Goal: Task Accomplishment & Management: Use online tool/utility

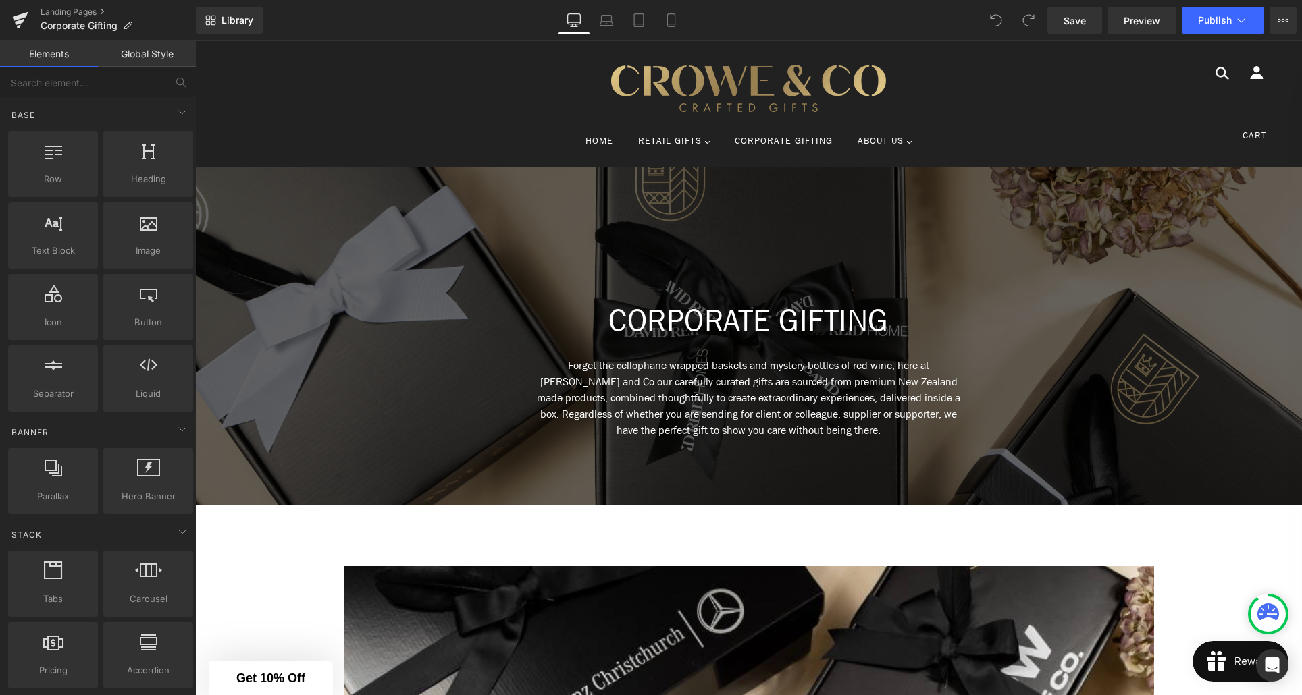
scroll to position [26, 0]
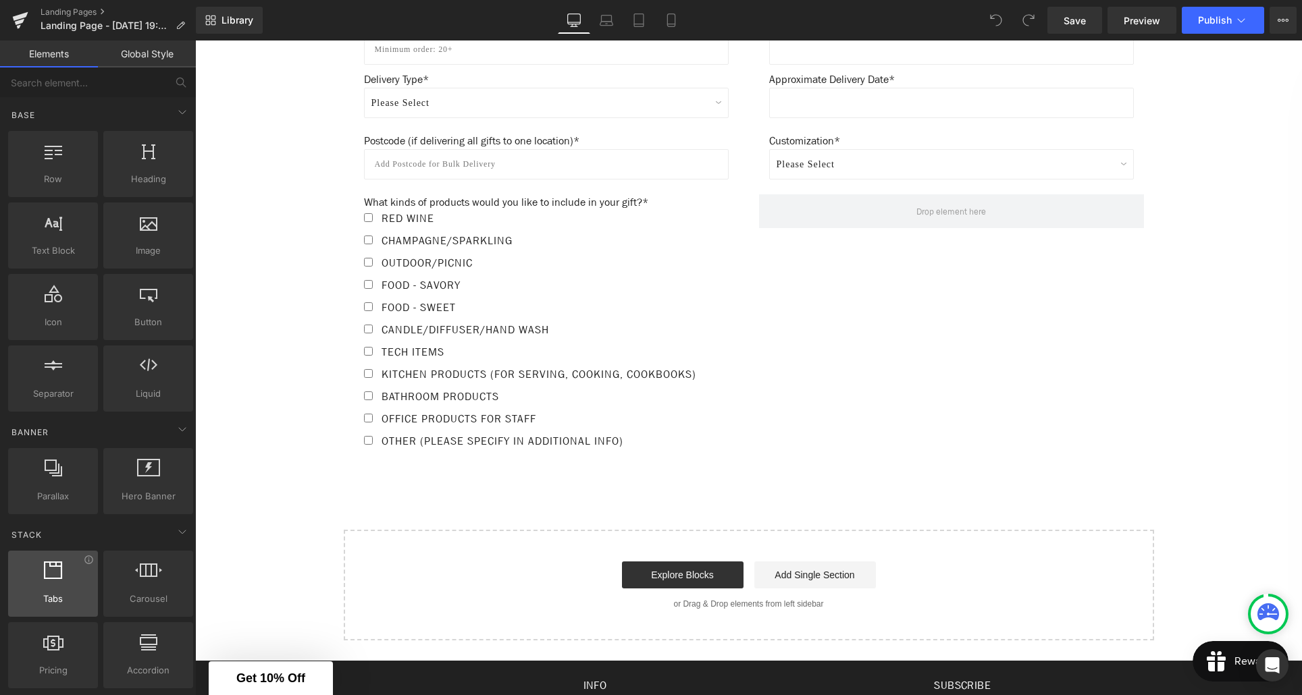
scroll to position [1051, 0]
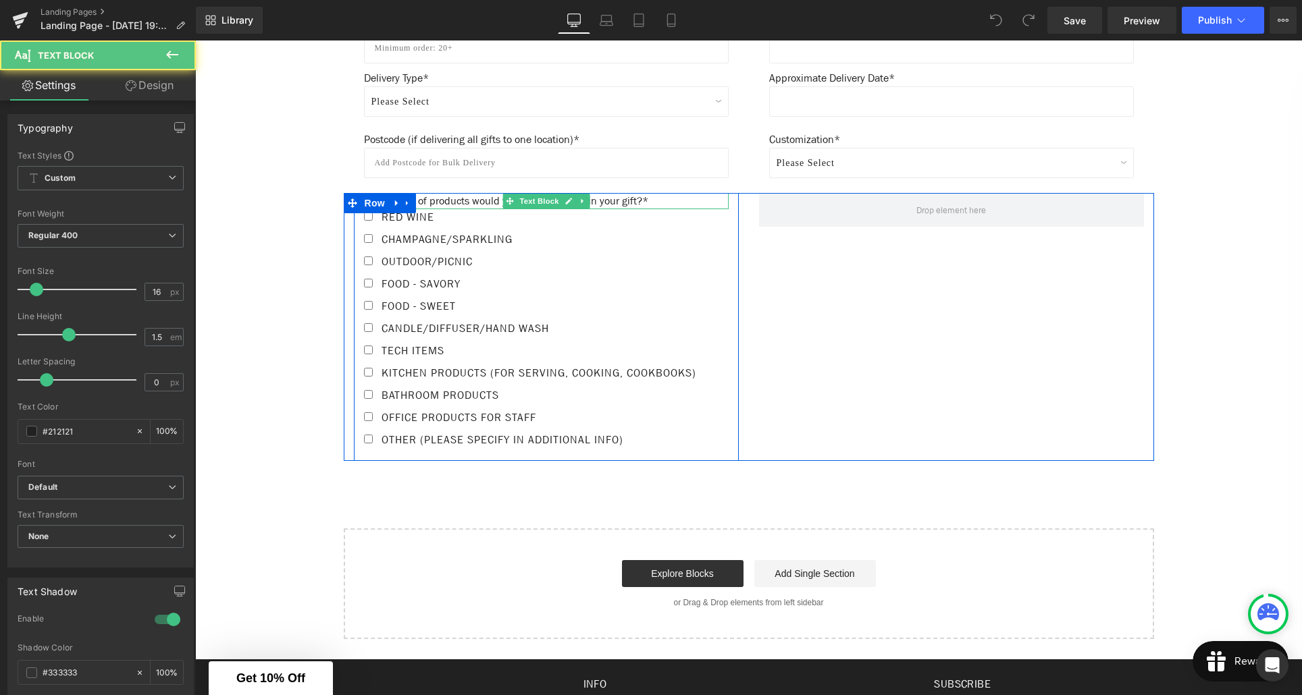
click at [493, 199] on p "What kinds of products would you like to include in your gift?*" at bounding box center [546, 201] width 365 height 16
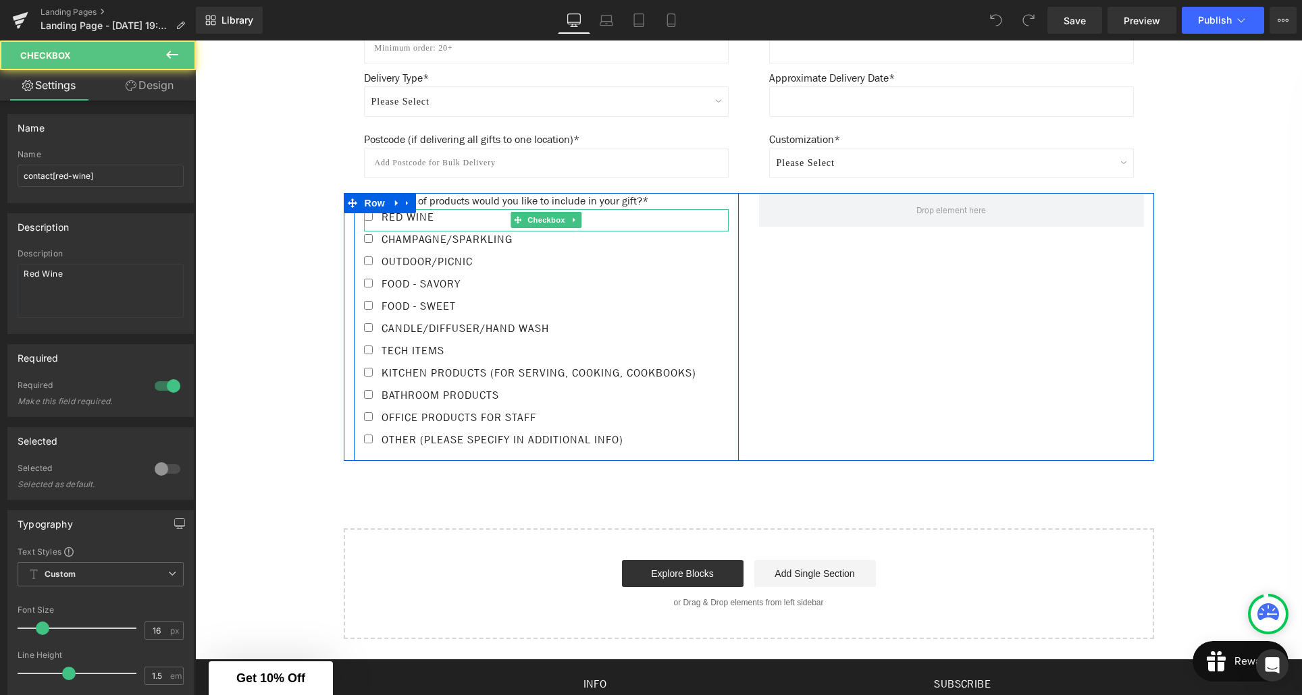
click at [451, 219] on label "Red Wine" at bounding box center [546, 220] width 365 height 22
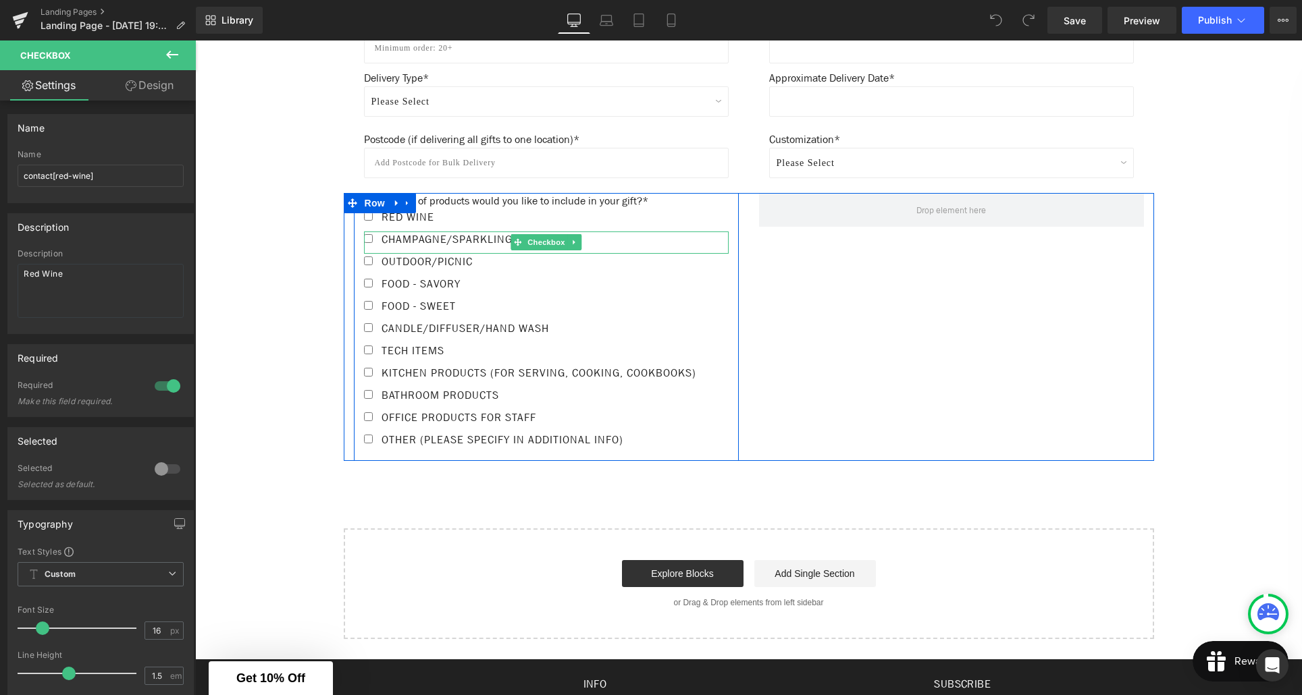
click at [478, 243] on span "Champagne/Sparkling" at bounding box center [445, 239] width 134 height 14
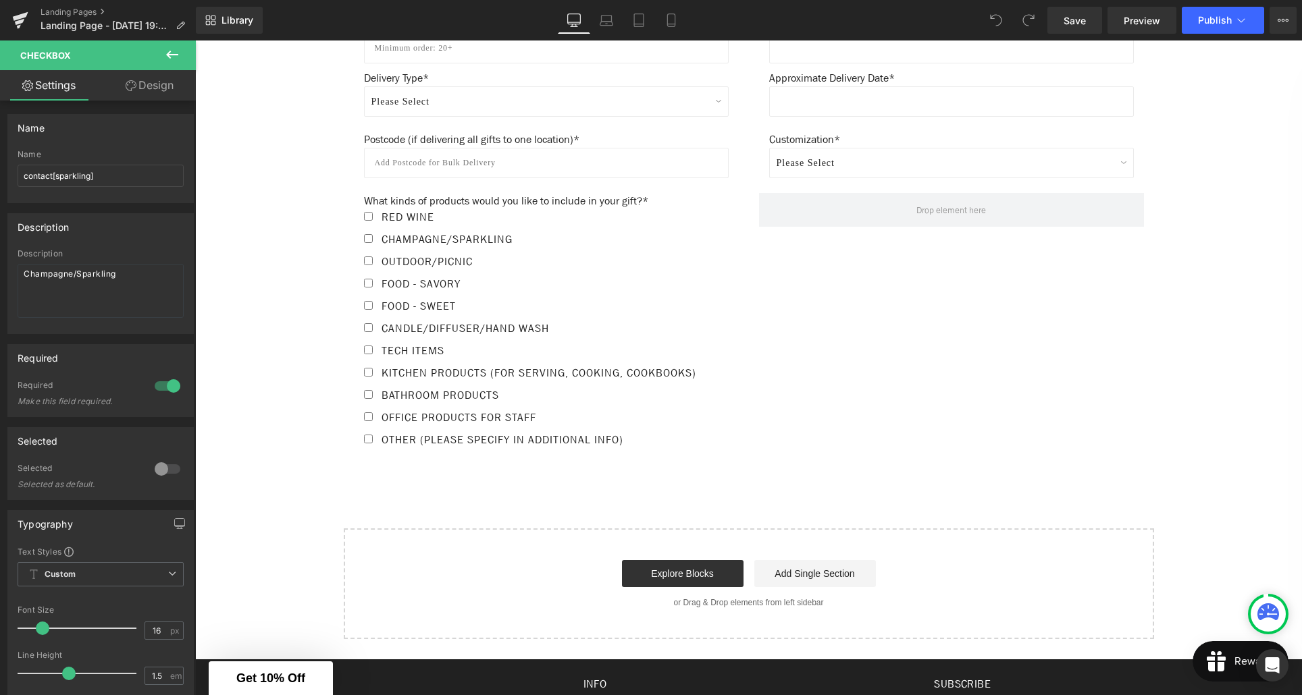
click at [169, 53] on icon at bounding box center [172, 55] width 12 height 8
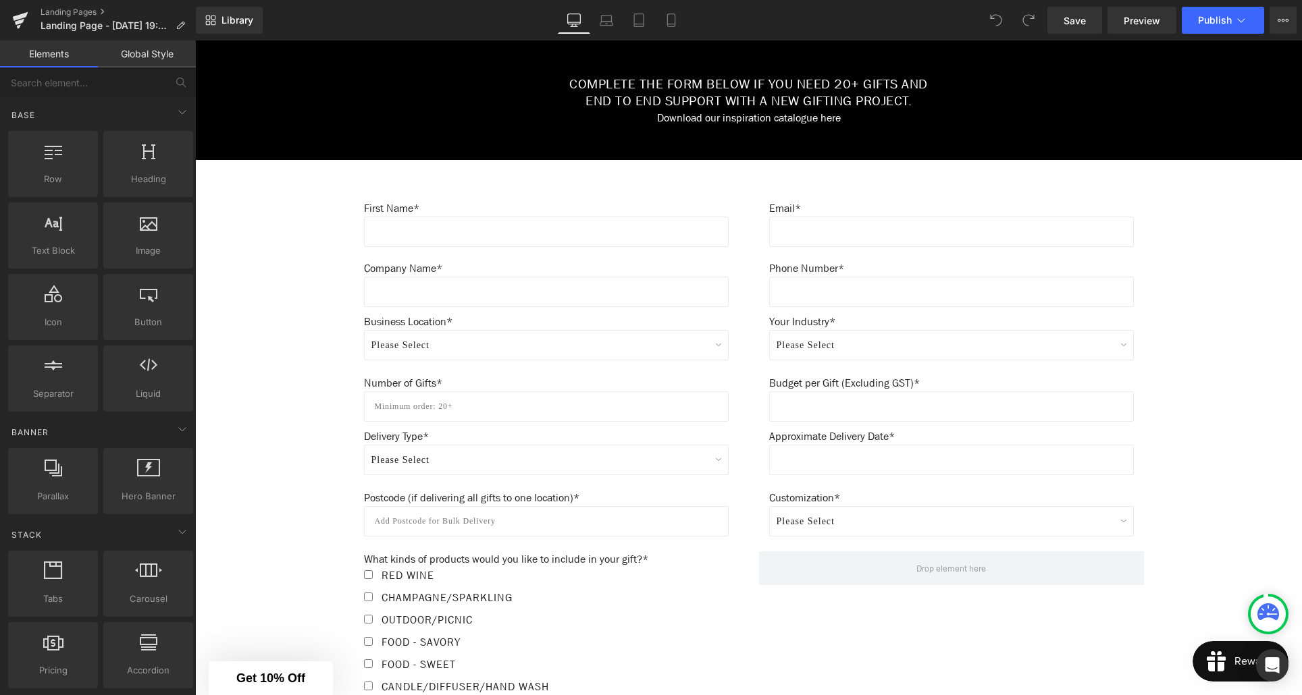
scroll to position [690, 0]
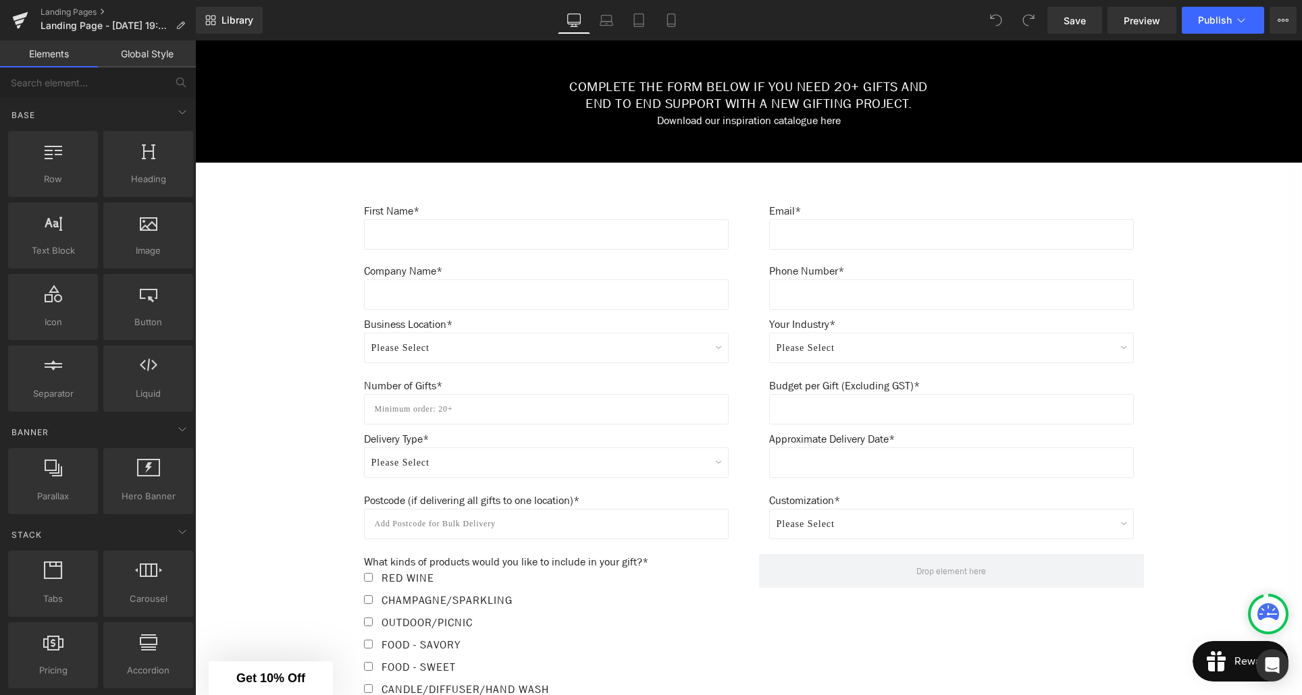
click at [736, 327] on div "Business Location* Text Block Please Select Northland Auckland Waikato Bay of P…" at bounding box center [546, 347] width 385 height 61
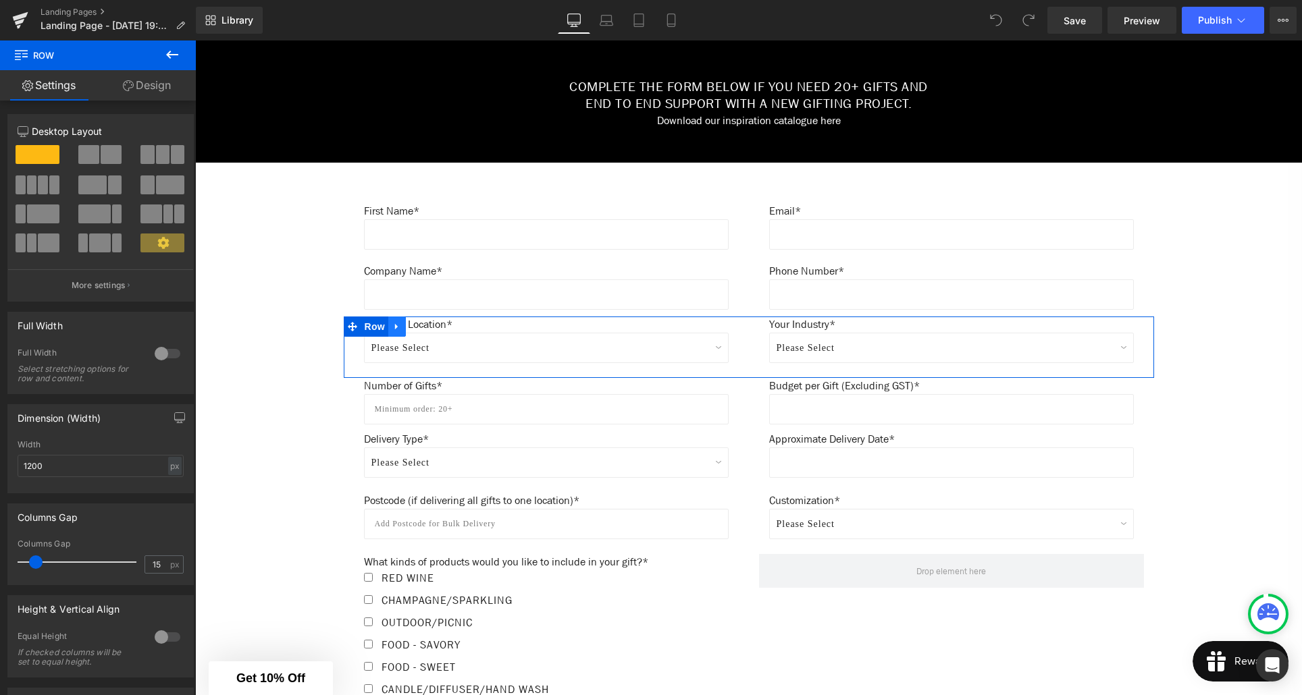
click at [398, 330] on icon at bounding box center [396, 326] width 9 height 10
click at [417, 331] on icon at bounding box center [414, 326] width 9 height 9
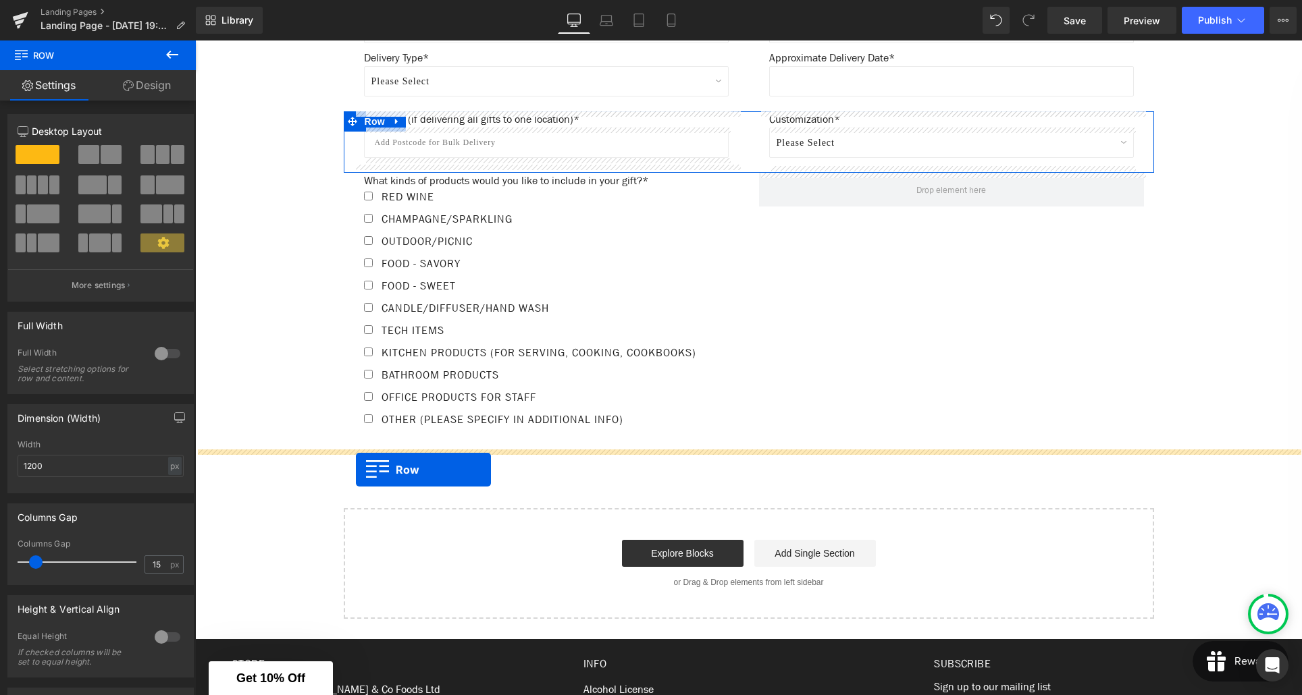
drag, startPoint x: 352, startPoint y: 388, endPoint x: 356, endPoint y: 470, distance: 81.8
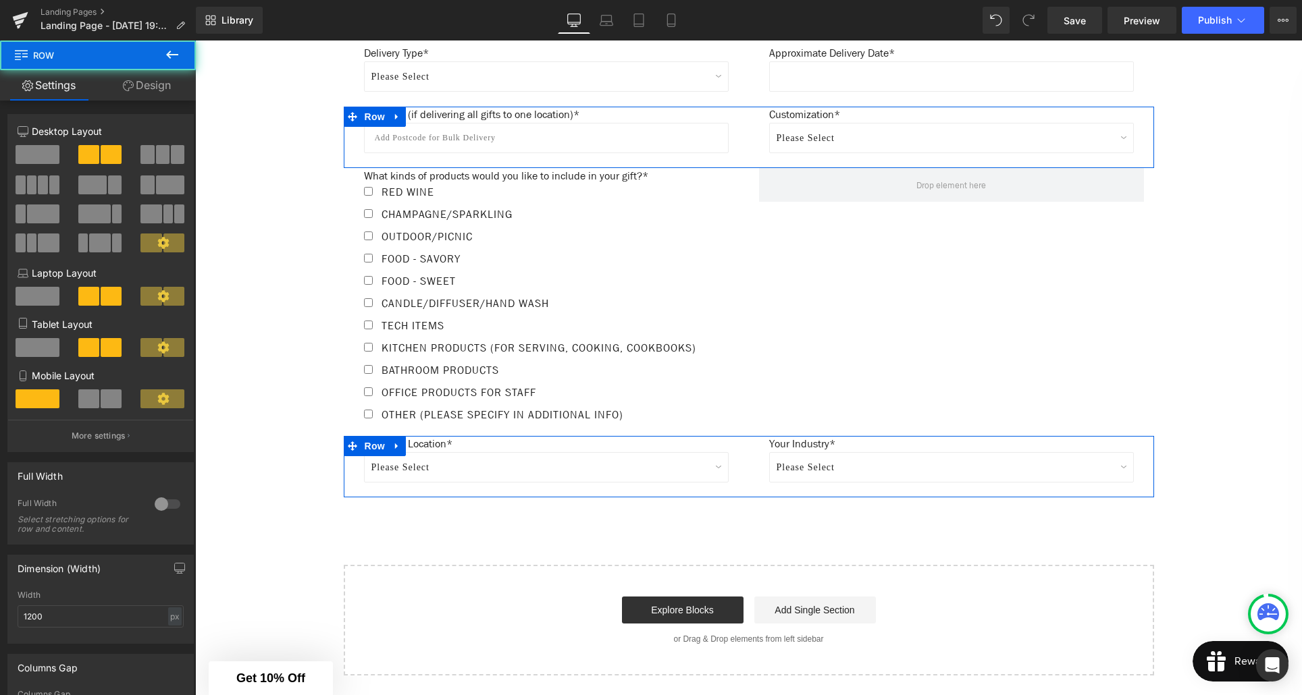
scroll to position [1077, 0]
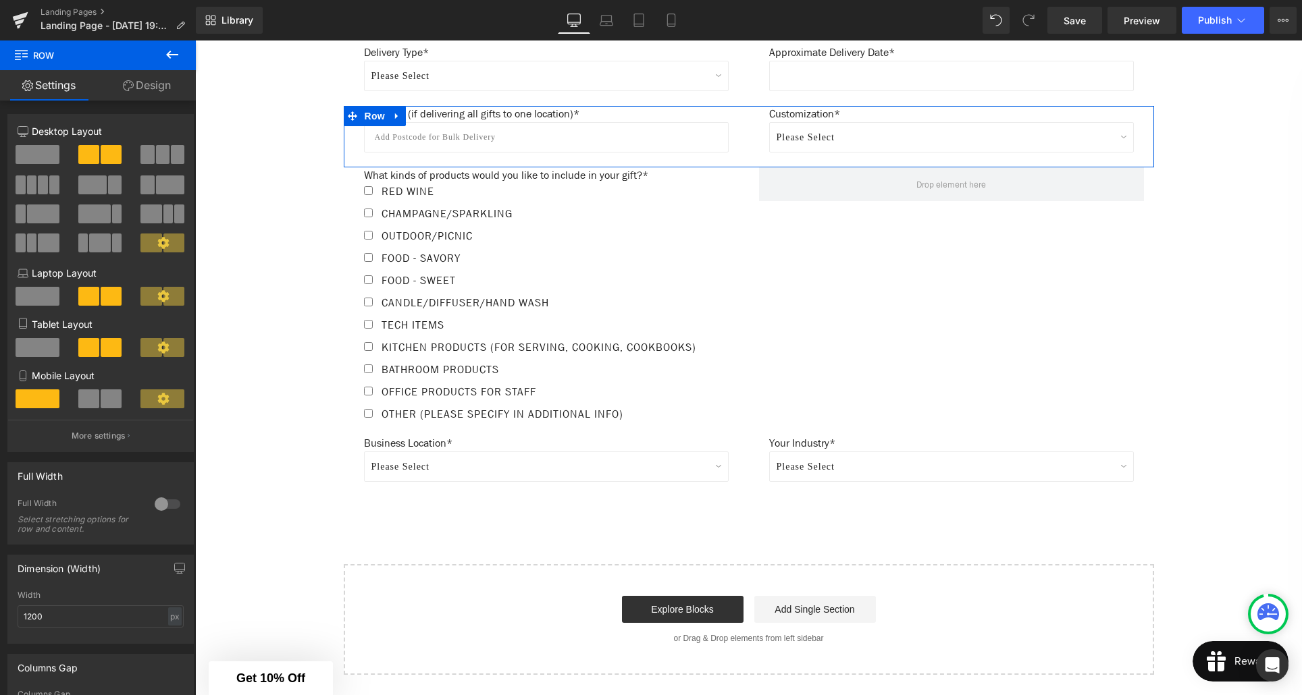
click at [449, 452] on p "Business Location*" at bounding box center [546, 444] width 365 height 16
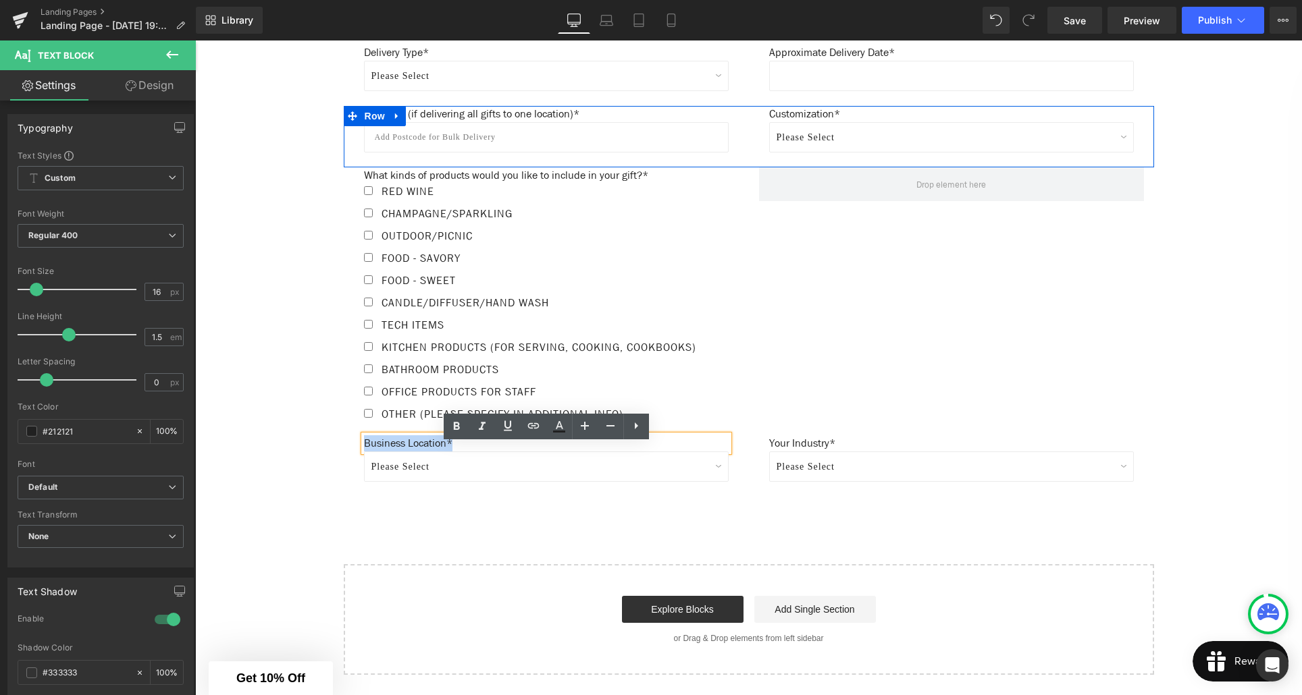
drag, startPoint x: 458, startPoint y: 452, endPoint x: 365, endPoint y: 452, distance: 92.5
click at [365, 452] on p "Business Location*" at bounding box center [546, 444] width 365 height 16
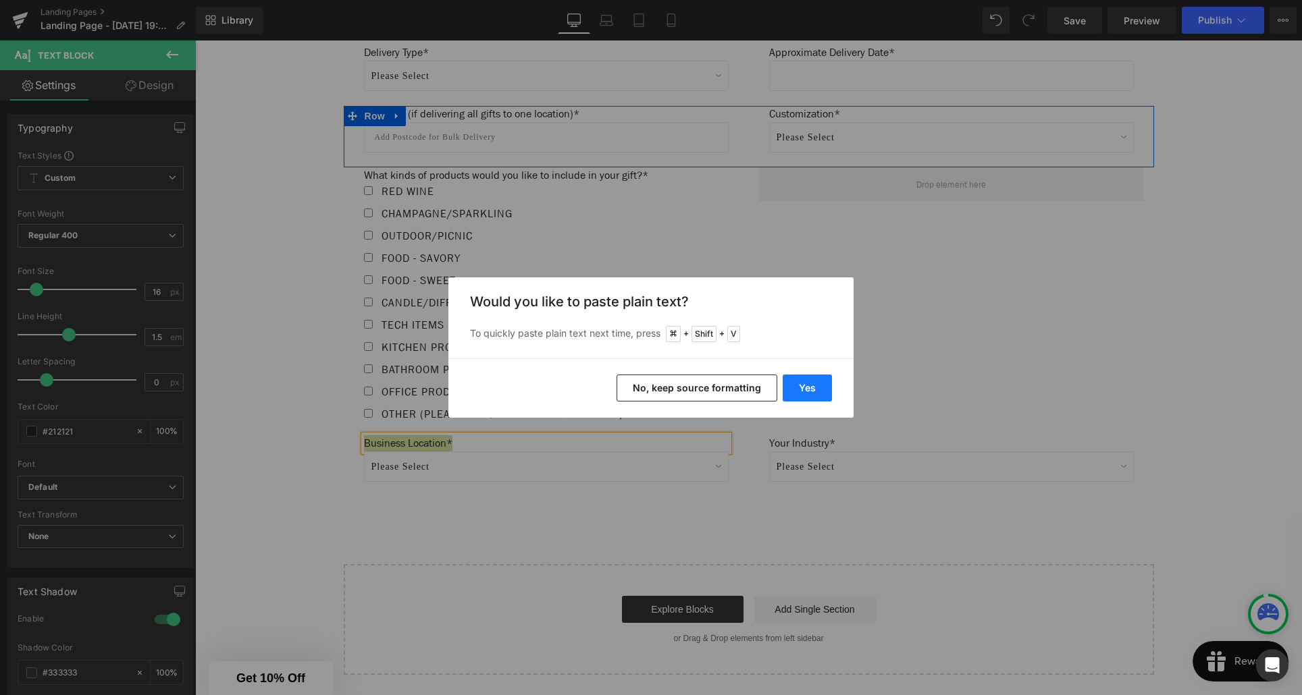
click at [803, 390] on button "Yes" at bounding box center [807, 388] width 49 height 27
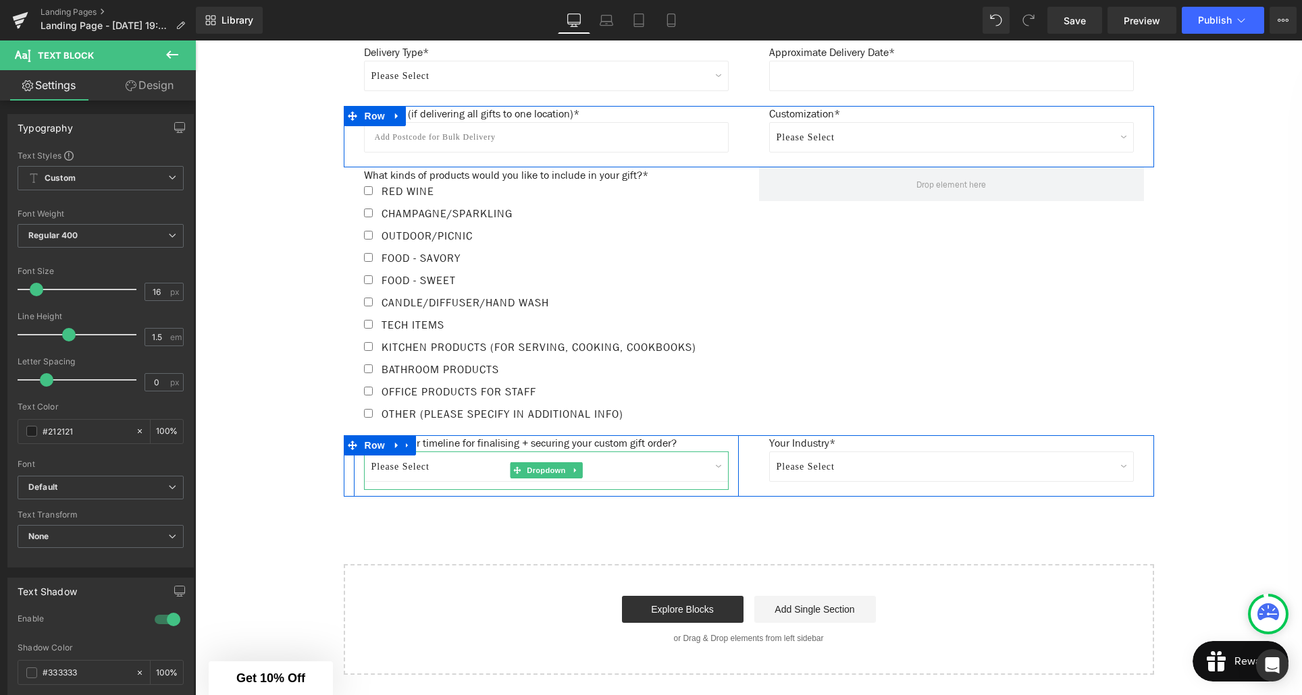
click at [493, 481] on select "Please Select Northland Auckland Waikato Bay of Plenty Gisbourne Hawke's Bay Ta…" at bounding box center [546, 467] width 365 height 30
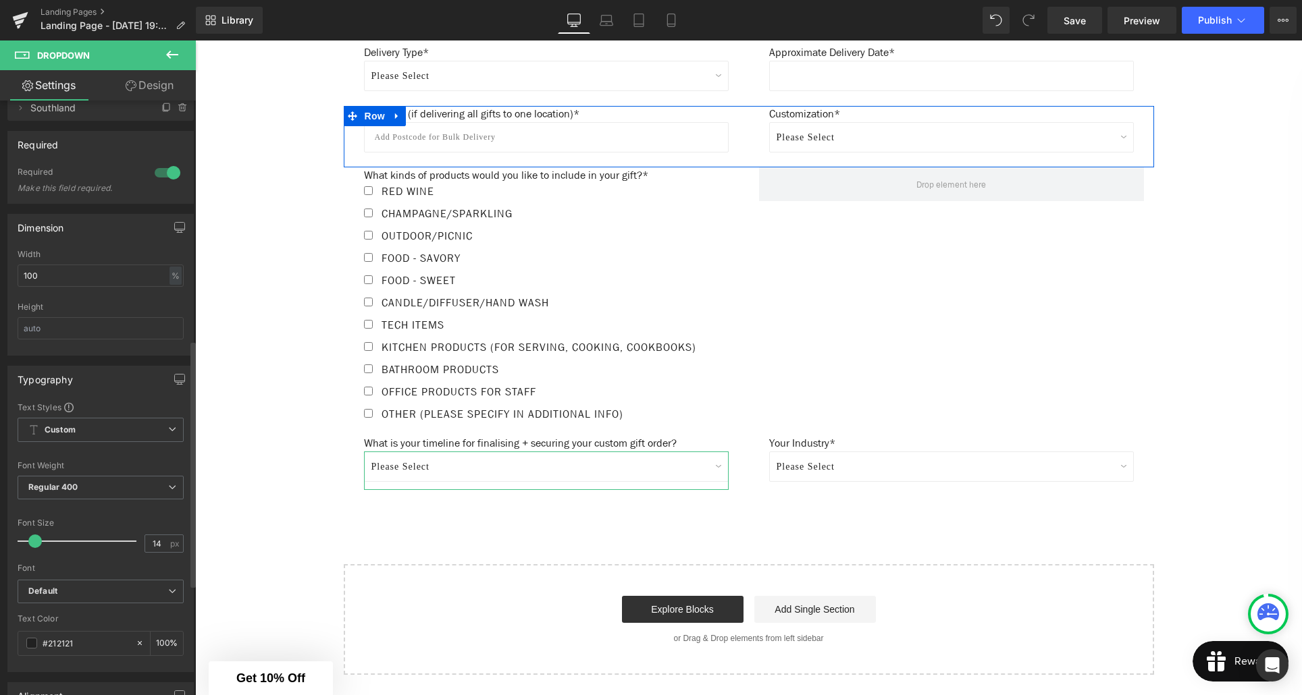
scroll to position [575, 0]
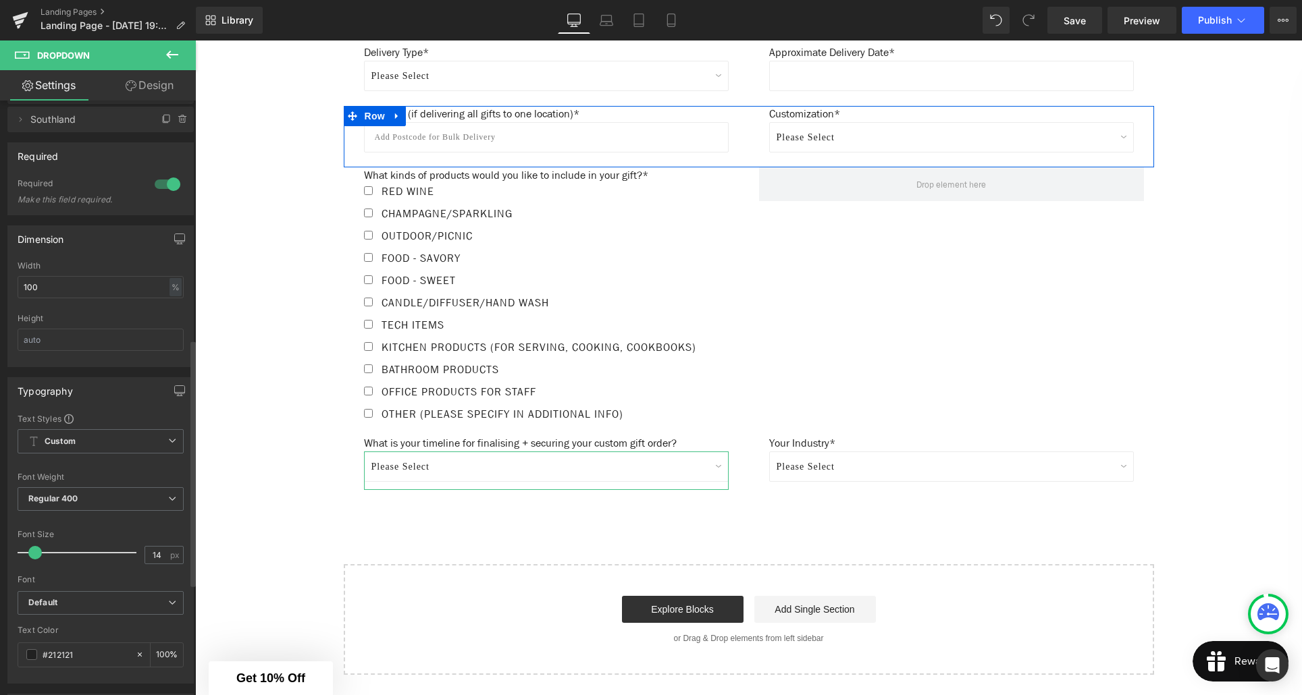
click at [159, 188] on div at bounding box center [167, 185] width 32 height 22
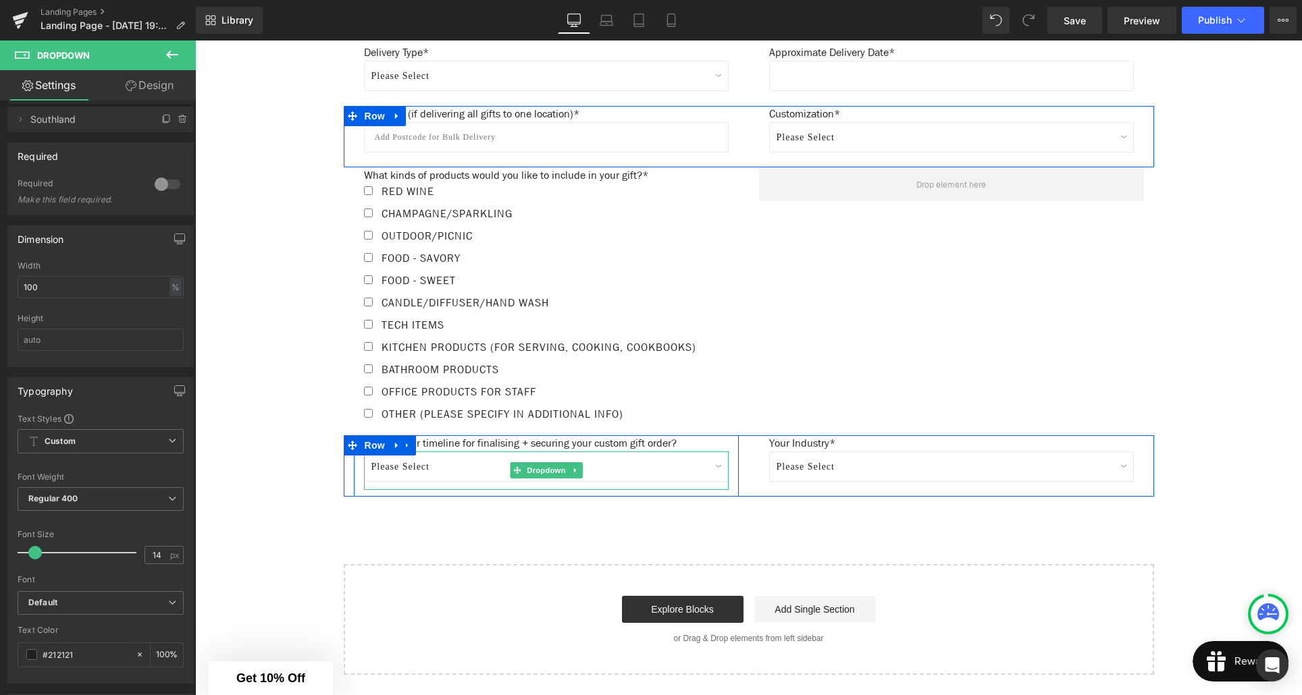
click at [650, 481] on select "Please Select Northland Auckland Waikato Bay of Plenty Gisbourne Hawke's Bay Ta…" at bounding box center [546, 467] width 365 height 30
click at [537, 479] on span "Dropdown" at bounding box center [546, 471] width 44 height 16
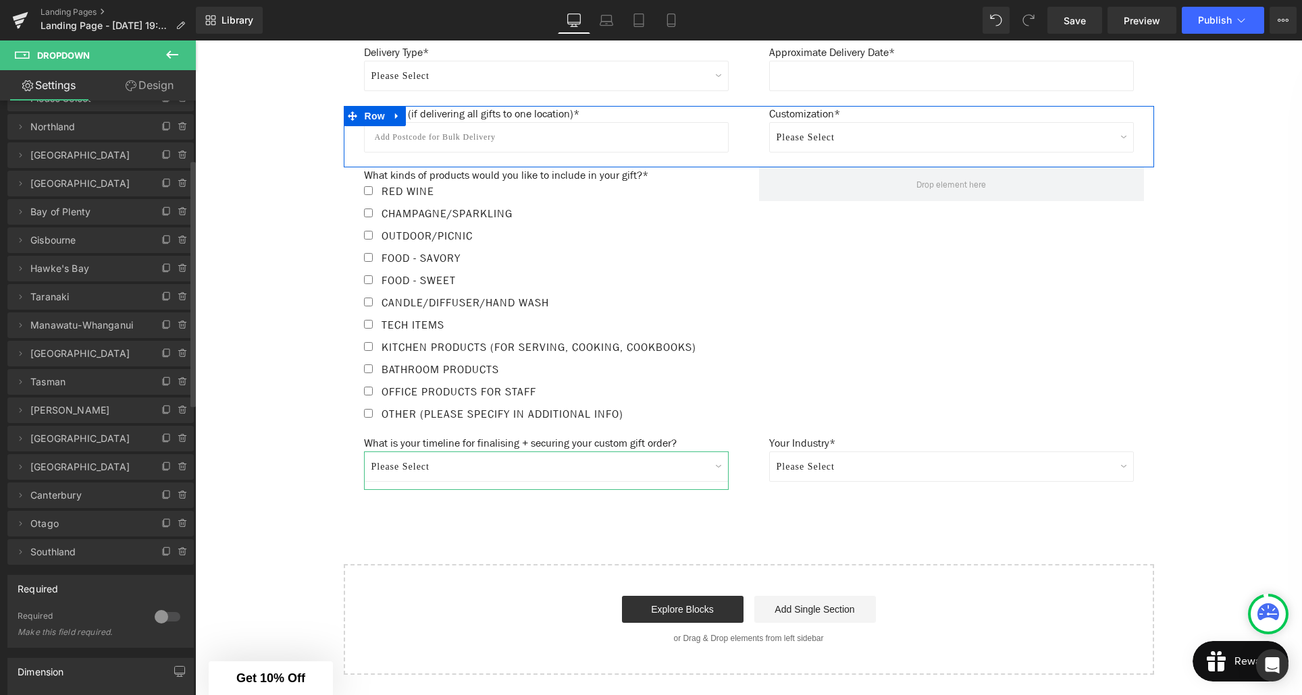
scroll to position [144, 0]
click at [178, 552] on icon at bounding box center [183, 549] width 11 height 11
click at [167, 552] on button "Delete" at bounding box center [168, 551] width 43 height 18
click at [178, 520] on icon at bounding box center [183, 521] width 11 height 11
click at [165, 527] on button "Delete" at bounding box center [168, 522] width 43 height 18
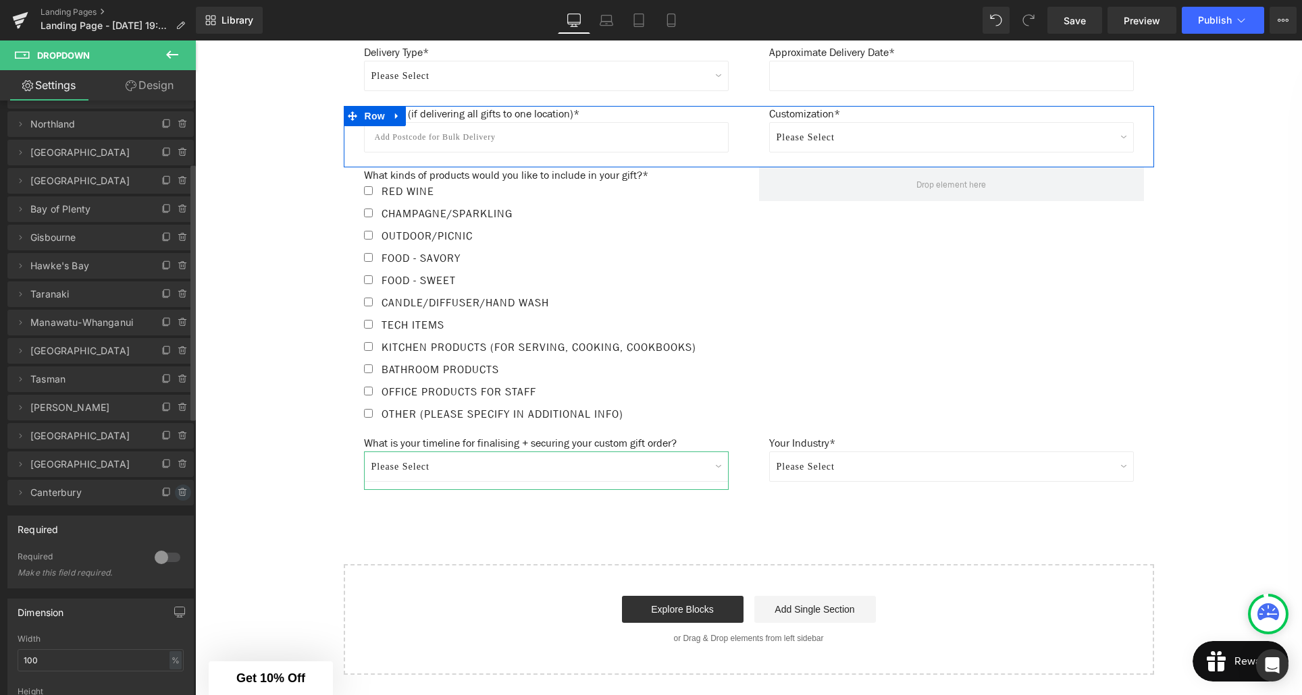
click at [178, 496] on icon at bounding box center [183, 493] width 11 height 11
click at [176, 498] on button "Delete" at bounding box center [168, 494] width 43 height 18
click at [176, 469] on span at bounding box center [183, 464] width 16 height 16
click at [174, 470] on button "Delete" at bounding box center [168, 465] width 43 height 18
click at [178, 437] on icon at bounding box center [183, 436] width 11 height 11
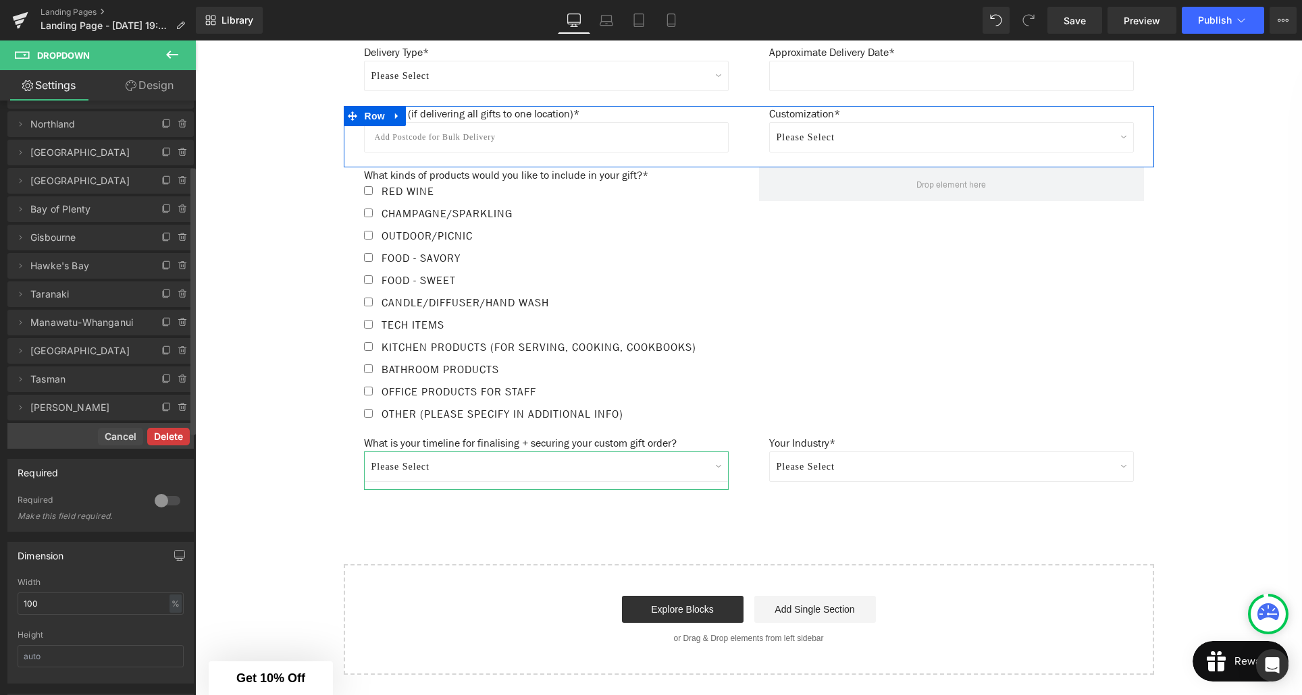
click at [173, 440] on button "Delete" at bounding box center [168, 437] width 43 height 18
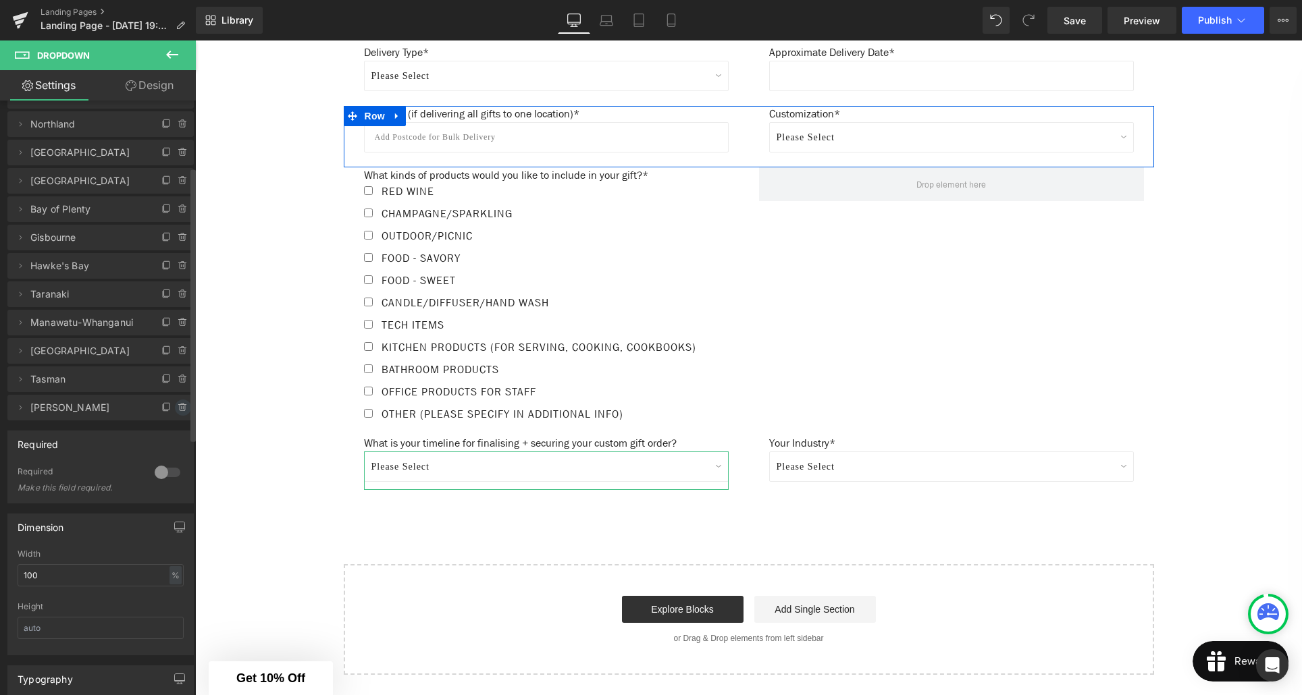
click at [178, 411] on icon at bounding box center [183, 407] width 11 height 11
click at [178, 411] on button "Delete" at bounding box center [168, 409] width 43 height 18
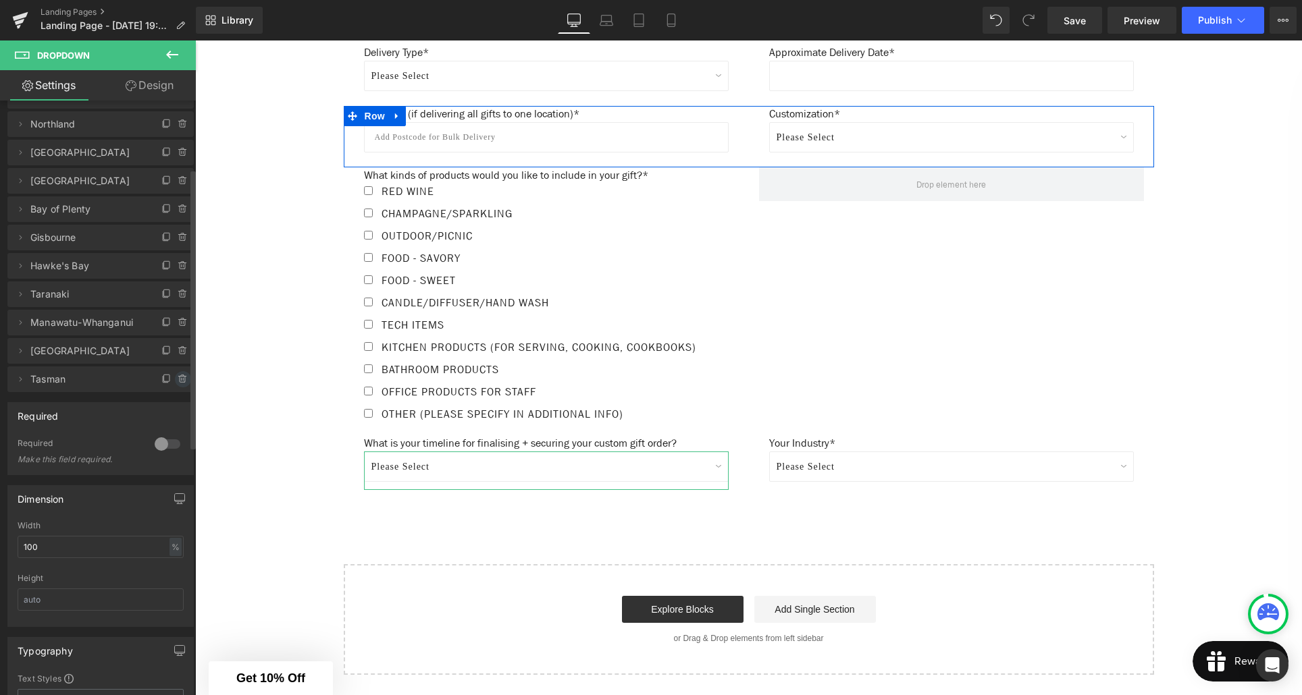
click at [178, 384] on icon at bounding box center [183, 379] width 11 height 11
click at [174, 385] on button "Delete" at bounding box center [168, 380] width 43 height 18
click at [178, 356] on icon at bounding box center [183, 351] width 11 height 11
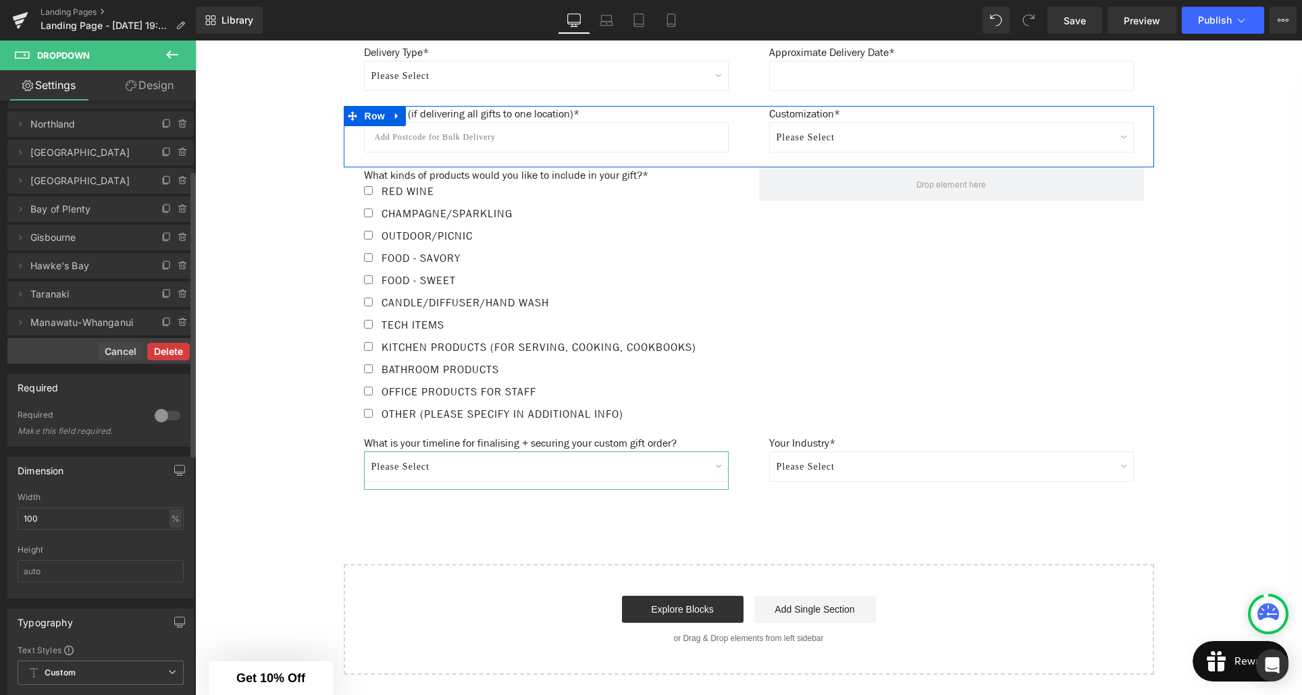
click at [167, 354] on button "Delete" at bounding box center [168, 352] width 43 height 18
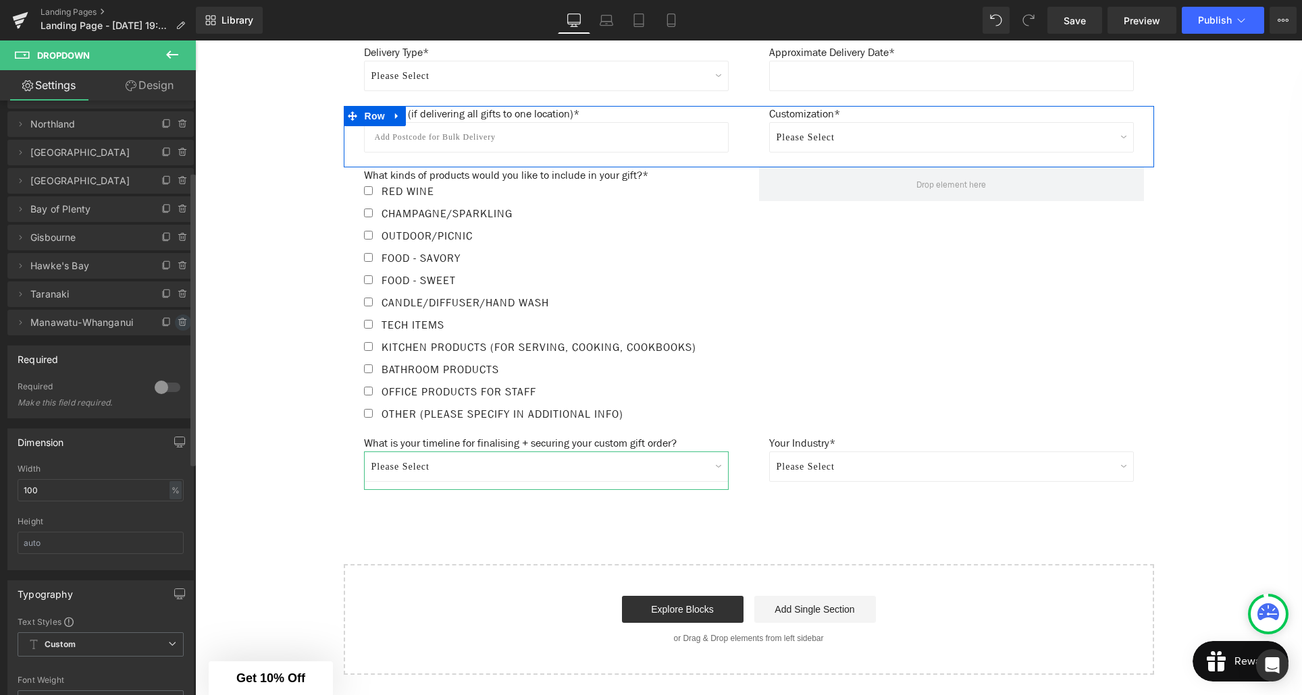
click at [178, 321] on icon at bounding box center [183, 322] width 11 height 11
click at [173, 330] on button "Delete" at bounding box center [168, 324] width 43 height 18
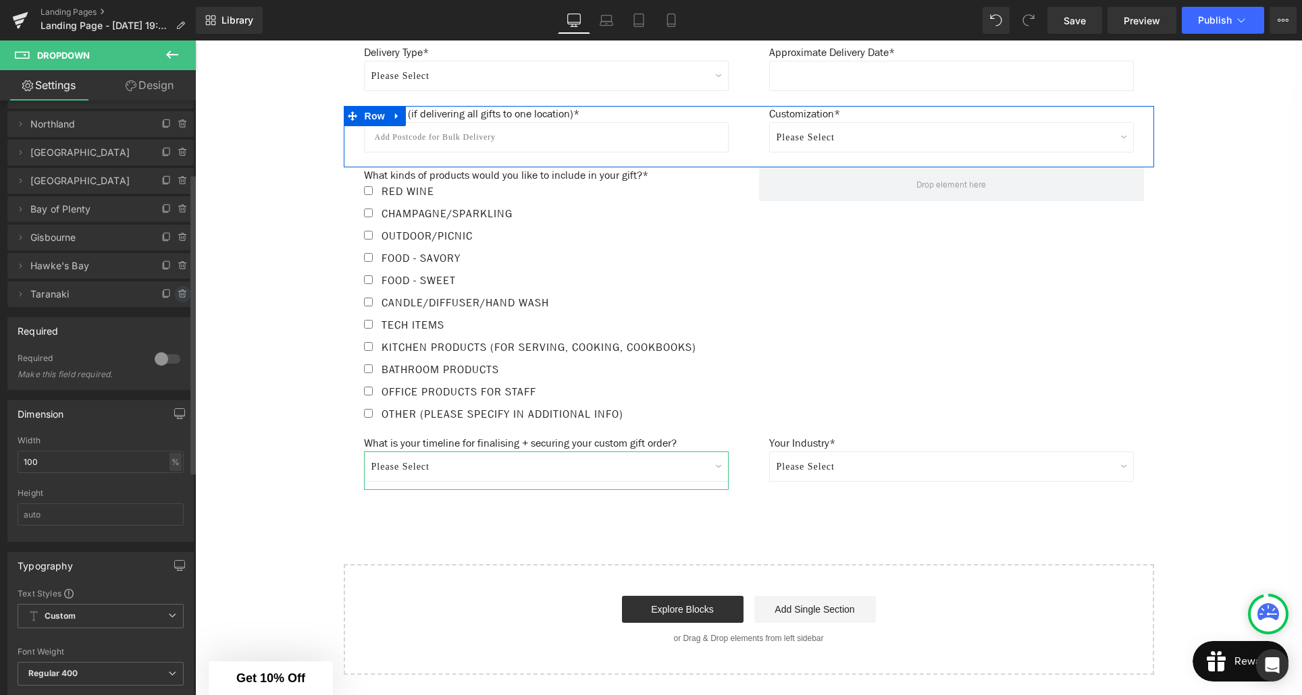
click at [178, 298] on icon at bounding box center [183, 294] width 11 height 11
click at [167, 298] on button "Delete" at bounding box center [168, 295] width 43 height 18
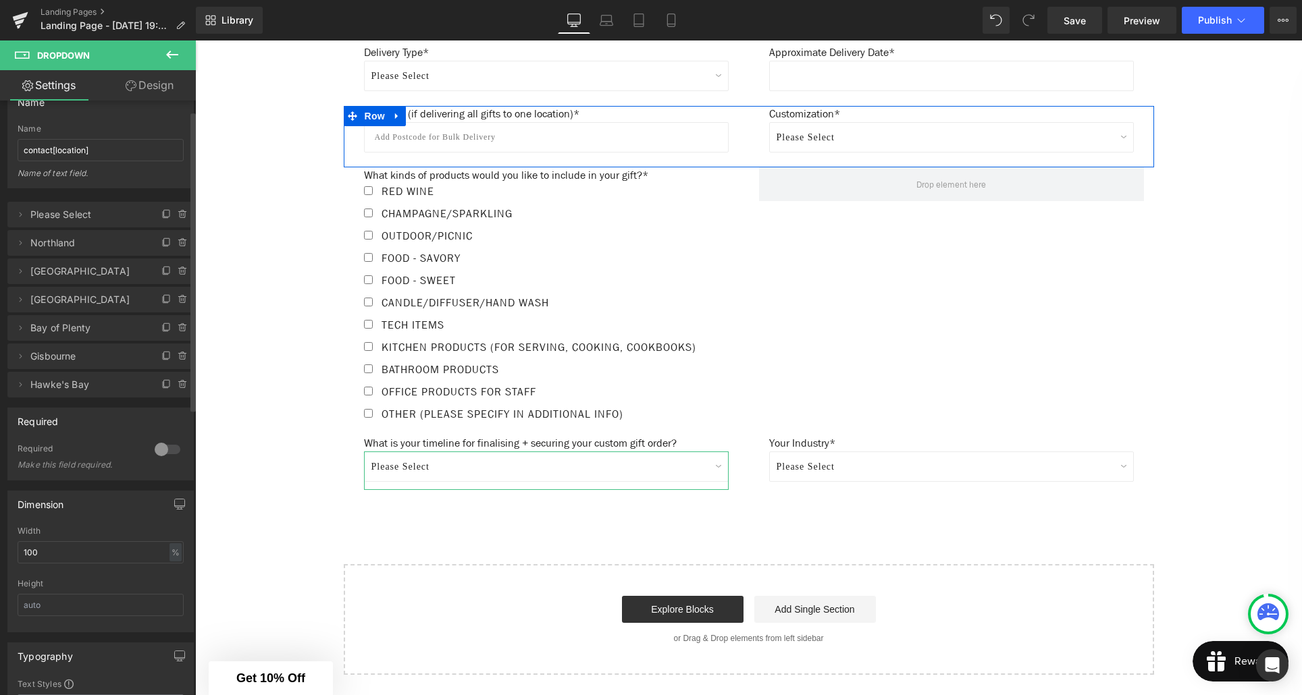
scroll to position [19, 0]
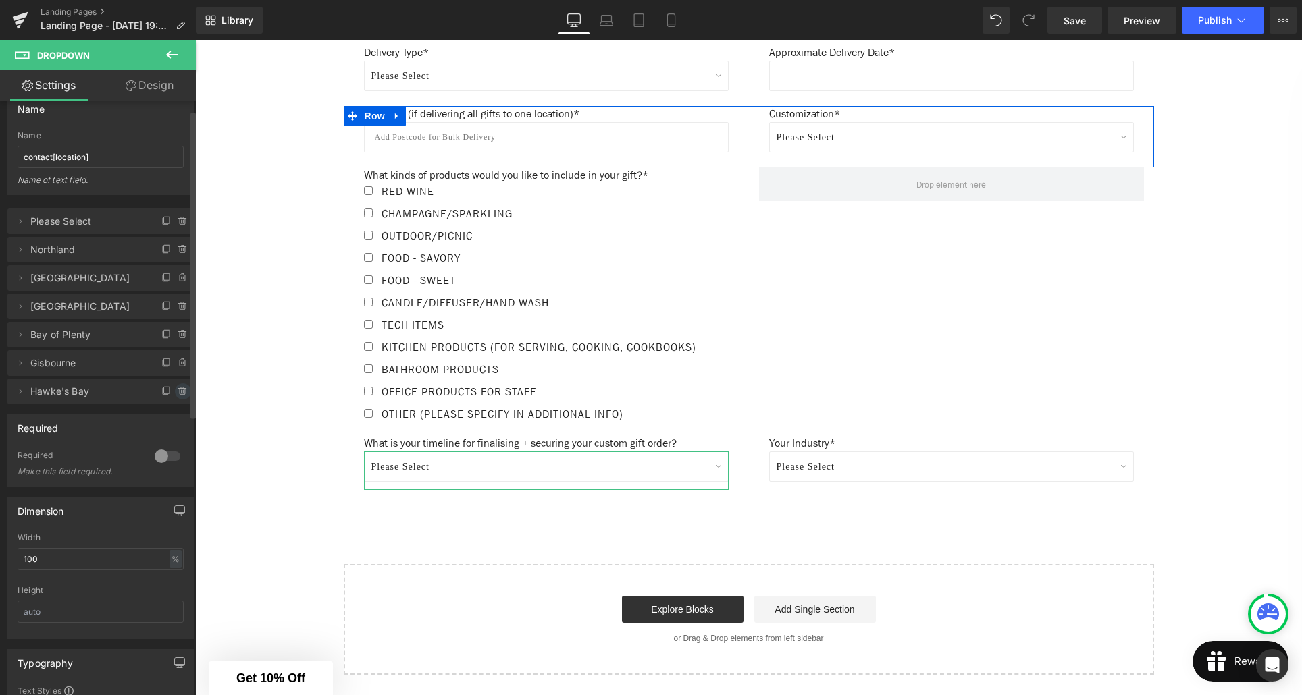
click at [178, 392] on icon at bounding box center [183, 391] width 11 height 11
click at [165, 396] on button "Delete" at bounding box center [168, 393] width 43 height 18
click at [182, 363] on icon at bounding box center [182, 363] width 0 height 3
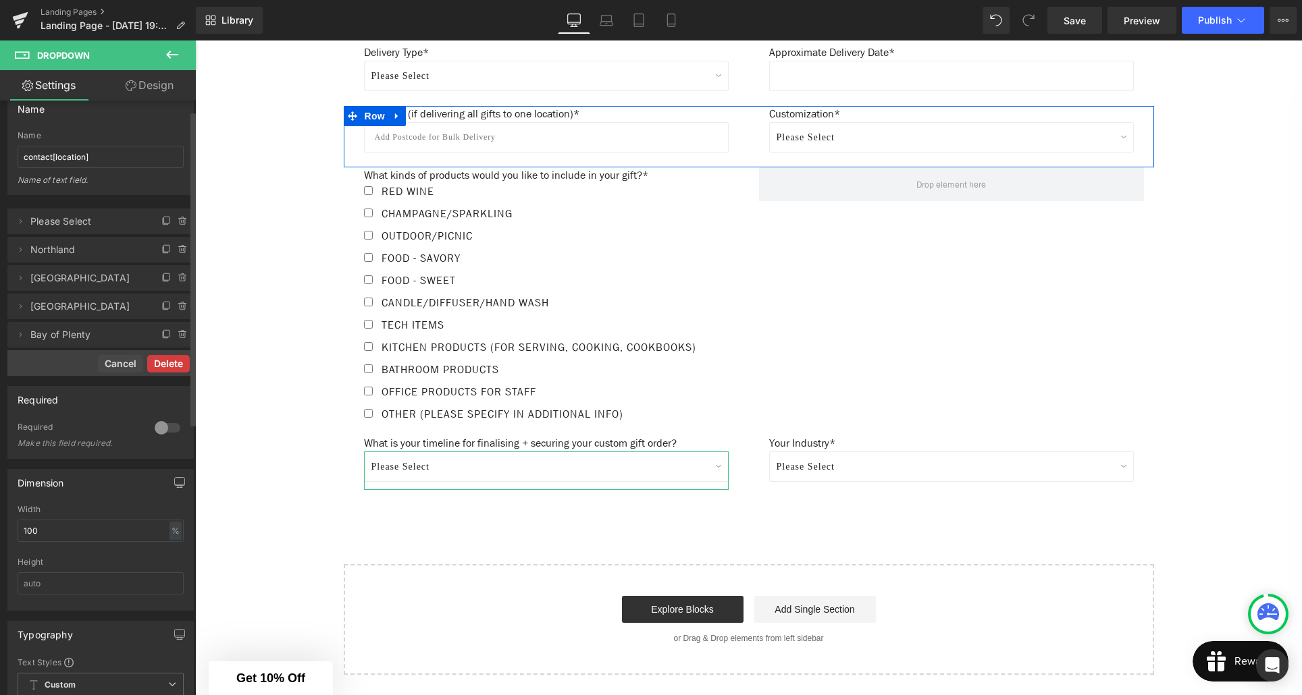
click at [174, 365] on button "Delete" at bounding box center [168, 364] width 43 height 18
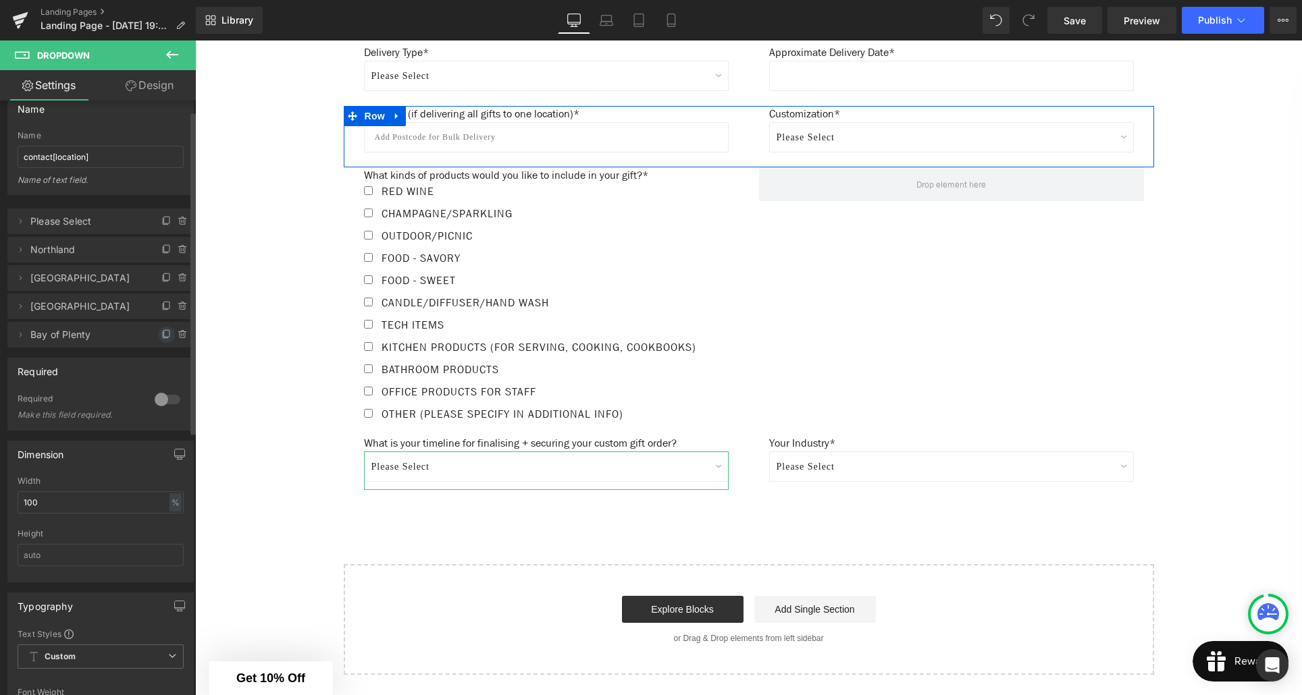
click at [164, 337] on icon at bounding box center [166, 333] width 5 height 7
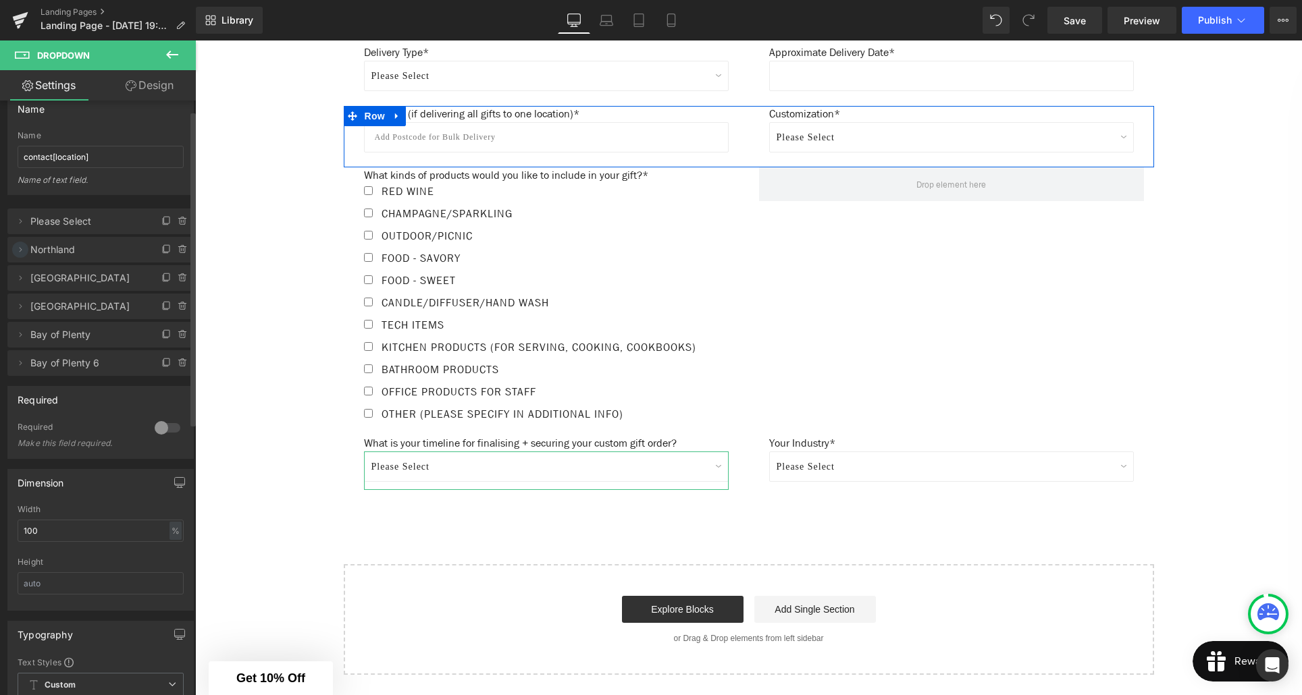
click at [20, 251] on icon at bounding box center [20, 249] width 11 height 11
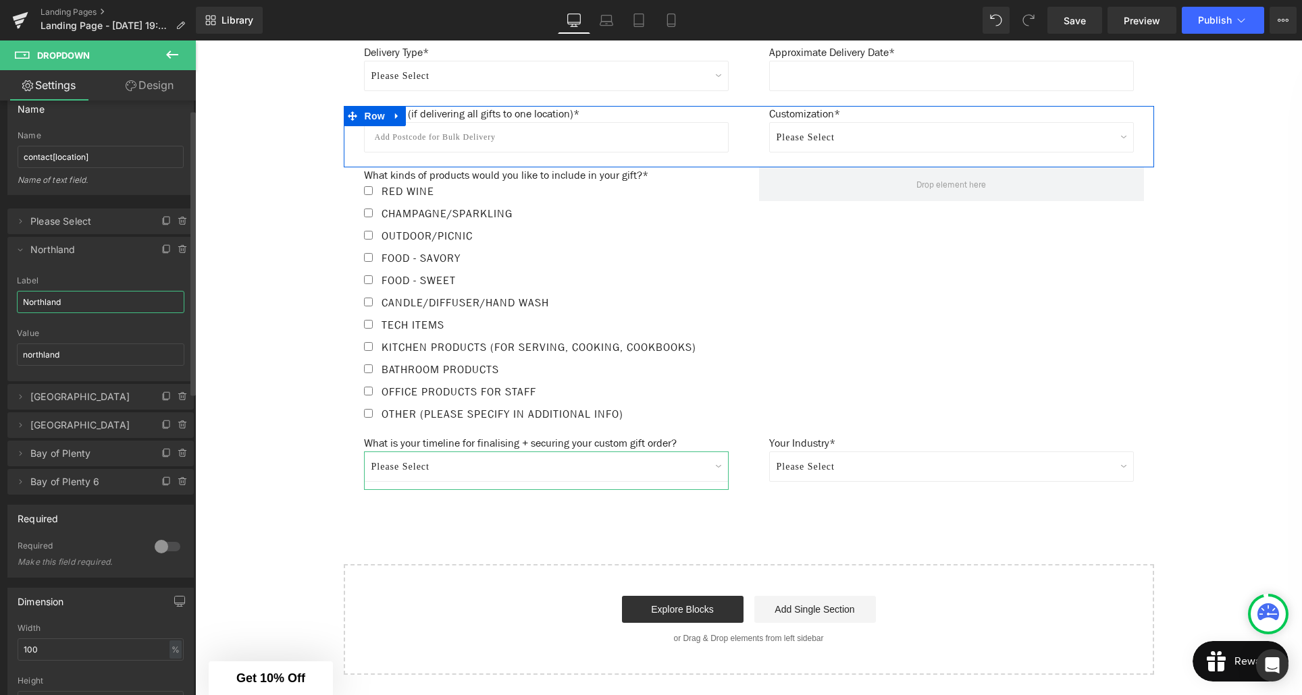
drag, startPoint x: 70, startPoint y: 302, endPoint x: 15, endPoint y: 302, distance: 54.7
click at [15, 302] on div "Northland Label Northland northland Value northland" at bounding box center [100, 328] width 186 height 105
paste input "What is your timeline for finalising + securing your custom gift order?"
click at [140, 306] on input "What is your timeline for finalising + securing your custom gift order?" at bounding box center [100, 302] width 167 height 22
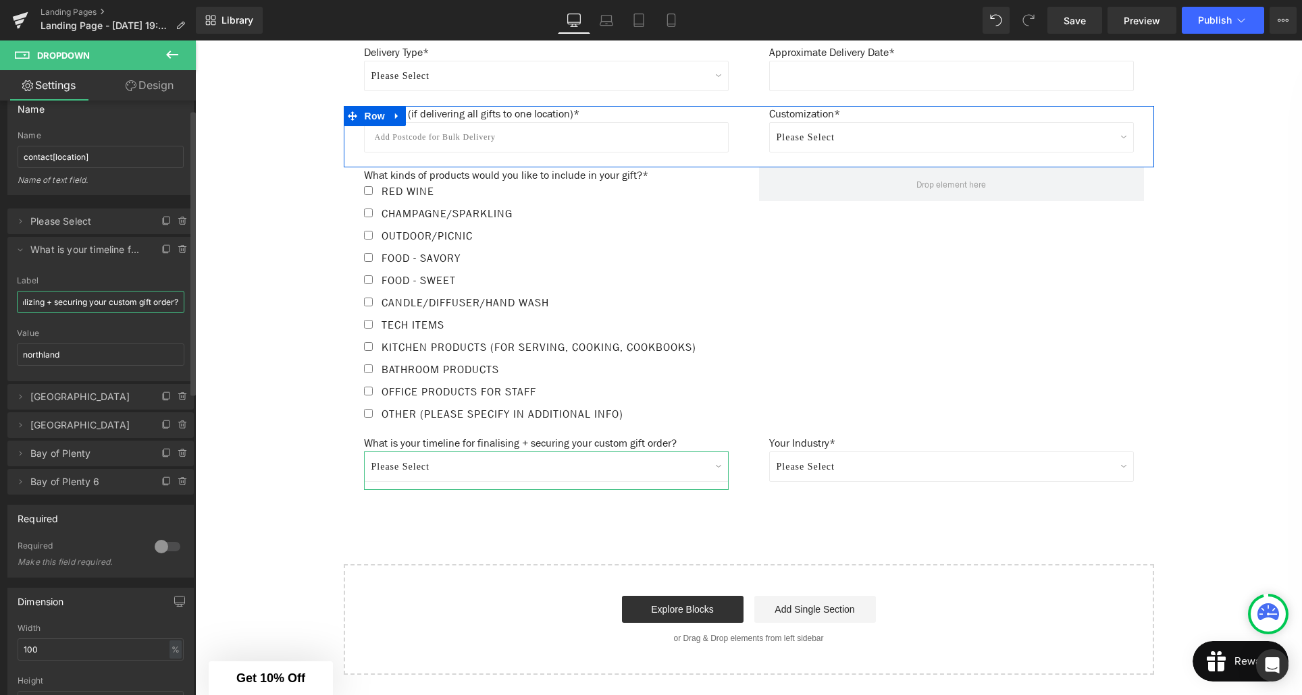
scroll to position [0, 114]
type input "What is your timeline for finalizing + securing your custom gift order?"
drag, startPoint x: 174, startPoint y: 302, endPoint x: -12, endPoint y: 300, distance: 185.7
click at [0, 300] on html "Dropdown You are previewing how the will restyle your page. You can not edit El…" at bounding box center [651, 347] width 1302 height 695
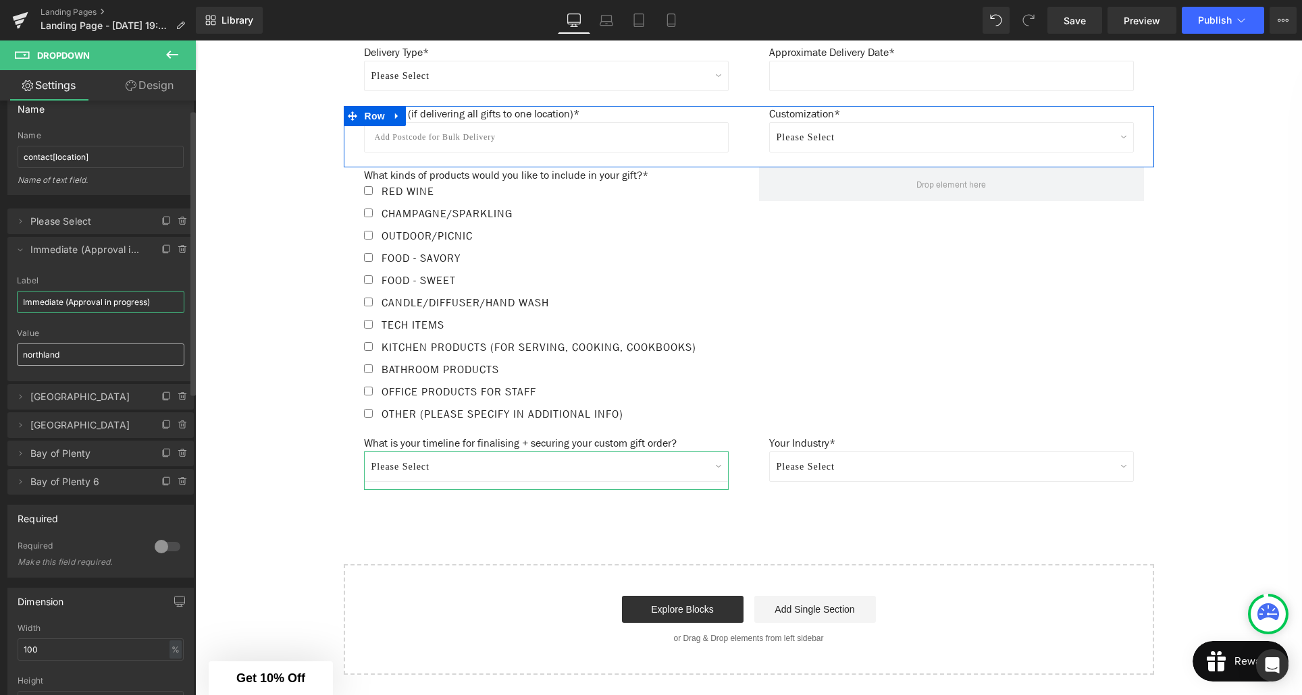
type input "Immediate (Approval in progress)"
drag, startPoint x: 38, startPoint y: 354, endPoint x: 10, endPoint y: 354, distance: 28.4
click at [10, 354] on div "Immediate (Approval in progress) Label Immediate (Approval in progress) northla…" at bounding box center [100, 328] width 186 height 105
type input "immediate"
click at [22, 400] on icon at bounding box center [20, 397] width 11 height 11
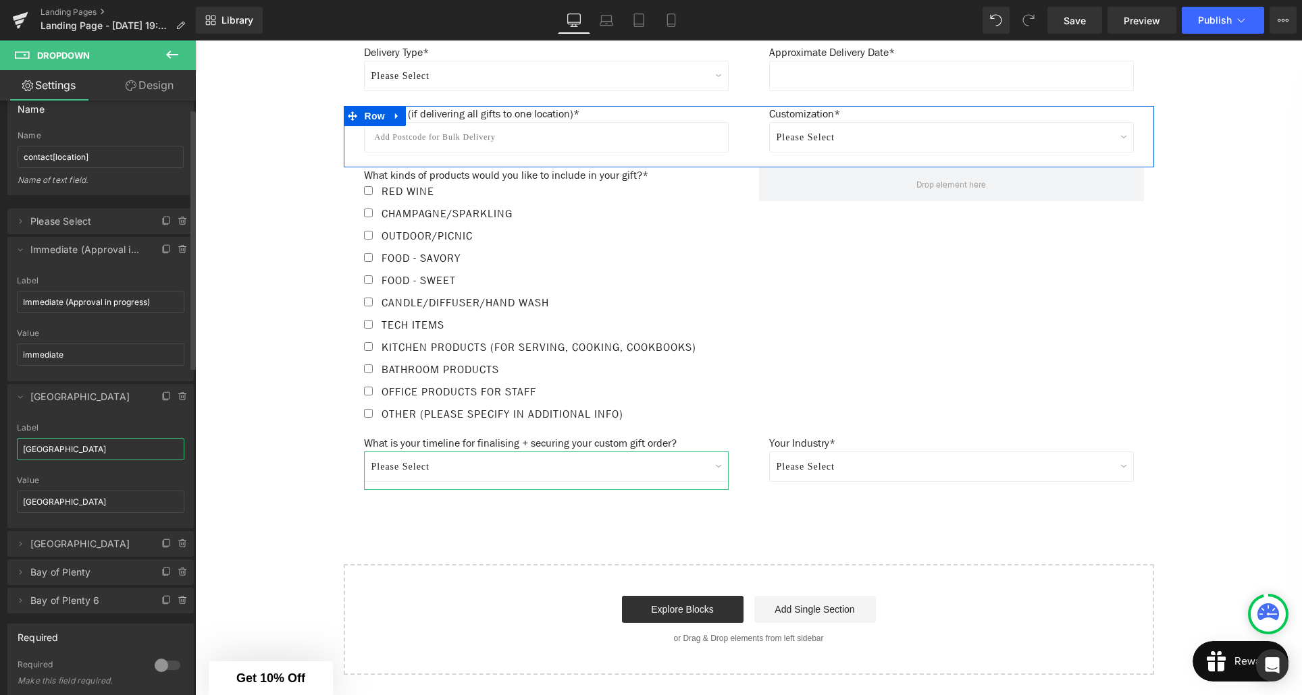
drag, startPoint x: 70, startPoint y: 449, endPoint x: 11, endPoint y: 447, distance: 58.8
click at [11, 447] on div "Auckland Label Auckland auckland Value auckland" at bounding box center [100, 475] width 186 height 105
type input "[DATE] (Ready to lock in)"
drag, startPoint x: 60, startPoint y: 501, endPoint x: 18, endPoint y: 502, distance: 41.9
click at [18, 502] on input "auckland" at bounding box center [100, 502] width 167 height 22
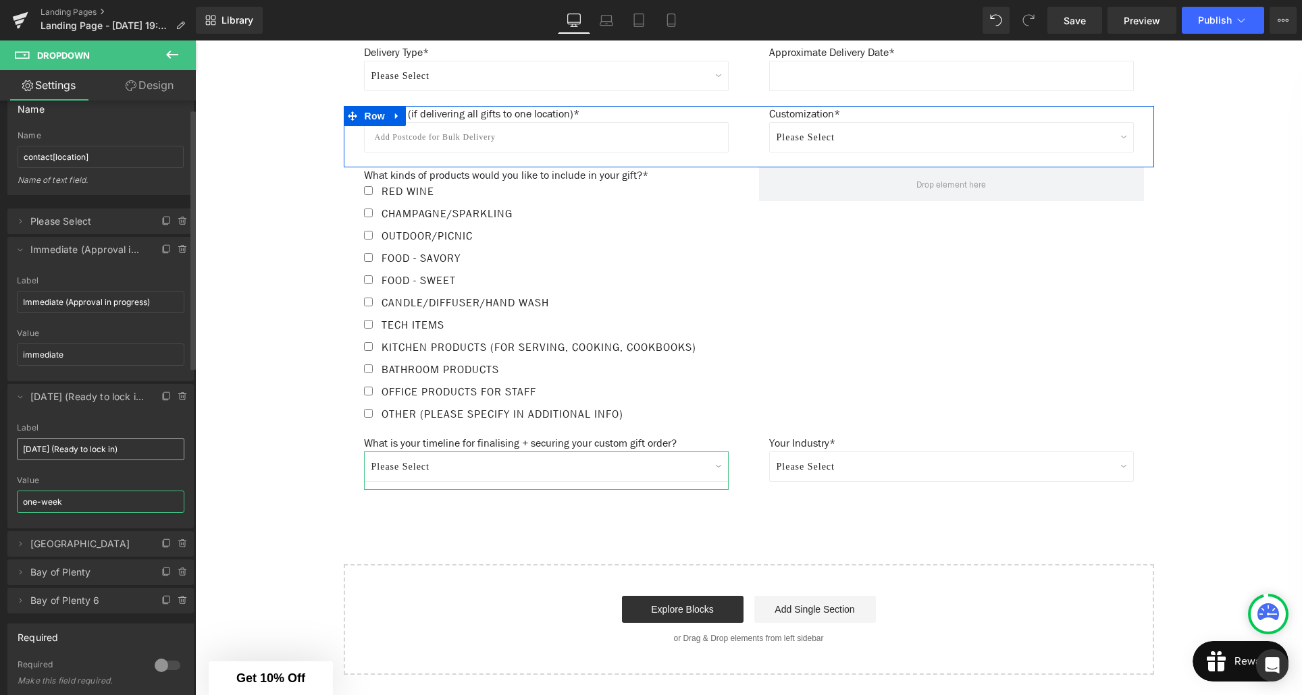
type input "one-week"
drag, startPoint x: 52, startPoint y: 448, endPoint x: 49, endPoint y: 475, distance: 27.2
click at [51, 452] on input "[DATE] (Ready to lock in)" at bounding box center [100, 449] width 167 height 22
type input "[DATE] (Ready to lock in)"
click at [20, 546] on icon at bounding box center [21, 544] width 3 height 5
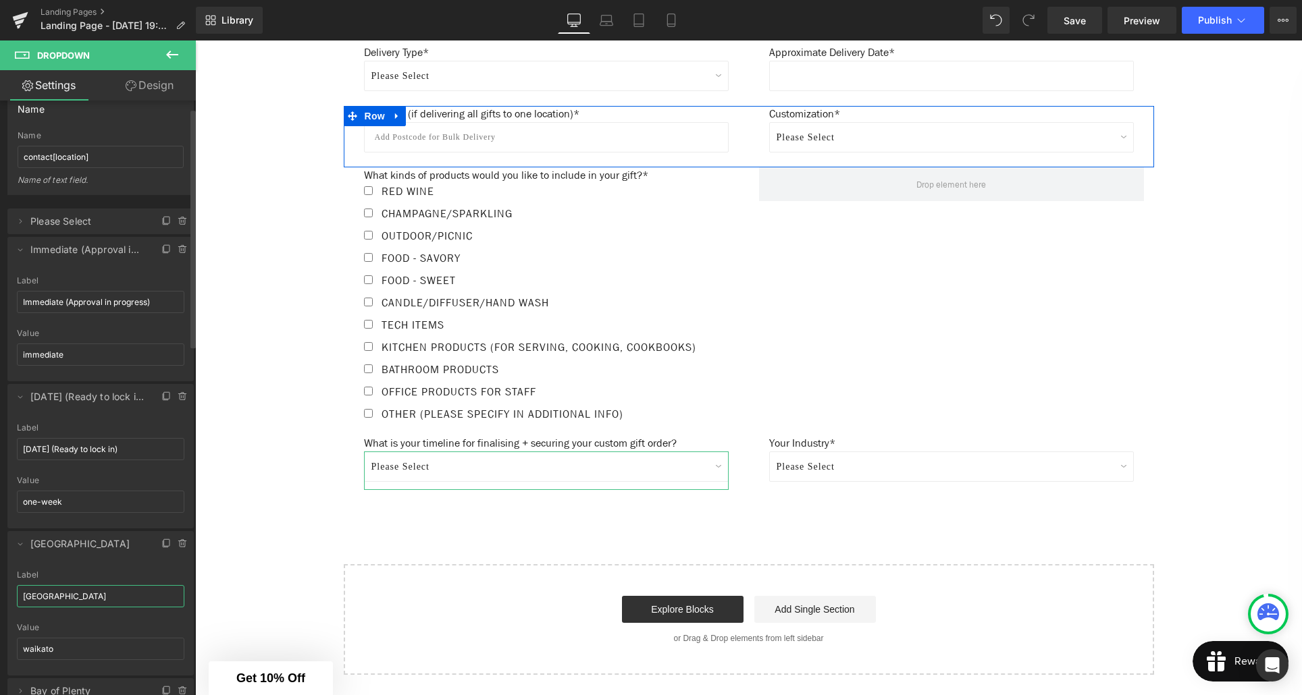
drag, startPoint x: 51, startPoint y: 599, endPoint x: 20, endPoint y: 598, distance: 31.1
click at [20, 598] on input "[GEOGRAPHIC_DATA]" at bounding box center [100, 596] width 167 height 22
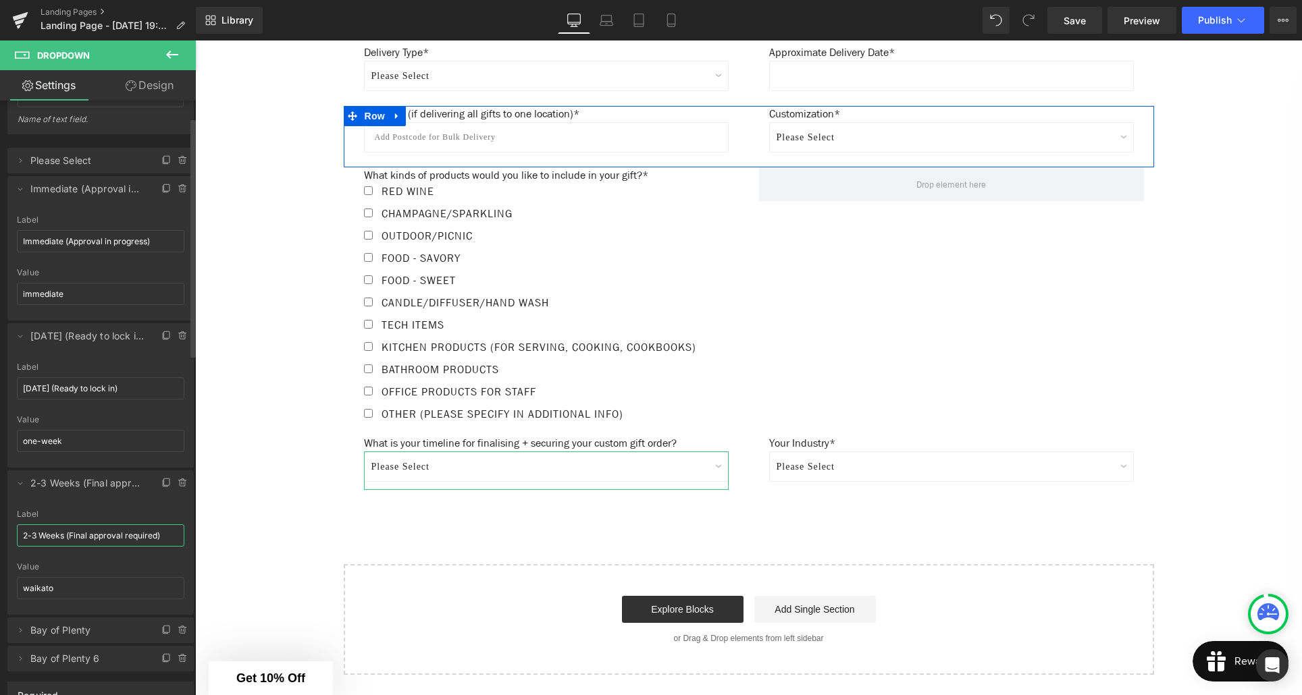
scroll to position [84, 0]
type input "2-3 Weeks (Final approval required)"
drag, startPoint x: 54, startPoint y: 585, endPoint x: 18, endPoint y: 583, distance: 36.5
click at [18, 583] on input "waikato" at bounding box center [100, 584] width 167 height 22
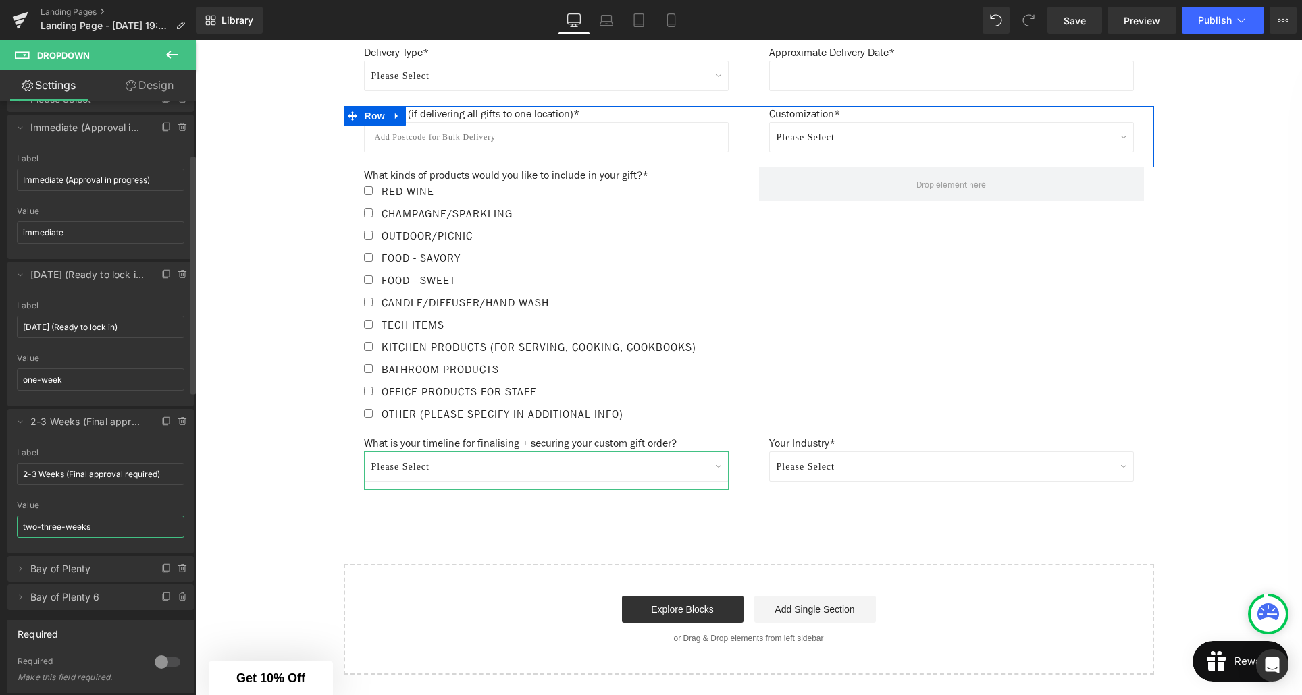
scroll to position [144, 0]
type input "two-three-weeks"
click at [19, 565] on icon at bounding box center [20, 565] width 11 height 11
drag, startPoint x: 88, startPoint y: 617, endPoint x: 17, endPoint y: 616, distance: 71.6
click at [17, 616] on input "Bay of Plenty" at bounding box center [100, 618] width 167 height 22
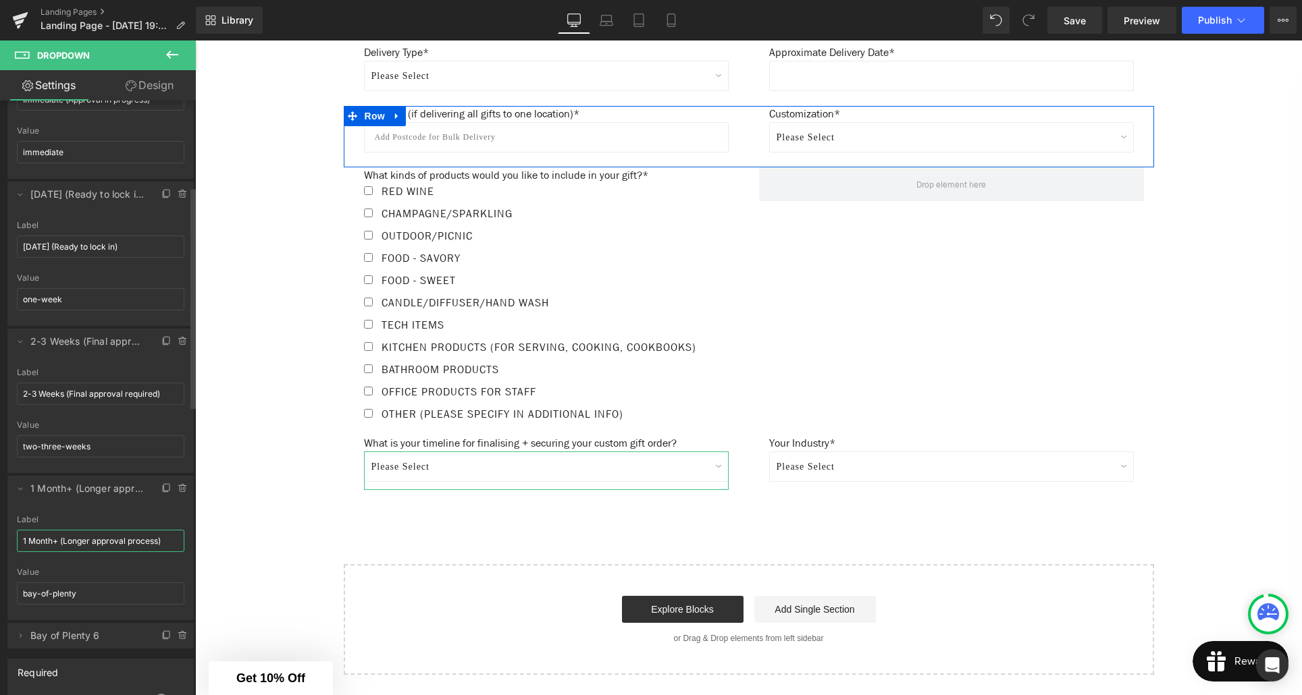
scroll to position [238, 0]
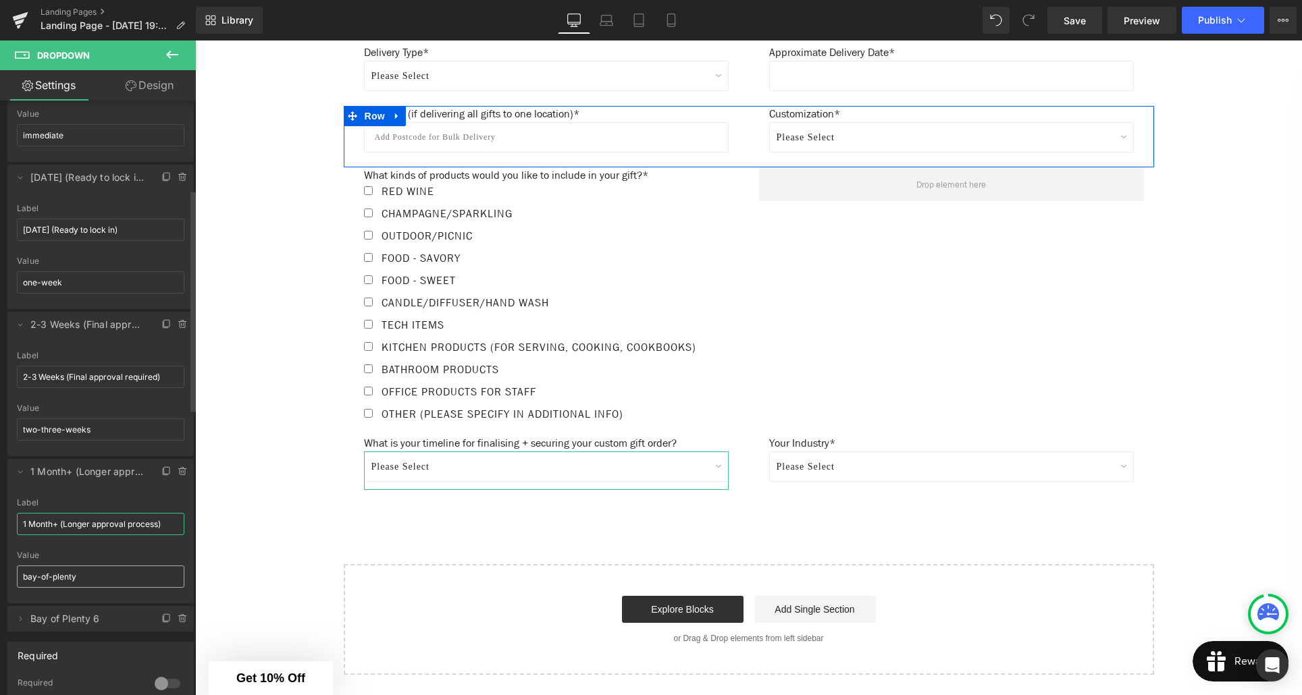
type input "1 Month+ (Longer approval process)"
drag, startPoint x: 79, startPoint y: 579, endPoint x: 22, endPoint y: 577, distance: 56.8
click at [22, 577] on input "bay-of-plenty" at bounding box center [100, 577] width 167 height 22
type input "1"
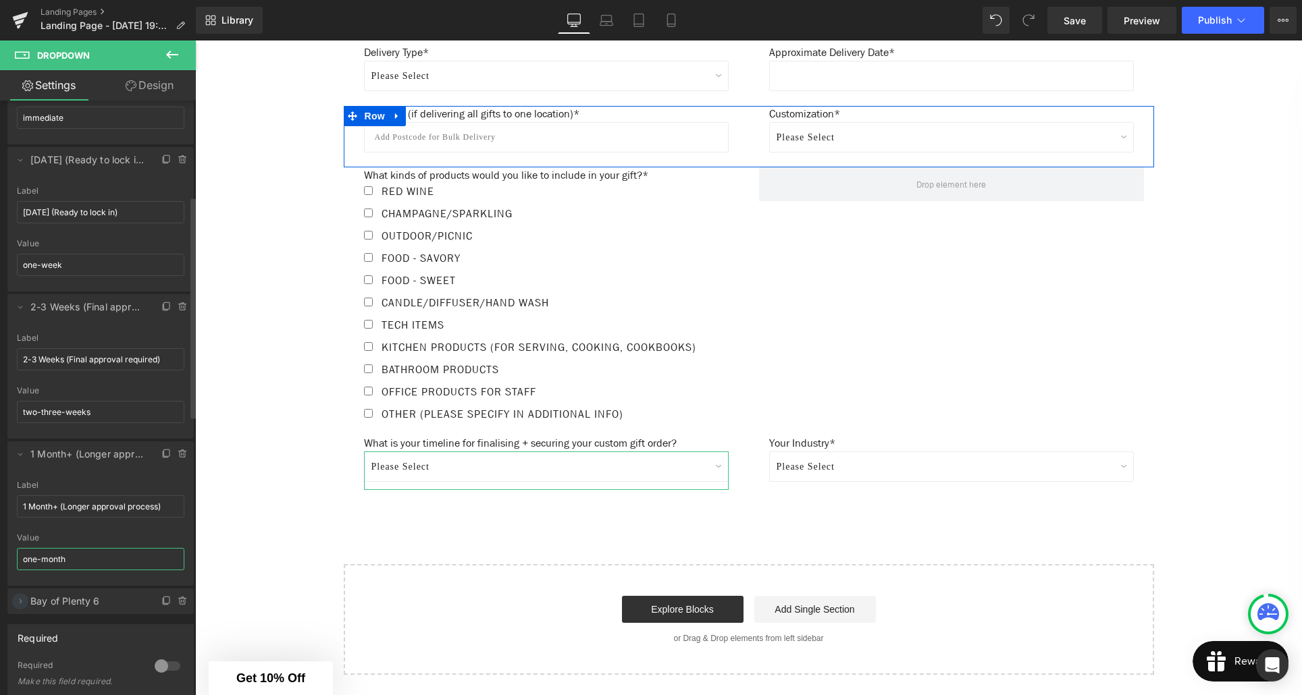
type input "one-month"
click at [20, 603] on icon at bounding box center [21, 601] width 3 height 5
drag, startPoint x: 60, startPoint y: 654, endPoint x: 11, endPoint y: 650, distance: 48.8
click at [11, 650] on div "Bay of Plenty 6 Label Bay of Plenty 6 bay-of-plenty Value bay-of-plenty" at bounding box center [100, 680] width 186 height 105
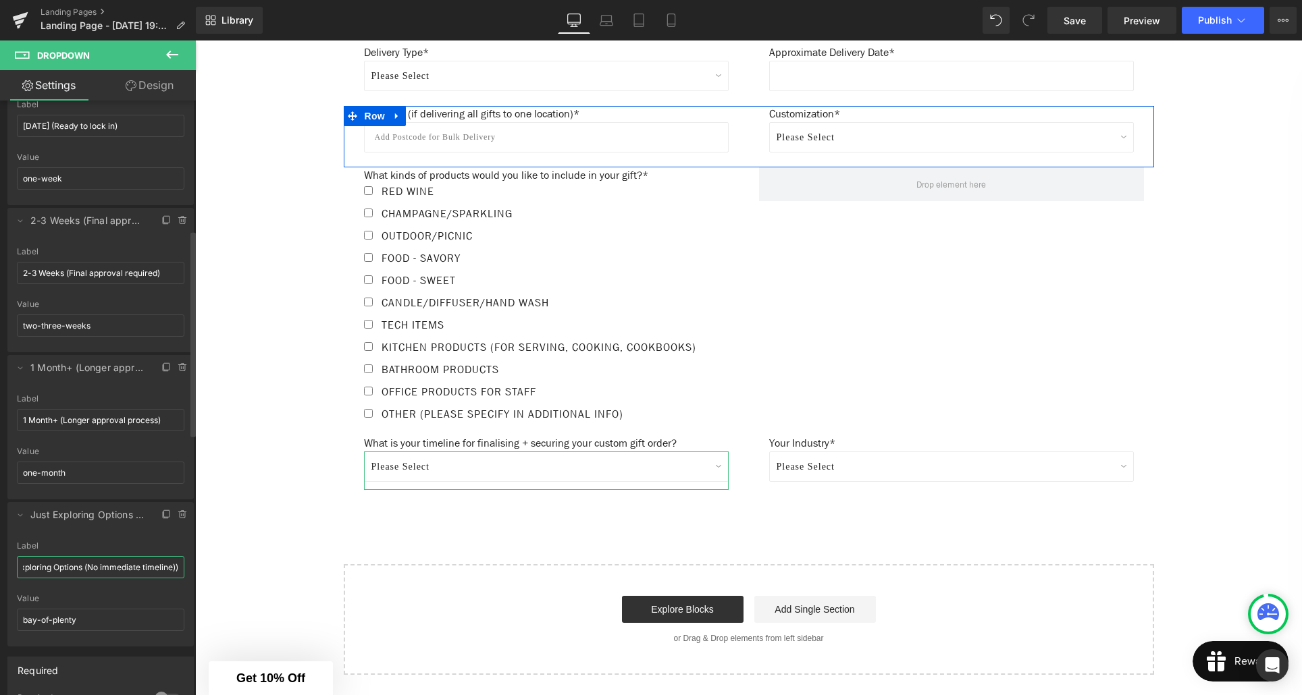
scroll to position [384, 0]
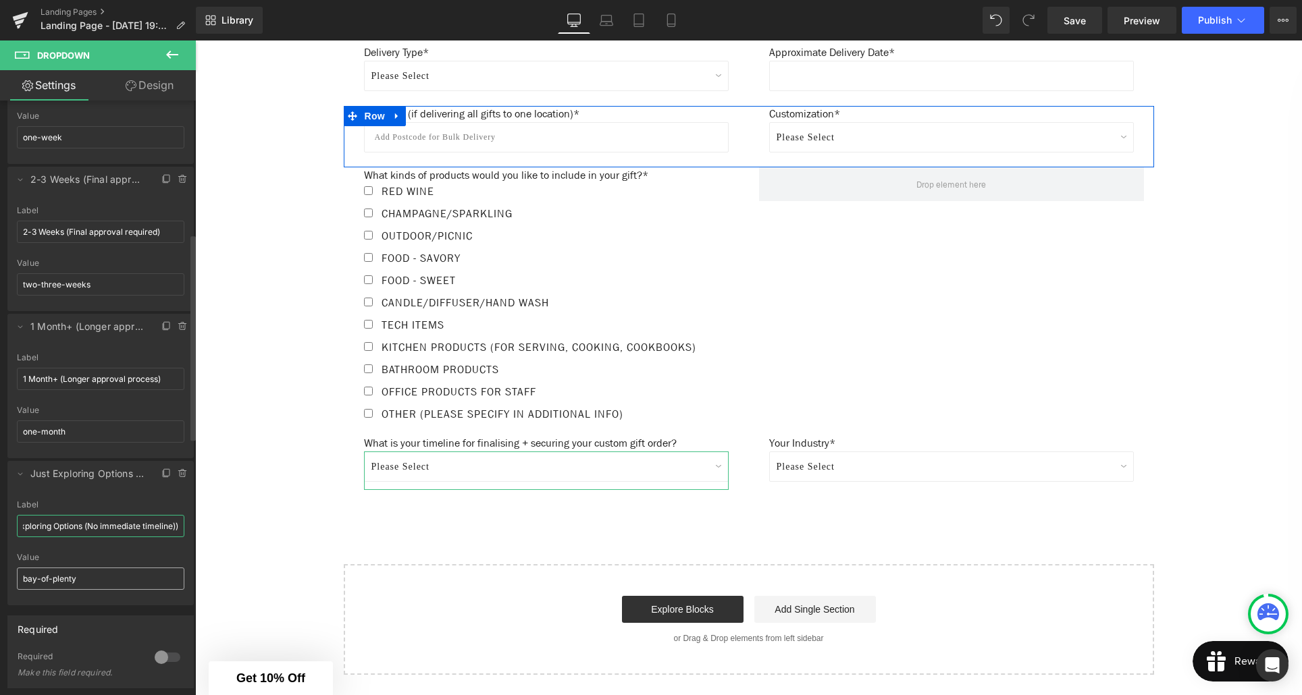
type input "Just Exploring Options (No immediate timeline))"
drag, startPoint x: 88, startPoint y: 577, endPoint x: 20, endPoint y: 577, distance: 68.2
click at [20, 577] on input "bay-of-plenty" at bounding box center [100, 579] width 167 height 22
type input "j"
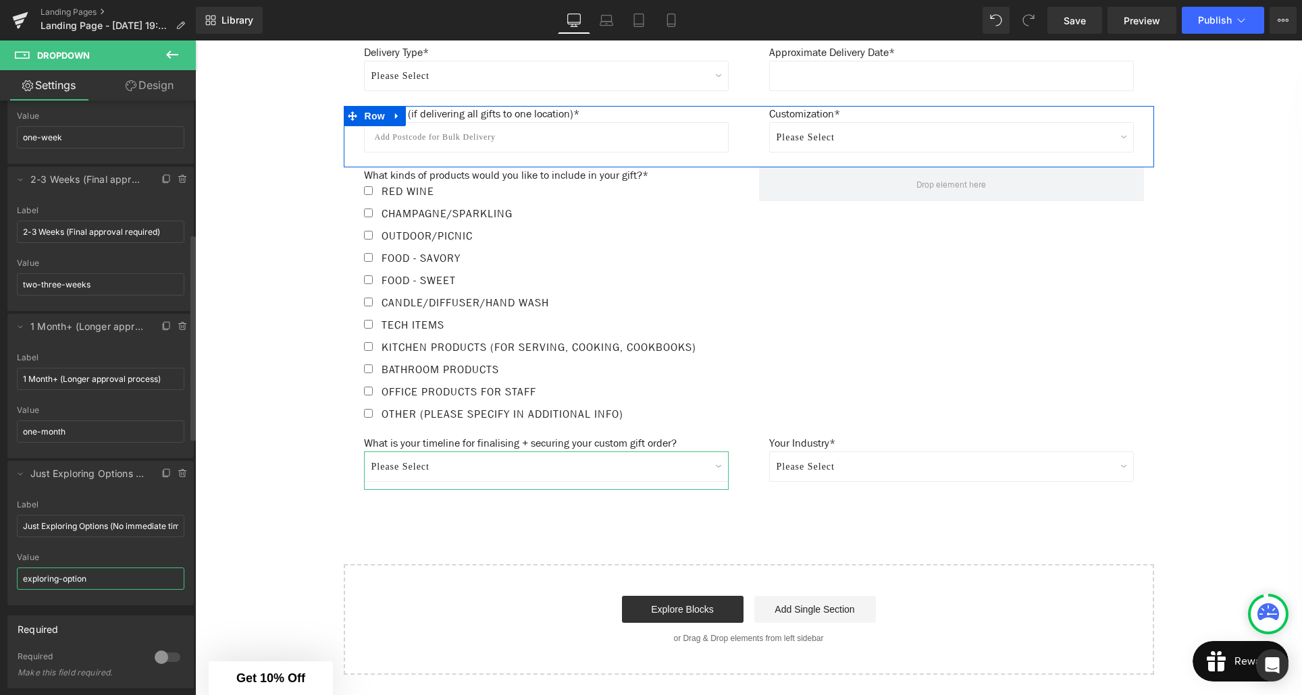
type input "exploring-options"
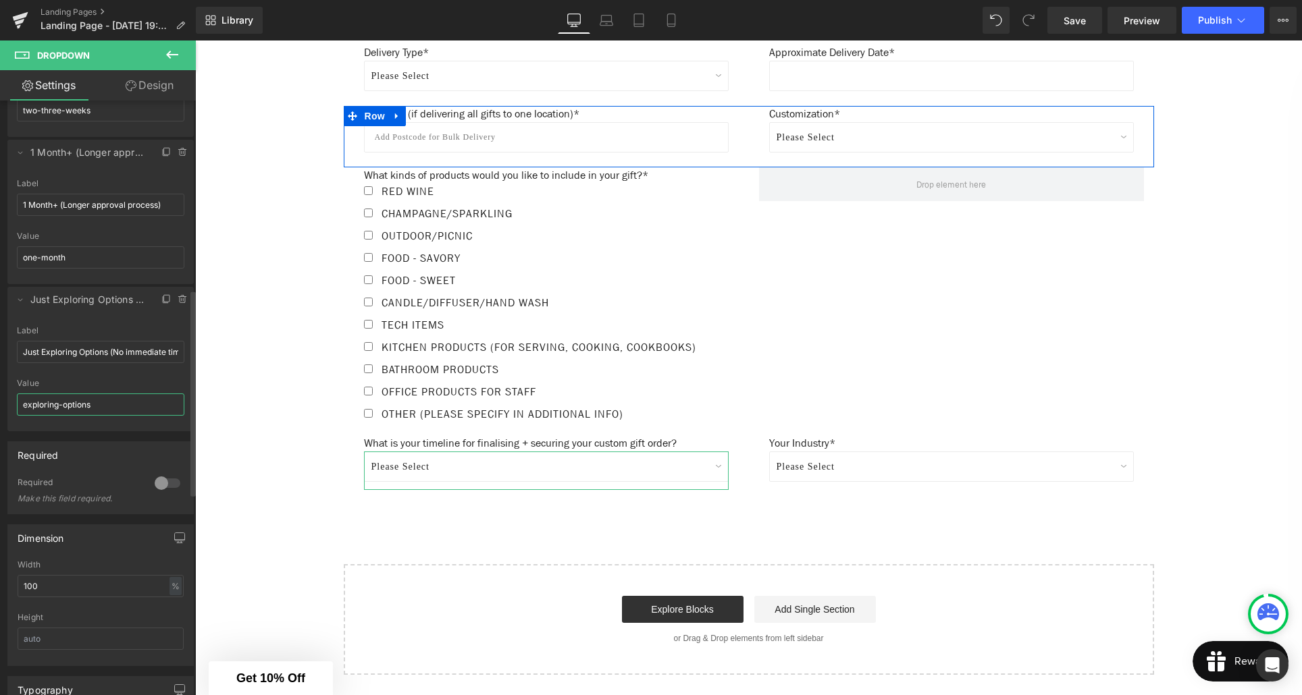
scroll to position [562, 0]
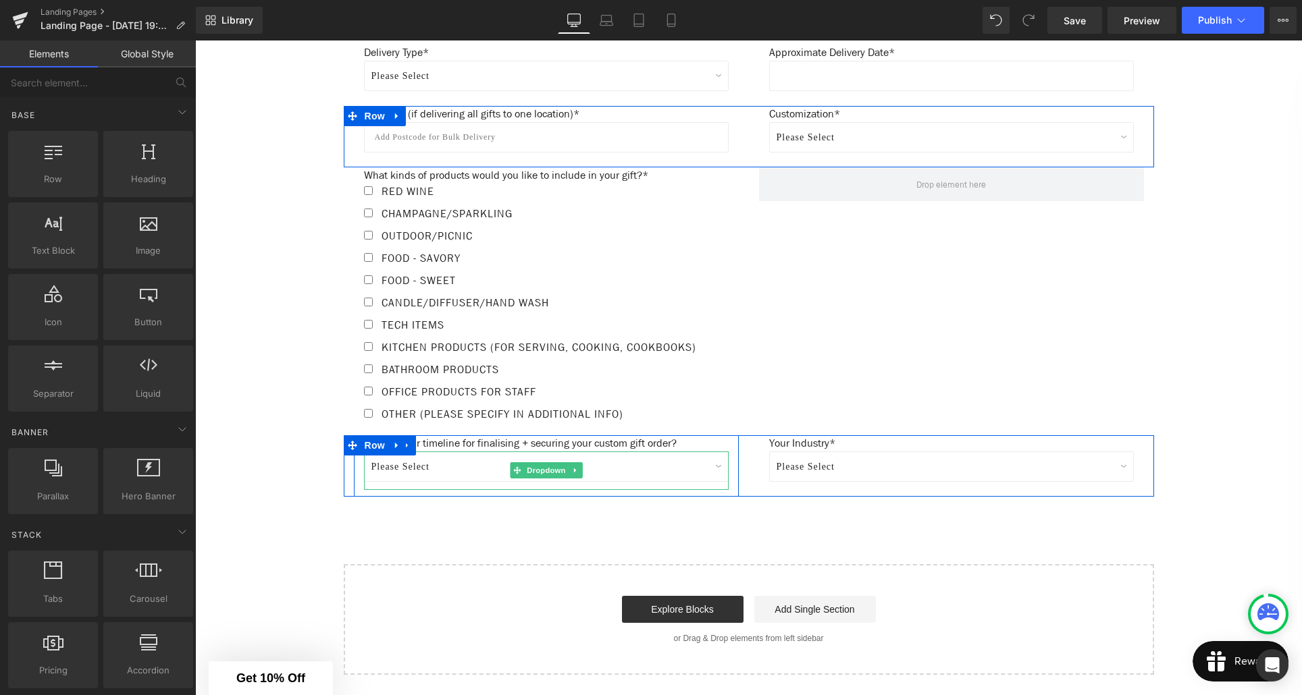
click at [418, 481] on select "Please Select Immediate (Approval in progress) Within 1 Week (Ready to lock in)…" at bounding box center [546, 467] width 365 height 30
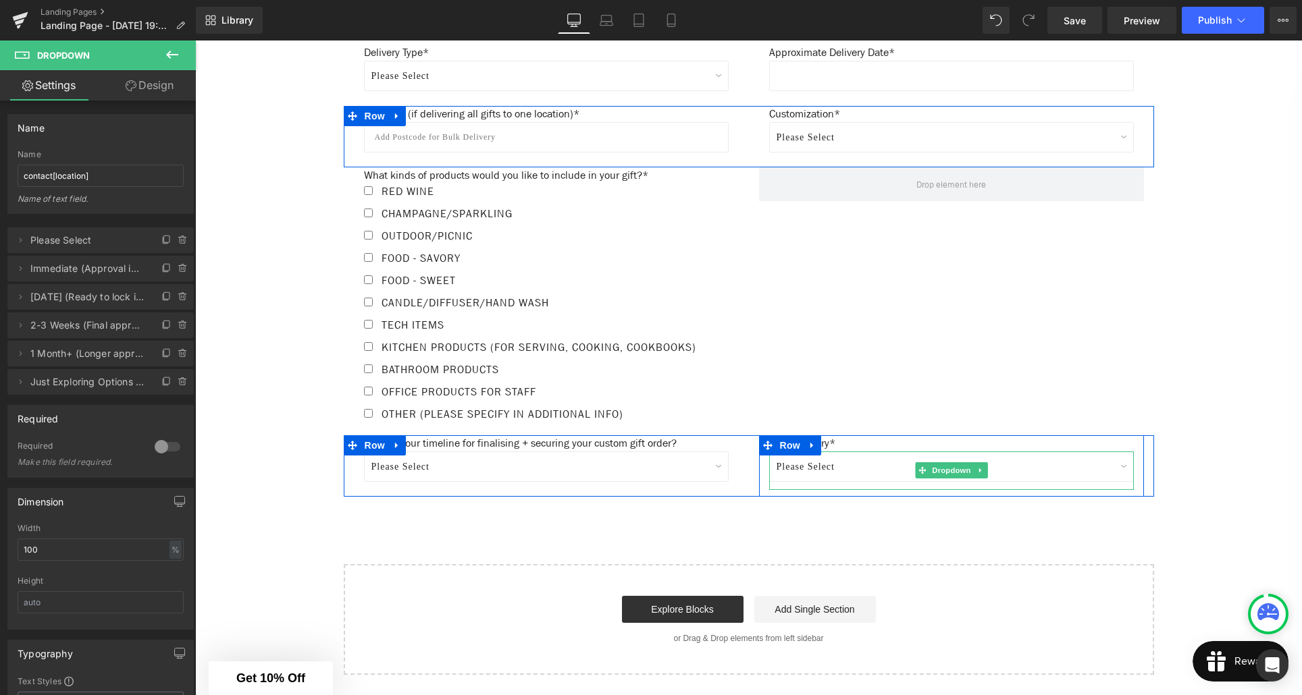
click at [844, 482] on select "Please Select Real Estate Marketing Agency Corporate Events Automotive Group Ba…" at bounding box center [951, 467] width 365 height 30
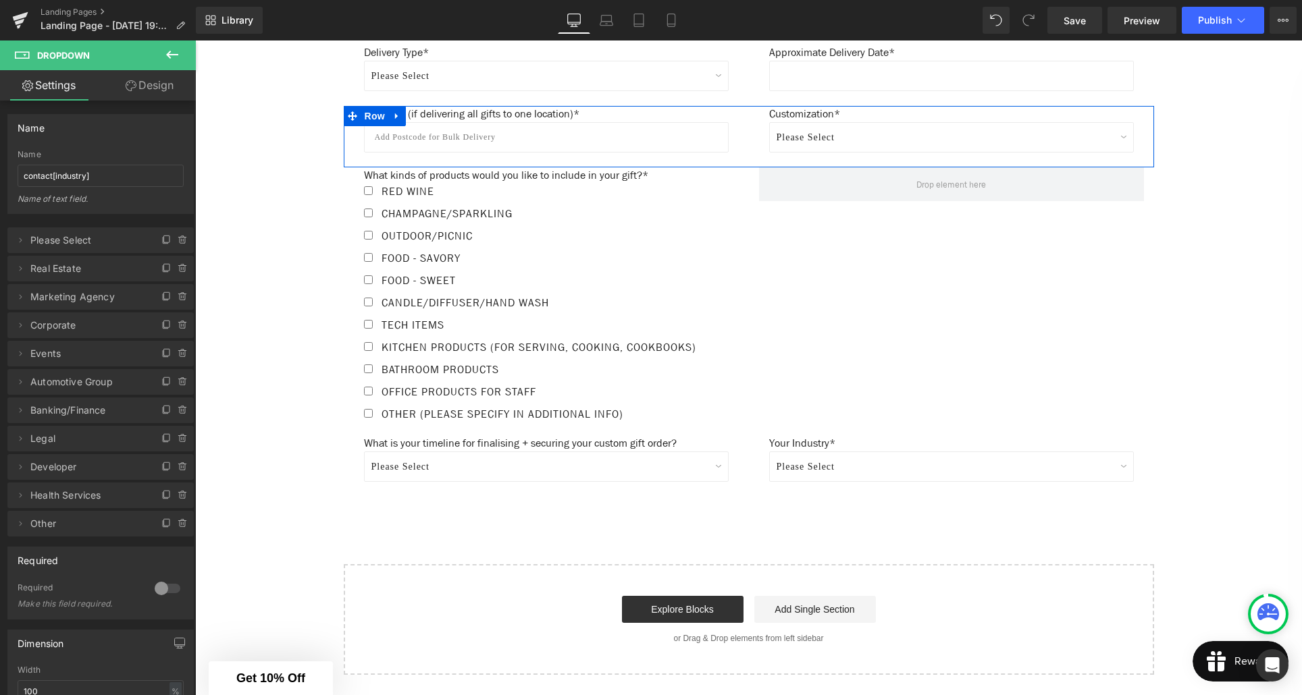
click at [174, 57] on icon at bounding box center [172, 55] width 16 height 16
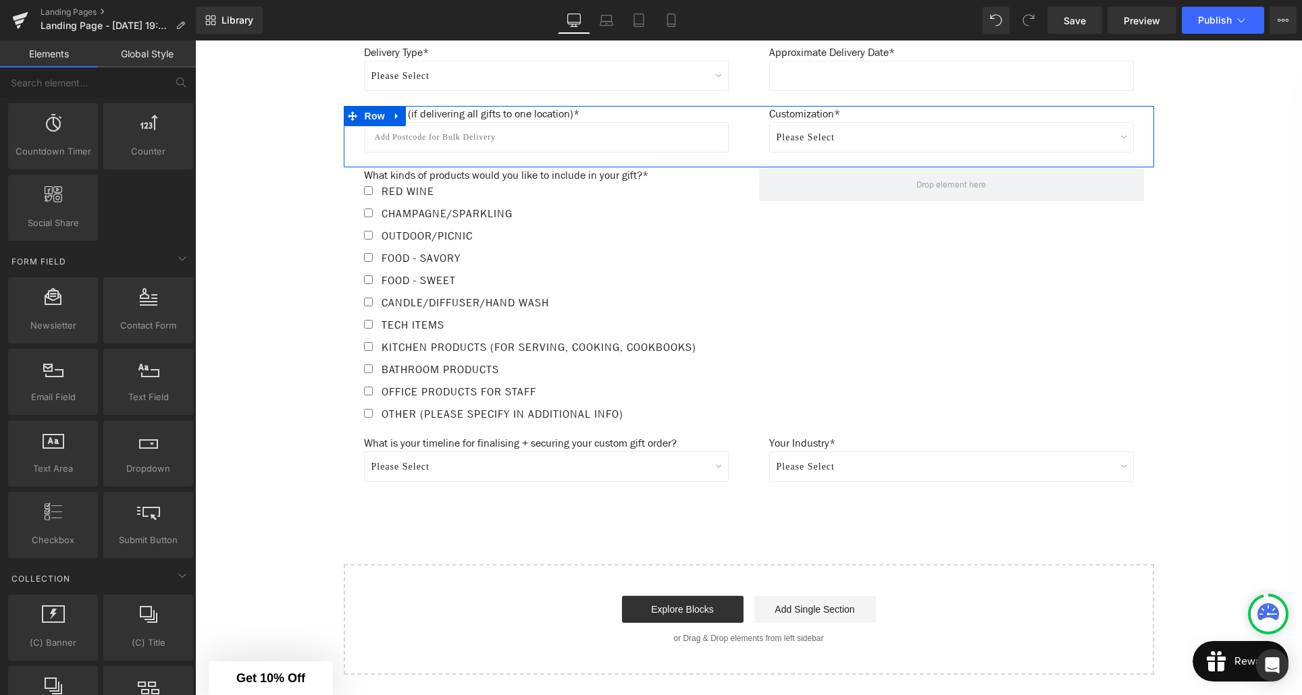
scroll to position [1861, 0]
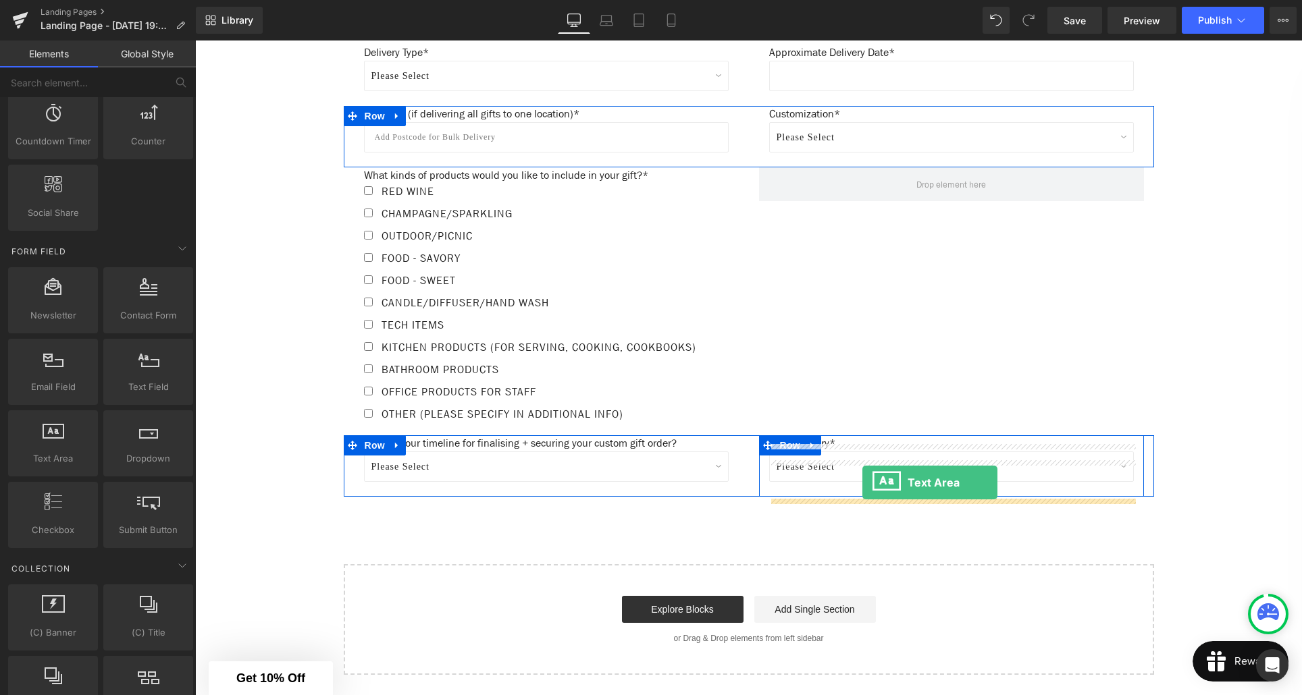
drag, startPoint x: 248, startPoint y: 481, endPoint x: 862, endPoint y: 482, distance: 614.5
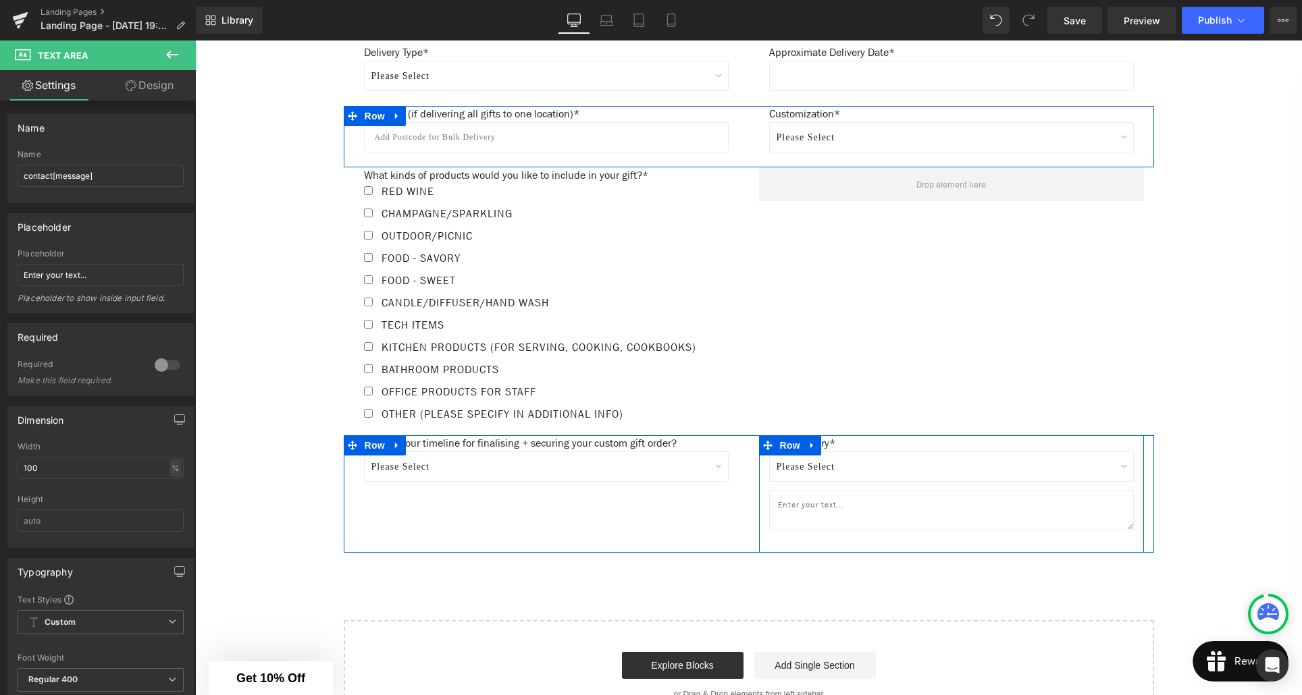
click at [957, 476] on div "Please Select Real Estate Marketing Agency Corporate Events Automotive Group Ba…" at bounding box center [951, 471] width 365 height 38
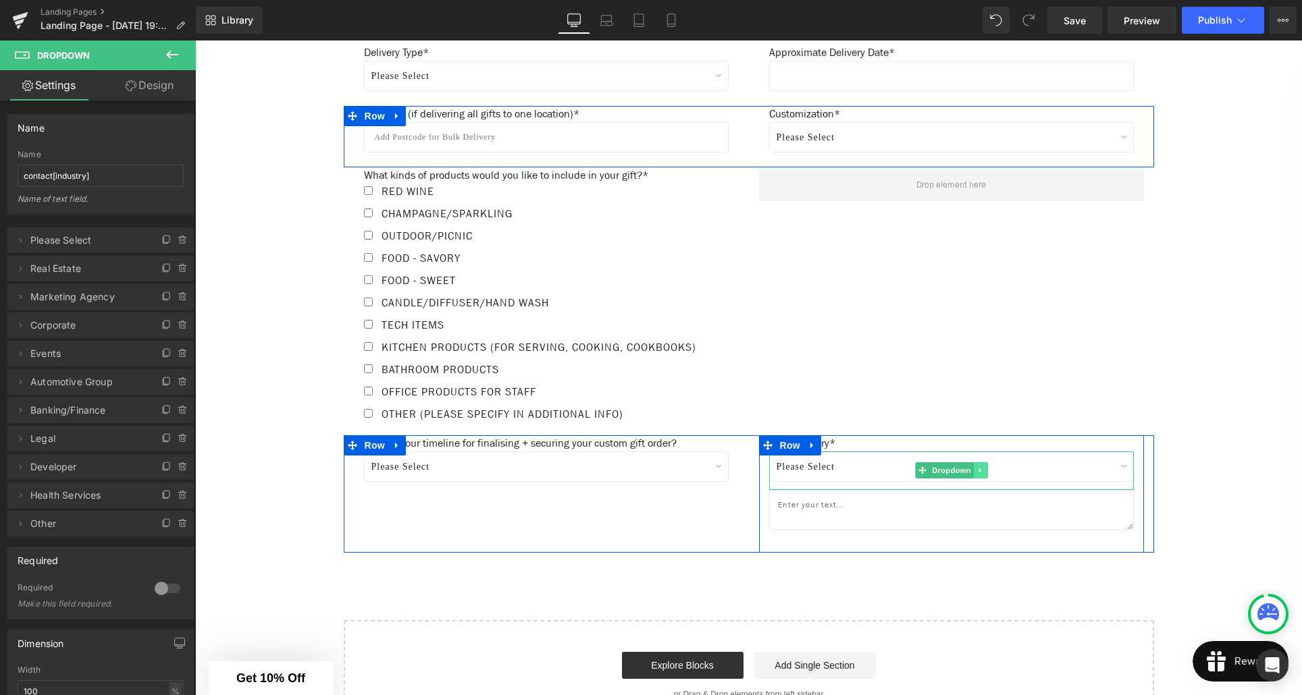
click at [982, 475] on icon at bounding box center [979, 471] width 7 height 8
click at [986, 475] on icon at bounding box center [986, 471] width 7 height 8
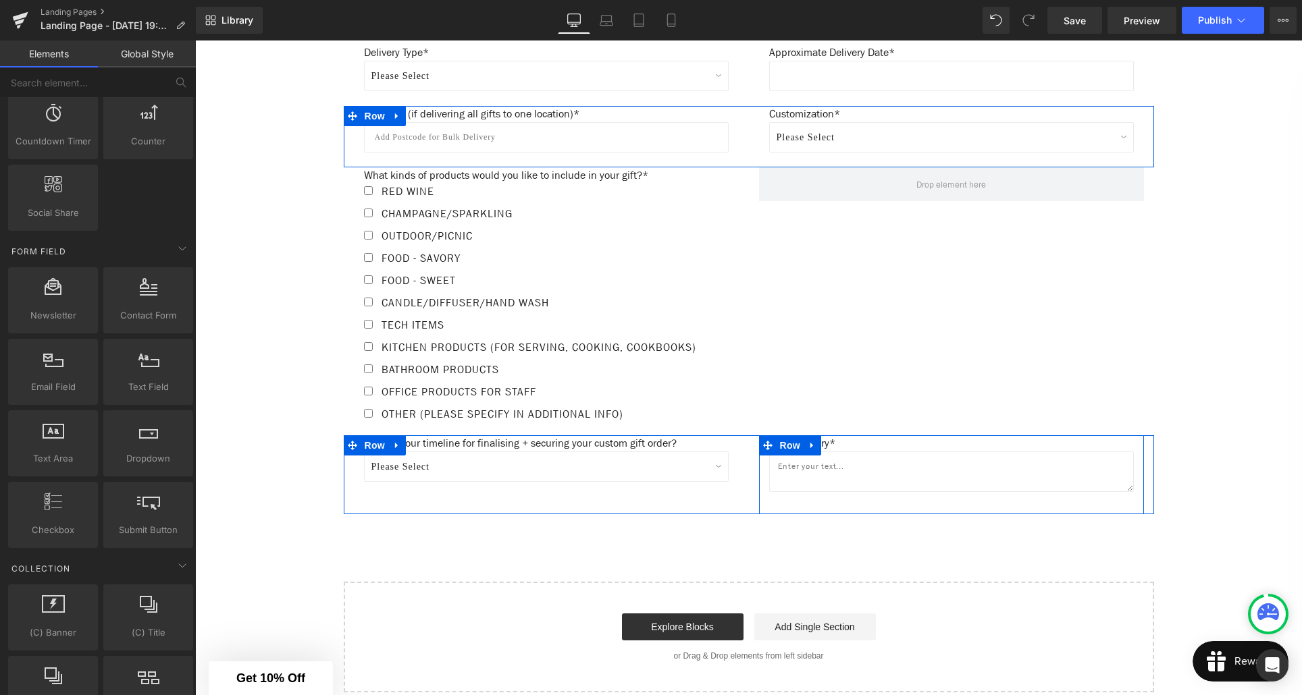
click at [818, 453] on link at bounding box center [813, 446] width 18 height 20
click at [920, 452] on span at bounding box center [914, 444] width 14 height 16
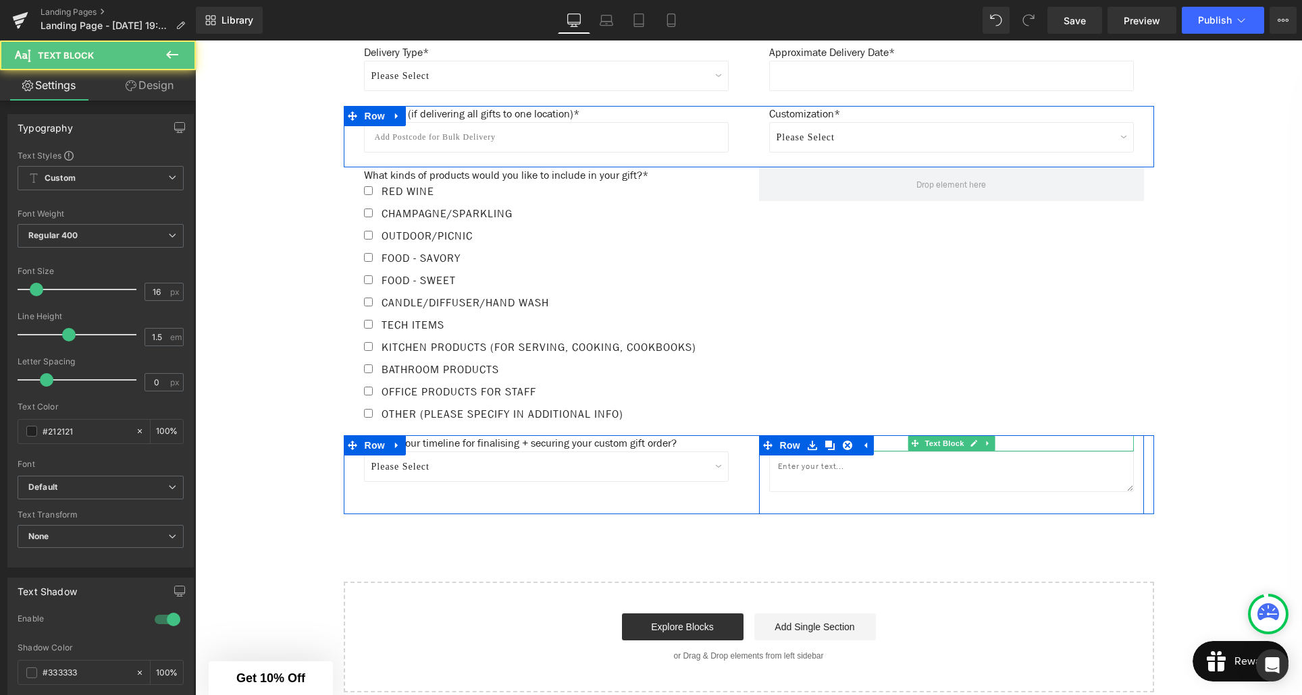
click at [888, 452] on p "Your Industry*" at bounding box center [951, 444] width 365 height 16
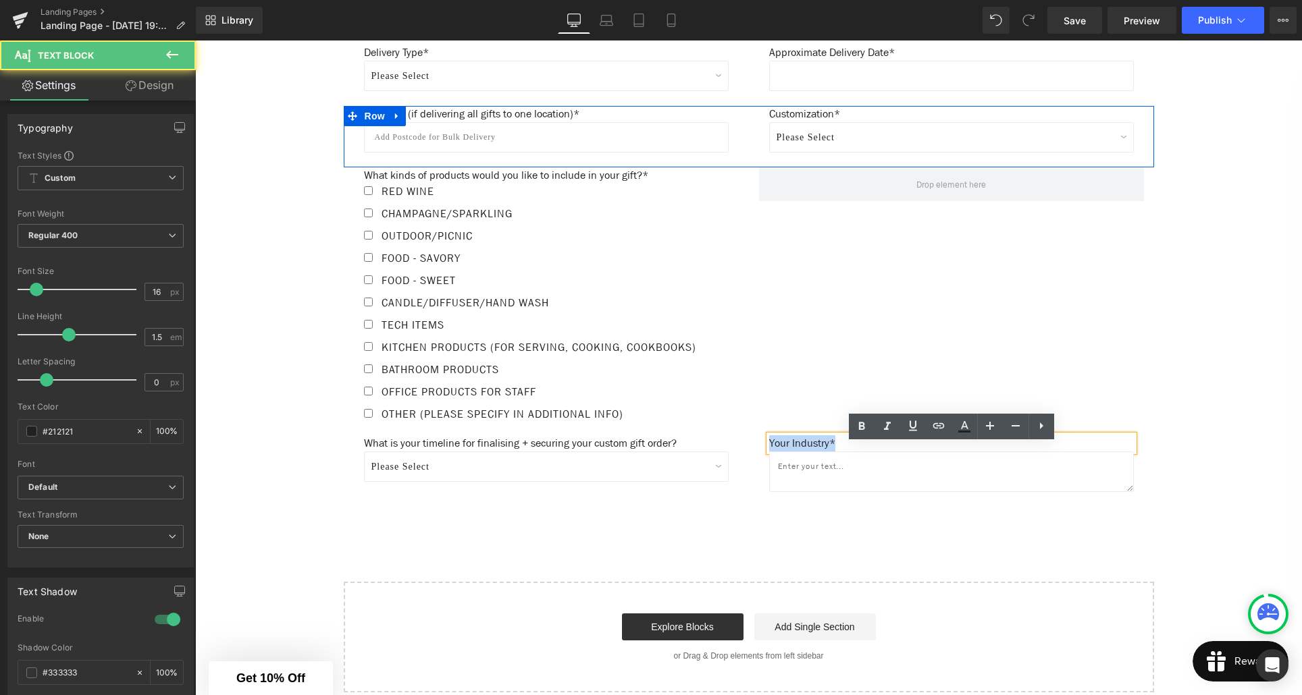
drag, startPoint x: 837, startPoint y: 452, endPoint x: 768, endPoint y: 452, distance: 68.9
click at [769, 452] on p "Your Industry*" at bounding box center [951, 444] width 365 height 16
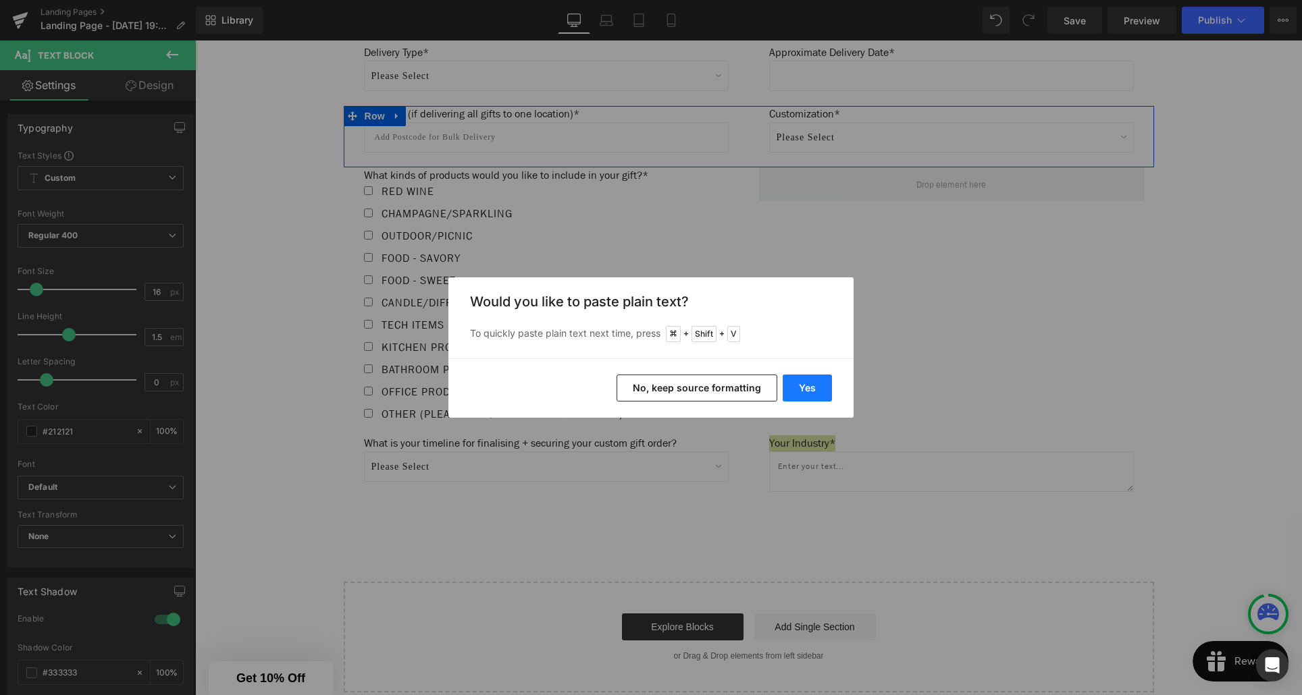
click at [801, 381] on button "Yes" at bounding box center [807, 388] width 49 height 27
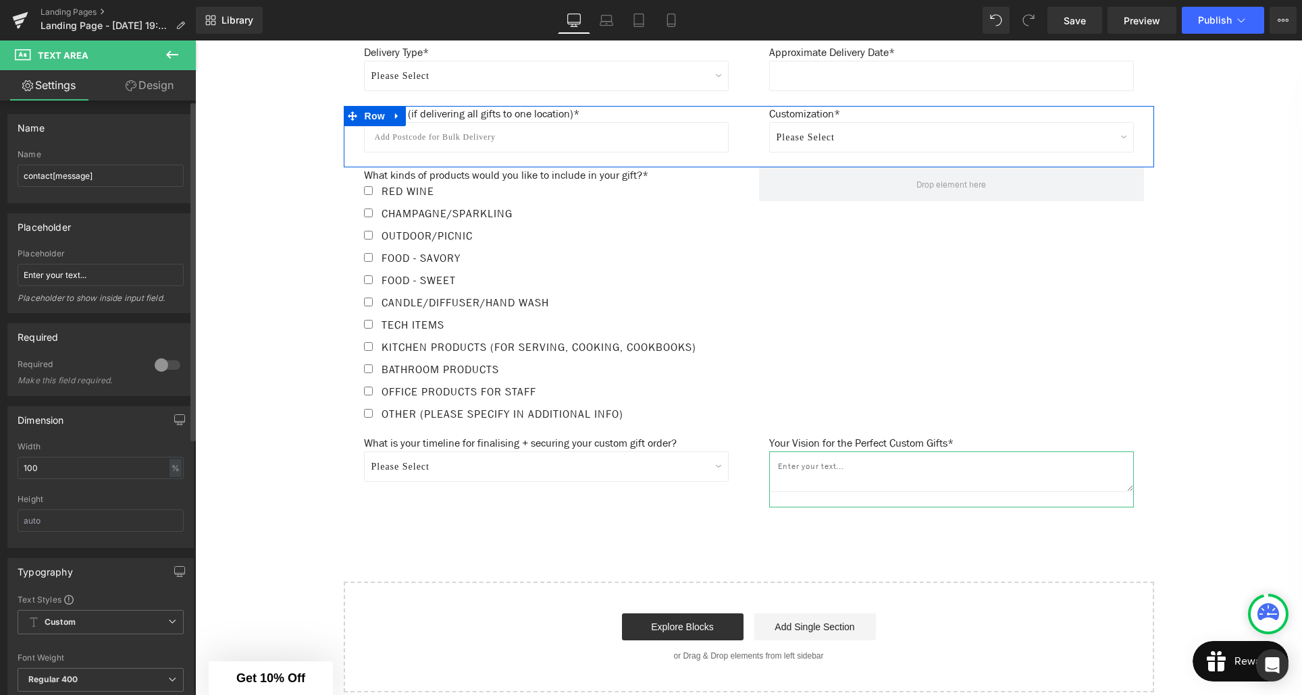
click at [168, 363] on div at bounding box center [167, 365] width 32 height 22
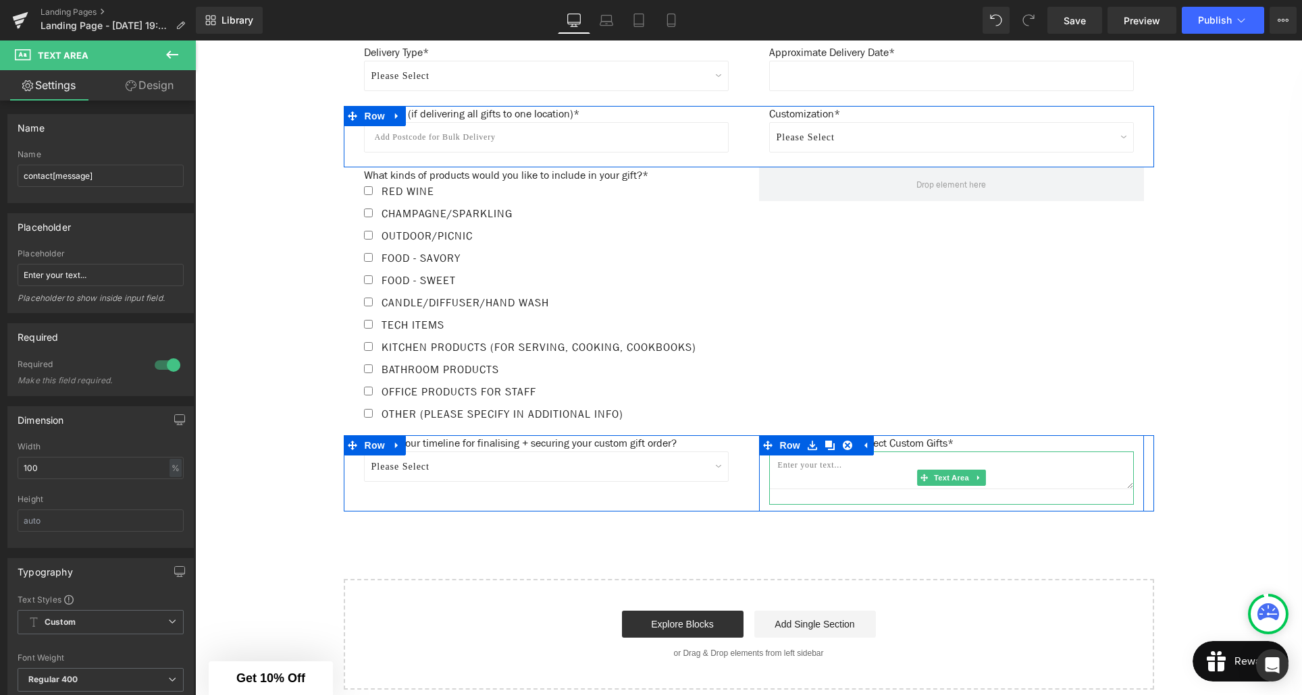
click at [802, 475] on textarea at bounding box center [951, 471] width 365 height 38
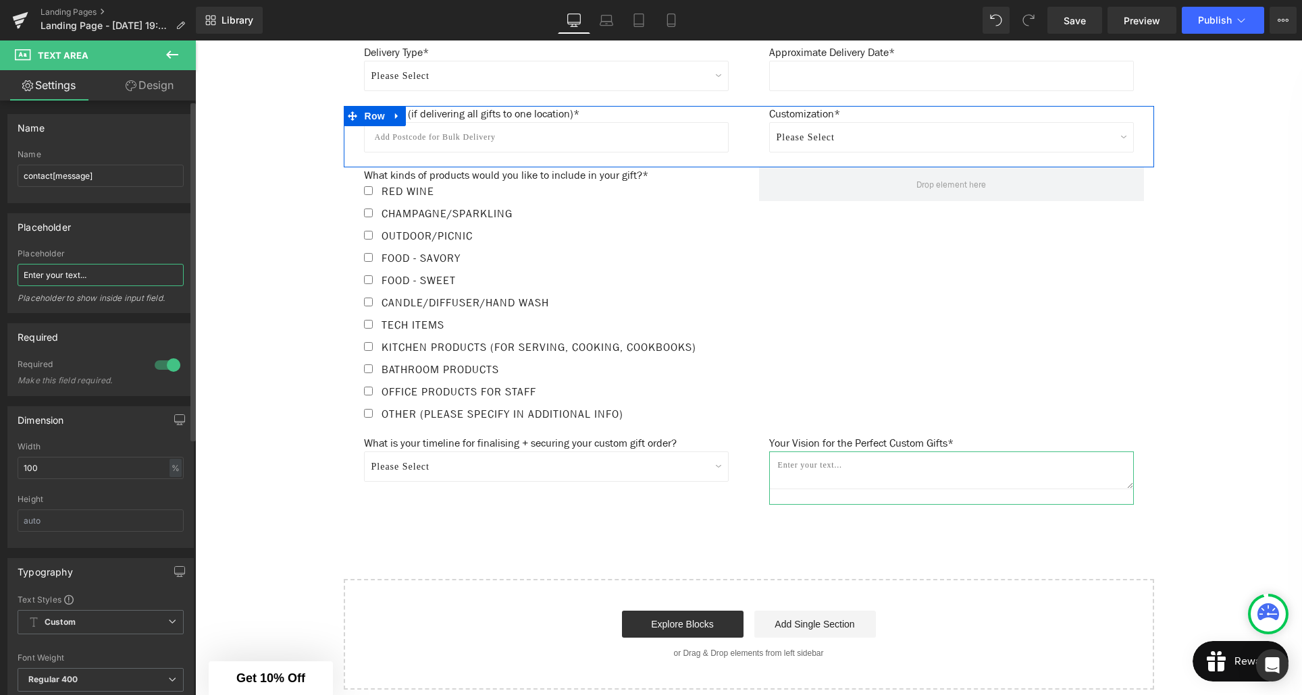
drag, startPoint x: 88, startPoint y: 280, endPoint x: 6, endPoint y: 277, distance: 82.4
click at [6, 277] on div "Placeholder Enter your text... Placeholder Enter your text... Placeholder to sh…" at bounding box center [101, 258] width 202 height 110
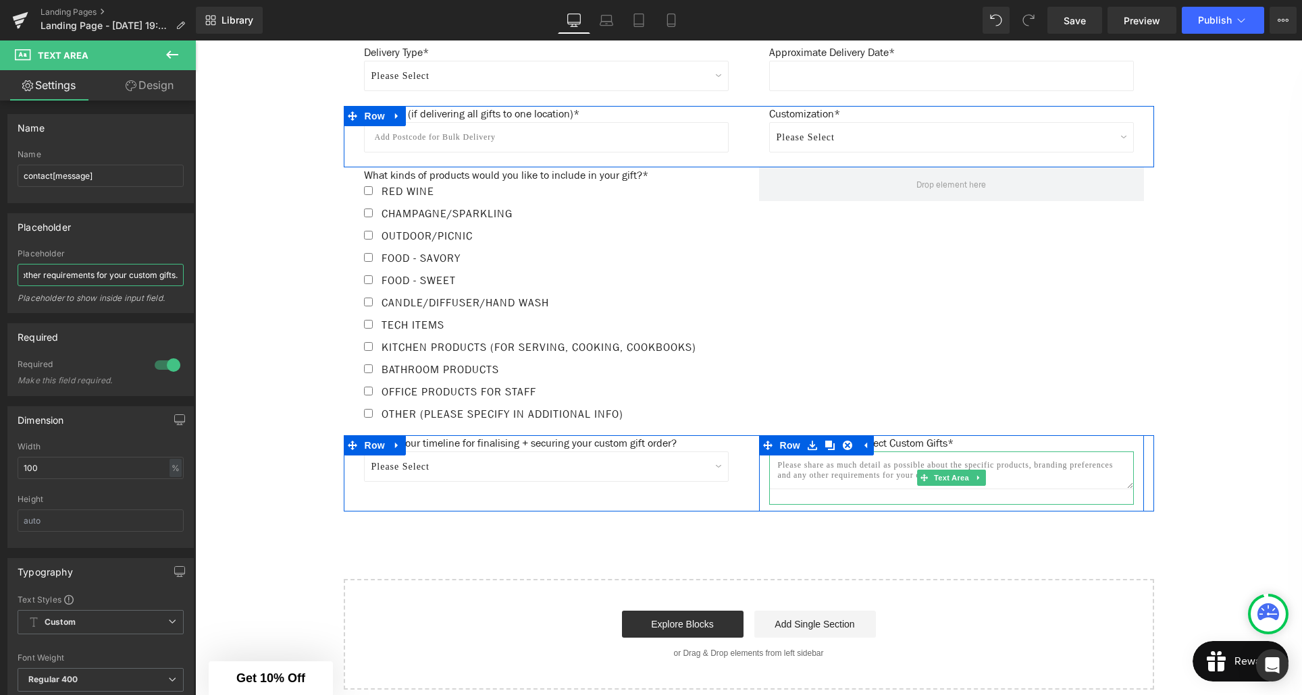
type input "Please share as much detail as possible about the specific products, branding p…"
click at [1032, 476] on textarea at bounding box center [951, 471] width 365 height 38
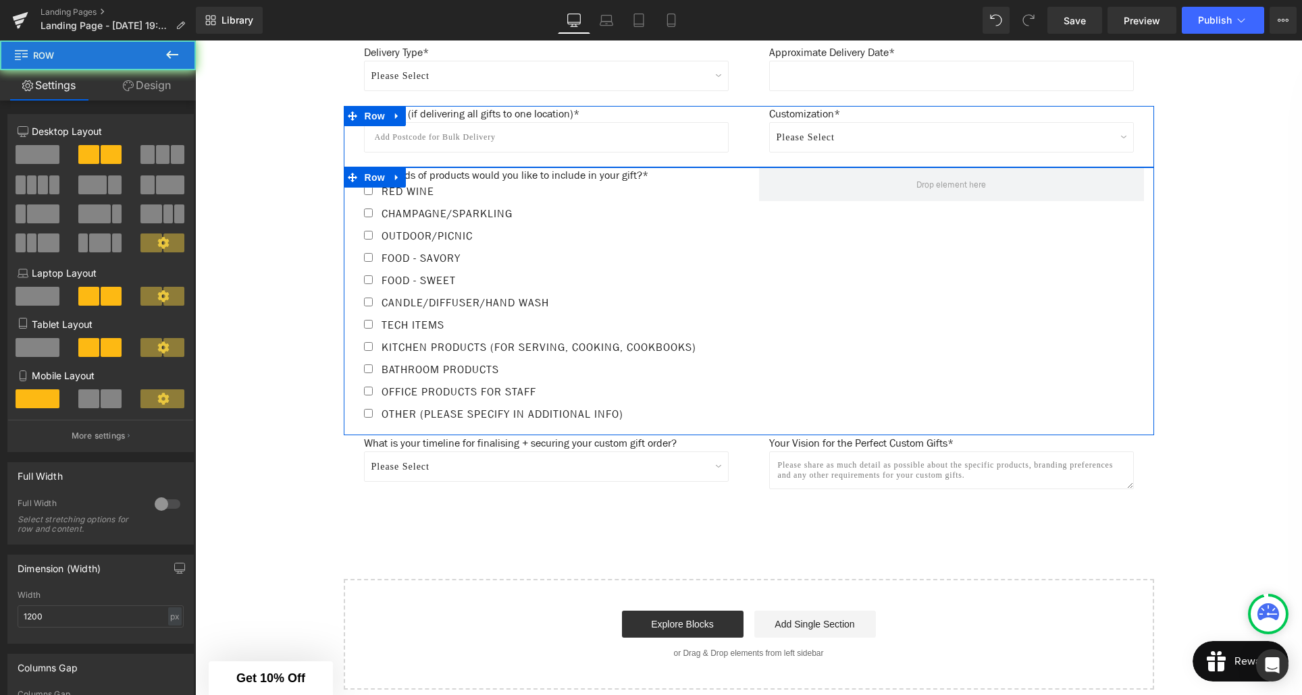
click at [1045, 396] on div "What kinds of products would you like to include in your gift?* Text Block Red …" at bounding box center [749, 301] width 810 height 268
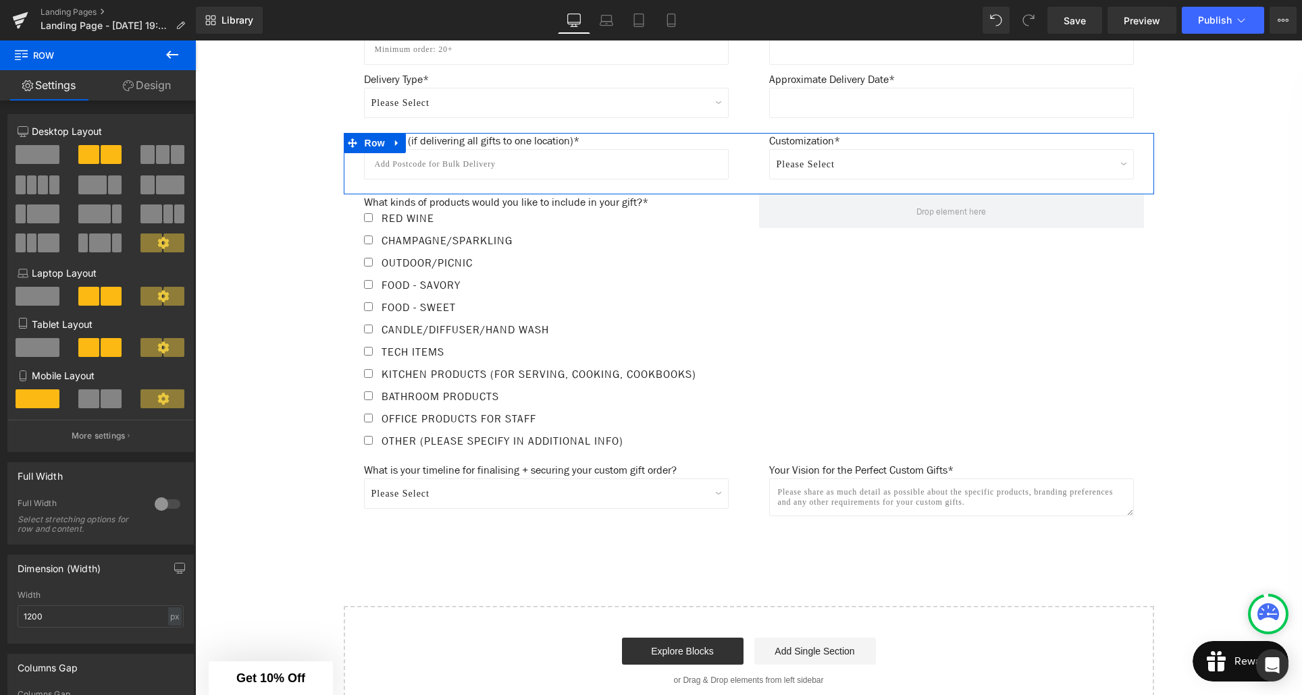
scroll to position [1053, 0]
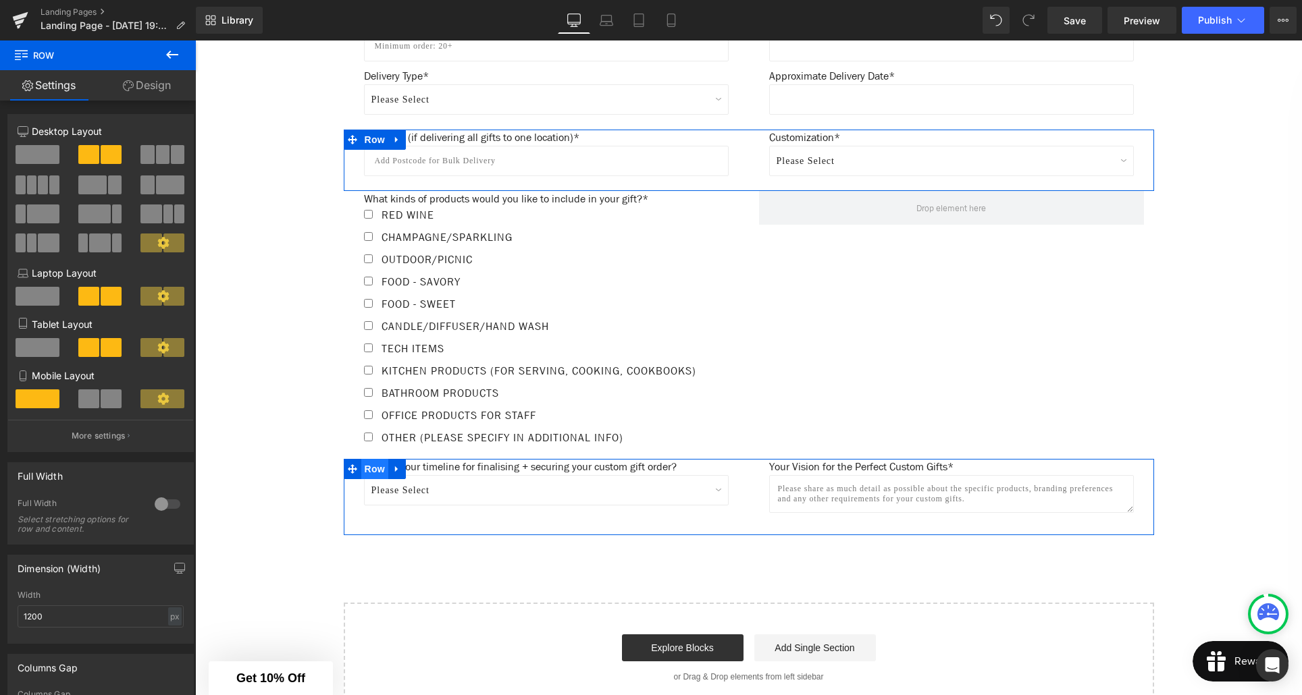
click at [373, 479] on span "Row" at bounding box center [374, 469] width 27 height 20
click at [44, 158] on span at bounding box center [38, 154] width 44 height 19
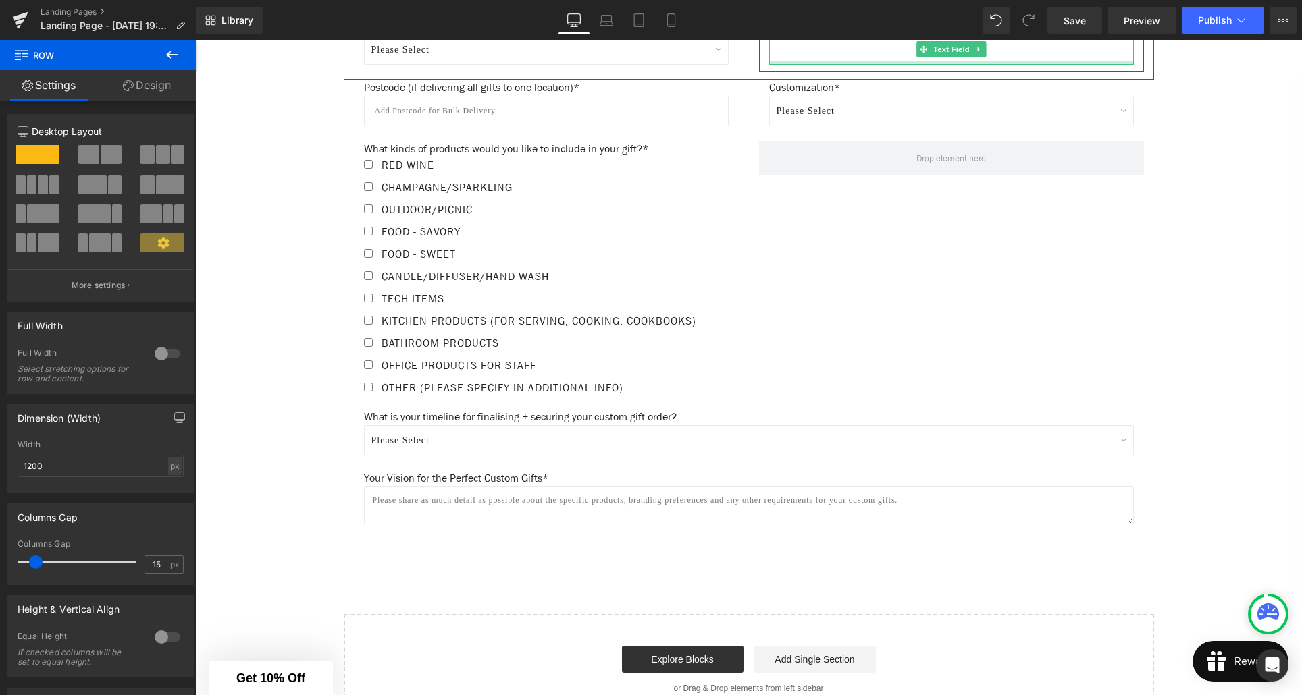
scroll to position [1167, 0]
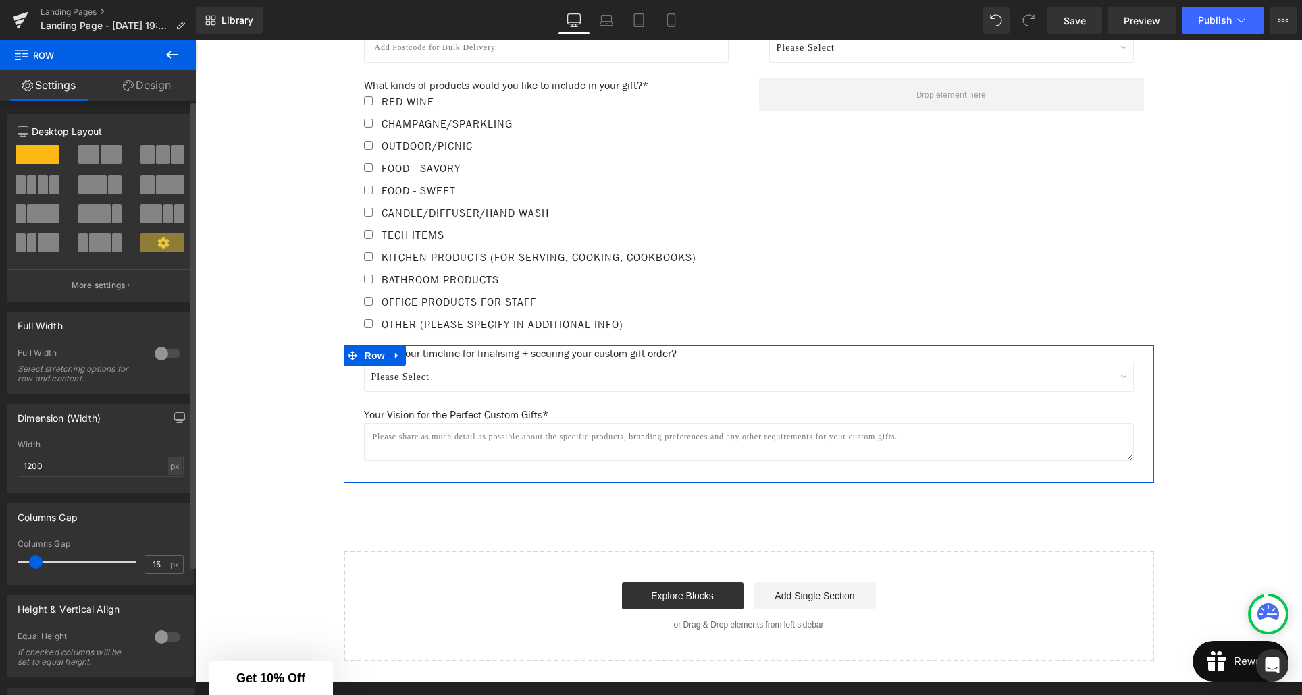
click at [90, 151] on span at bounding box center [88, 154] width 21 height 19
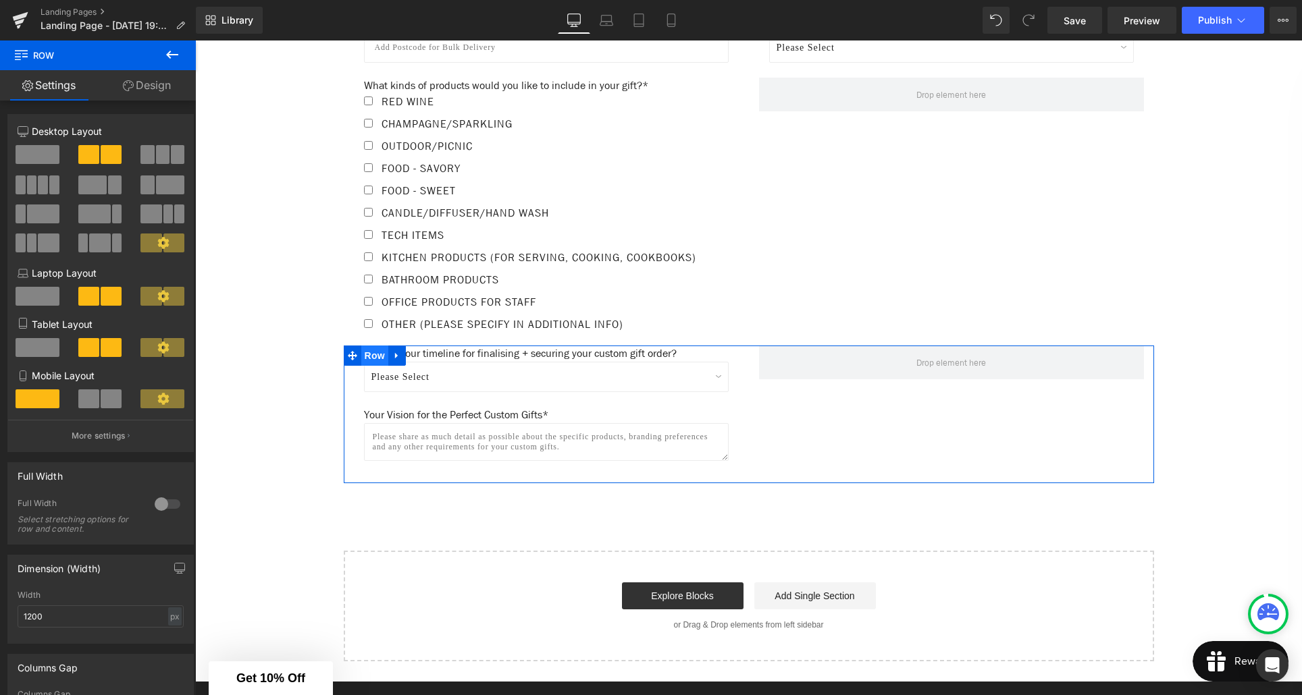
click at [377, 366] on span "Row" at bounding box center [374, 356] width 27 height 20
click at [893, 415] on div "What is your timeline for finalising + securing your custom gift order? Text Bl…" at bounding box center [749, 415] width 810 height 138
click at [376, 366] on span "Row" at bounding box center [374, 356] width 27 height 20
click at [829, 460] on div "What is your timeline for finalising + securing your custom gift order? Text Bl…" at bounding box center [749, 415] width 810 height 138
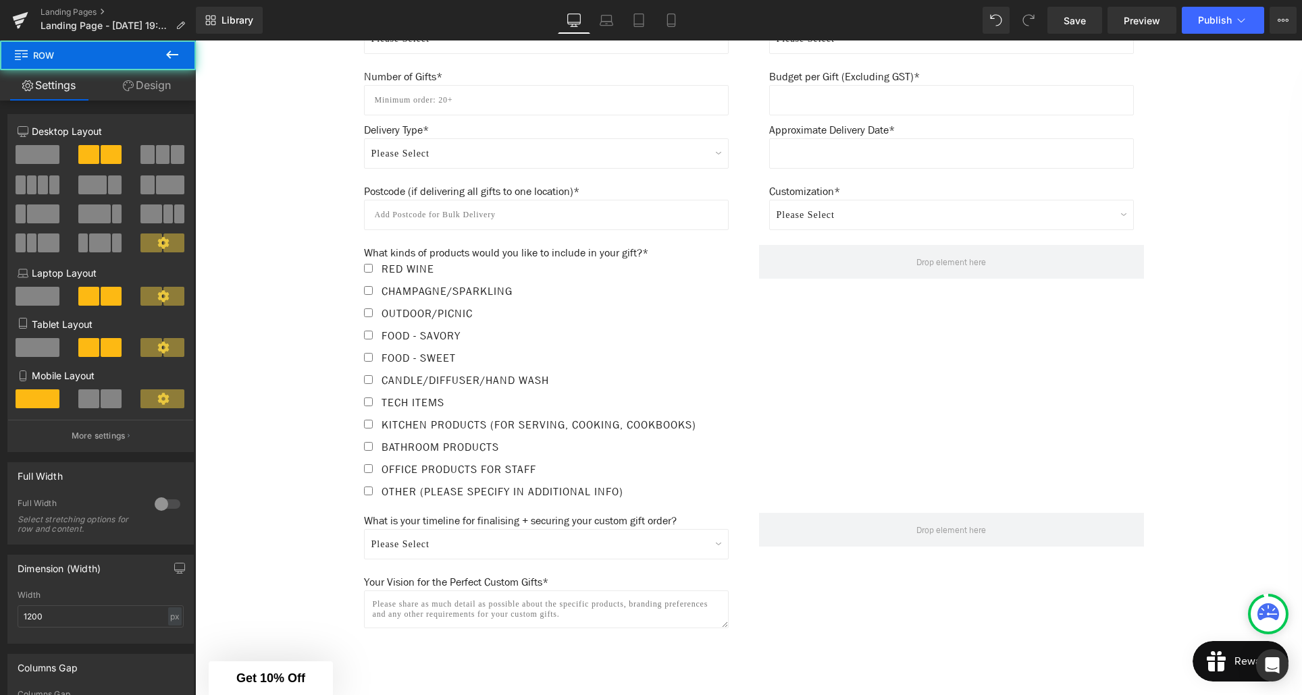
scroll to position [997, 0]
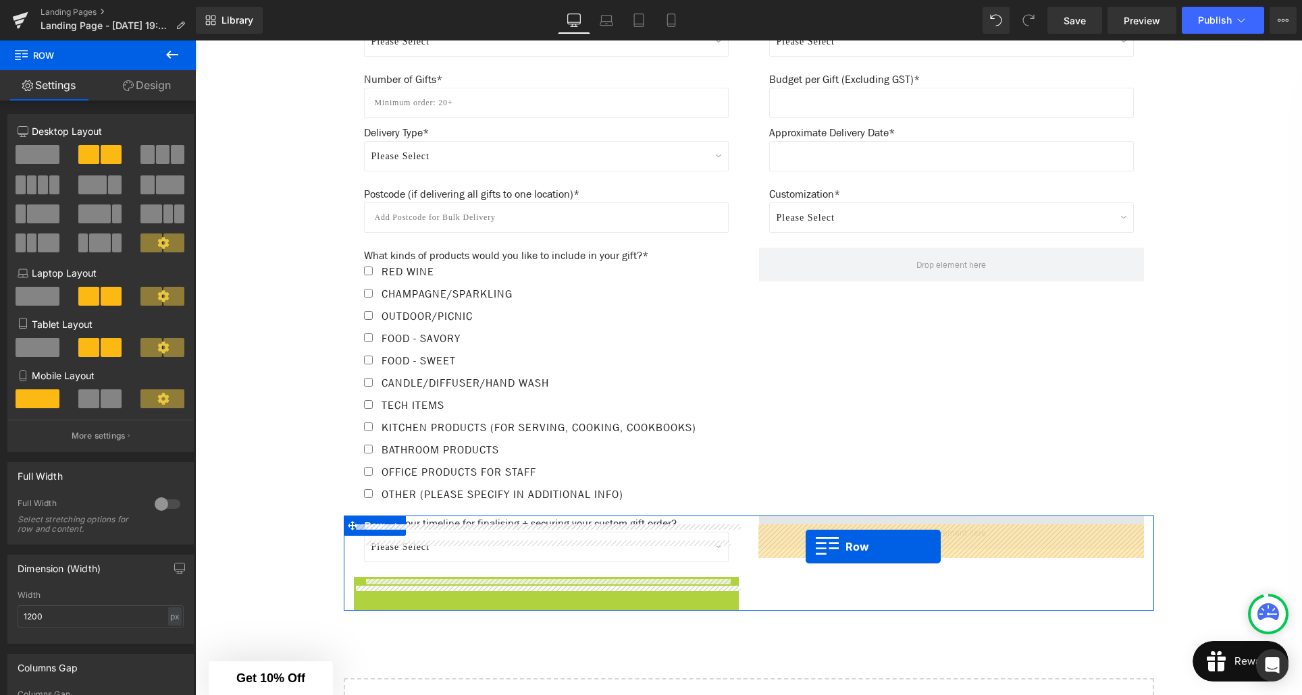
drag, startPoint x: 361, startPoint y: 595, endPoint x: 806, endPoint y: 547, distance: 448.2
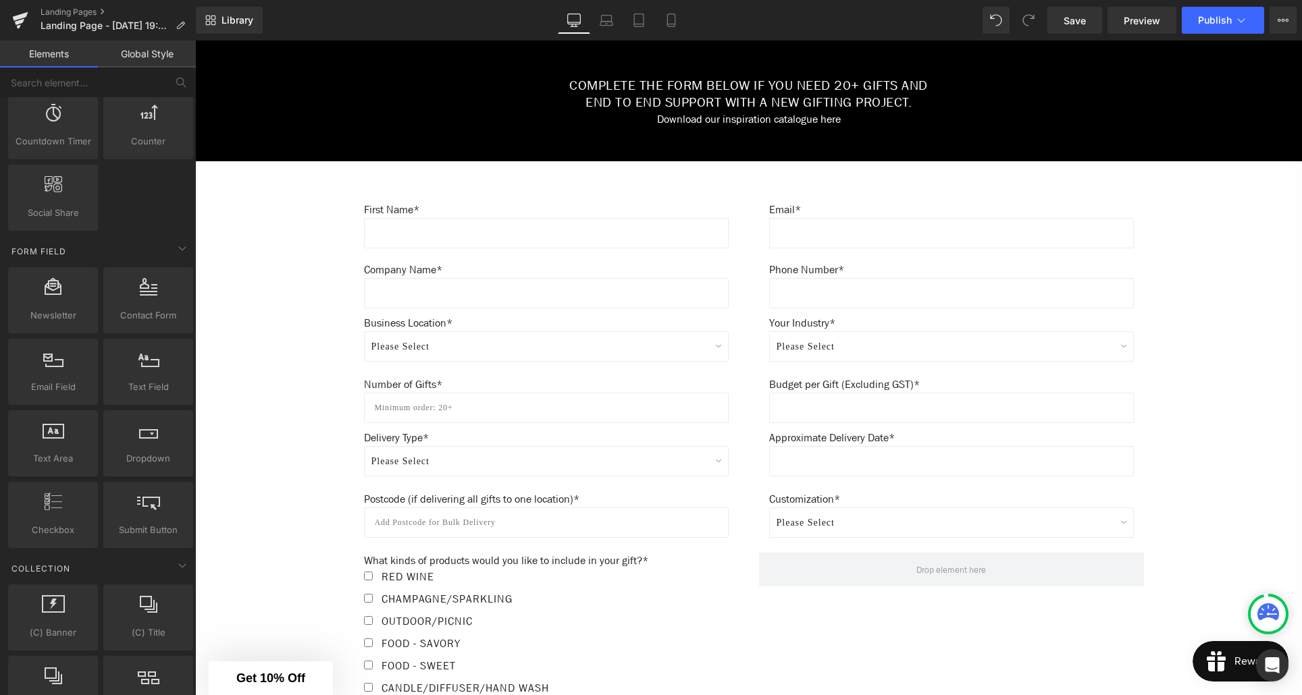
scroll to position [691, 0]
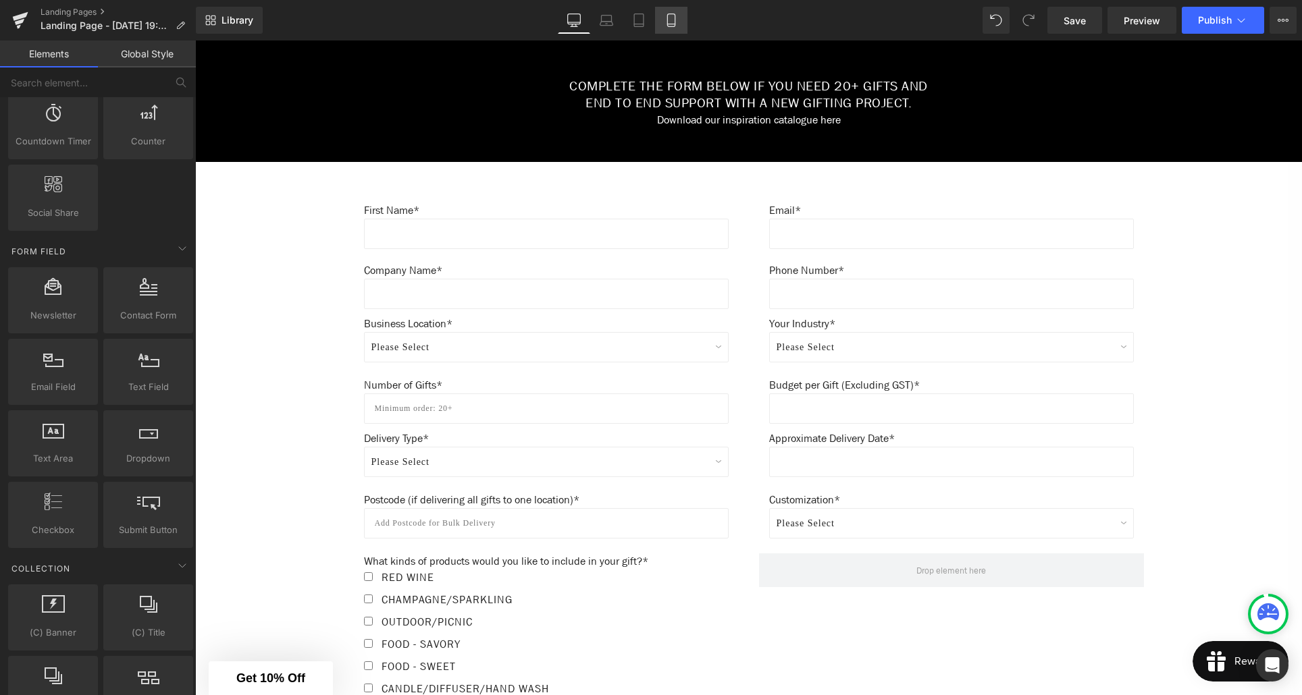
click at [675, 25] on icon at bounding box center [671, 21] width 14 height 14
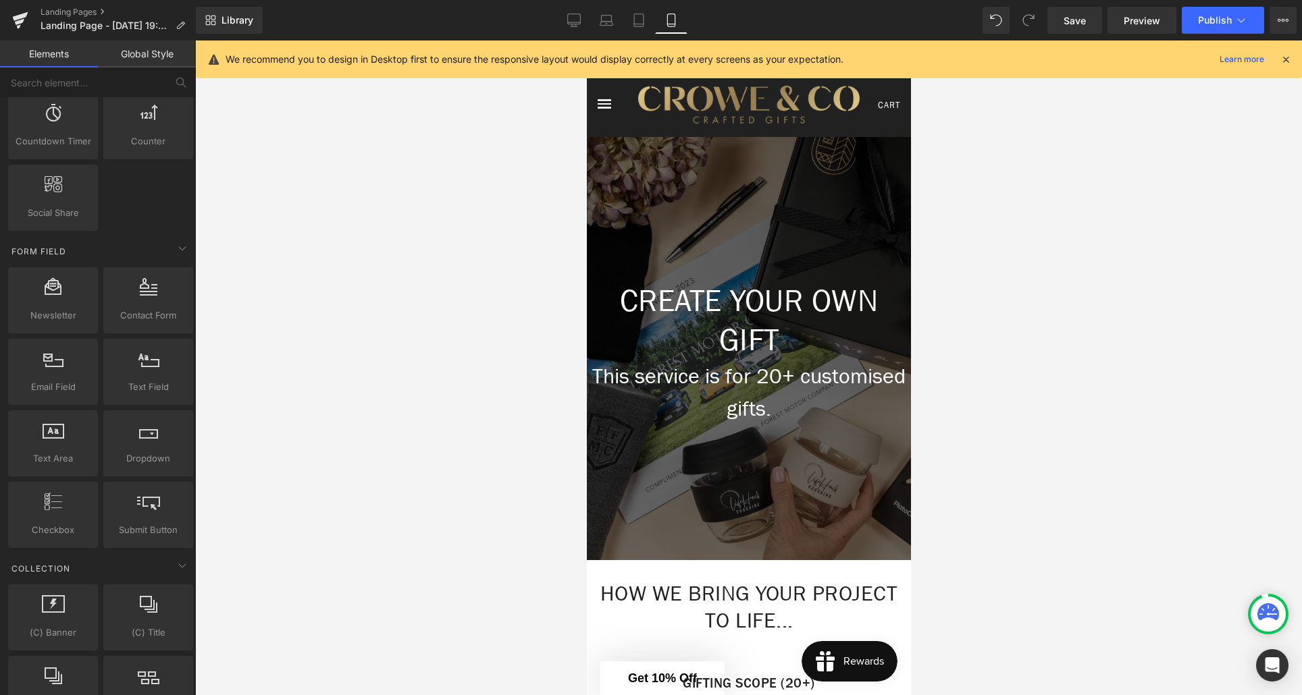
scroll to position [0, 0]
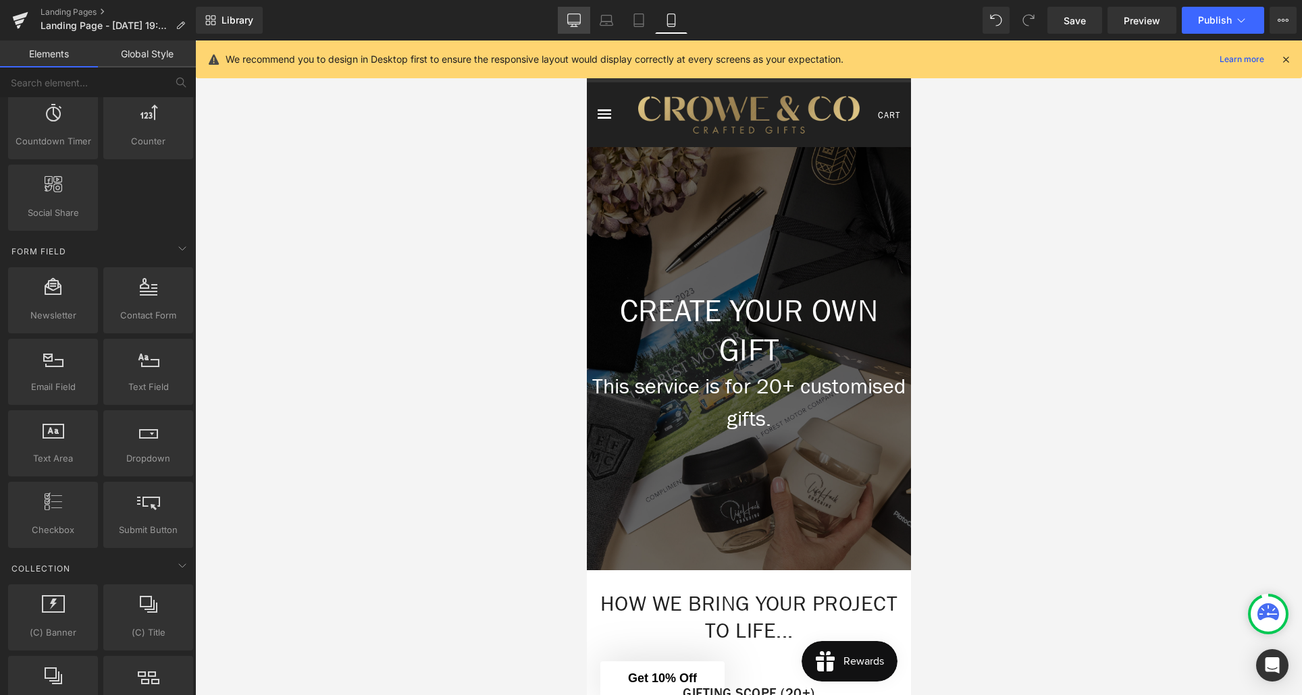
click at [577, 25] on icon at bounding box center [574, 21] width 14 height 14
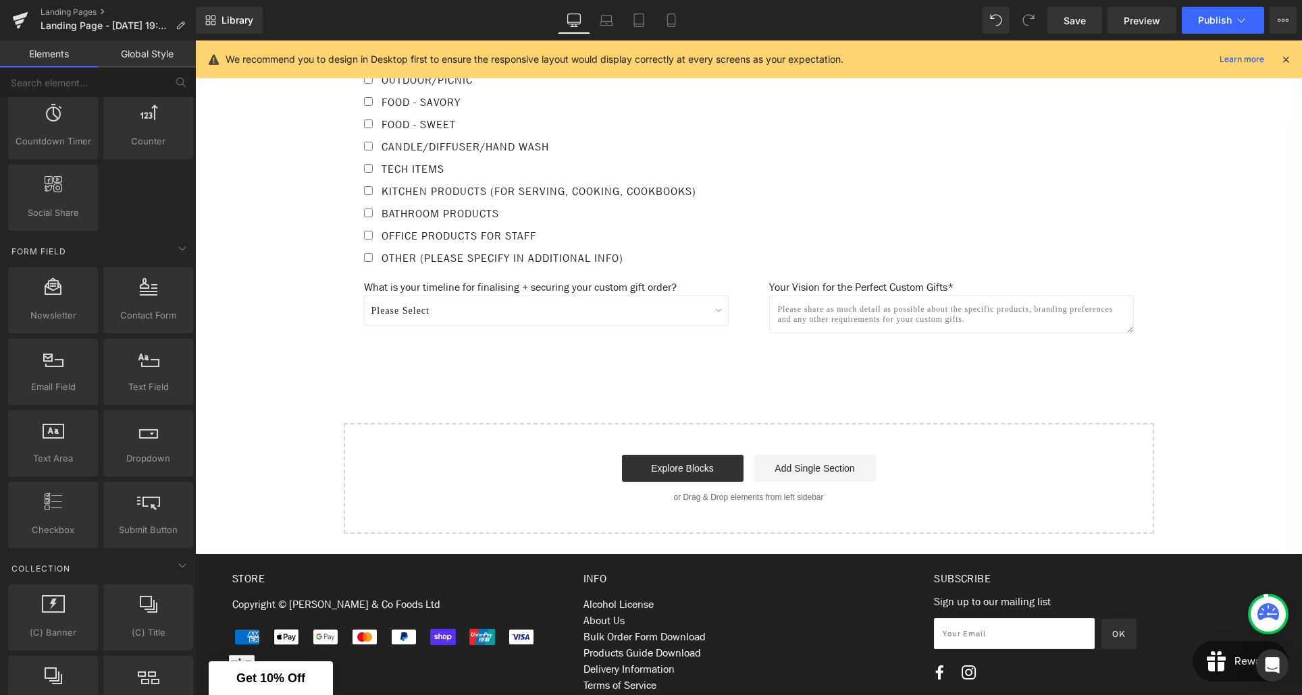
scroll to position [1126, 0]
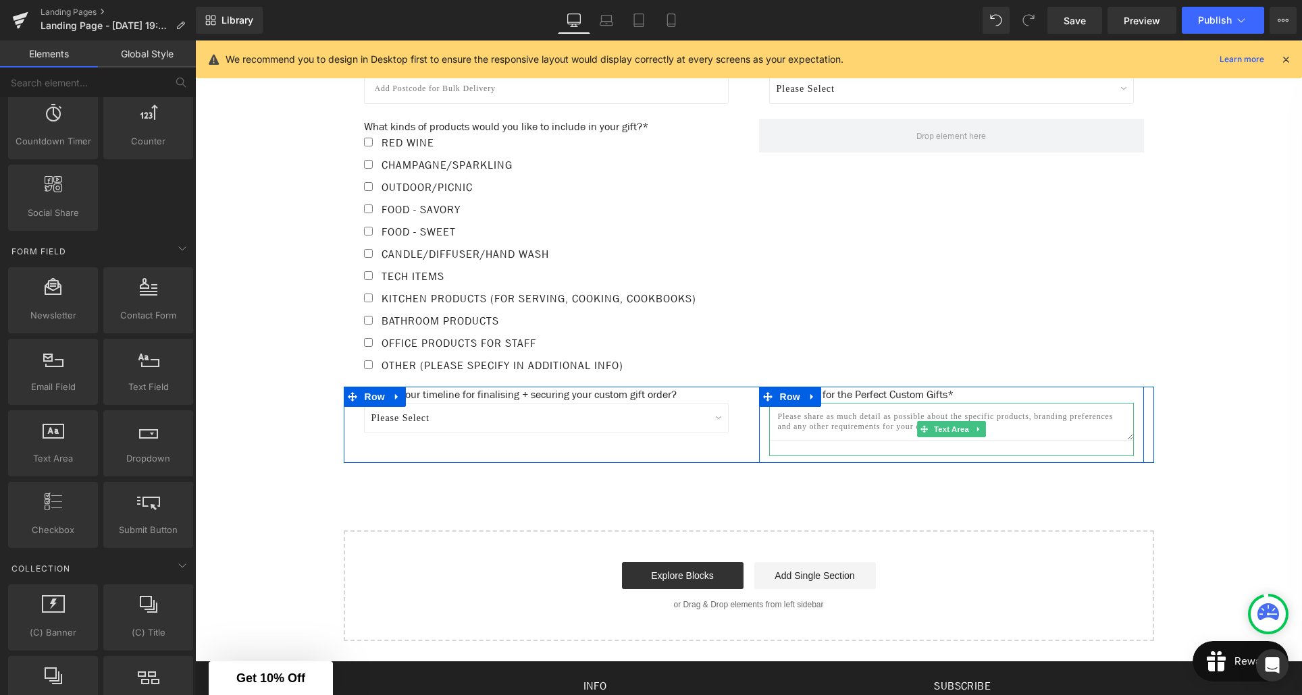
click at [824, 430] on textarea at bounding box center [951, 422] width 365 height 38
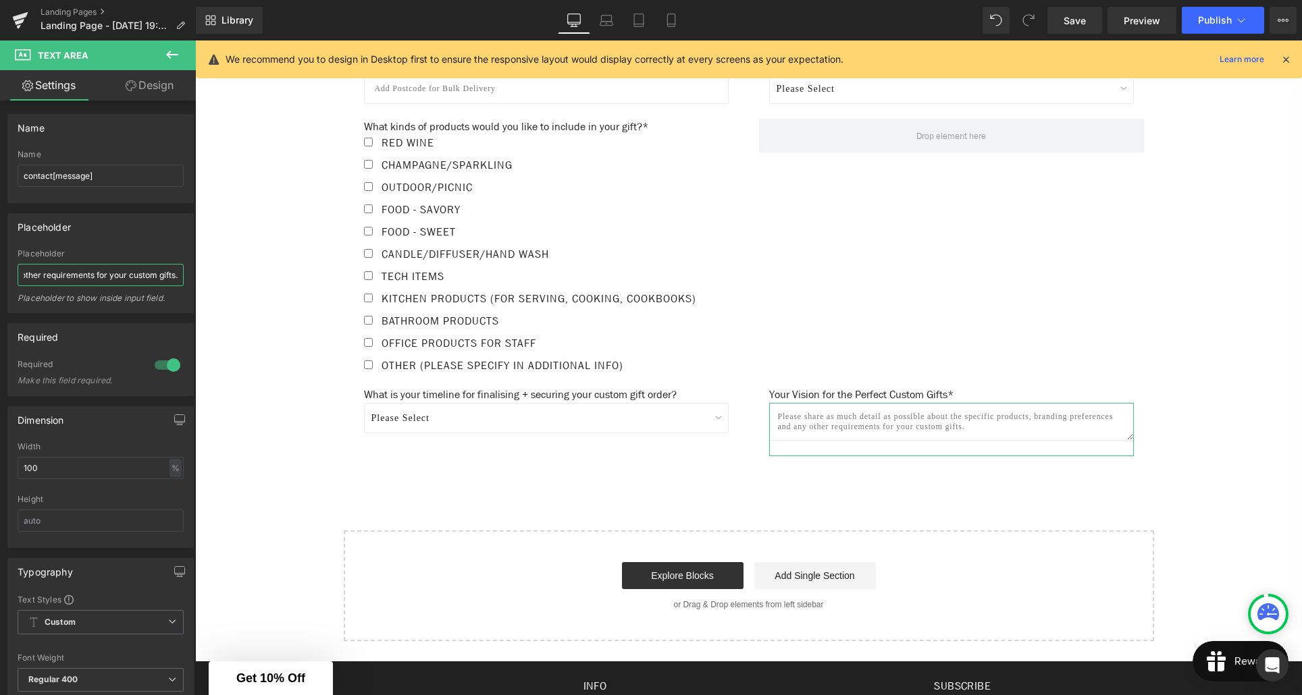
scroll to position [0, 0]
drag, startPoint x: 174, startPoint y: 277, endPoint x: -7, endPoint y: 276, distance: 181.0
click at [0, 276] on html "Row You are previewing how the will restyle your page. You can not edit Element…" at bounding box center [651, 347] width 1302 height 695
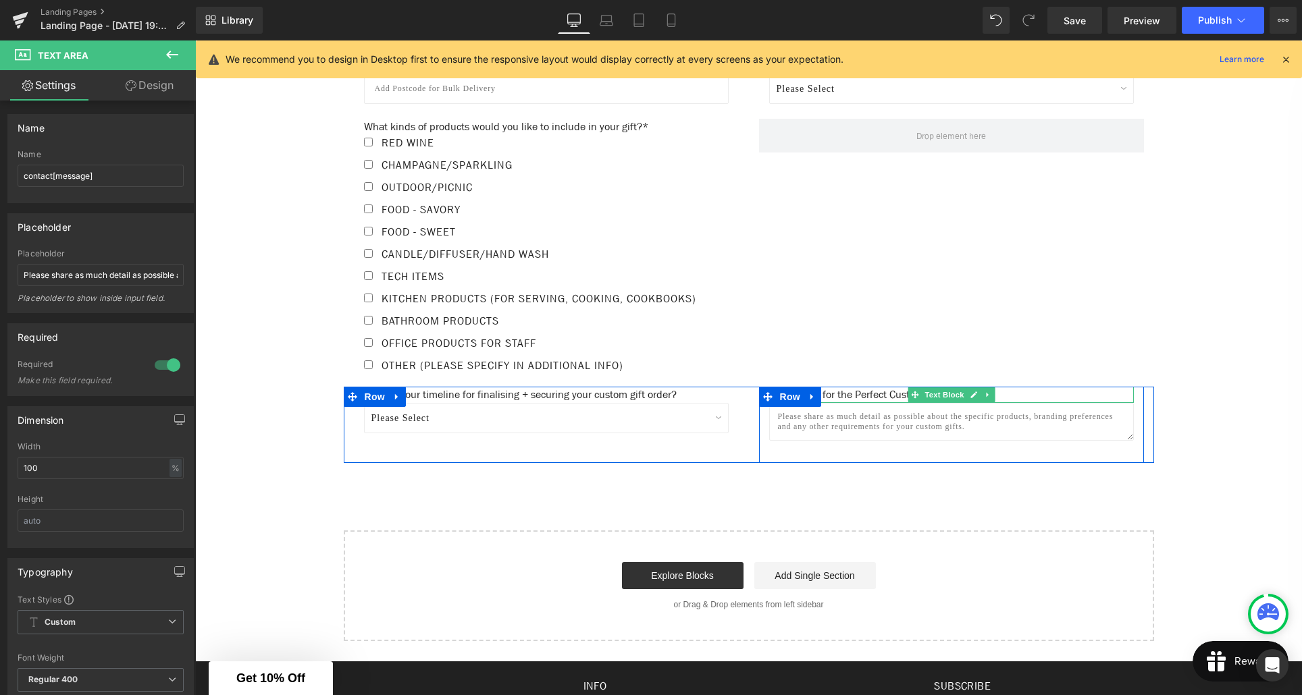
click at [875, 403] on p "Your Vision for the Perfect Custom Gifts*" at bounding box center [951, 395] width 365 height 16
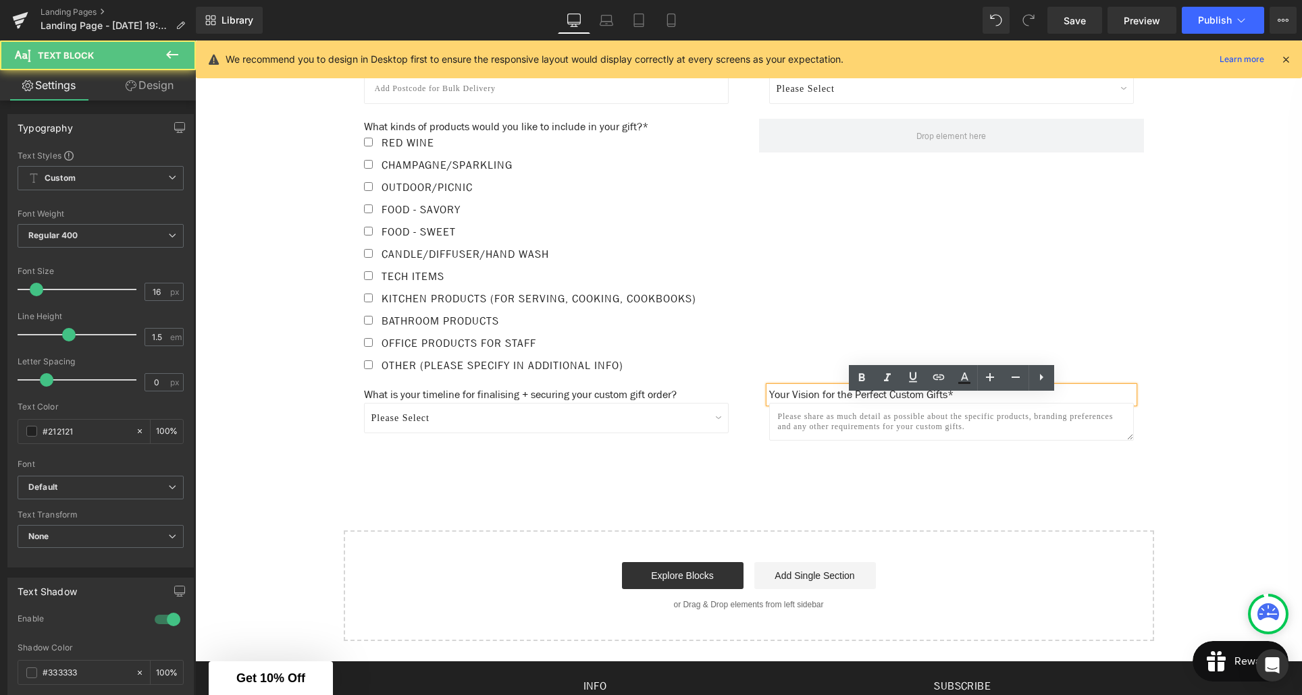
click at [966, 403] on p "Your Vision for the Perfect Custom Gifts*" at bounding box center [951, 395] width 365 height 16
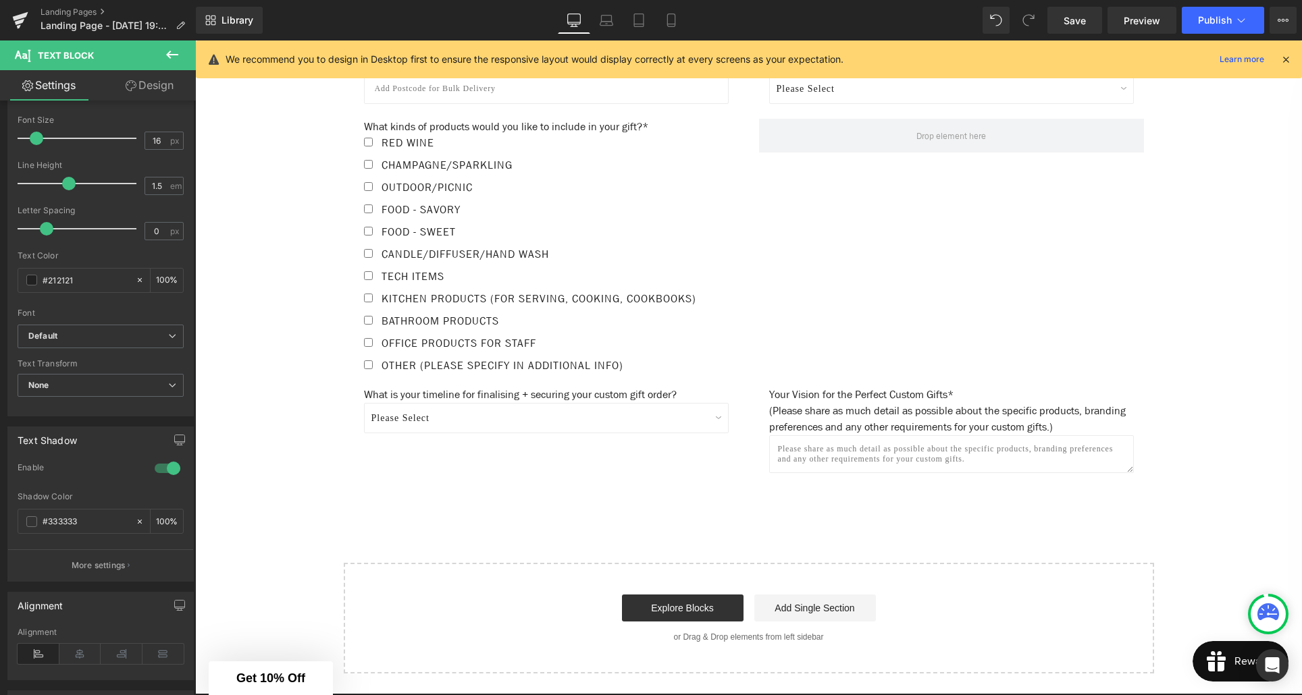
scroll to position [154, 0]
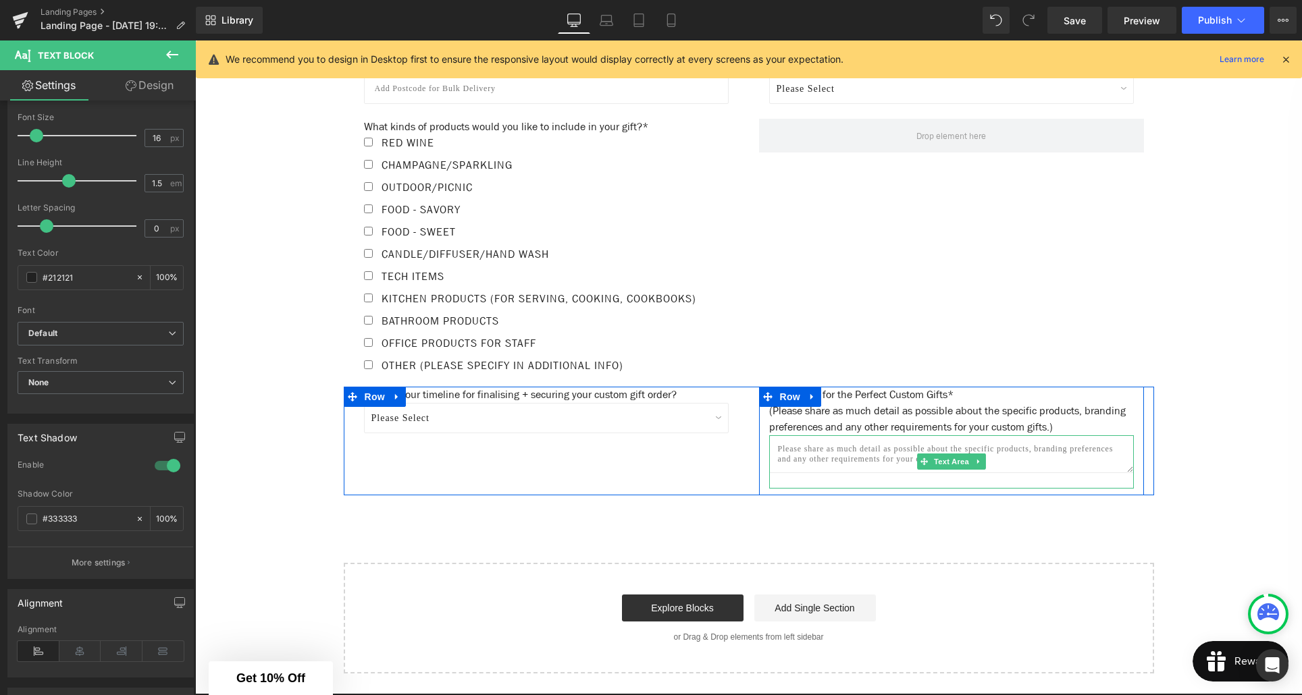
click at [812, 469] on textarea at bounding box center [951, 455] width 365 height 38
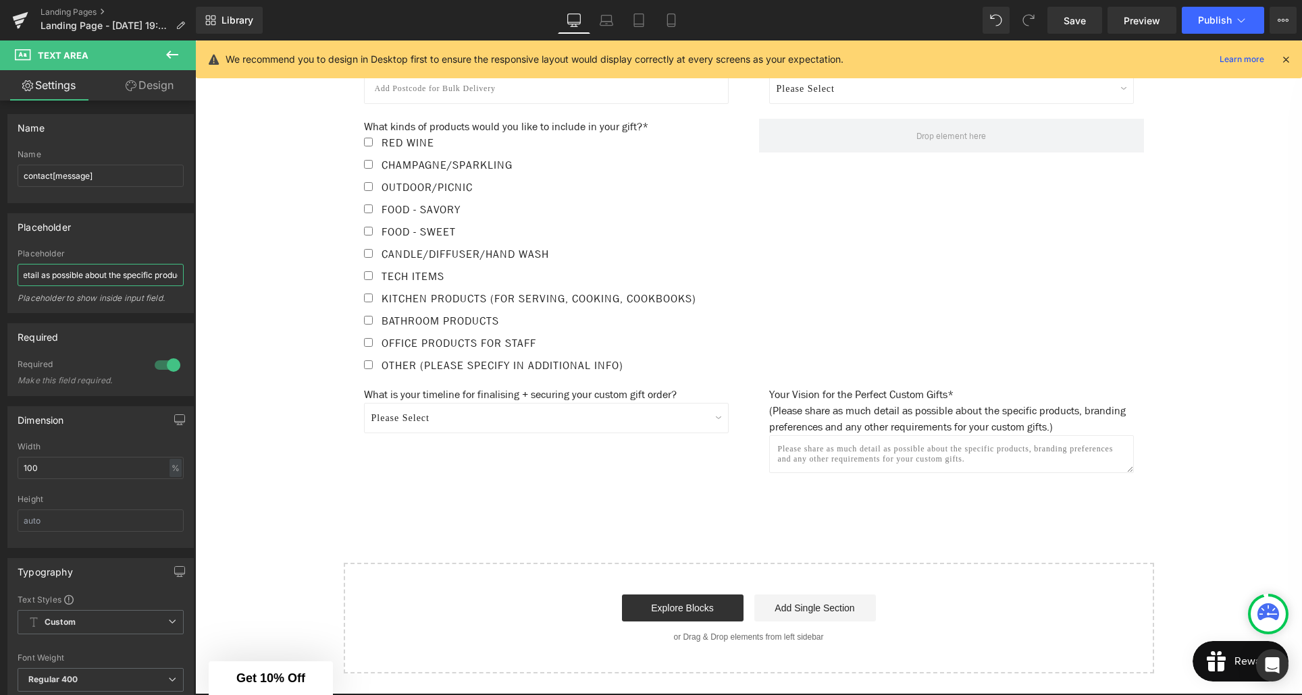
scroll to position [0, 0]
drag, startPoint x: 138, startPoint y: 276, endPoint x: -24, endPoint y: 278, distance: 162.7
click at [0, 278] on html "Row You are previewing how the will restyle your page. You can not edit Element…" at bounding box center [651, 347] width 1302 height 695
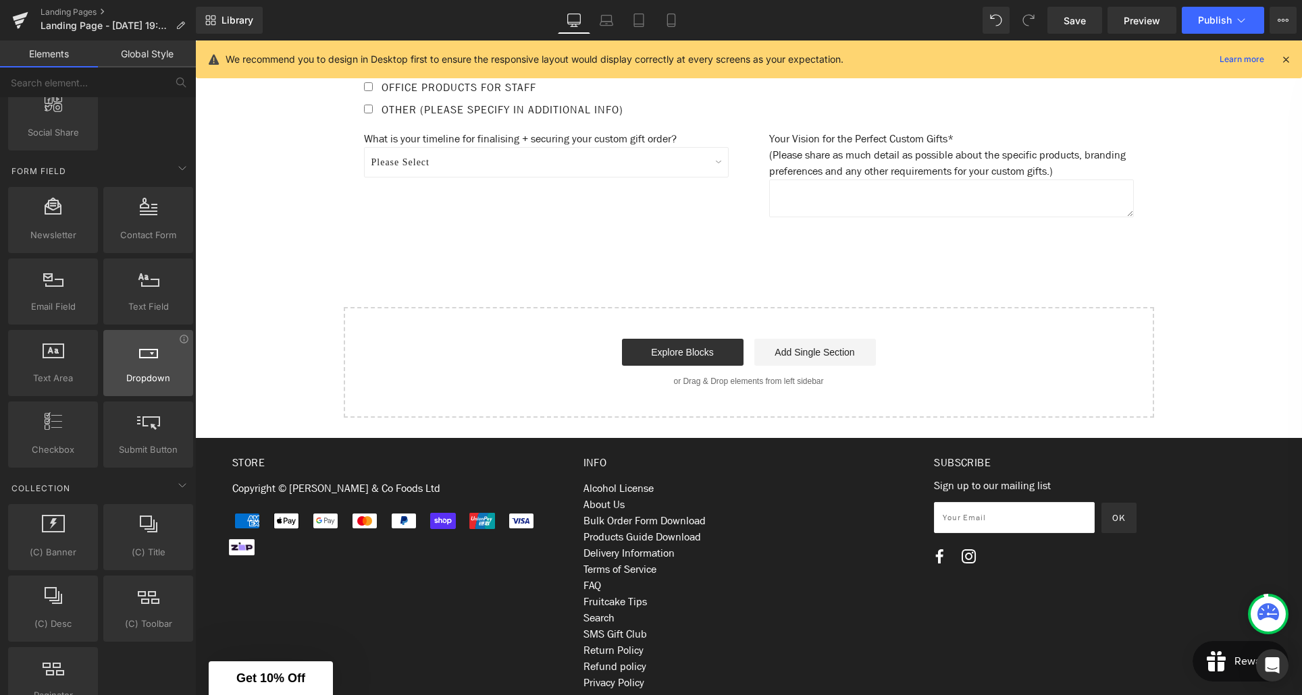
scroll to position [1948, 0]
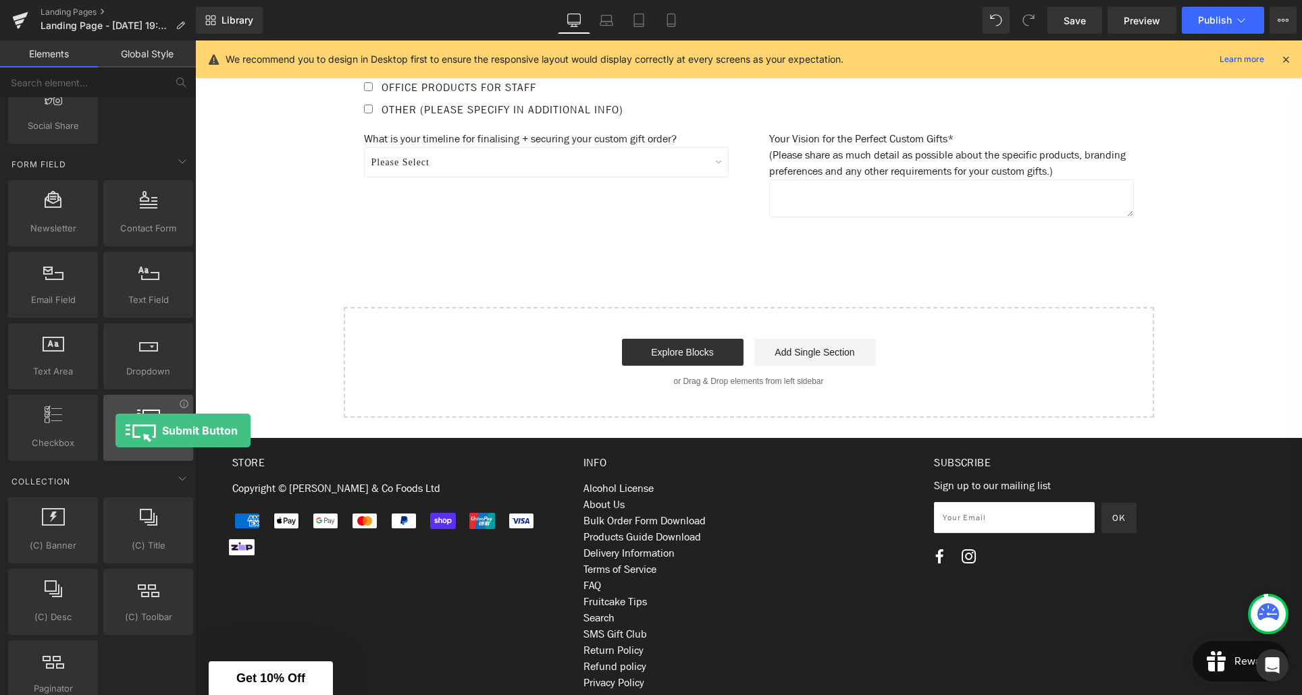
drag, startPoint x: 147, startPoint y: 416, endPoint x: 115, endPoint y: 431, distance: 34.4
click at [115, 431] on div at bounding box center [148, 421] width 82 height 30
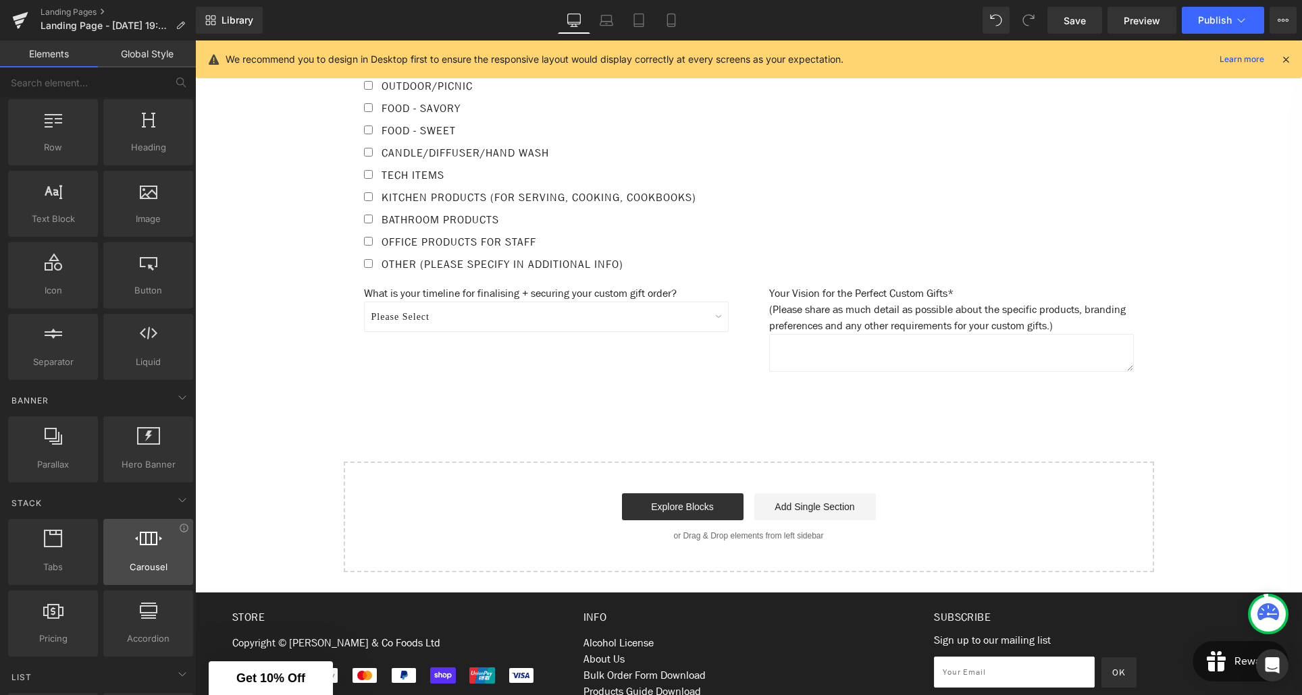
scroll to position [0, 0]
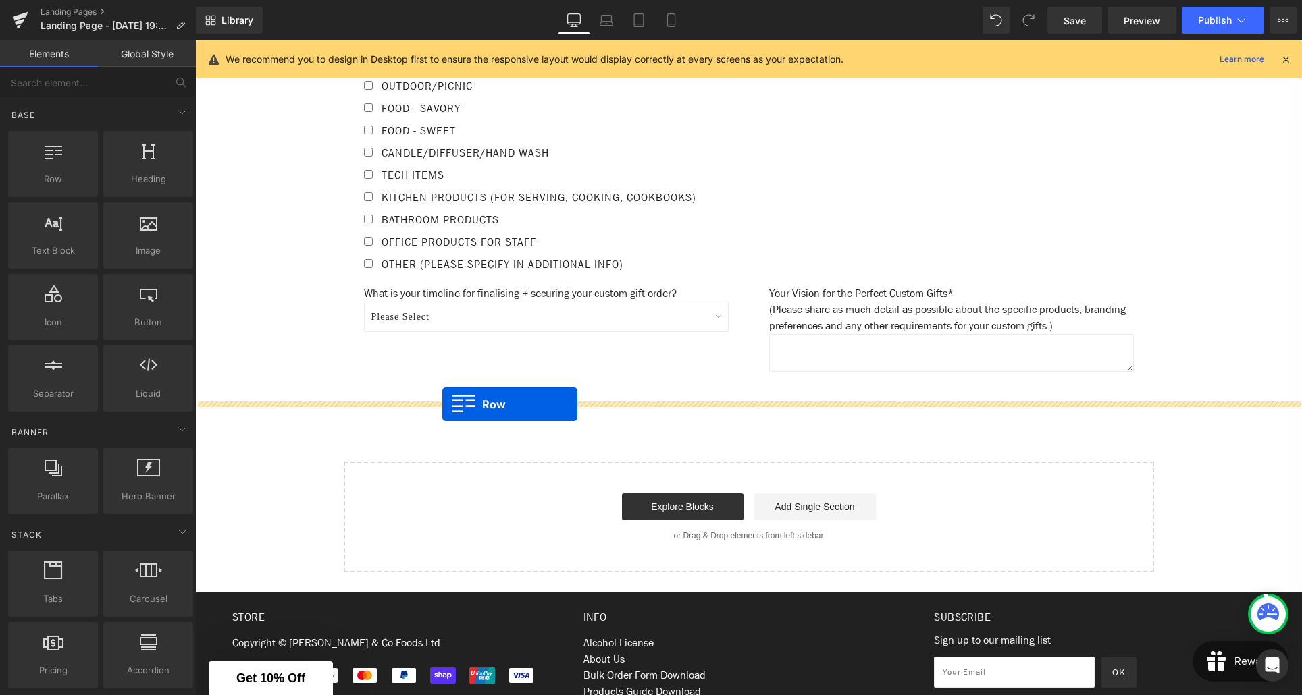
drag, startPoint x: 260, startPoint y: 209, endPoint x: 442, endPoint y: 404, distance: 267.5
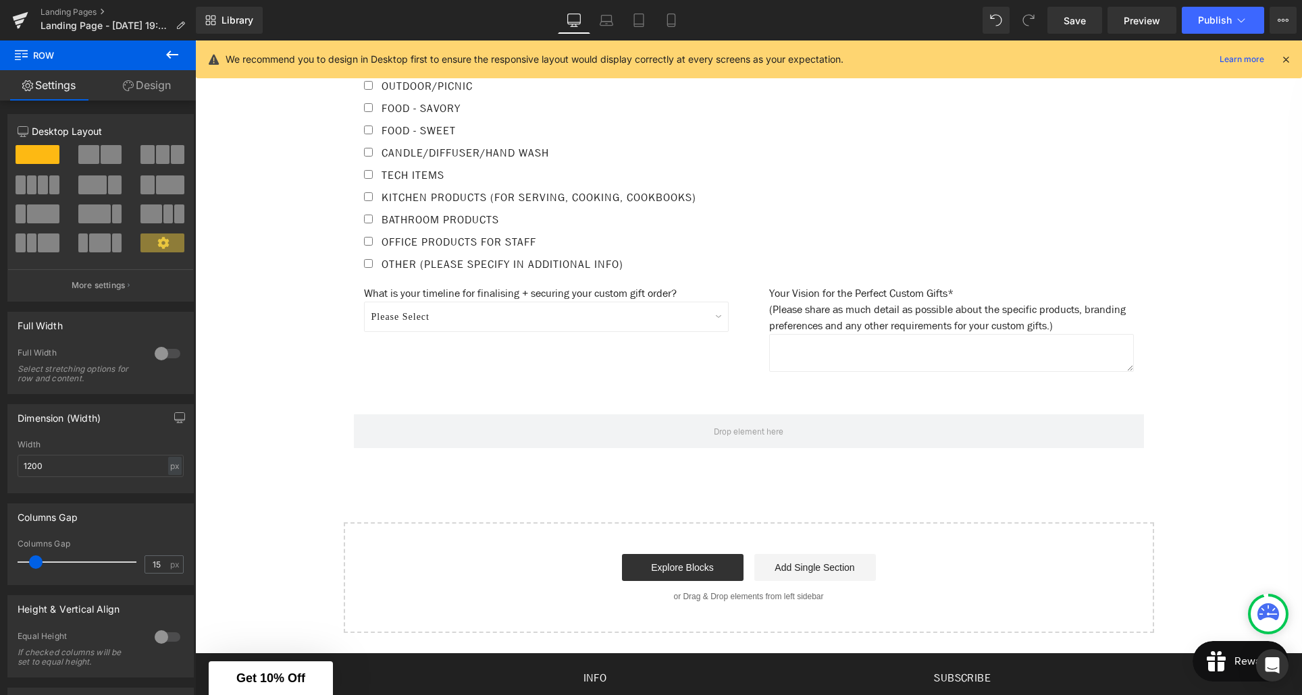
click at [169, 55] on icon at bounding box center [172, 55] width 16 height 16
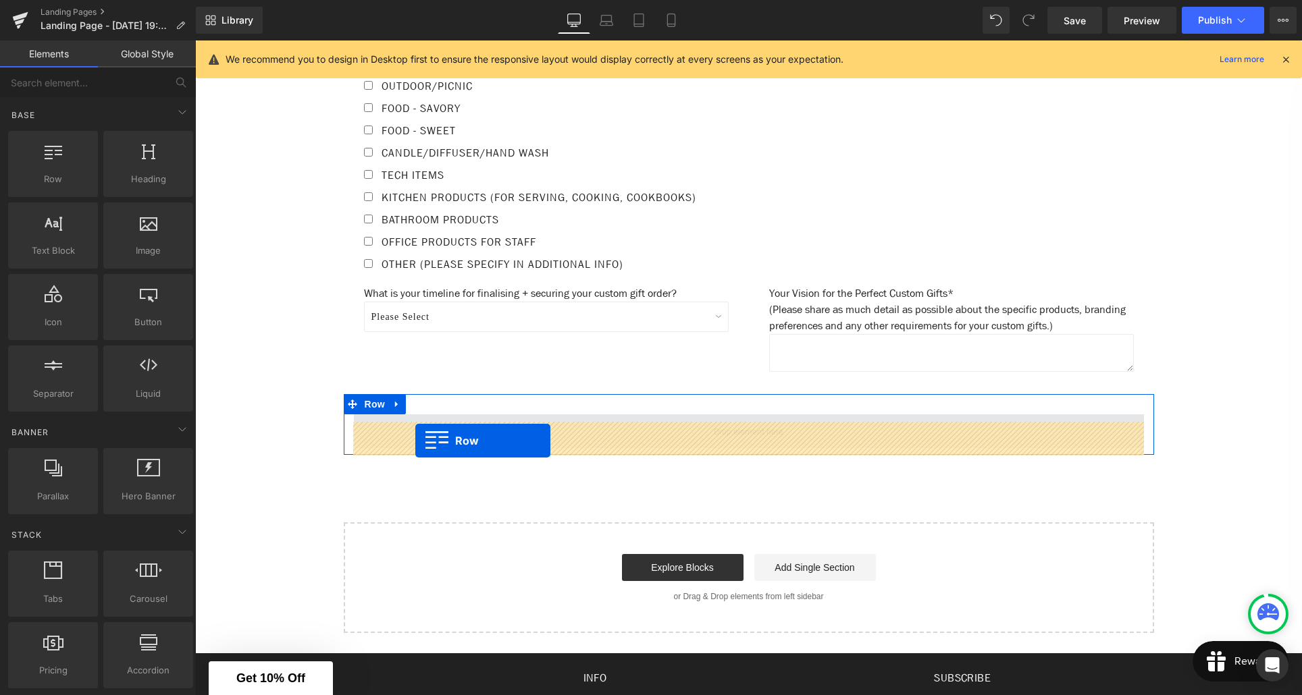
drag, startPoint x: 245, startPoint y: 199, endPoint x: 415, endPoint y: 441, distance: 296.2
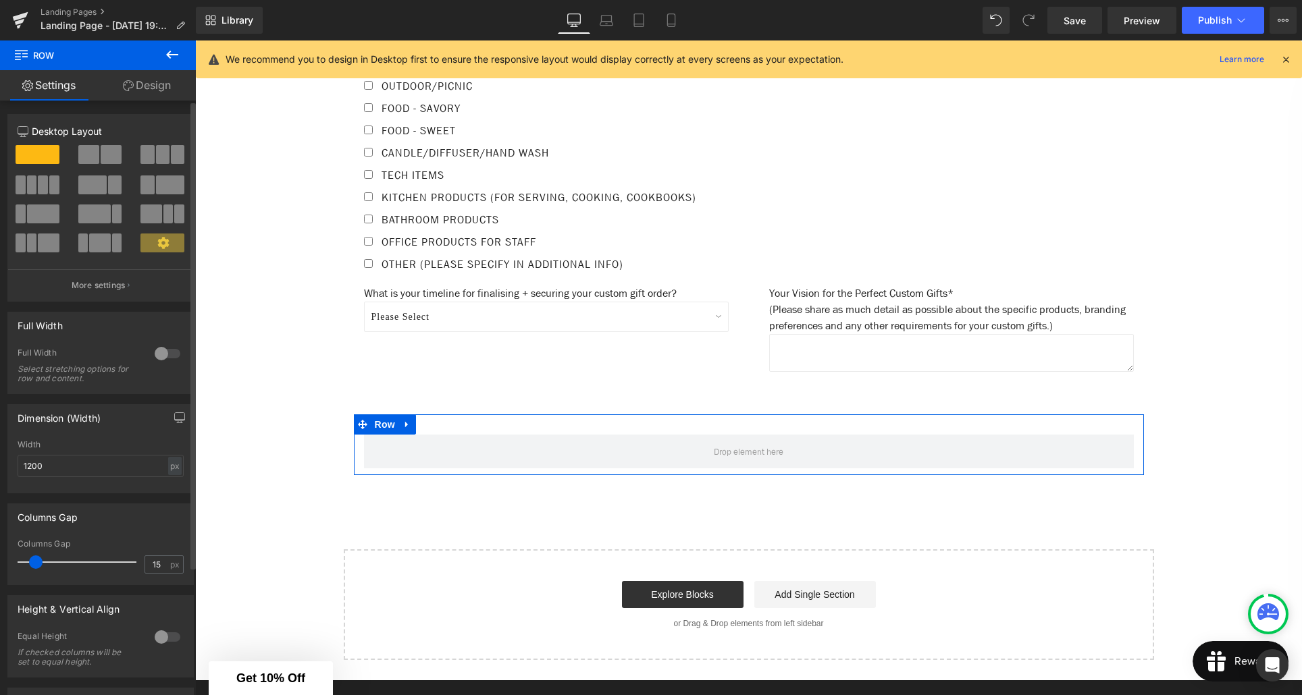
click at [93, 150] on span at bounding box center [88, 154] width 21 height 19
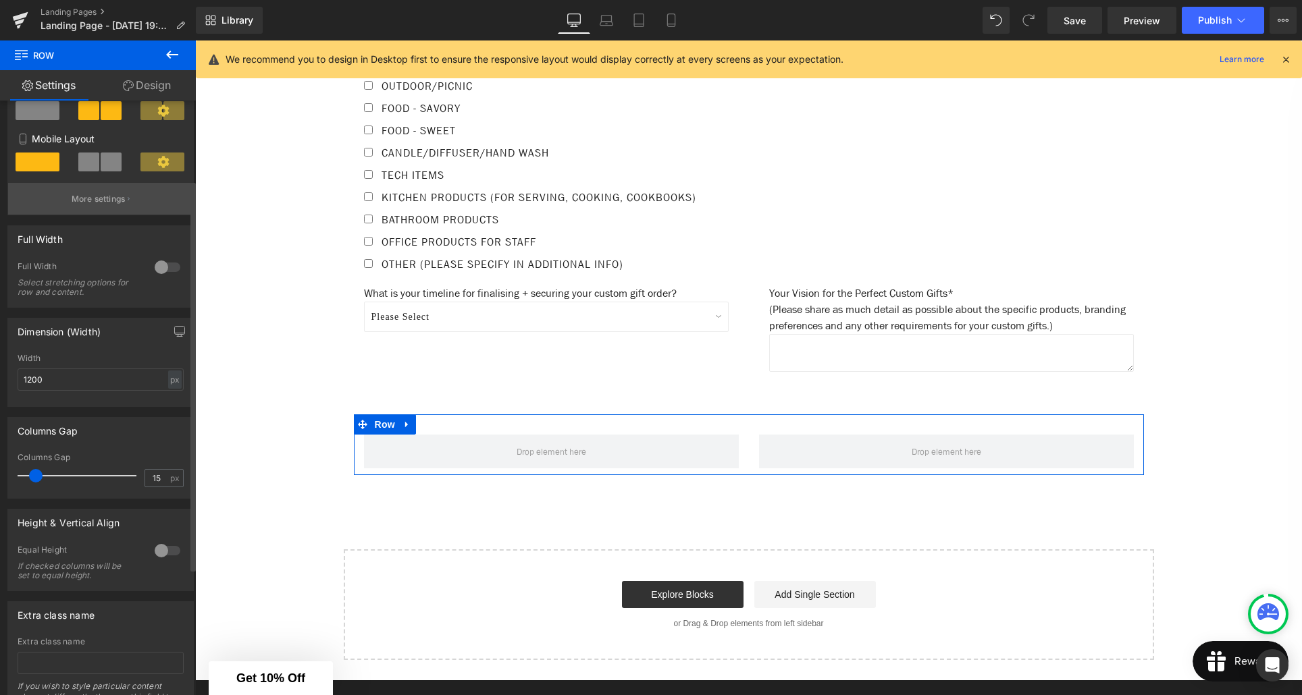
scroll to position [314, 0]
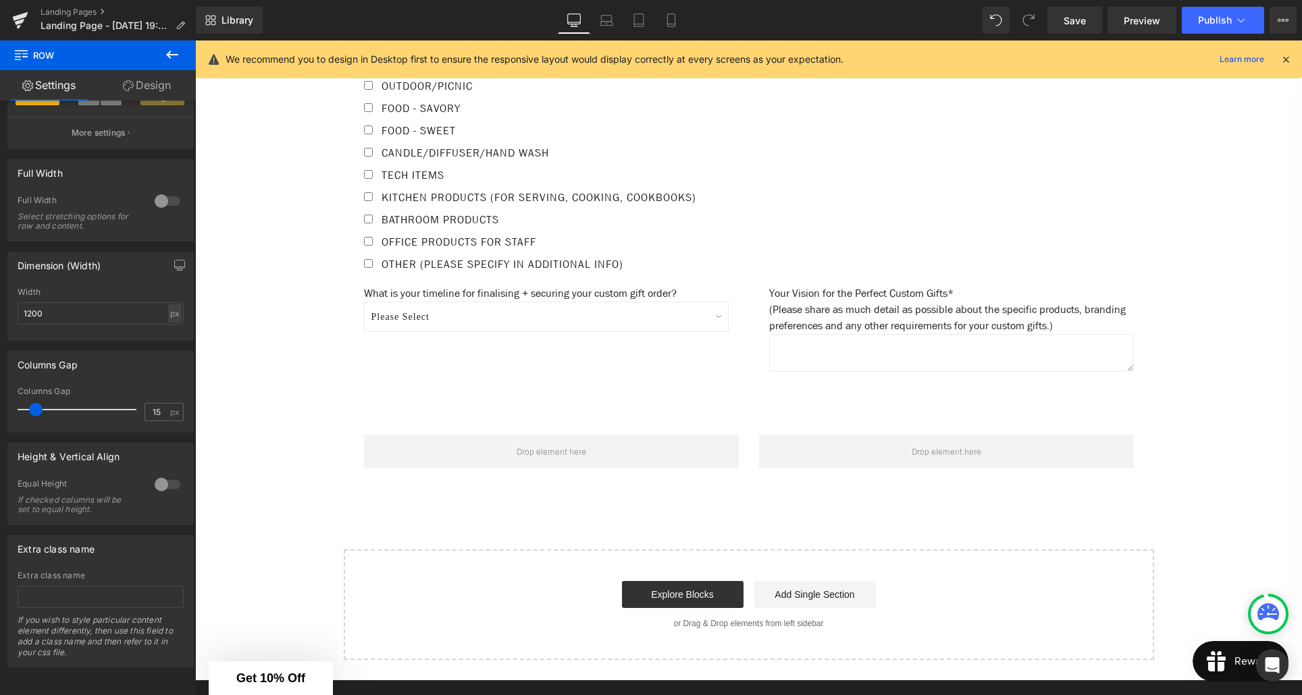
click at [169, 53] on icon at bounding box center [172, 55] width 12 height 8
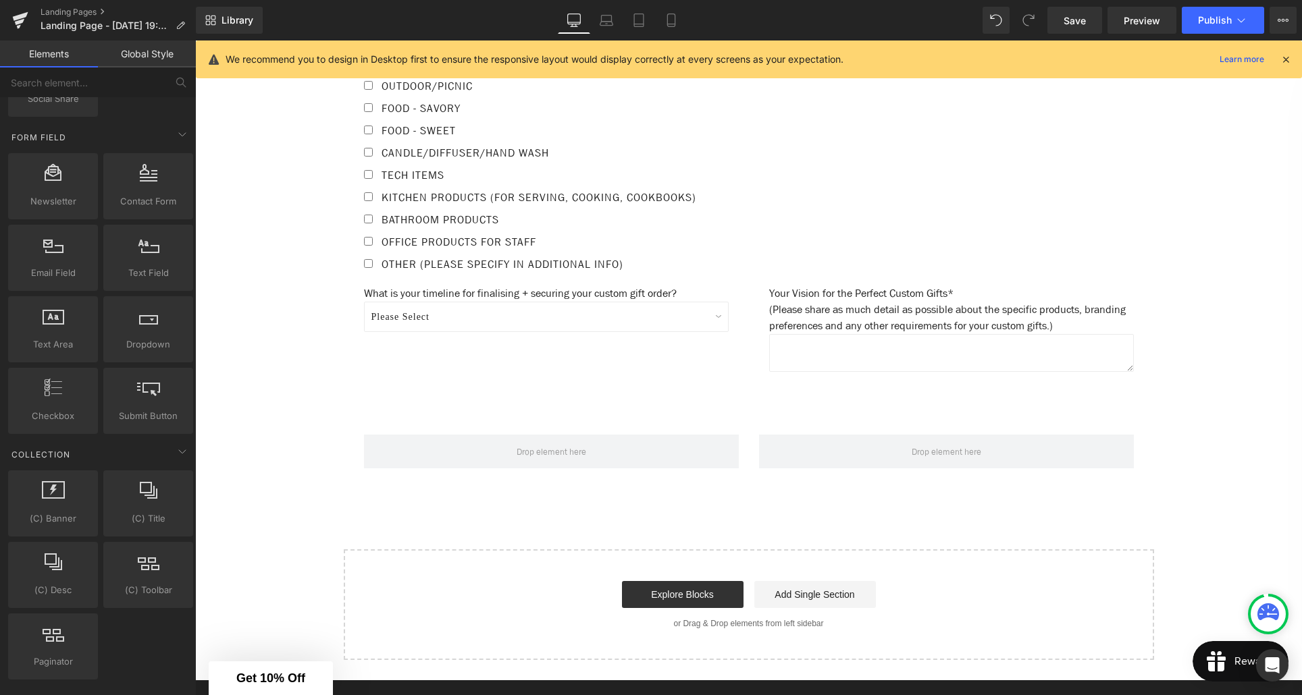
scroll to position [1961, 0]
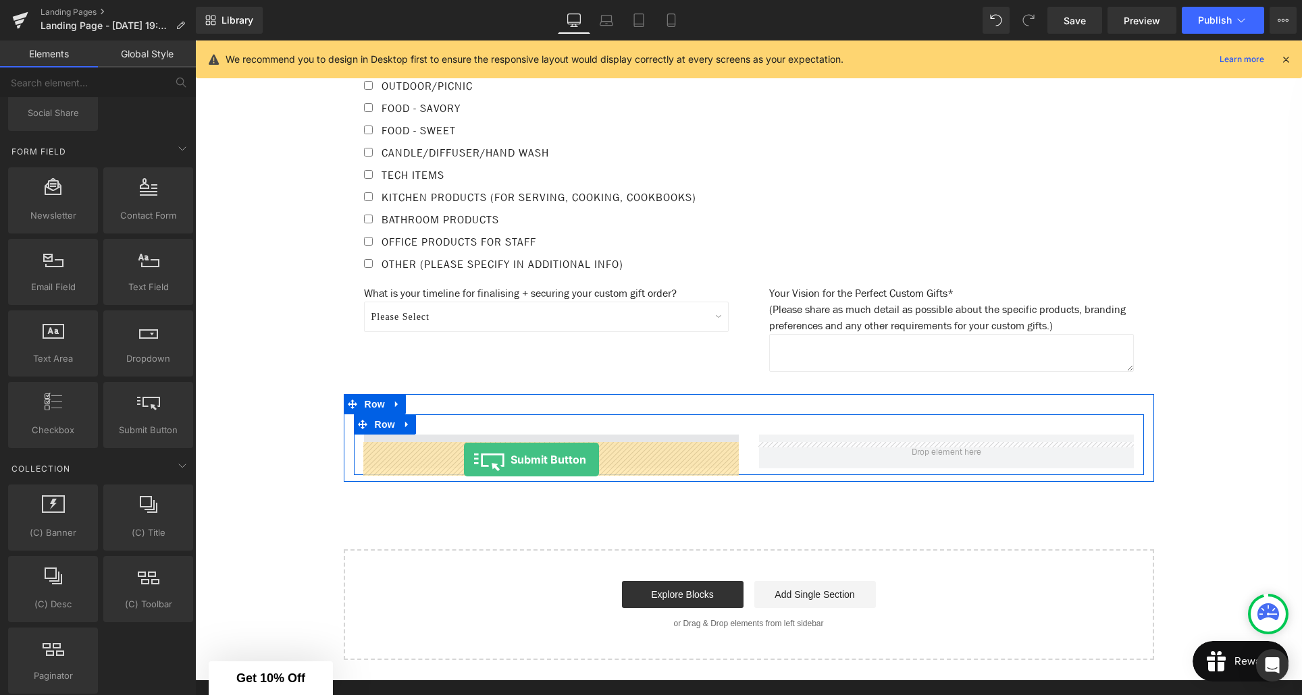
drag, startPoint x: 357, startPoint y: 454, endPoint x: 464, endPoint y: 460, distance: 106.9
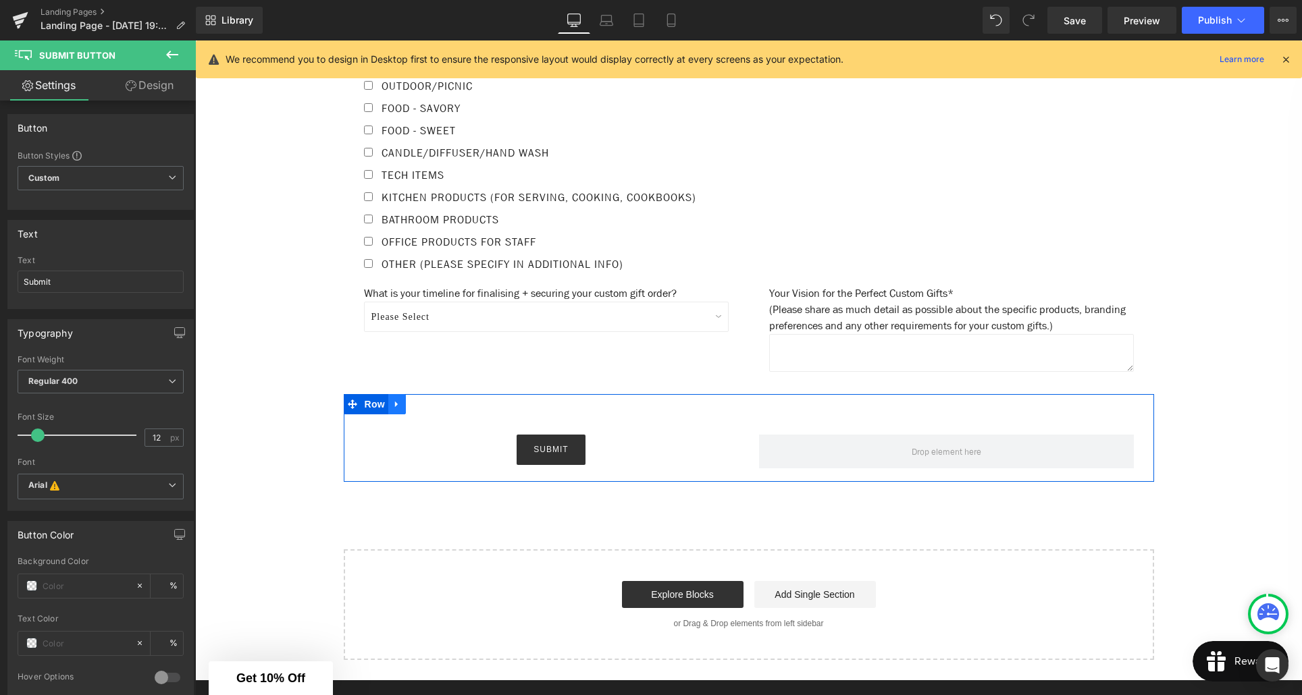
click at [398, 409] on icon at bounding box center [396, 404] width 9 height 10
click at [195, 41] on div at bounding box center [195, 41] width 0 height 0
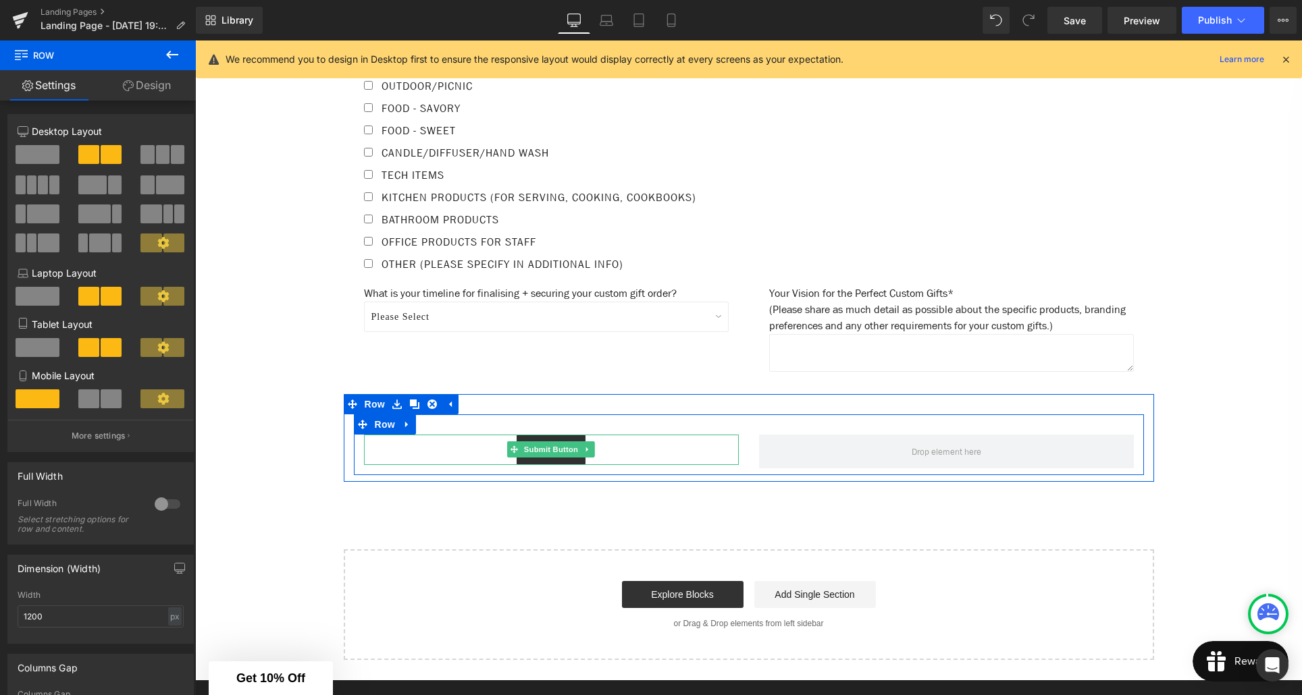
click at [452, 456] on div "Submit" at bounding box center [551, 450] width 375 height 30
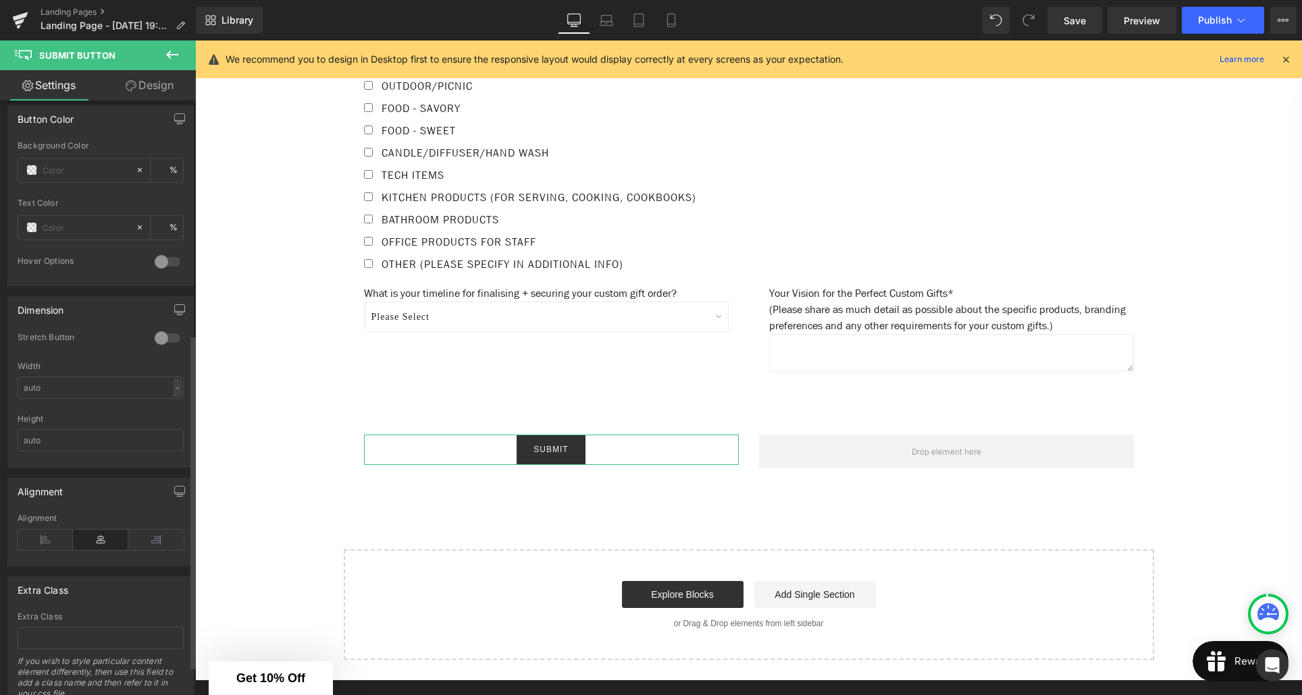
scroll to position [414, 0]
click at [52, 542] on icon at bounding box center [45, 542] width 55 height 20
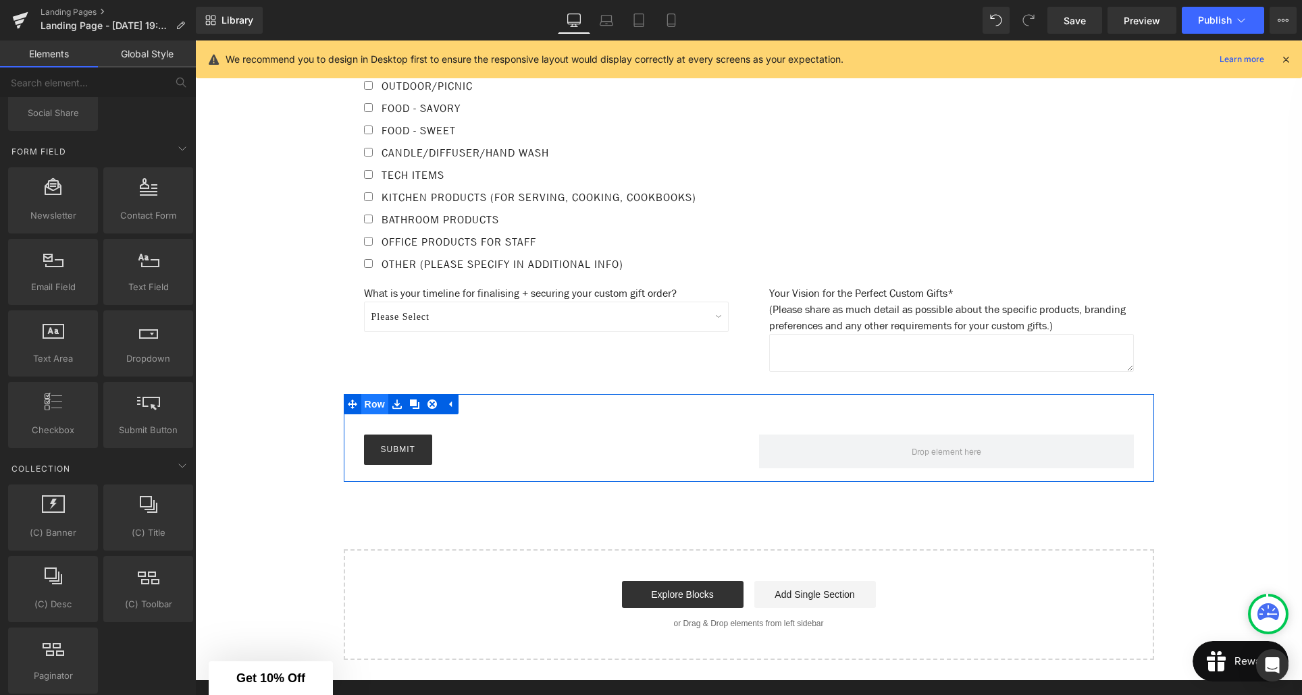
click at [371, 414] on span "Row" at bounding box center [374, 404] width 27 height 20
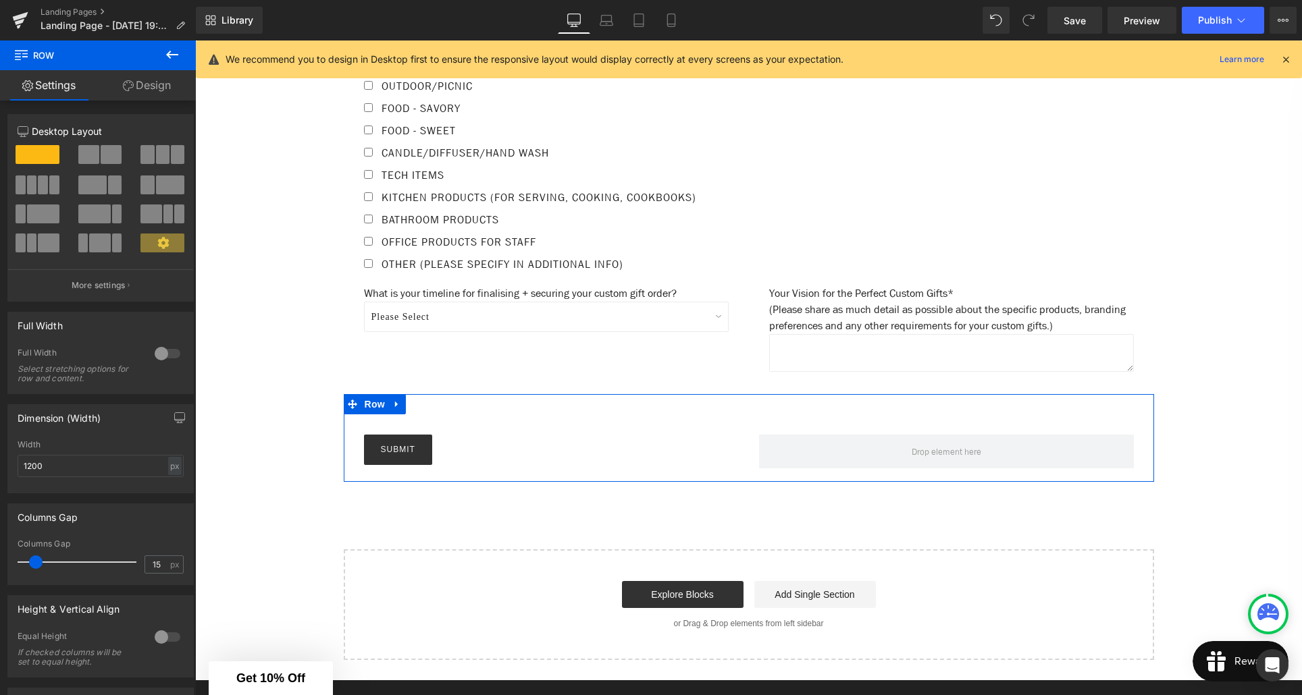
click at [153, 90] on link "Design" at bounding box center [147, 85] width 98 height 30
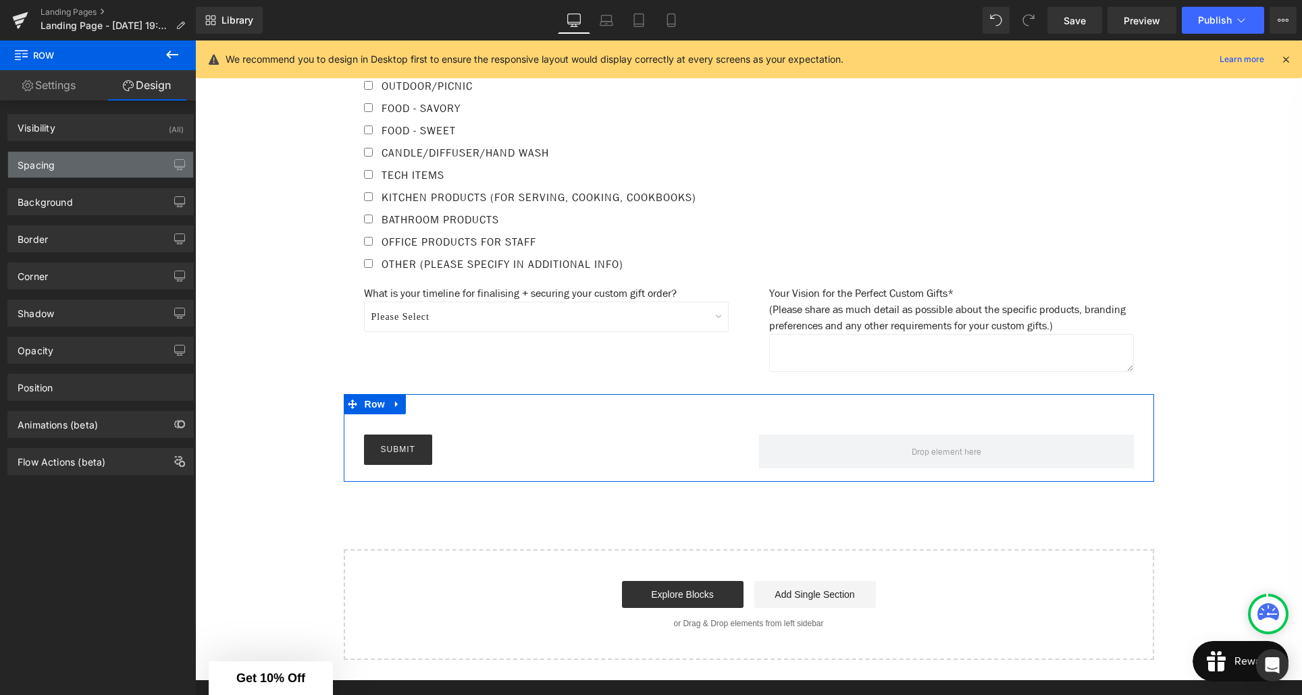
click at [80, 163] on div "Spacing" at bounding box center [100, 165] width 185 height 26
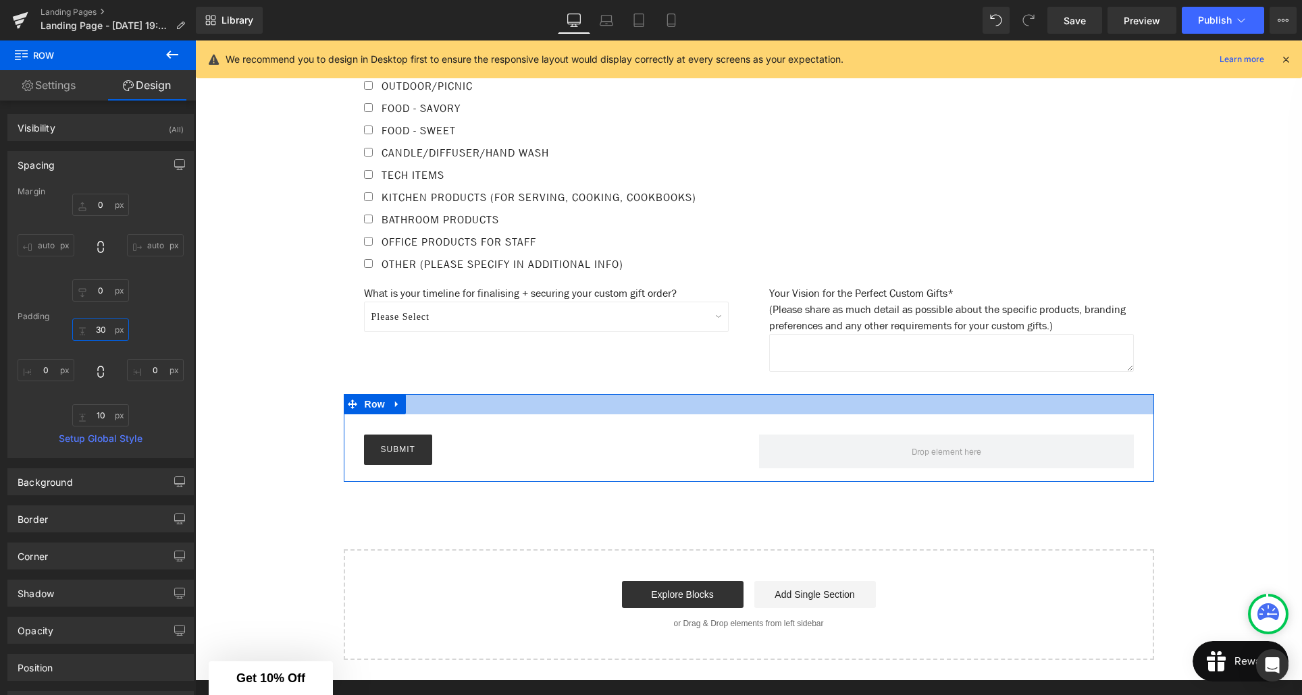
click at [97, 332] on input "30" at bounding box center [100, 330] width 57 height 22
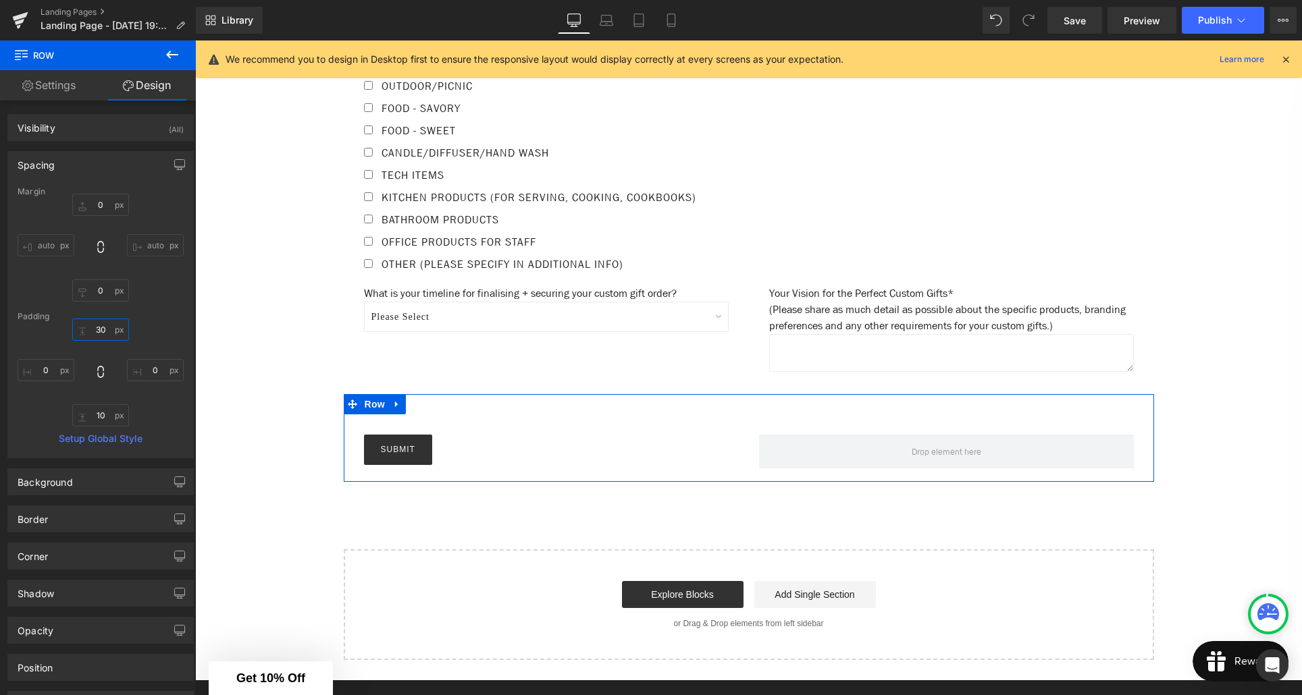
type input "0"
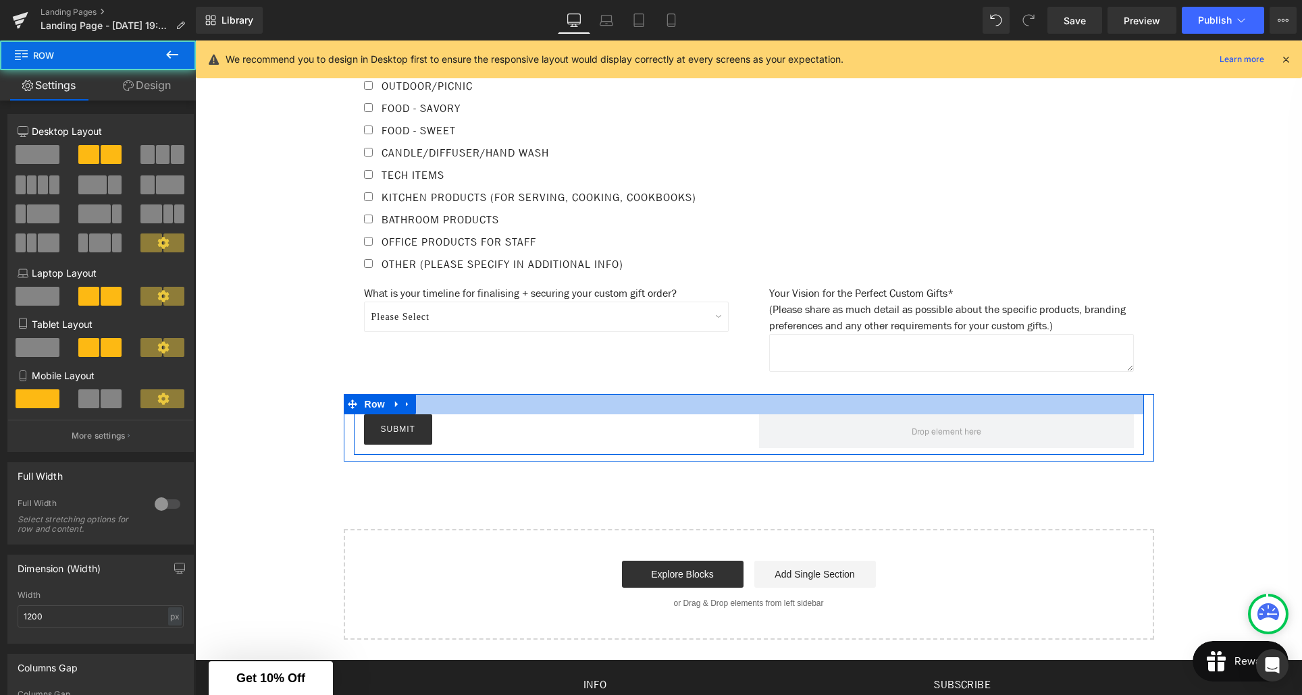
click at [446, 413] on div at bounding box center [749, 404] width 790 height 20
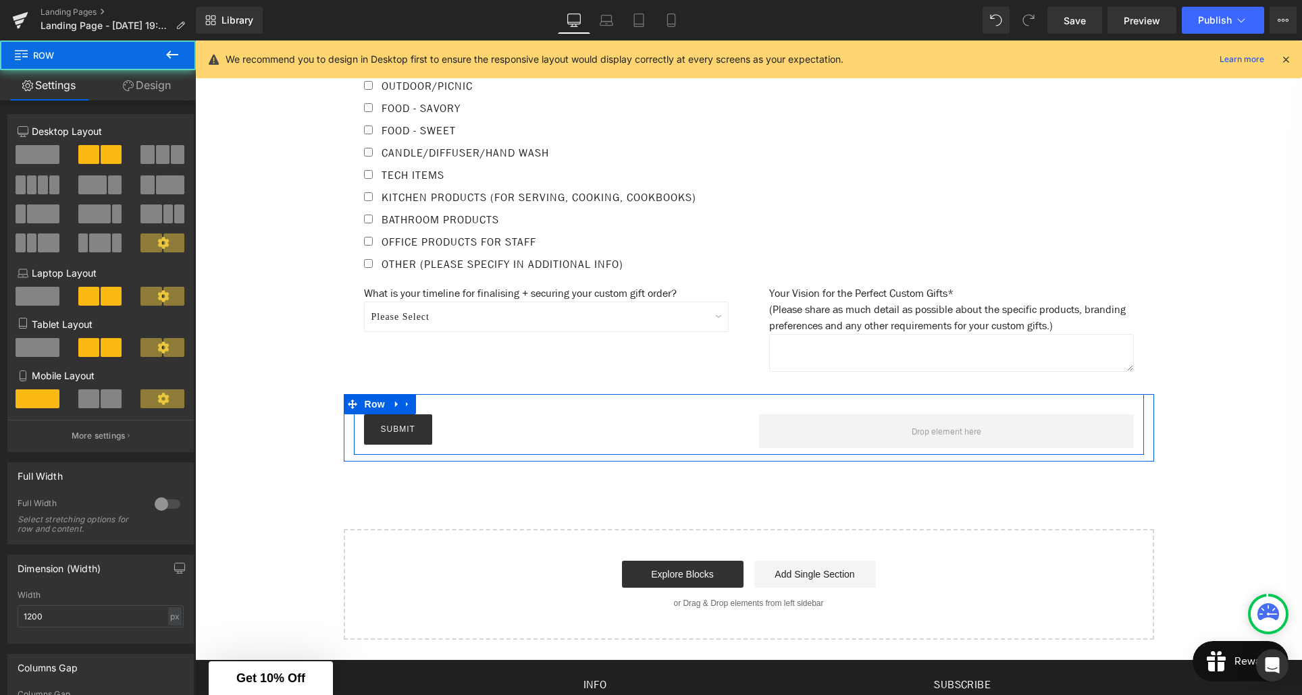
click at [446, 413] on div at bounding box center [749, 404] width 790 height 20
click at [149, 81] on link "Design" at bounding box center [147, 85] width 98 height 30
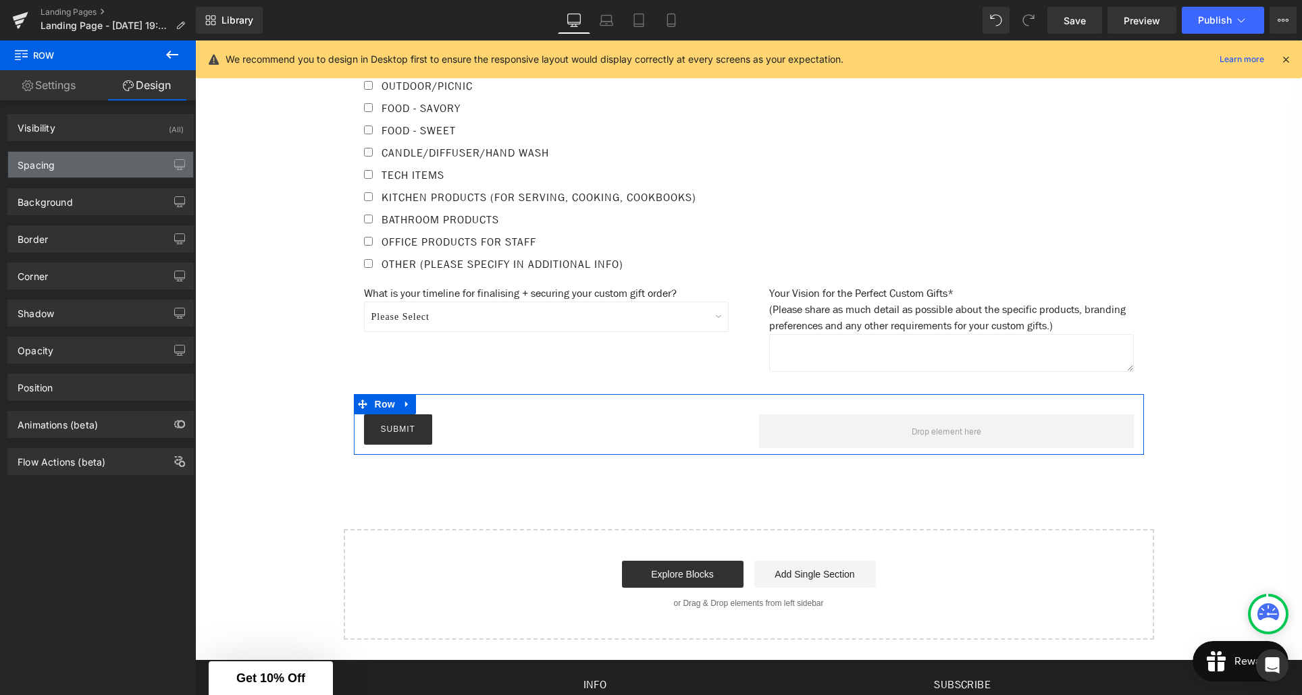
click at [99, 164] on div "Spacing" at bounding box center [100, 165] width 185 height 26
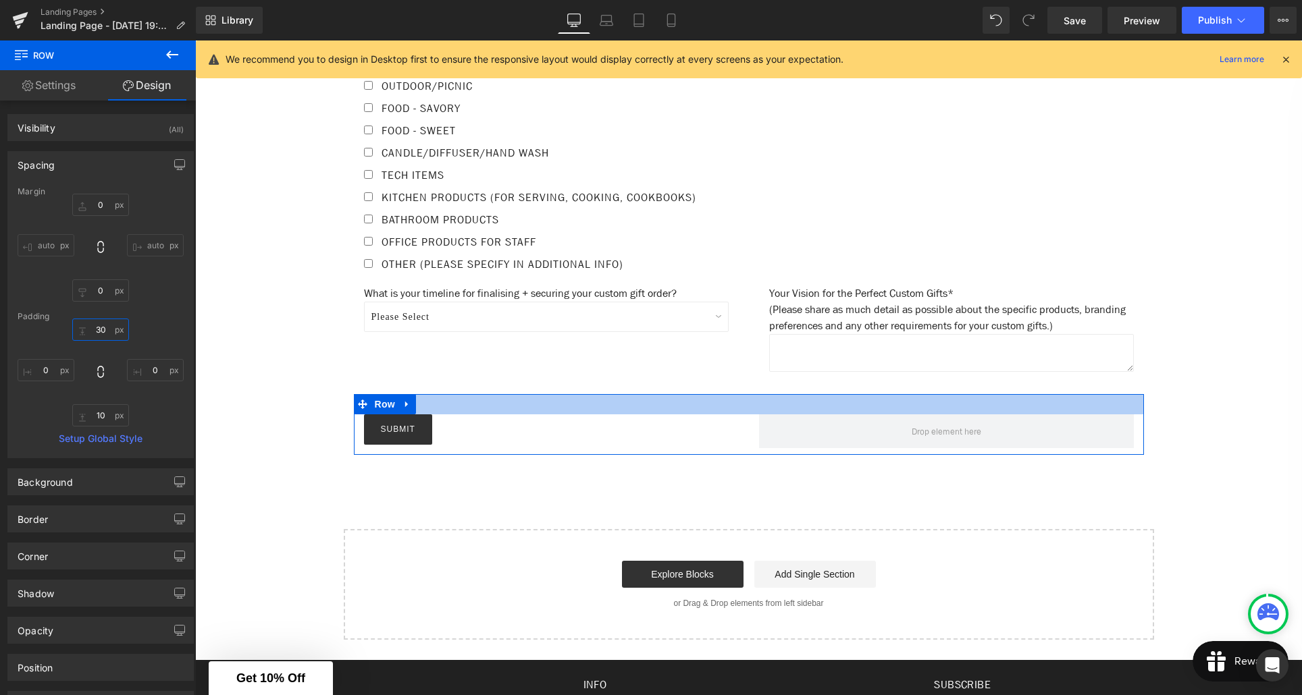
click at [97, 330] on input "30" at bounding box center [100, 330] width 57 height 22
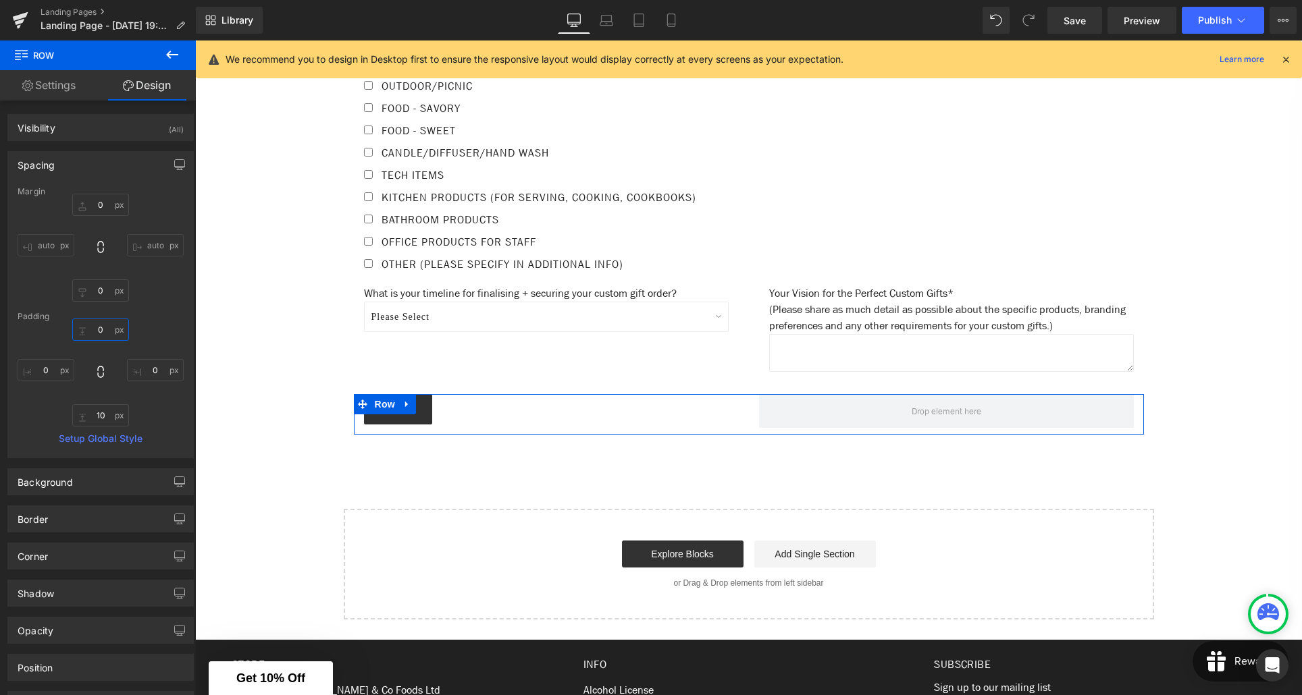
type input "0"
click at [180, 320] on div "Margin 0px 0 auto auto 0px 0 auto auto Padding 0 0 0px 0 10px 10 0px 0 Setup Gl…" at bounding box center [100, 322] width 185 height 271
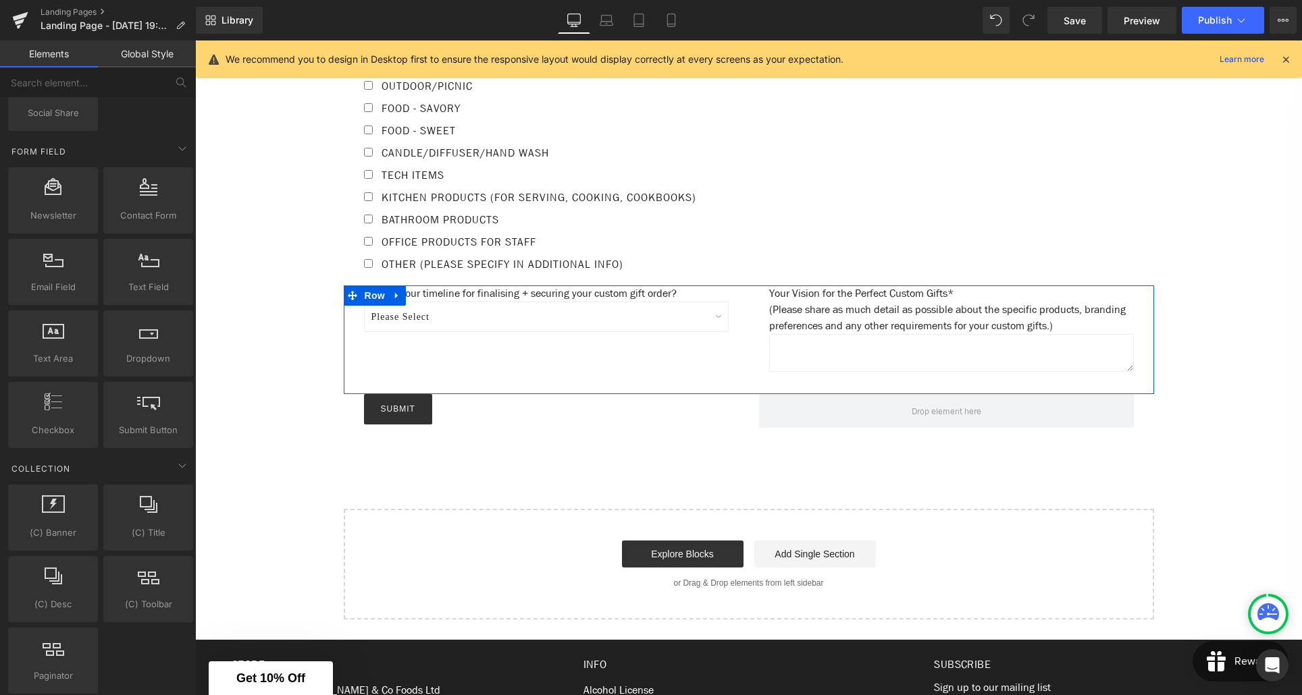
click at [743, 344] on div "What is your timeline for finalising + securing your custom gift order? Text Bl…" at bounding box center [546, 316] width 405 height 61
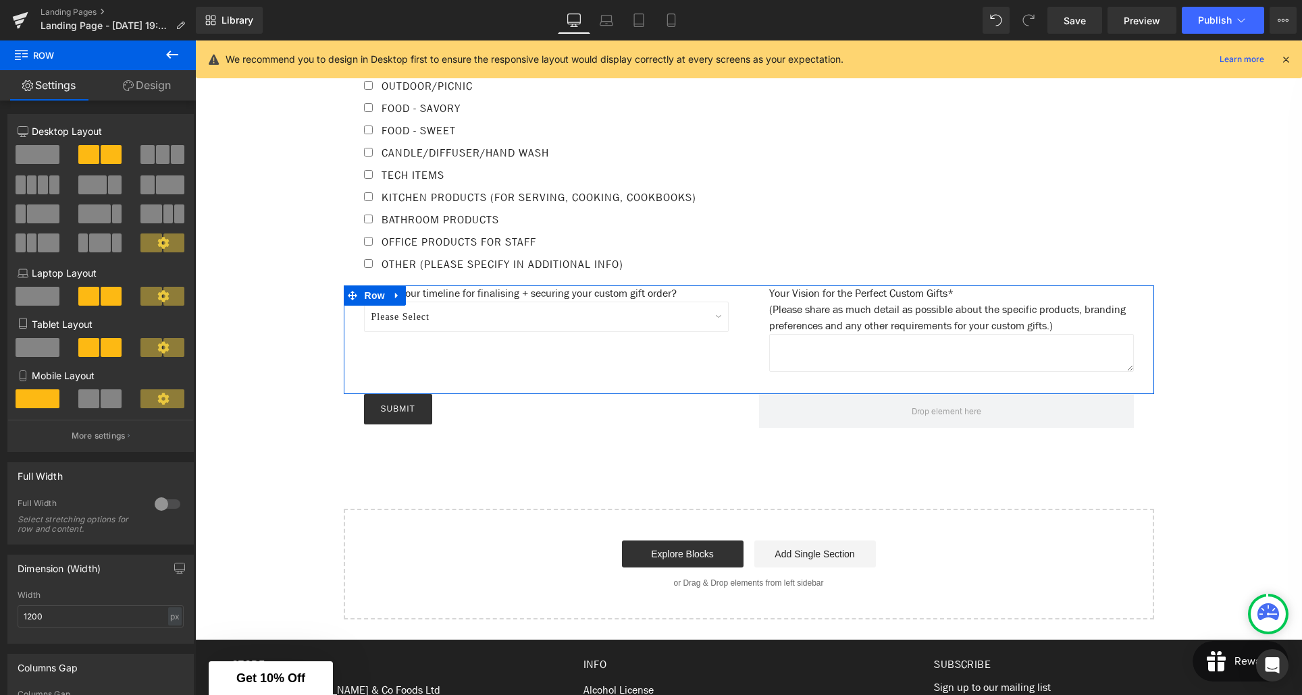
click at [30, 153] on span at bounding box center [38, 154] width 44 height 19
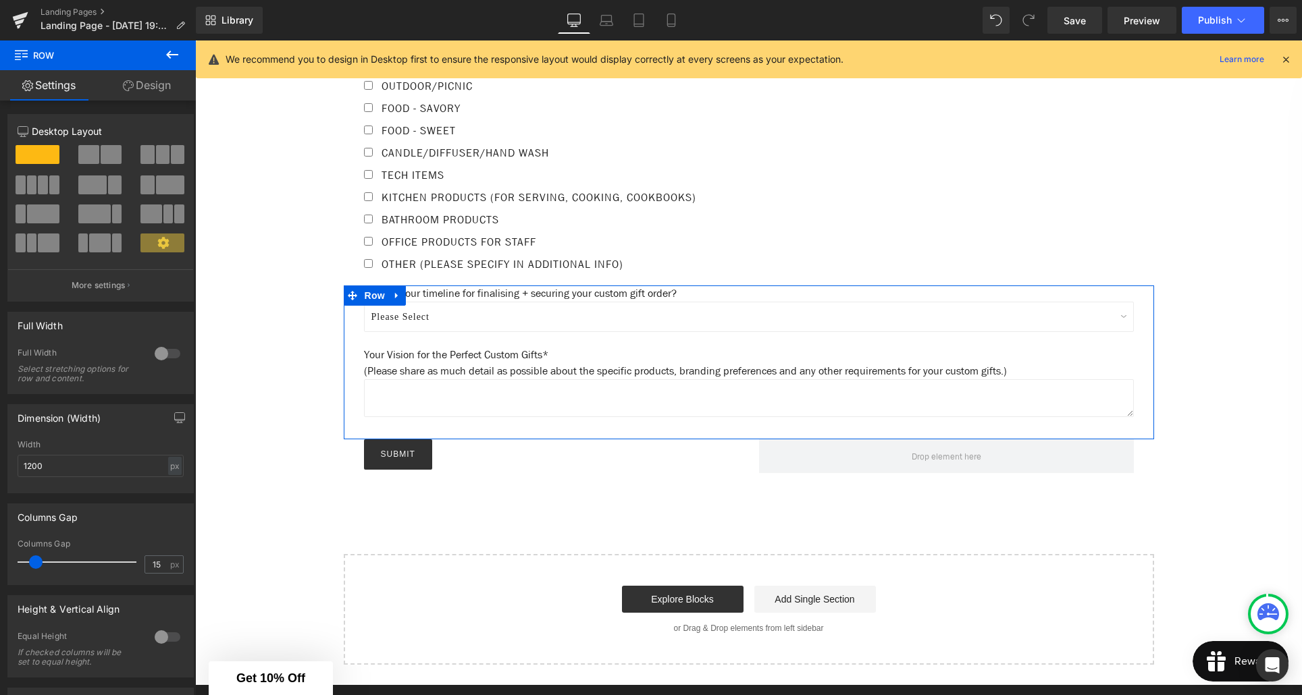
click at [95, 158] on span at bounding box center [88, 154] width 21 height 19
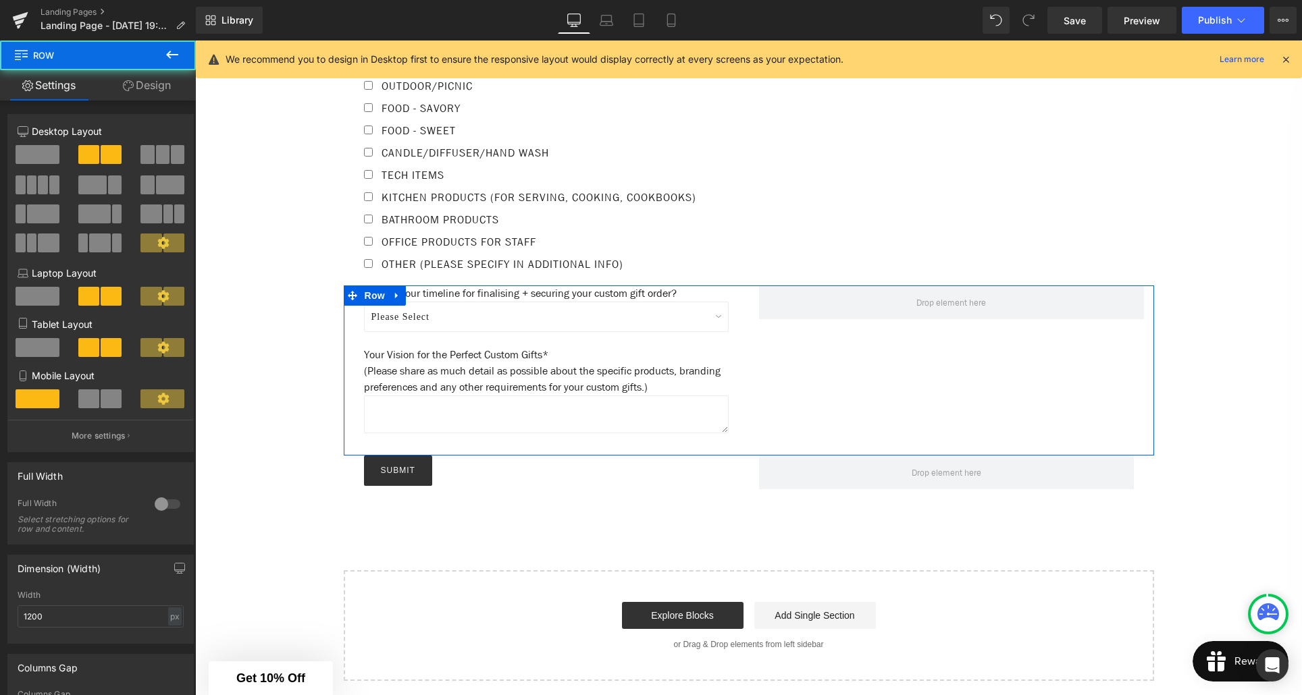
click at [830, 369] on div "What is your timeline for finalising + securing your custom gift order? Text Bl…" at bounding box center [749, 371] width 810 height 170
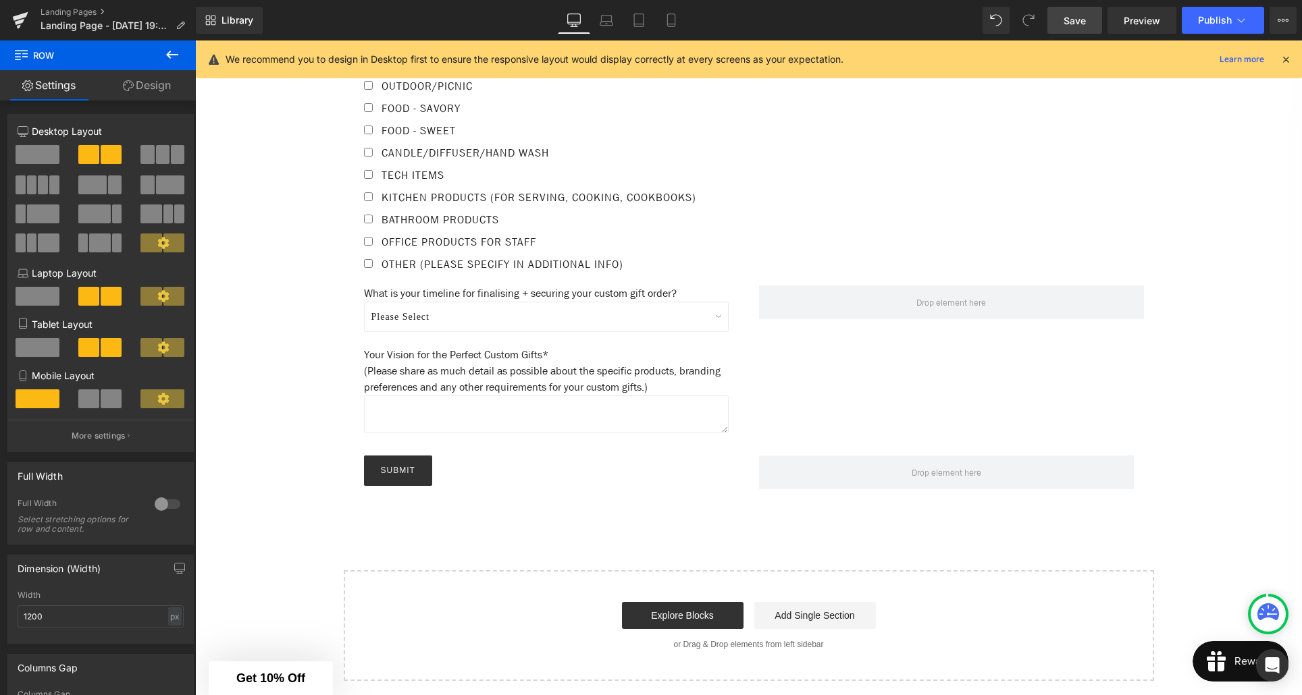
drag, startPoint x: 1082, startPoint y: 21, endPoint x: 775, endPoint y: 89, distance: 314.0
click at [1082, 21] on span "Save" at bounding box center [1074, 21] width 22 height 14
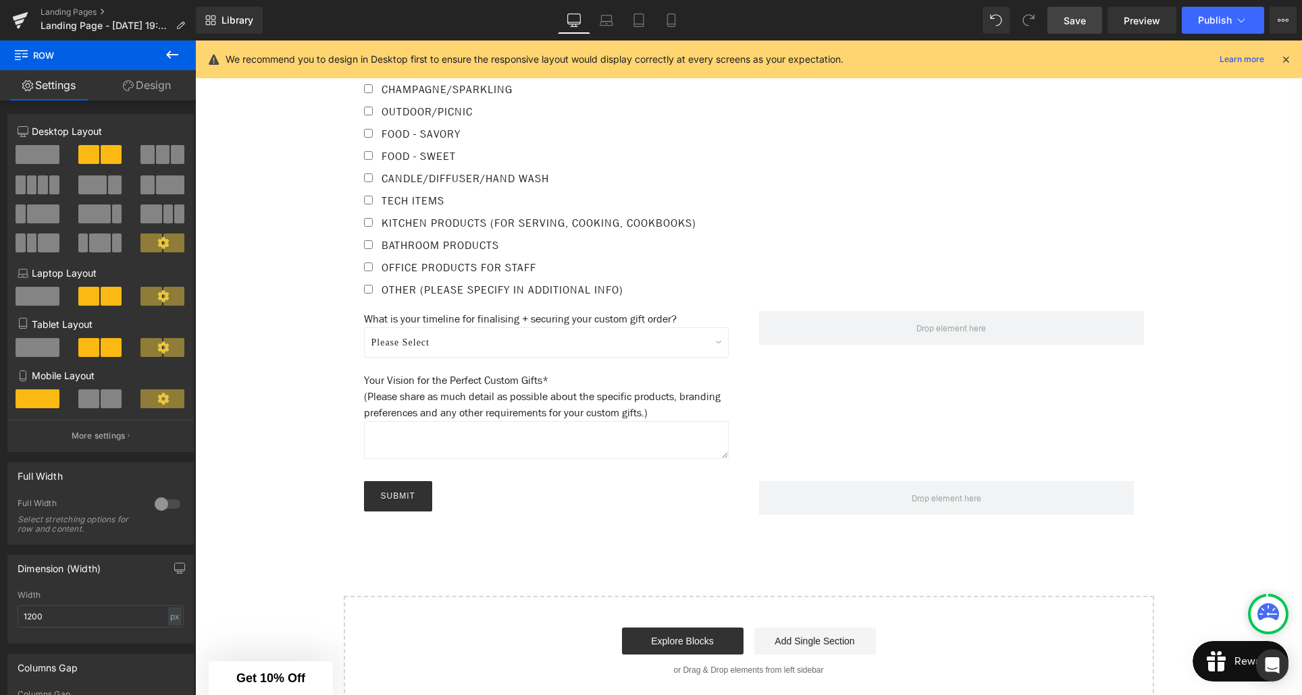
scroll to position [1205, 0]
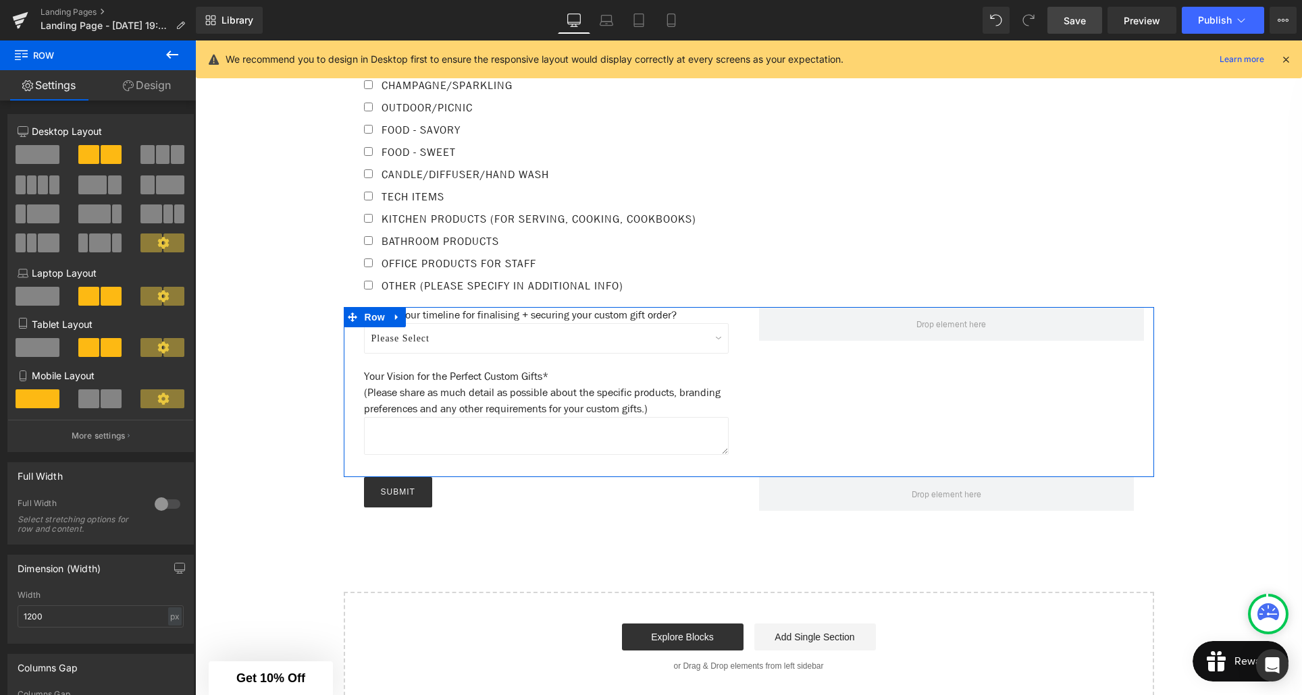
click at [774, 373] on div "What is your timeline for finalising + securing your custom gift order? Text Bl…" at bounding box center [749, 392] width 810 height 170
click at [743, 354] on div "What is your timeline for finalising + securing your custom gift order? Text Bl…" at bounding box center [546, 392] width 405 height 170
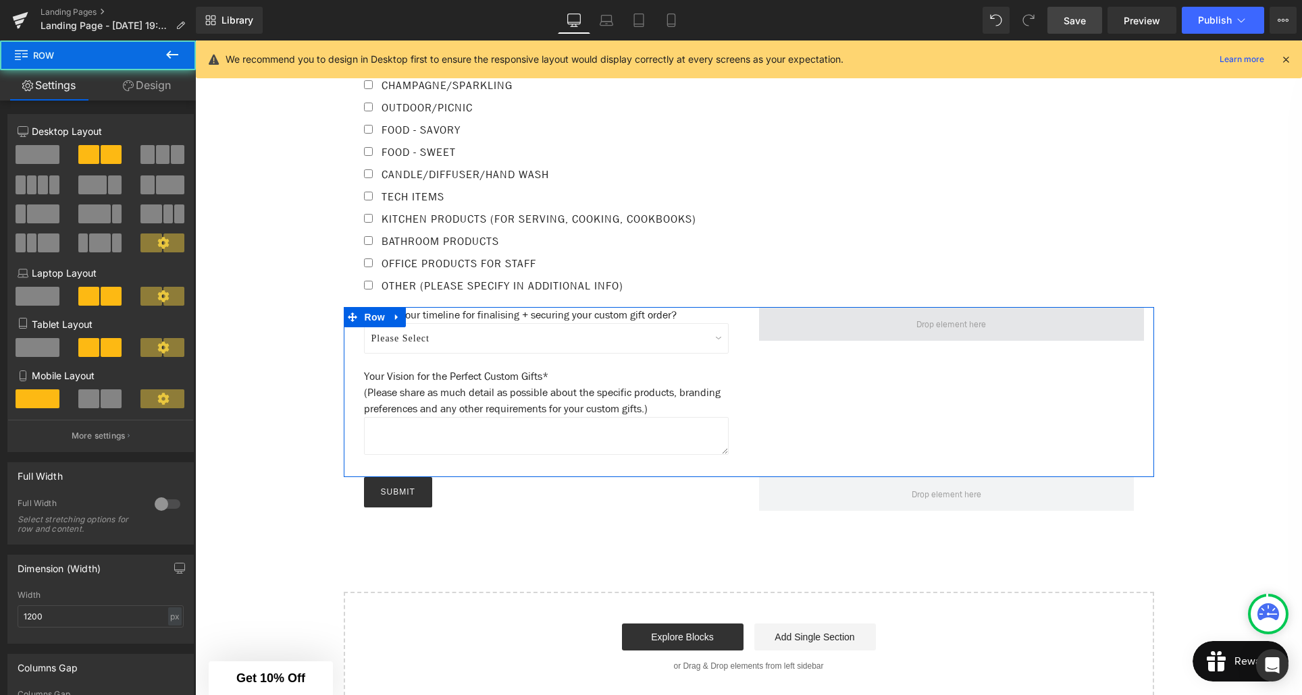
click at [802, 337] on span at bounding box center [951, 324] width 385 height 34
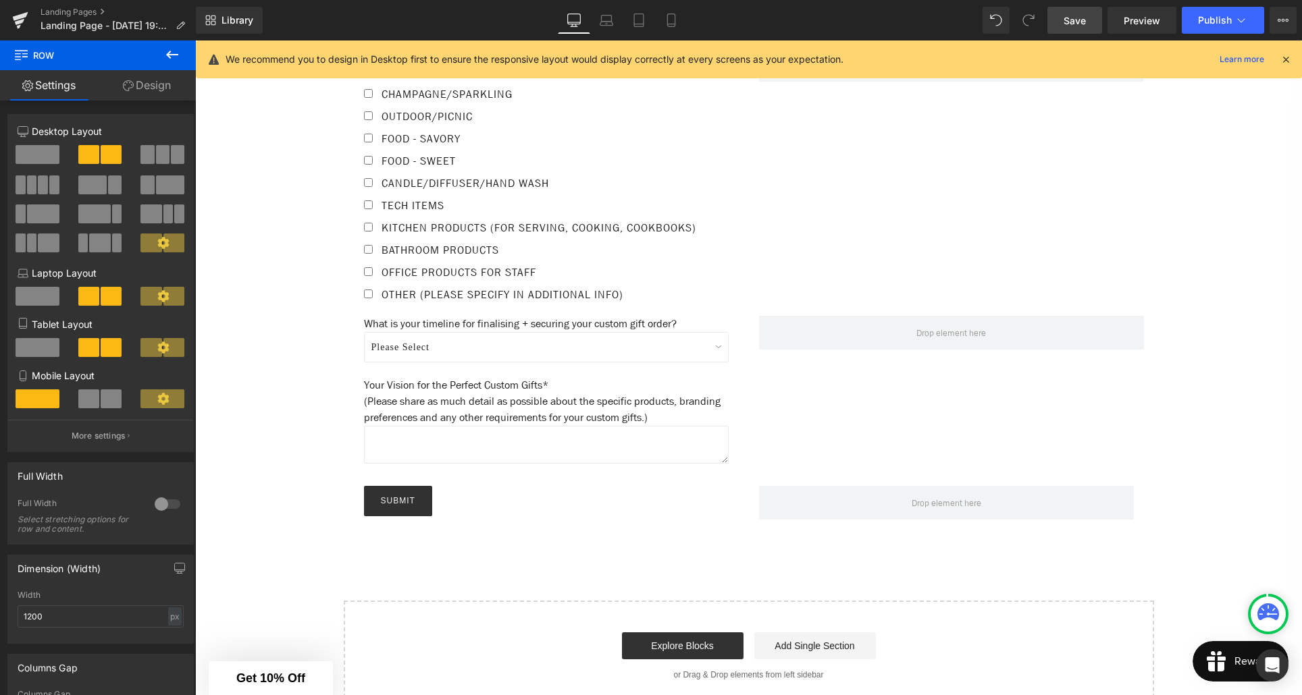
scroll to position [1198, 0]
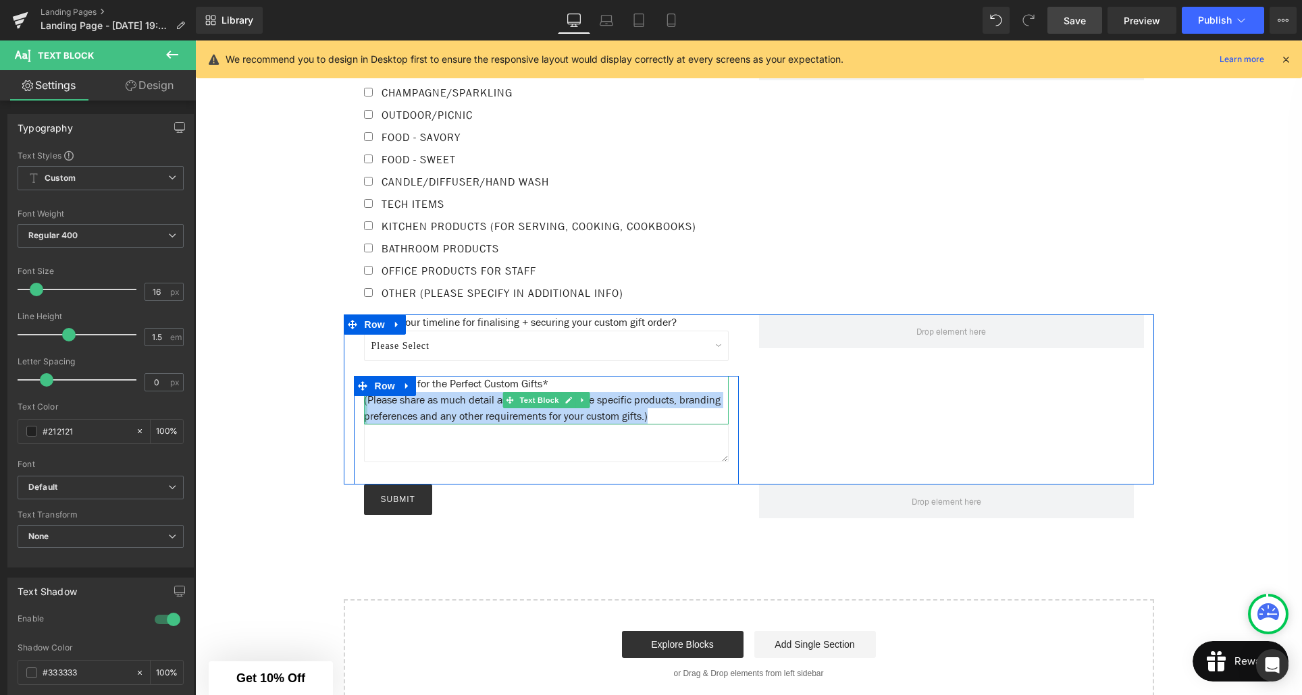
drag, startPoint x: 709, startPoint y: 425, endPoint x: 364, endPoint y: 410, distance: 345.4
click at [364, 410] on div "Your Vision for the Perfect Custom Gifts* (Please share as much detail as possi…" at bounding box center [546, 400] width 365 height 49
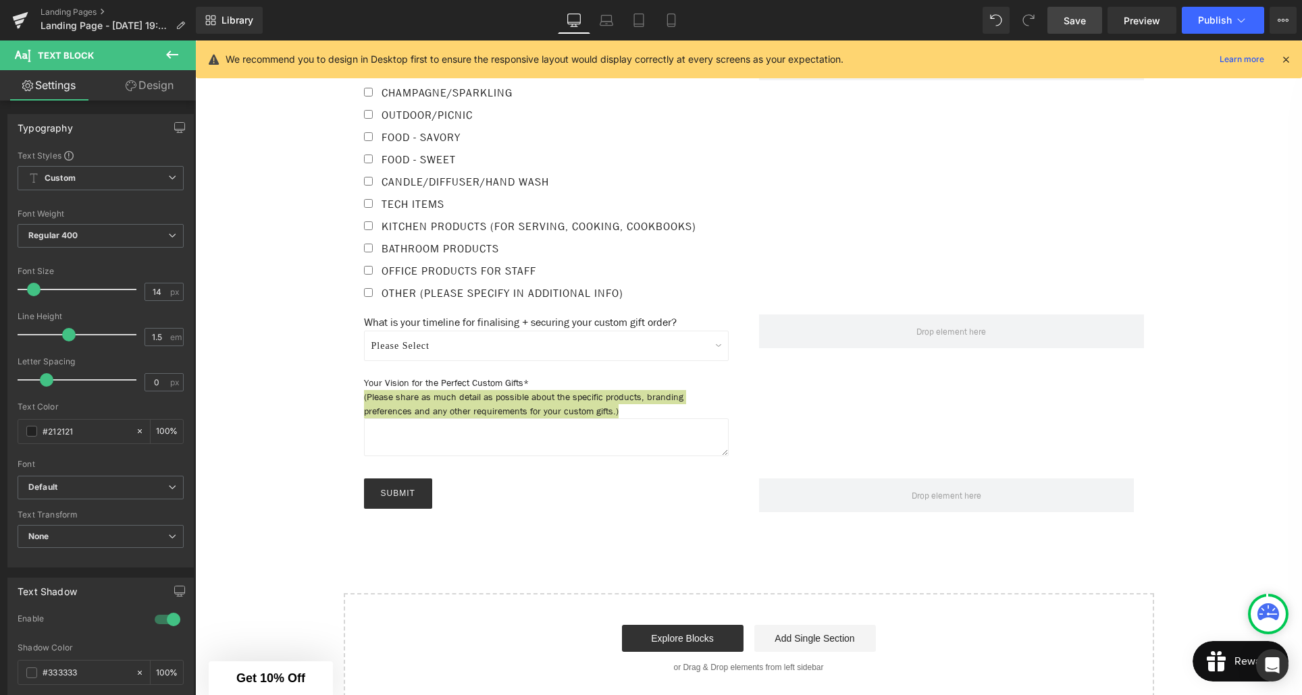
click at [30, 290] on span at bounding box center [34, 290] width 14 height 14
type input "16"
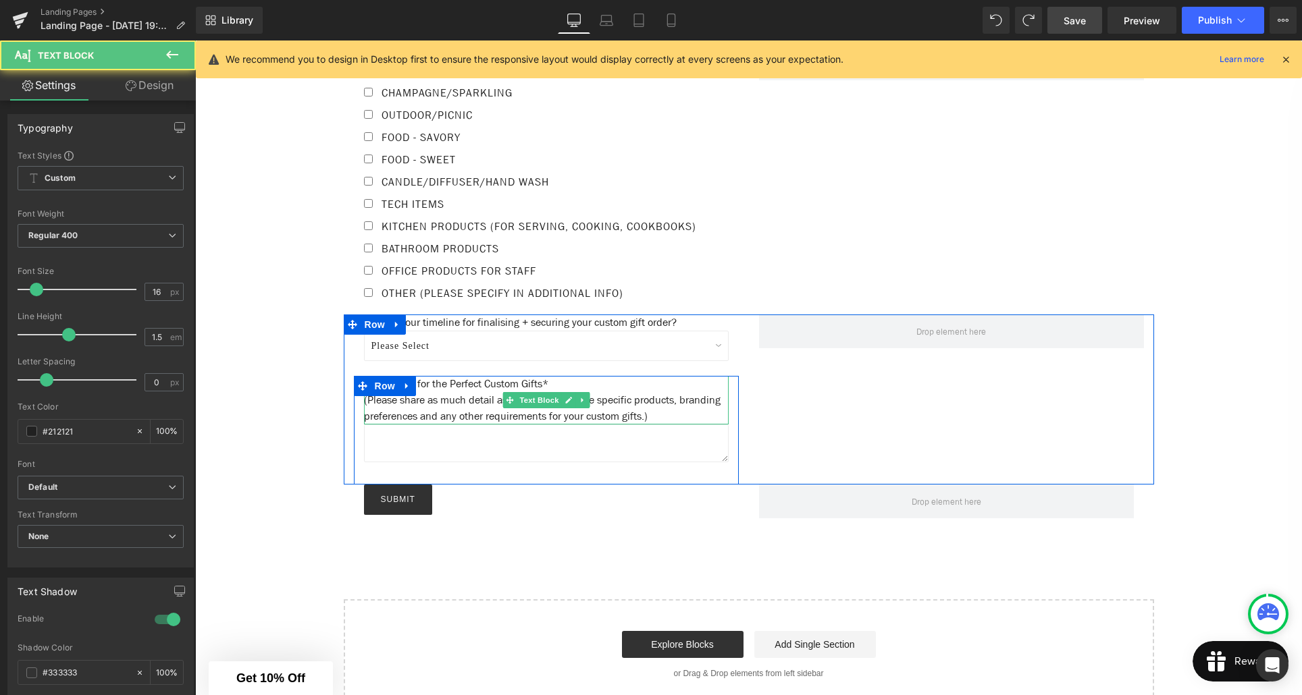
click at [718, 423] on p "Your Vision for the Perfect Custom Gifts* (Please share as much detail as possi…" at bounding box center [546, 400] width 365 height 49
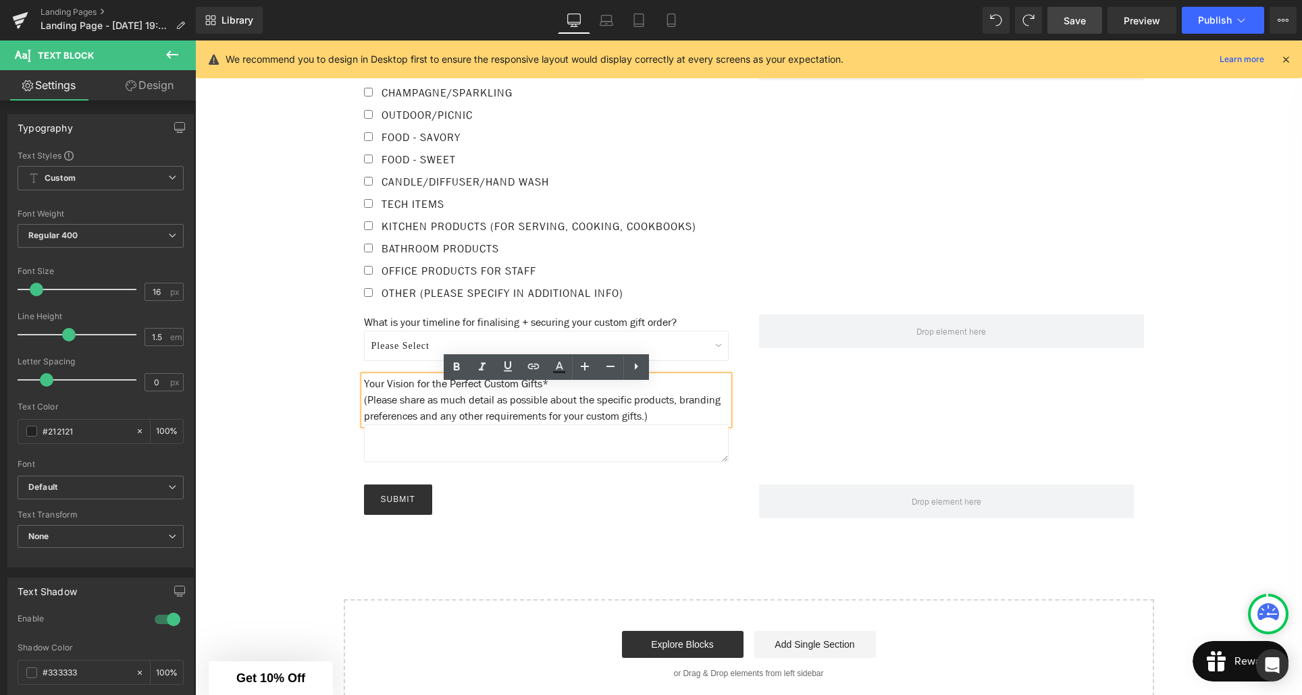
drag, startPoint x: 716, startPoint y: 427, endPoint x: 361, endPoint y: 407, distance: 355.1
click at [364, 407] on div "Your Vision for the Perfect Custom Gifts* (Please share as much detail as possi…" at bounding box center [546, 400] width 365 height 49
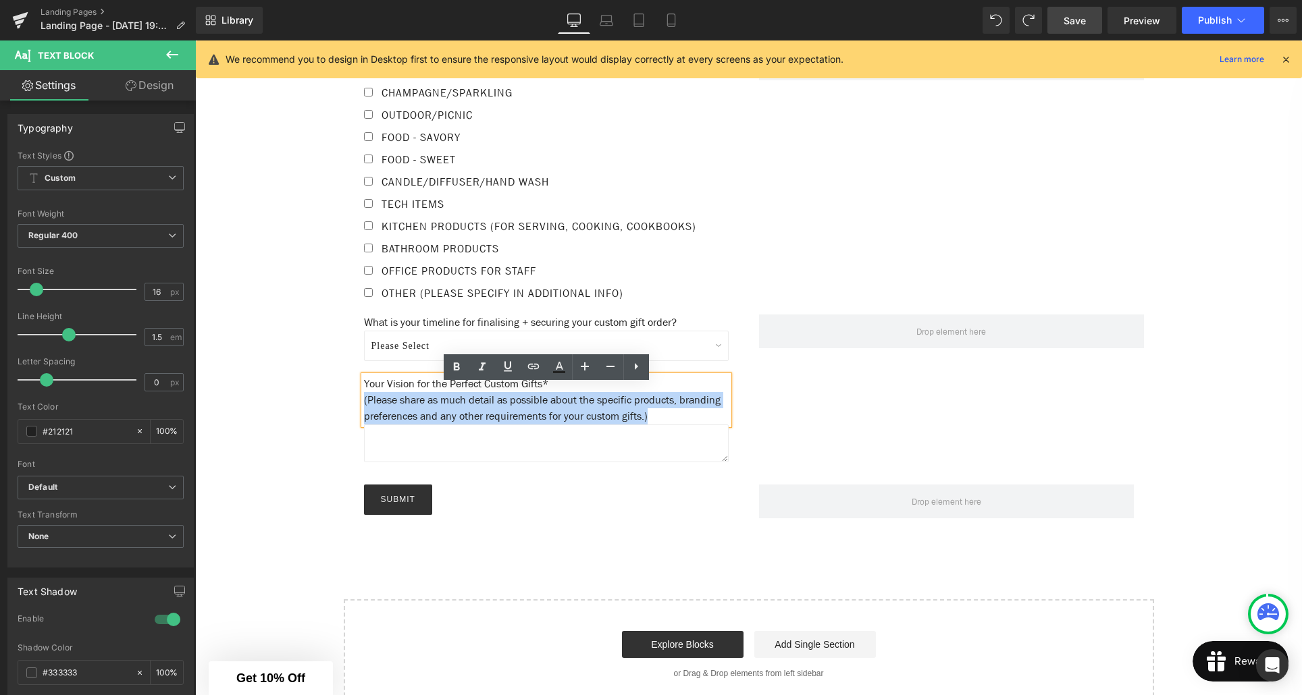
drag, startPoint x: 701, startPoint y: 427, endPoint x: 364, endPoint y: 410, distance: 337.4
click at [364, 410] on p "Your Vision for the Perfect Custom Gifts* (Please share as much detail as possi…" at bounding box center [546, 400] width 365 height 49
copy p "(Please share as much detail as possible about the specific products, branding …"
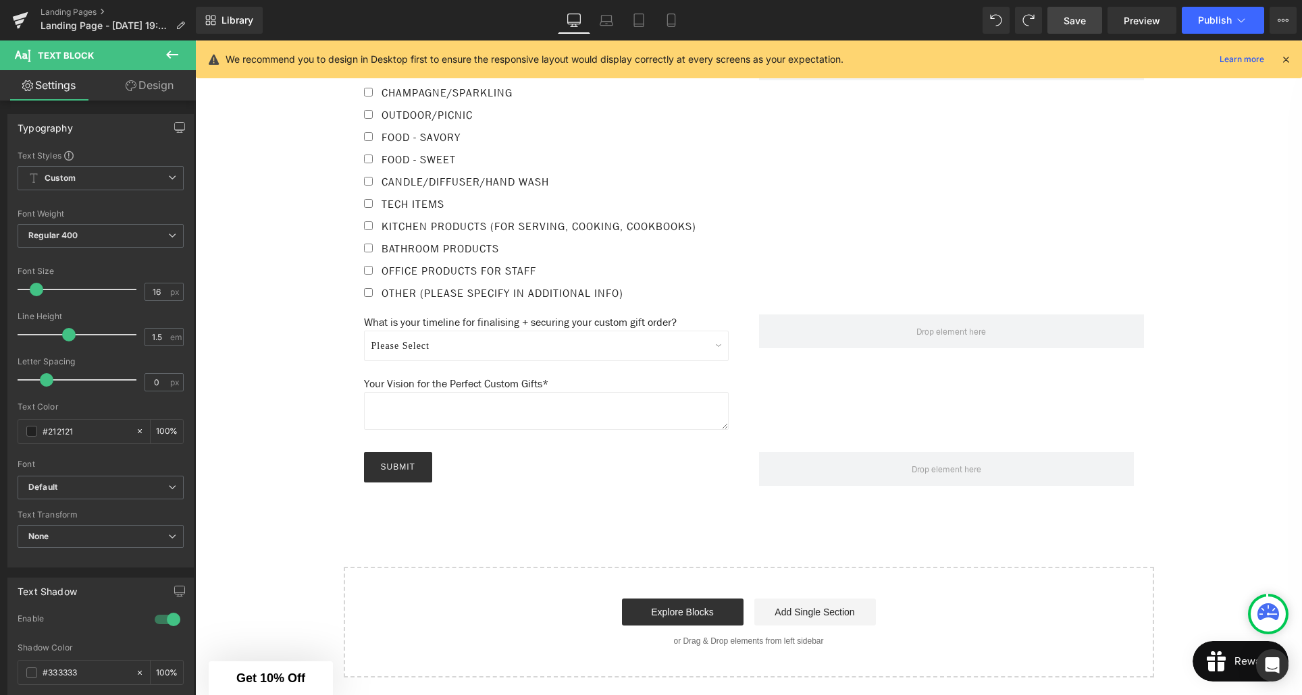
click at [172, 55] on icon at bounding box center [172, 55] width 12 height 8
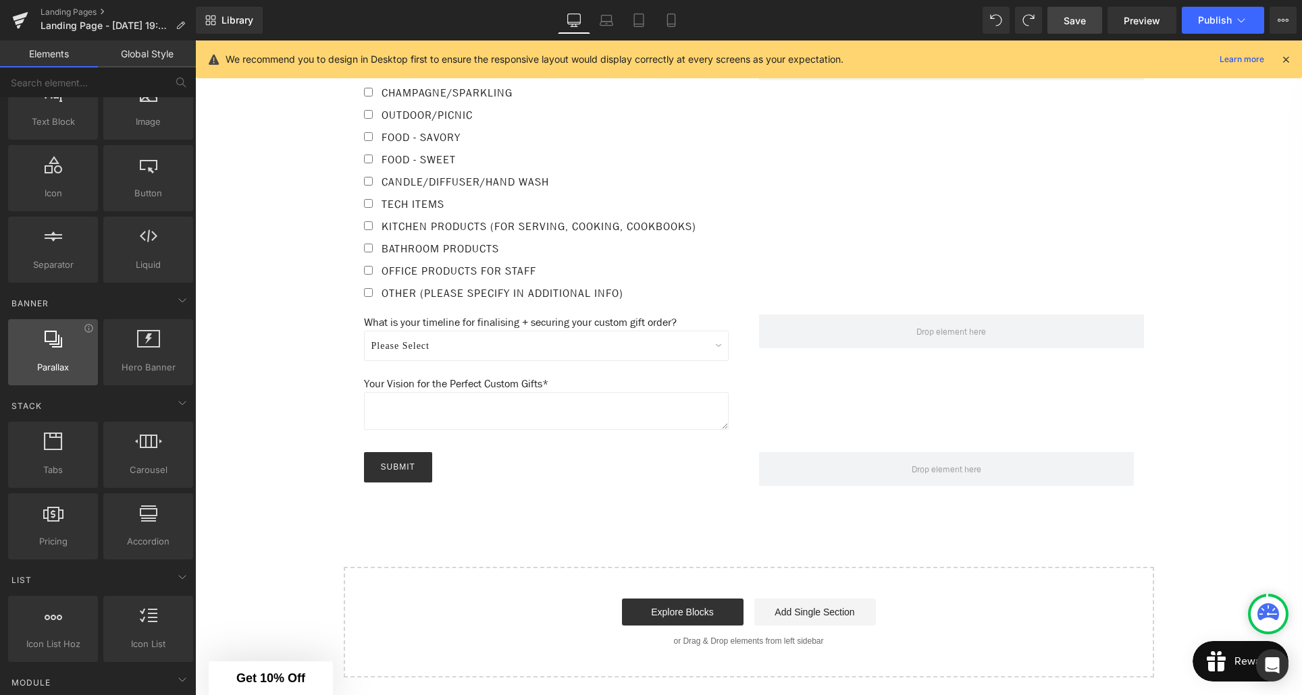
scroll to position [0, 0]
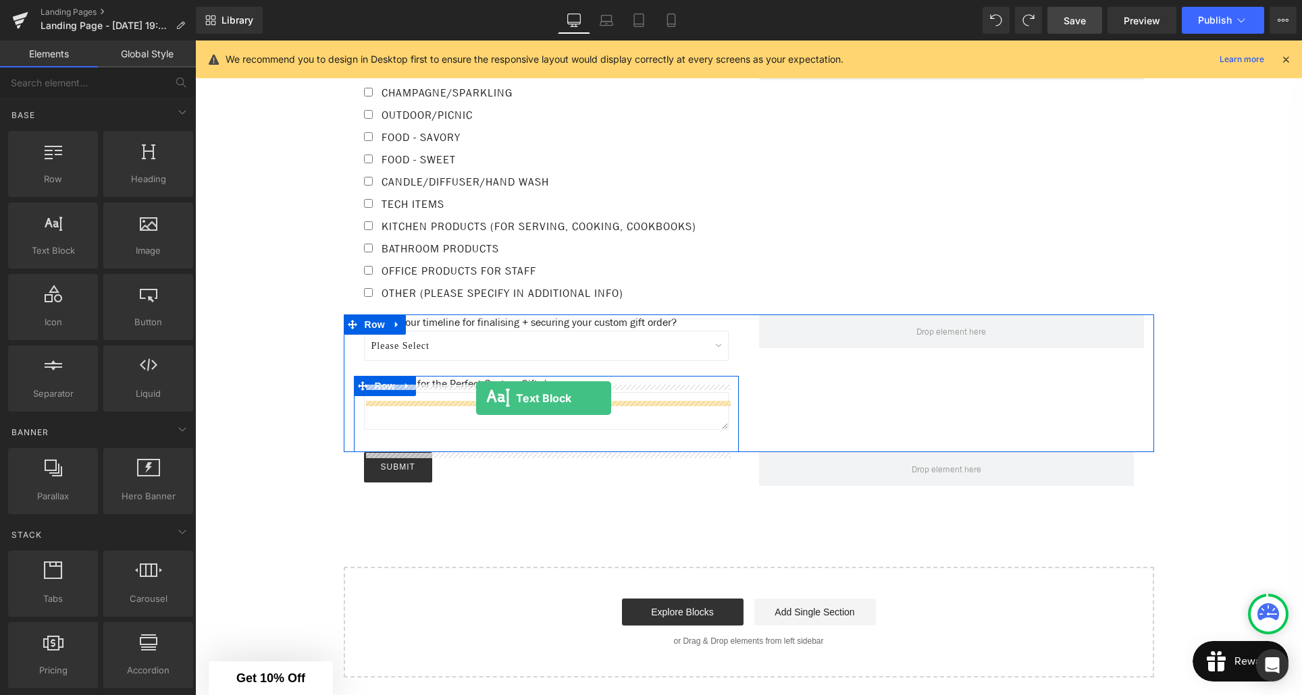
drag, startPoint x: 247, startPoint y: 265, endPoint x: 476, endPoint y: 398, distance: 265.1
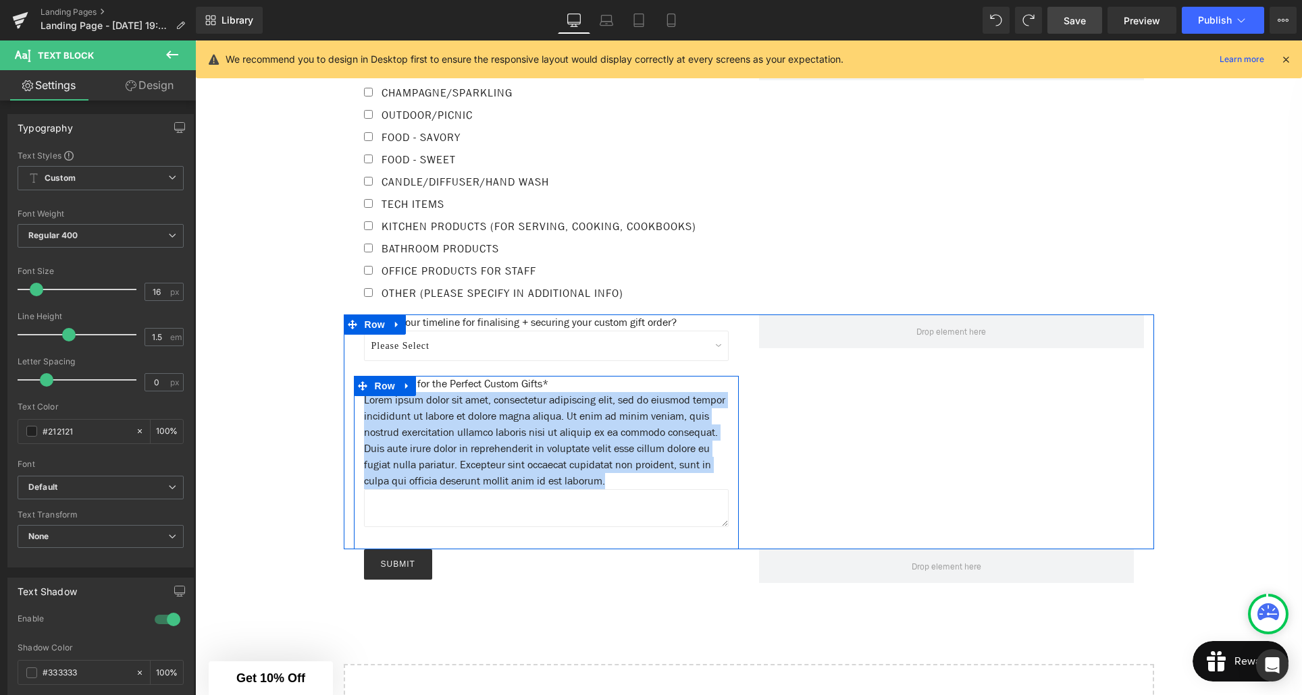
drag, startPoint x: 709, startPoint y: 491, endPoint x: 361, endPoint y: 414, distance: 356.2
click at [361, 414] on div "Your Vision for the Perfect Custom Gifts* Text Block Lorem ipsum dolor sit amet…" at bounding box center [546, 459] width 385 height 167
paste div
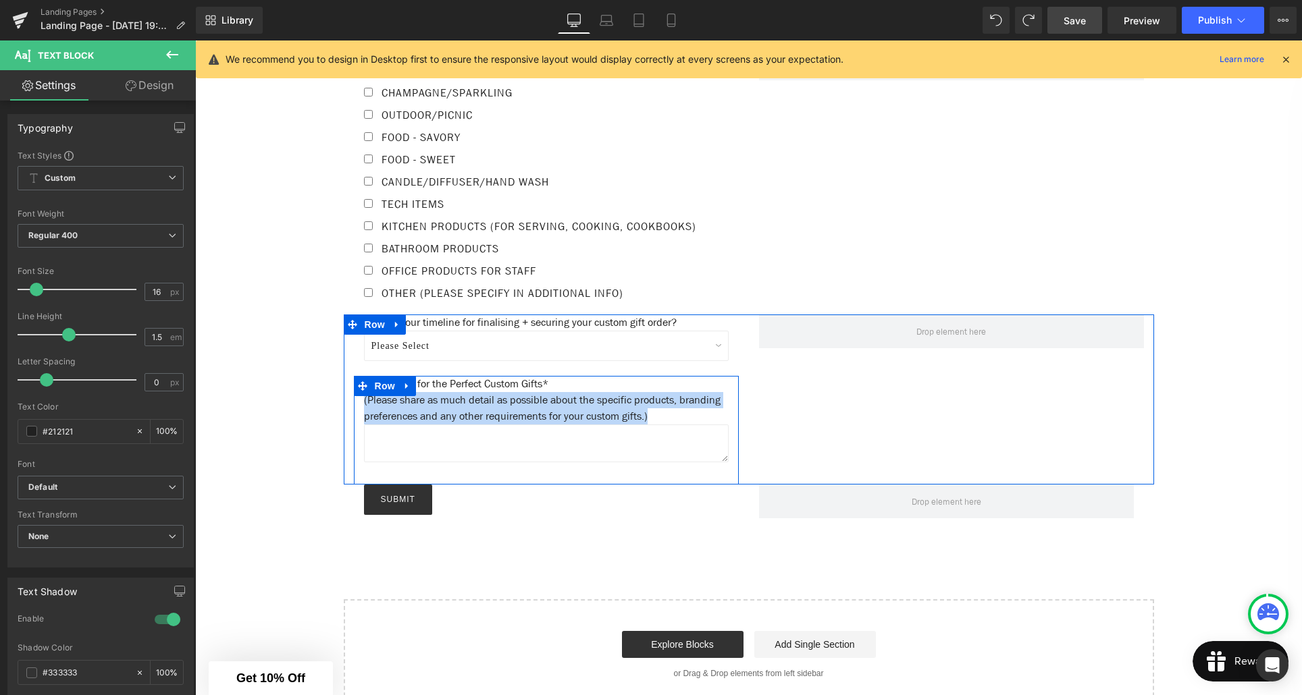
drag, startPoint x: 714, startPoint y: 426, endPoint x: 361, endPoint y: 413, distance: 353.4
click at [361, 413] on div "Your Vision for the Perfect Custom Gifts* Text Block (Please share as much deta…" at bounding box center [546, 427] width 385 height 102
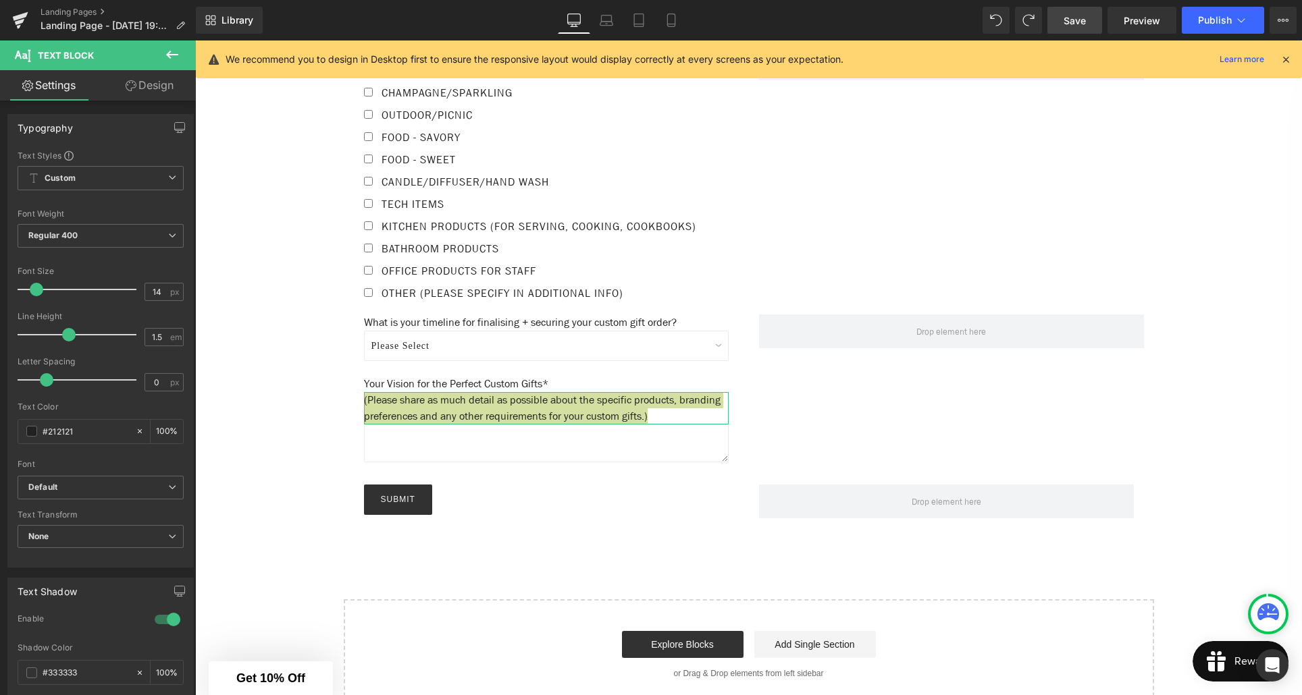
type input "12"
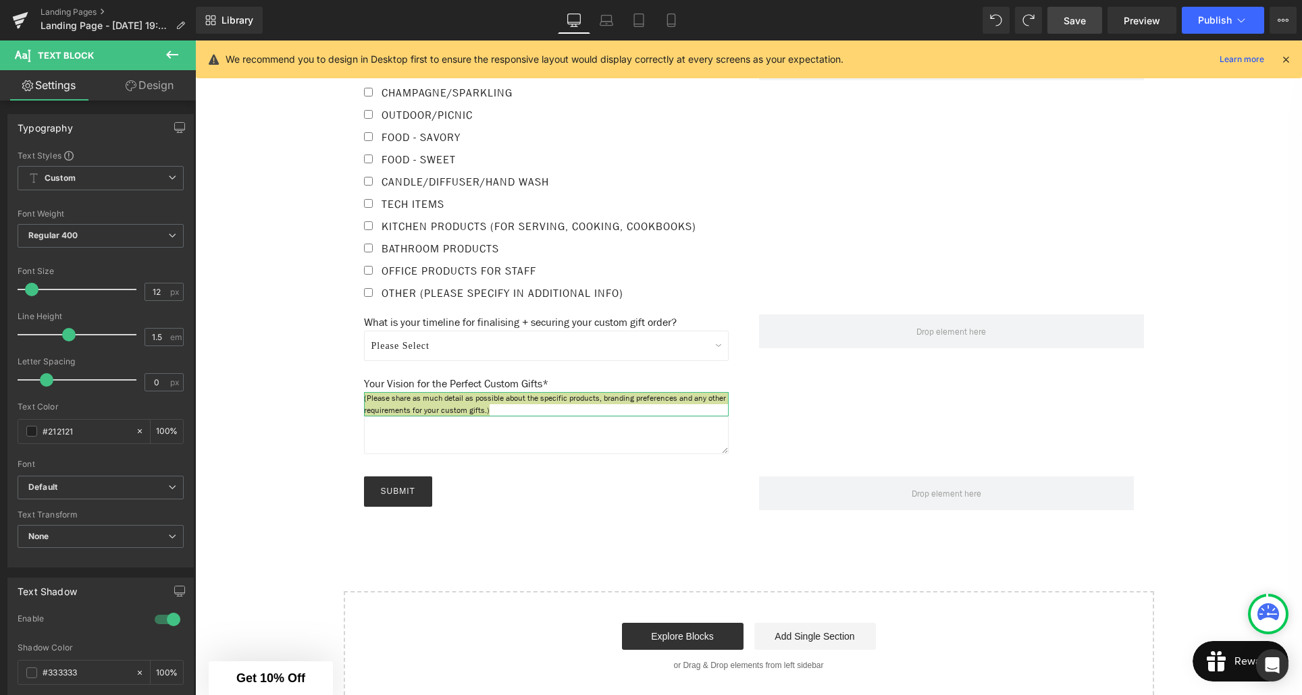
click at [30, 292] on span at bounding box center [32, 290] width 14 height 14
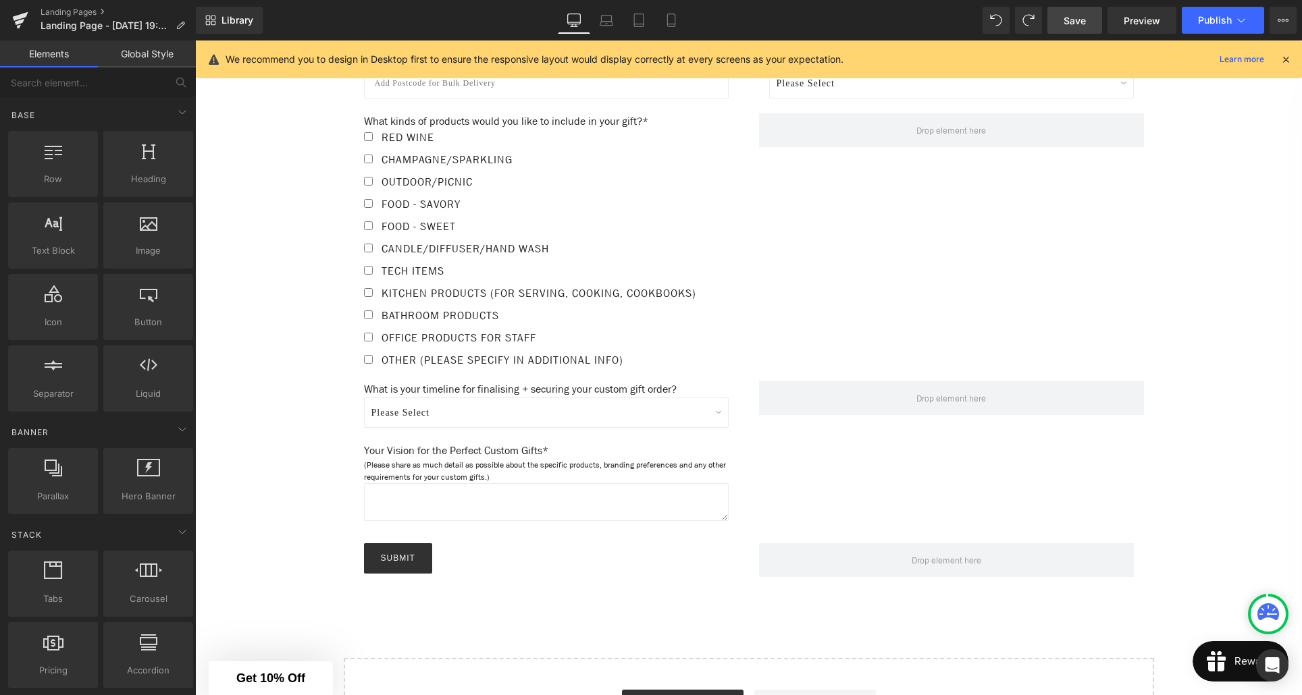
scroll to position [1134, 0]
click at [608, 20] on icon at bounding box center [607, 21] width 14 height 14
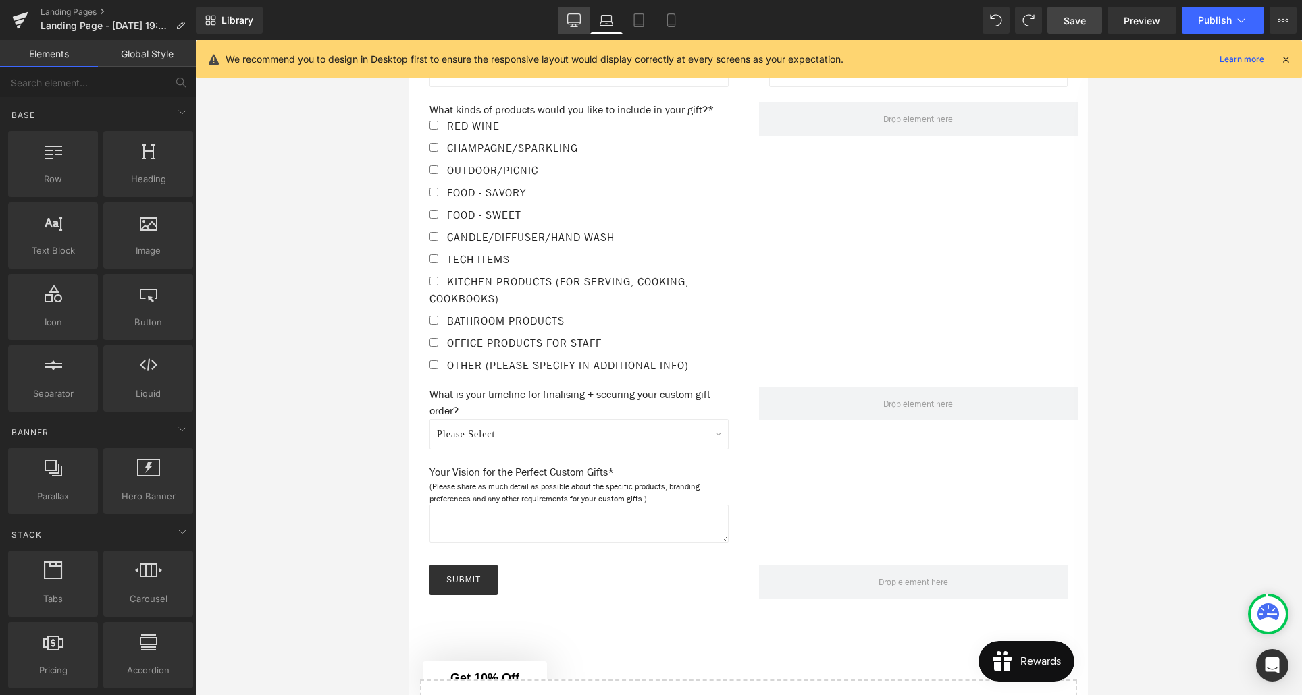
click at [578, 26] on icon at bounding box center [574, 21] width 14 height 14
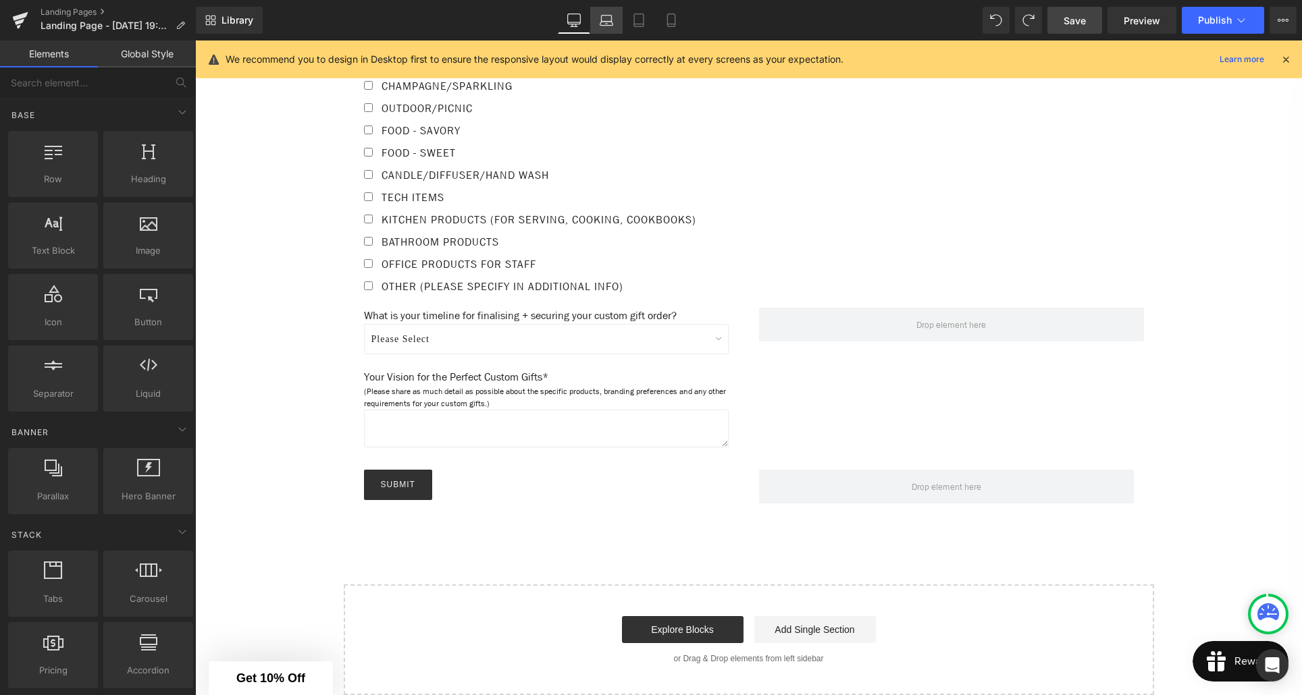
click at [602, 24] on icon at bounding box center [607, 21] width 14 height 14
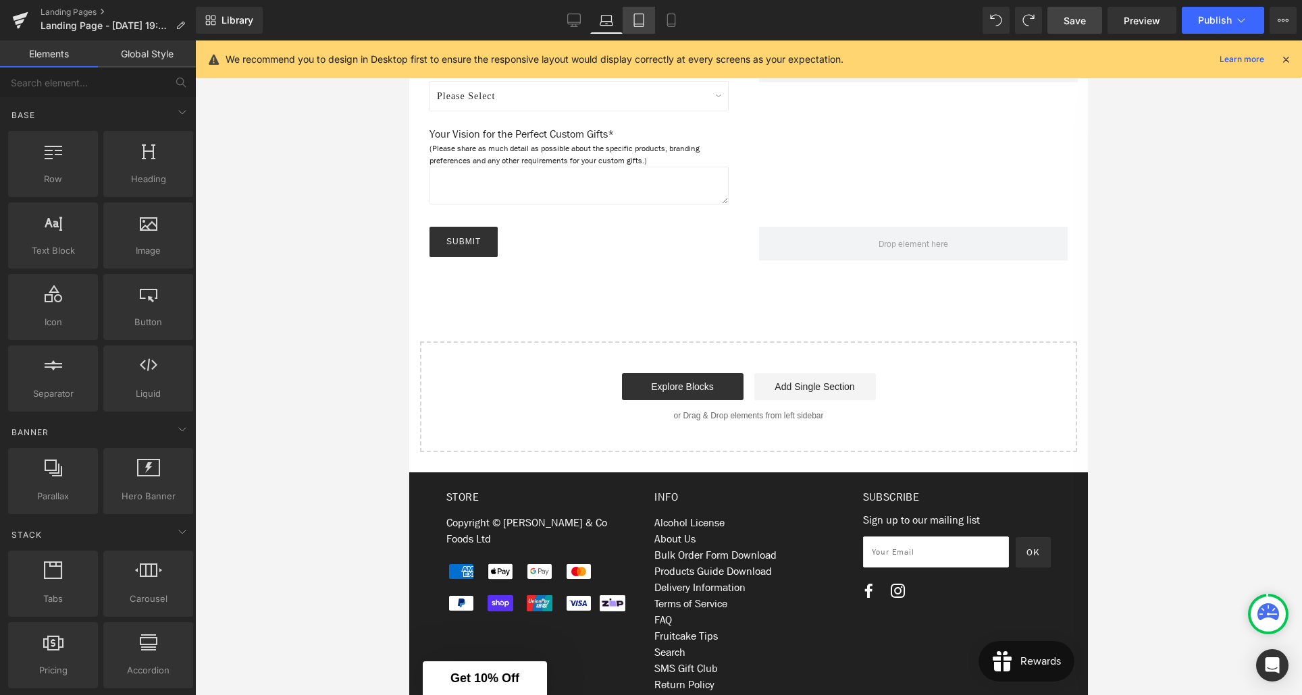
click at [643, 22] on icon at bounding box center [639, 21] width 14 height 14
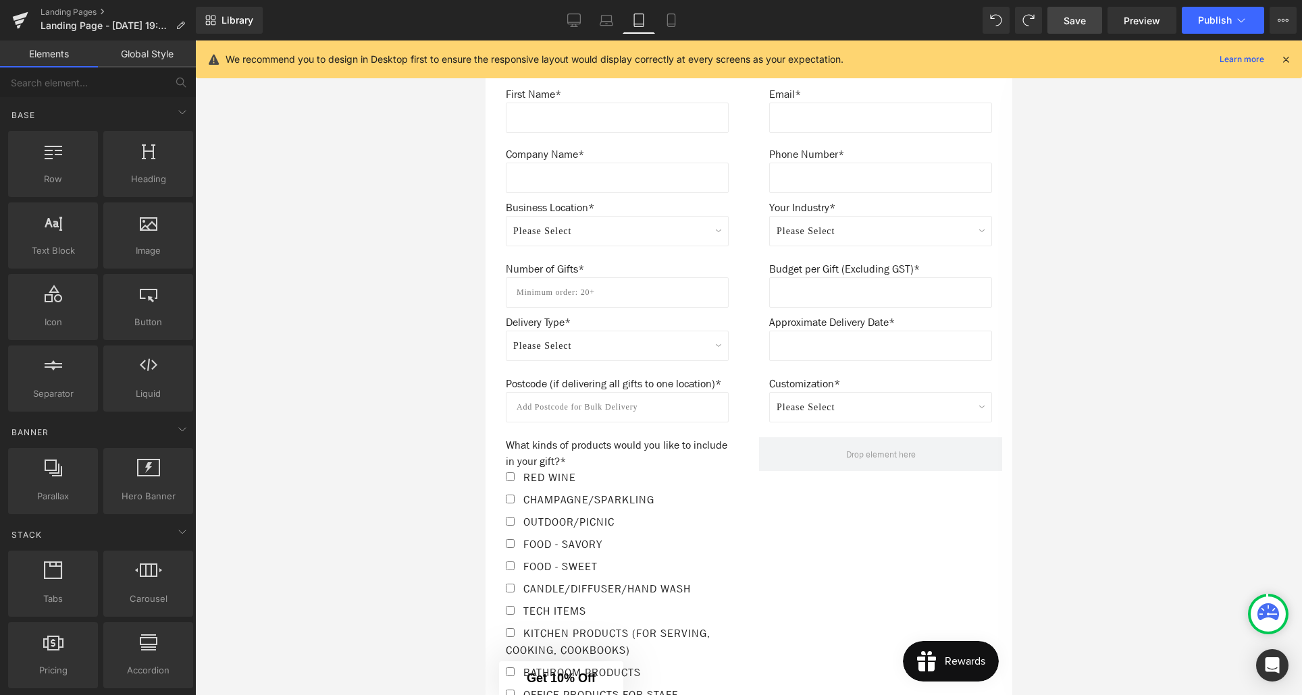
scroll to position [881, 0]
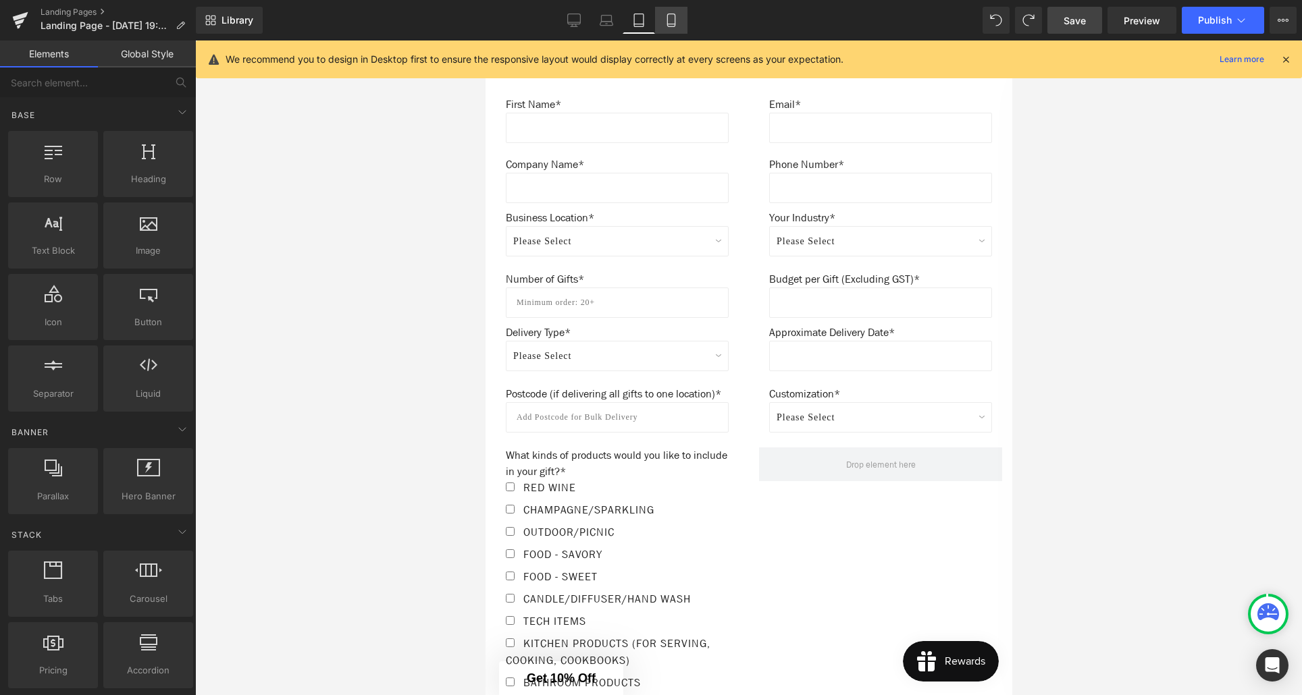
click at [678, 24] on icon at bounding box center [671, 21] width 14 height 14
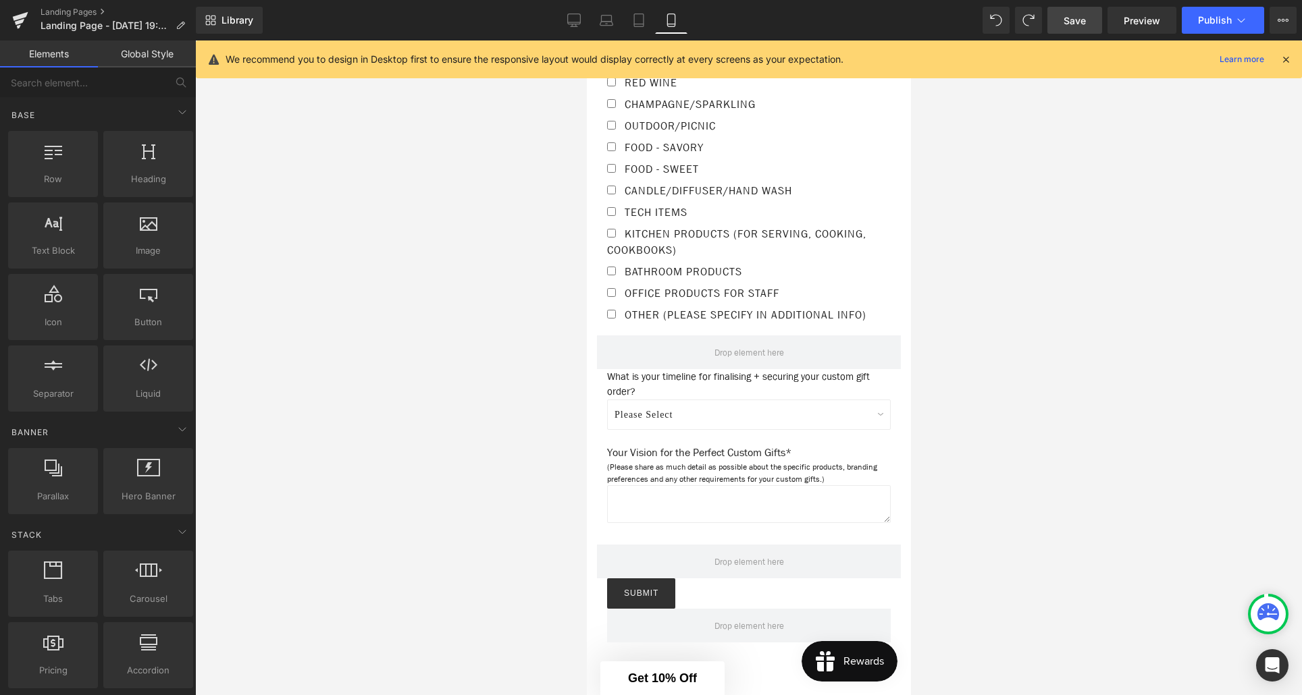
scroll to position [1792, 0]
click at [1136, 26] on span "Preview" at bounding box center [1142, 21] width 36 height 14
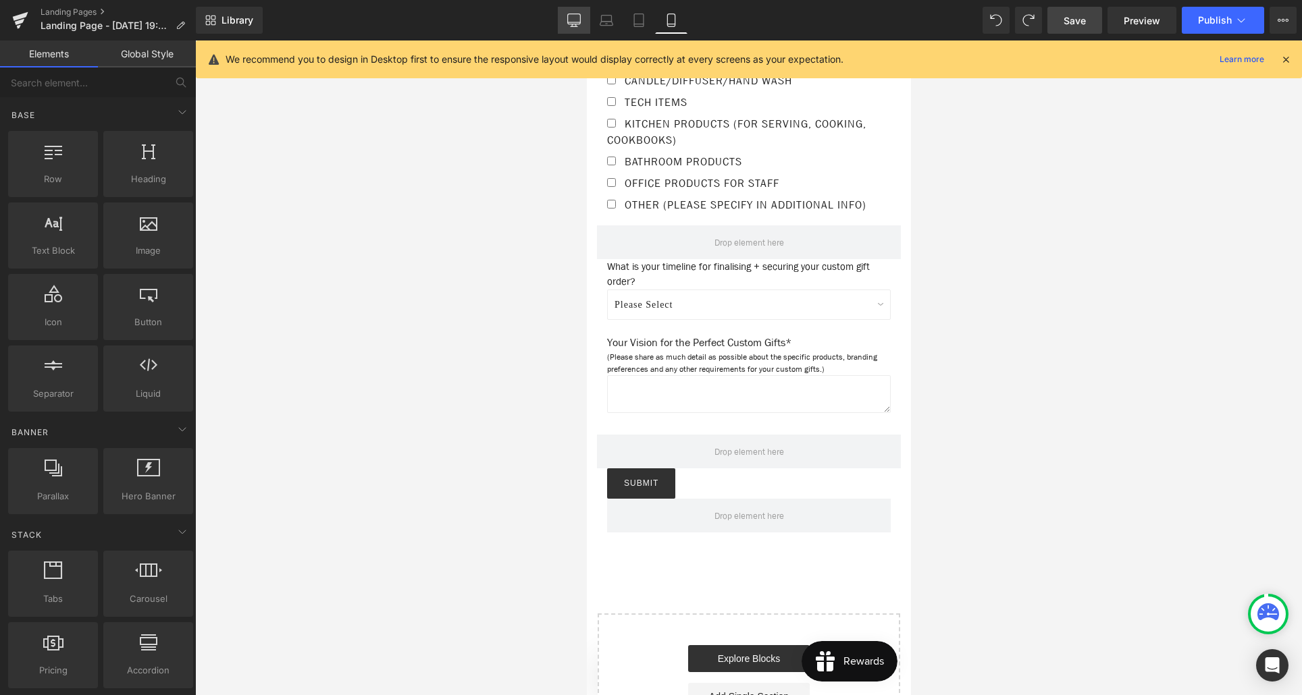
click at [576, 12] on link "Desktop" at bounding box center [574, 20] width 32 height 27
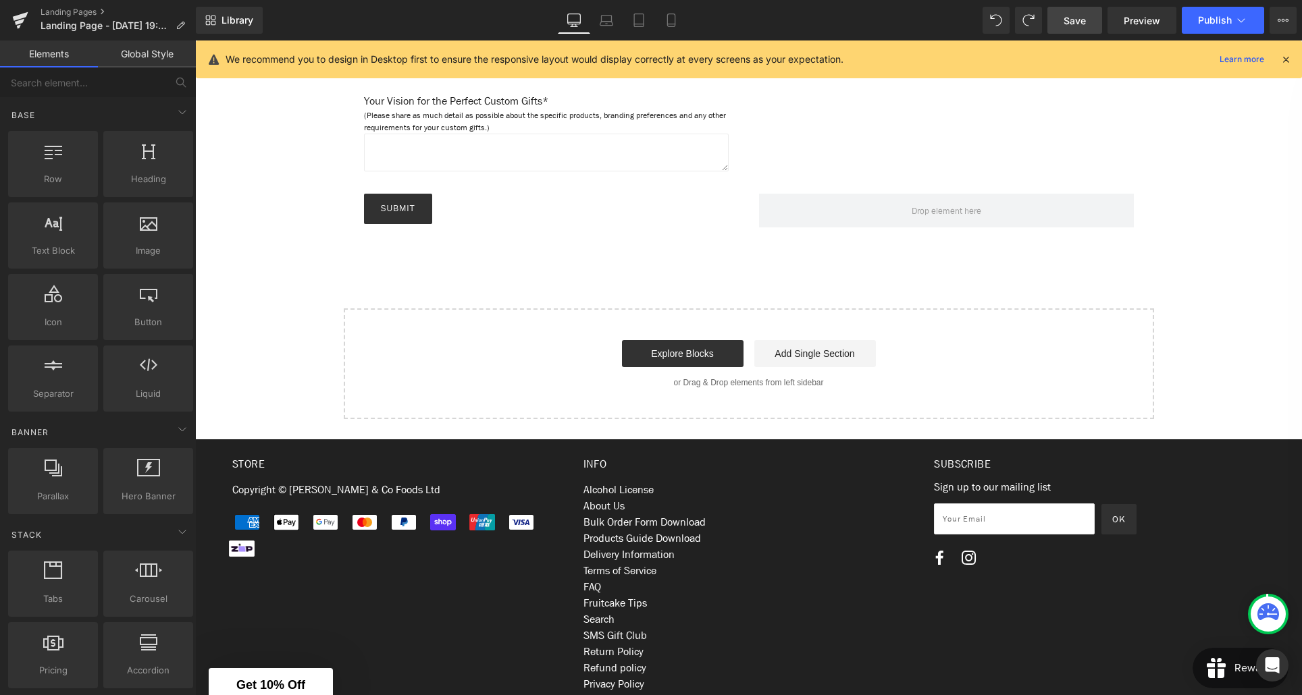
scroll to position [1481, 0]
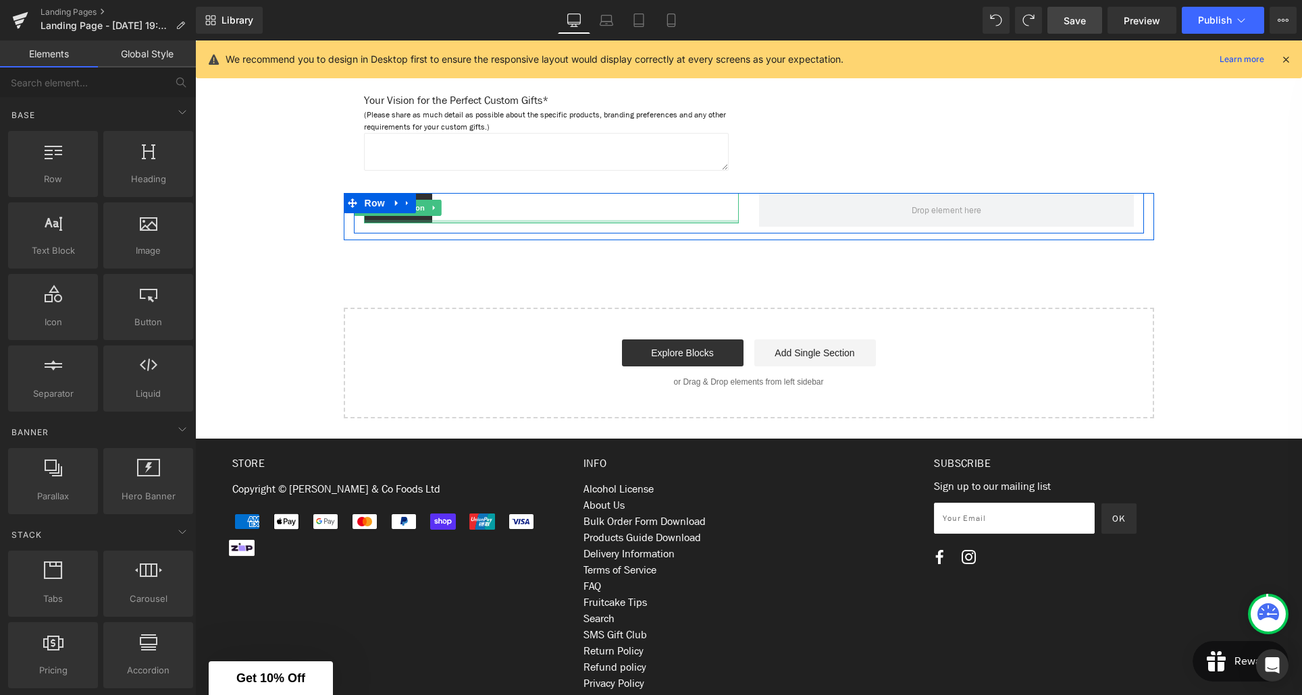
click at [418, 223] on div at bounding box center [551, 221] width 375 height 3
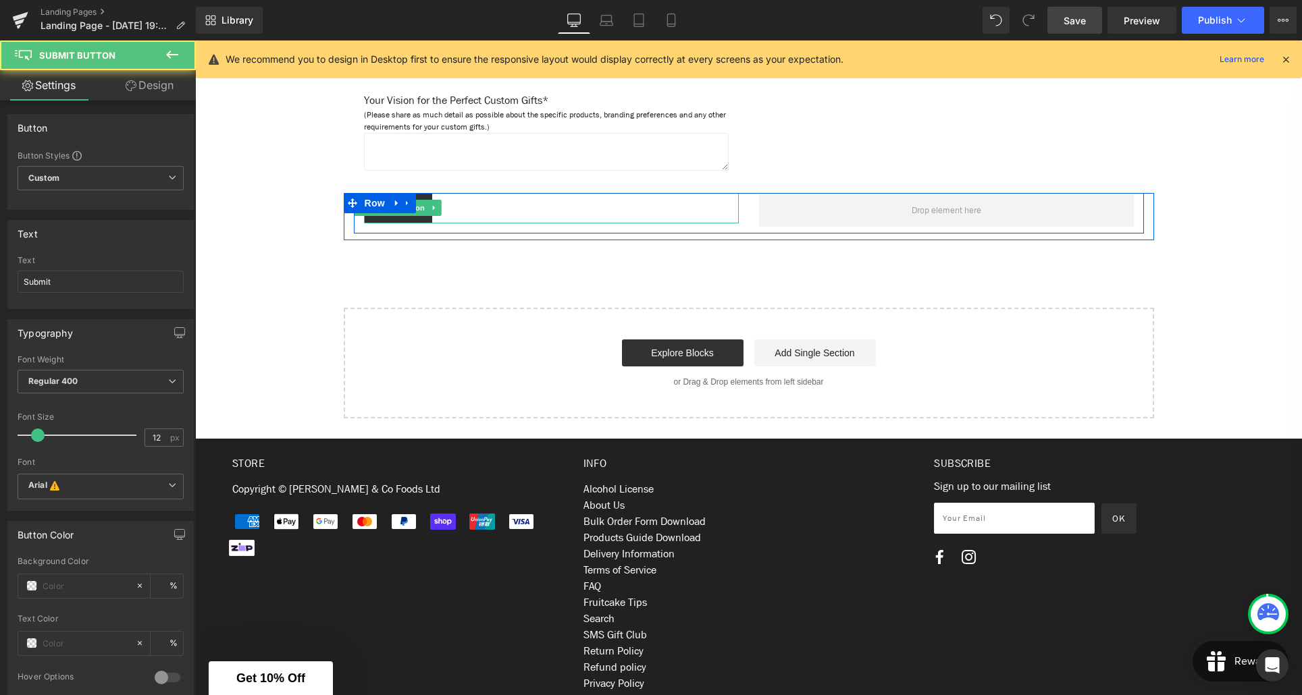
click at [473, 217] on div "Submit" at bounding box center [551, 208] width 375 height 30
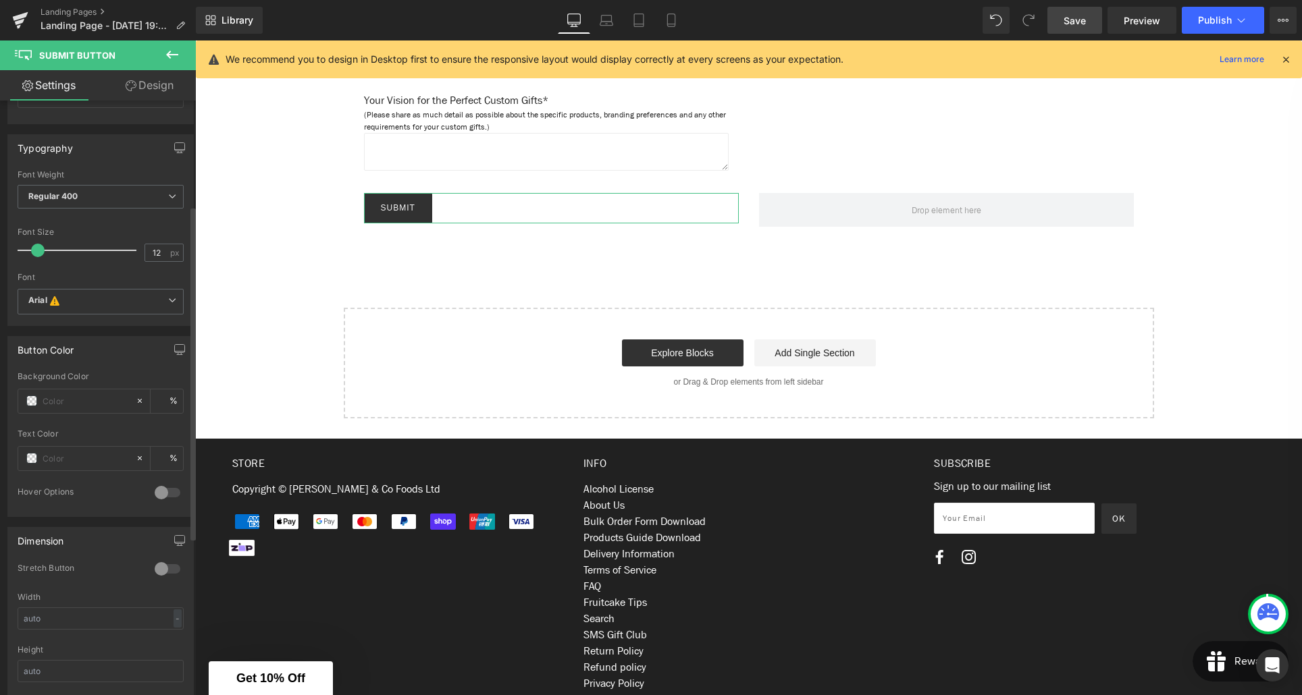
scroll to position [194, 0]
click at [72, 390] on input "text" at bounding box center [86, 391] width 86 height 15
type input "#4099ff"
type input "100"
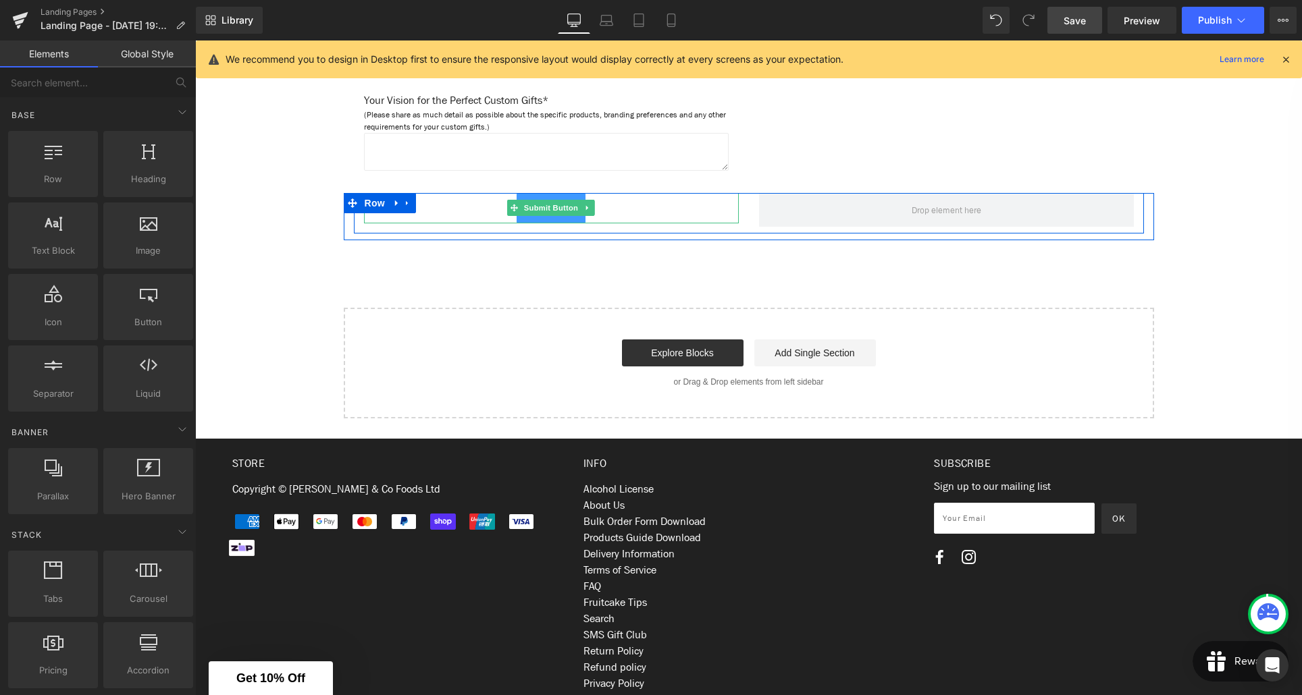
click at [532, 223] on button "Submit" at bounding box center [551, 208] width 68 height 30
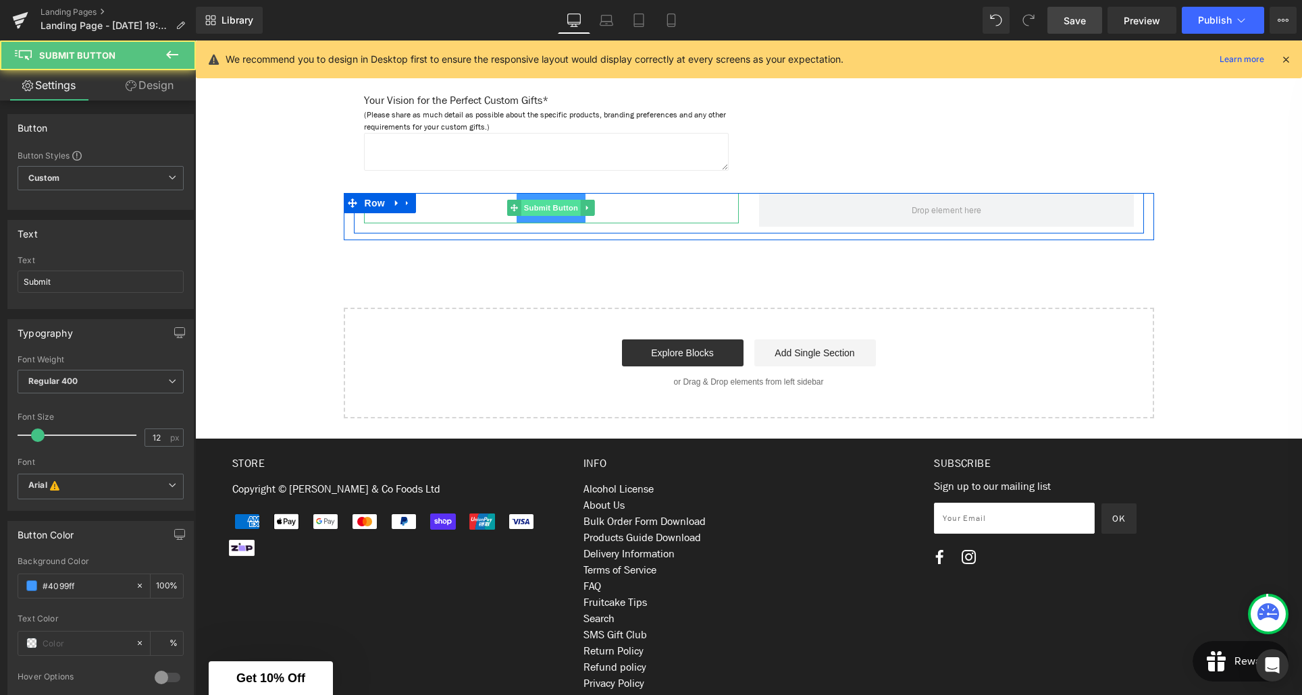
click at [539, 216] on span "Submit Button" at bounding box center [550, 208] width 59 height 16
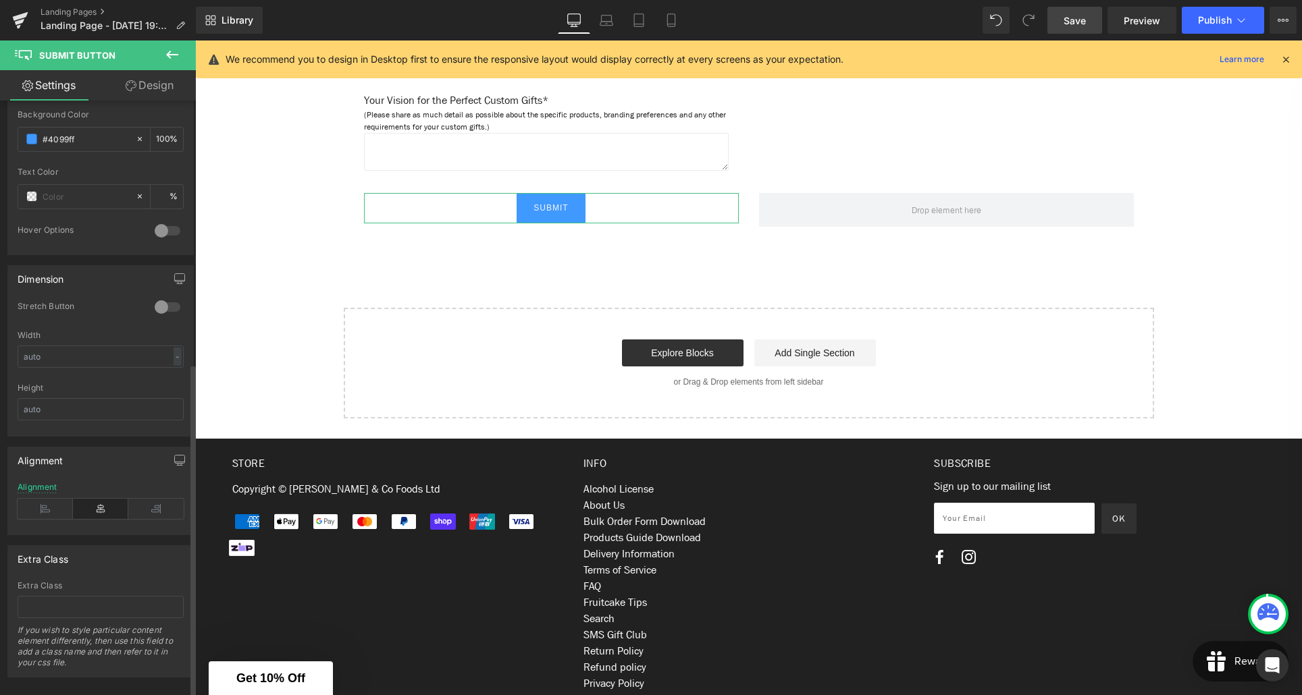
scroll to position [468, 0]
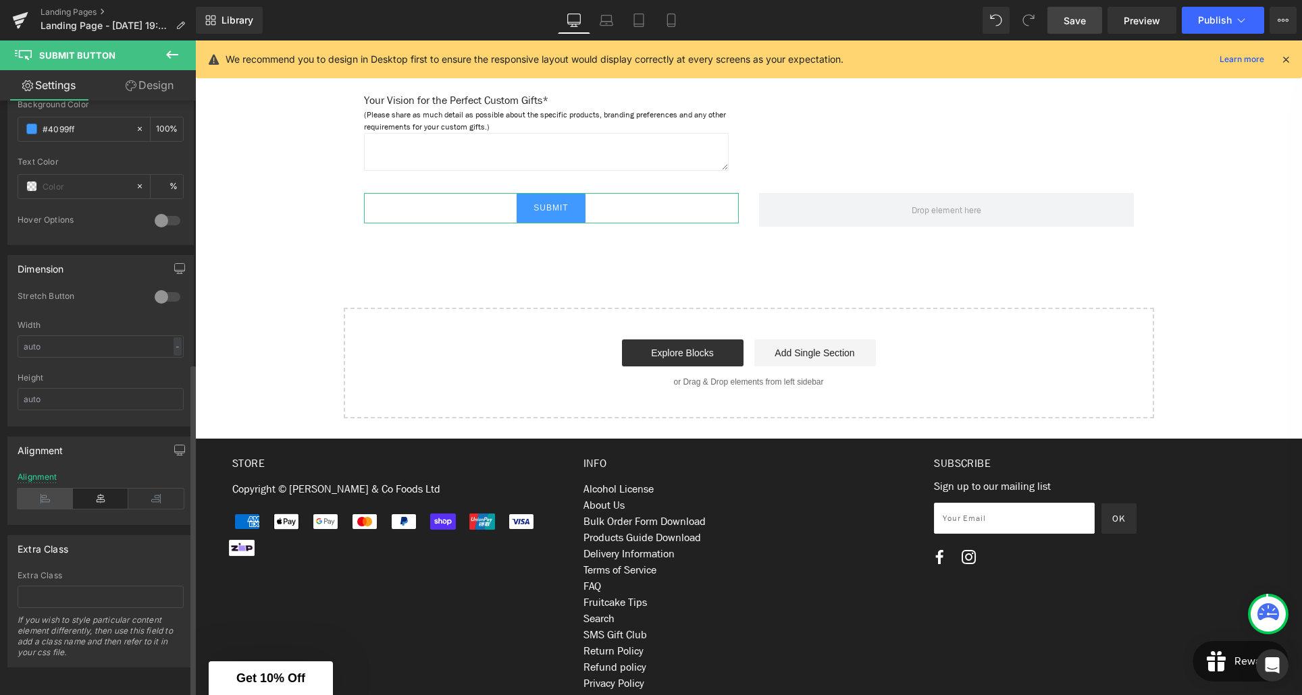
click at [43, 489] on icon at bounding box center [45, 499] width 55 height 20
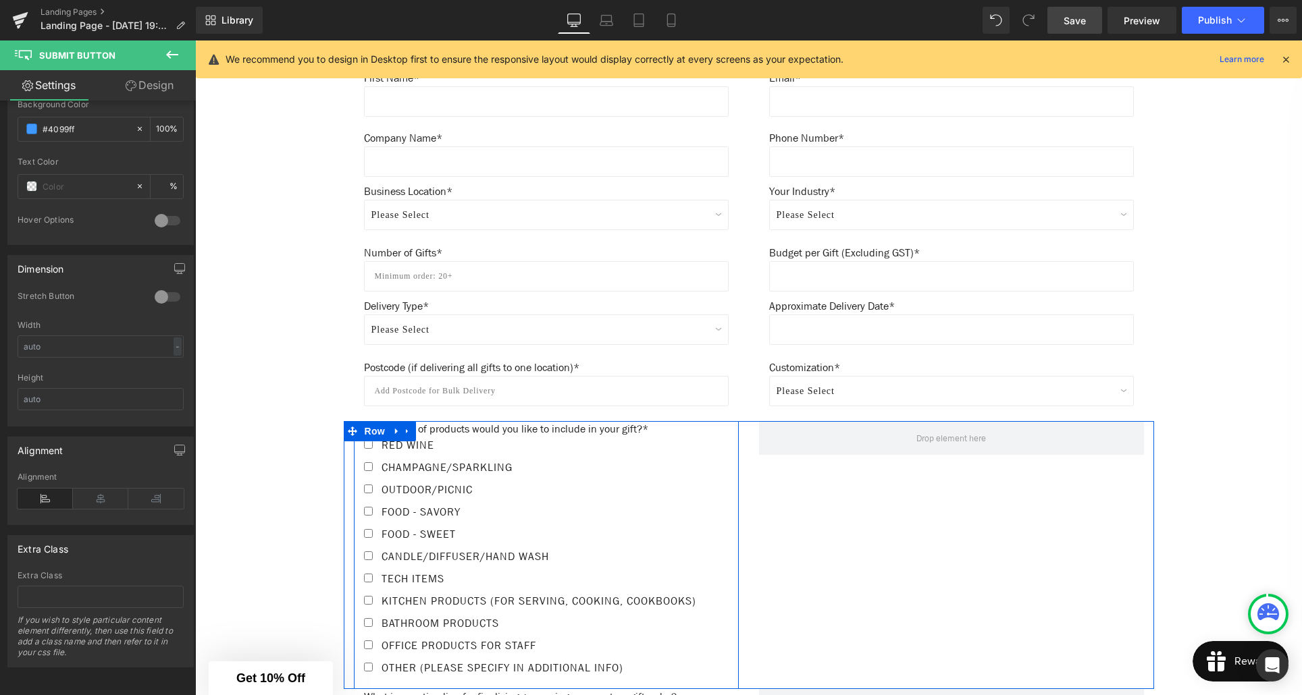
scroll to position [605, 0]
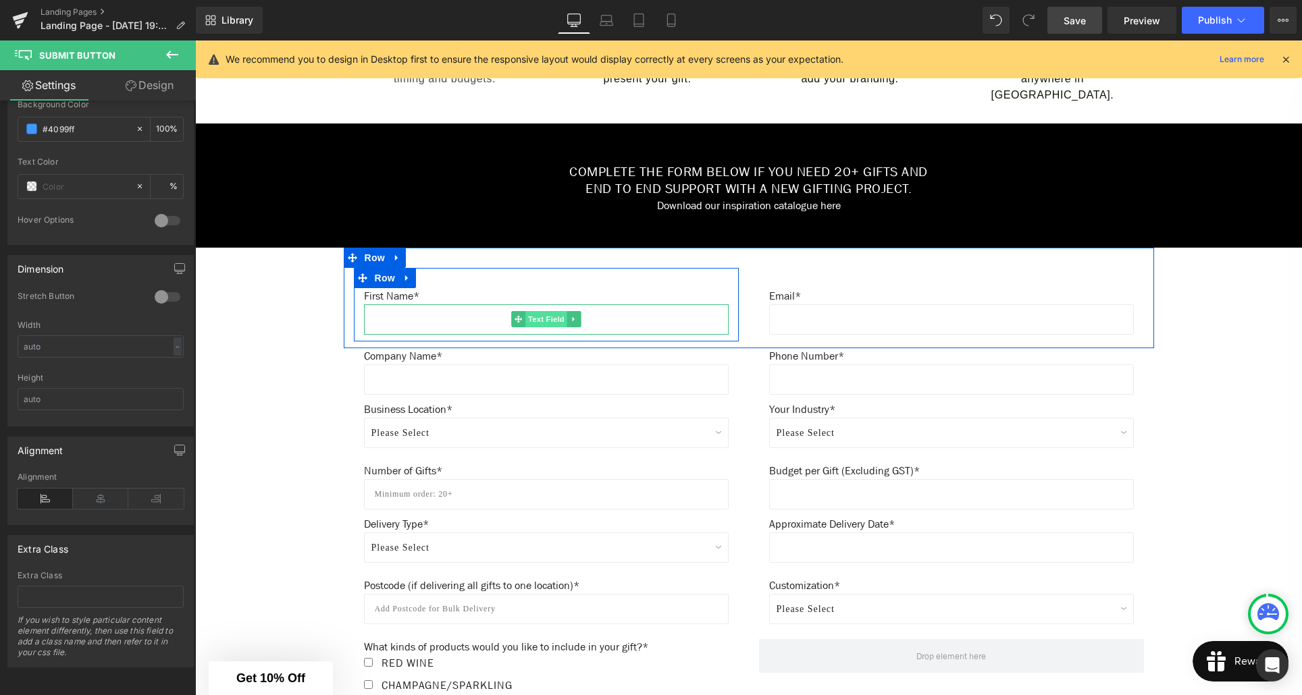
click at [546, 320] on span "Text Field" at bounding box center [546, 319] width 42 height 16
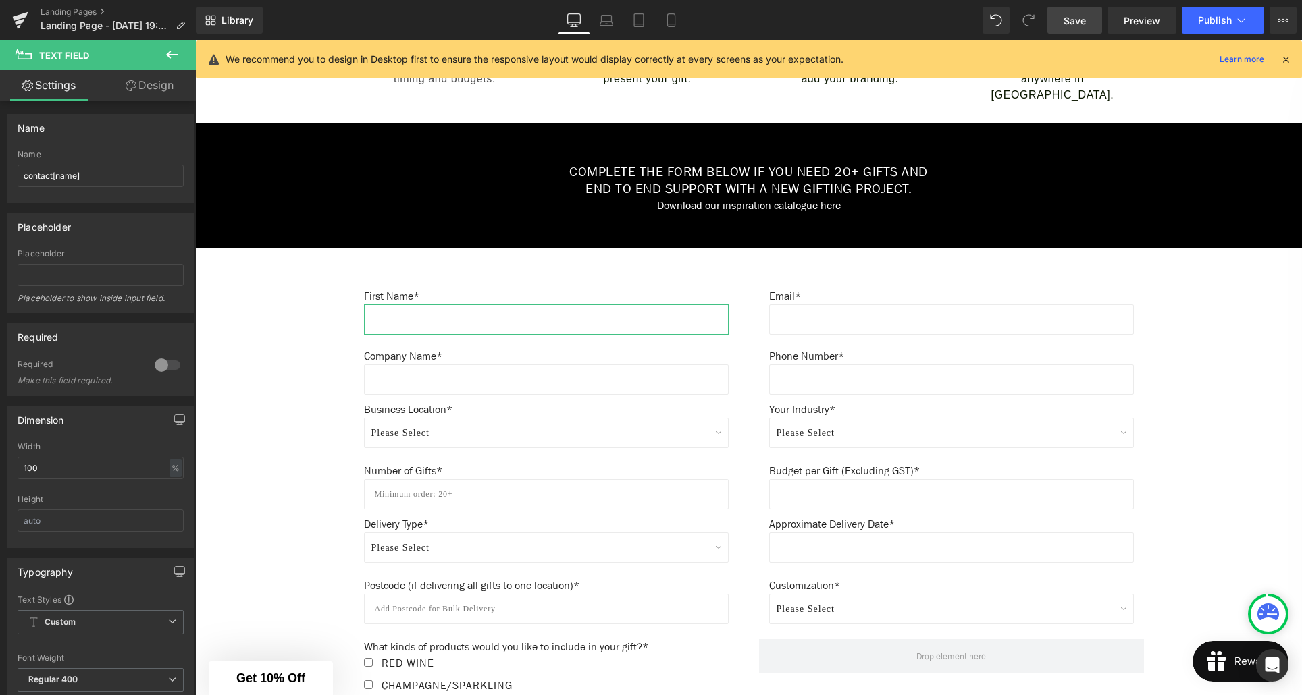
click at [161, 93] on link "Design" at bounding box center [150, 85] width 98 height 30
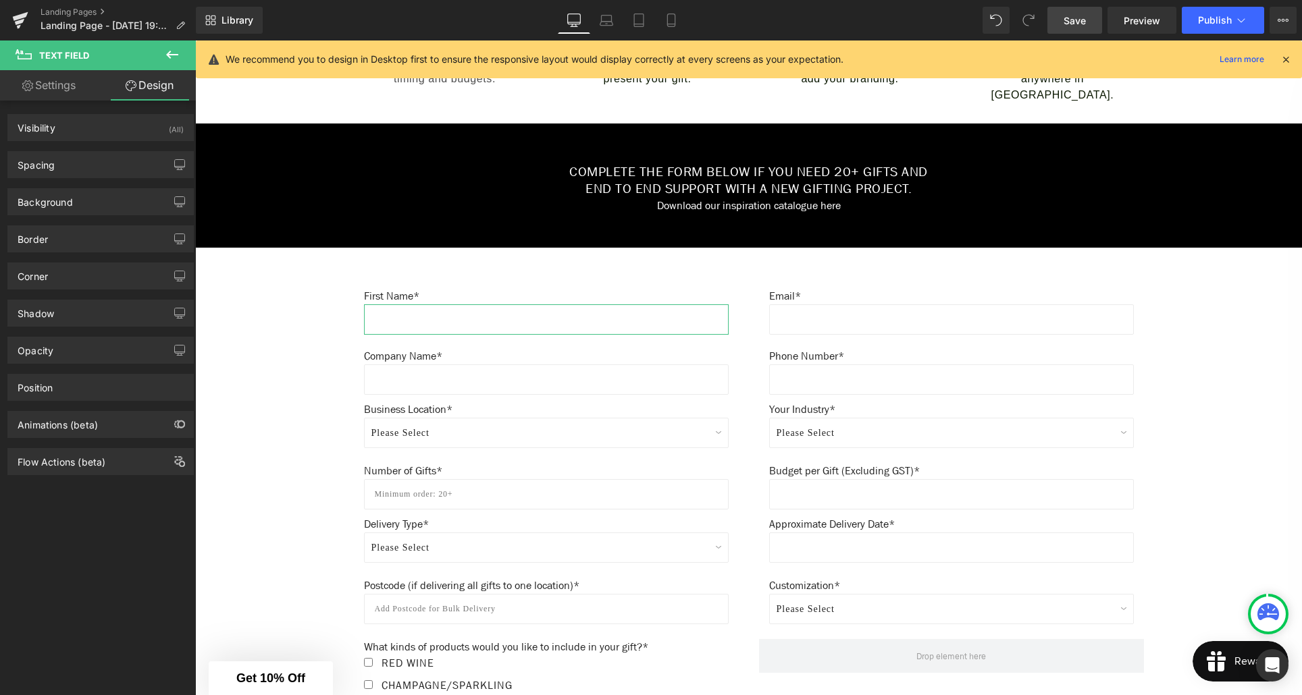
type input "#ffffff"
type input "100"
click at [149, 204] on div "Background" at bounding box center [100, 202] width 185 height 26
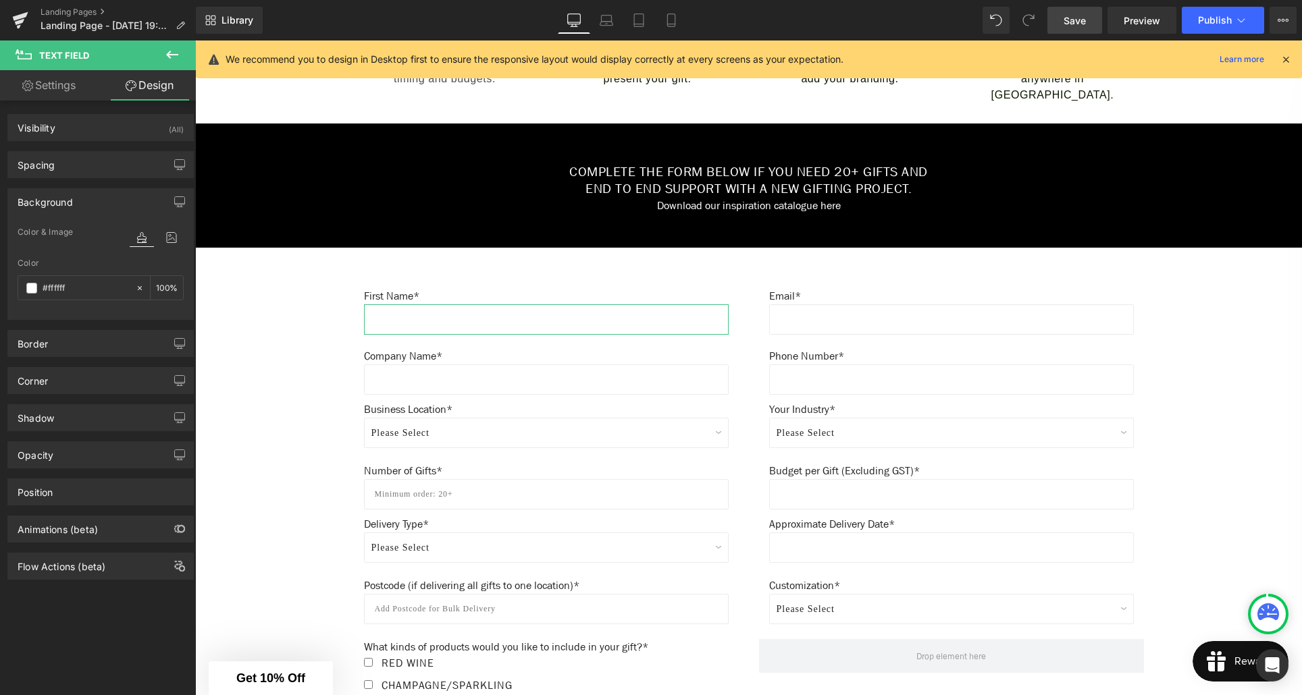
click at [76, 232] on div "Color & Image color" at bounding box center [101, 241] width 166 height 34
click at [53, 231] on span "Color & Image" at bounding box center [45, 232] width 55 height 9
click at [71, 289] on input "#ffffff" at bounding box center [86, 288] width 86 height 15
type input "0"
type input "#f2f"
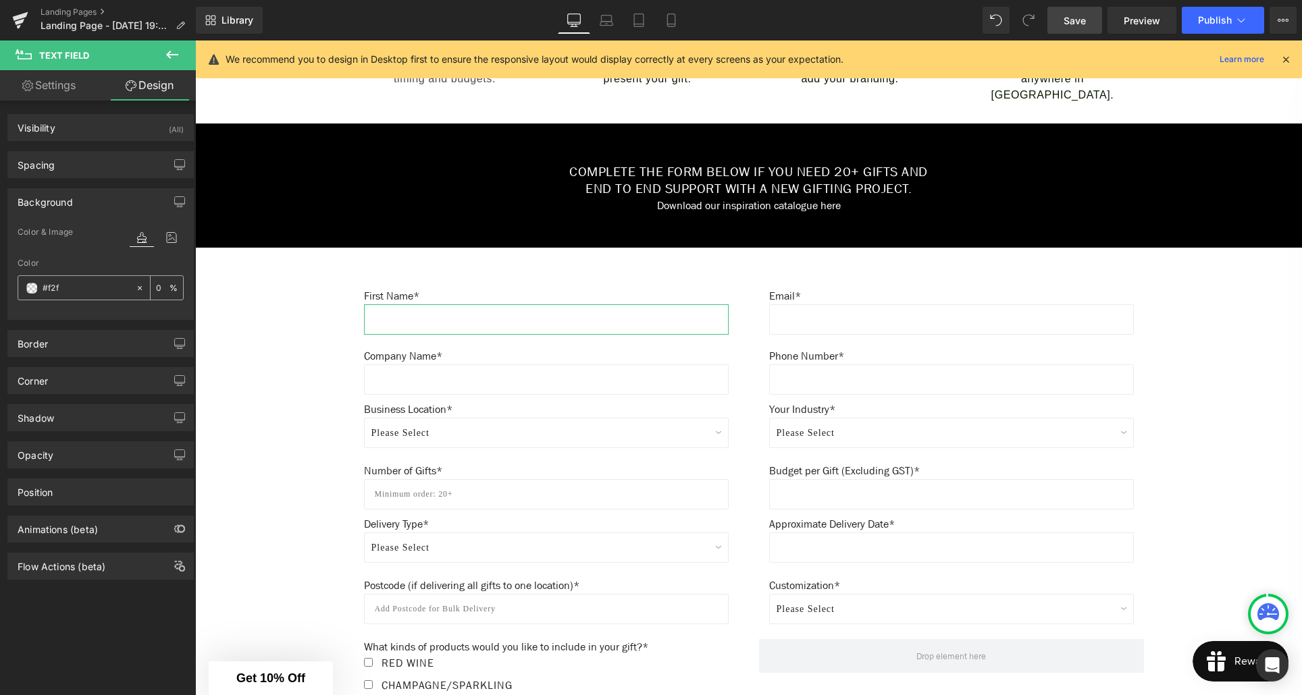
type input "100"
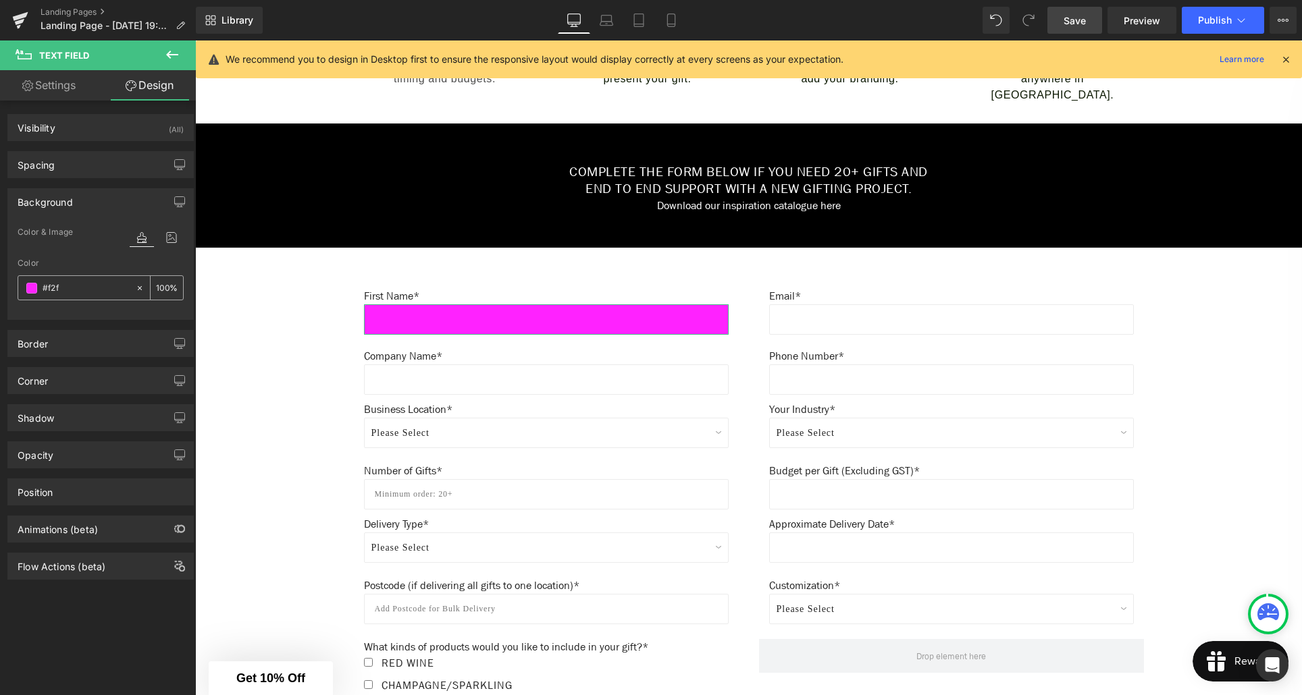
type input "#f2f2"
type input "13"
type input "#f2f2f"
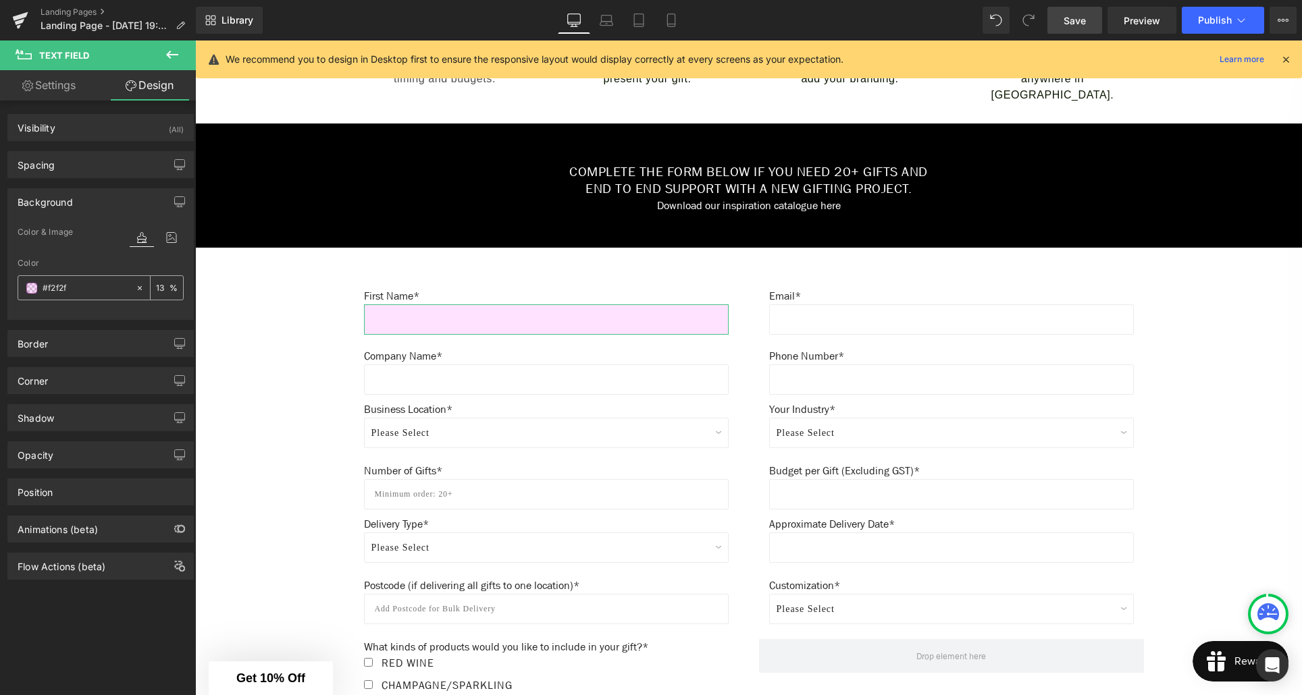
type input "0"
type input "#f2f2f2"
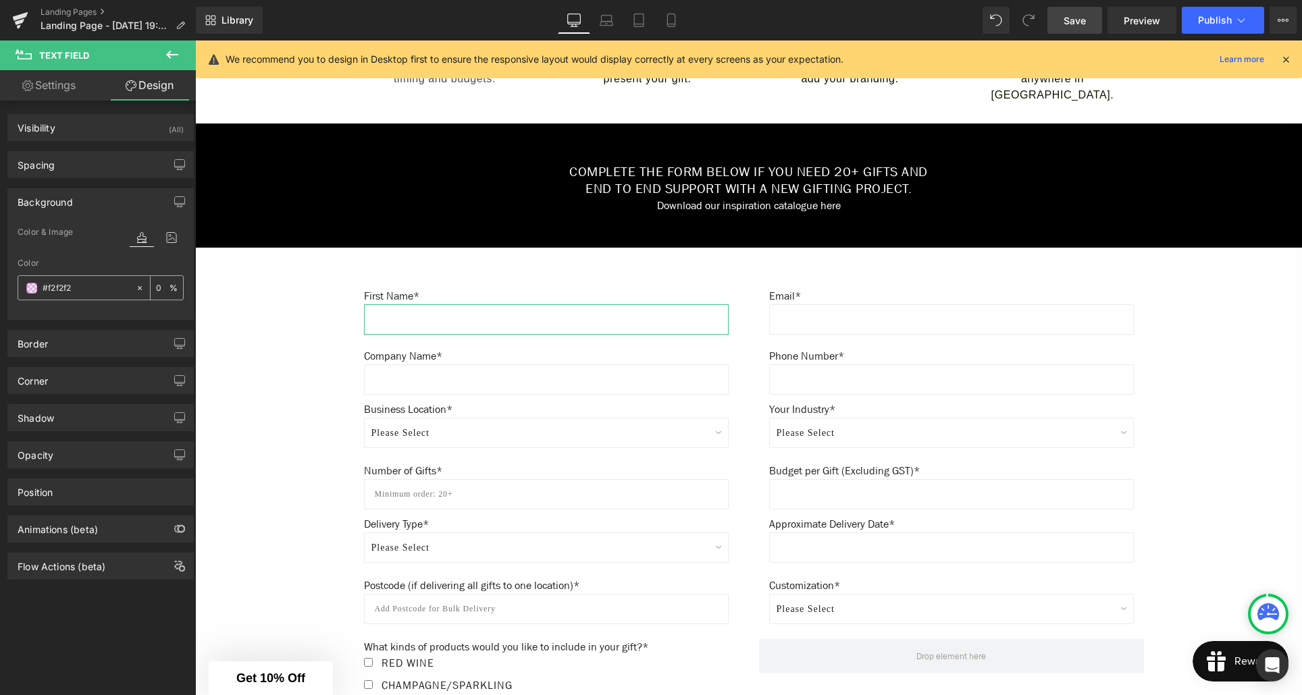
type input "100"
type input "#f2f2f2"
click at [101, 340] on div "Border" at bounding box center [100, 344] width 185 height 26
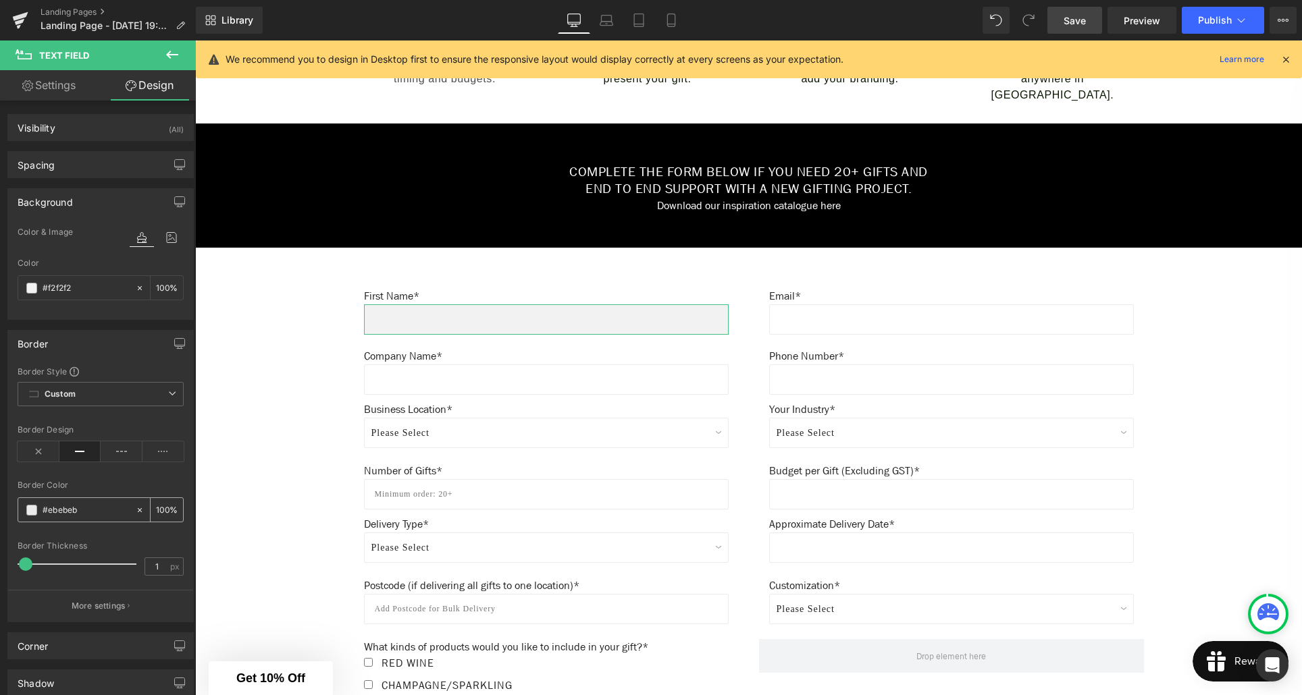
click at [135, 510] on icon at bounding box center [139, 510] width 9 height 9
type input "none"
type input "0"
click at [290, 422] on div "Create Your Own Gift Heading This service is for 20+ customised gifts. Text Blo…" at bounding box center [748, 442] width 1107 height 1706
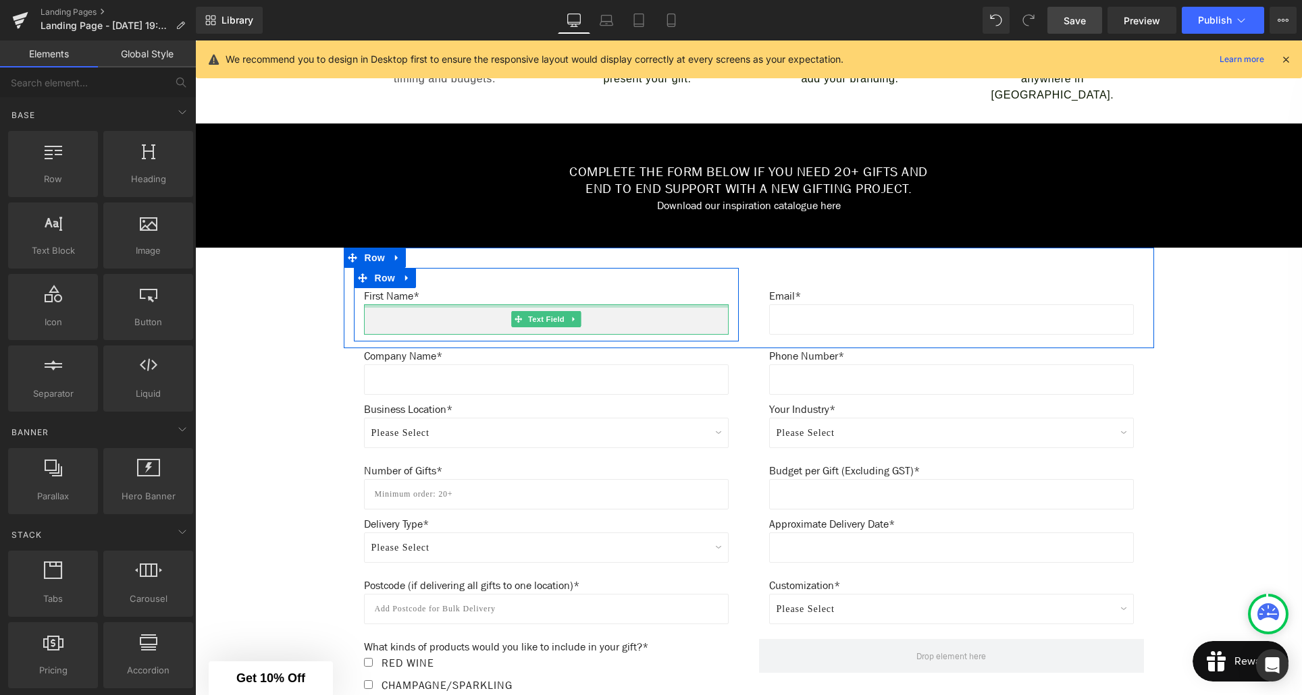
click at [477, 307] on div at bounding box center [546, 306] width 365 height 3
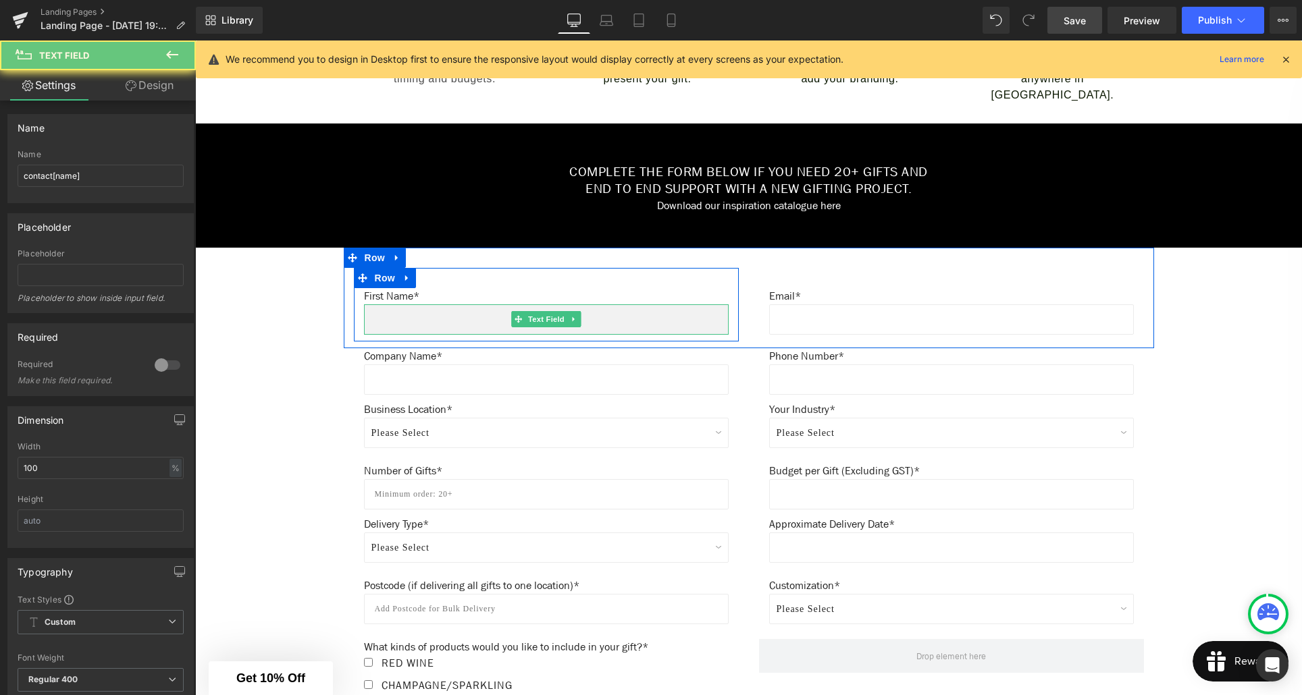
click at [475, 318] on input "text" at bounding box center [546, 320] width 365 height 30
click at [541, 327] on span "Text Field" at bounding box center [546, 319] width 42 height 16
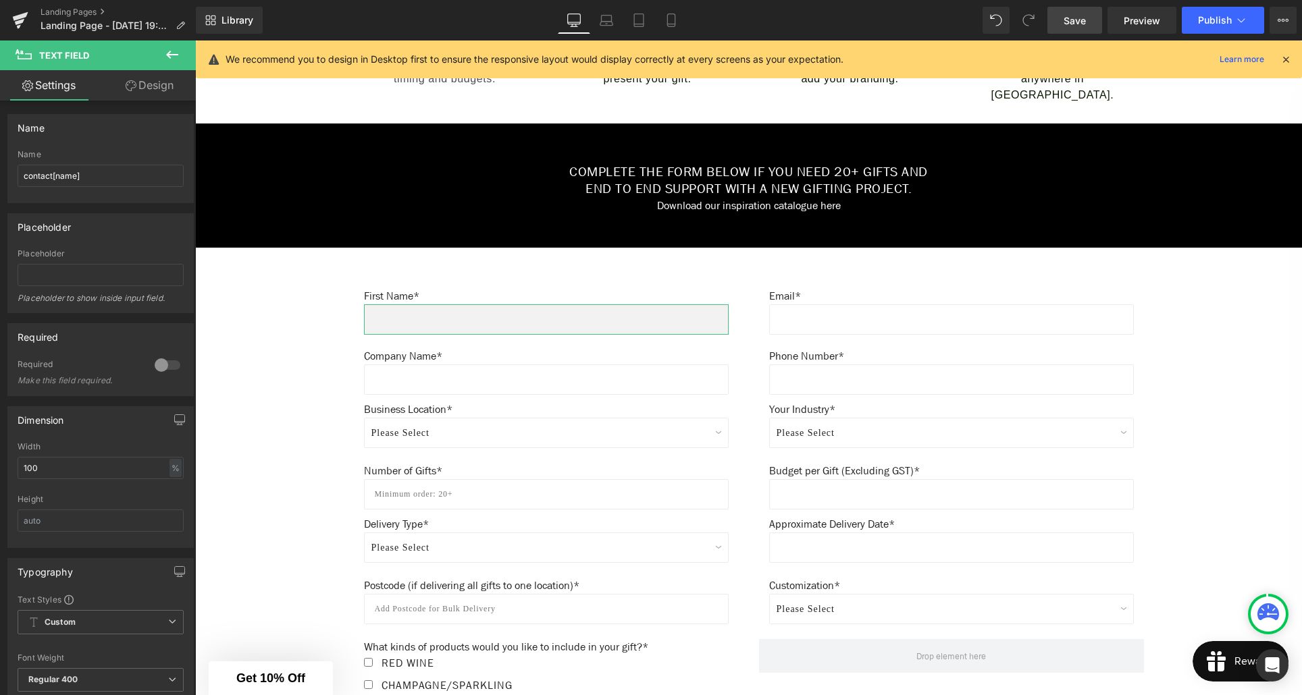
click at [163, 92] on link "Design" at bounding box center [150, 85] width 98 height 30
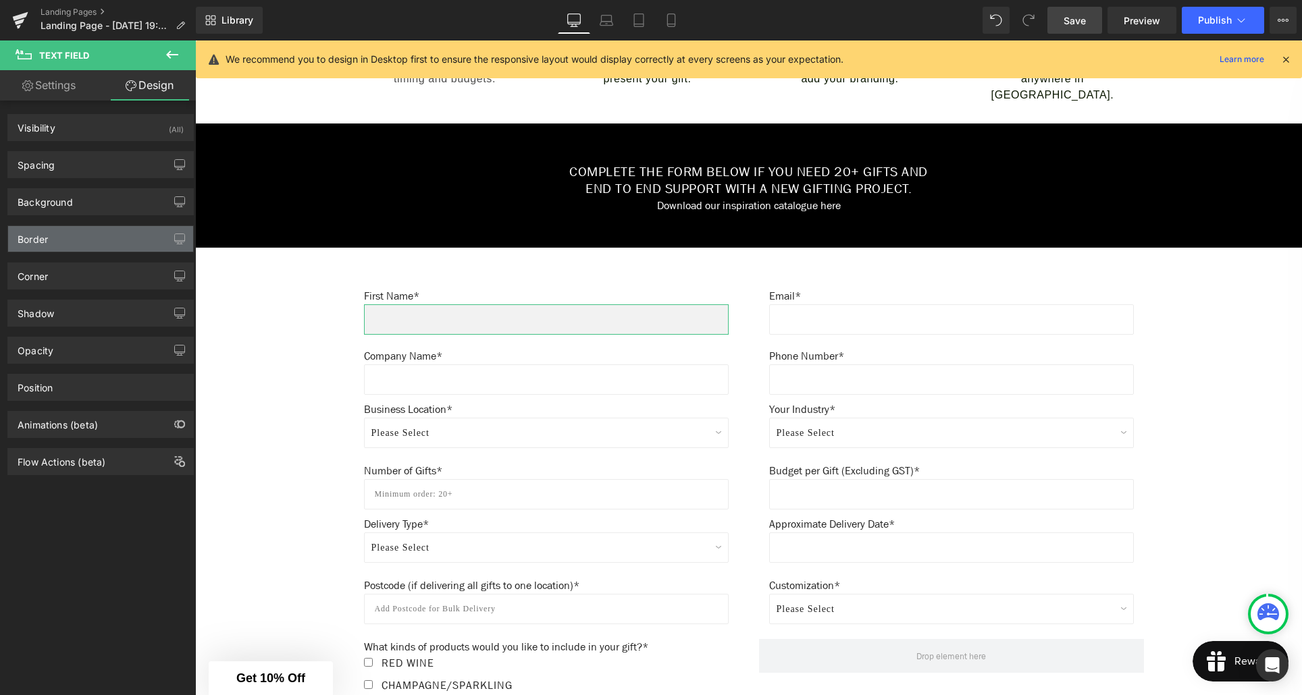
click at [80, 240] on div "Border" at bounding box center [100, 239] width 185 height 26
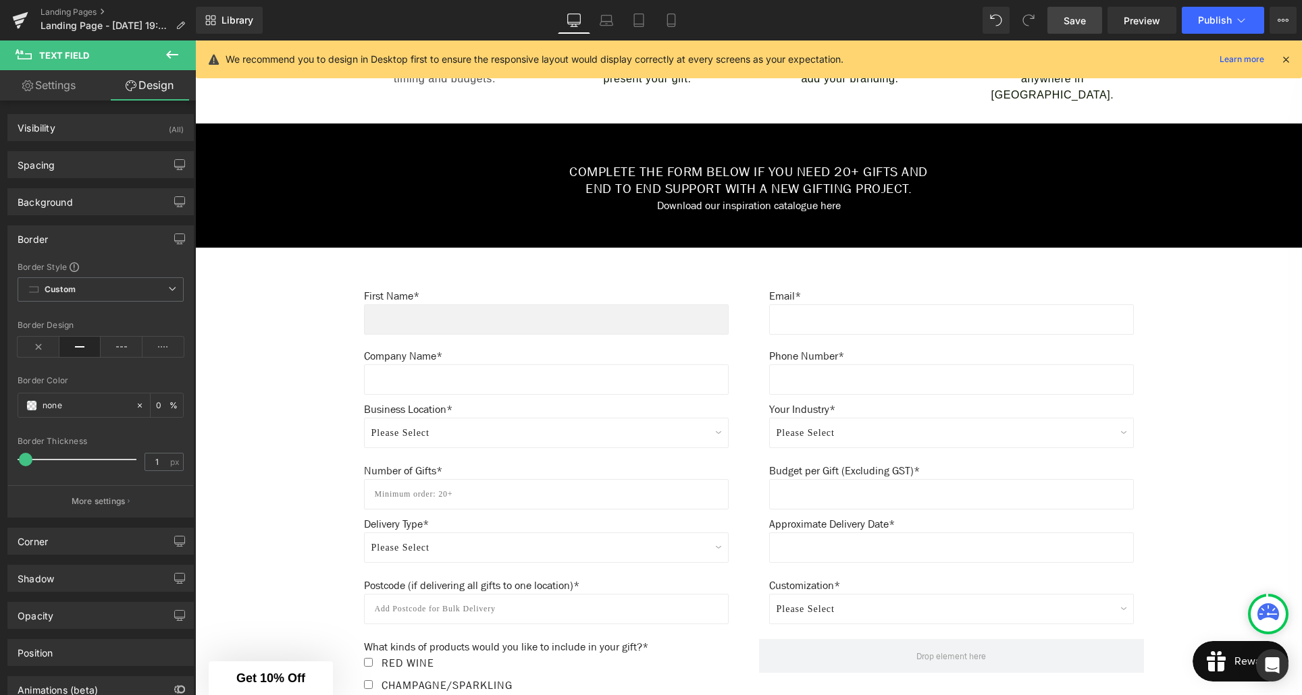
click at [320, 307] on div "Create Your Own Gift Heading This service is for 20+ customised gifts. Text Blo…" at bounding box center [748, 442] width 1107 height 1706
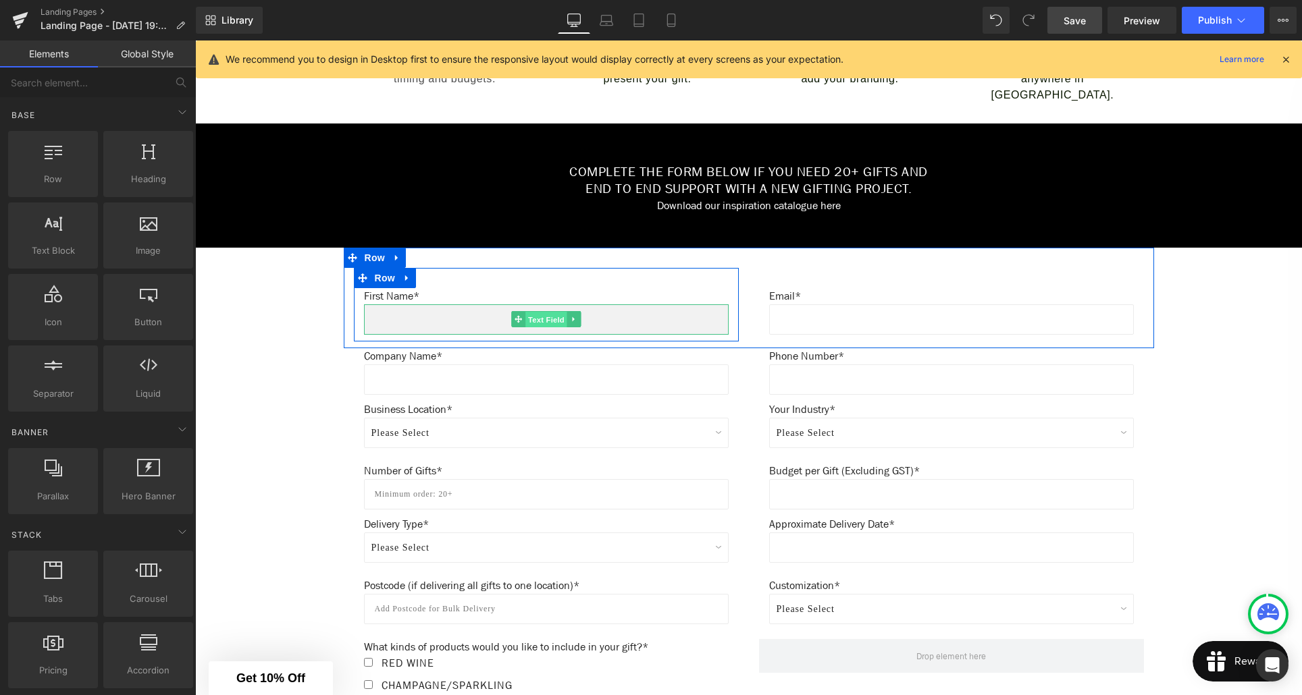
click at [544, 322] on span "Text Field" at bounding box center [546, 320] width 42 height 16
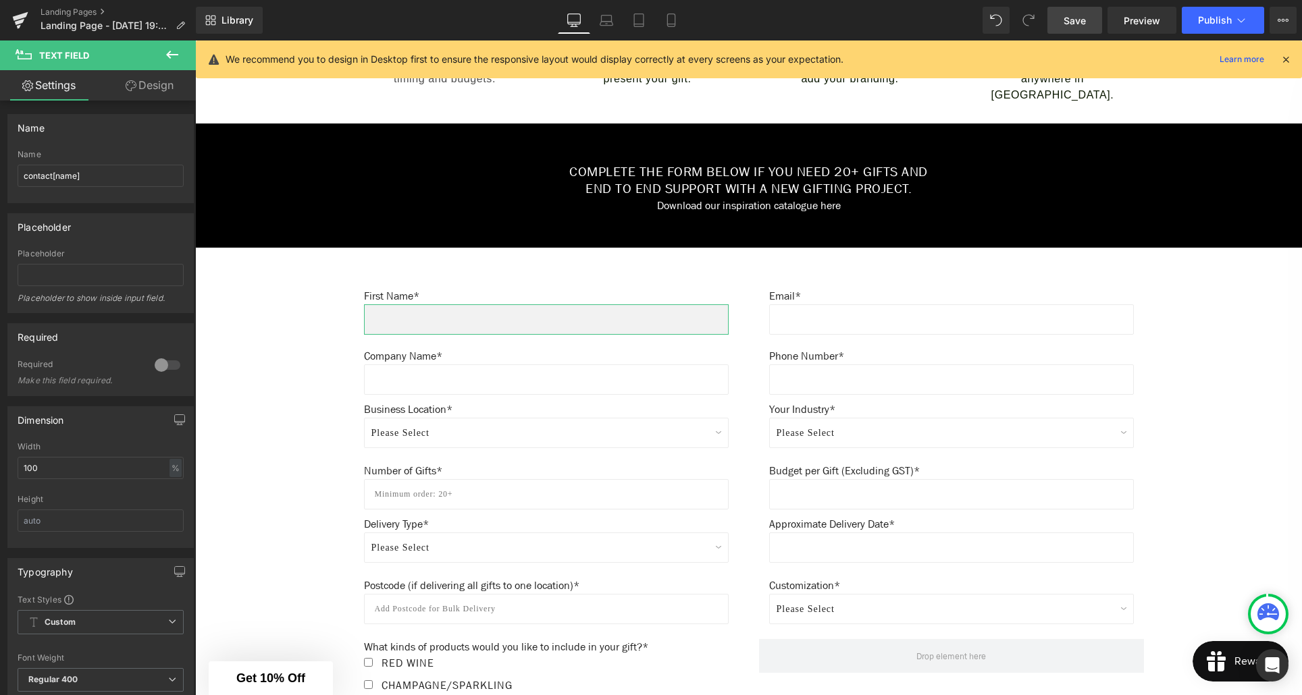
click at [161, 85] on link "Design" at bounding box center [150, 85] width 98 height 30
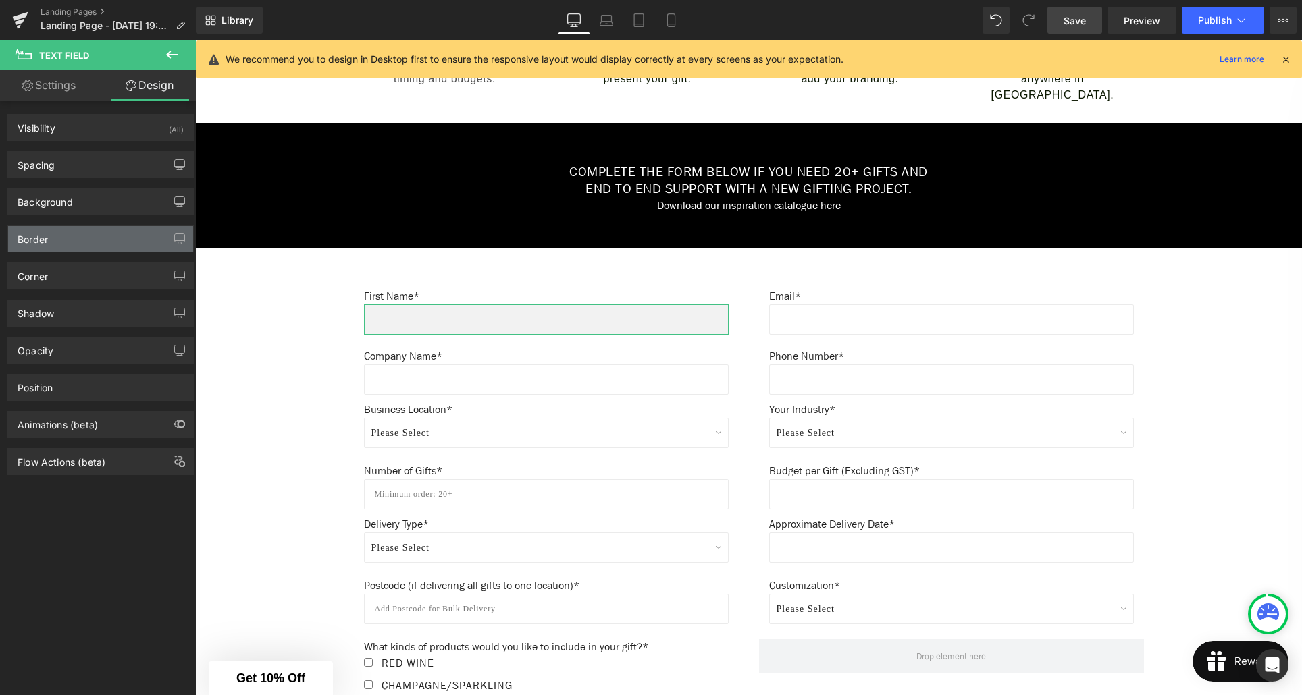
click at [75, 238] on div "Border" at bounding box center [100, 239] width 185 height 26
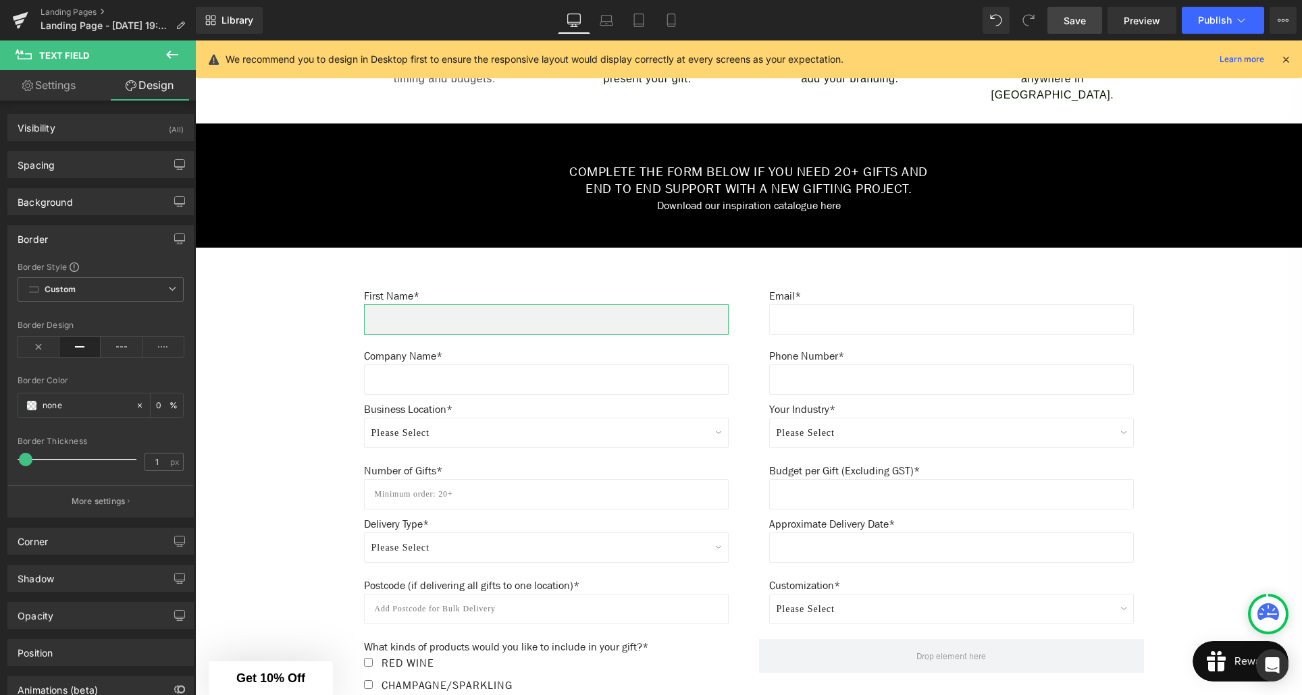
type input "0"
drag, startPoint x: 25, startPoint y: 462, endPoint x: 11, endPoint y: 460, distance: 13.6
click at [11, 460] on div "Border Style Custom Custom Setup Global Style Custom Setup Global Style solid B…" at bounding box center [100, 389] width 185 height 256
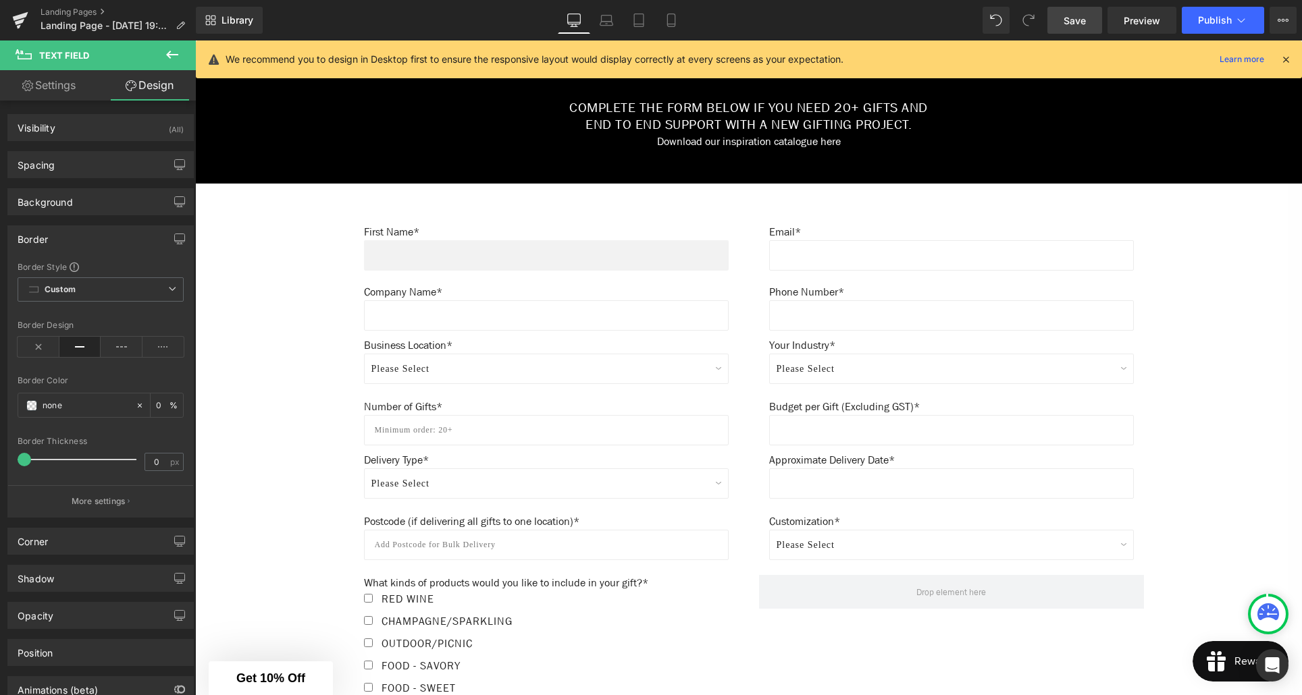
scroll to position [685, 0]
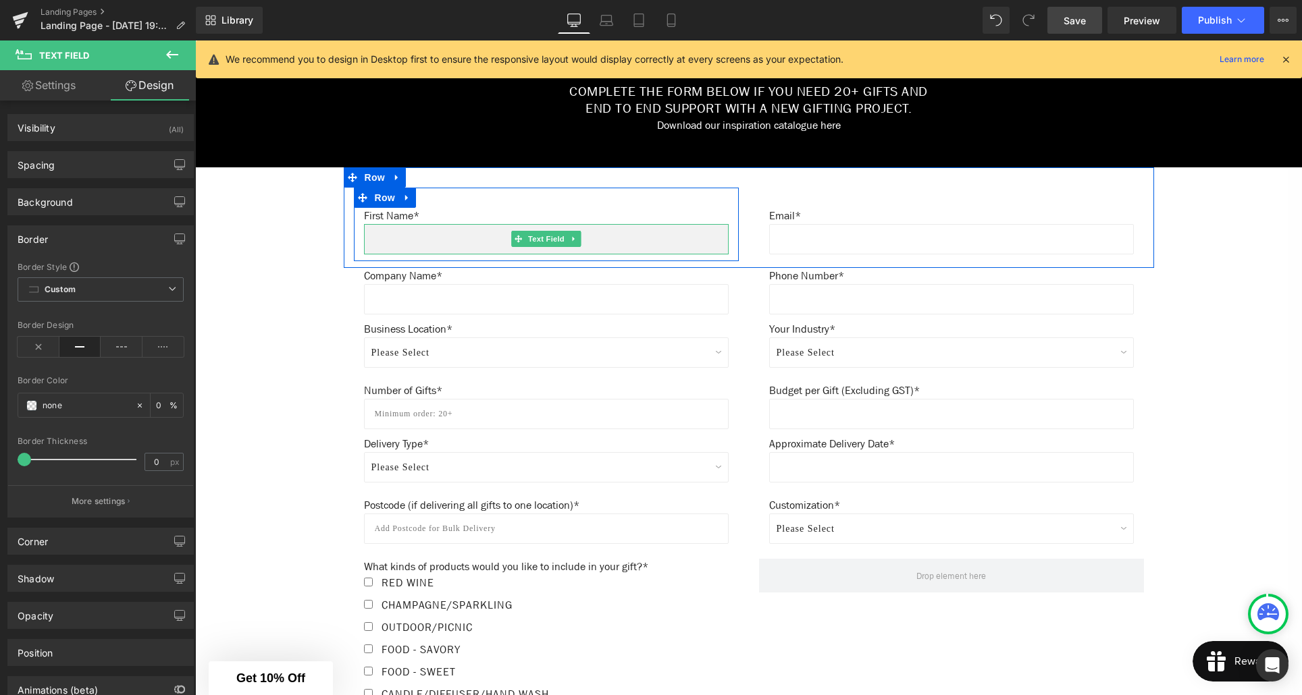
click at [390, 240] on input "text" at bounding box center [546, 239] width 365 height 30
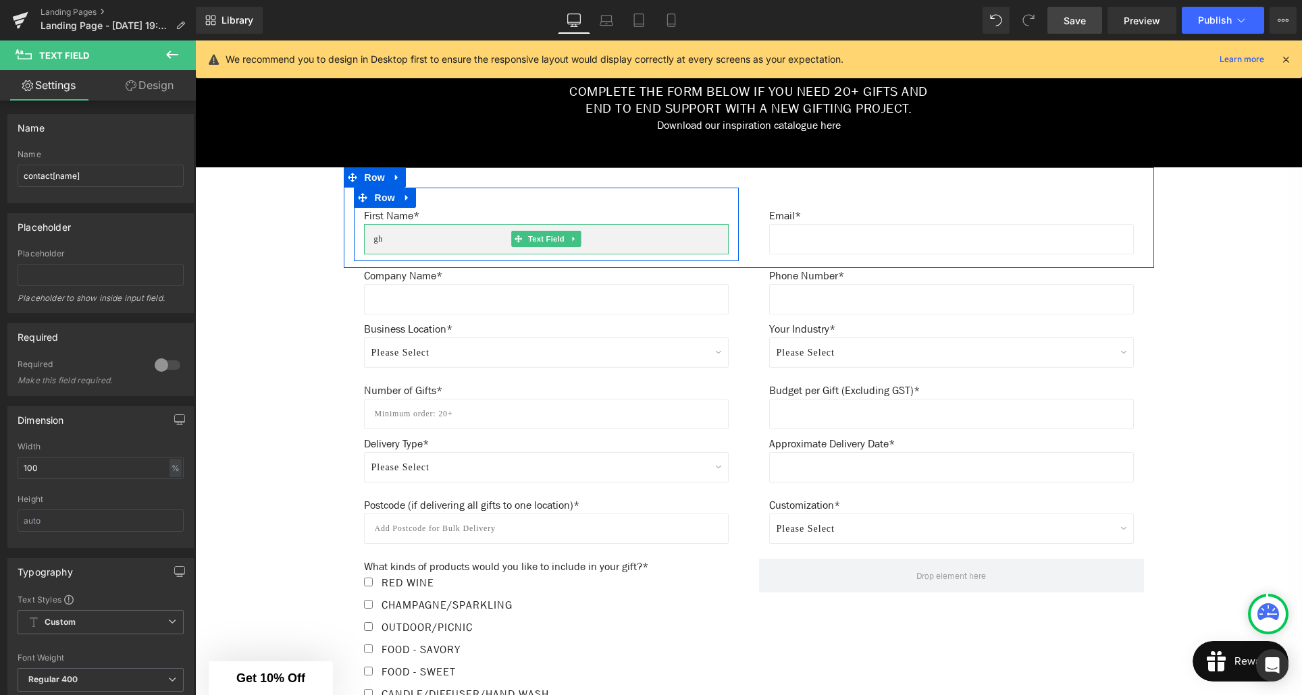
type input "g"
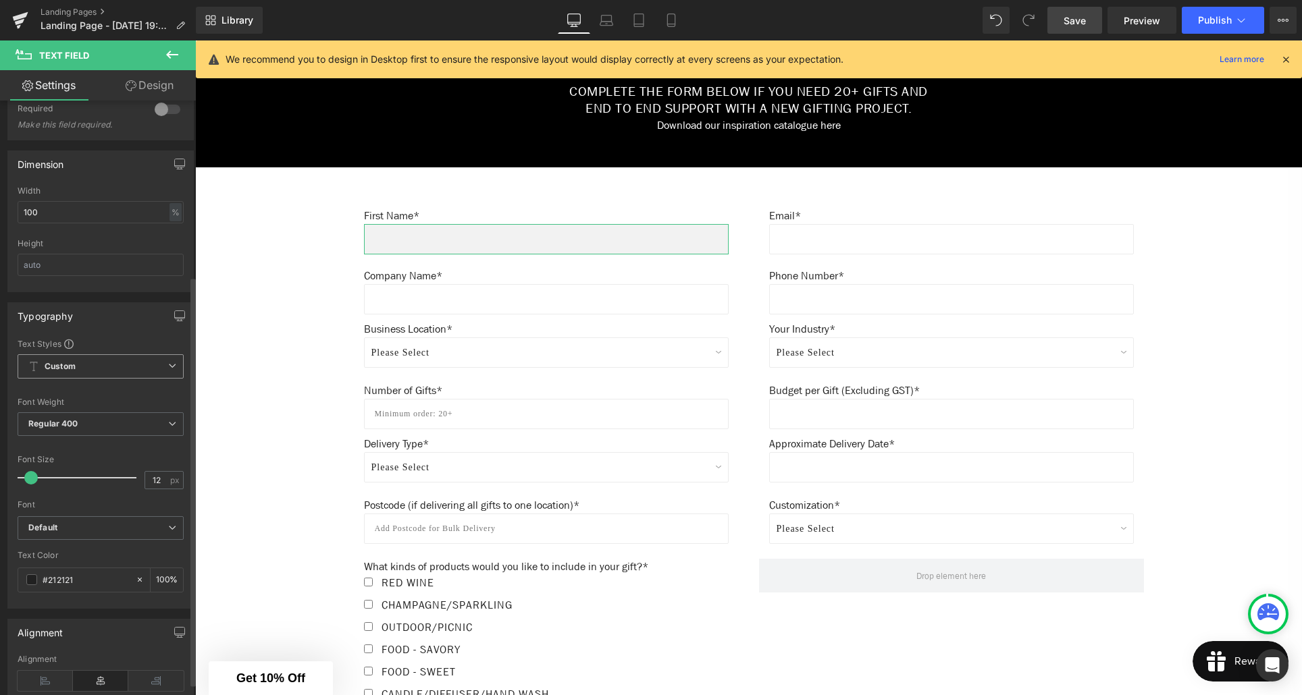
scroll to position [257, 0]
click at [168, 366] on icon at bounding box center [172, 365] width 8 height 8
click at [178, 503] on div "Font" at bounding box center [101, 503] width 166 height 9
click at [176, 527] on span "Default" at bounding box center [101, 527] width 166 height 24
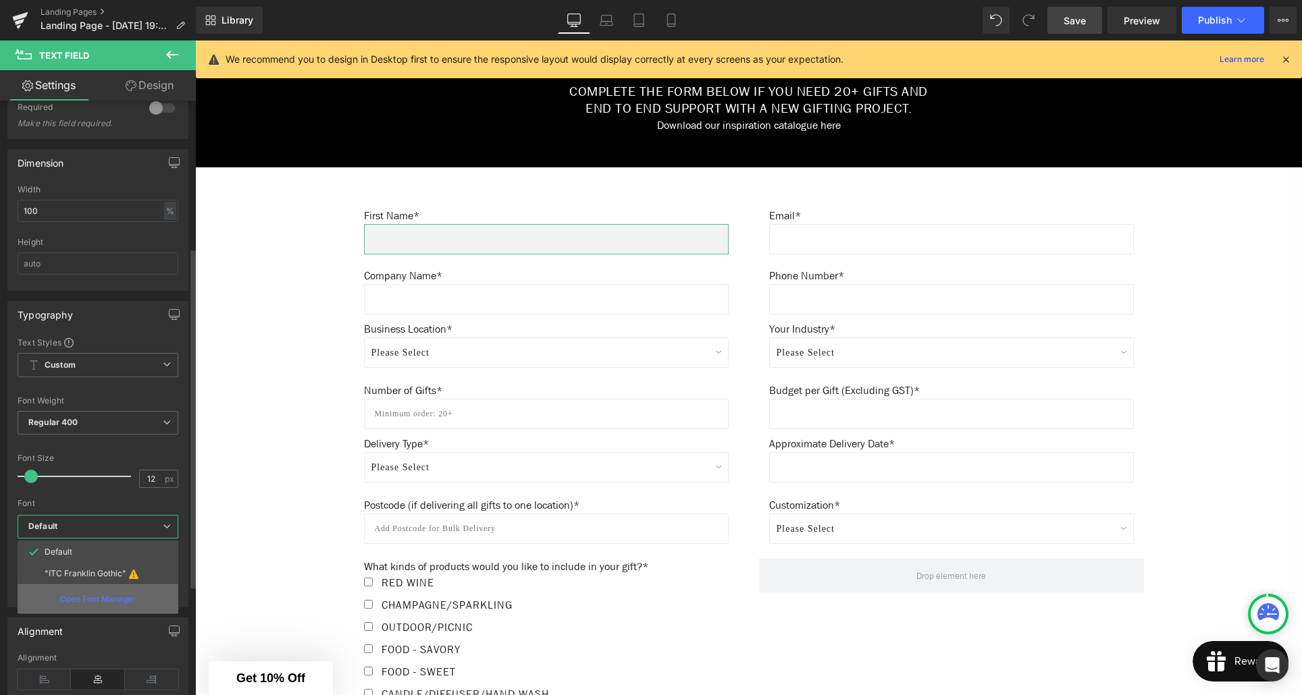
click at [103, 602] on p "Open Font Manager" at bounding box center [98, 600] width 76 height 12
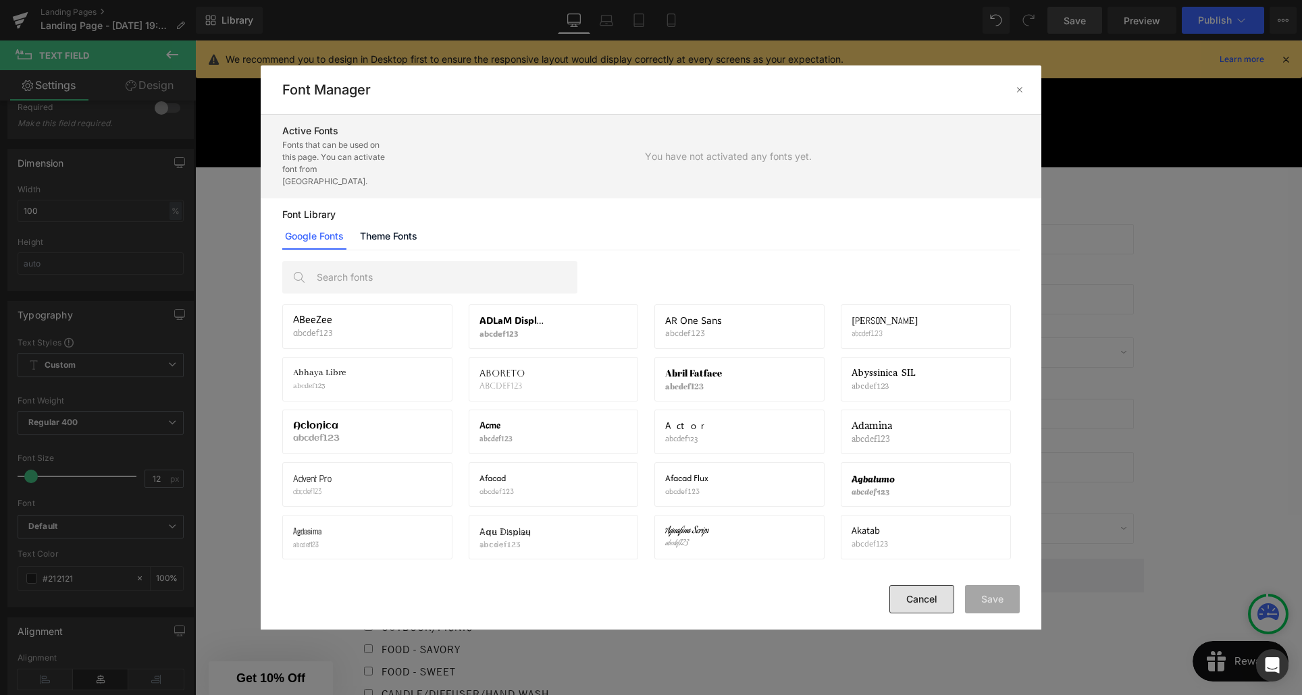
click at [904, 602] on button "Cancel" at bounding box center [921, 599] width 65 height 28
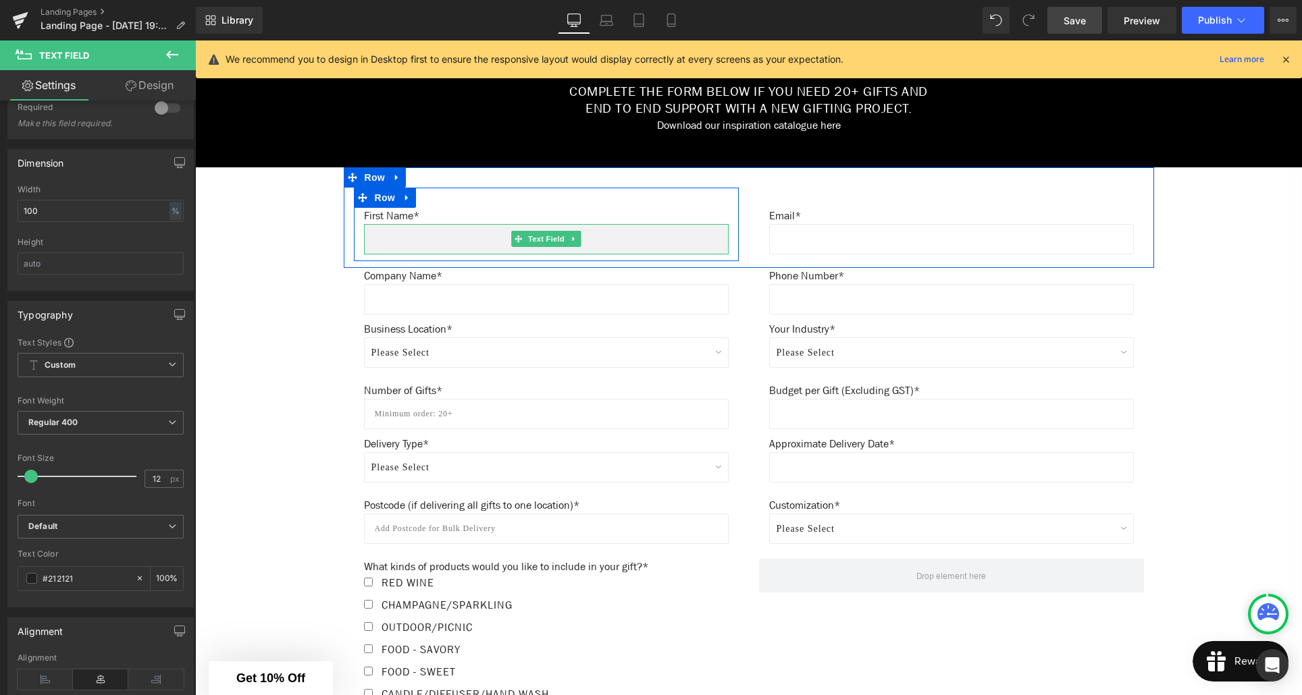
click at [458, 241] on input "text" at bounding box center [546, 239] width 365 height 30
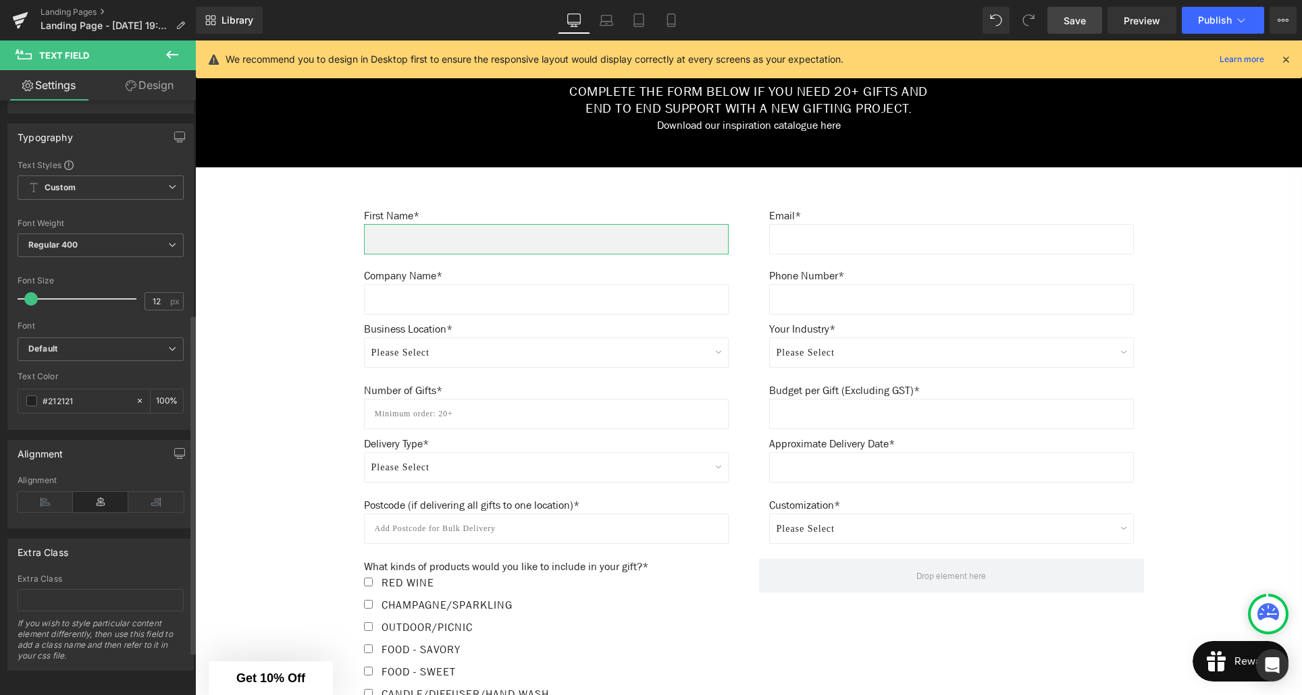
scroll to position [449, 0]
click at [142, 88] on link "Design" at bounding box center [150, 85] width 98 height 30
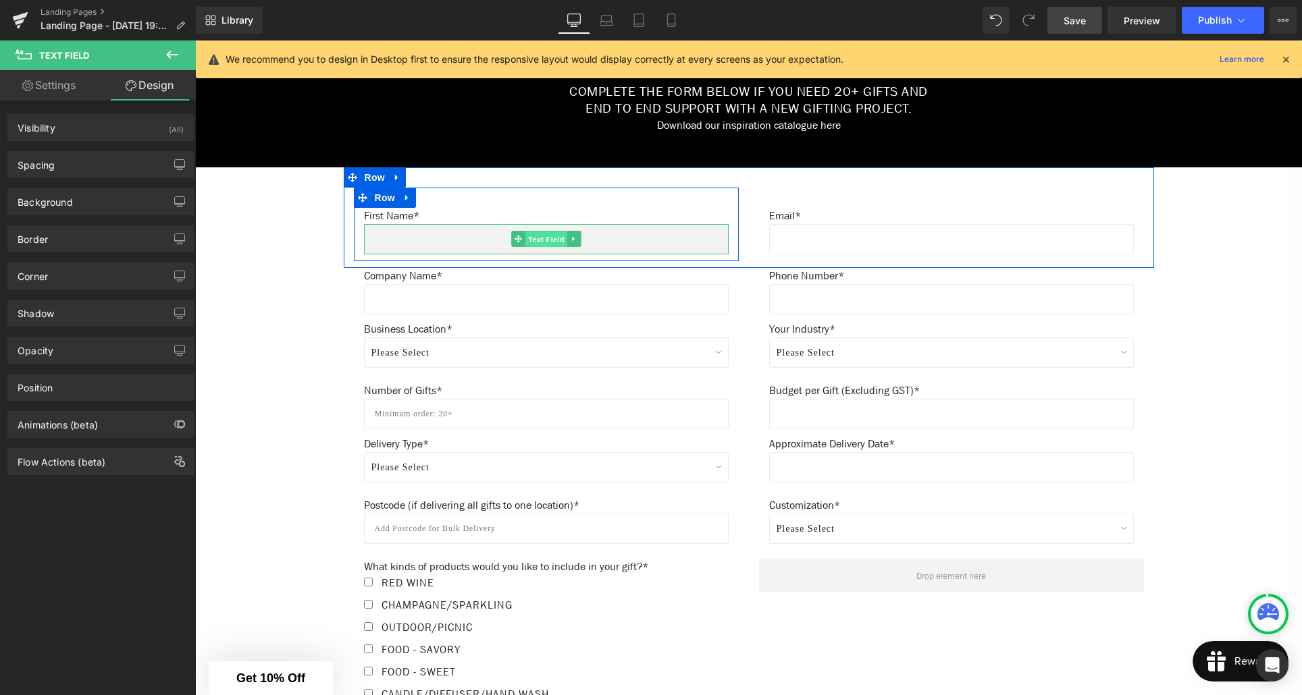
click at [539, 239] on span "Text Field" at bounding box center [546, 240] width 42 height 16
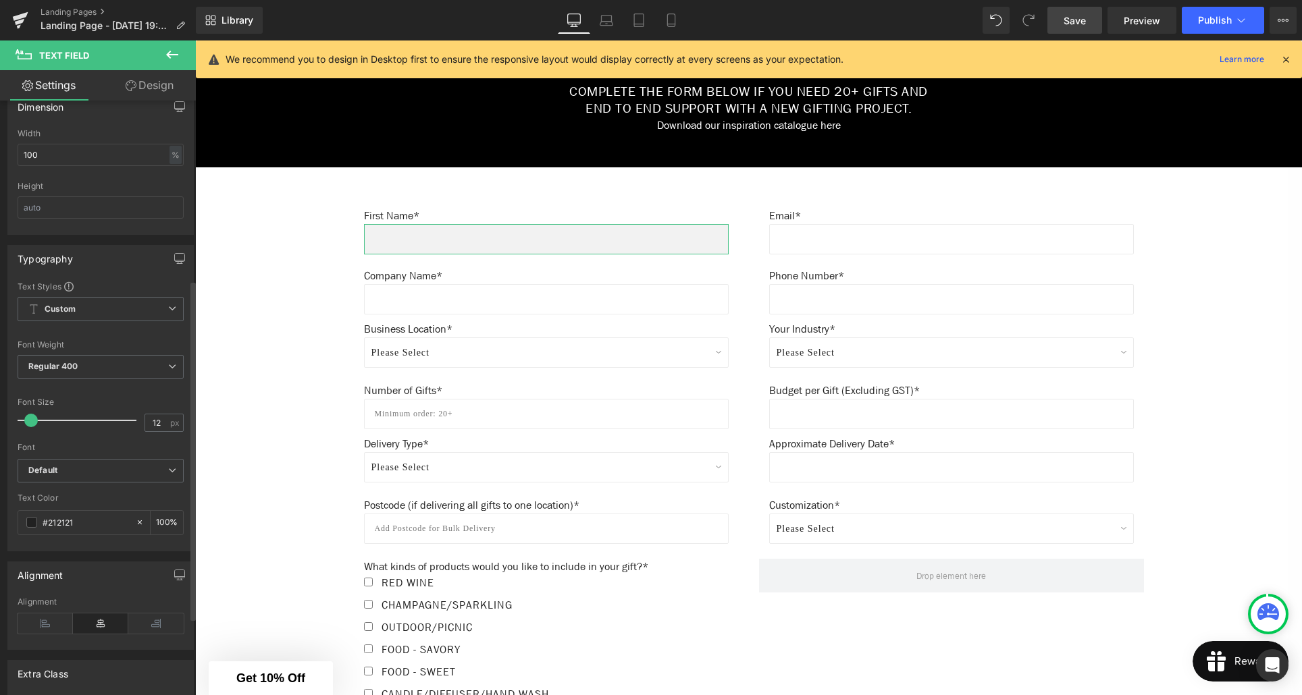
scroll to position [316, 0]
click at [172, 467] on span "Default" at bounding box center [101, 468] width 166 height 24
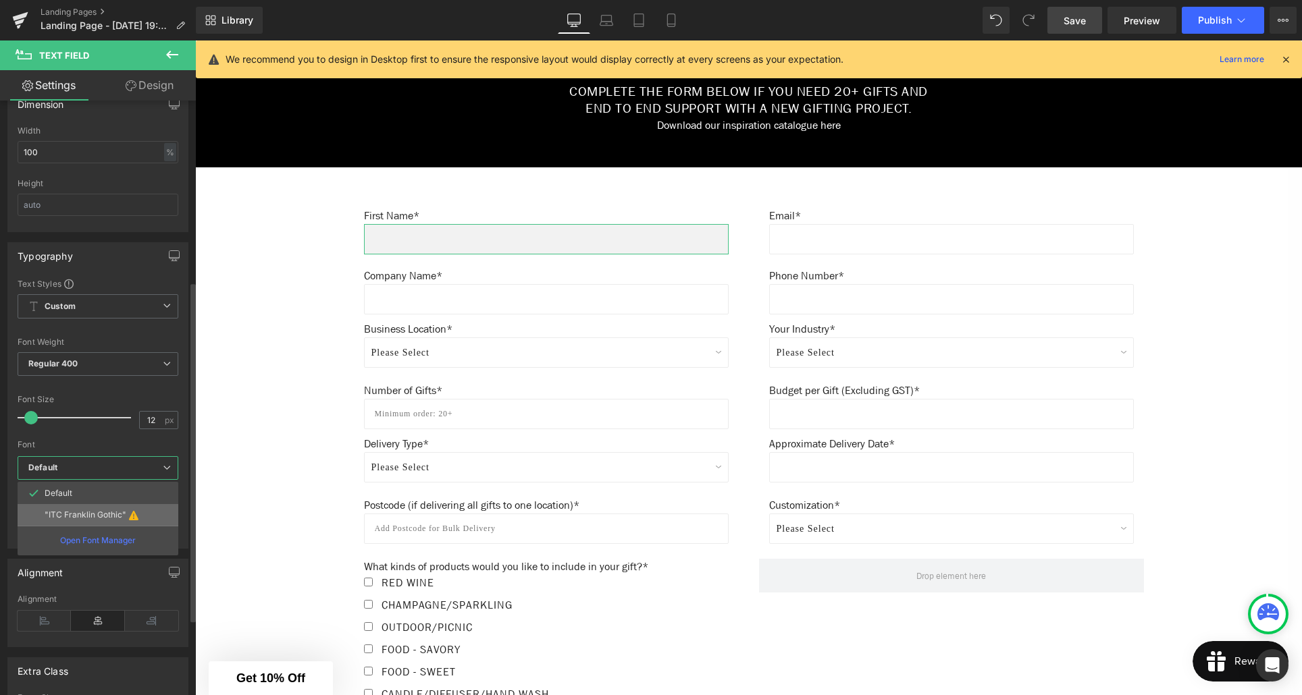
click at [112, 515] on p ""ITC Franklin Gothic"" at bounding box center [86, 514] width 82 height 9
click at [99, 541] on p "Open Font Manager" at bounding box center [98, 541] width 76 height 12
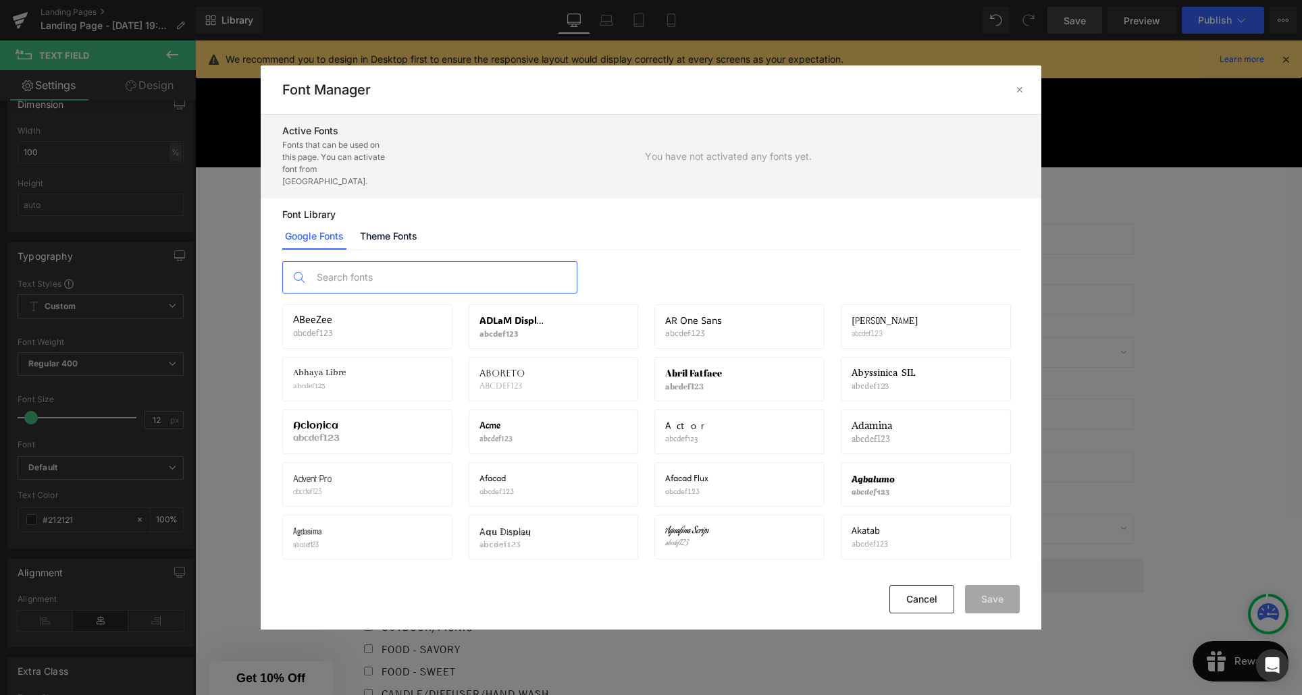
click at [363, 267] on input "text" at bounding box center [443, 277] width 267 height 31
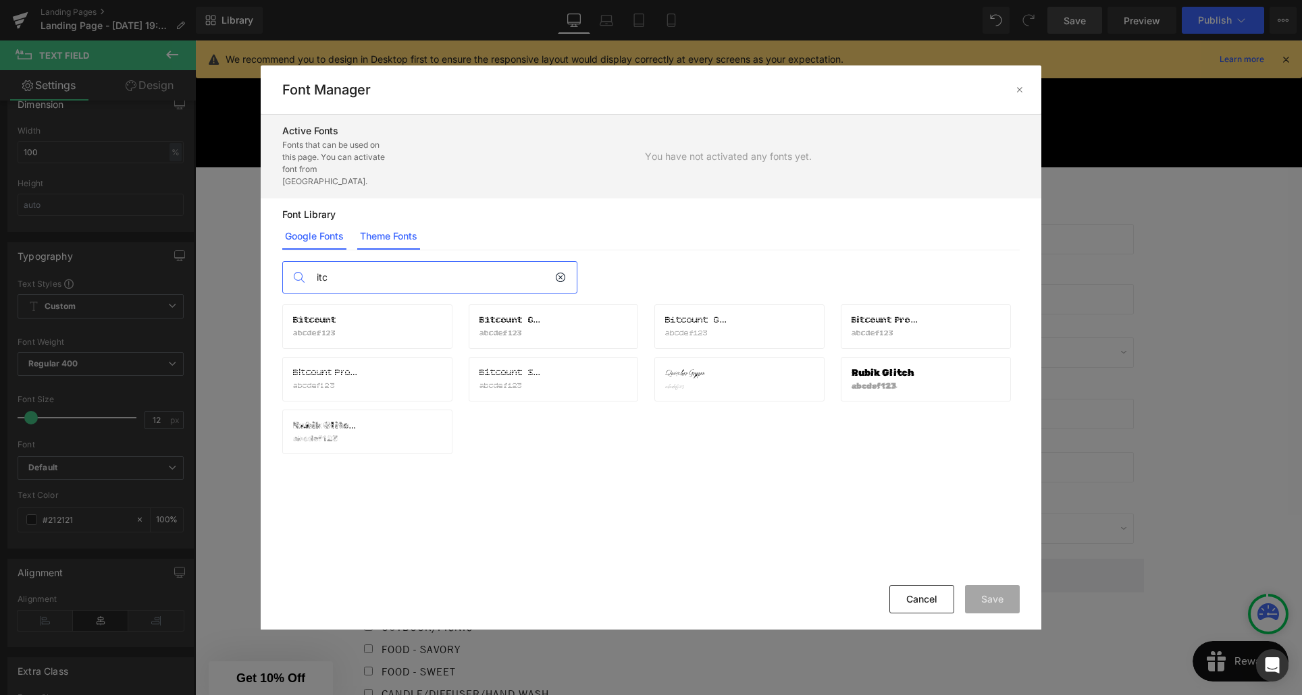
type input "itc"
click at [393, 223] on link "Theme Fonts" at bounding box center [388, 236] width 63 height 27
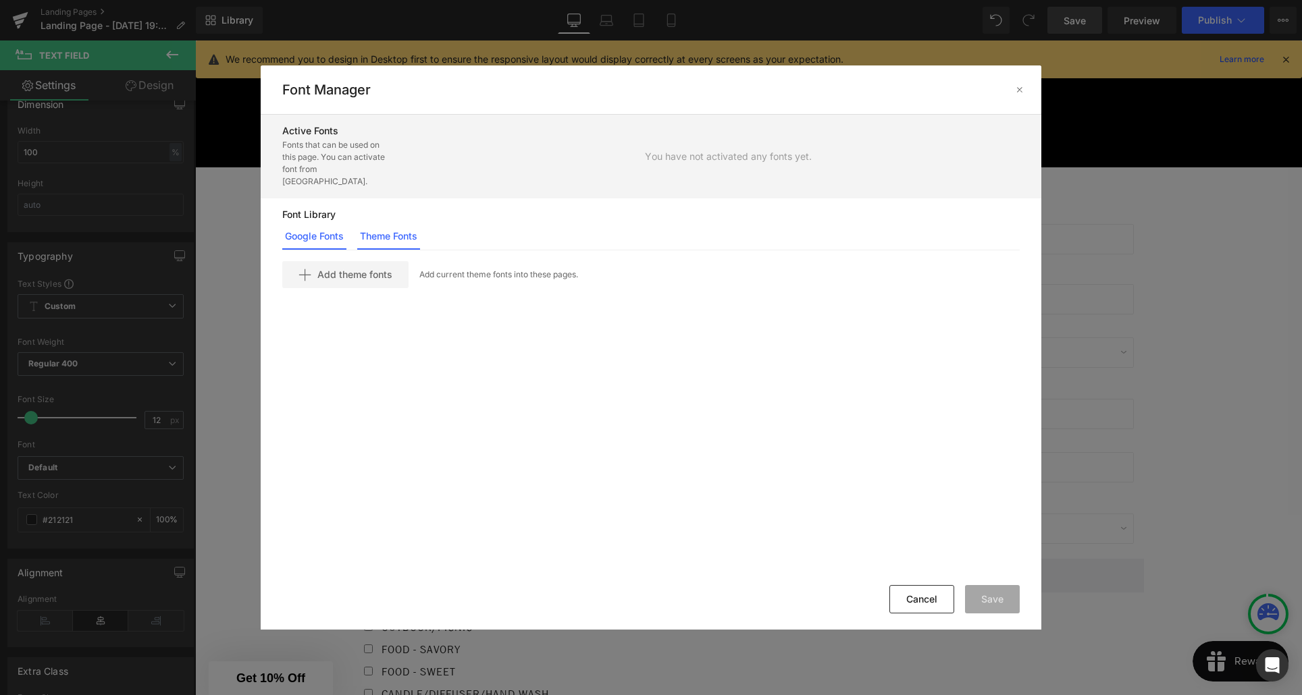
click at [335, 225] on link "Google Fonts" at bounding box center [314, 236] width 64 height 27
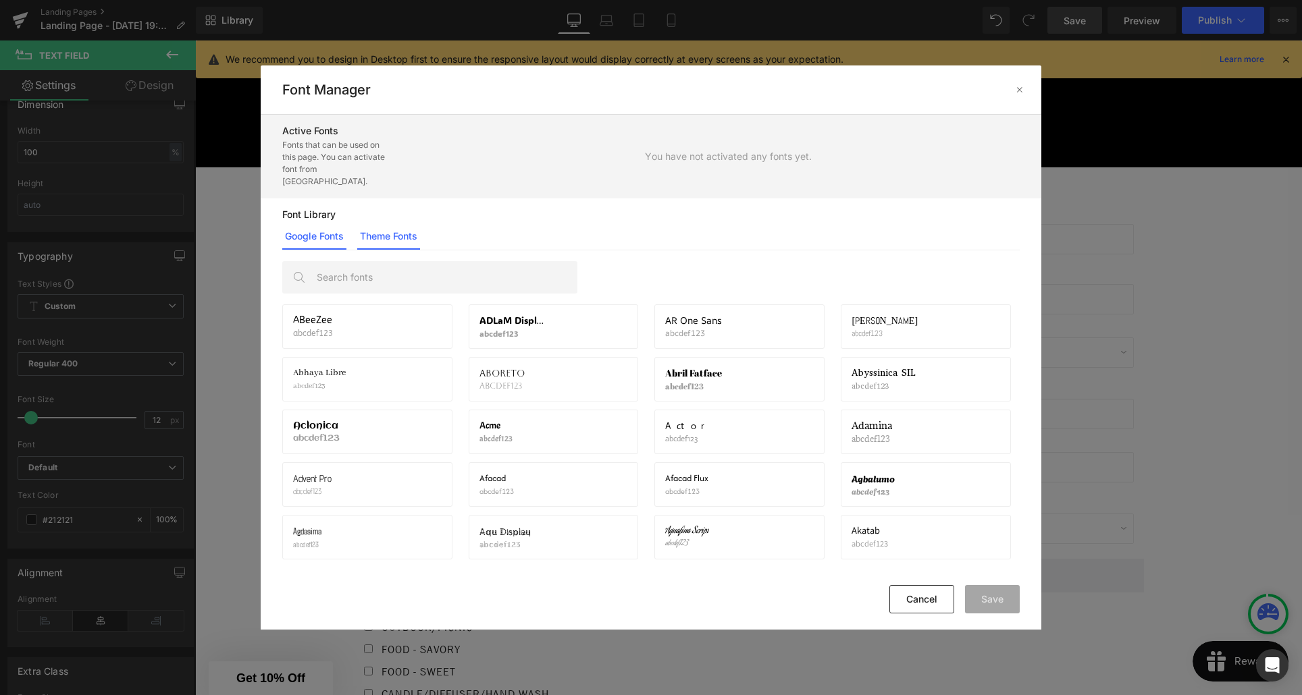
click at [375, 228] on link "Theme Fonts" at bounding box center [388, 236] width 63 height 27
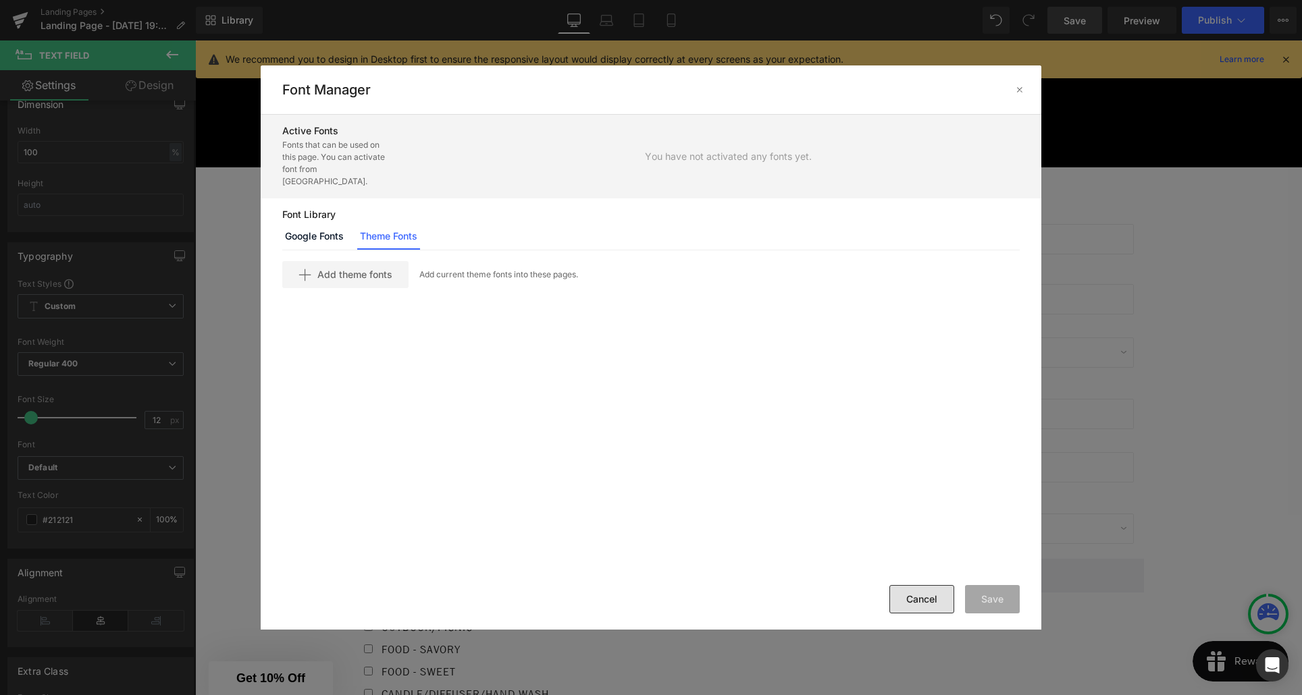
click at [907, 604] on button "Cancel" at bounding box center [921, 599] width 65 height 28
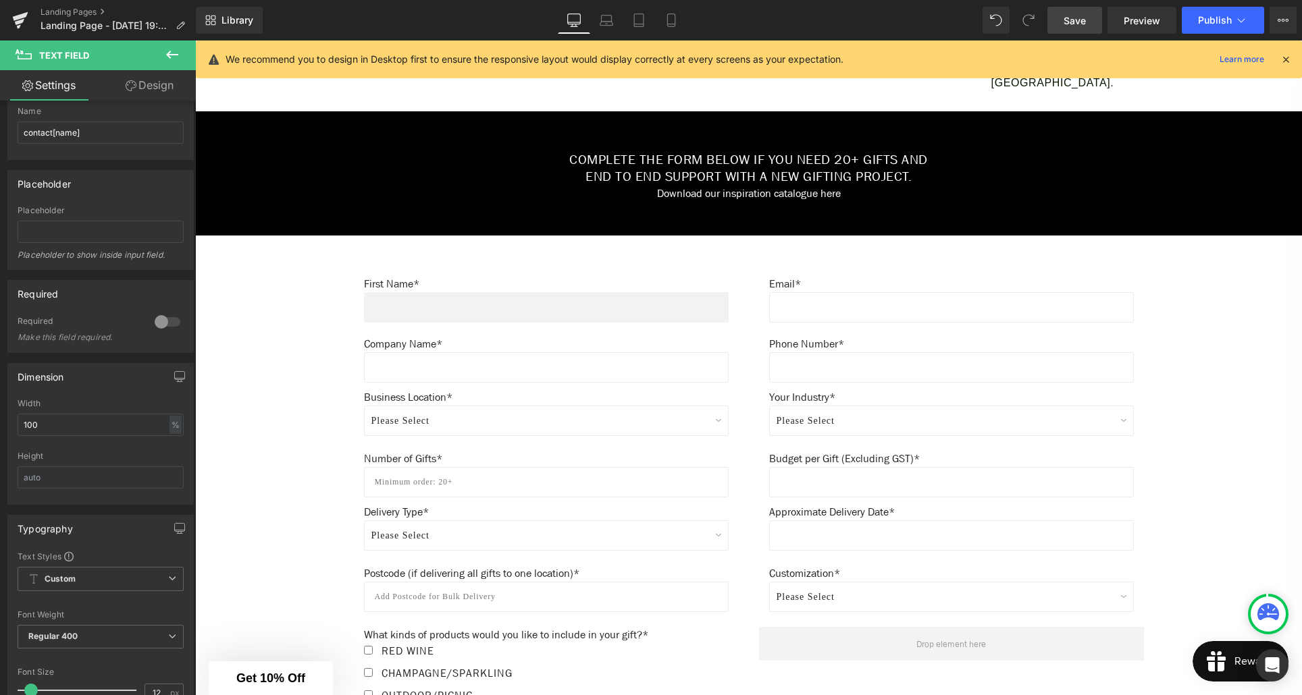
scroll to position [635, 0]
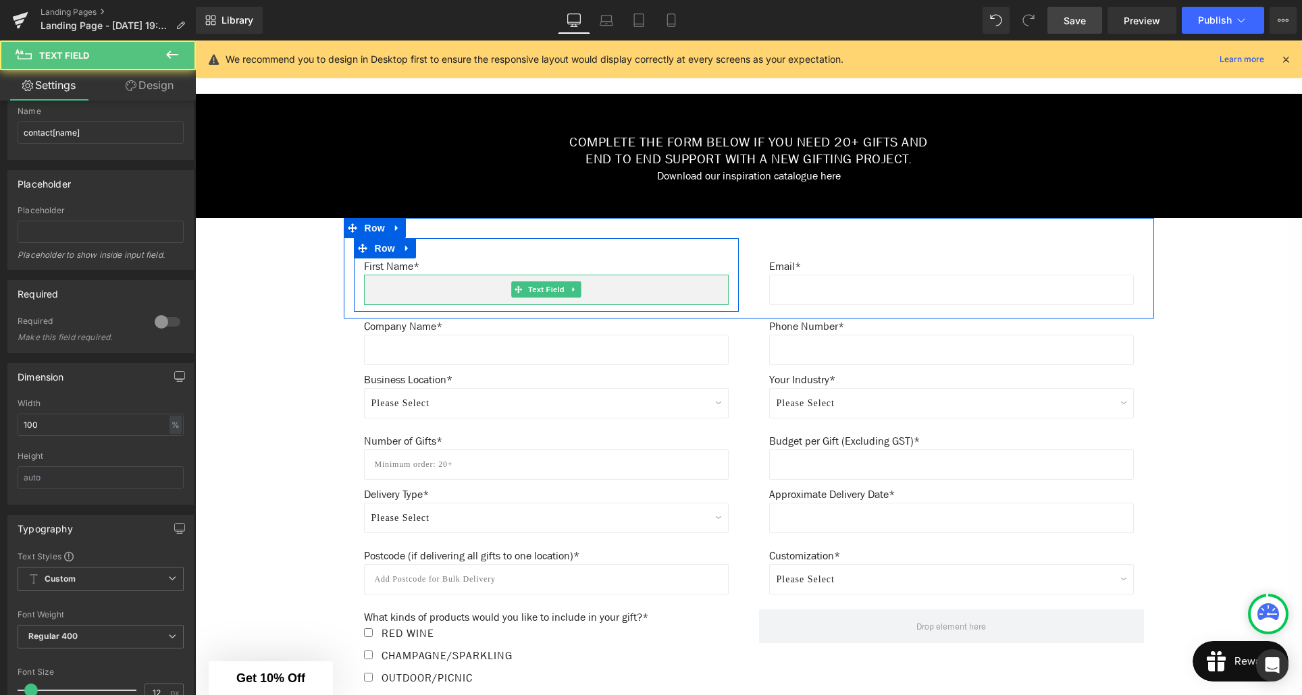
click at [440, 285] on input "text" at bounding box center [546, 290] width 365 height 30
type input "g"
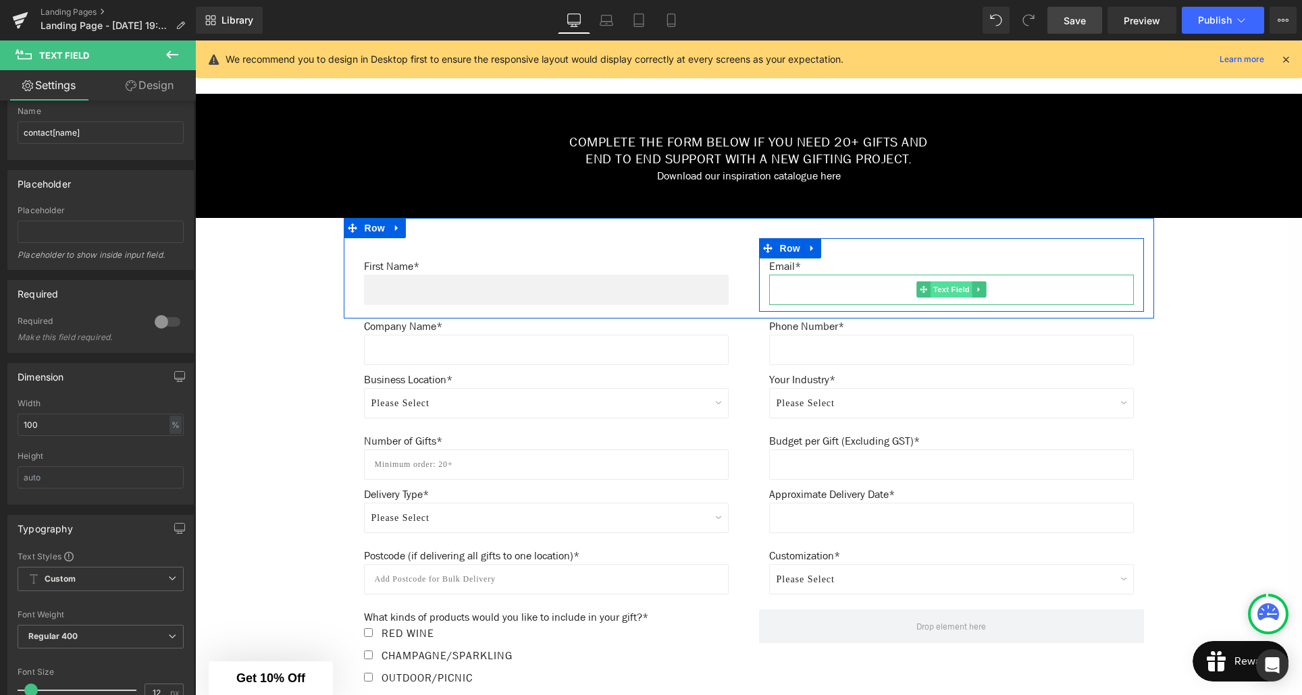
click at [945, 292] on span "Text Field" at bounding box center [951, 290] width 42 height 16
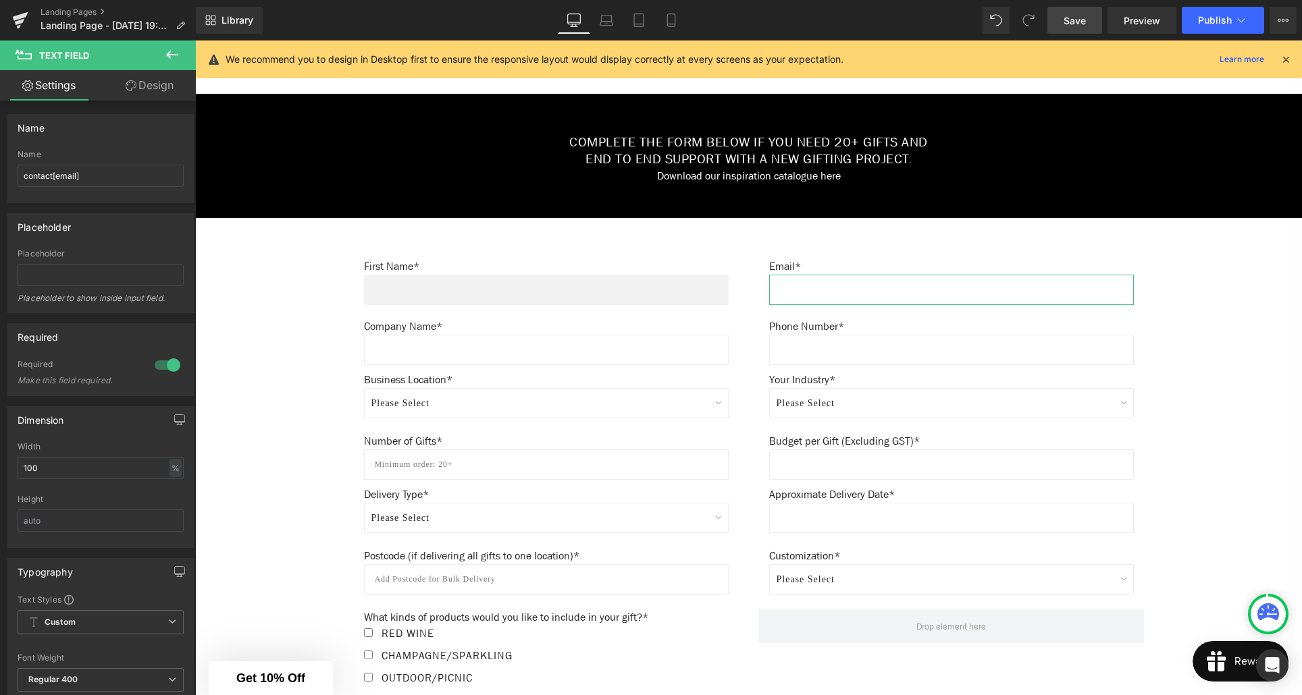
click at [169, 85] on link "Design" at bounding box center [150, 85] width 98 height 30
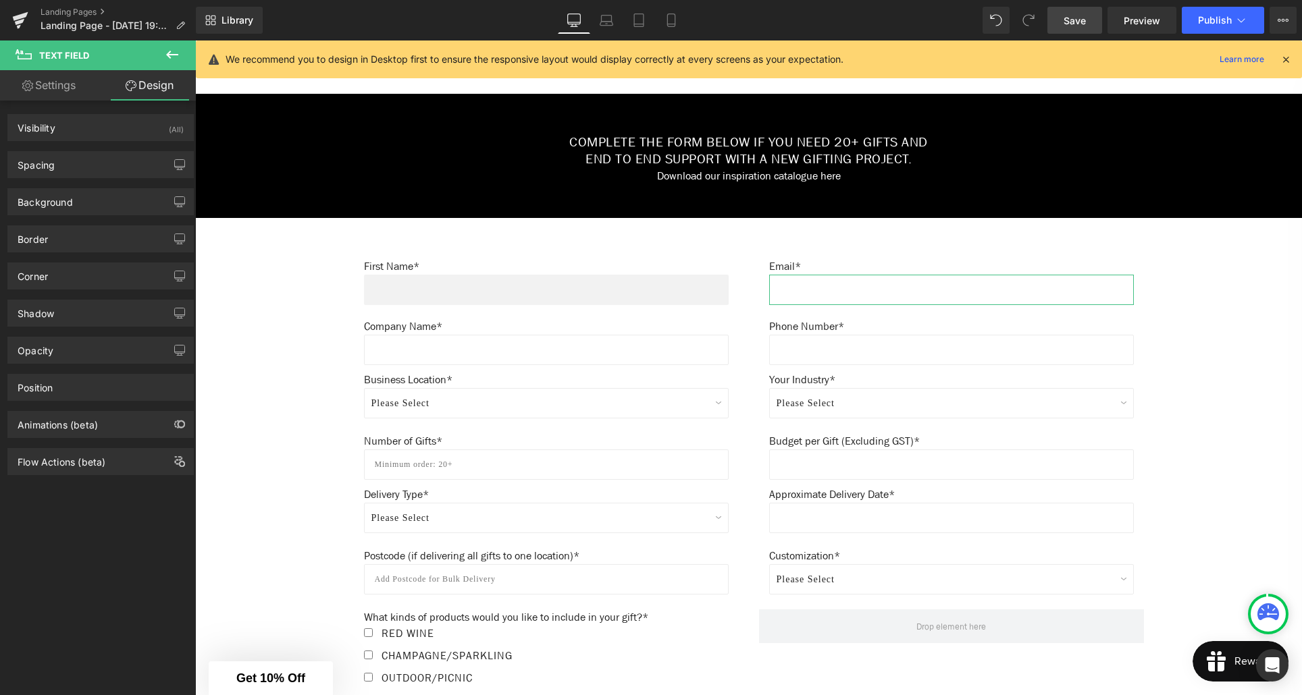
type input "#ffffff"
type input "100"
click at [126, 210] on div "Background" at bounding box center [100, 202] width 185 height 26
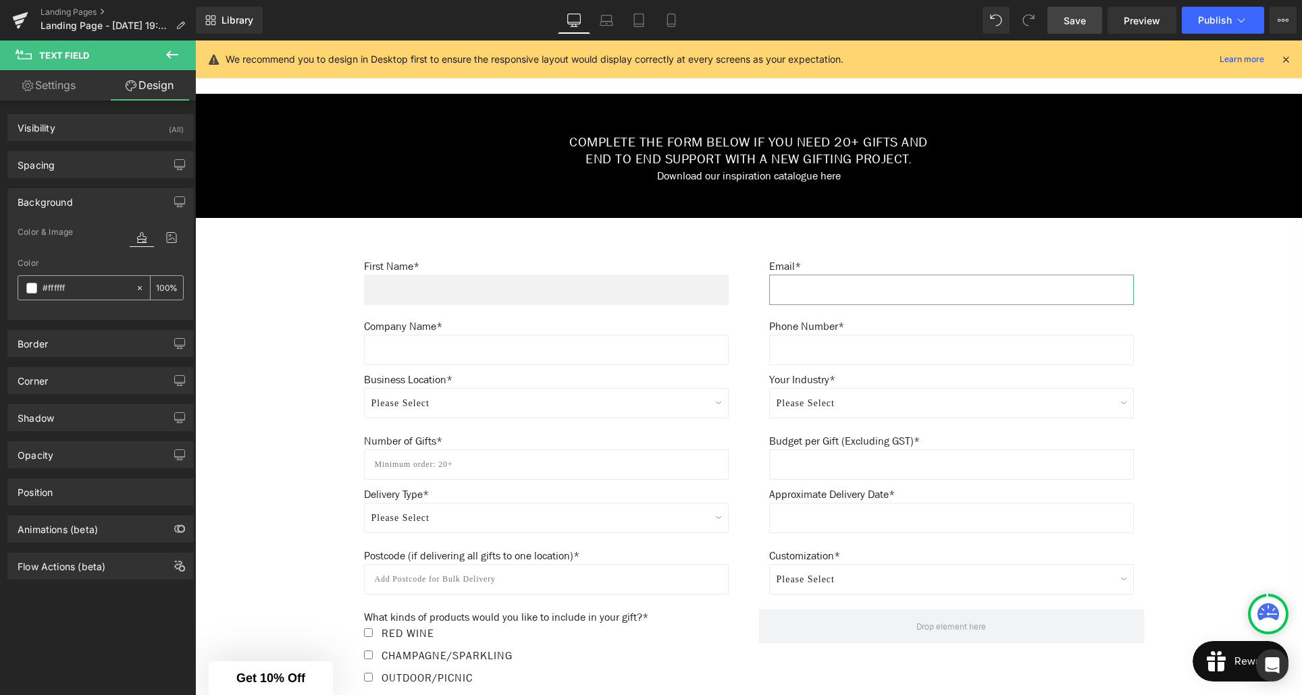
drag, startPoint x: 66, startPoint y: 288, endPoint x: 43, endPoint y: 288, distance: 23.0
click at [43, 288] on input "#ffffff" at bounding box center [86, 288] width 86 height 15
click at [90, 288] on input "#ffffff" at bounding box center [86, 288] width 86 height 15
click at [135, 288] on icon at bounding box center [139, 288] width 9 height 9
type input "none"
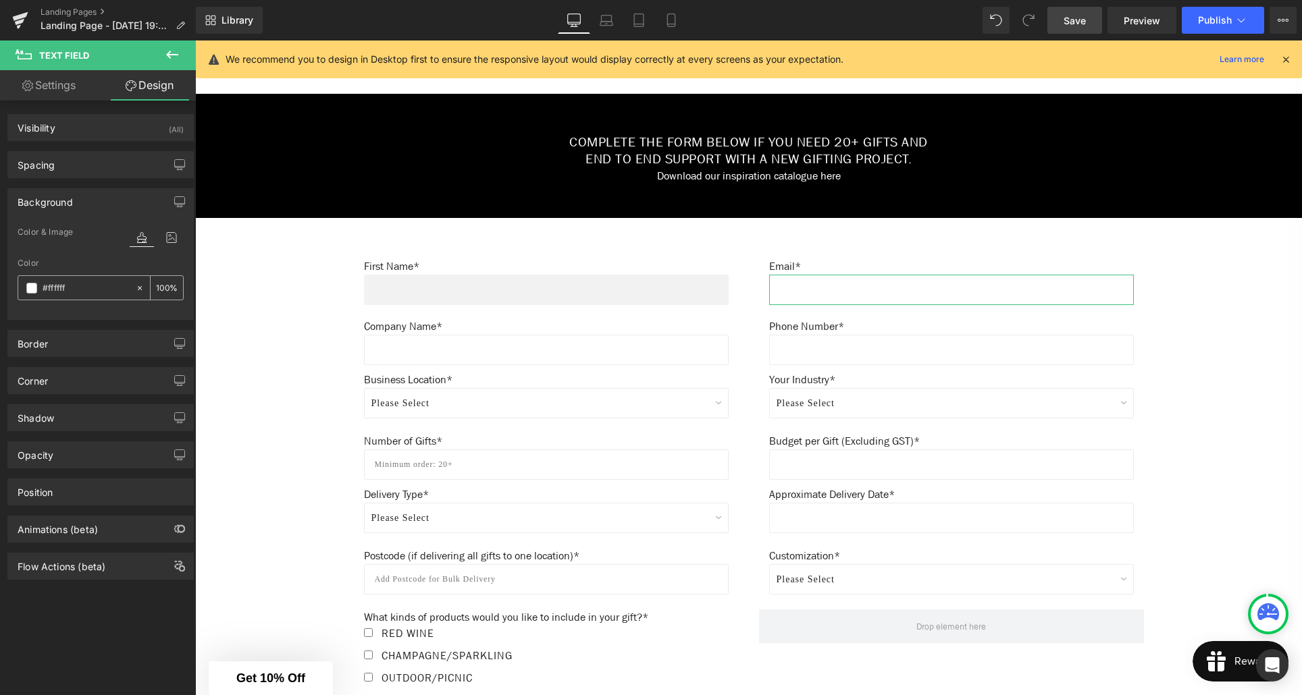
type input "0"
click at [85, 288] on input "none" at bounding box center [86, 288] width 86 height 15
type input "#f2f"
type input "100"
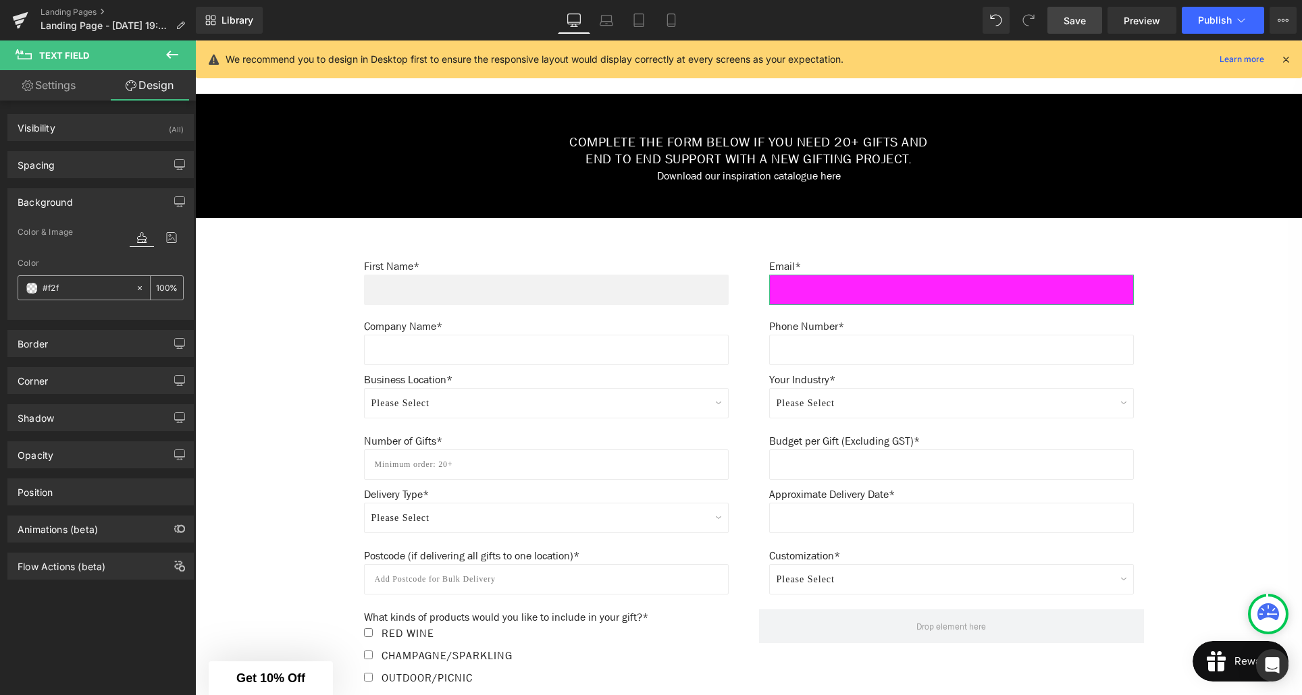
type input "#f2f2"
type input "13"
type input "#f2f2f"
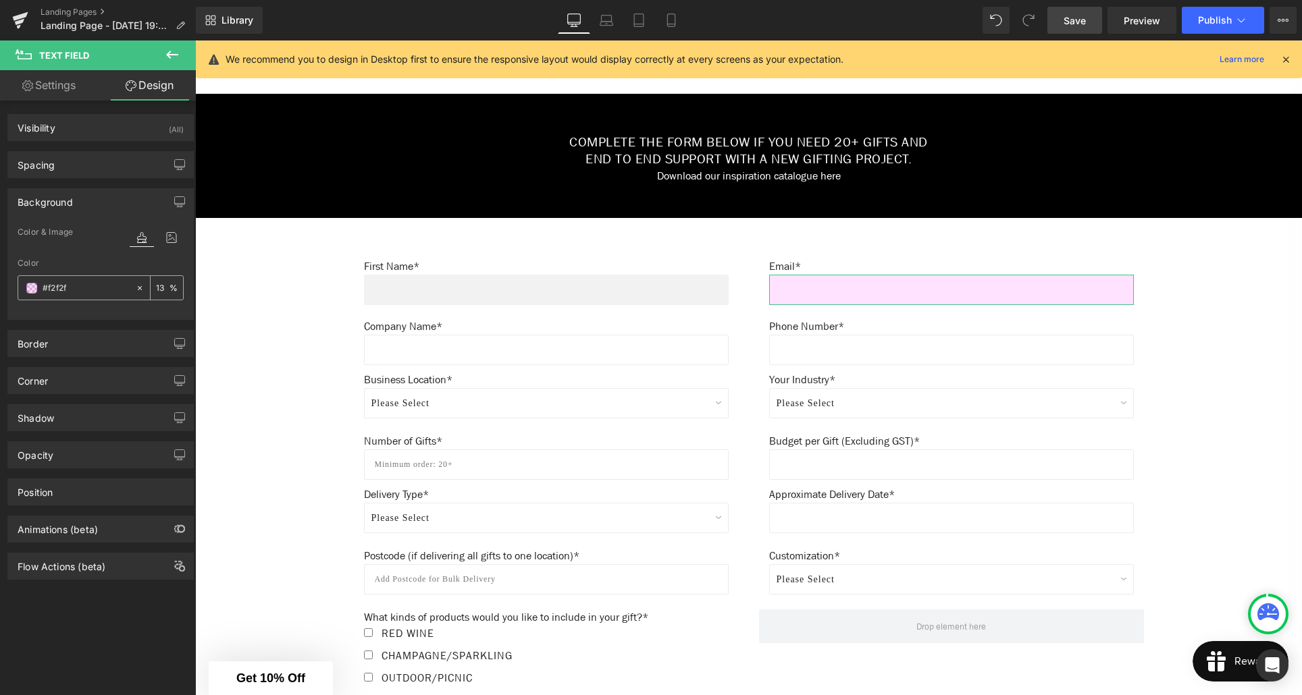
type input "0"
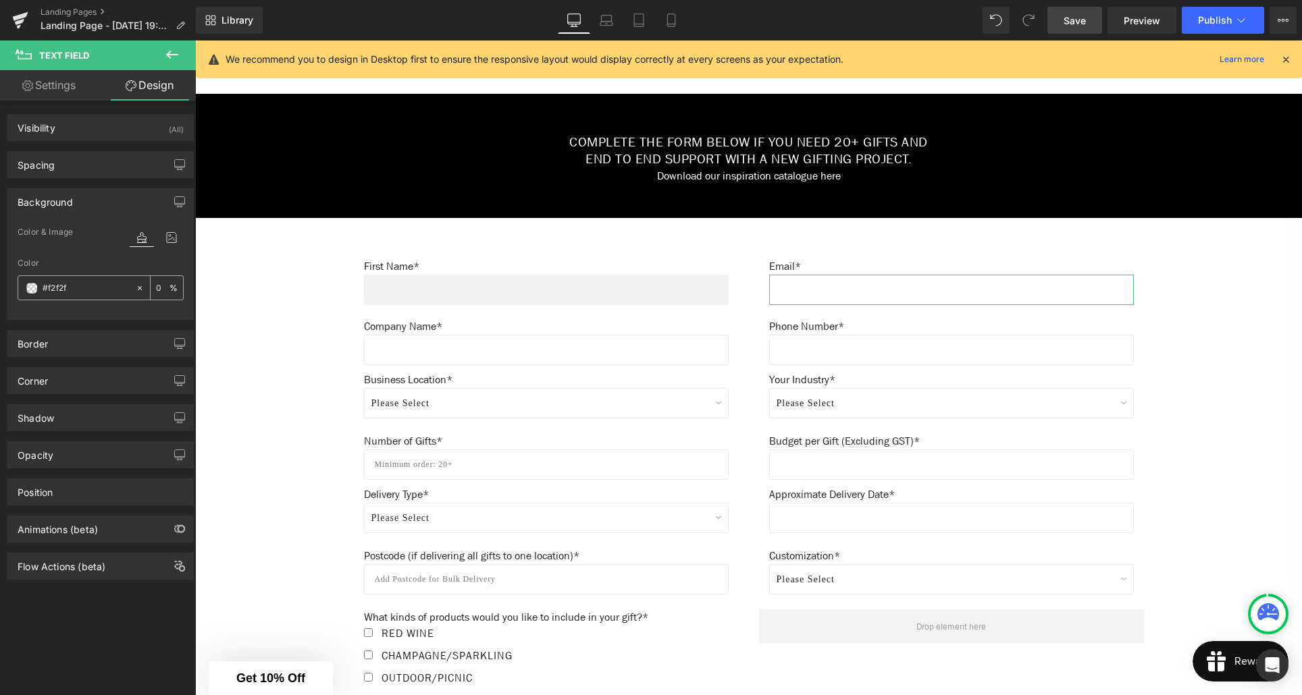
type input "#f2f2f2"
type input "100"
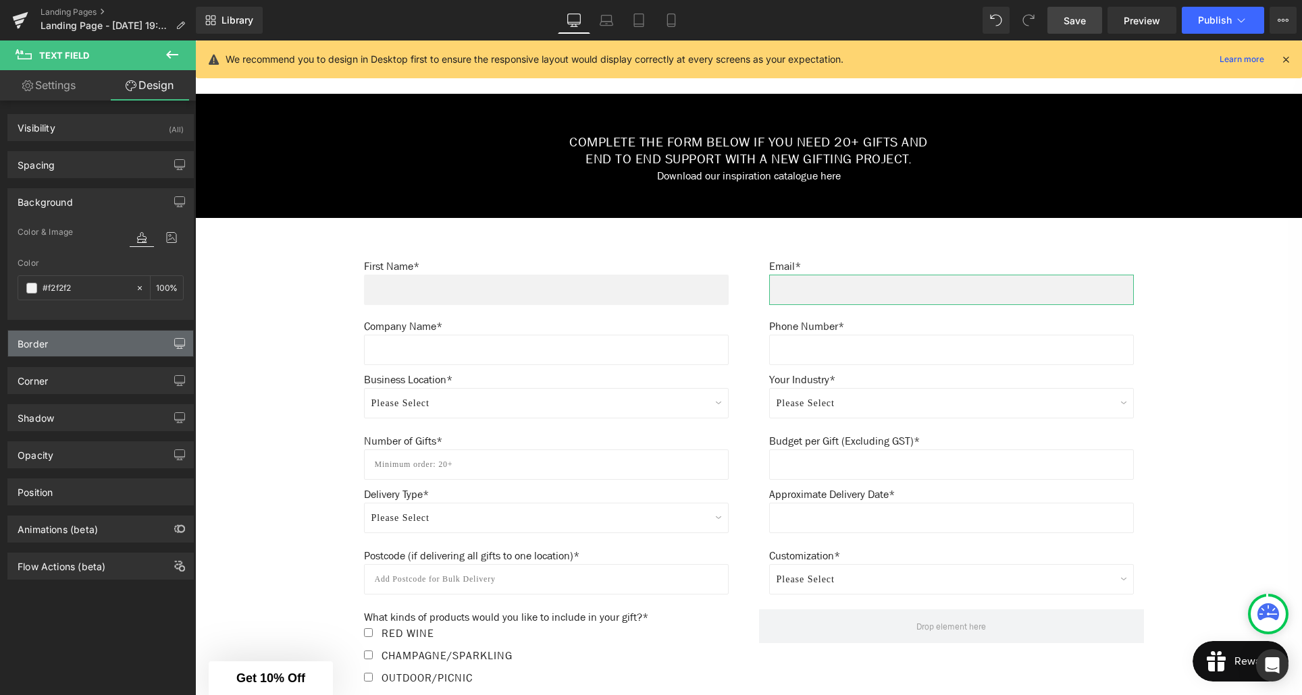
type input "#f2f2f2"
click at [174, 340] on icon "button" at bounding box center [179, 343] width 11 height 11
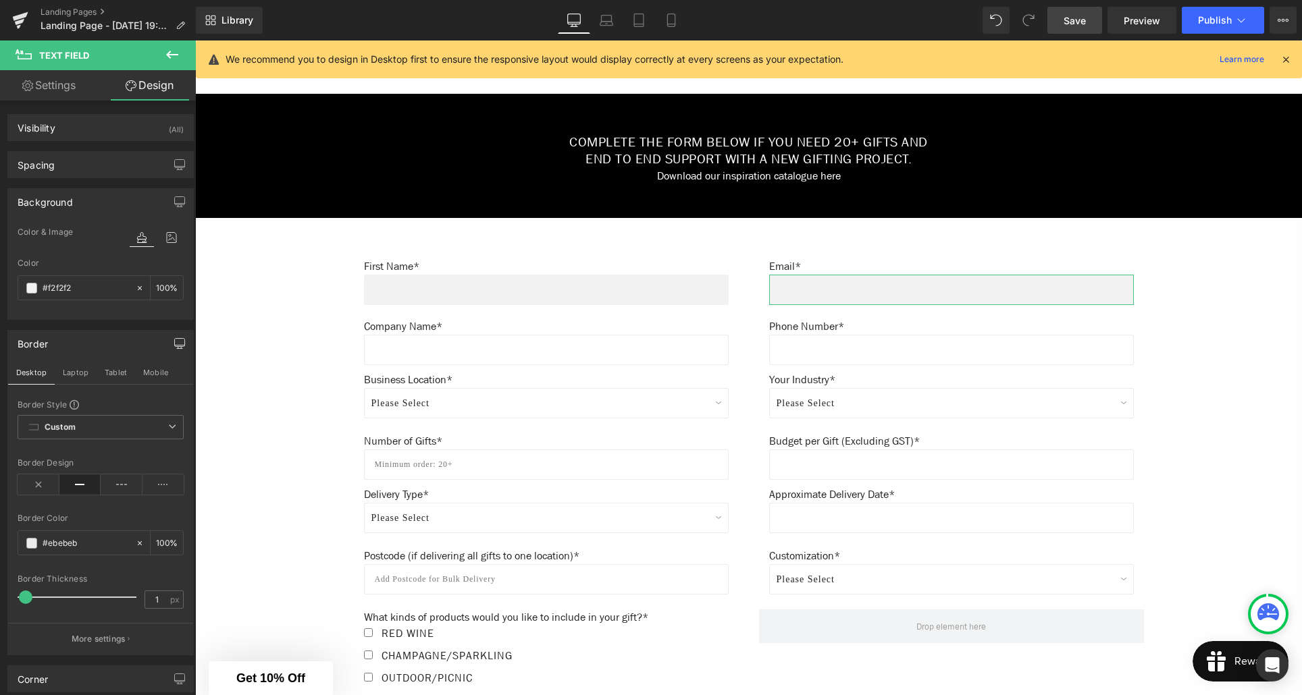
type input "0"
drag, startPoint x: 27, startPoint y: 599, endPoint x: 14, endPoint y: 598, distance: 13.5
click at [14, 598] on div "Border Style Custom Custom Setup Global Style Custom Setup Global Style solid B…" at bounding box center [100, 527] width 185 height 256
click at [508, 350] on input "text" at bounding box center [546, 350] width 365 height 30
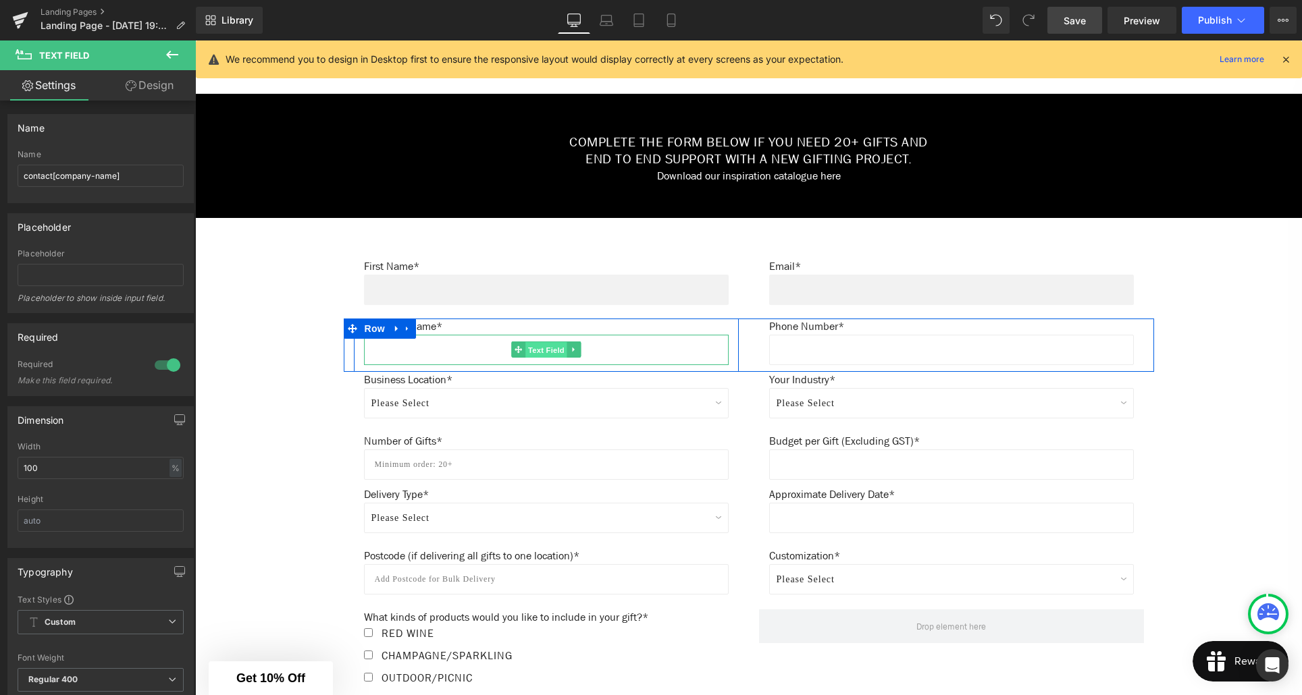
click at [546, 352] on span "Text Field" at bounding box center [546, 350] width 42 height 16
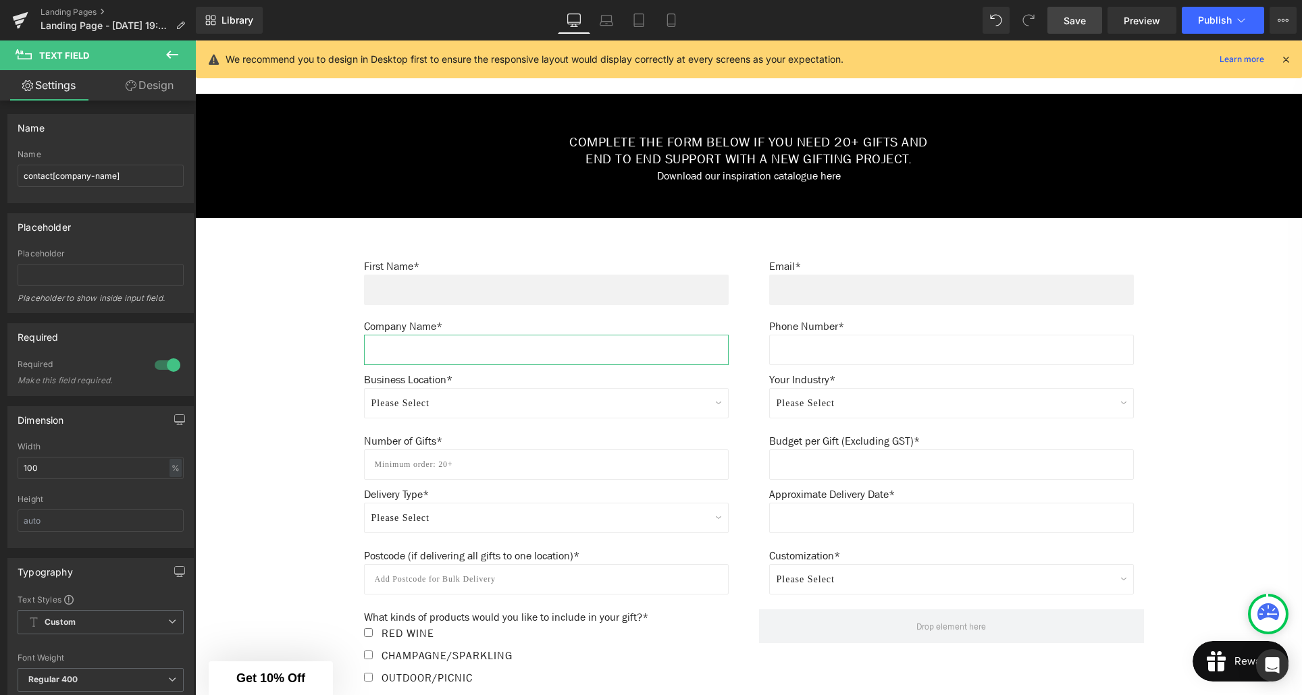
drag, startPoint x: 151, startPoint y: 86, endPoint x: 113, endPoint y: 196, distance: 115.5
click at [151, 86] on link "Design" at bounding box center [150, 85] width 98 height 30
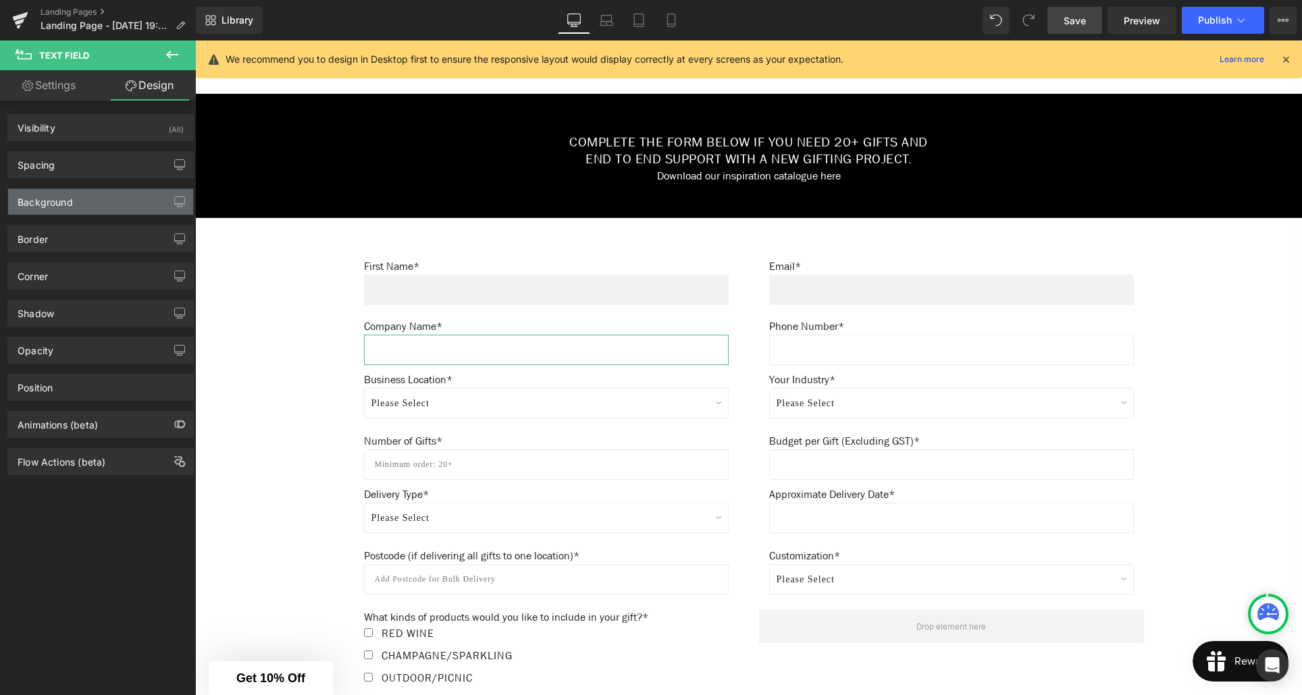
type input "#ffffff"
type input "100"
click at [97, 204] on div "Background" at bounding box center [100, 202] width 185 height 26
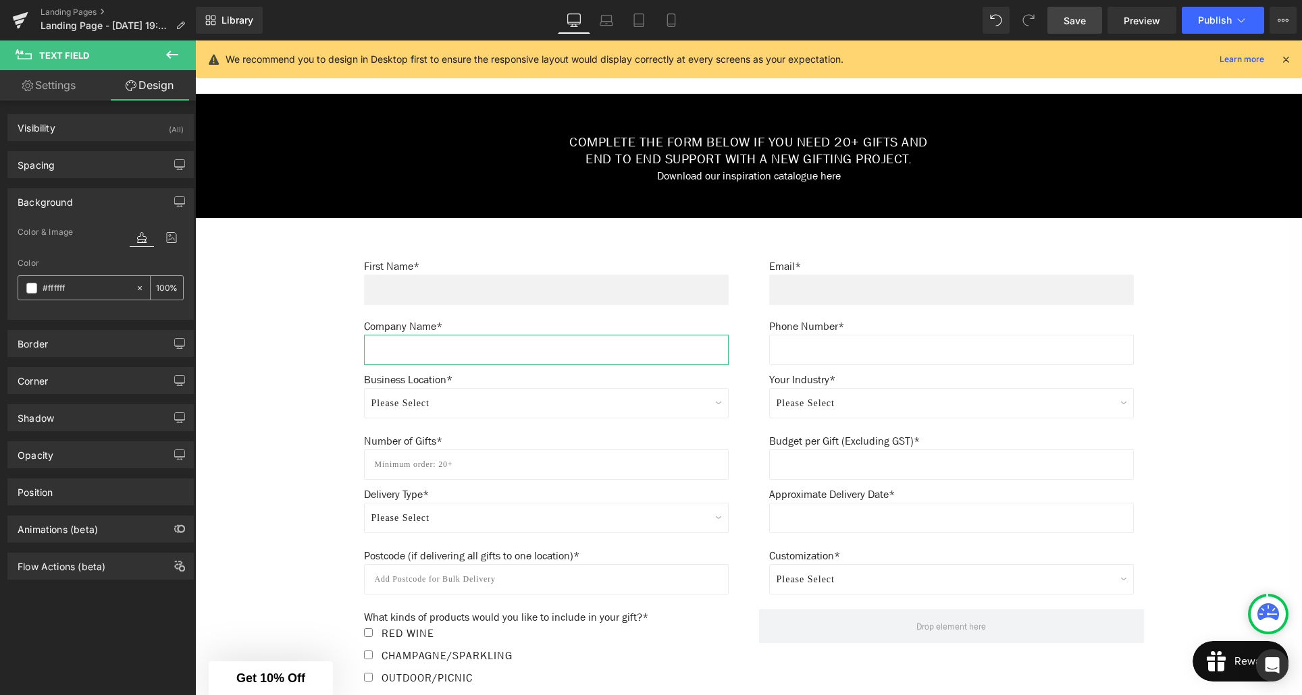
drag, startPoint x: 73, startPoint y: 287, endPoint x: 61, endPoint y: 286, distance: 12.2
click at [61, 286] on input "#ffffff" at bounding box center [86, 288] width 86 height 15
click at [74, 288] on input "#ffffff" at bounding box center [86, 288] width 86 height 15
type input "#fffff"
type input "0"
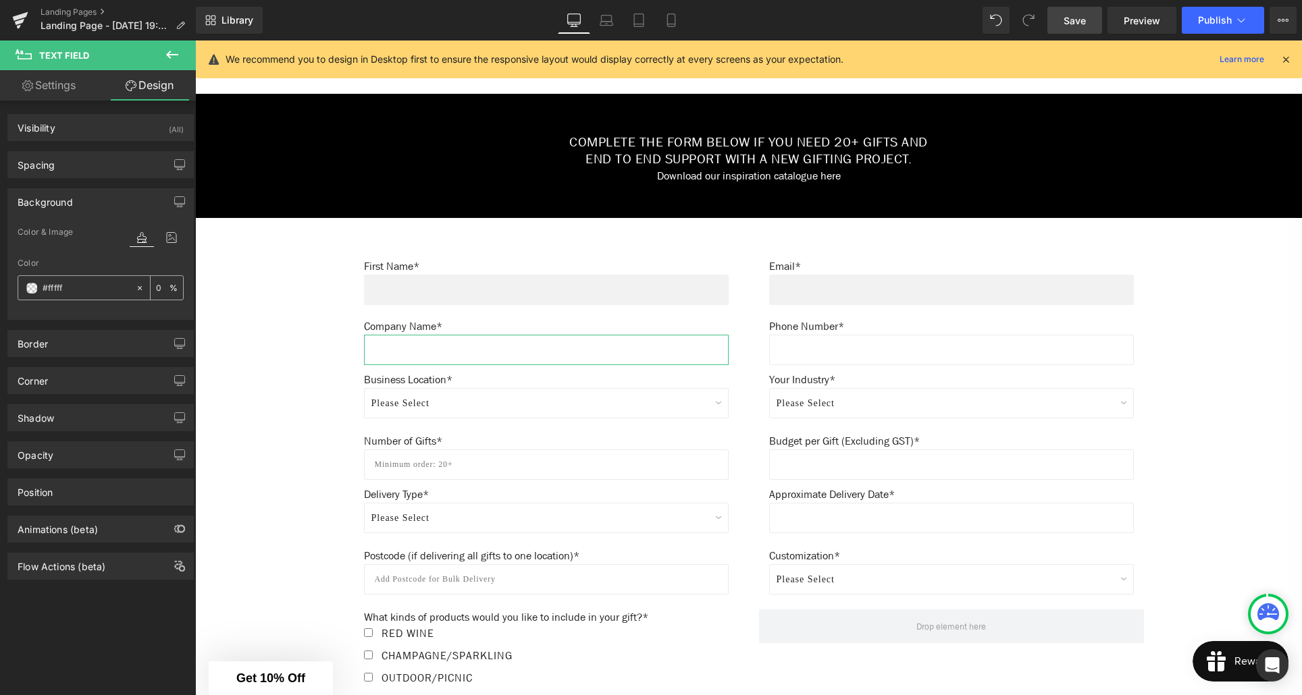
type input "#ffff"
type input "100"
type input "#ff"
type input "0"
type input "#f2f"
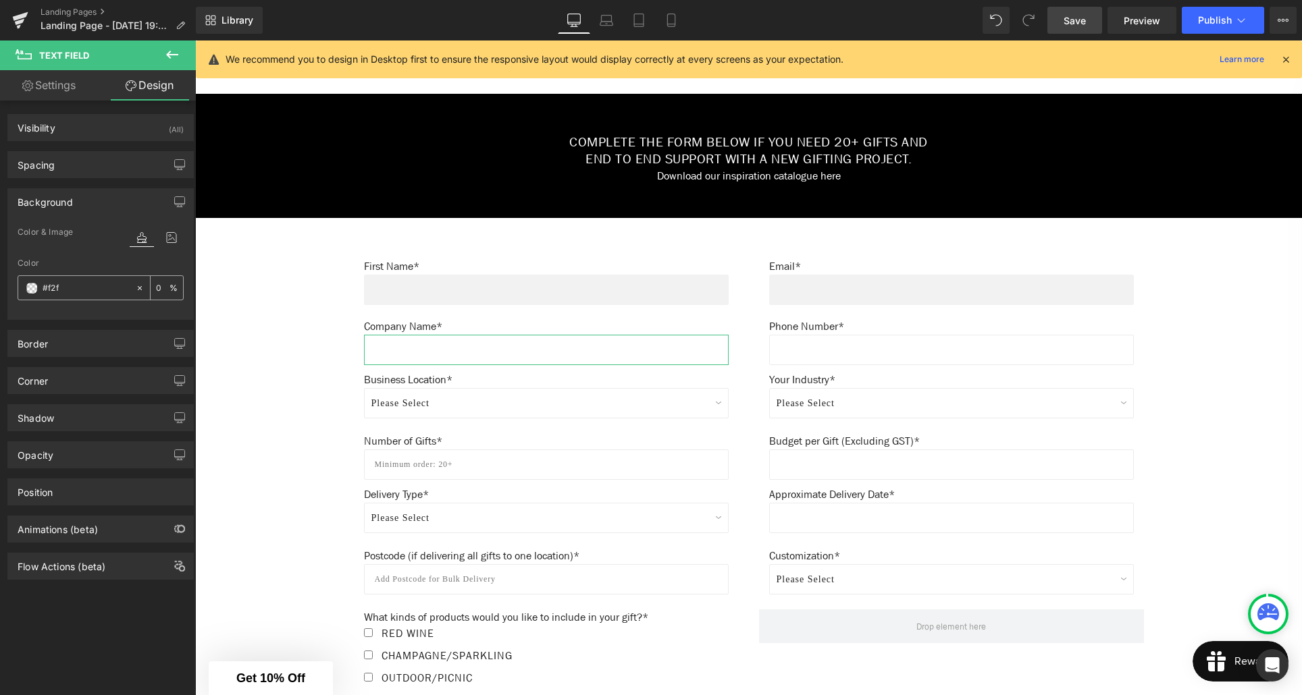
type input "100"
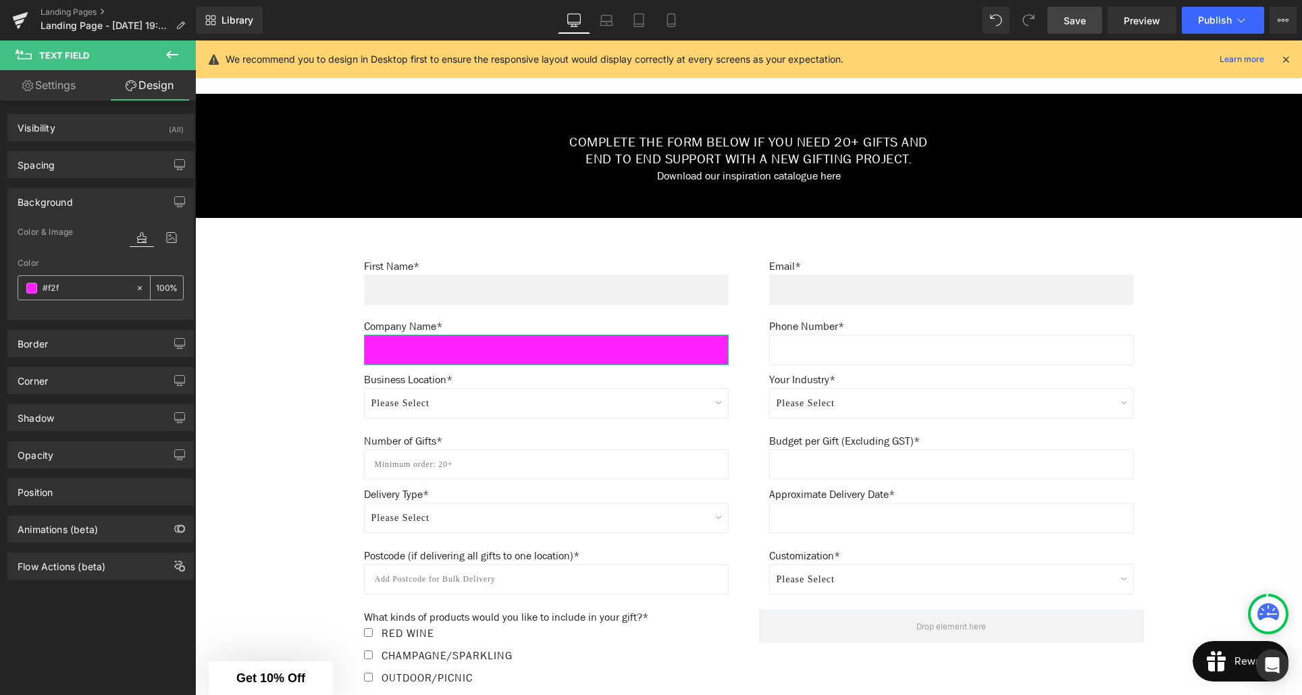
type input "#f2f2"
type input "13"
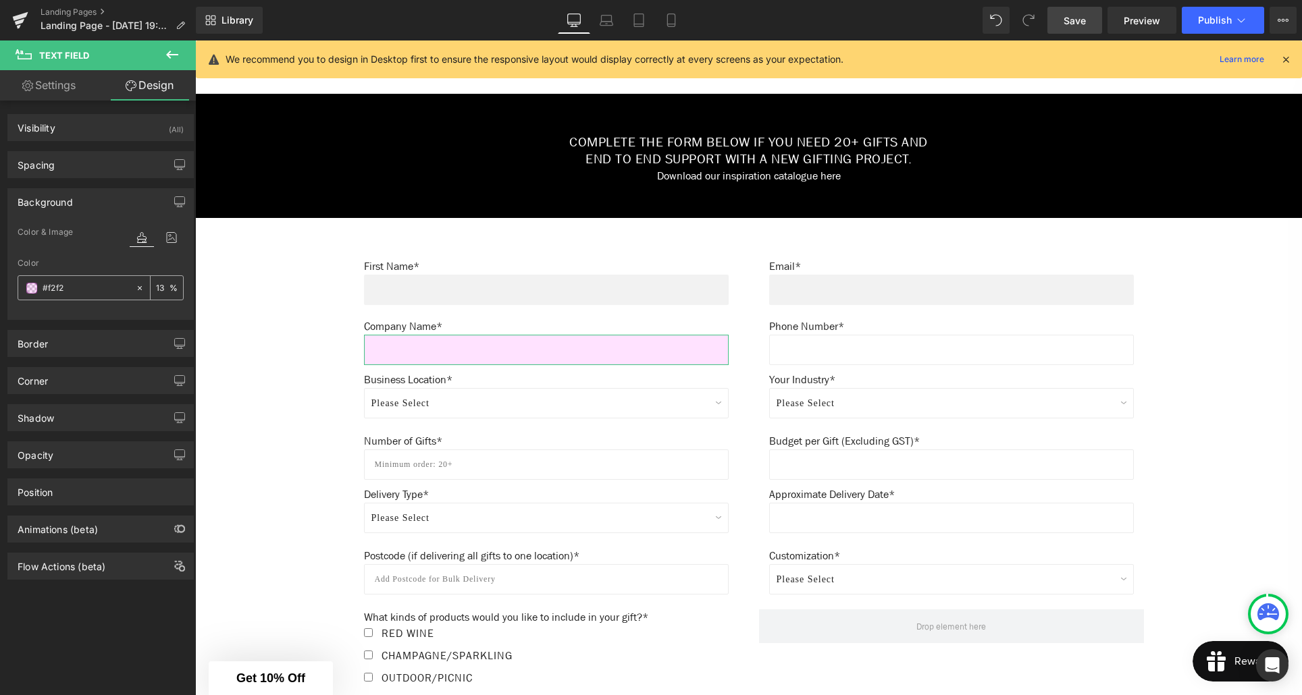
type input "#f2f2f"
type input "0"
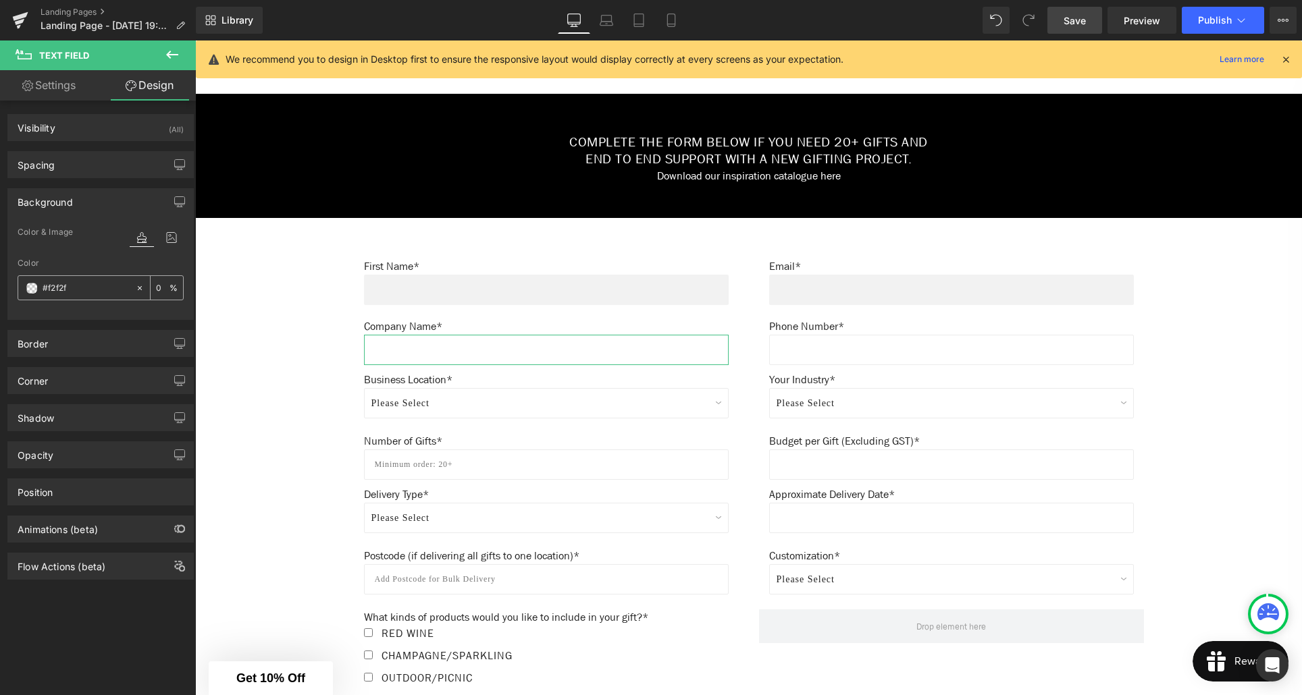
type input "#f2f2f2"
type input "100"
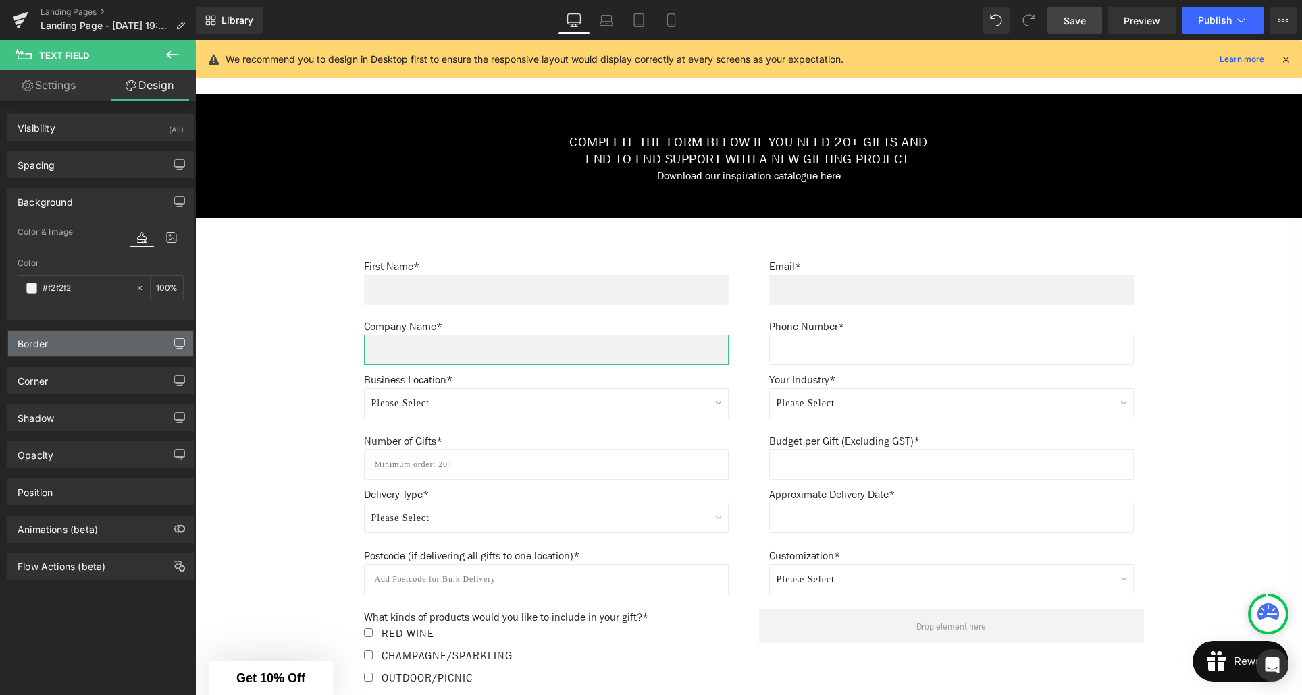
type input "#f2f2f2"
click at [174, 344] on icon "button" at bounding box center [179, 343] width 11 height 11
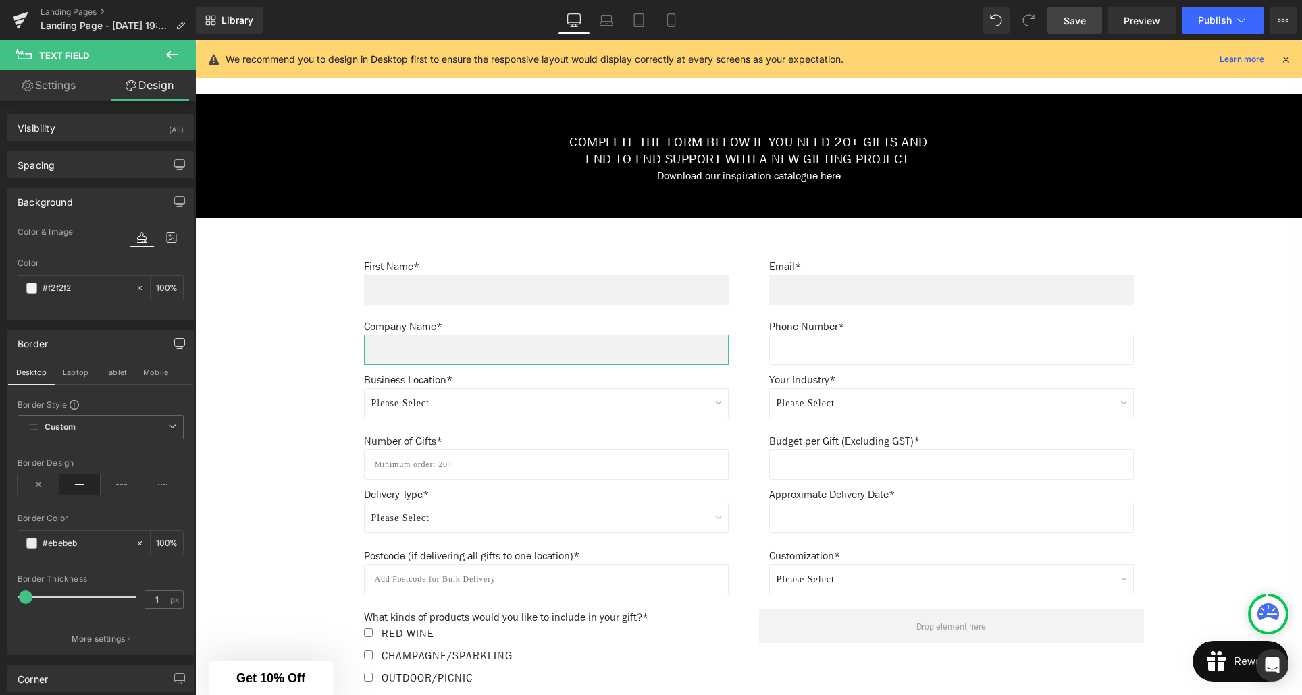
type input "0"
drag, startPoint x: 22, startPoint y: 601, endPoint x: 11, endPoint y: 600, distance: 10.2
click at [11, 600] on div "Border Style Custom Custom Setup Global Style Custom Setup Global Style solid B…" at bounding box center [100, 527] width 185 height 256
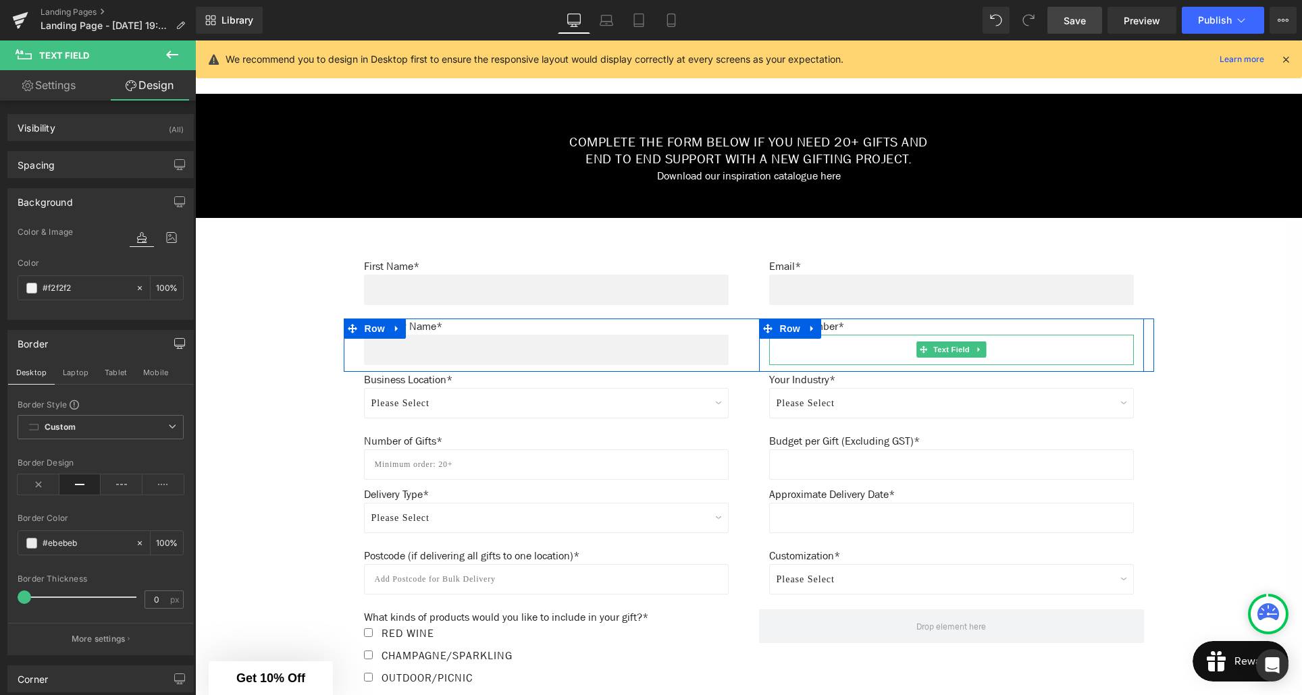
click at [813, 346] on input "text" at bounding box center [951, 350] width 365 height 30
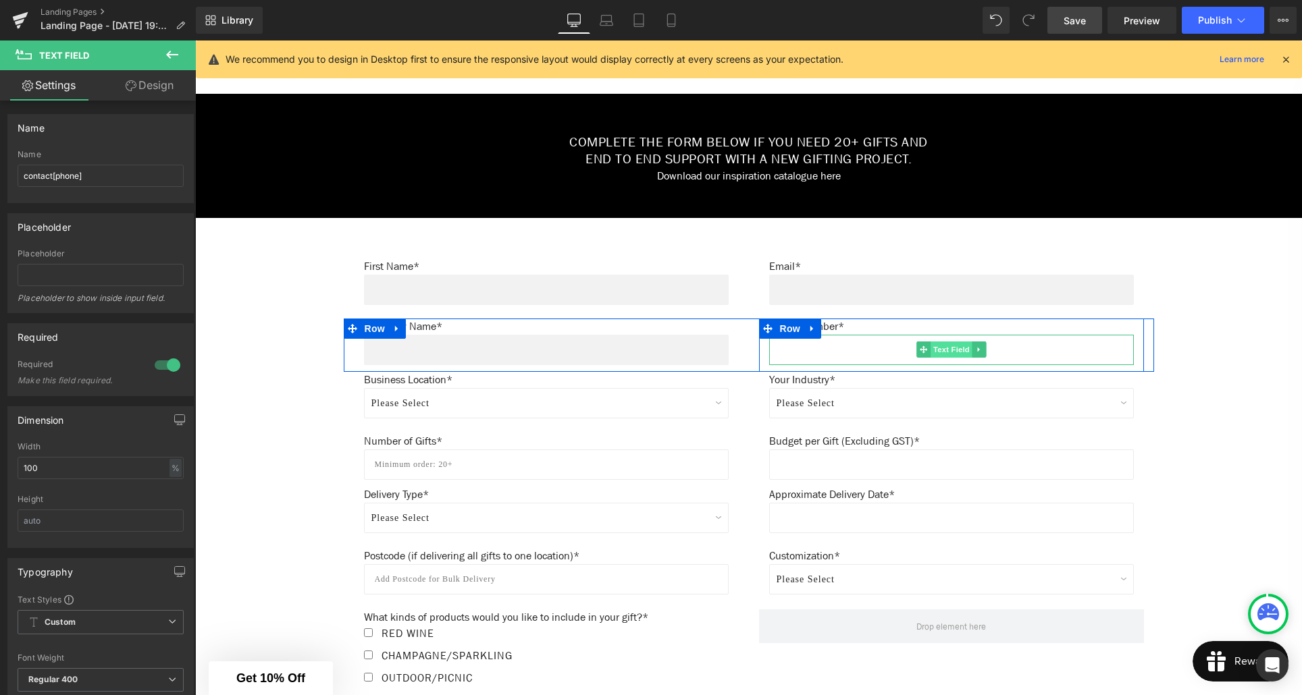
click at [961, 350] on span "Text Field" at bounding box center [951, 350] width 42 height 16
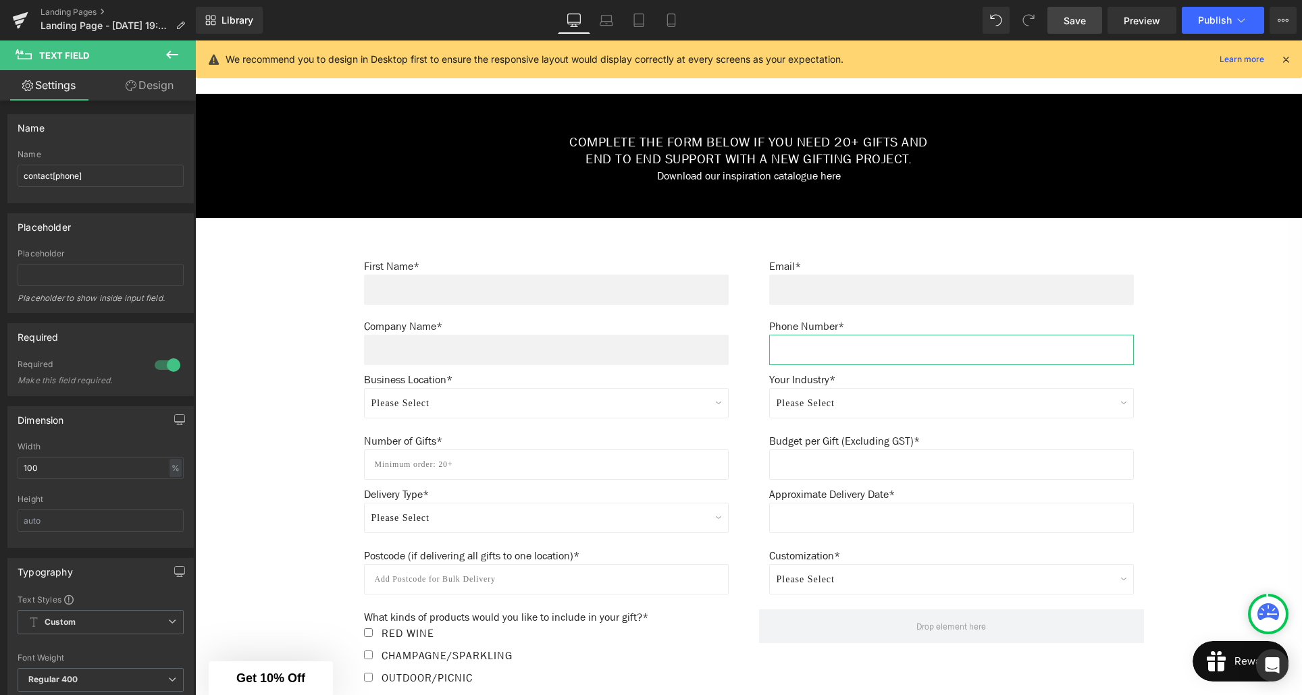
click at [163, 90] on link "Design" at bounding box center [150, 85] width 98 height 30
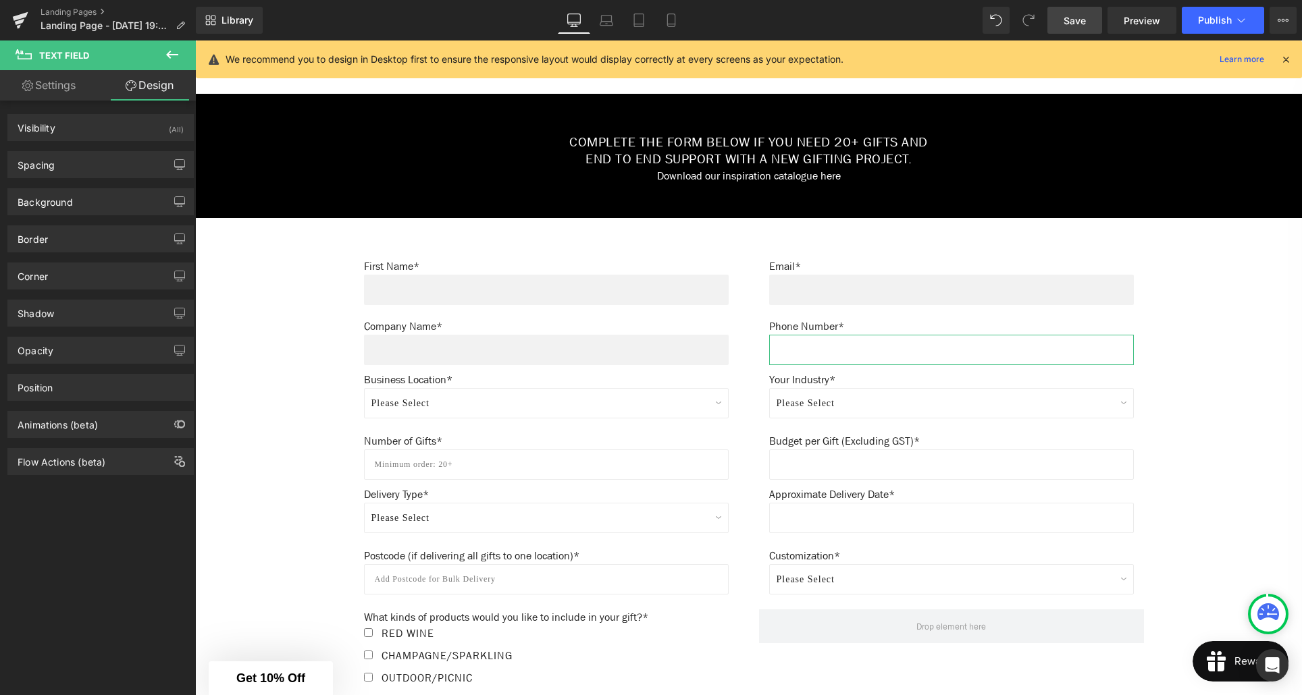
type input "#ffffff"
type input "100"
click at [80, 209] on div "Background" at bounding box center [100, 202] width 185 height 26
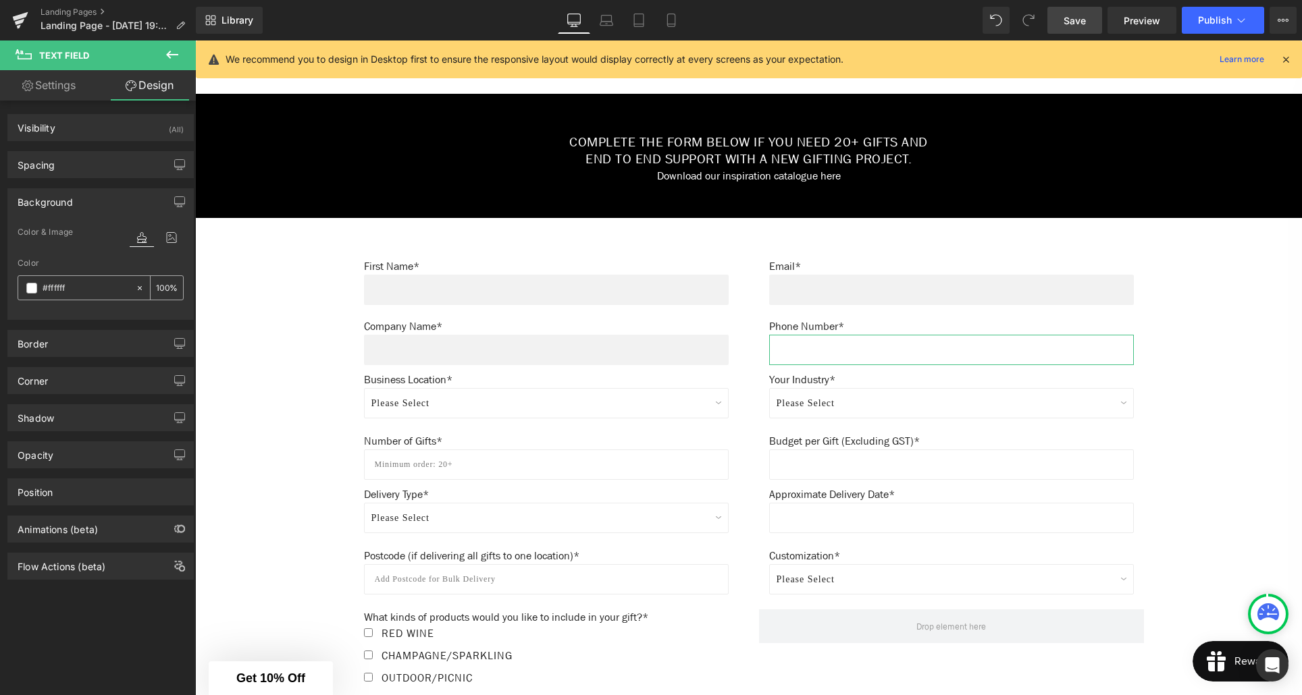
click at [82, 288] on input "#ffffff" at bounding box center [86, 288] width 86 height 15
type input "0"
type input "#f2f"
type input "100"
type input "#f2f2"
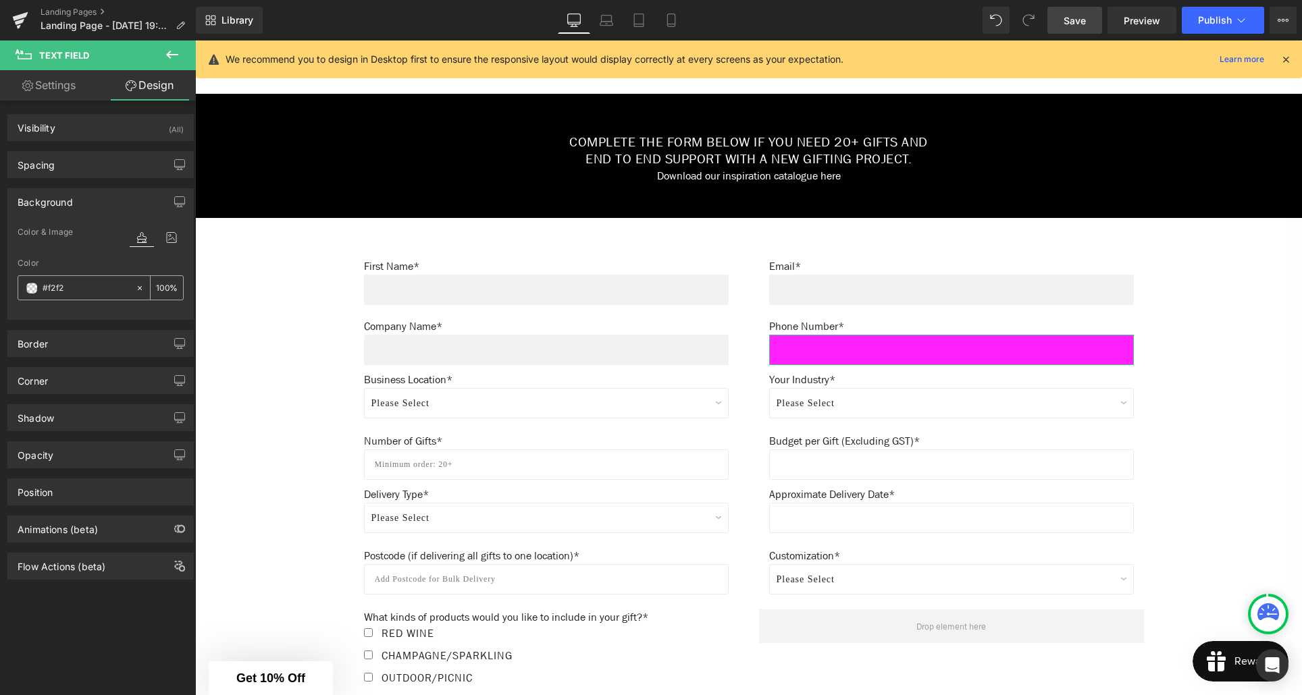
type input "13"
type input "#f2f2f"
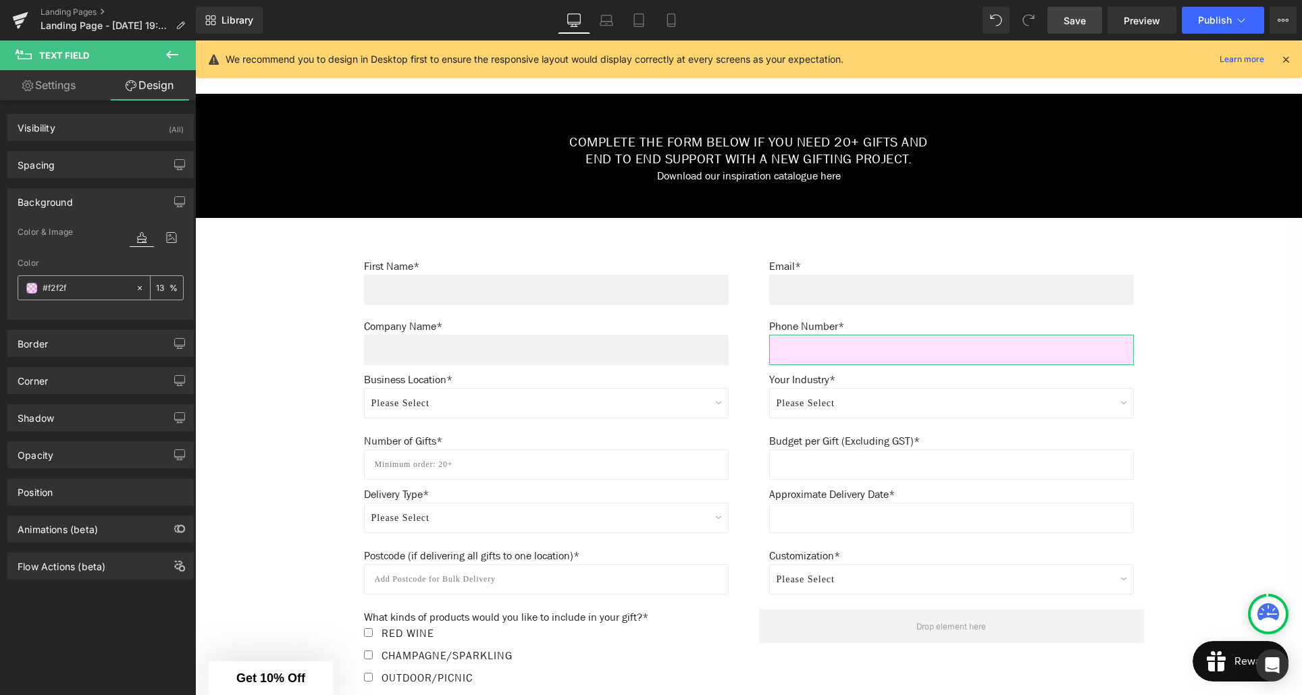
type input "0"
type input "#f2f2f2"
type input "100"
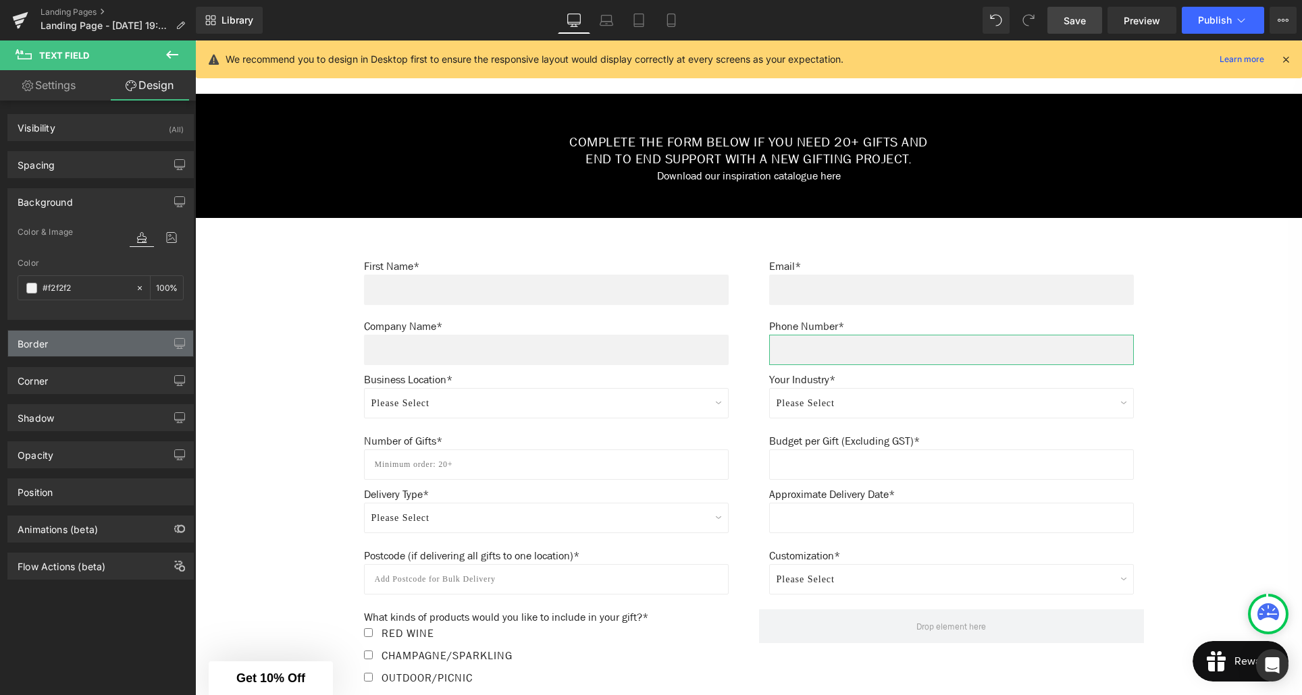
type input "#f2f2f2"
click at [142, 344] on div "Border" at bounding box center [100, 344] width 185 height 26
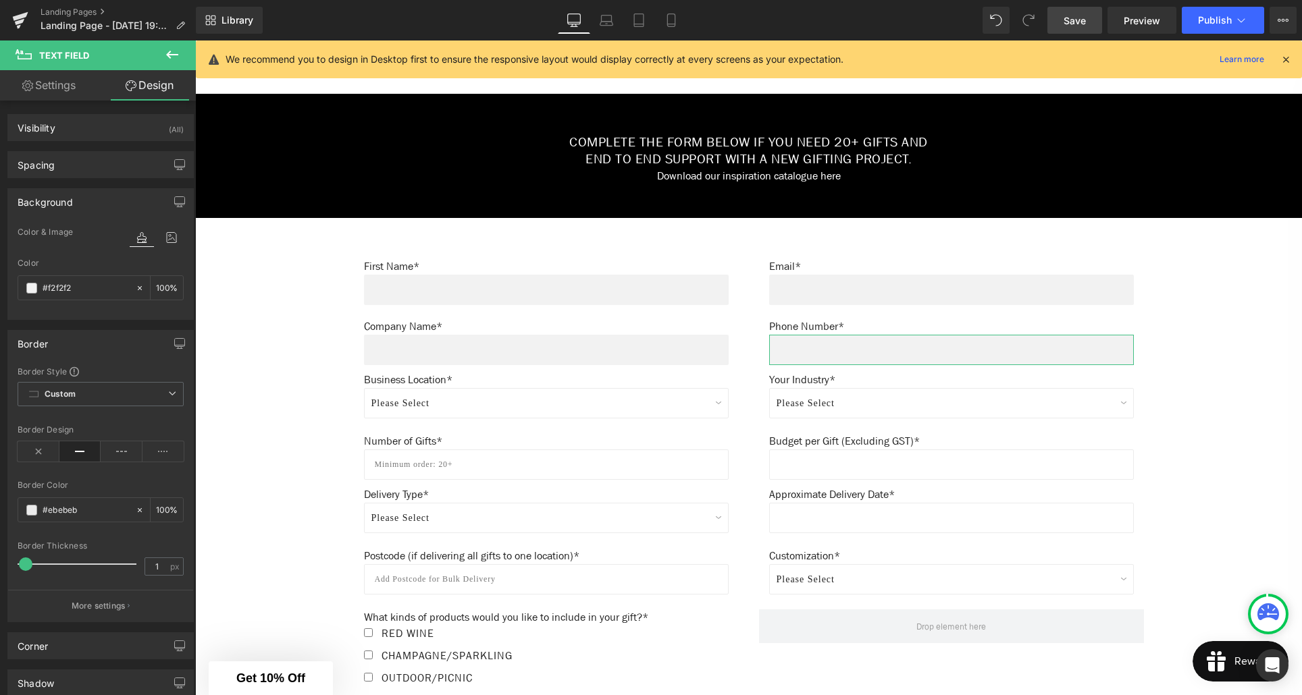
type input "0"
drag, startPoint x: 24, startPoint y: 562, endPoint x: 7, endPoint y: 562, distance: 16.9
click at [8, 562] on div "Border Style Custom Custom Setup Global Style Custom Setup Global Style solid B…" at bounding box center [100, 494] width 185 height 256
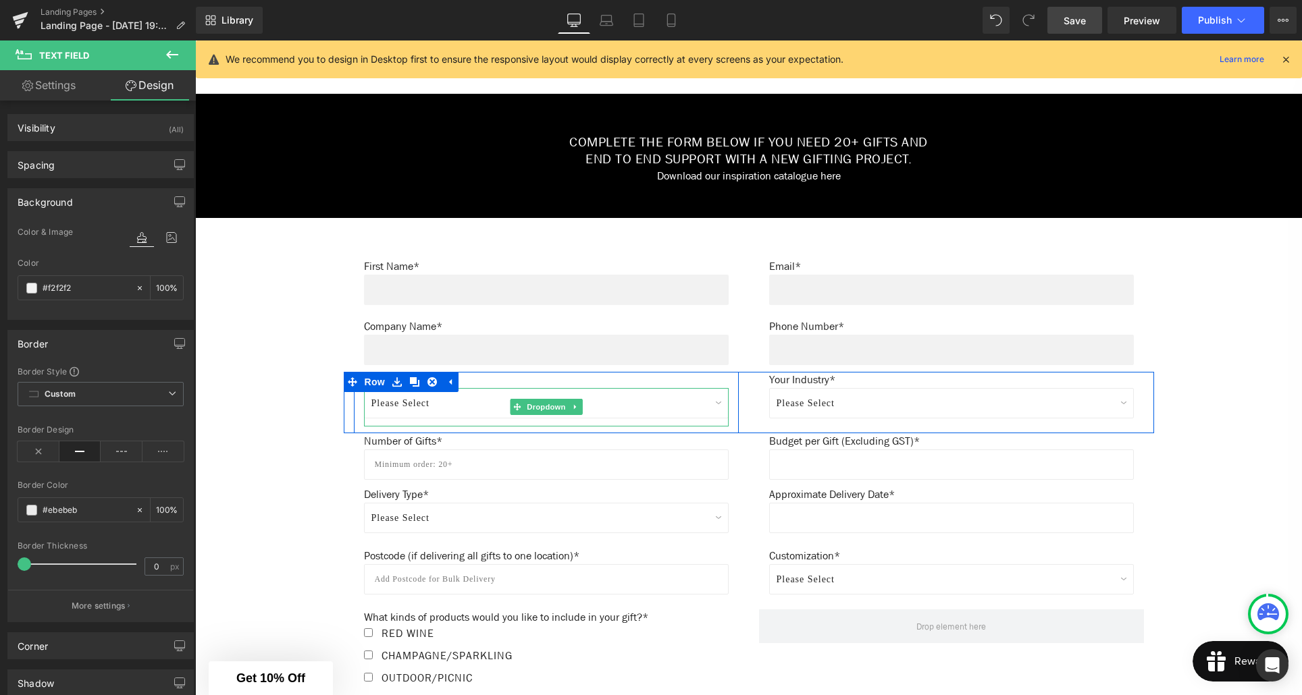
click at [496, 409] on select "Please Select Northland Auckland Waikato Bay of Plenty Gisbourne Hawke's Bay Ta…" at bounding box center [546, 403] width 365 height 30
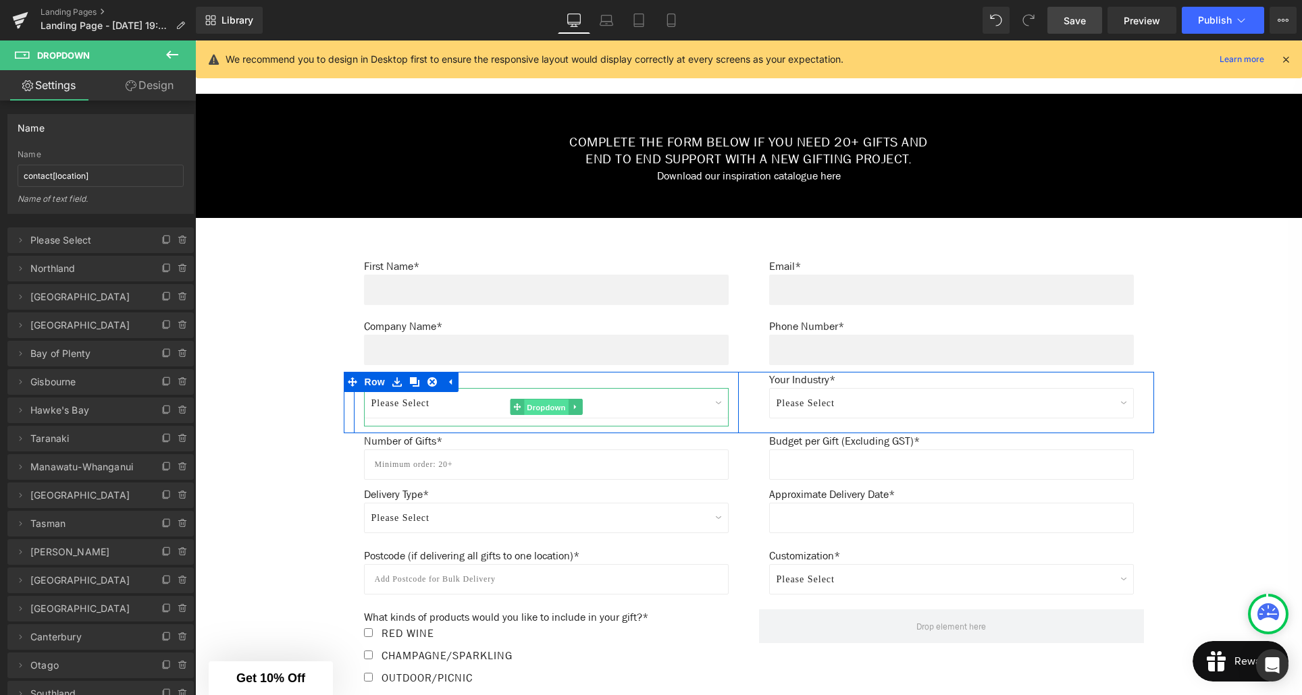
click at [554, 407] on span "Dropdown" at bounding box center [546, 408] width 44 height 16
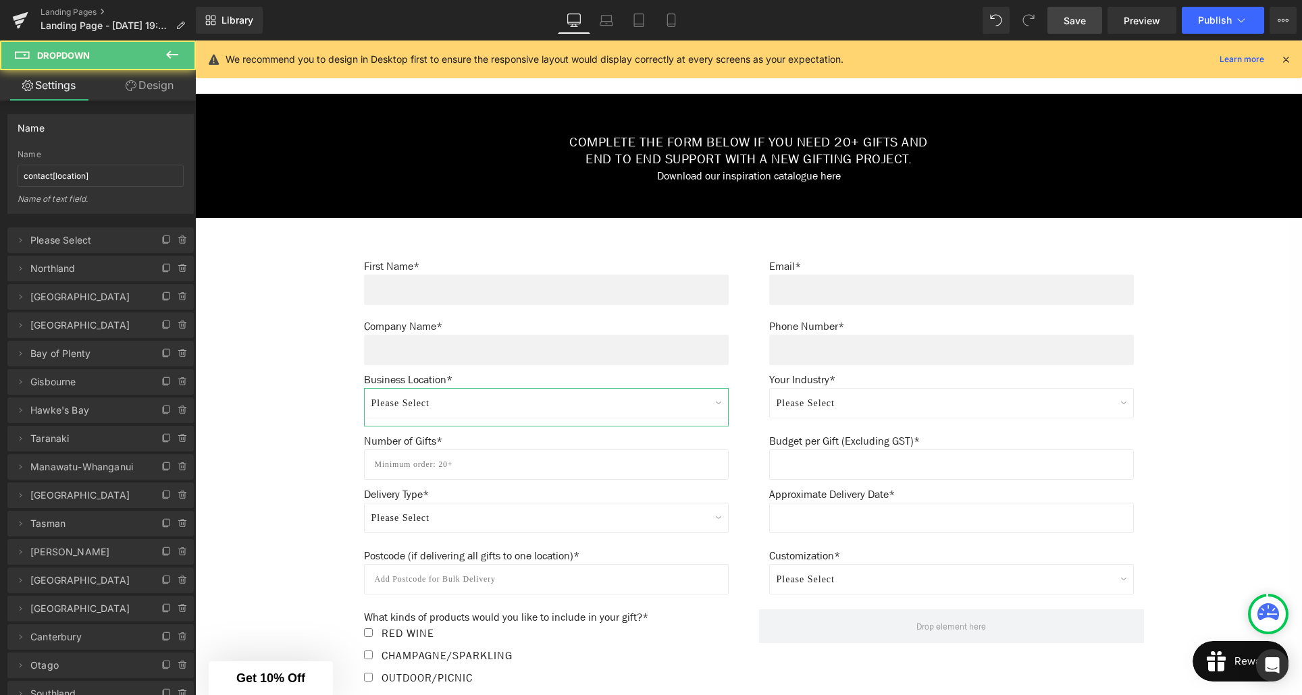
click at [140, 80] on link "Design" at bounding box center [150, 85] width 98 height 30
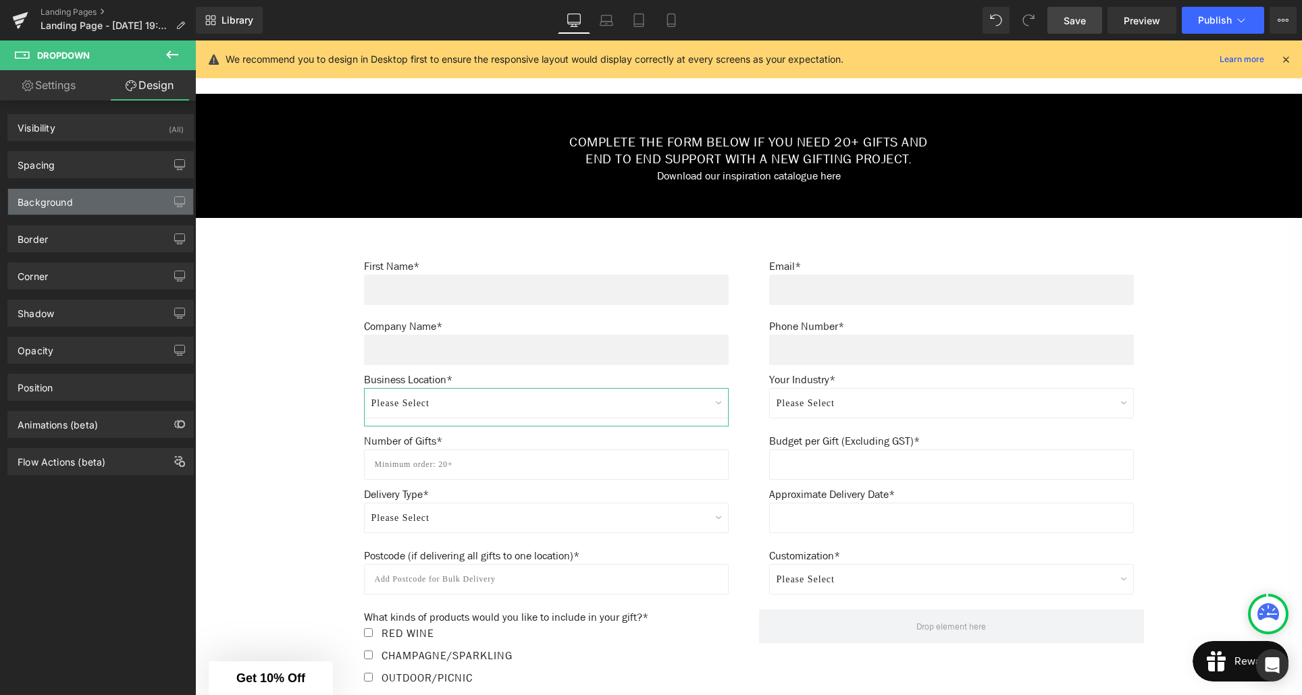
click at [112, 208] on div "Background" at bounding box center [100, 202] width 185 height 26
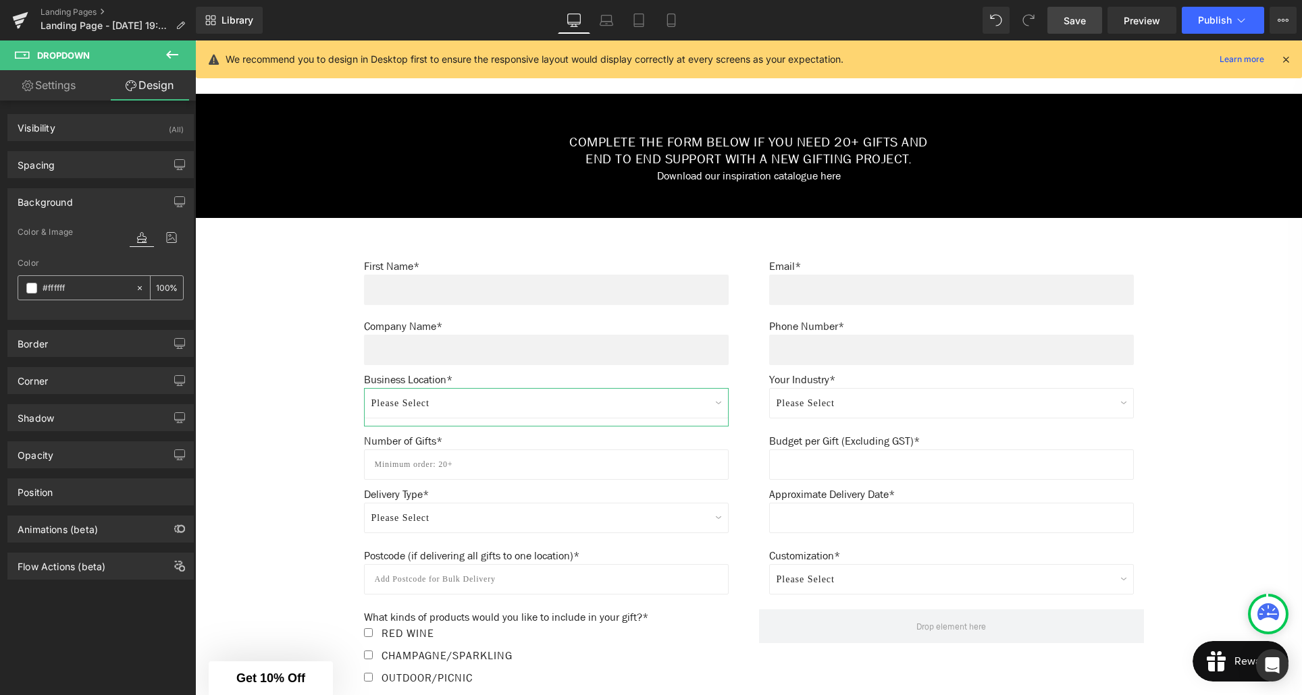
click at [73, 285] on input "#ffffff" at bounding box center [86, 288] width 86 height 15
type input "0"
type input "#f2f"
type input "100"
type input "#f2f2"
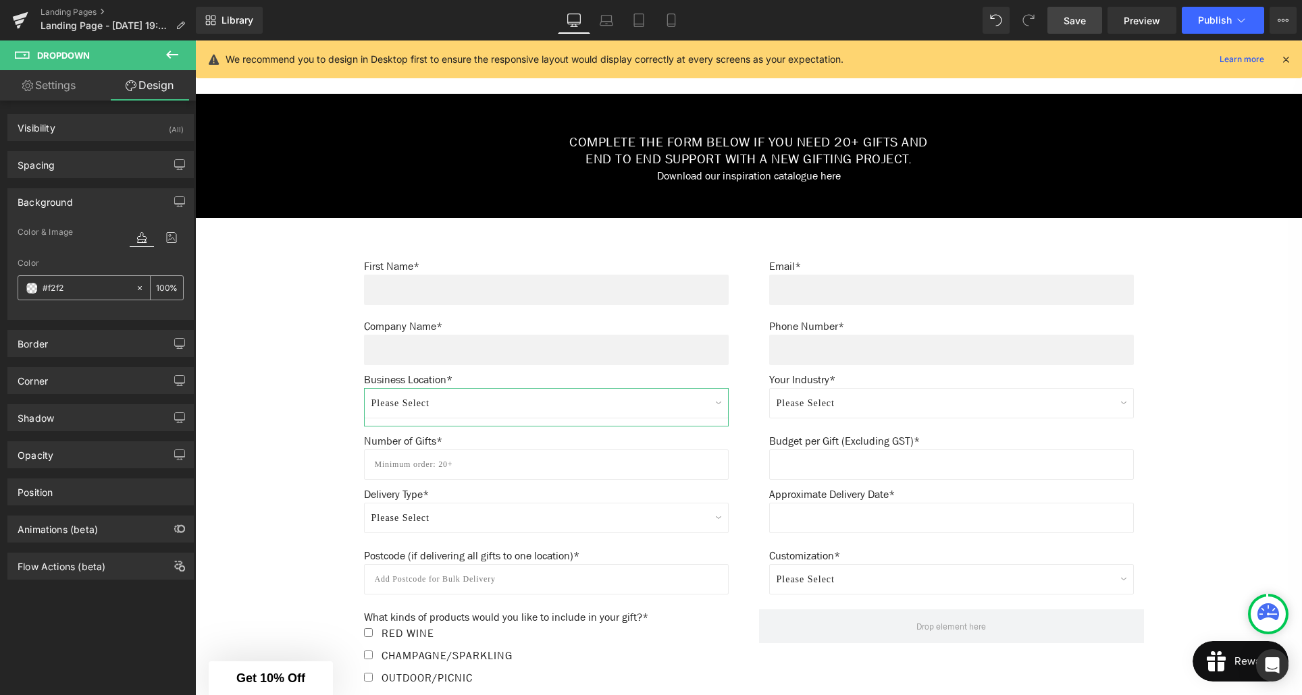
type input "13"
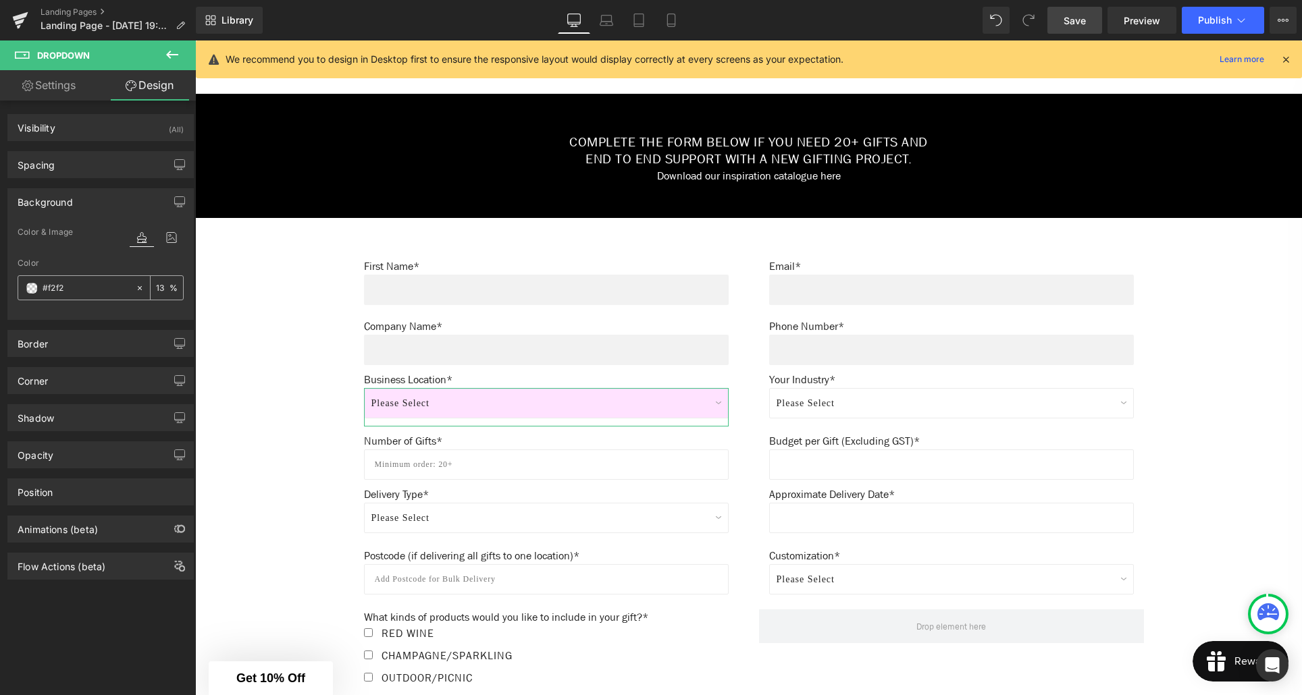
type input "#f2f2f"
type input "0"
type input "#f2f2f2"
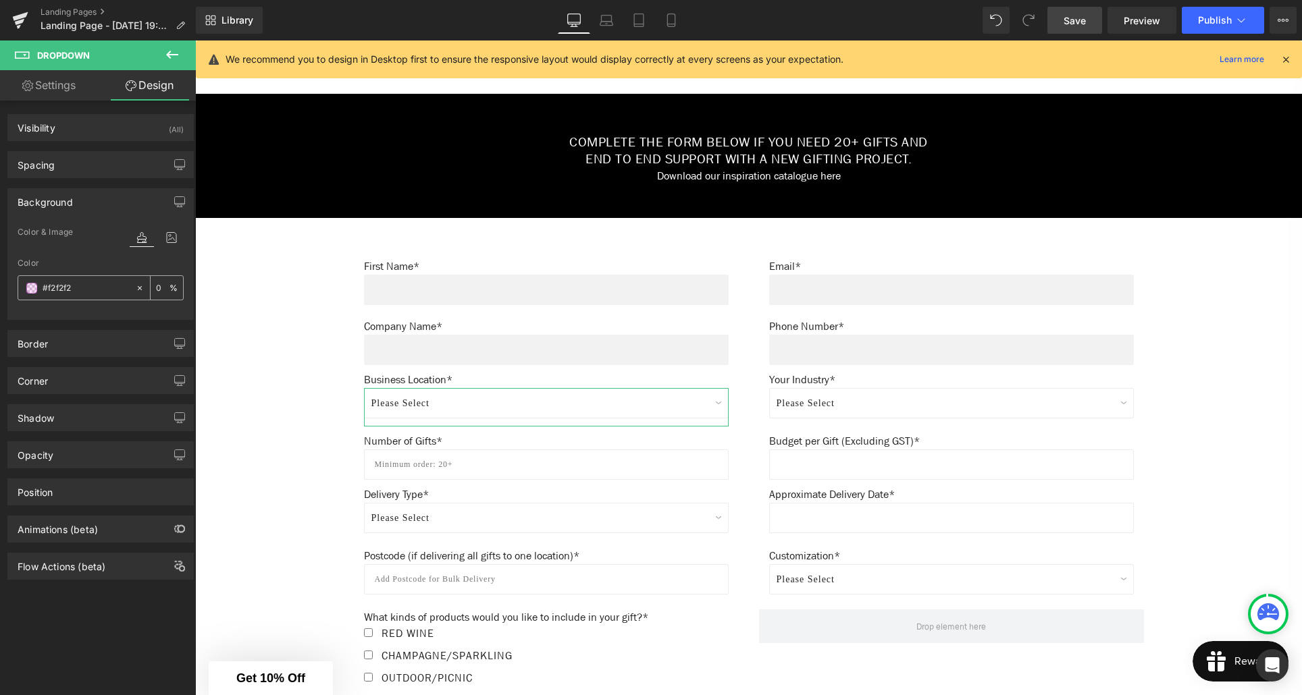
type input "100"
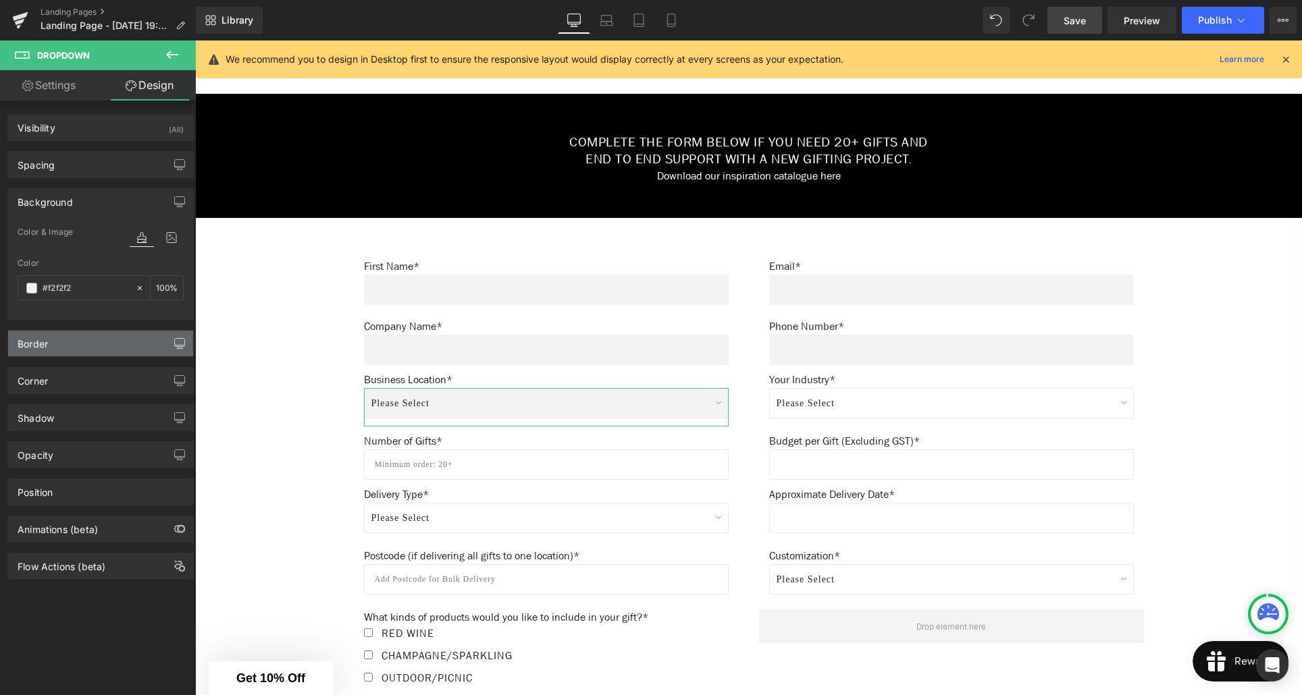
type input "#f2f2f2"
click at [178, 344] on icon "button" at bounding box center [179, 343] width 11 height 11
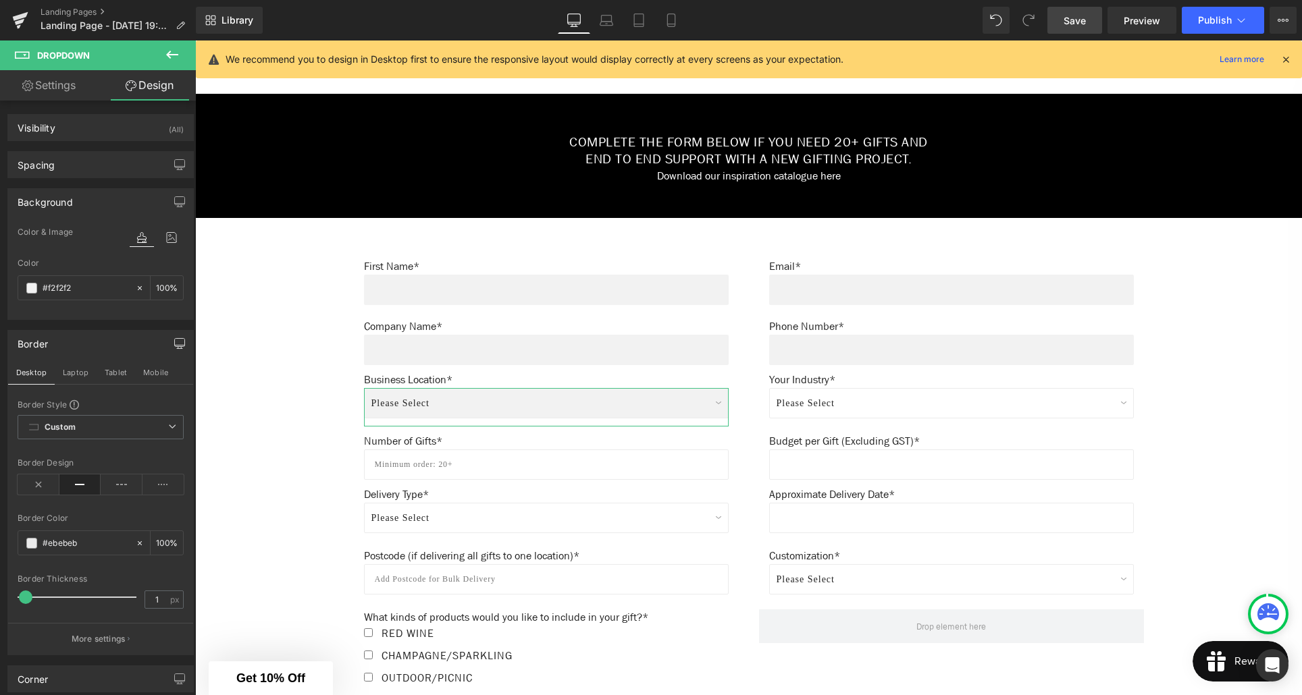
type input "0"
drag, startPoint x: 26, startPoint y: 597, endPoint x: 80, endPoint y: 594, distance: 54.1
click at [14, 597] on div "Border Style Custom Custom Setup Global Style Custom Setup Global Style solid B…" at bounding box center [100, 527] width 185 height 256
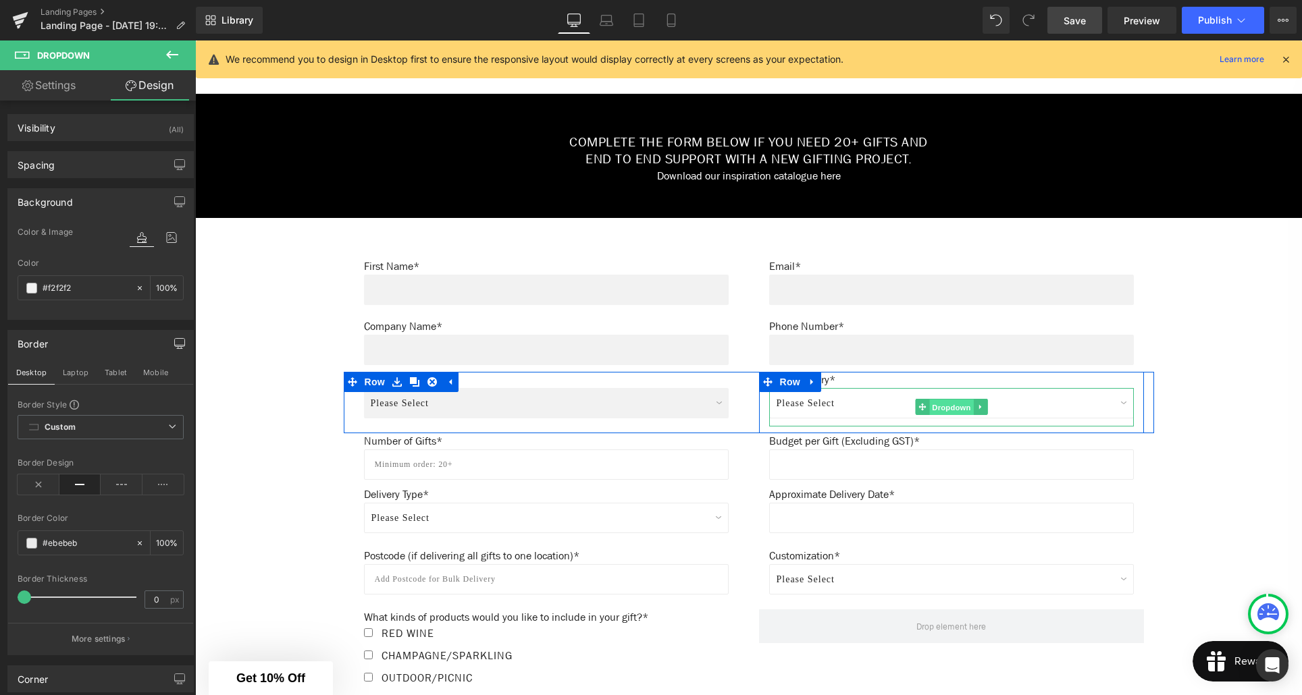
click at [957, 406] on span "Dropdown" at bounding box center [951, 408] width 44 height 16
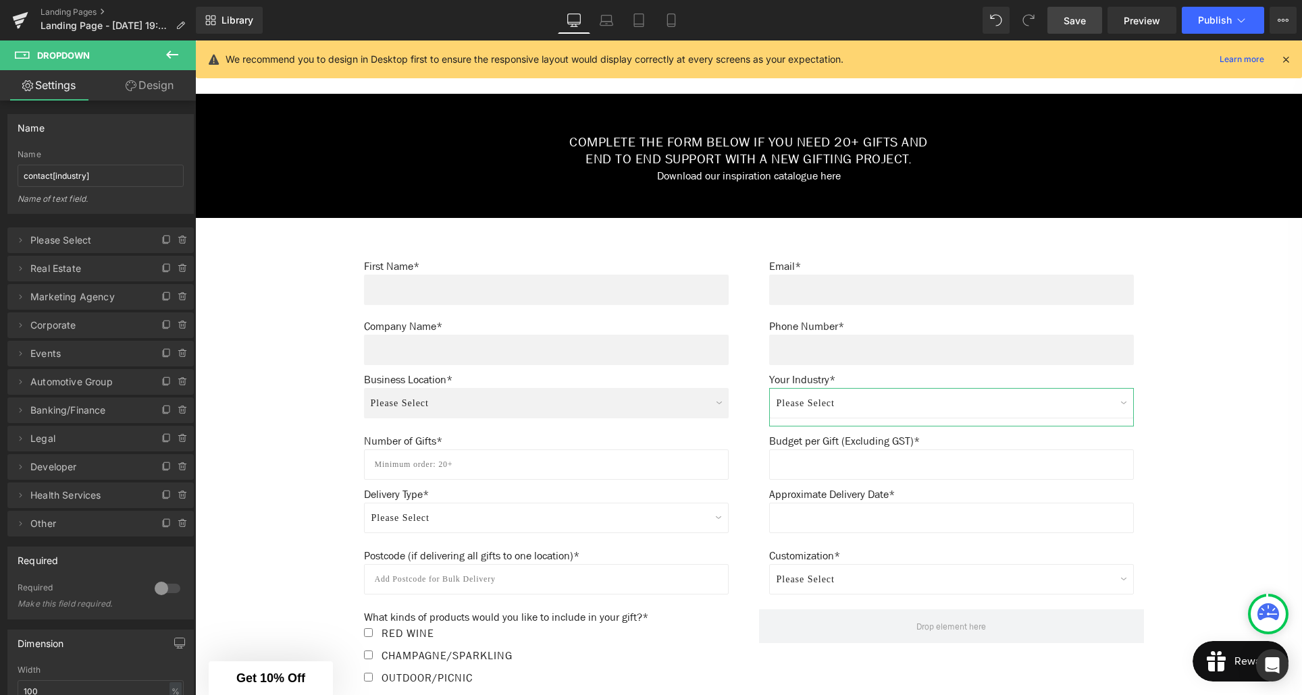
click at [155, 84] on link "Design" at bounding box center [150, 85] width 98 height 30
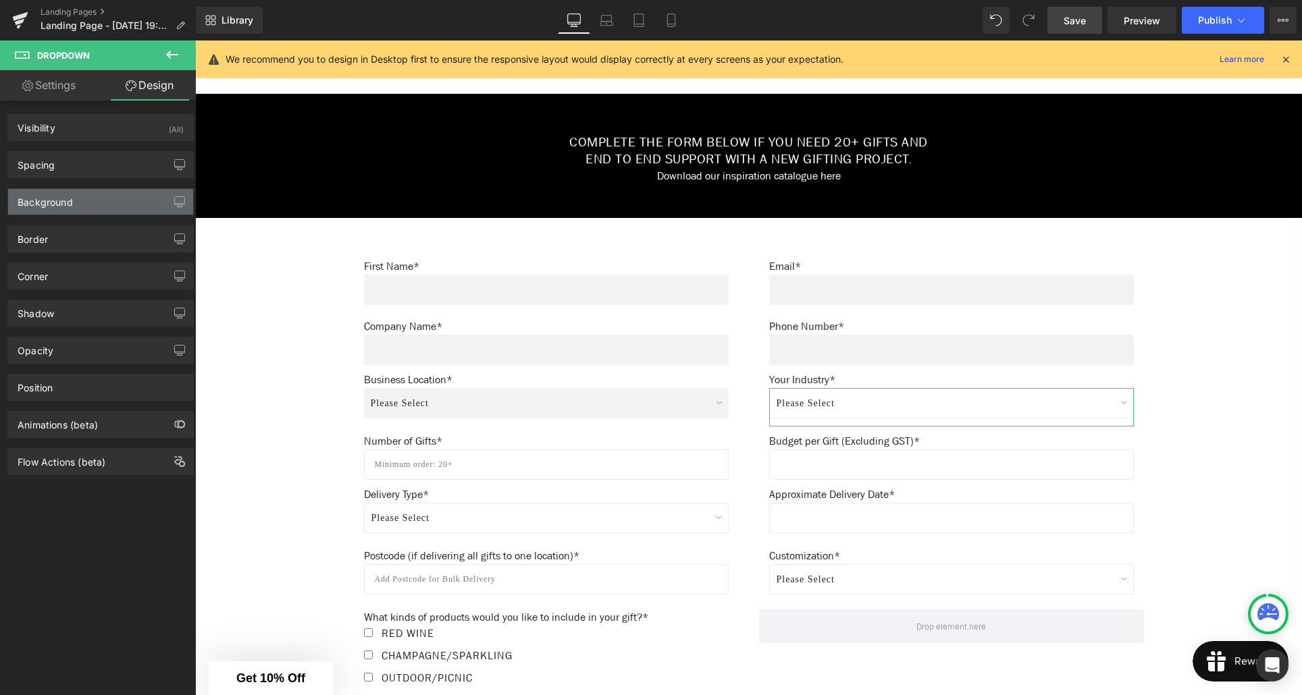
type input "#ffffff"
type input "100"
click at [105, 196] on div "Background" at bounding box center [100, 202] width 185 height 26
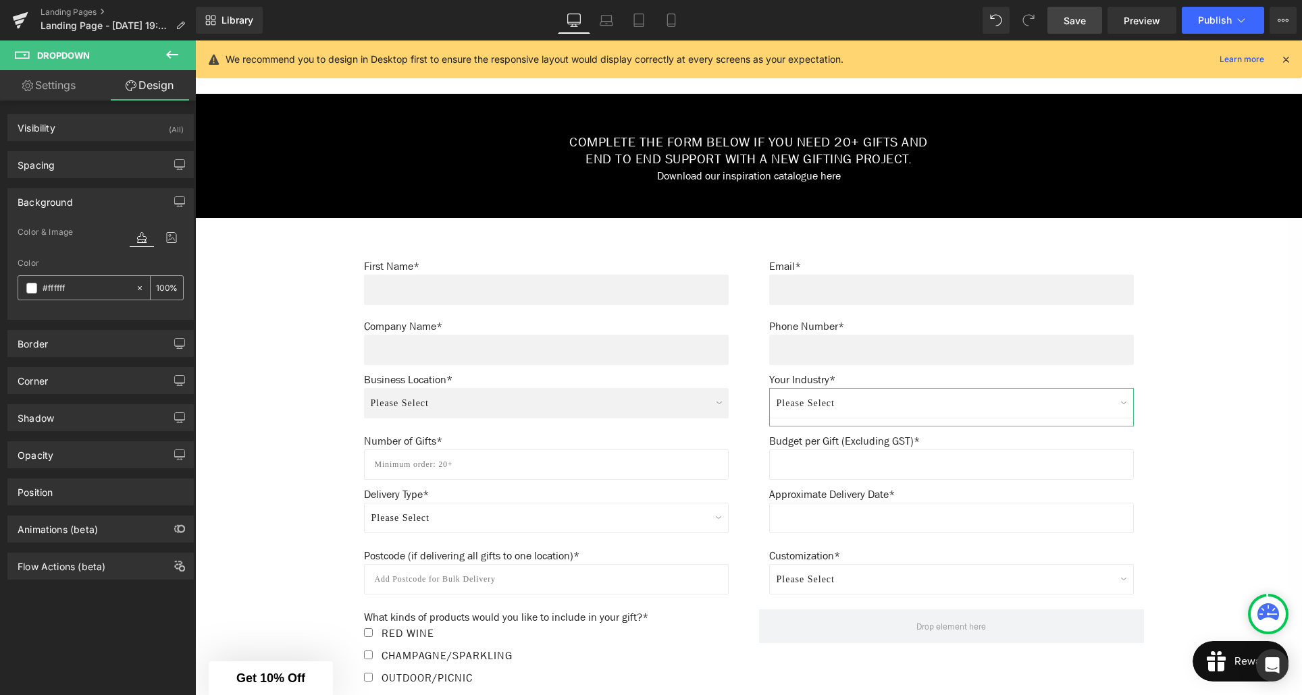
click at [75, 288] on input "#ffffff" at bounding box center [86, 288] width 86 height 15
type input "0"
type input "#f2f"
type input "100"
type input "#f2f2"
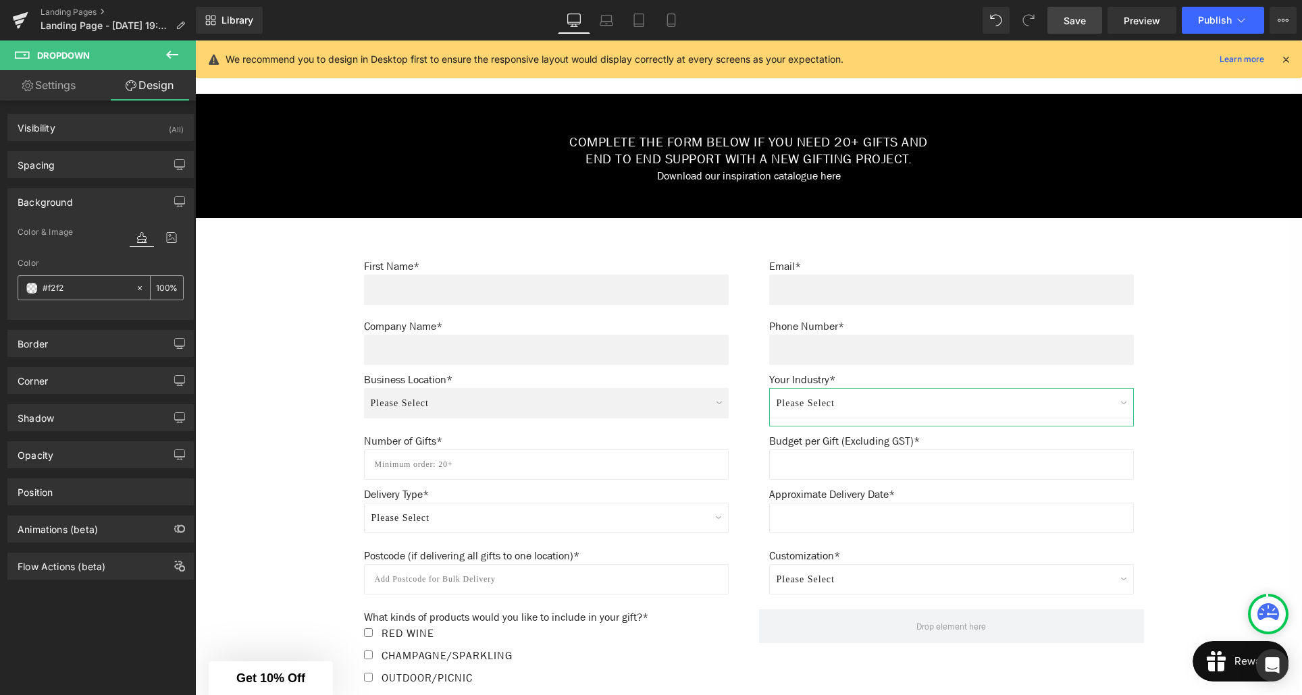
type input "13"
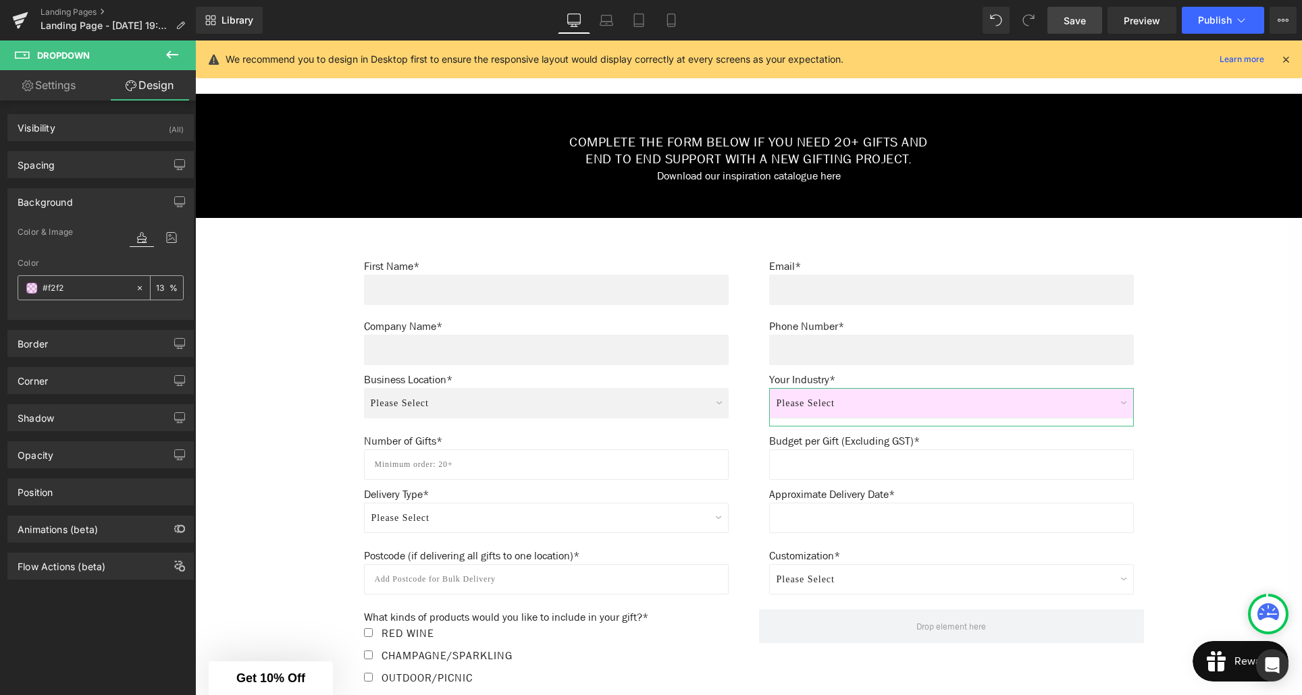
type input "#f2f2f"
type input "0"
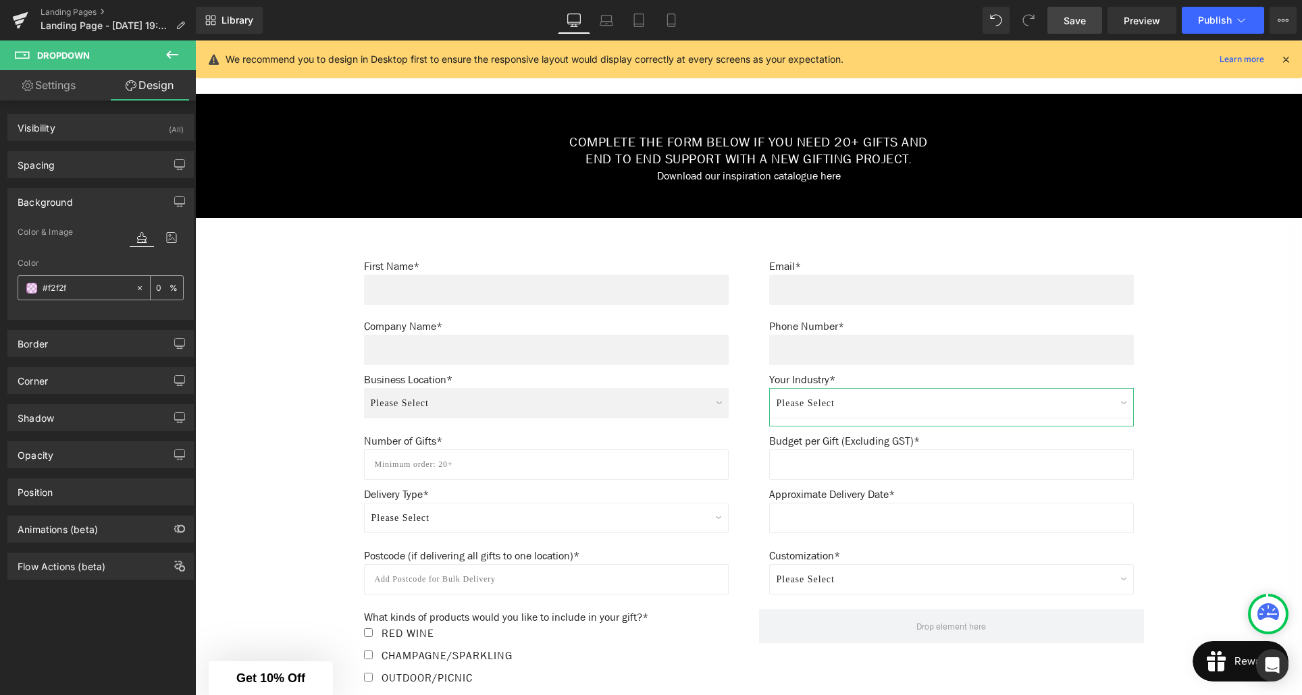
type input "#f2f2f2"
type input "100"
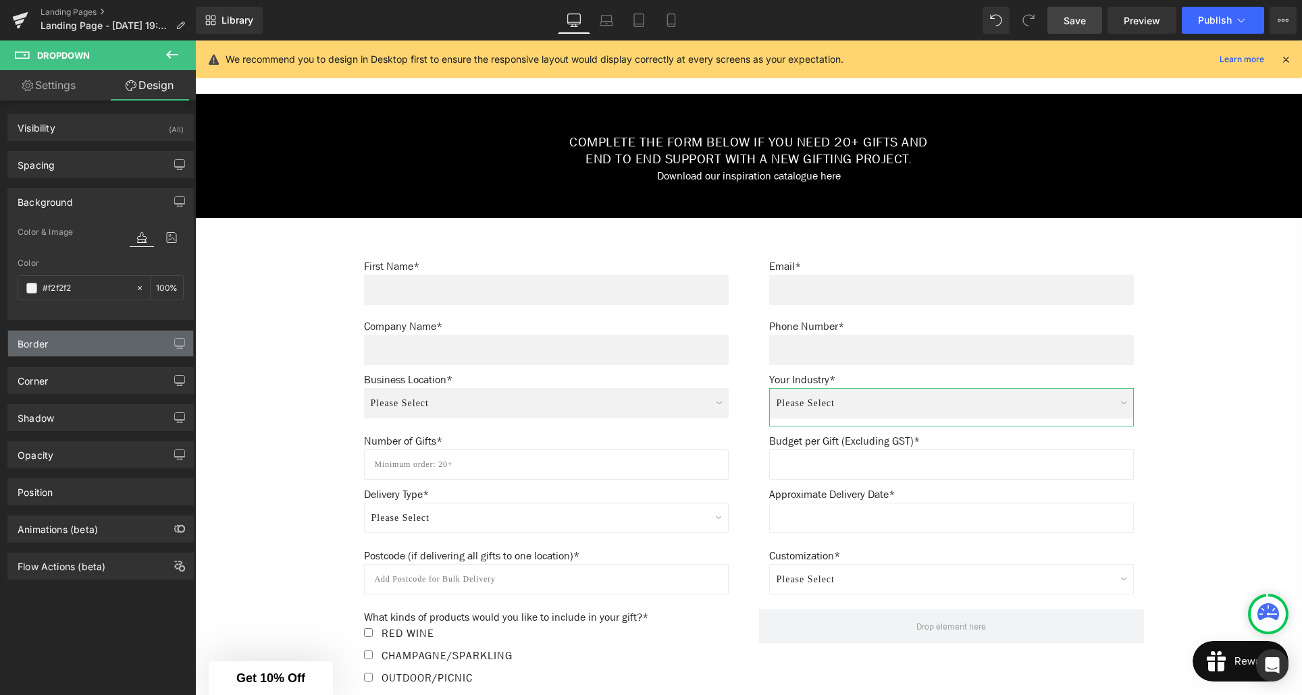
type input "#f2f2f2"
click at [126, 351] on div "Border" at bounding box center [100, 344] width 185 height 26
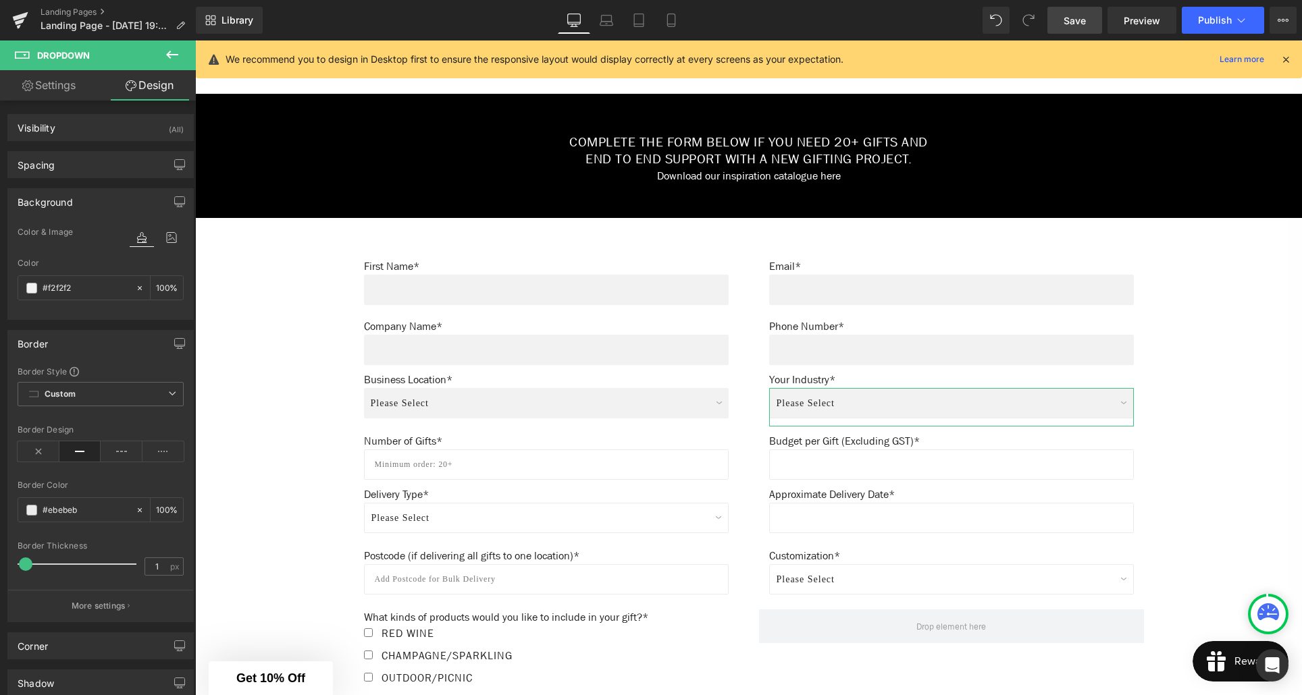
type input "0"
drag, startPoint x: 24, startPoint y: 560, endPoint x: 14, endPoint y: 560, distance: 10.8
click at [14, 560] on div "Border Style Custom Custom Setup Global Style Custom Setup Global Style solid B…" at bounding box center [100, 494] width 185 height 256
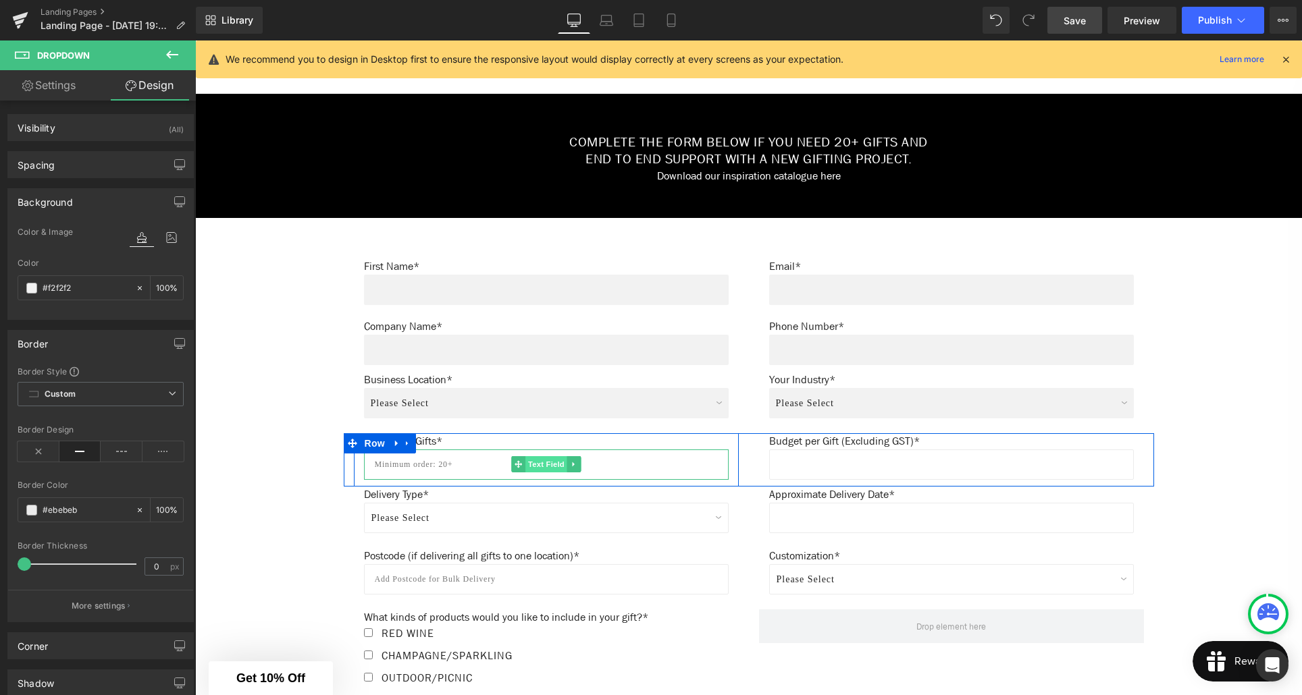
click at [556, 467] on span "Text Field" at bounding box center [546, 464] width 42 height 16
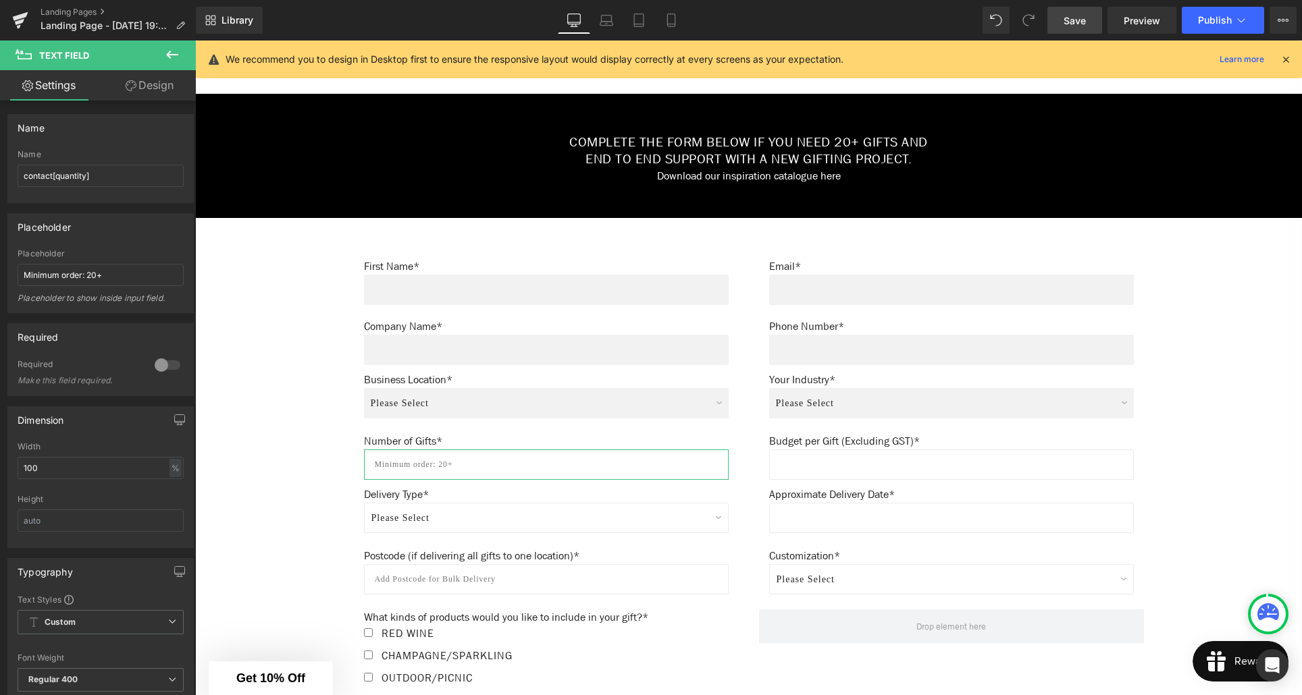
click at [133, 85] on icon at bounding box center [131, 85] width 11 height 11
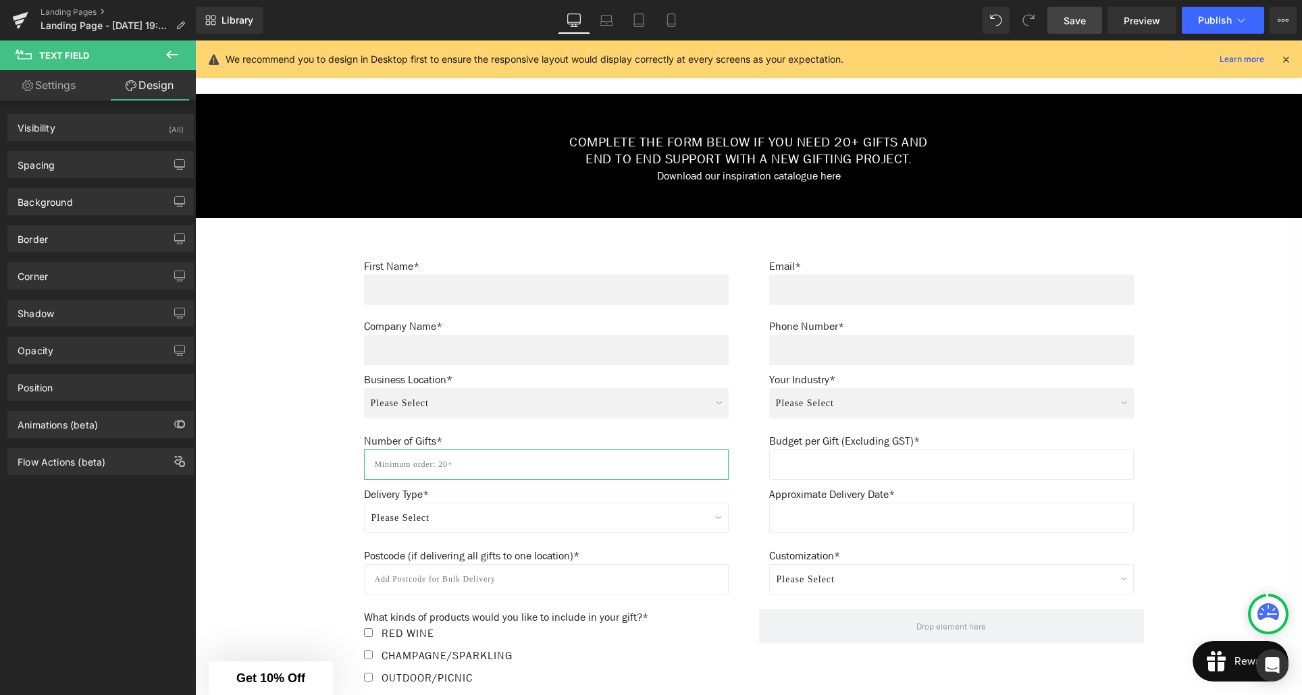
type input "#ffffff"
type input "100"
click at [73, 204] on div "Background" at bounding box center [100, 202] width 185 height 26
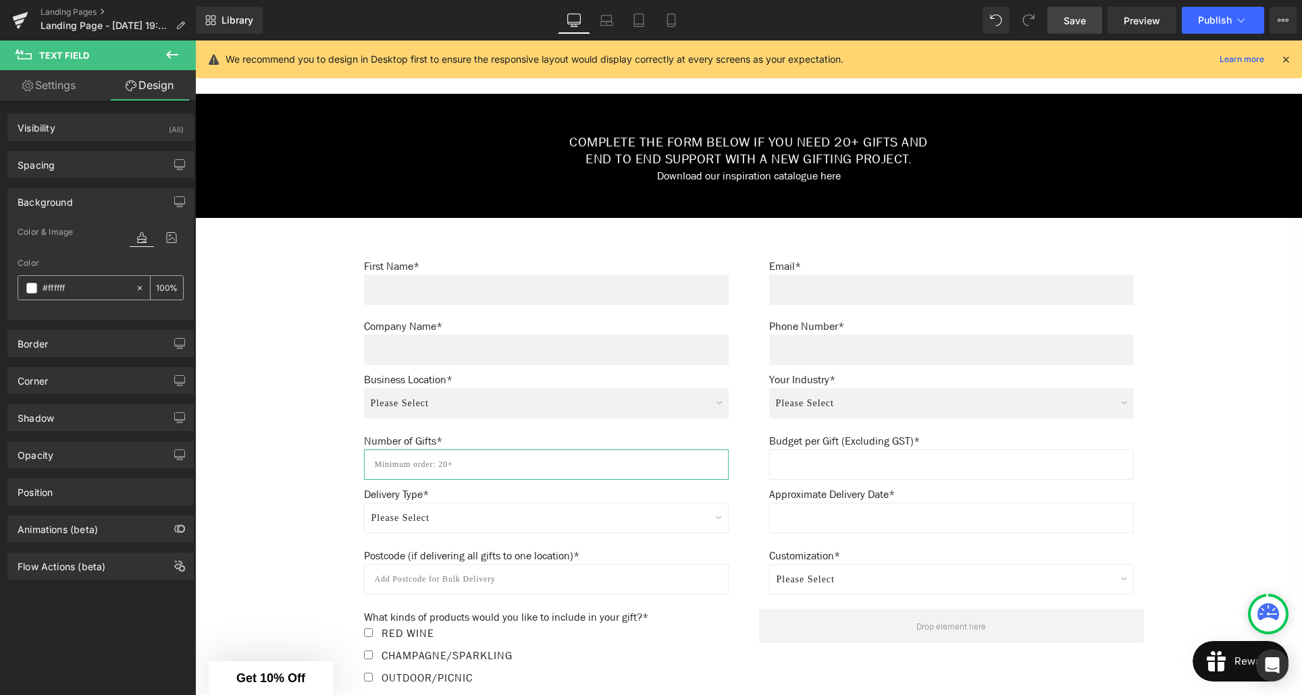
click at [76, 284] on input "#ffffff" at bounding box center [86, 288] width 86 height 15
type input "0"
type input "#f2f"
type input "100"
type input "#f2f2"
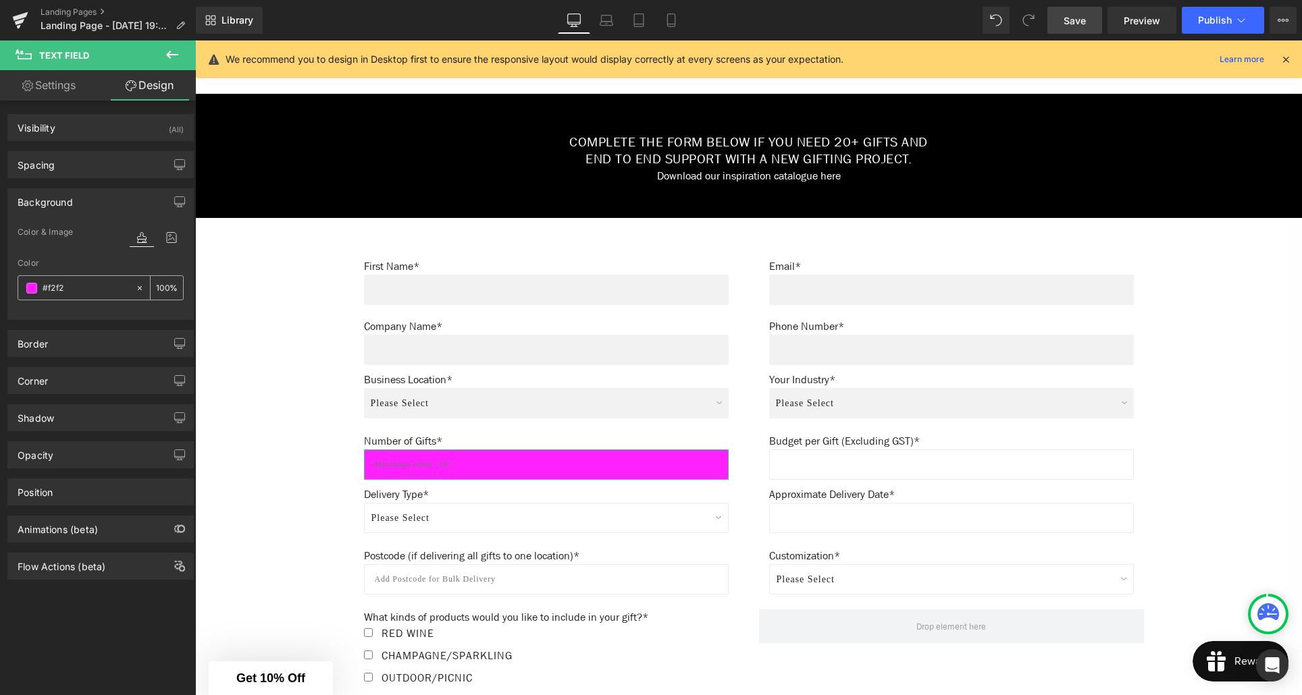
type input "13"
type input "#f2f2f"
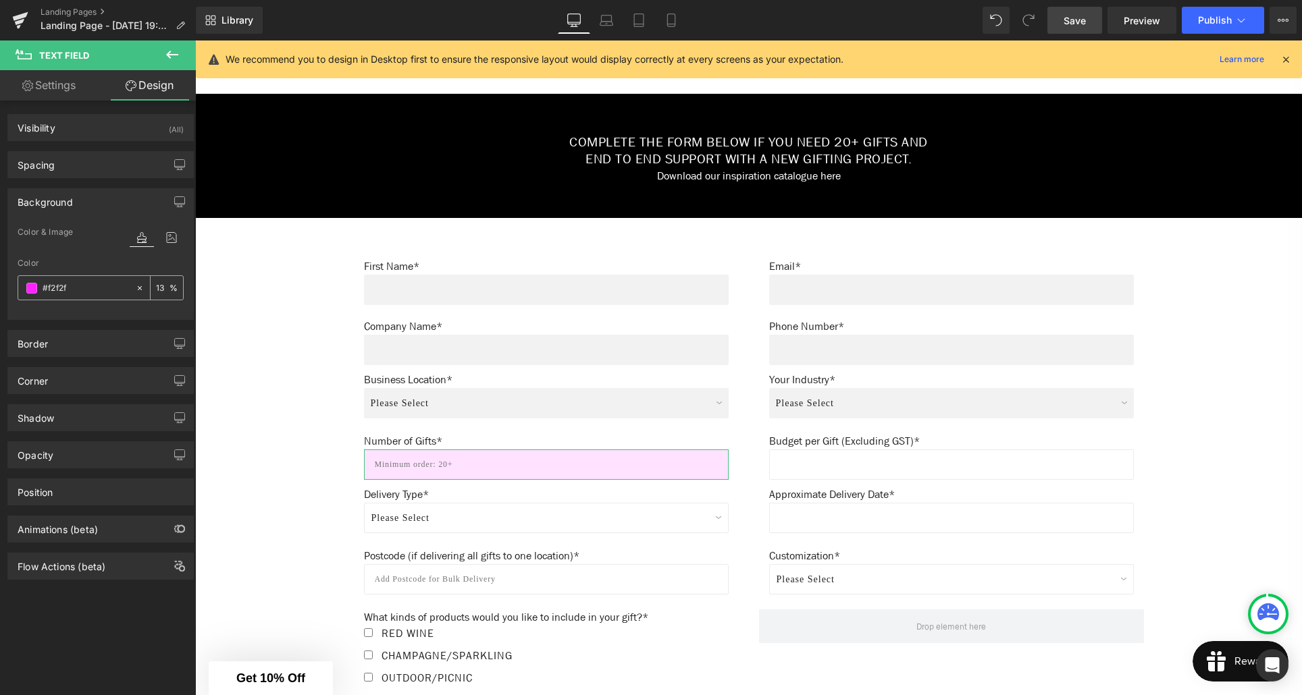
type input "0"
type input "#f2f2f2"
type input "100"
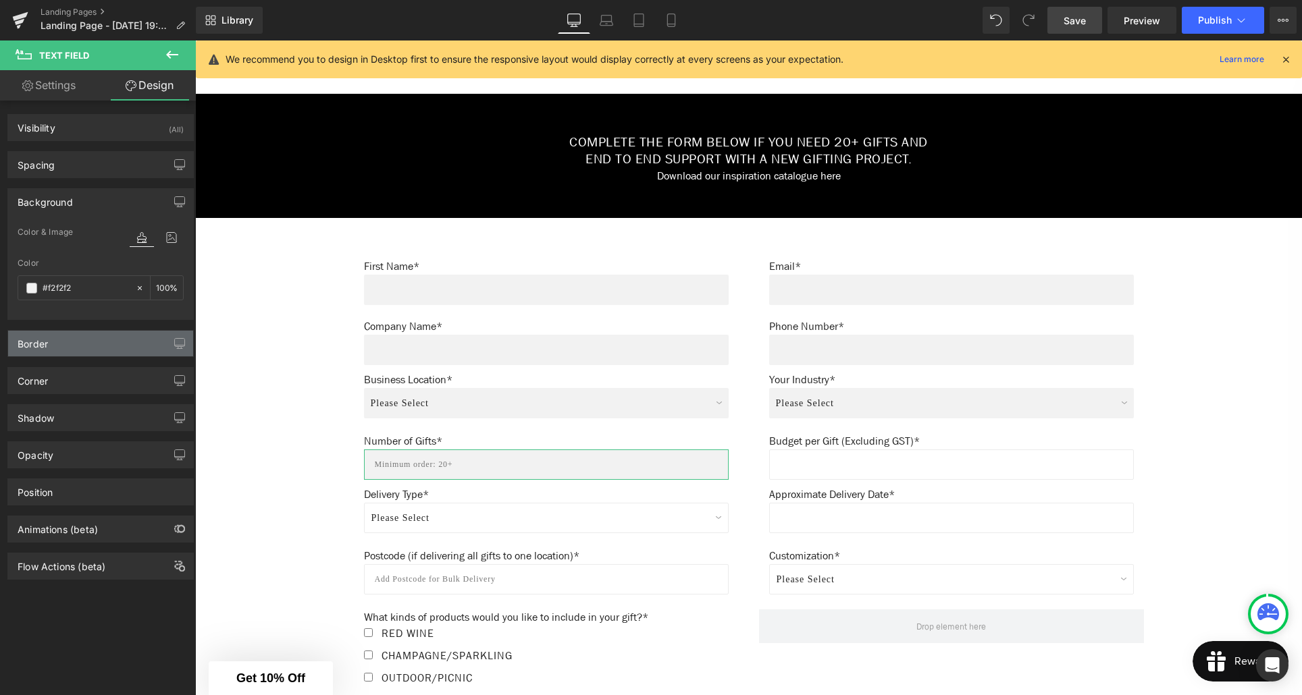
type input "#f2f2f2"
click at [122, 344] on div "Border" at bounding box center [100, 344] width 185 height 26
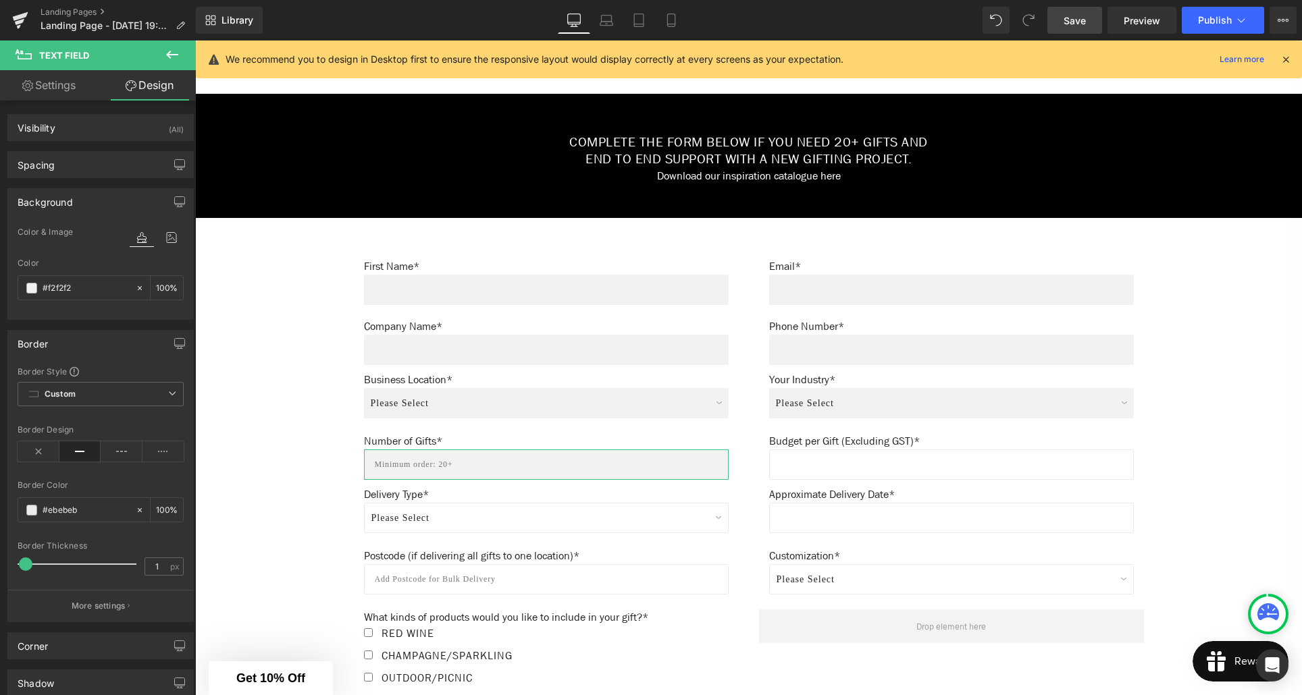
type input "0"
drag, startPoint x: 23, startPoint y: 567, endPoint x: 11, endPoint y: 565, distance: 11.7
click at [11, 565] on div "Border Style Custom Custom Setup Global Style Custom Setup Global Style solid B…" at bounding box center [100, 494] width 185 height 256
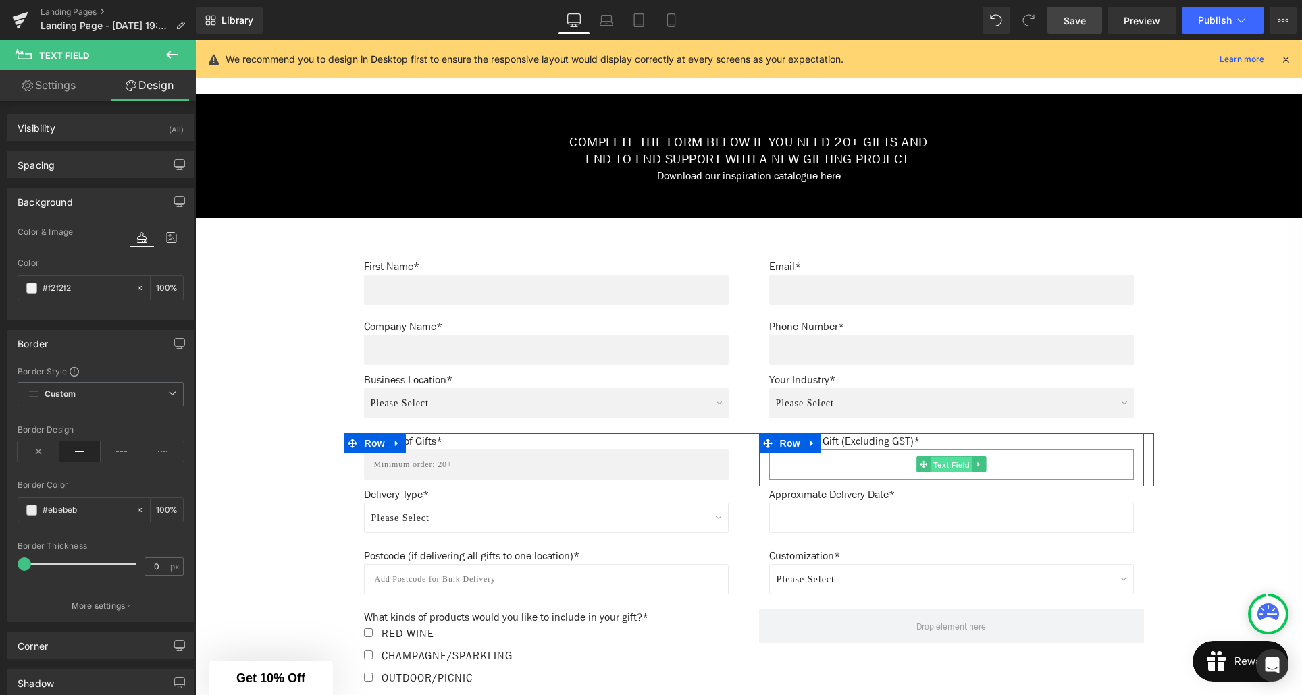
click at [952, 467] on span "Text Field" at bounding box center [951, 465] width 42 height 16
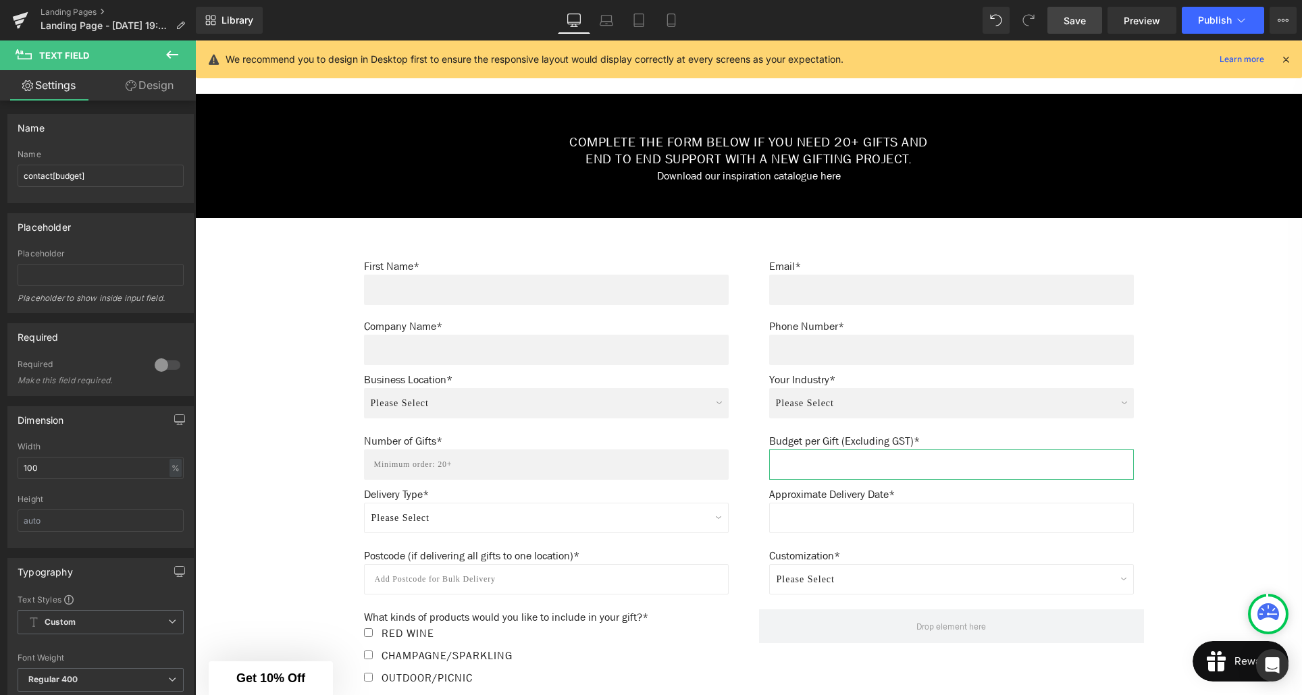
click at [143, 86] on link "Design" at bounding box center [150, 85] width 98 height 30
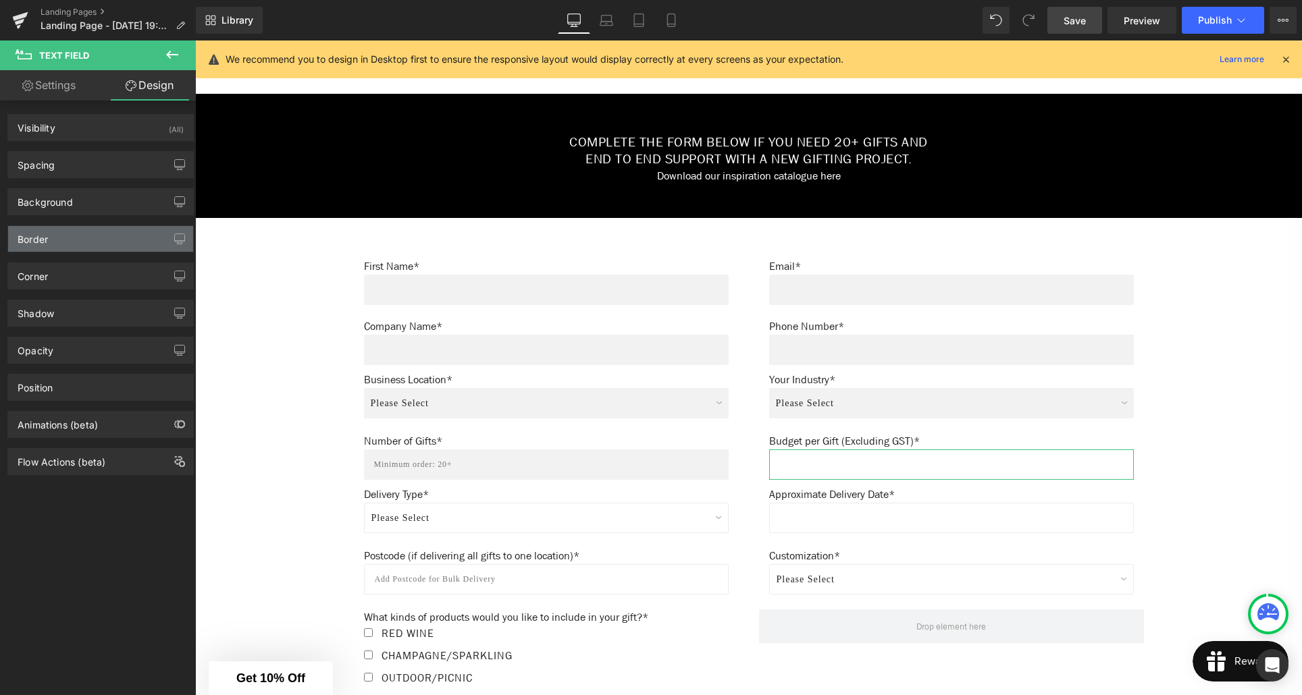
type input "#ffffff"
type input "100"
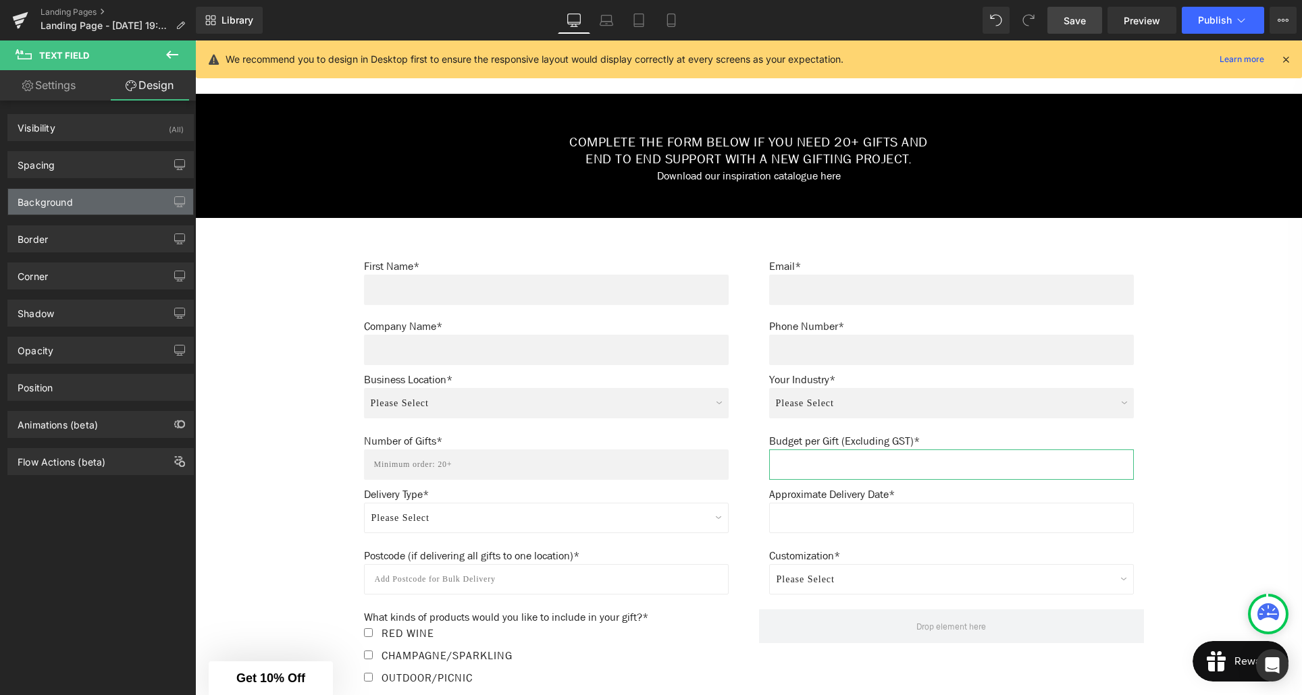
click at [76, 213] on div "Background" at bounding box center [100, 202] width 185 height 26
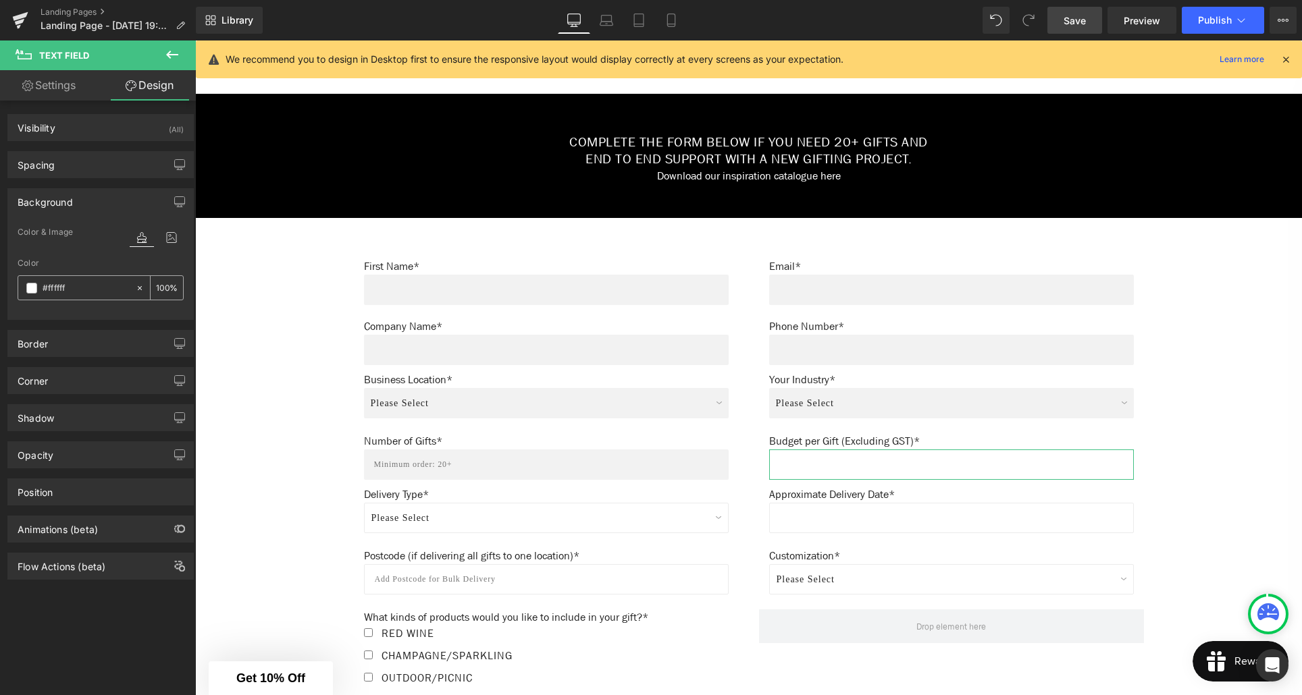
click at [66, 284] on input "#ffffff" at bounding box center [86, 288] width 86 height 15
type input "0"
type input "#f2f"
type input "100"
type input "#f2f2"
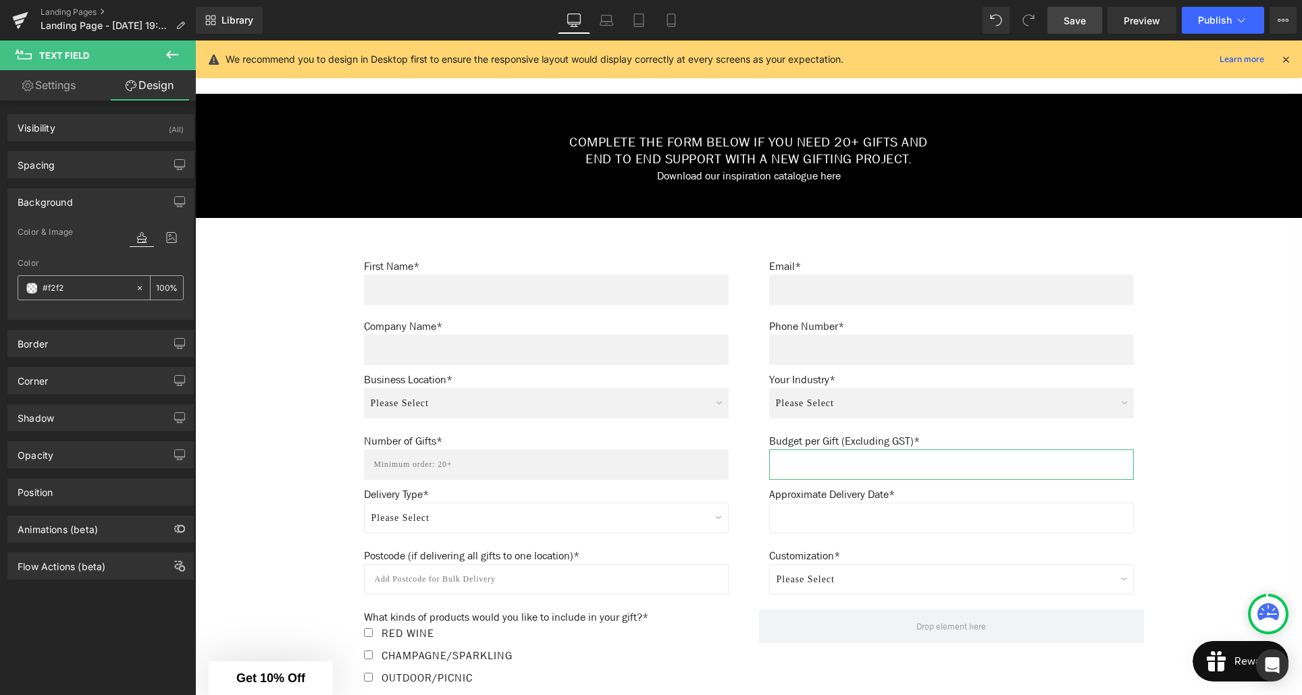
type input "13"
type input "#f2f2f"
type input "0"
type input "#f2f2f2"
type input "100"
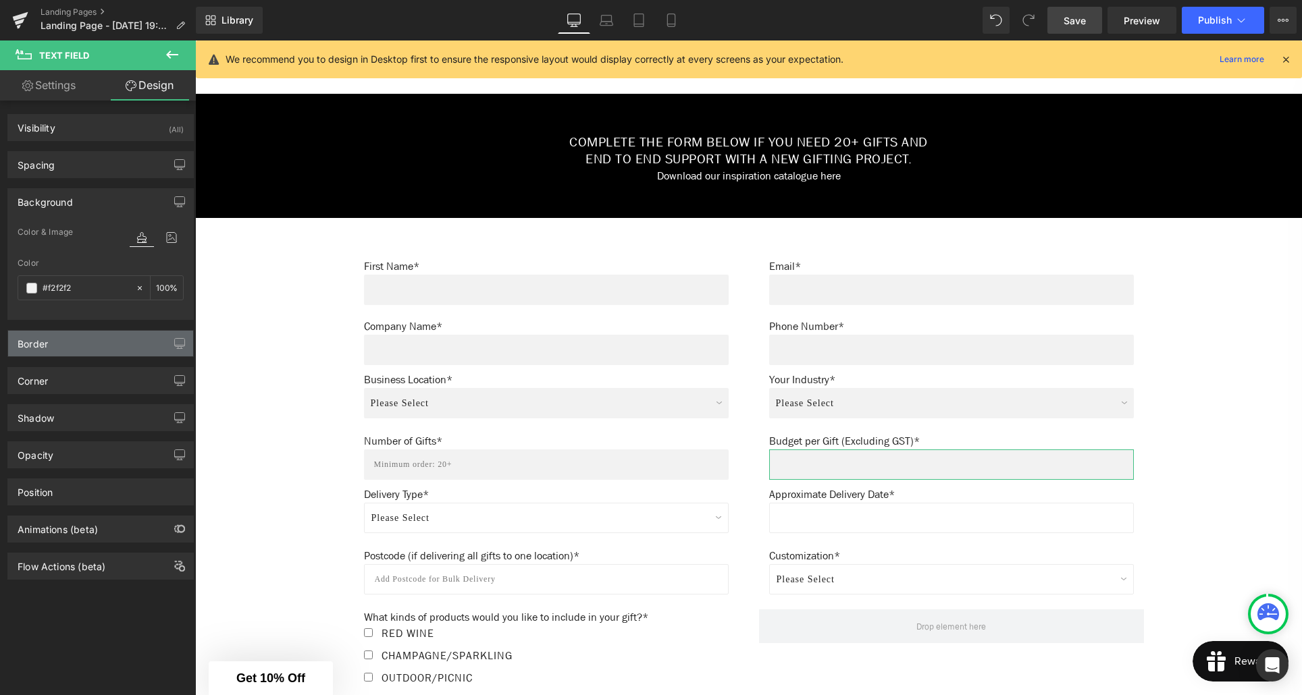
type input "#f2f2f2"
click at [86, 346] on div "Border" at bounding box center [100, 344] width 185 height 26
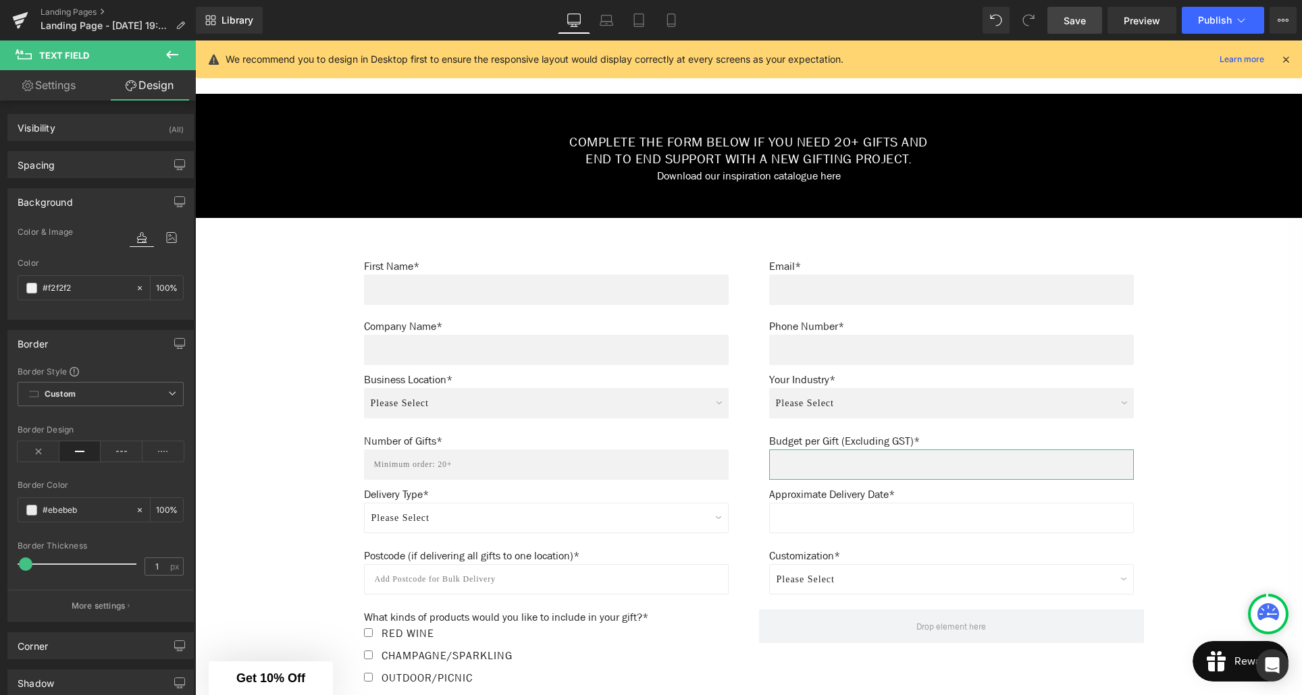
type input "0"
drag, startPoint x: 28, startPoint y: 561, endPoint x: 12, endPoint y: 561, distance: 15.5
click at [12, 561] on div "Border Style Custom Custom Setup Global Style Custom Setup Global Style solid B…" at bounding box center [100, 494] width 185 height 256
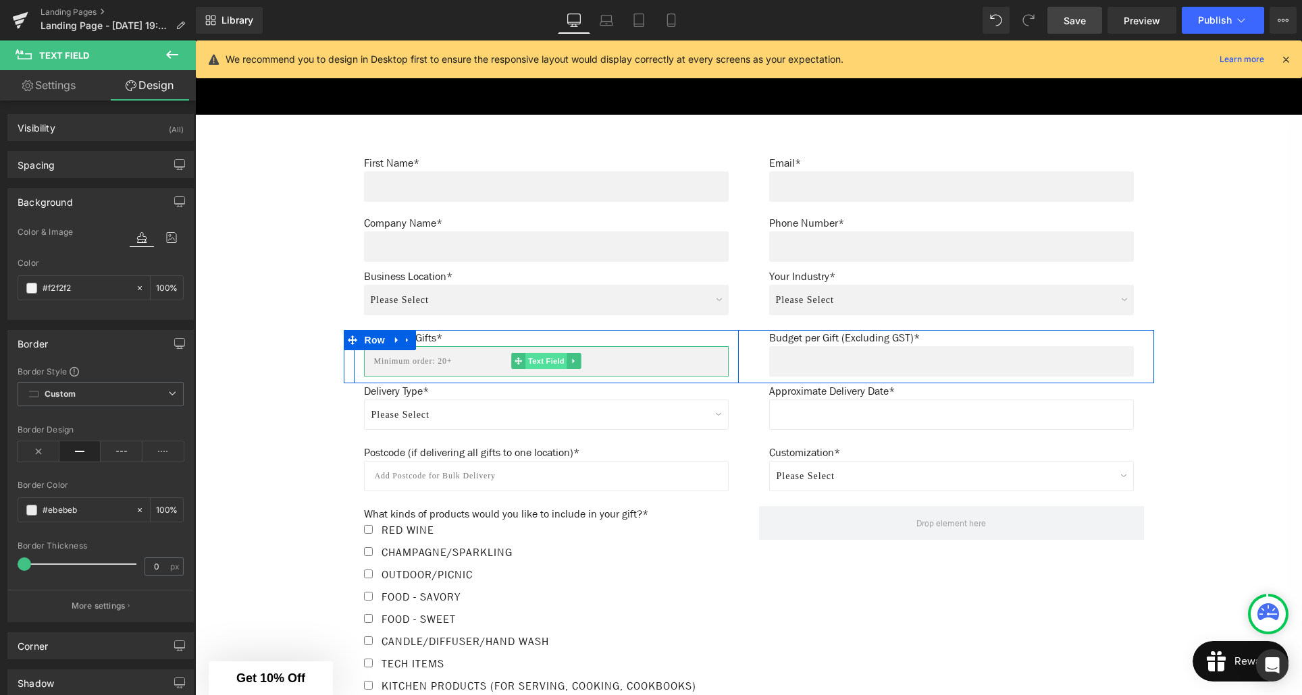
scroll to position [743, 0]
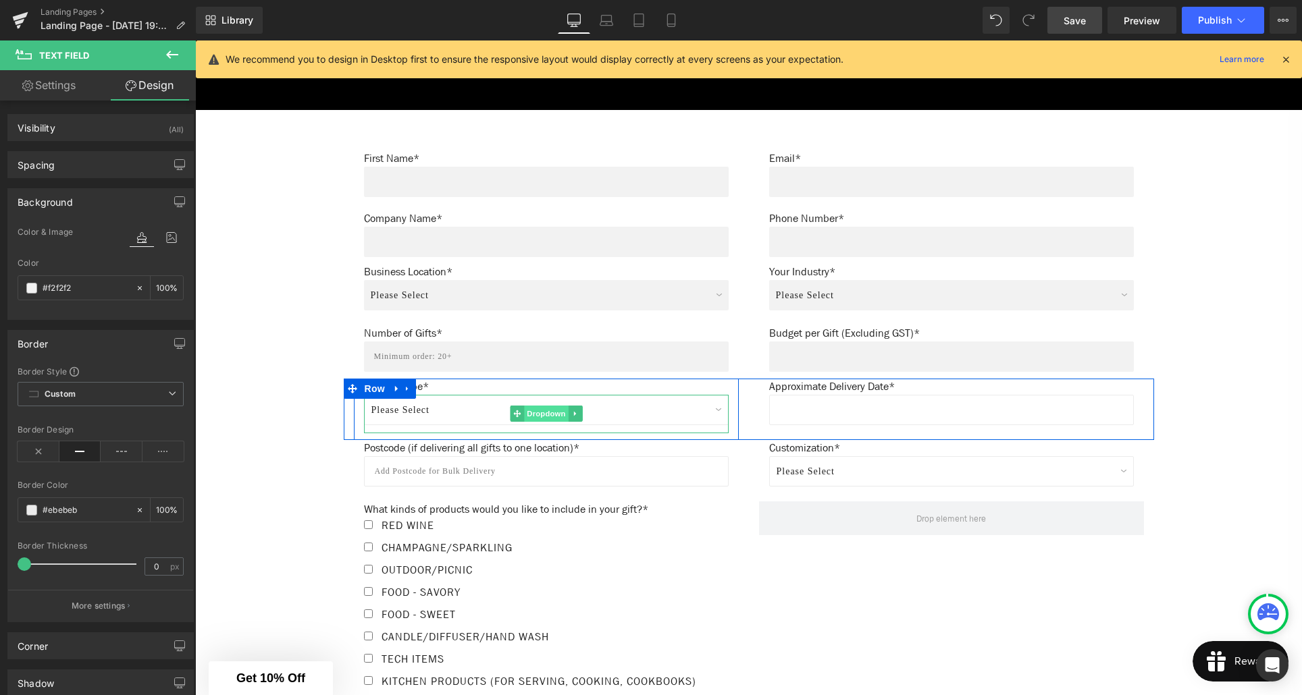
click at [546, 413] on span "Dropdown" at bounding box center [546, 414] width 44 height 16
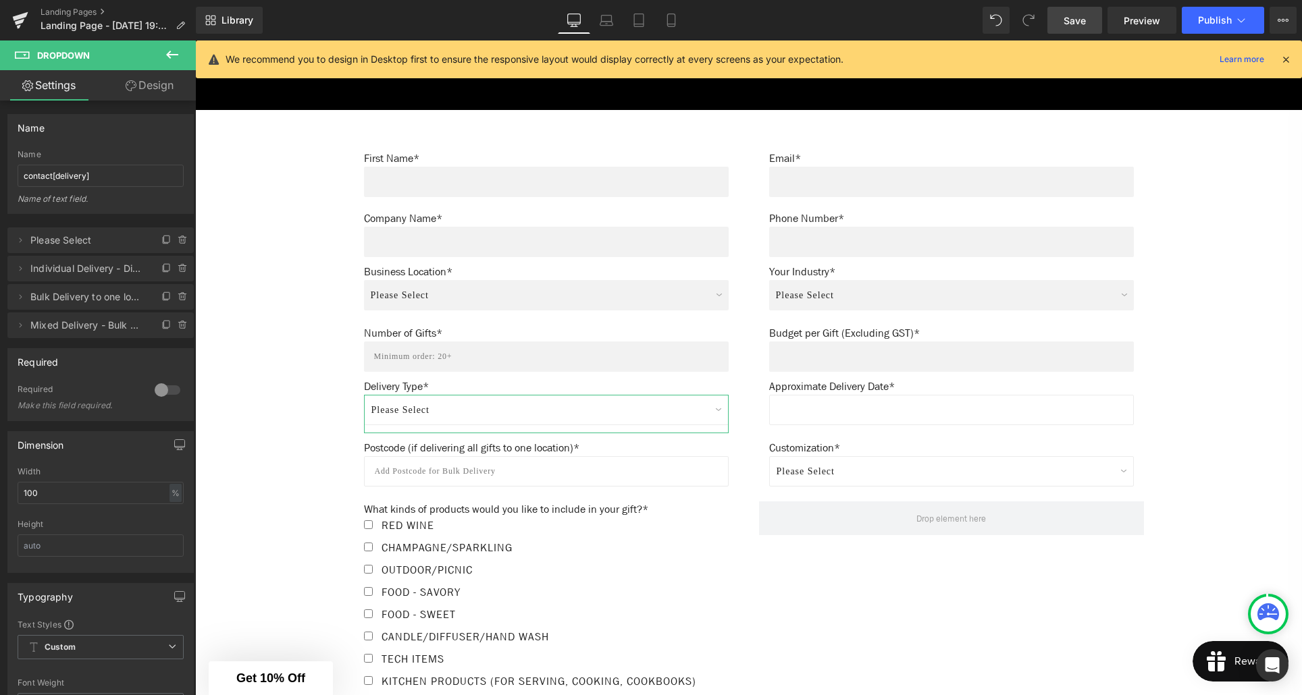
click at [148, 88] on link "Design" at bounding box center [150, 85] width 98 height 30
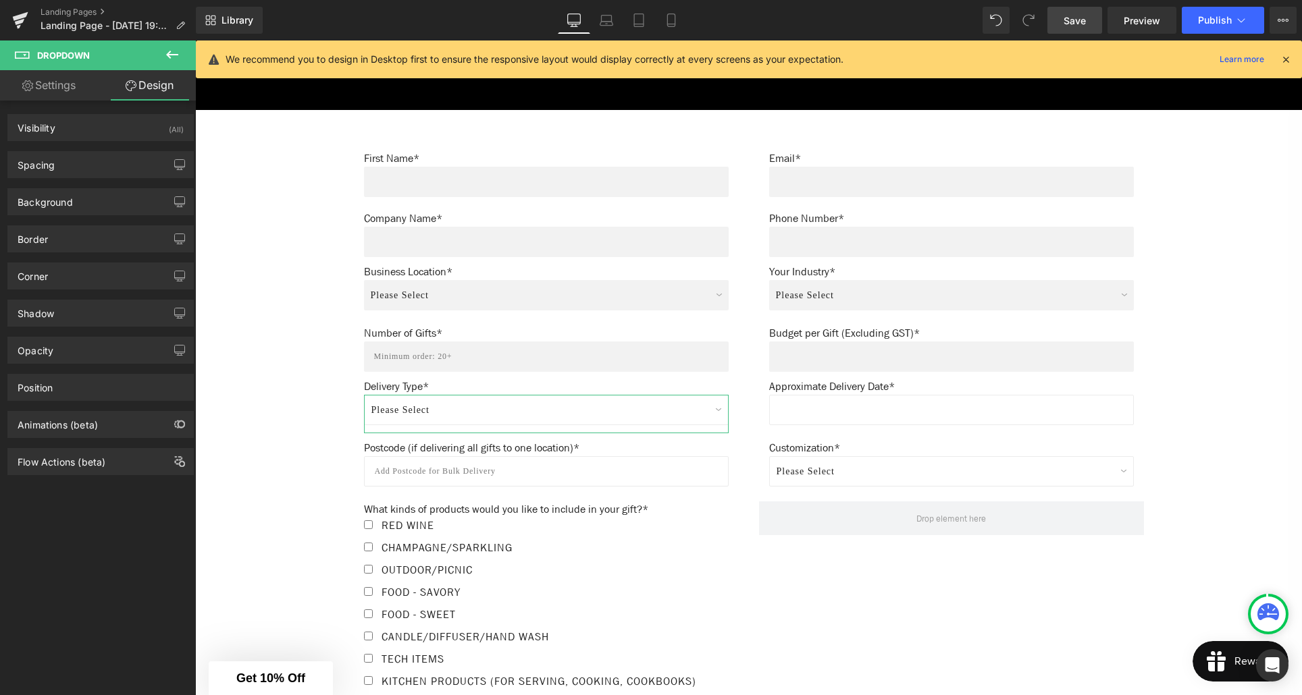
type input "#ffffff"
type input "100"
click at [72, 207] on div "Background" at bounding box center [100, 202] width 185 height 26
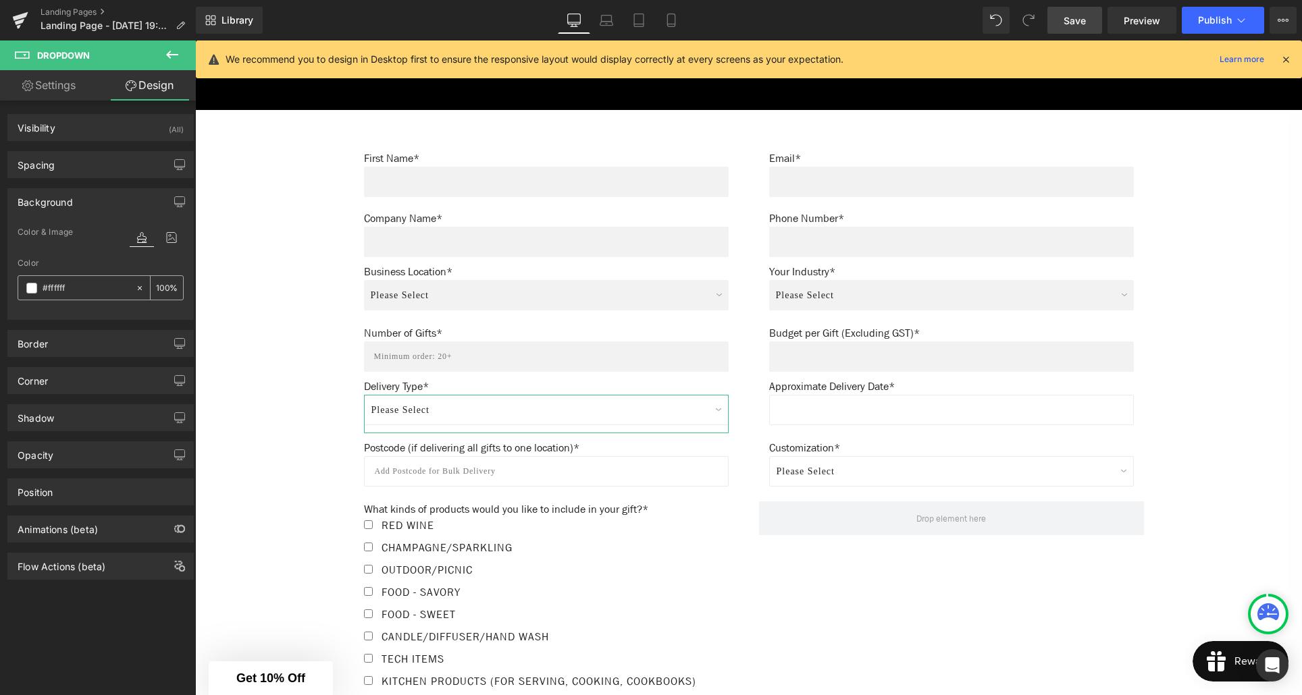
click at [70, 286] on input "#ffffff" at bounding box center [86, 288] width 86 height 15
type input "0"
type input "#f2f"
type input "100"
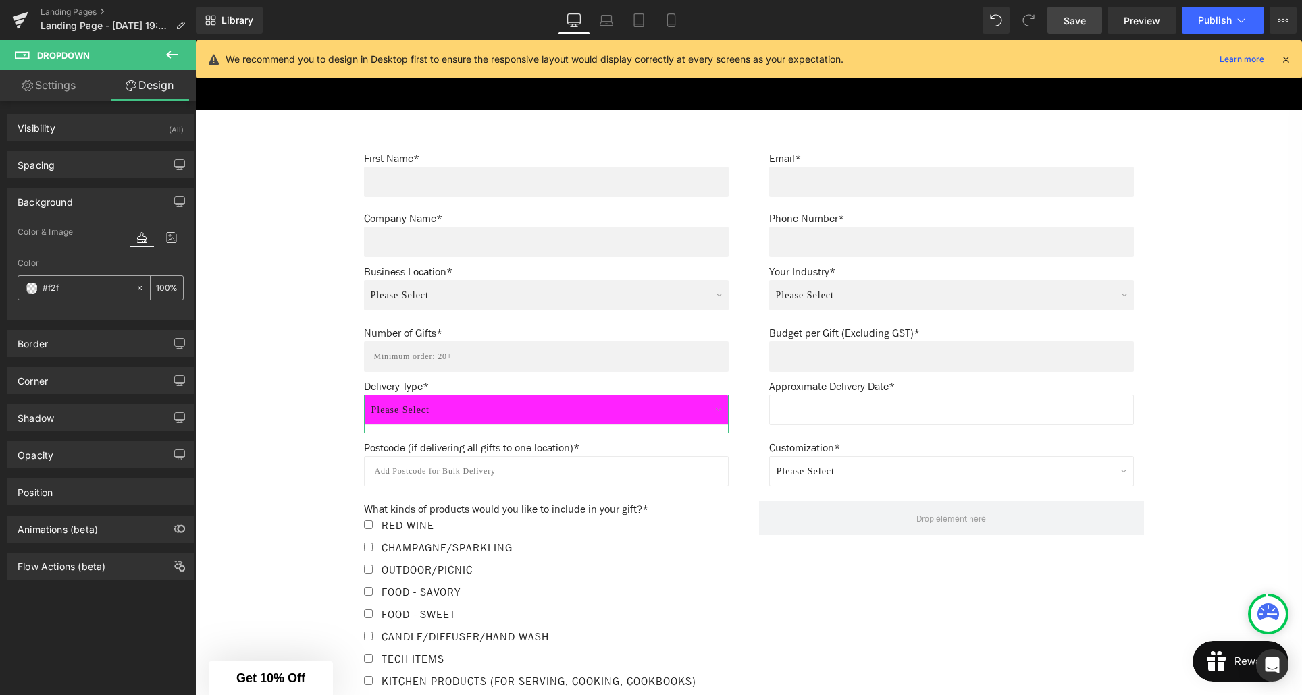
type input "#f2f2"
type input "13"
type input "#f2f2f"
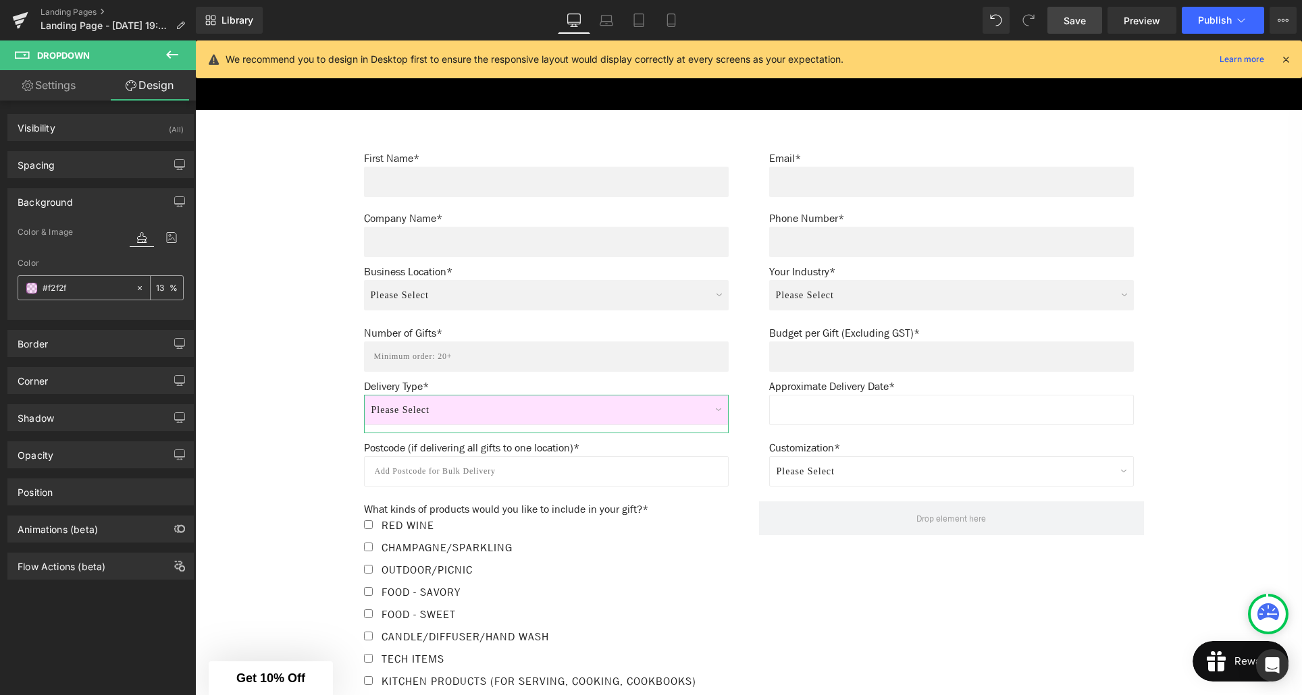
type input "0"
type input "#f2f2f2"
type input "100"
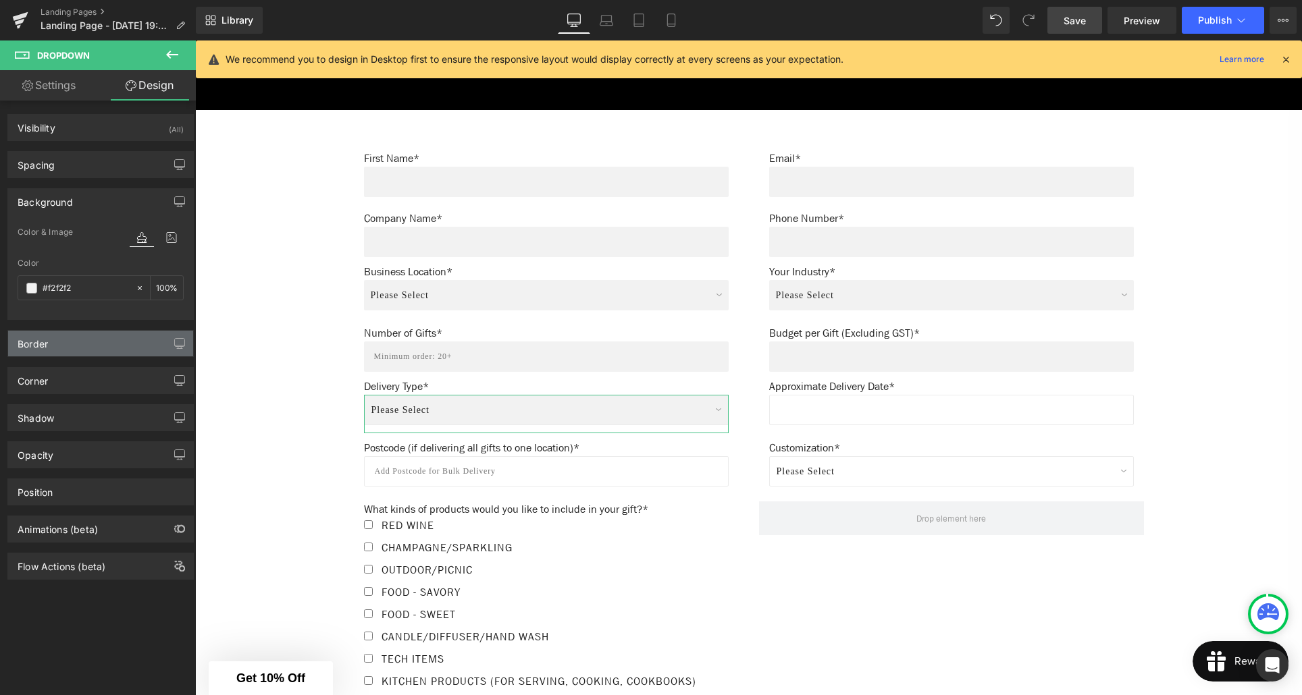
type input "#f2f2f2"
click at [95, 339] on div "Border" at bounding box center [100, 344] width 185 height 26
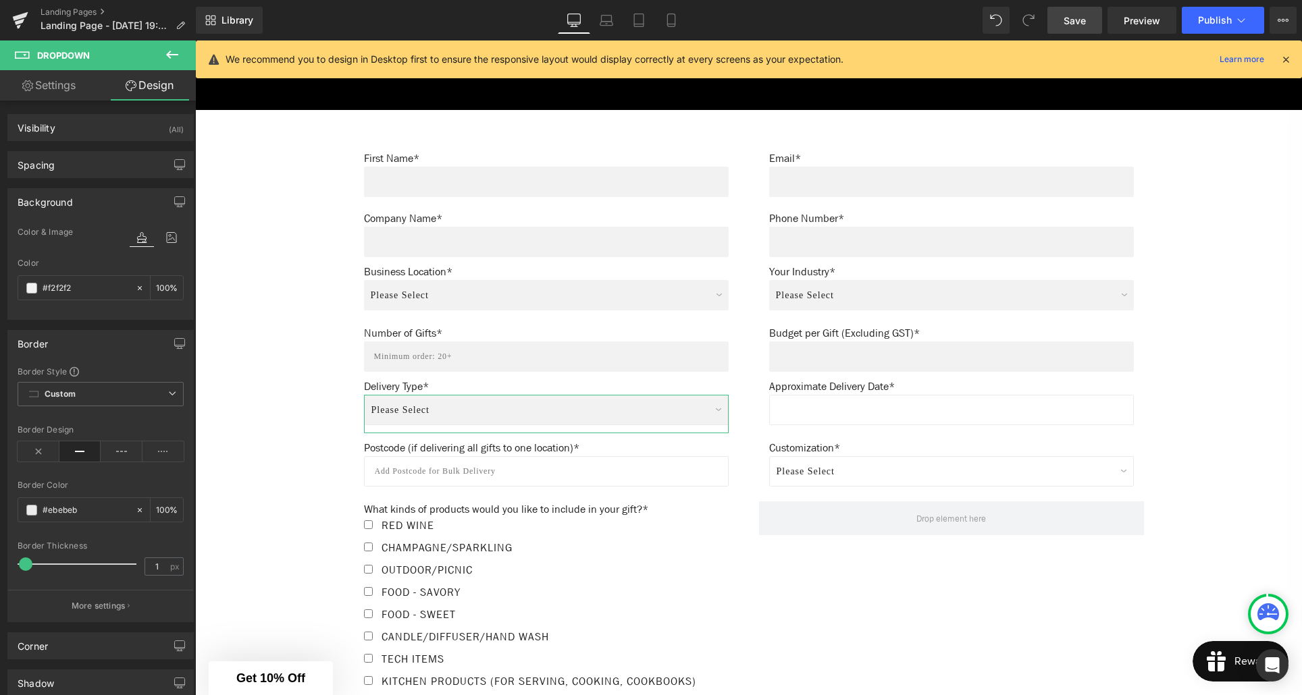
type input "0"
drag, startPoint x: 26, startPoint y: 561, endPoint x: 17, endPoint y: 561, distance: 8.8
click at [18, 561] on div "Border Thickness 0 px" at bounding box center [101, 564] width 166 height 45
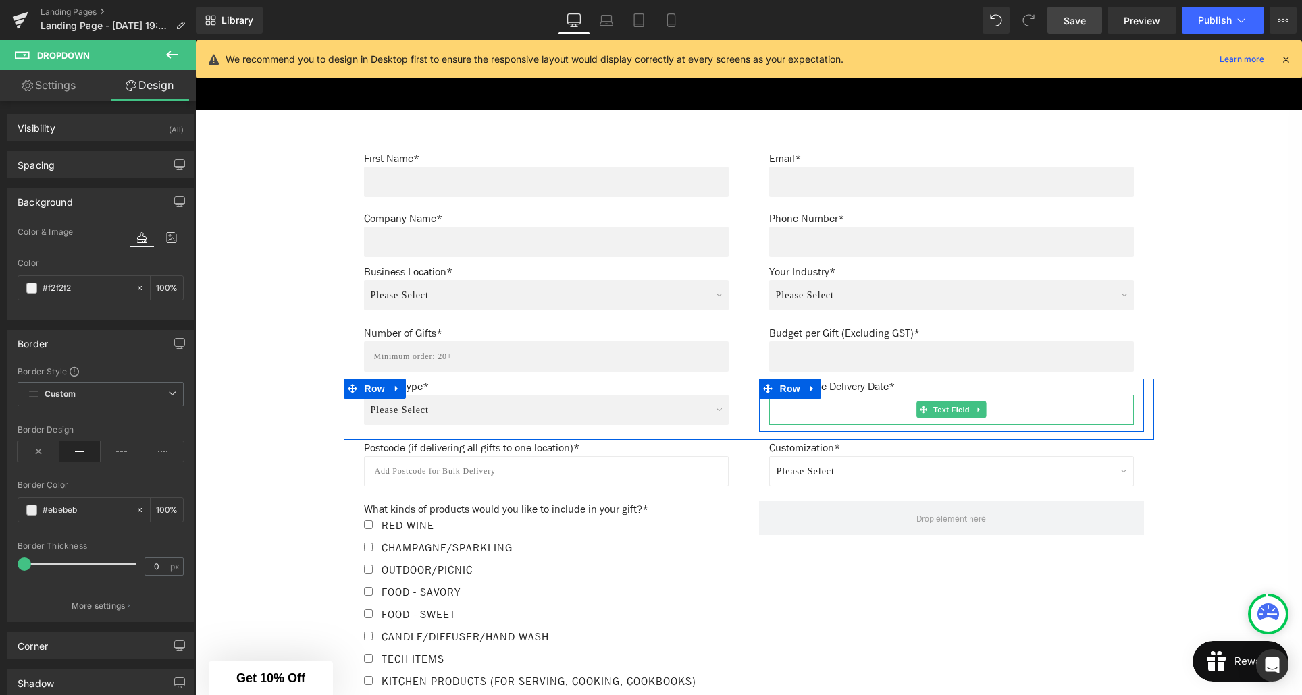
click at [885, 413] on input "text" at bounding box center [951, 410] width 365 height 30
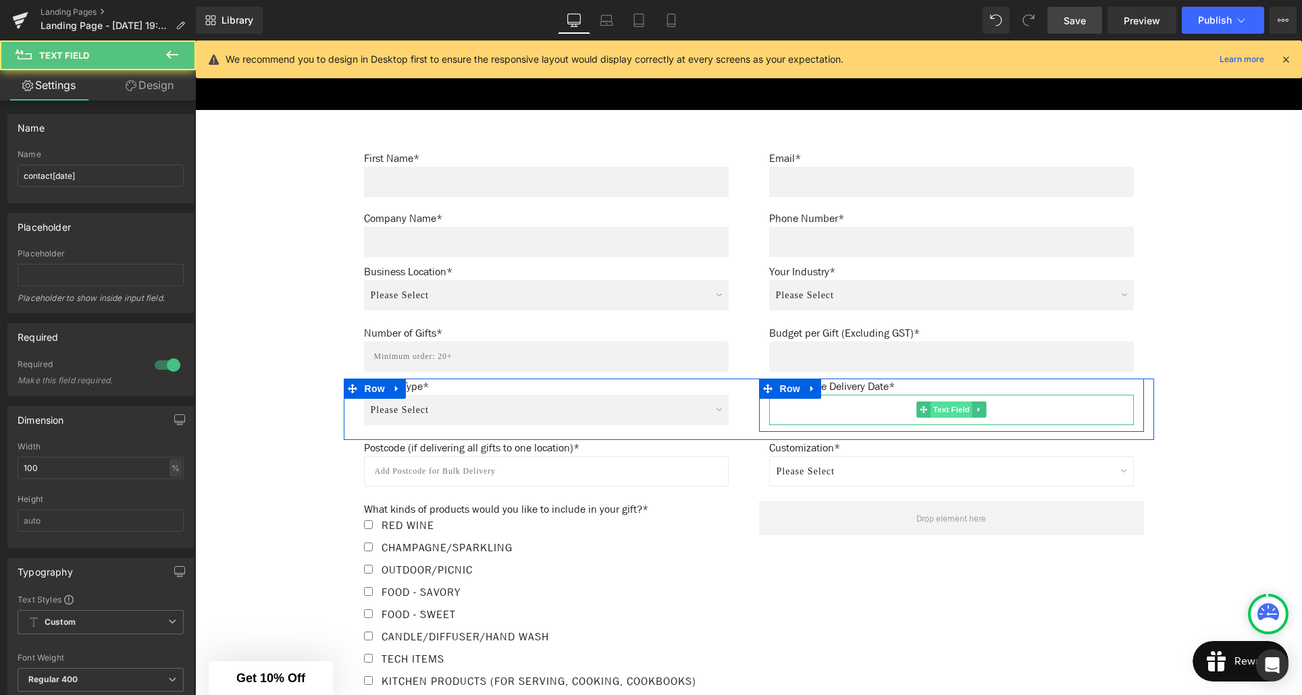
click at [943, 415] on span "Text Field" at bounding box center [951, 410] width 42 height 16
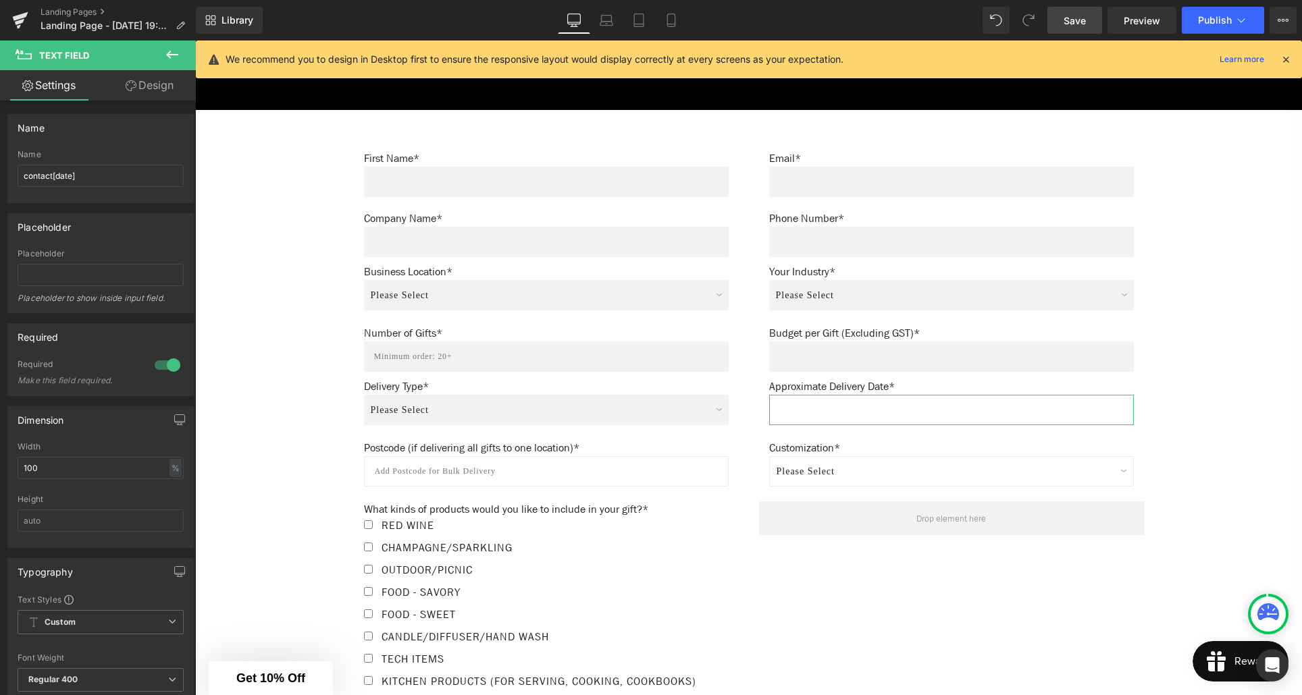
click at [159, 88] on link "Design" at bounding box center [150, 85] width 98 height 30
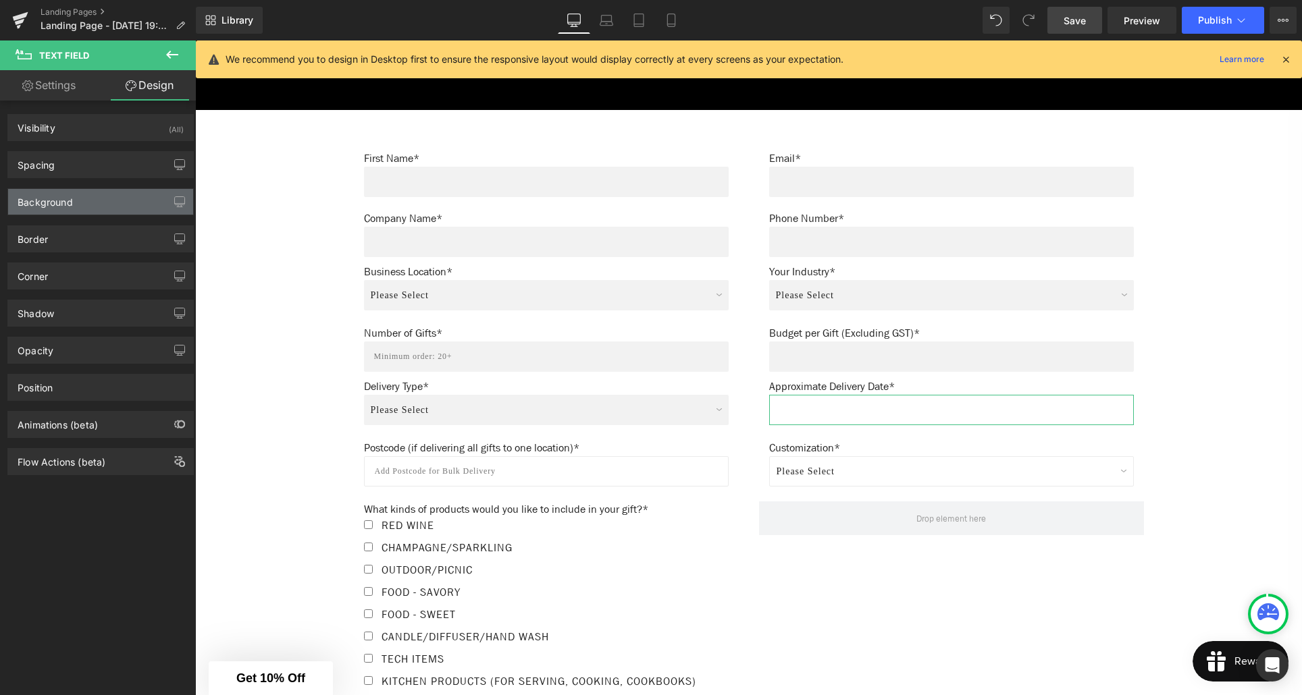
click at [74, 205] on div "Background" at bounding box center [100, 202] width 185 height 26
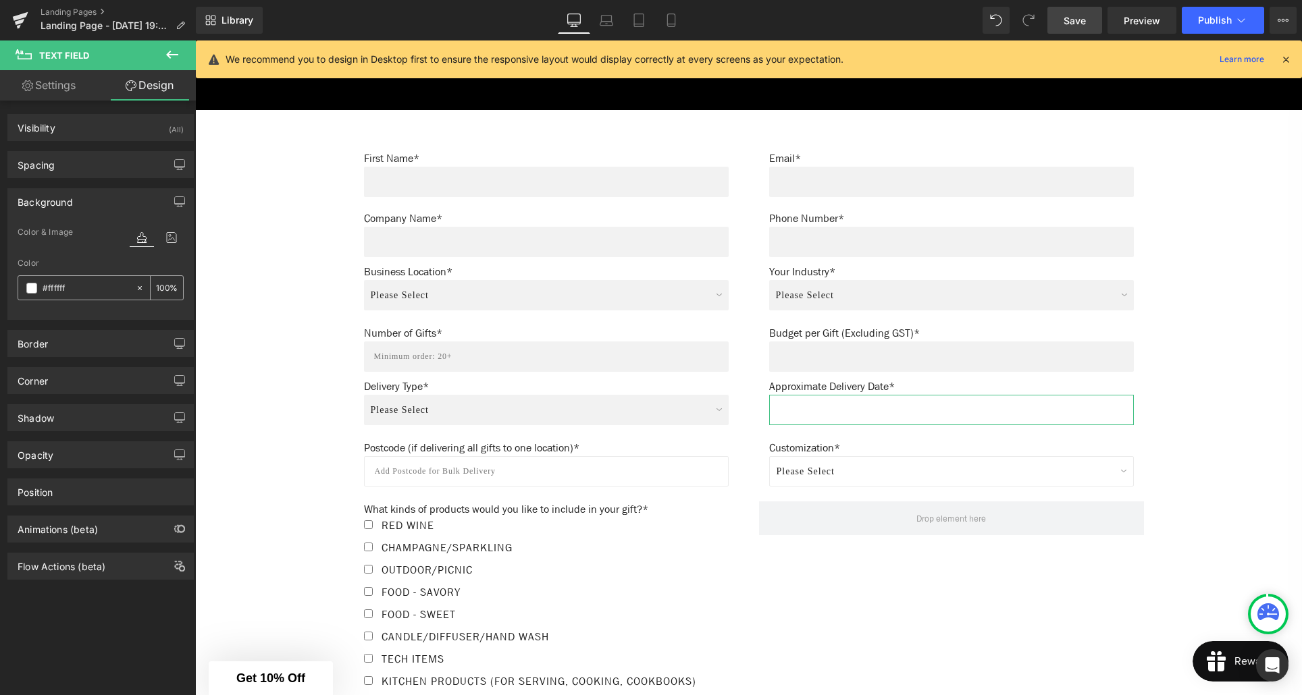
click at [72, 287] on input "#ffffff" at bounding box center [86, 288] width 86 height 15
type input "0"
type input "#f2f2"
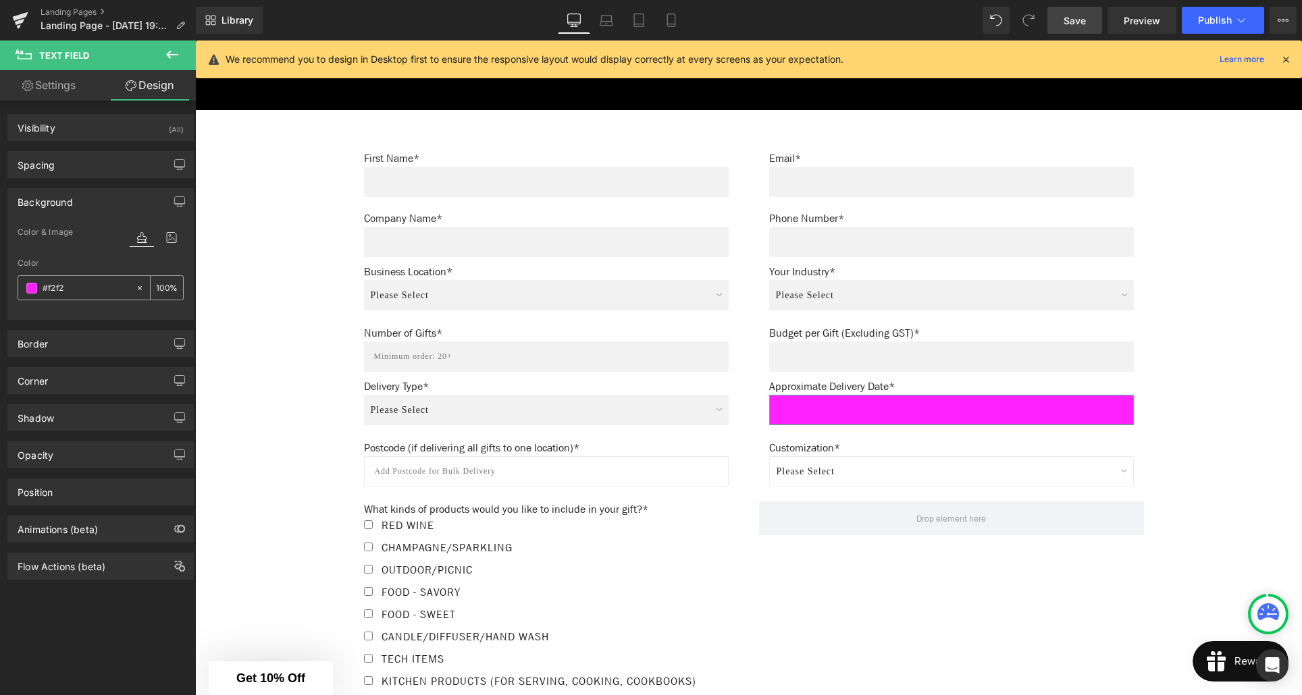
type input "13"
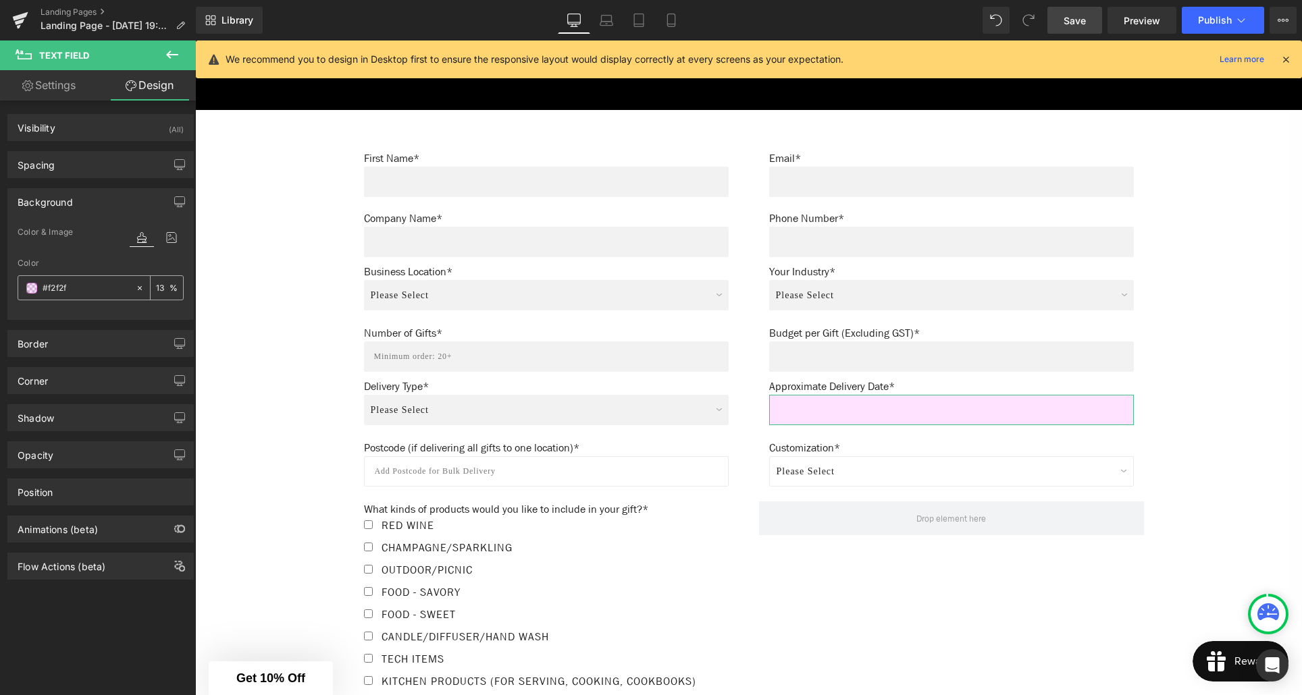
type input "#f2f2f2"
type input "100"
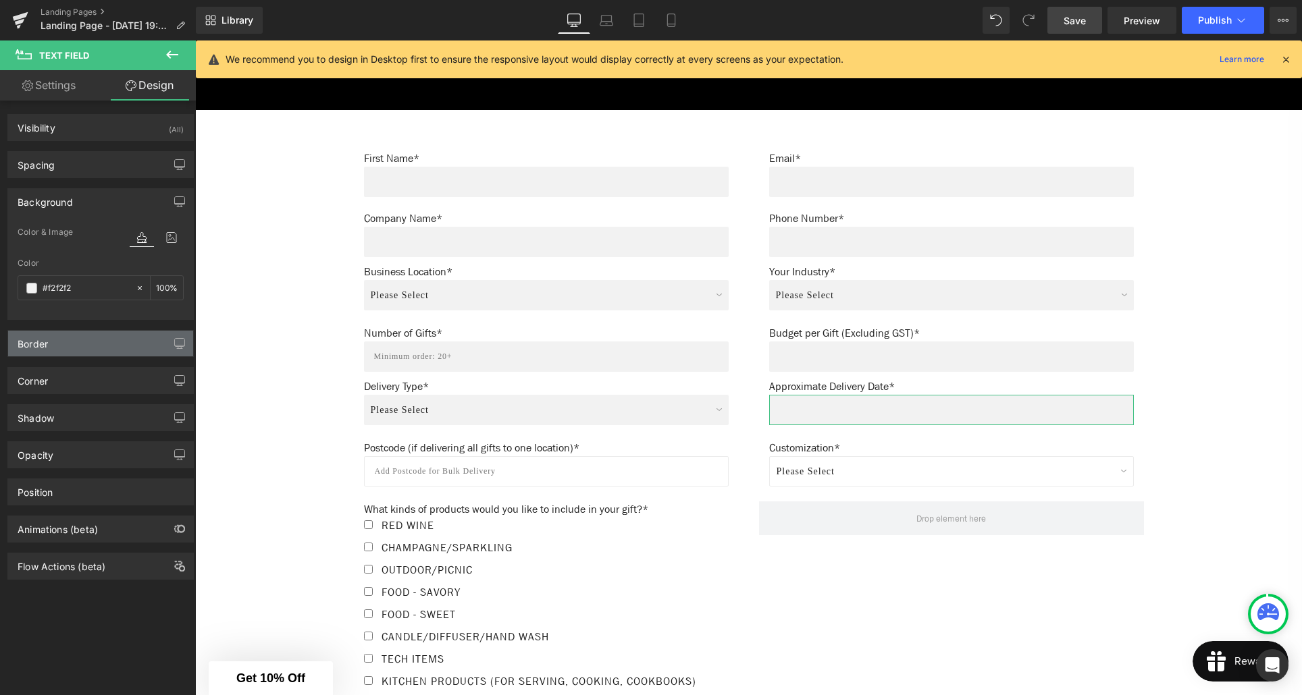
type input "#f2f2f2"
click at [90, 347] on div "Border" at bounding box center [100, 344] width 185 height 26
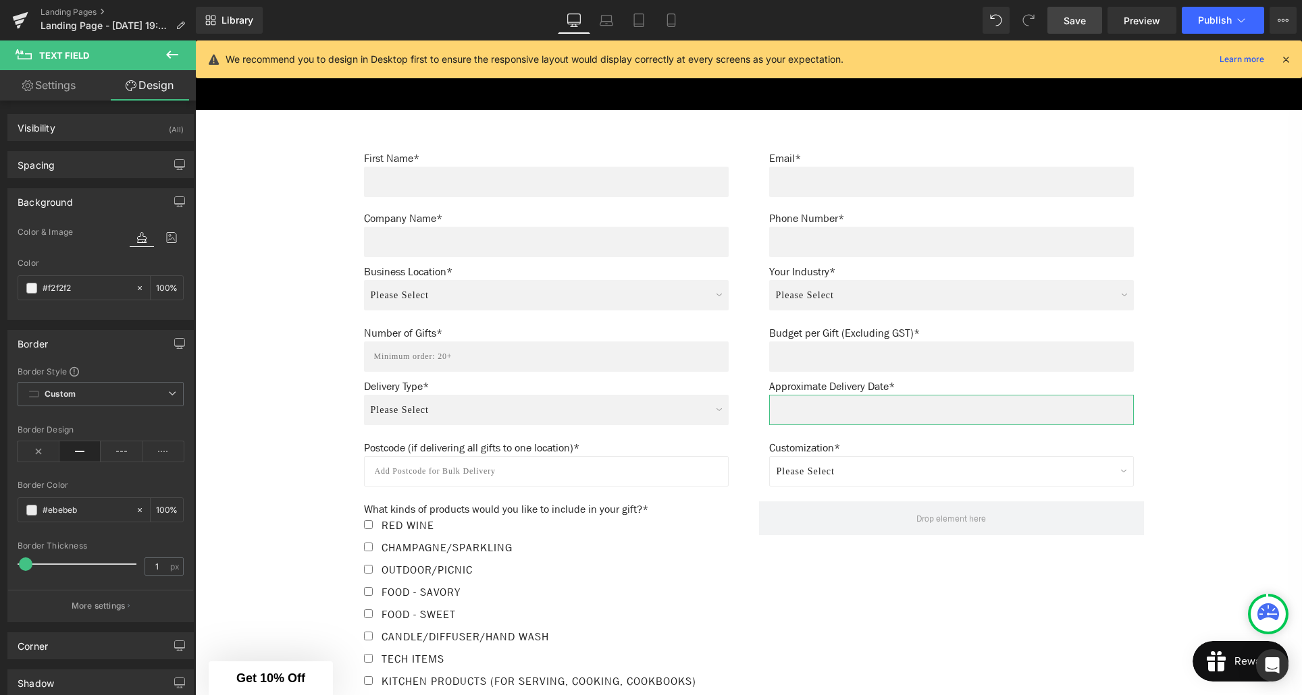
type input "0"
drag, startPoint x: 24, startPoint y: 566, endPoint x: 14, endPoint y: 565, distance: 9.5
click at [14, 565] on div "Border Style Custom Custom Setup Global Style Custom Setup Global Style solid B…" at bounding box center [100, 494] width 185 height 256
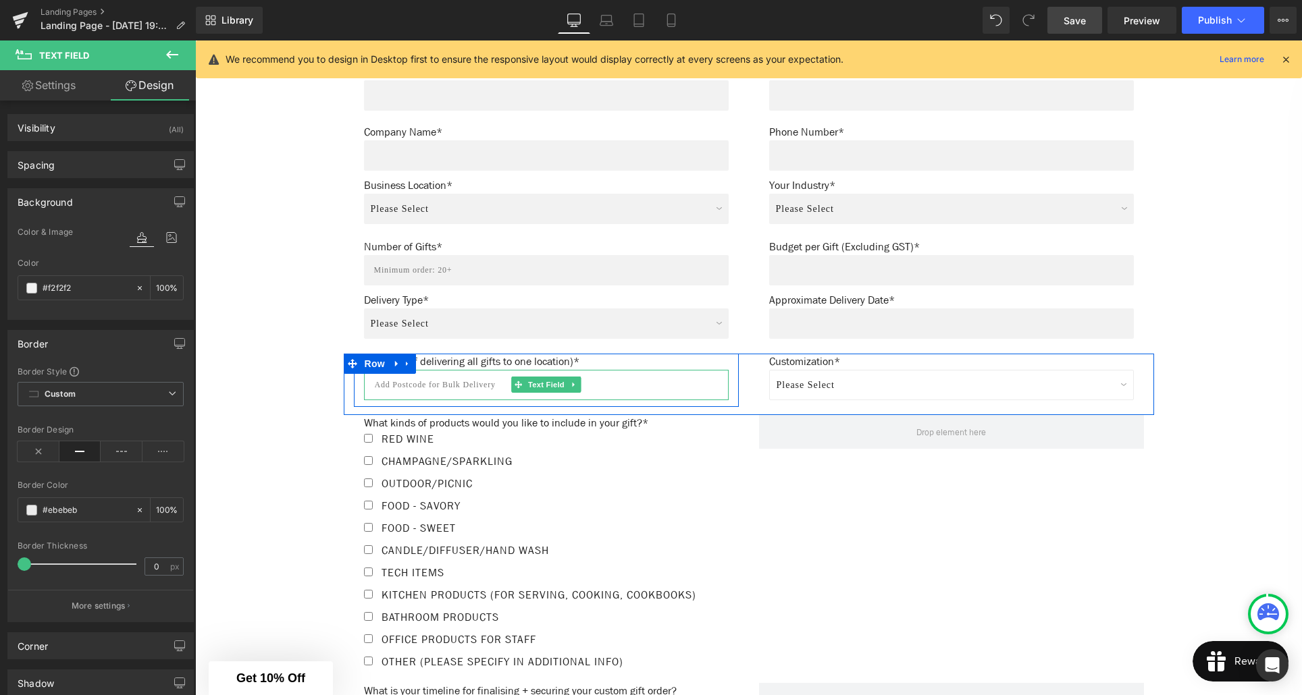
scroll to position [841, 0]
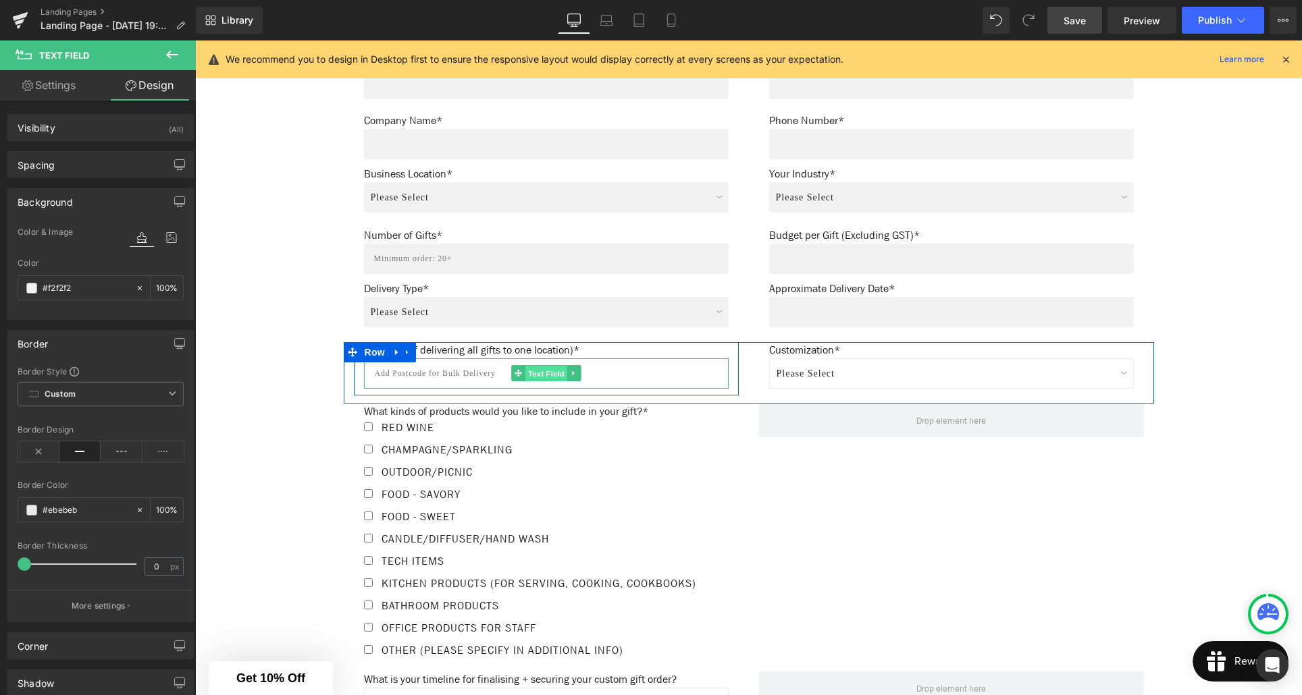
click at [550, 377] on span "Text Field" at bounding box center [546, 374] width 42 height 16
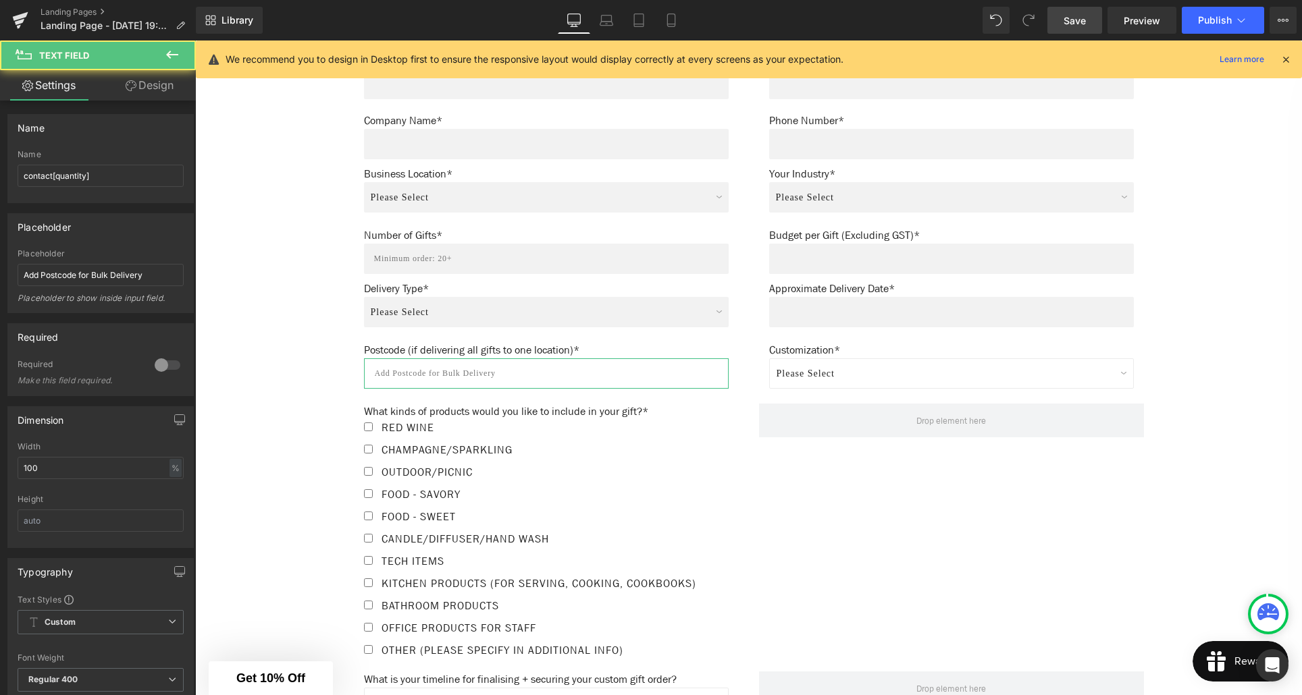
click at [165, 93] on link "Design" at bounding box center [150, 85] width 98 height 30
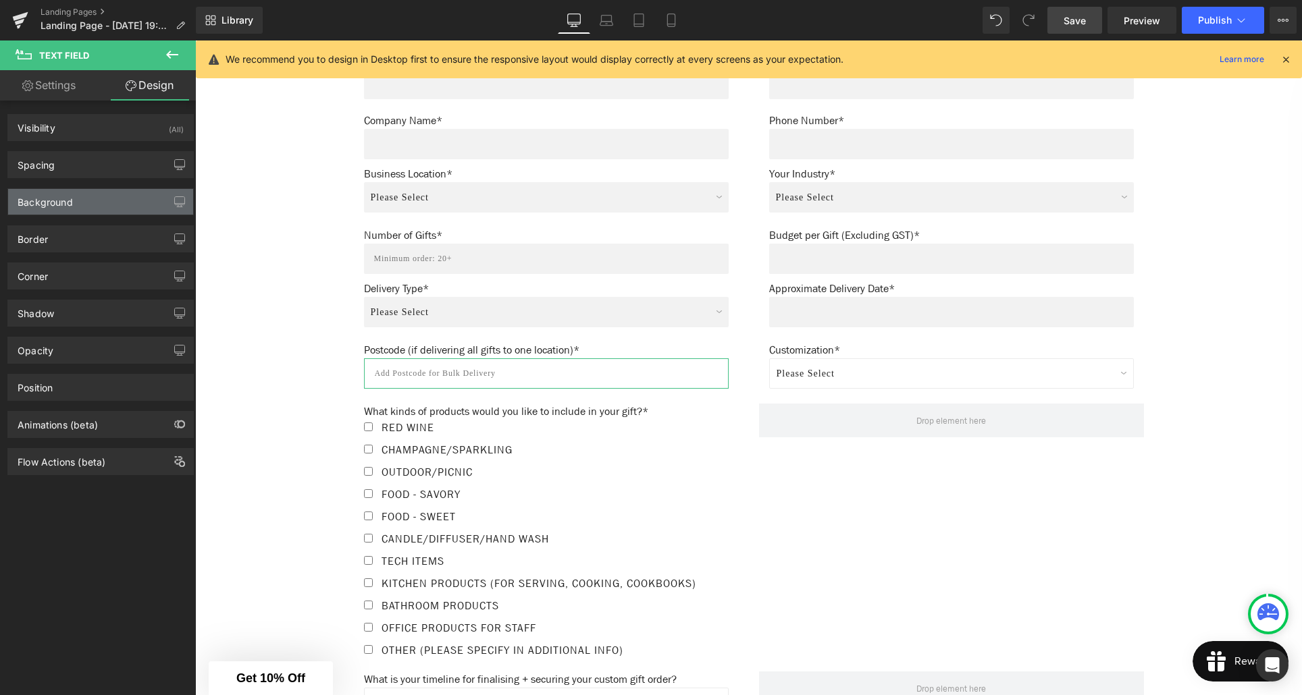
type input "#ffffff"
type input "100"
click at [70, 194] on div "Background" at bounding box center [45, 198] width 55 height 19
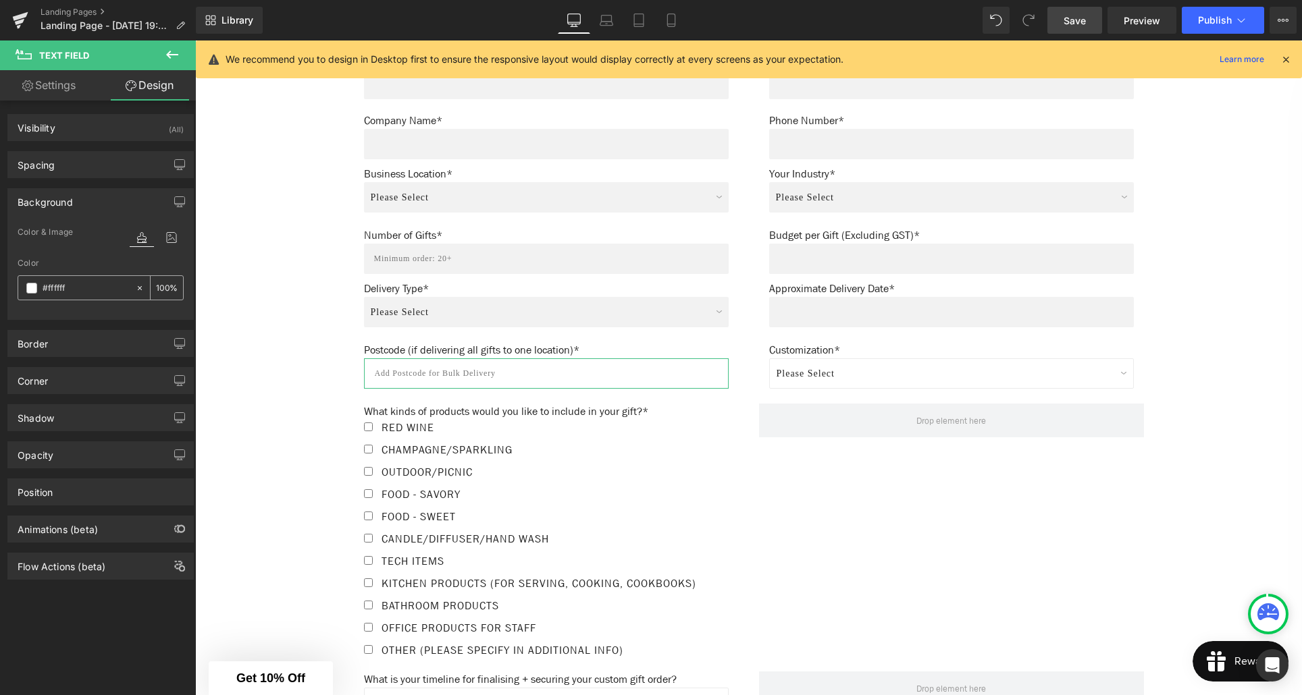
click at [73, 286] on input "#ffffff" at bounding box center [86, 288] width 86 height 15
type input "0"
type input "#f2f2"
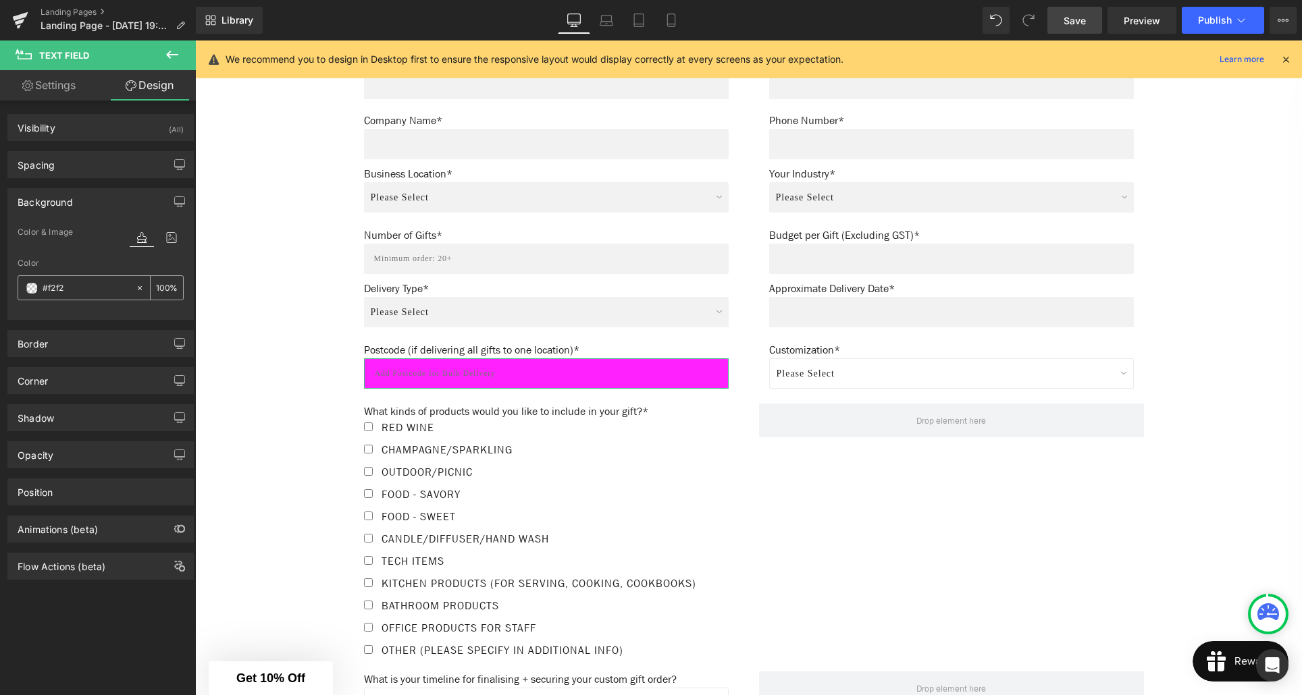
type input "13"
type input "#f2f2f"
type input "0"
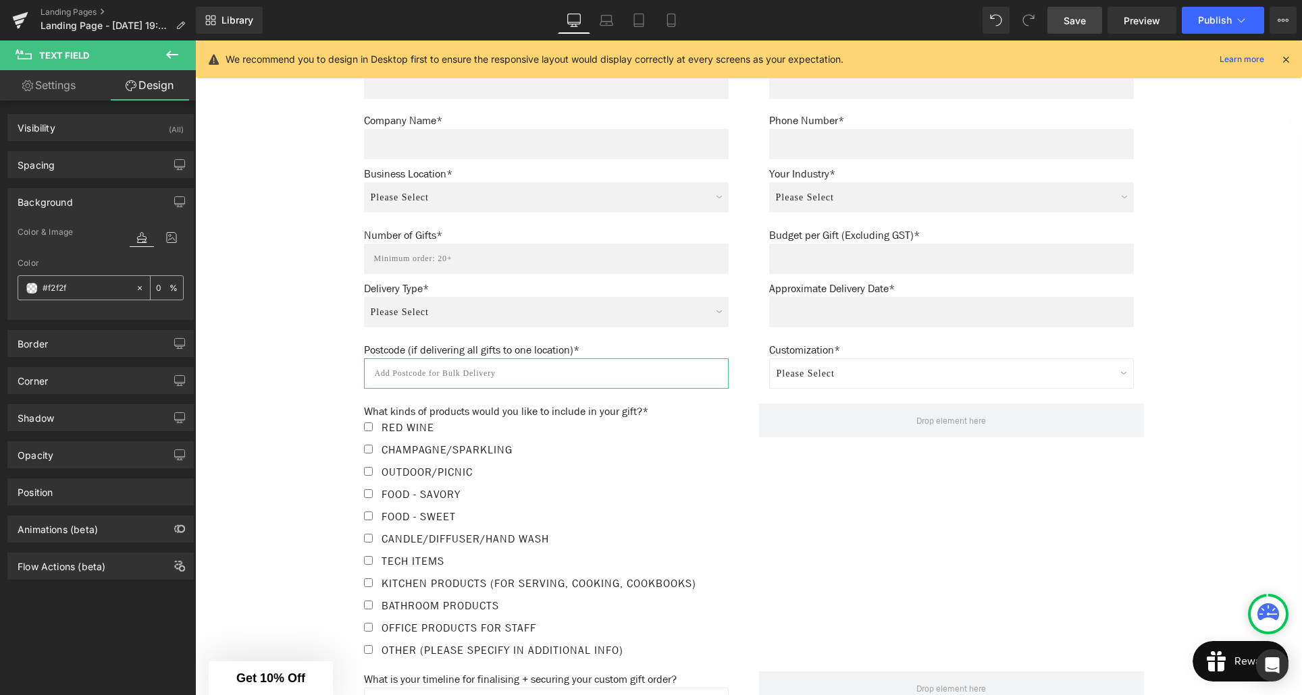
type input "#f2f2f2"
type input "100"
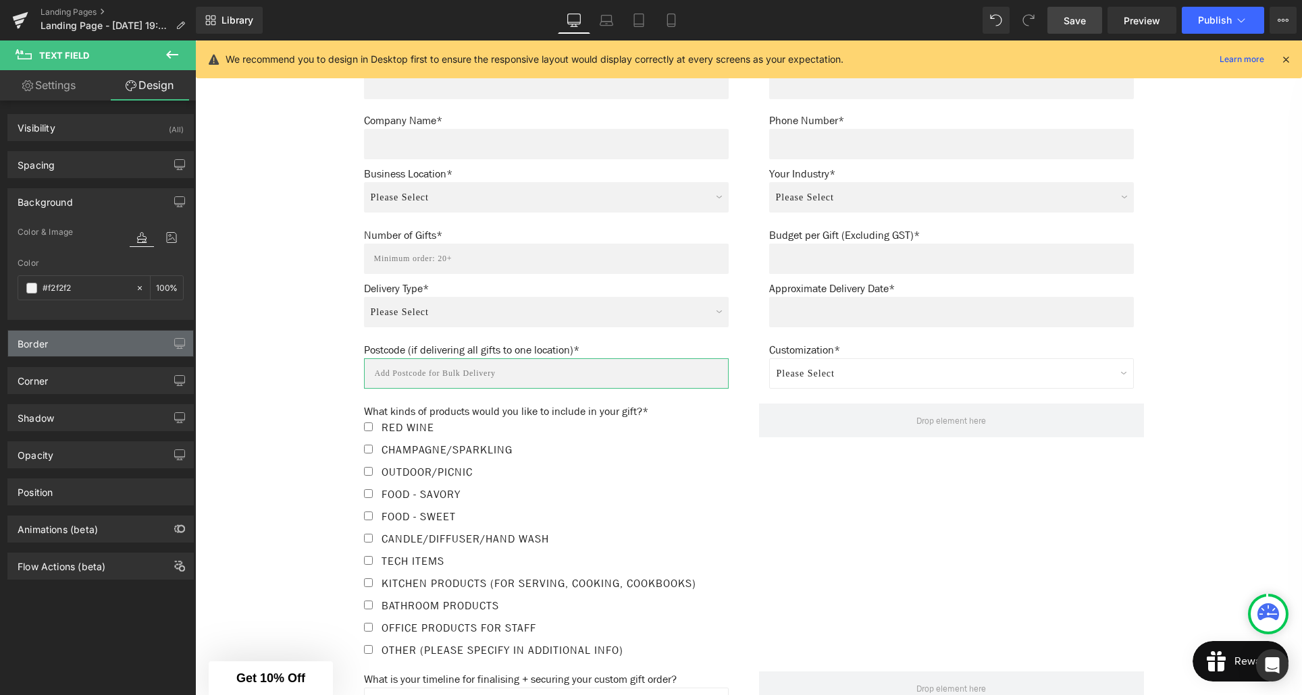
type input "#f2f2f2"
click at [74, 342] on div "Border" at bounding box center [100, 344] width 185 height 26
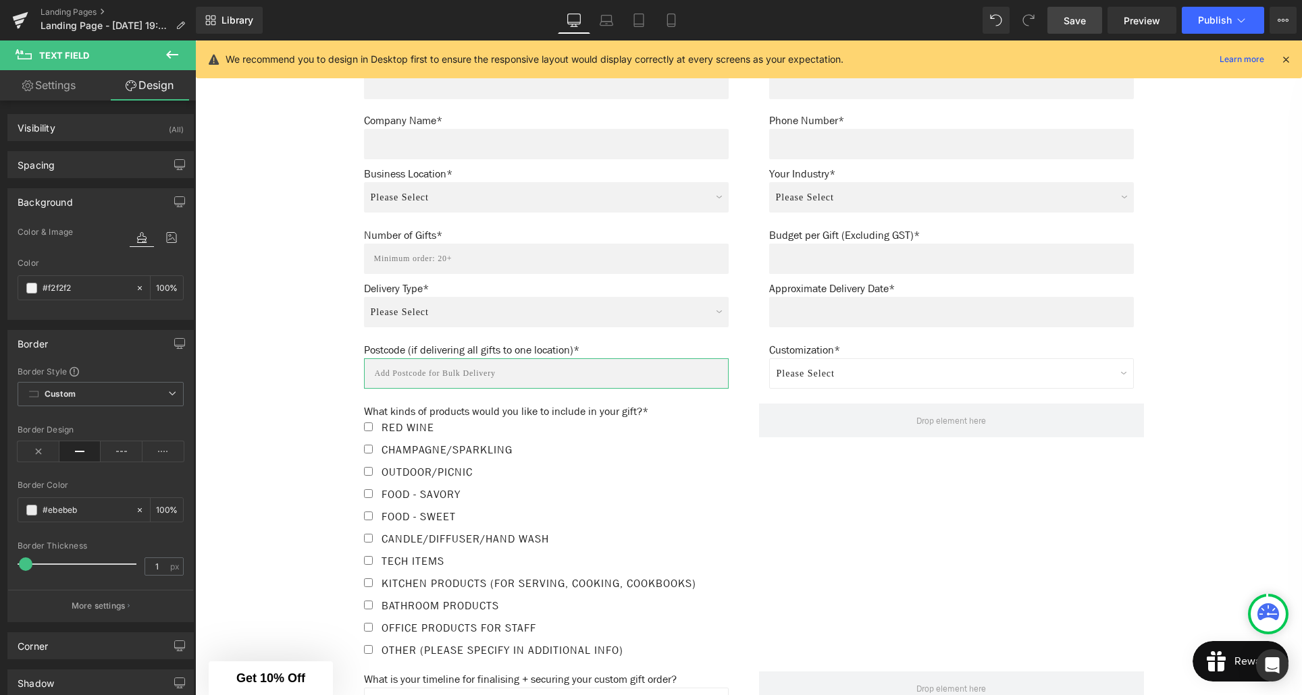
type input "0"
drag, startPoint x: 23, startPoint y: 567, endPoint x: 55, endPoint y: 562, distance: 32.8
click at [12, 567] on div "Border Style Custom Custom Setup Global Style Custom Setup Global Style solid B…" at bounding box center [100, 494] width 185 height 256
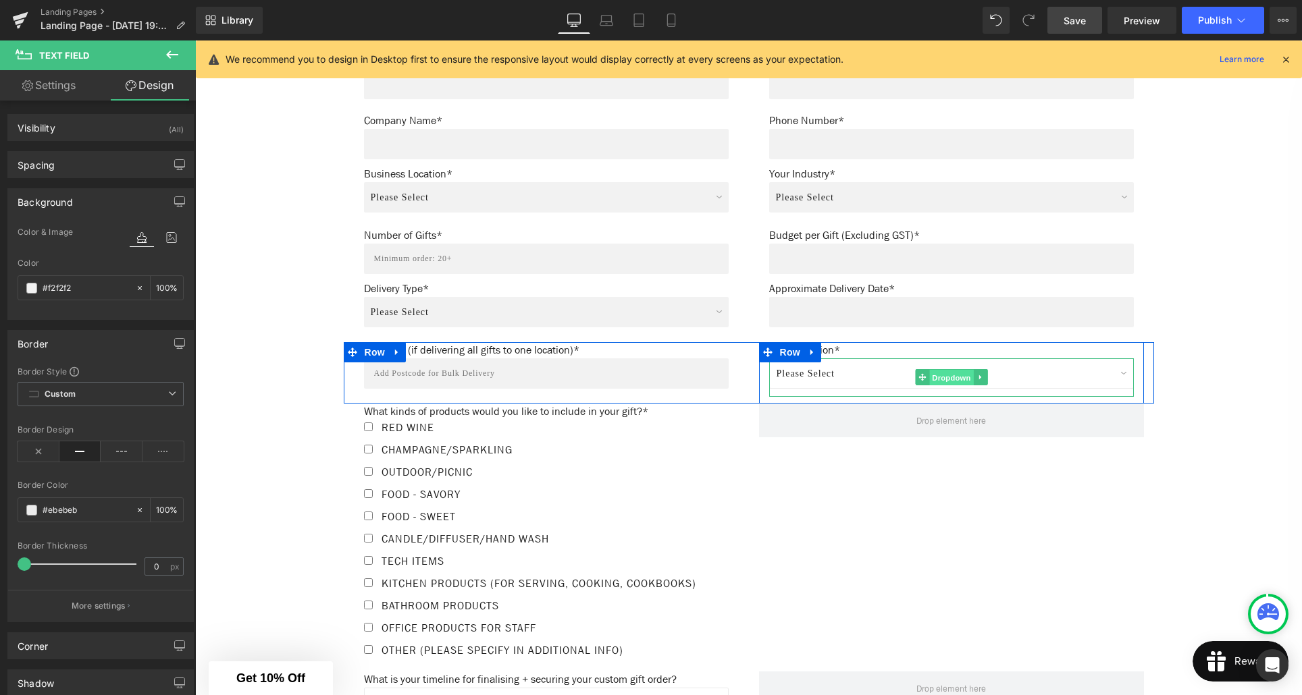
click at [958, 381] on span "Dropdown" at bounding box center [951, 378] width 44 height 16
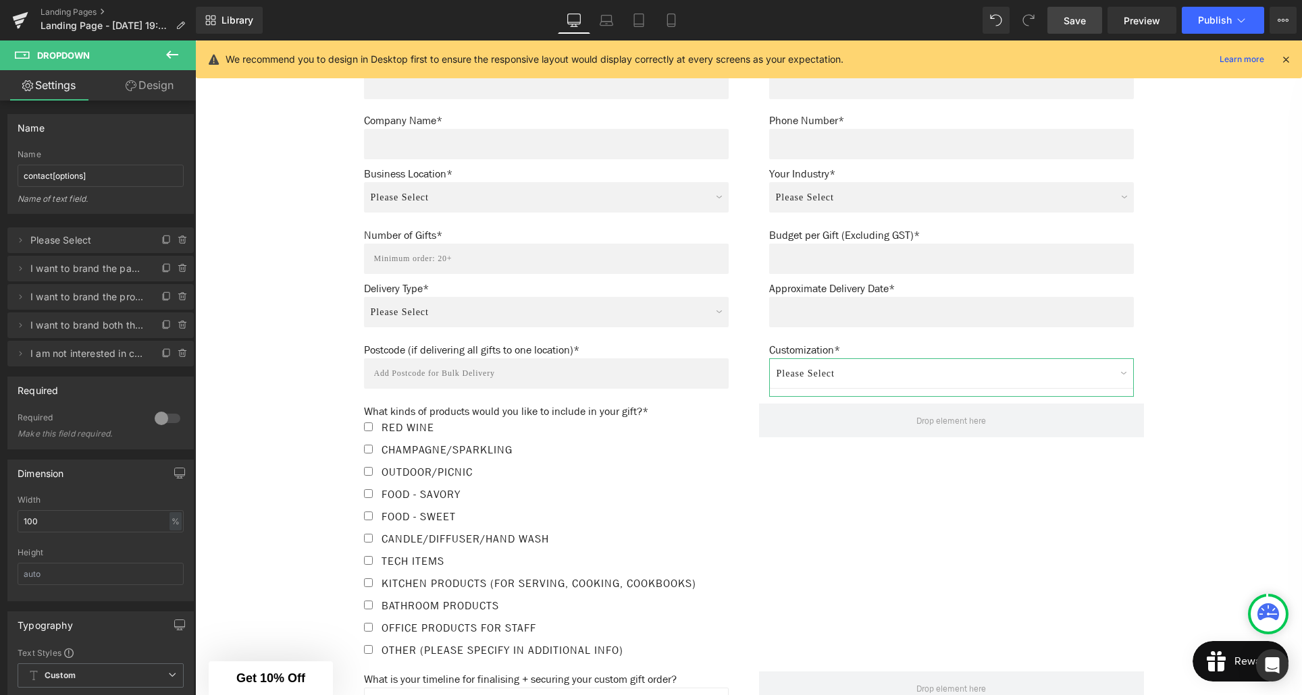
click at [163, 84] on link "Design" at bounding box center [150, 85] width 98 height 30
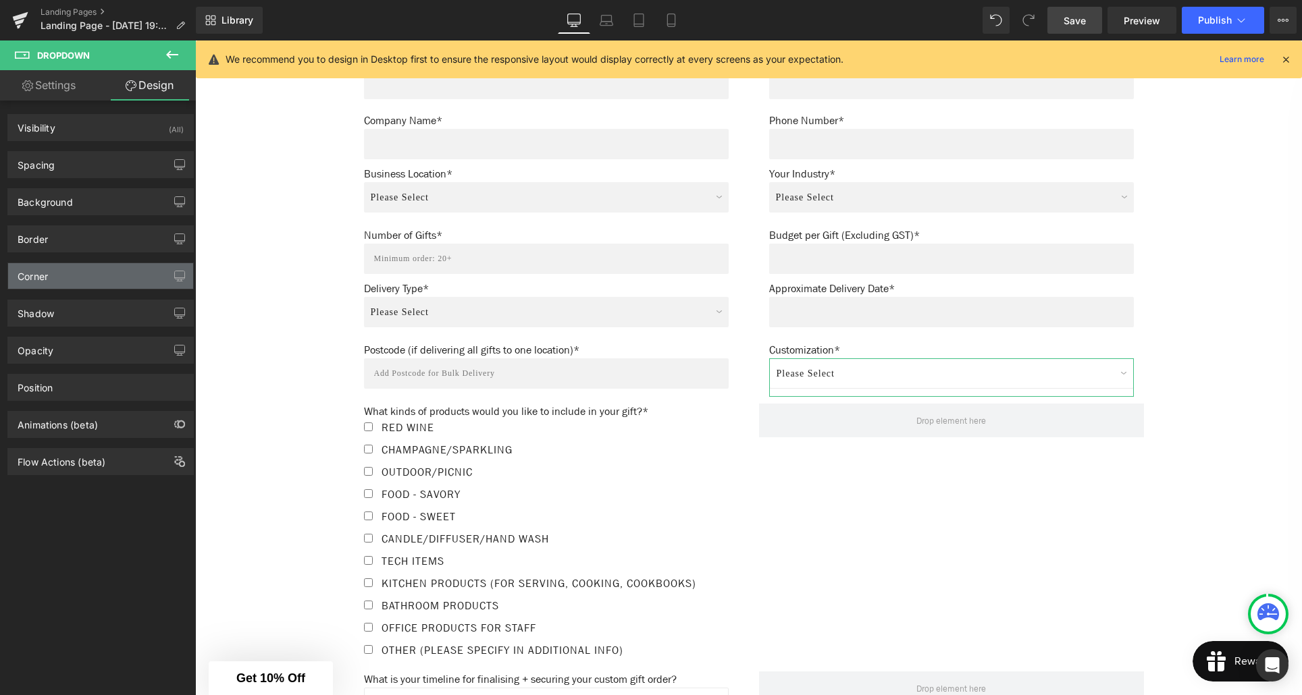
type input "data:image/svg+xml;base64,PD94bWwgdmVyc2lvbj0iMS4wIiBlbmNvZGluZz0idXRmLTgiPz4NC…"
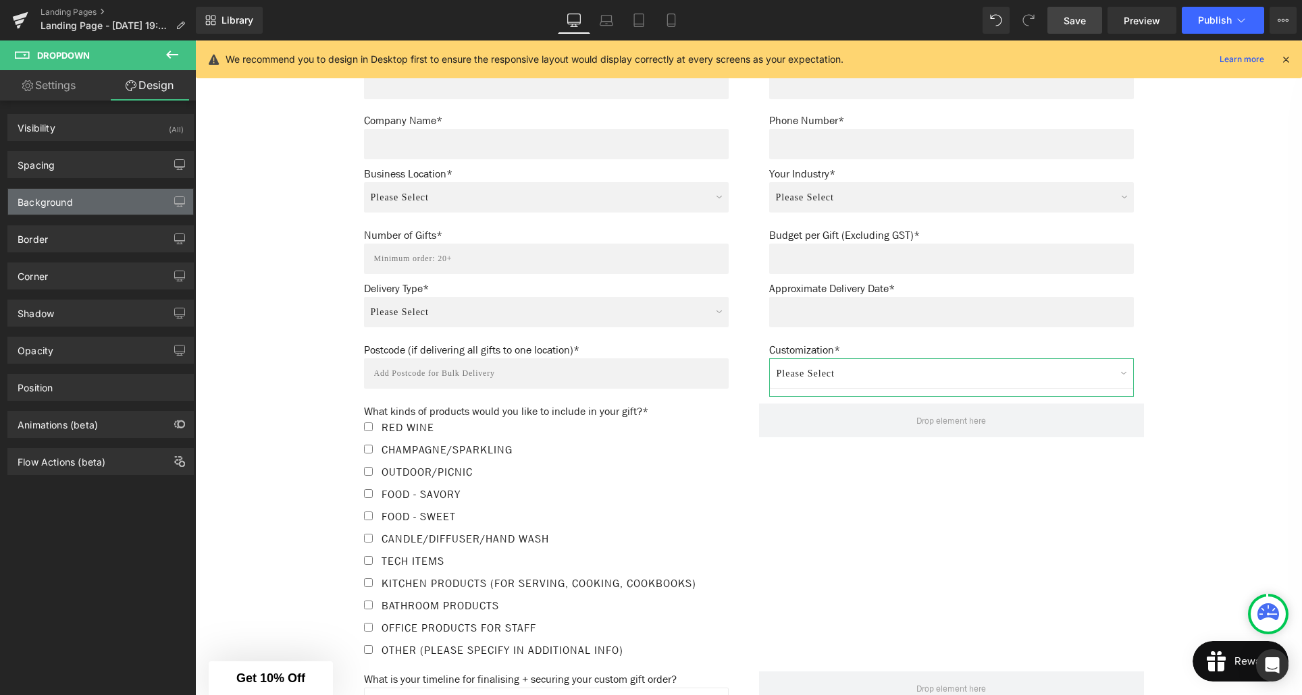
click at [79, 209] on div "Background" at bounding box center [100, 202] width 185 height 26
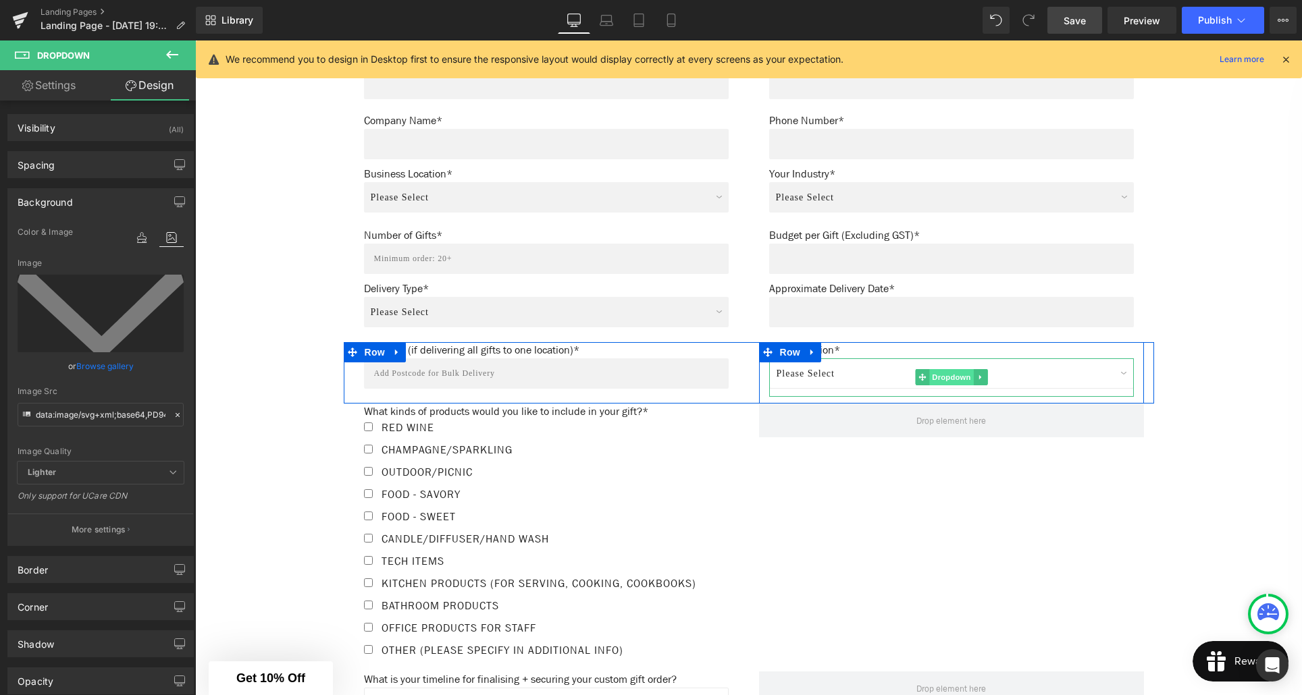
click at [953, 374] on span "Dropdown" at bounding box center [951, 377] width 44 height 16
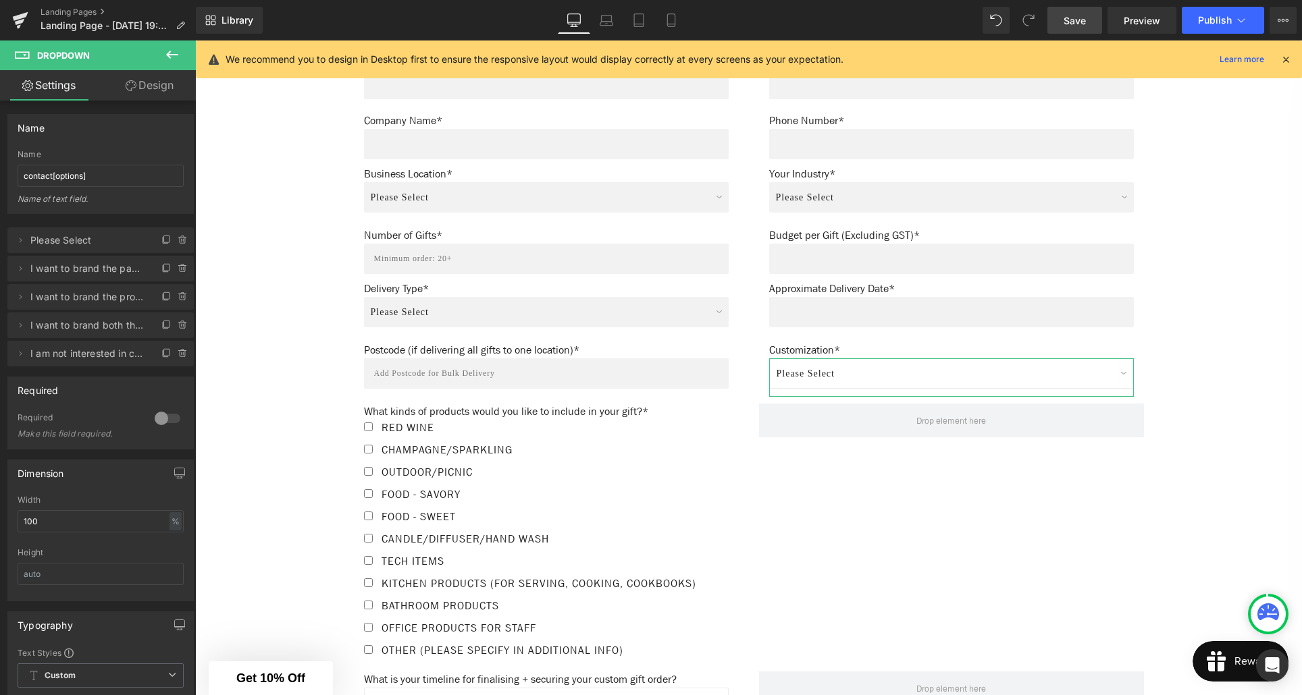
click at [147, 84] on link "Design" at bounding box center [150, 85] width 98 height 30
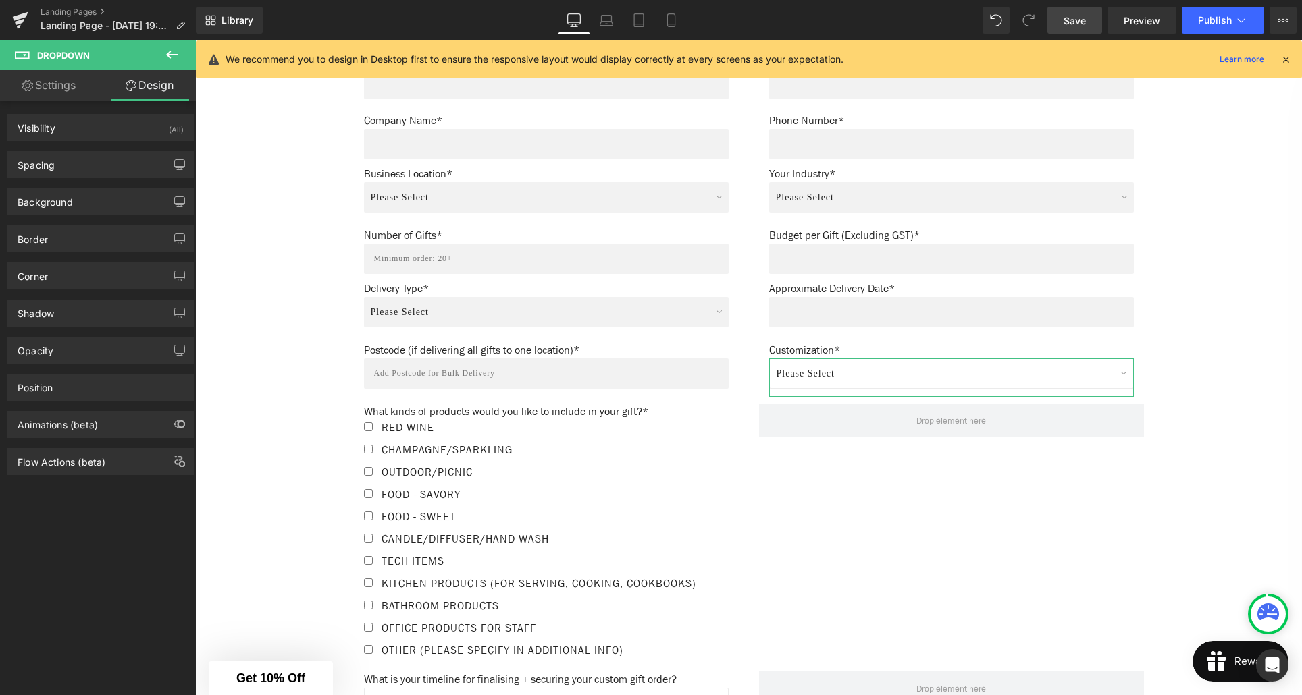
type input "data:image/svg+xml;base64,PD94bWwgdmVyc2lvbj0iMS4wIiBlbmNvZGluZz0idXRmLTgiPz4NC…"
click at [80, 207] on div "Background" at bounding box center [100, 202] width 185 height 26
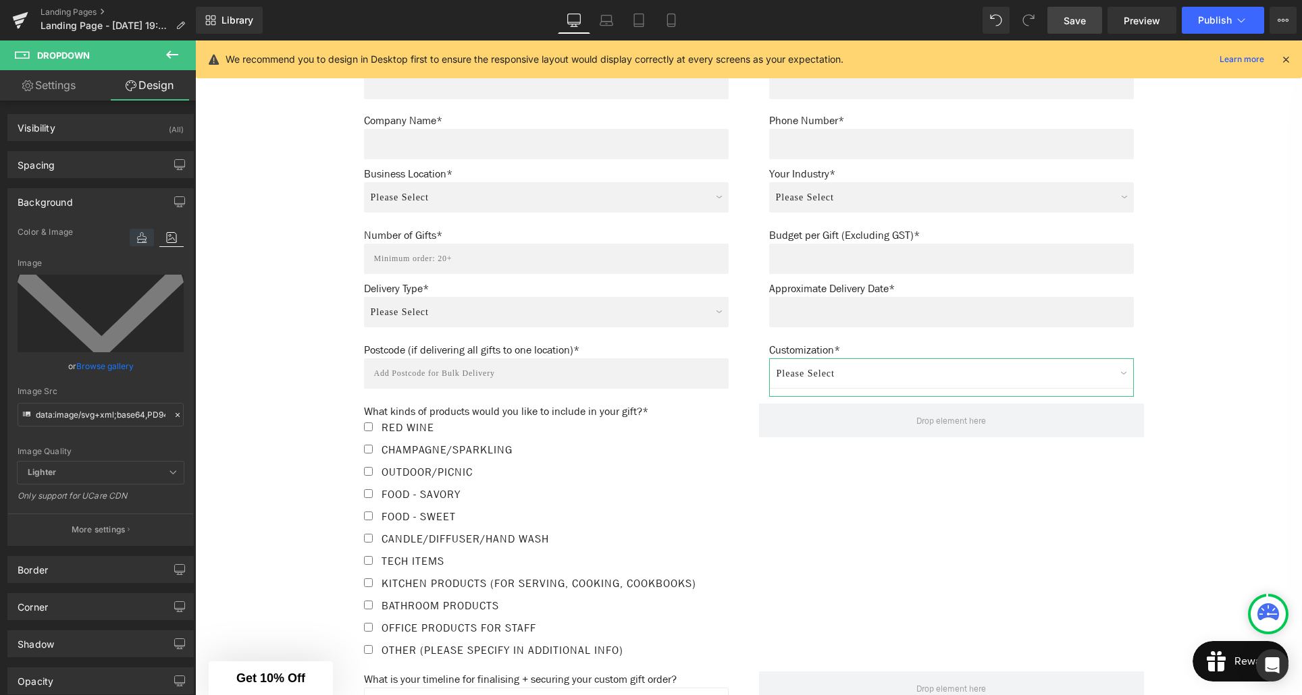
click at [138, 235] on icon at bounding box center [142, 238] width 24 height 18
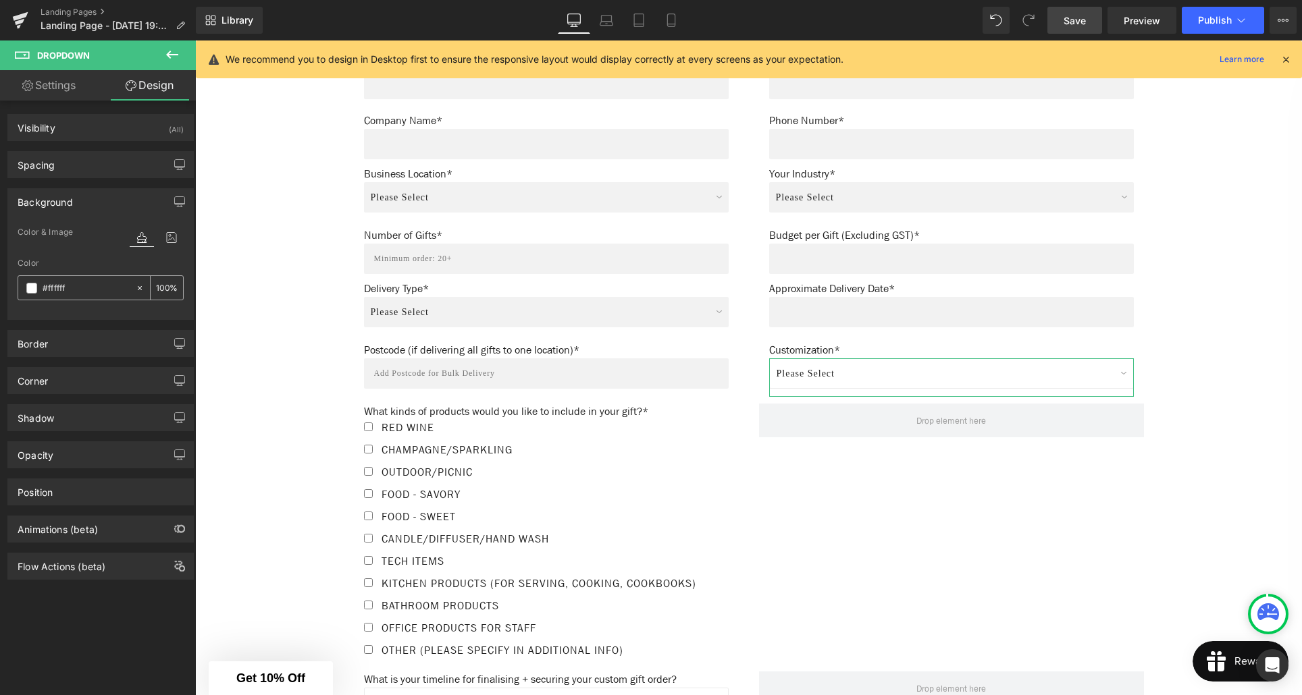
click at [72, 288] on input "#ffffff" at bounding box center [86, 288] width 86 height 15
type input "0"
type input "#f2f"
type input "100"
type input "#f2f2"
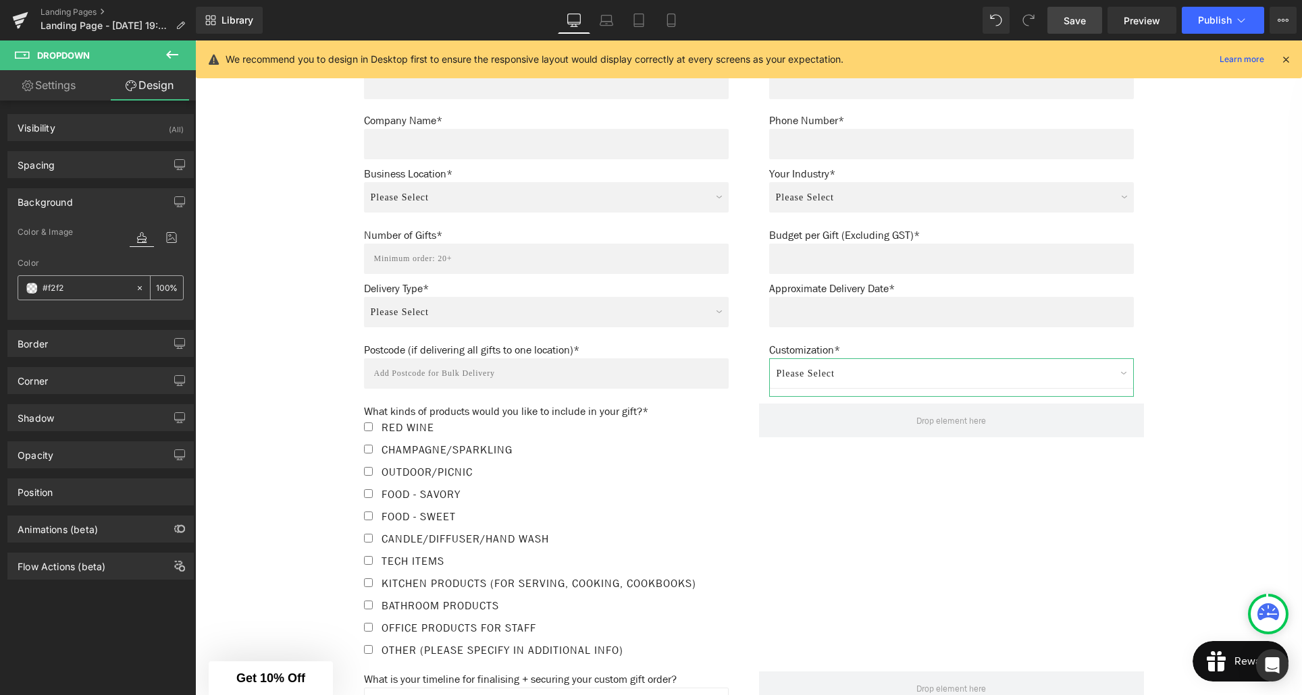
type input "13"
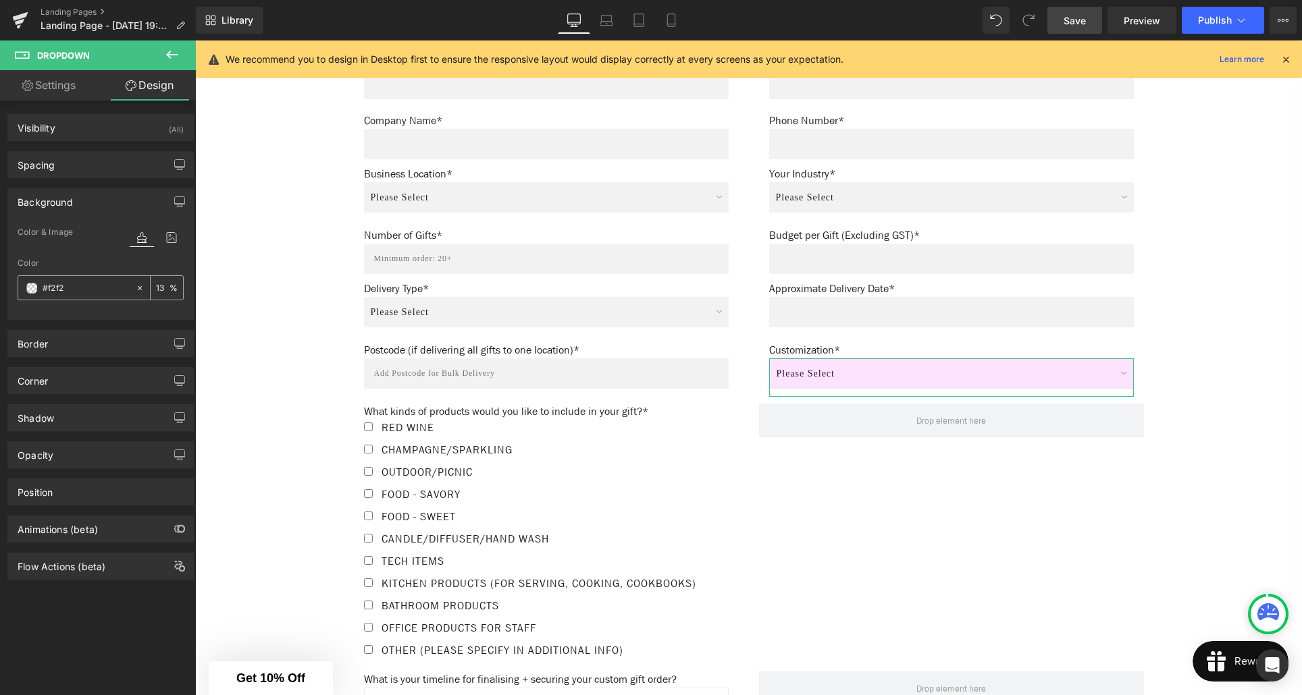
type input "#f2f2f"
type input "0"
type input "#f2f2f2"
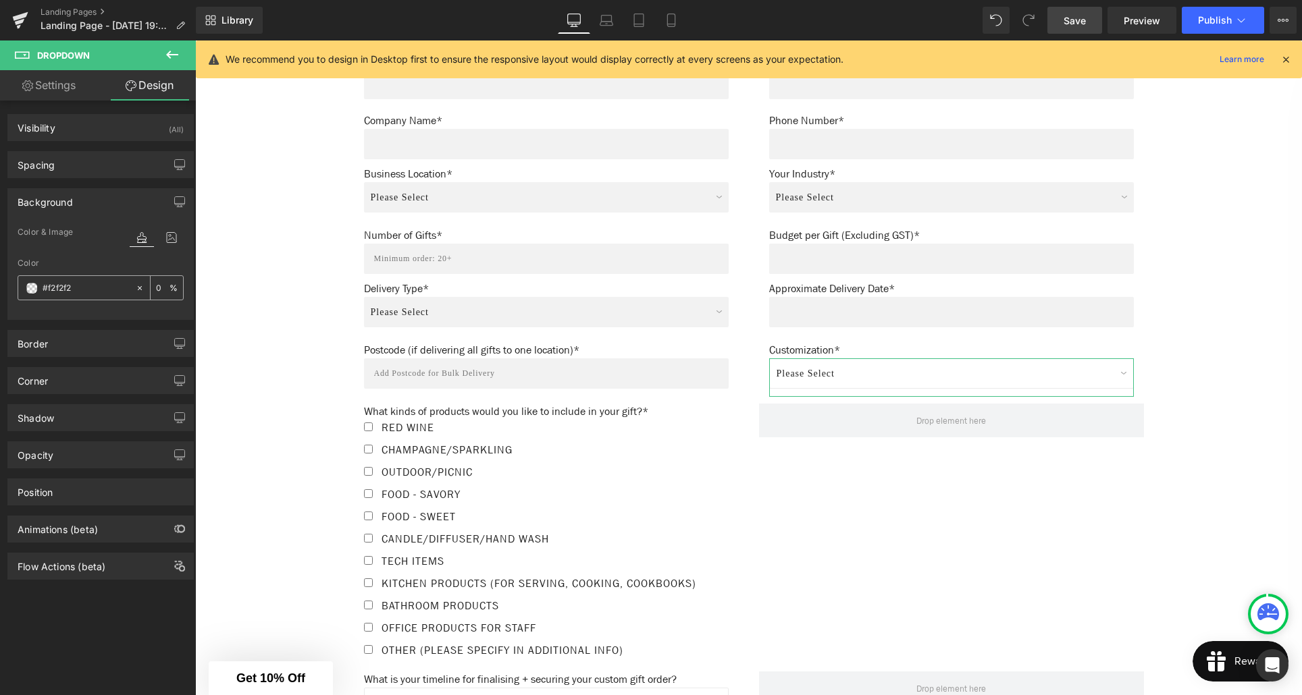
type input "100"
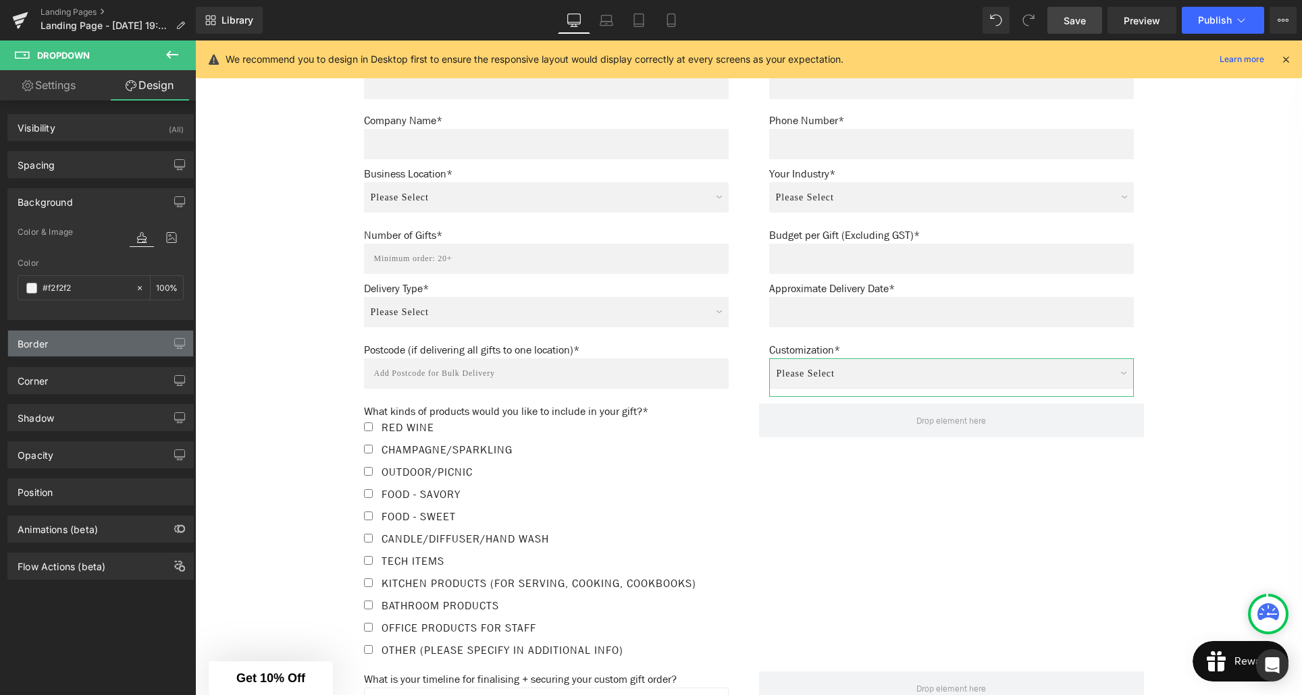
type input "#f2f2f2"
click at [88, 346] on div "Border" at bounding box center [100, 344] width 185 height 26
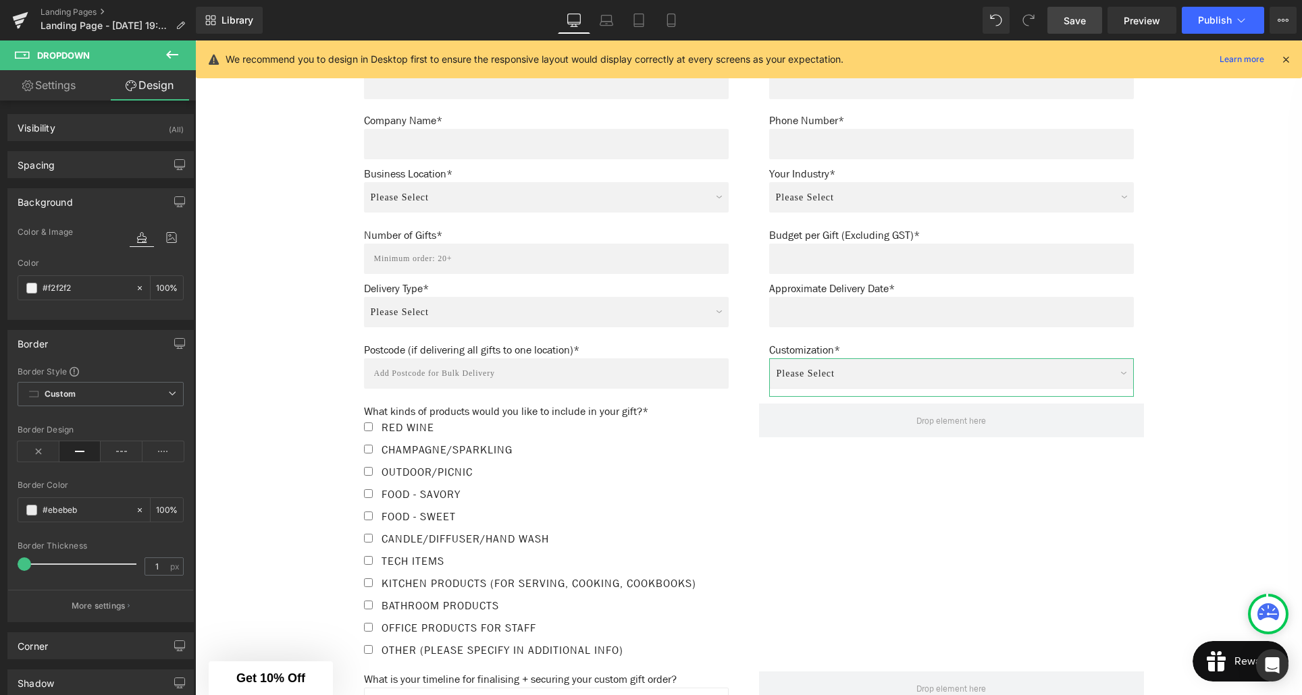
type input "0"
drag, startPoint x: 26, startPoint y: 568, endPoint x: 14, endPoint y: 567, distance: 11.5
click at [14, 567] on div "Border Style Custom Custom Setup Global Style Custom Setup Global Style solid B…" at bounding box center [100, 494] width 185 height 256
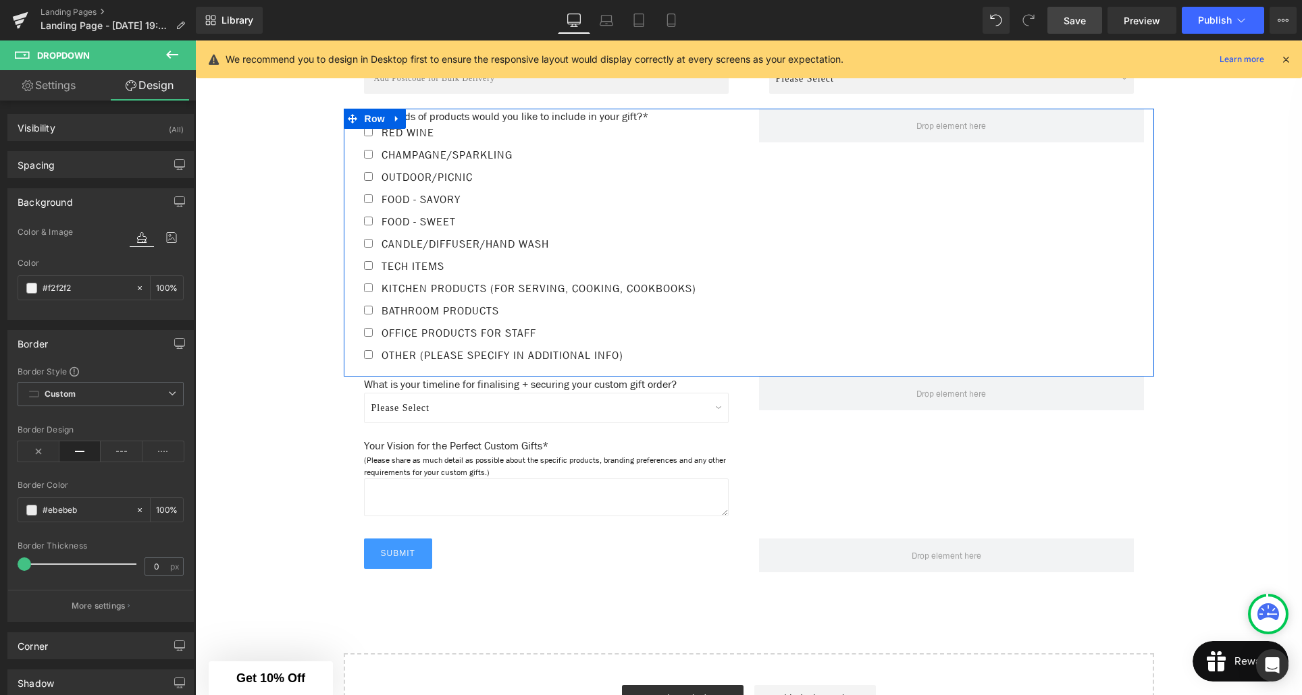
scroll to position [1138, 0]
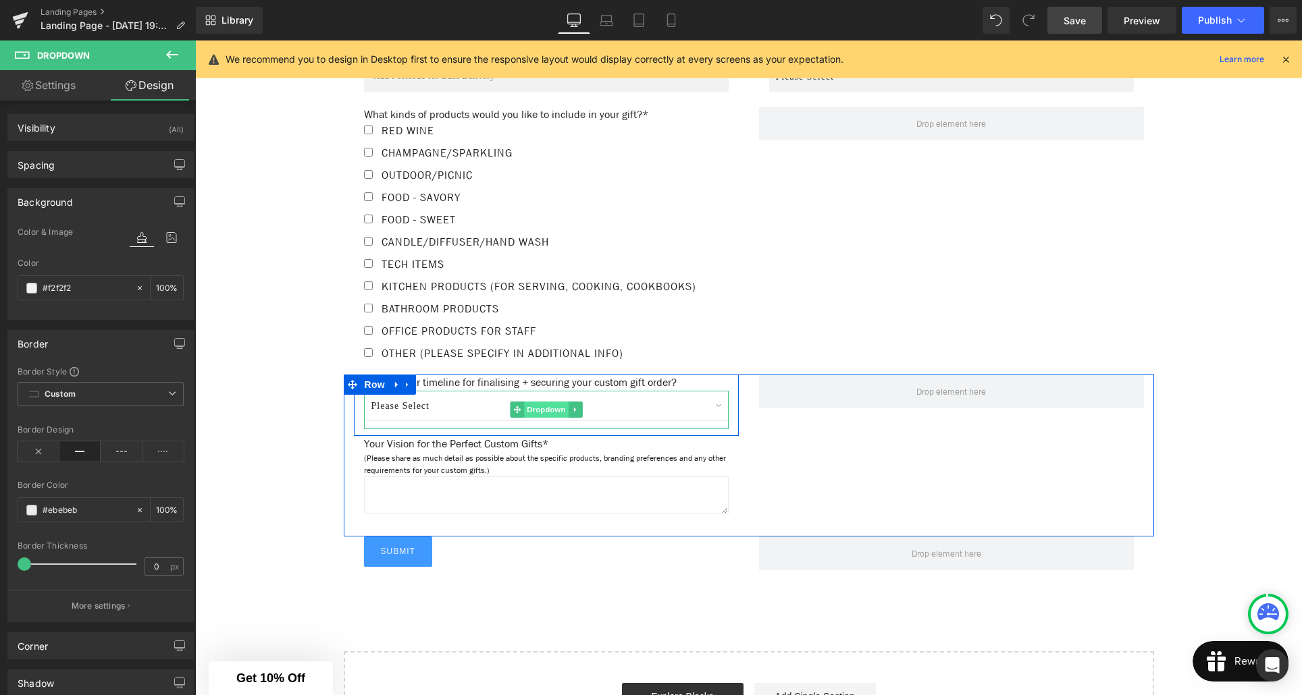
click at [552, 418] on span "Dropdown" at bounding box center [546, 410] width 44 height 16
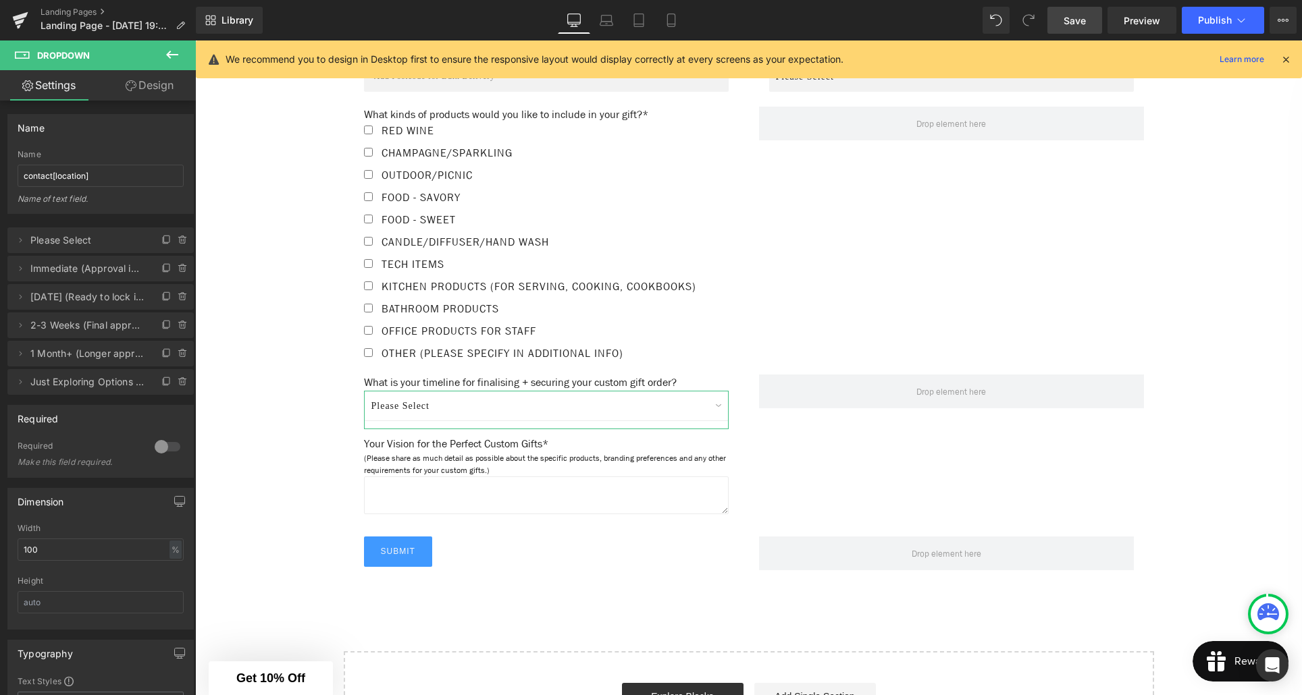
click at [136, 85] on link "Design" at bounding box center [150, 85] width 98 height 30
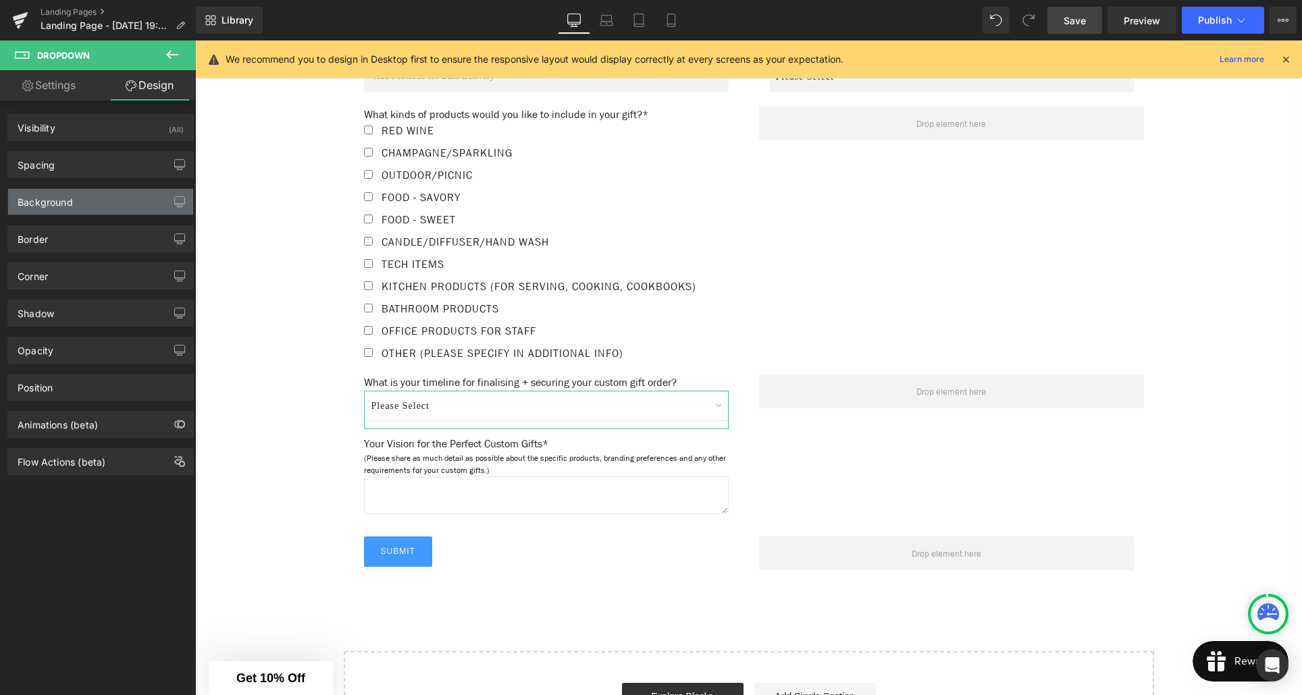
type input "#ffffff"
type input "100"
click at [84, 197] on div "Background" at bounding box center [100, 202] width 185 height 26
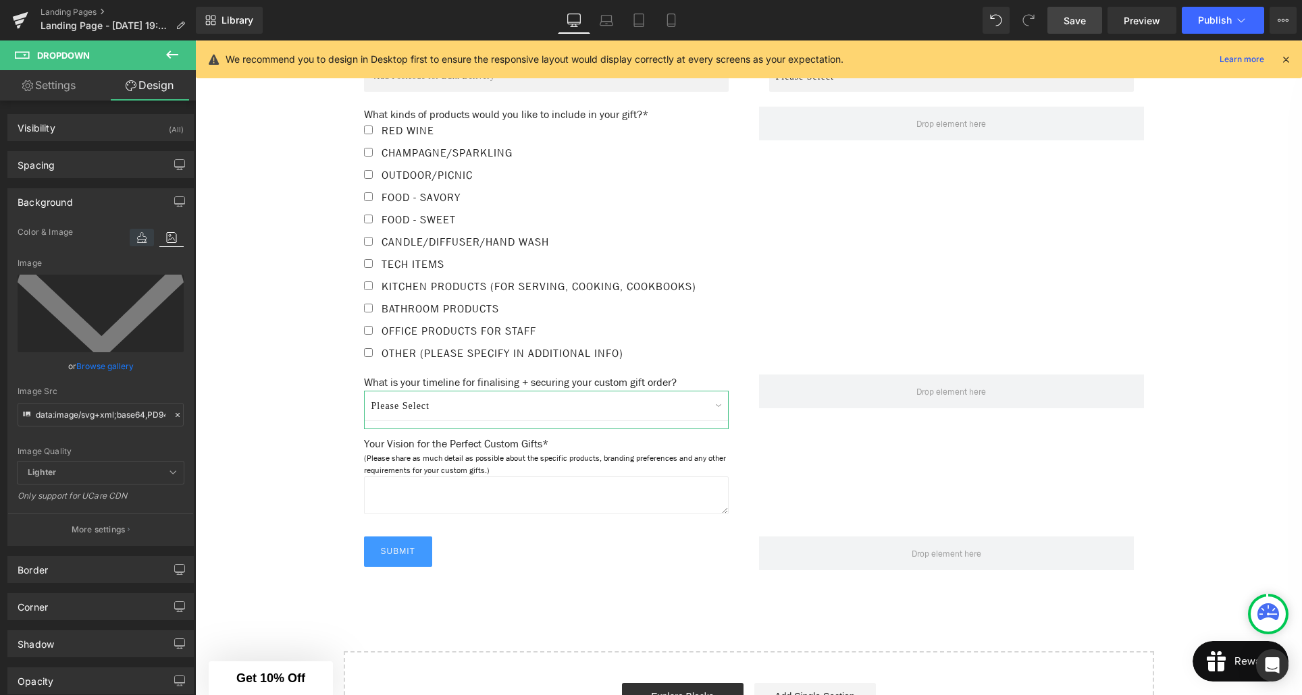
click at [138, 238] on icon at bounding box center [142, 238] width 24 height 18
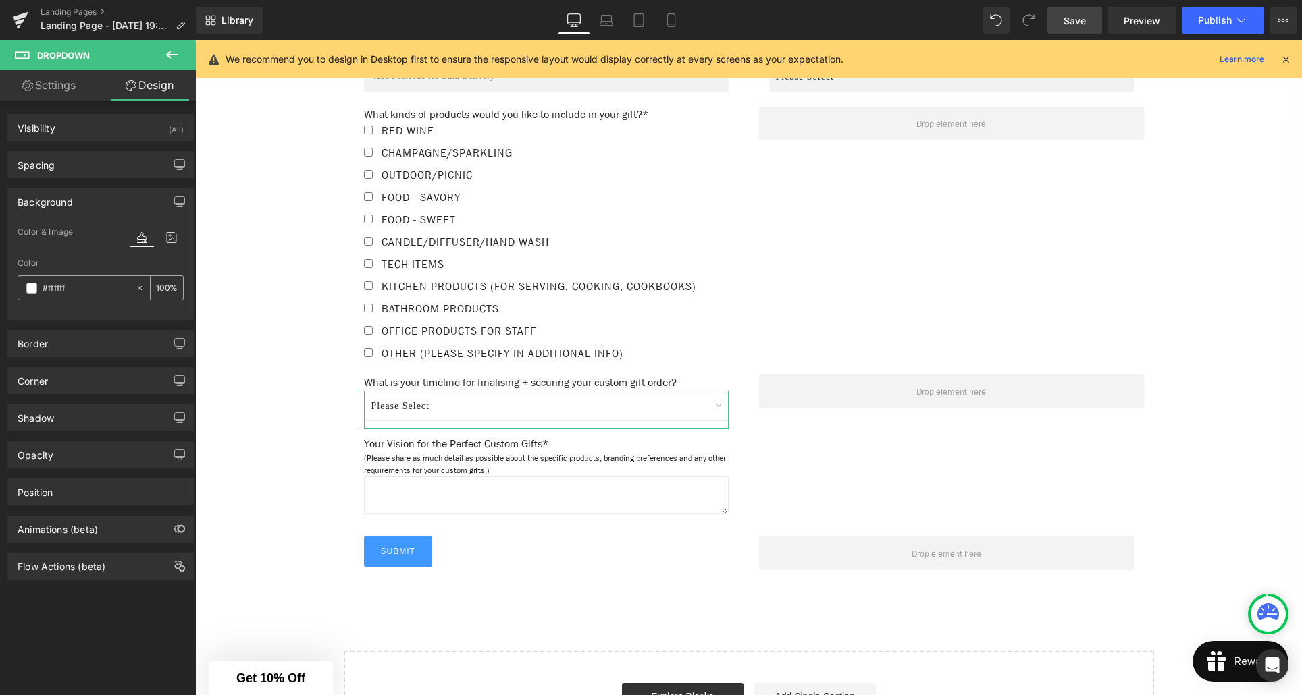
click at [78, 286] on input "#ffffff" at bounding box center [86, 288] width 86 height 15
type input "0"
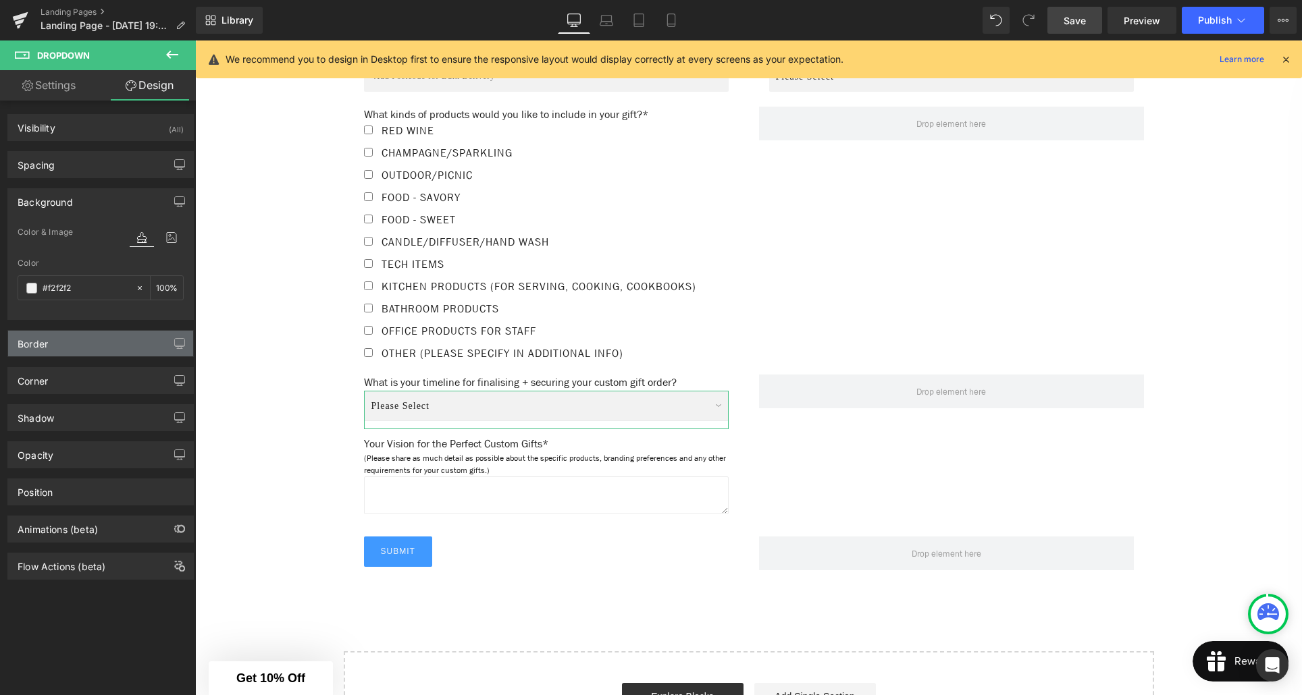
click at [85, 338] on div "Border" at bounding box center [100, 344] width 185 height 26
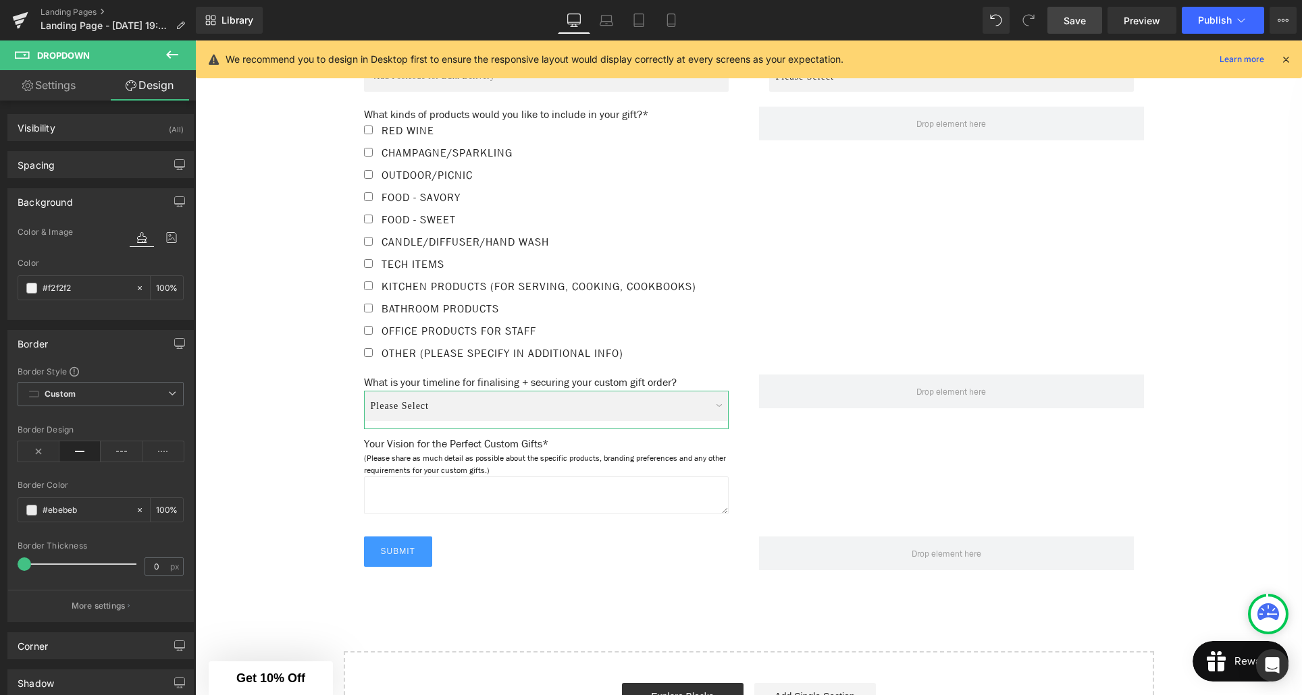
click at [18, 563] on span at bounding box center [25, 565] width 14 height 14
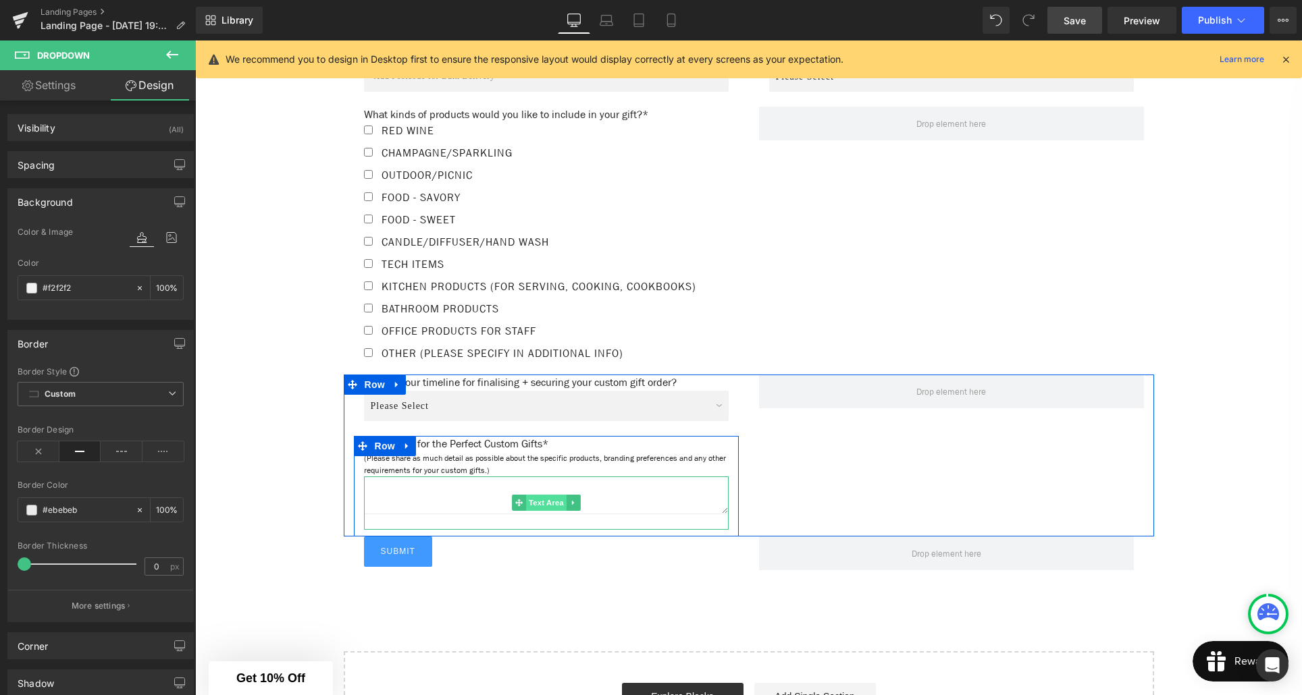
click at [542, 511] on span "Text Area" at bounding box center [546, 503] width 41 height 16
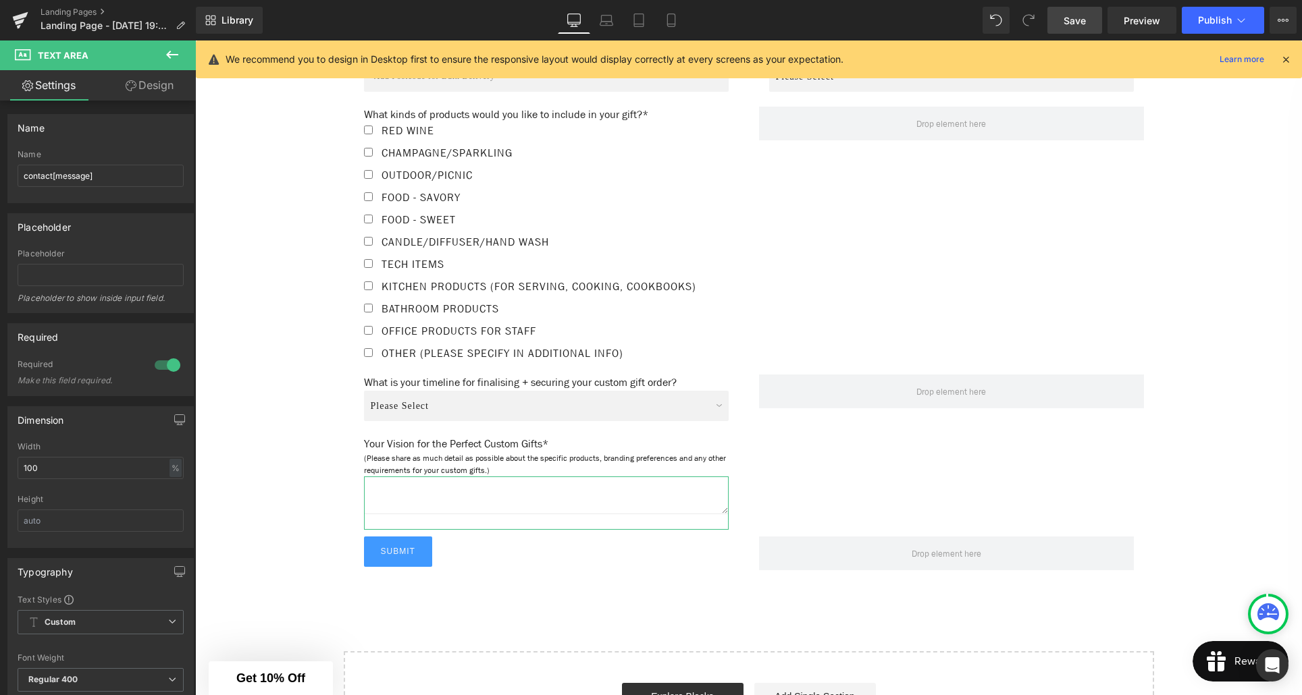
click at [160, 78] on link "Design" at bounding box center [150, 85] width 98 height 30
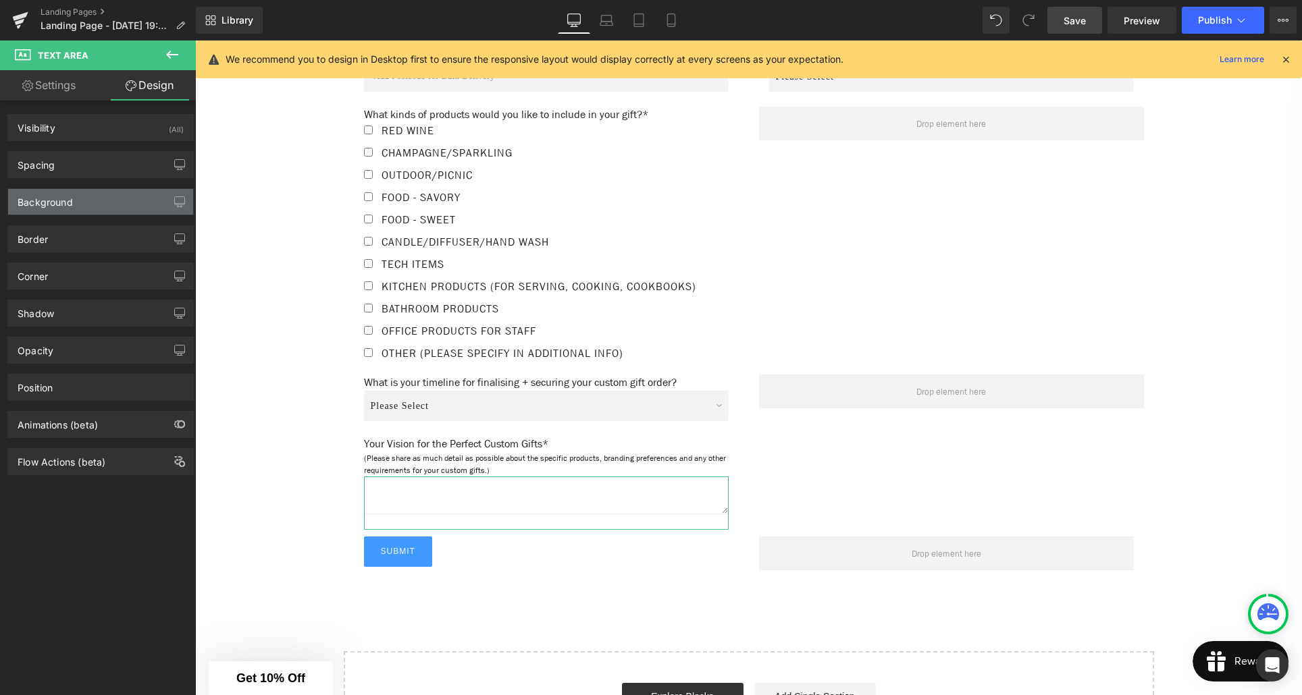
click at [68, 208] on div "Background" at bounding box center [100, 202] width 185 height 26
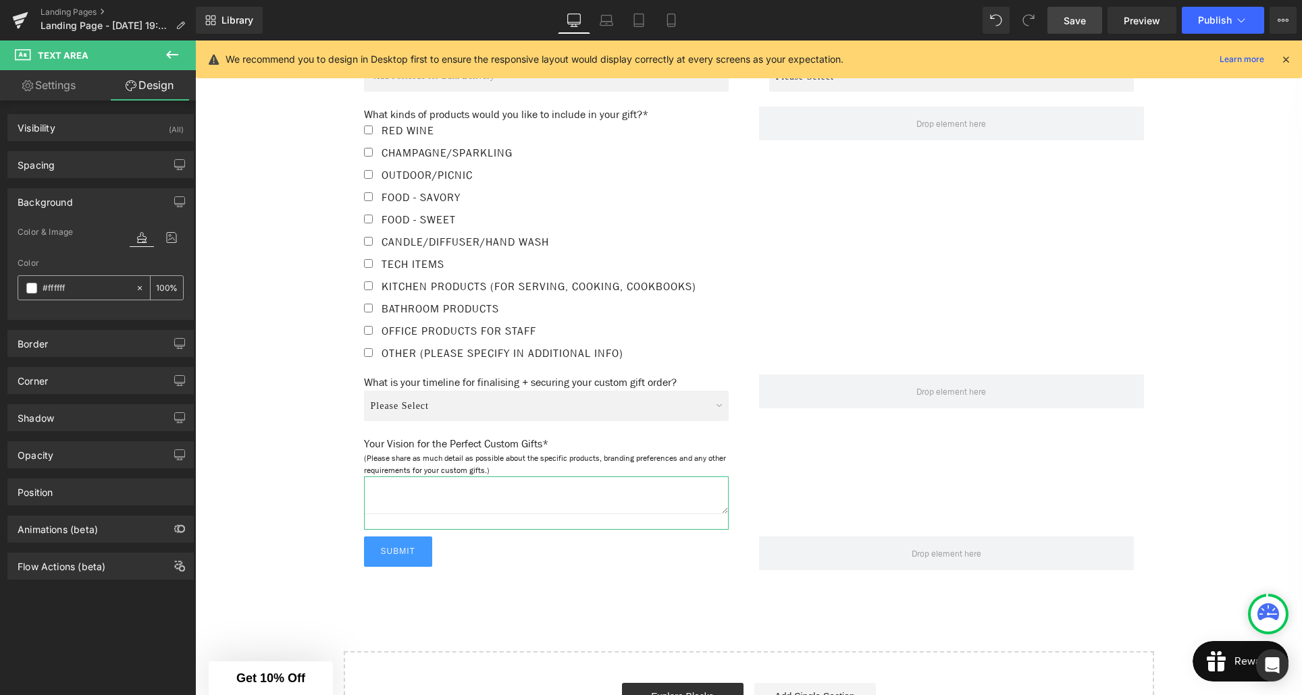
click at [85, 293] on input "#ffffff" at bounding box center [86, 288] width 86 height 15
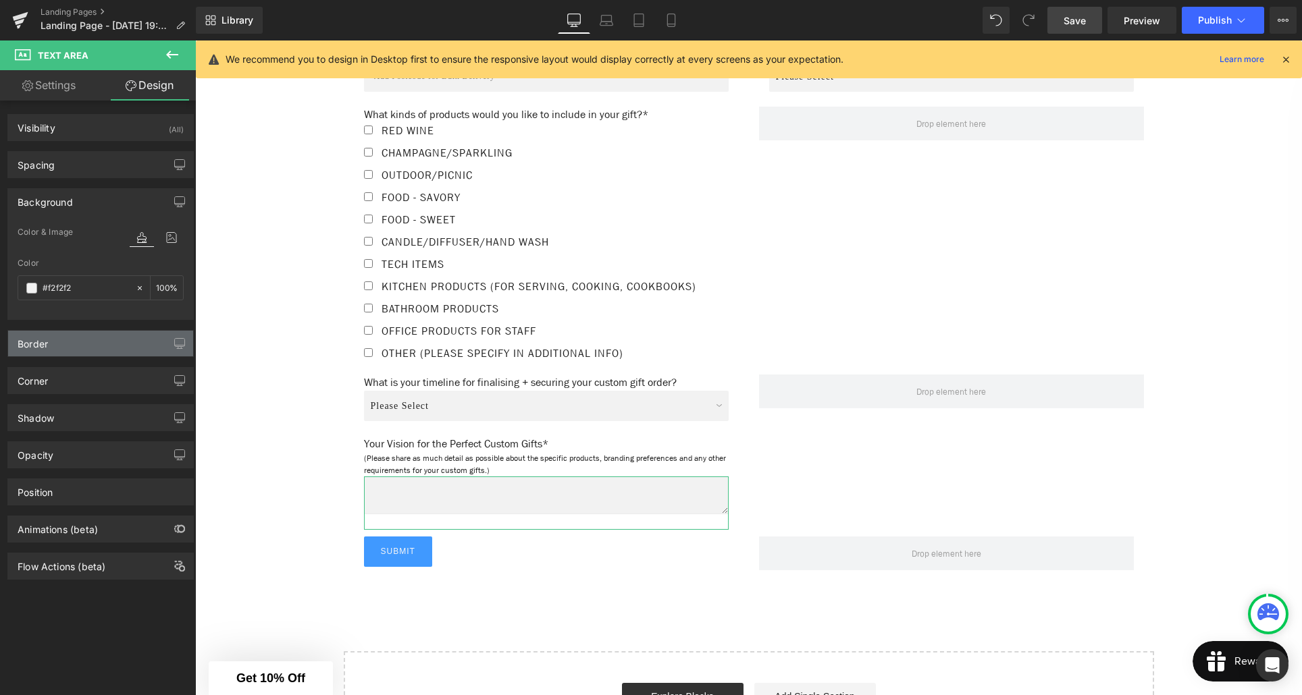
click at [91, 340] on div "Border" at bounding box center [100, 344] width 185 height 26
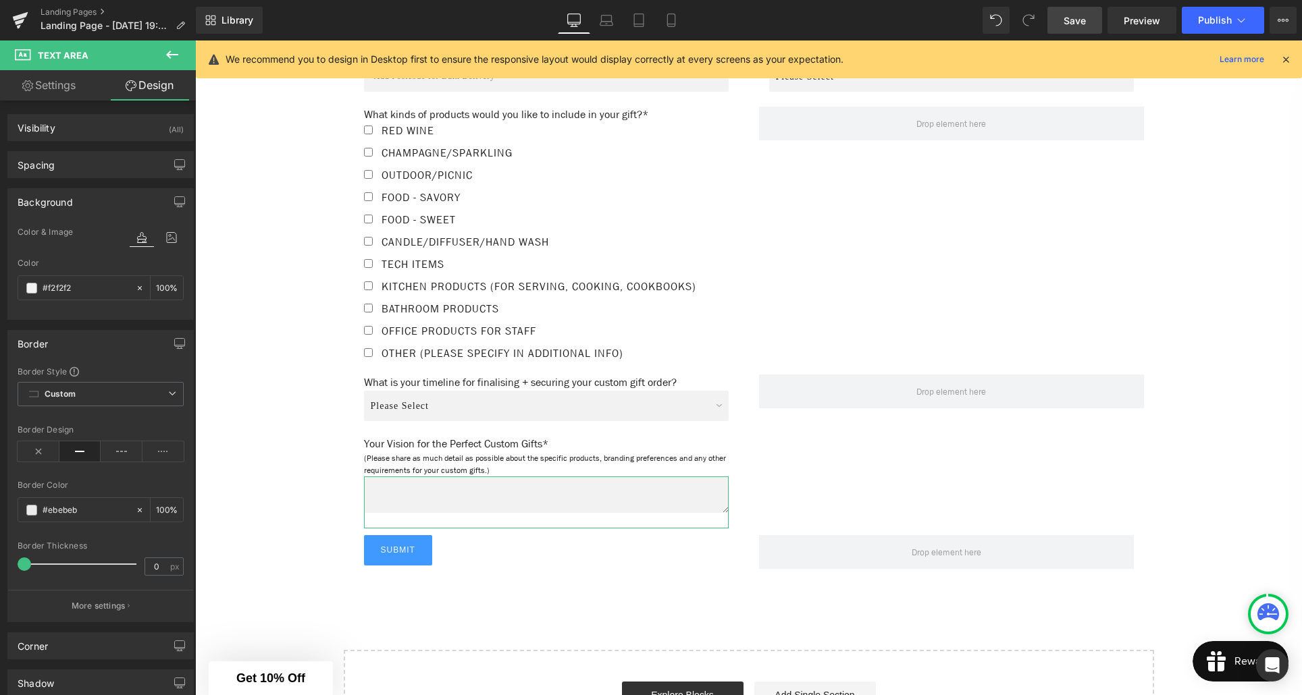
drag, startPoint x: 26, startPoint y: 564, endPoint x: 9, endPoint y: 562, distance: 17.0
click at [9, 562] on div "Border Style Custom Custom Setup Global Style Custom Setup Global Style solid B…" at bounding box center [100, 494] width 185 height 256
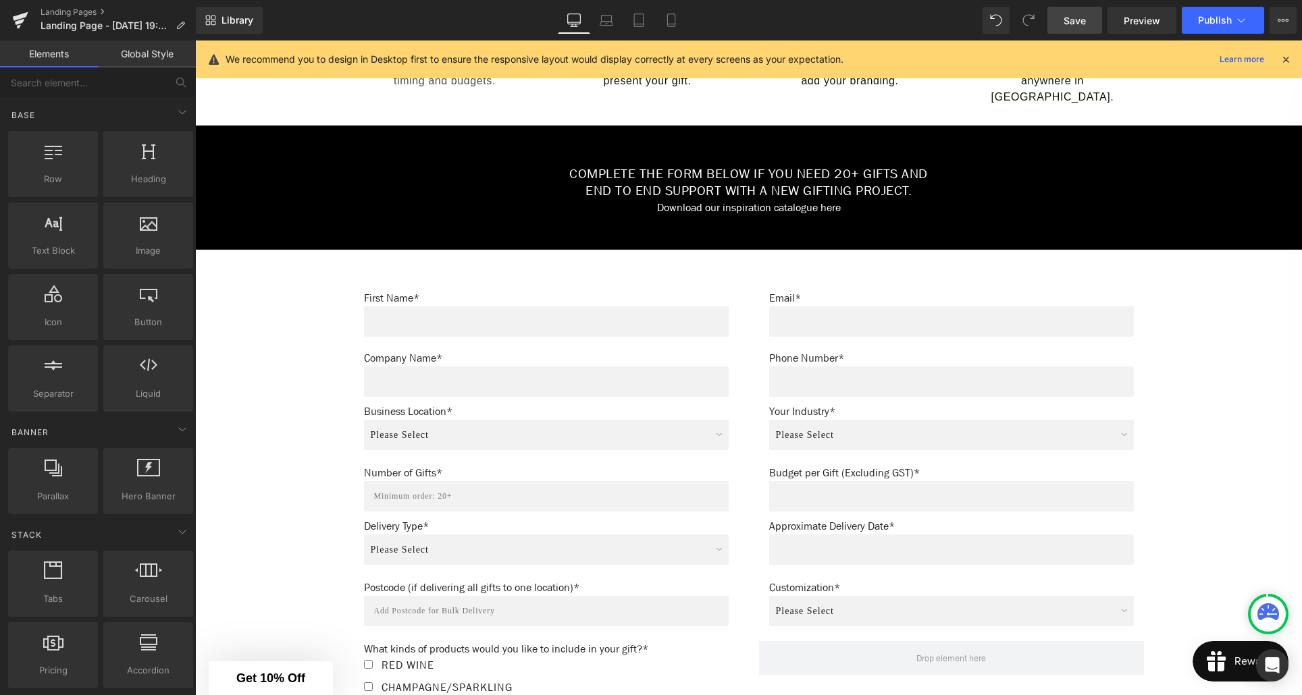
scroll to position [597, 0]
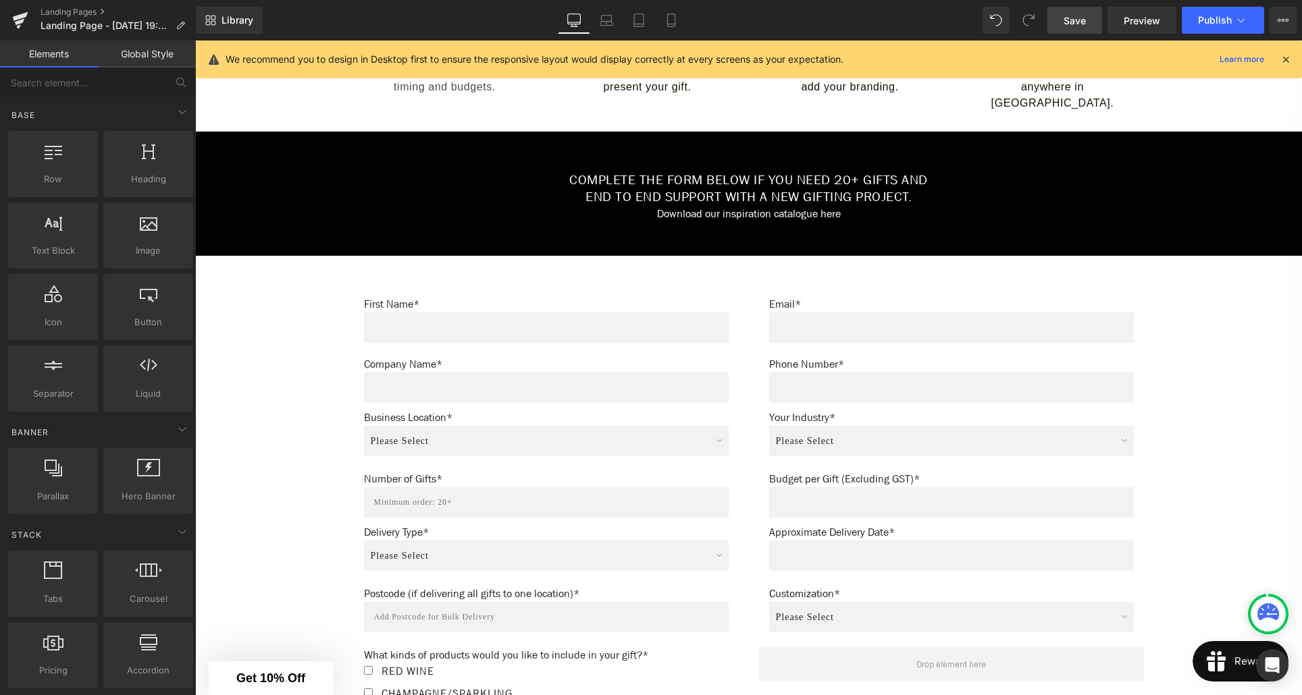
click at [1078, 14] on span "Save" at bounding box center [1074, 21] width 22 height 14
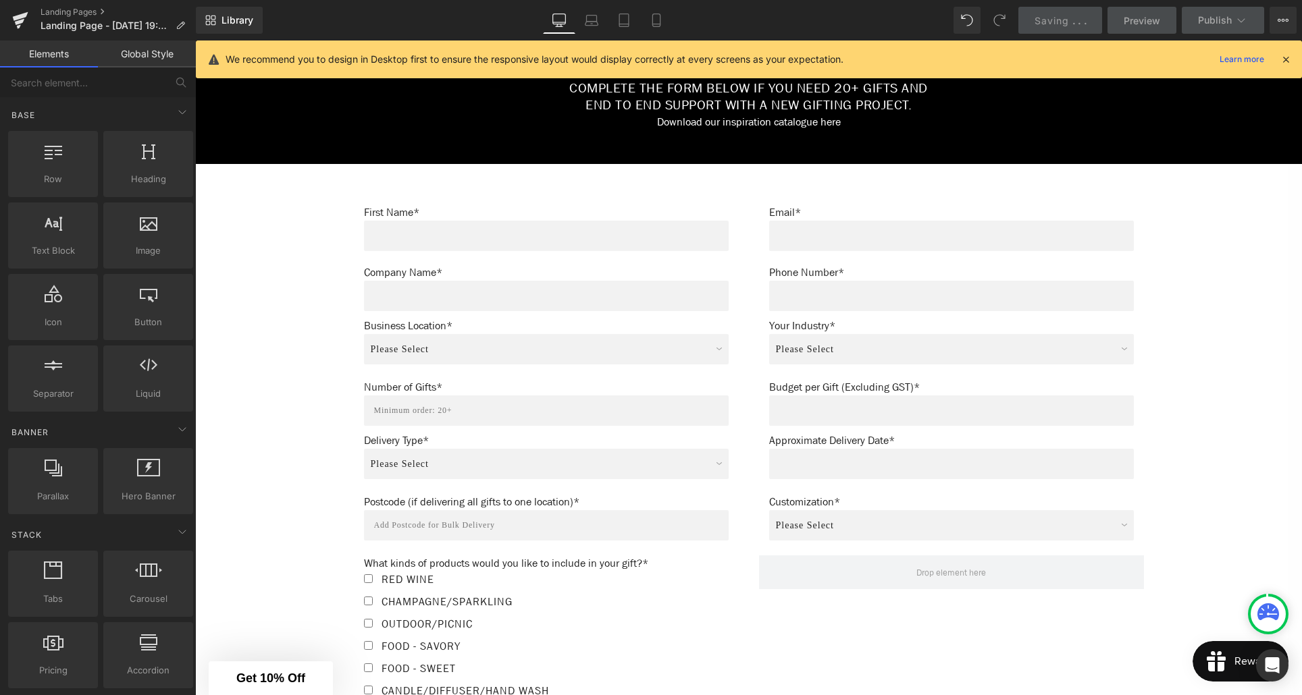
scroll to position [666, 0]
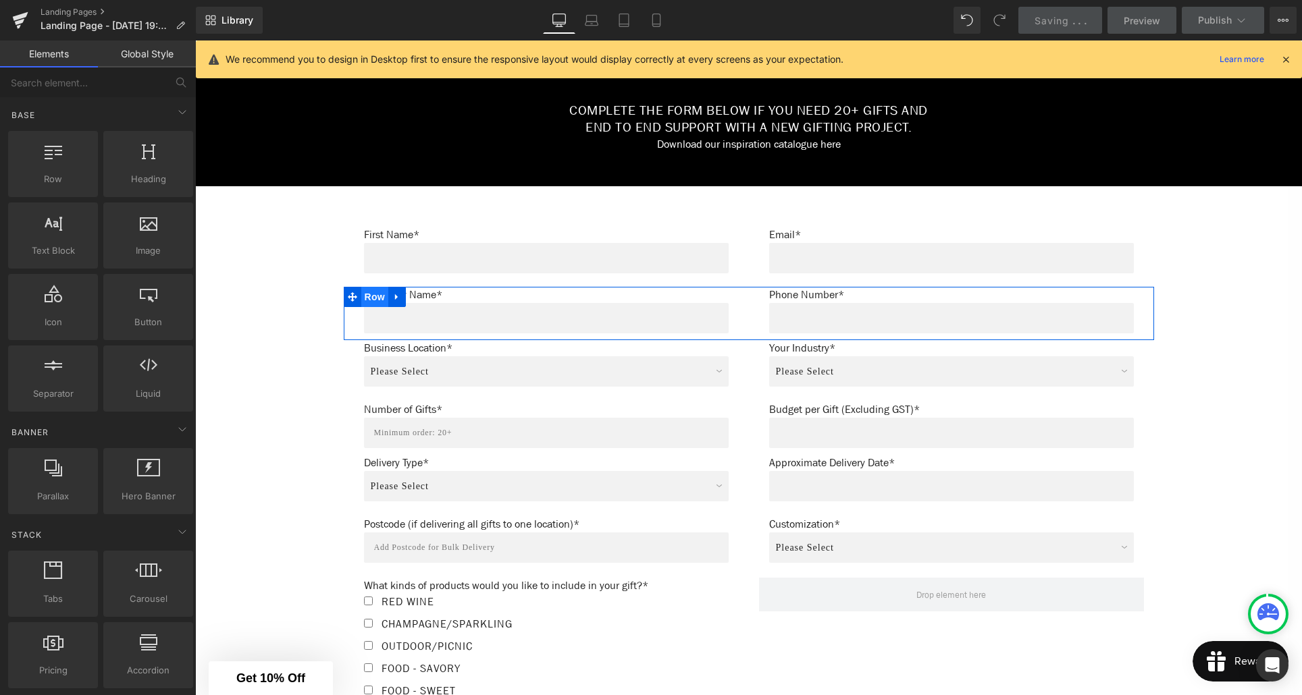
click at [377, 298] on span "Row" at bounding box center [374, 297] width 27 height 20
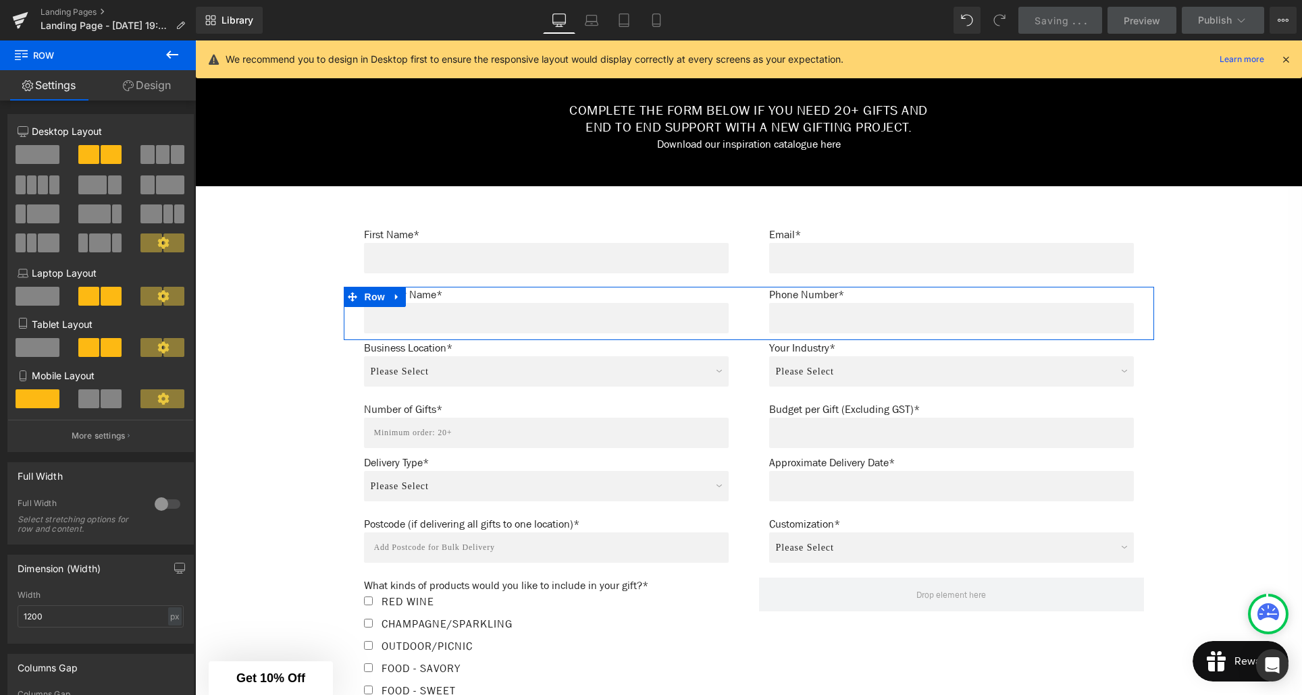
click at [132, 84] on link "Design" at bounding box center [147, 85] width 98 height 30
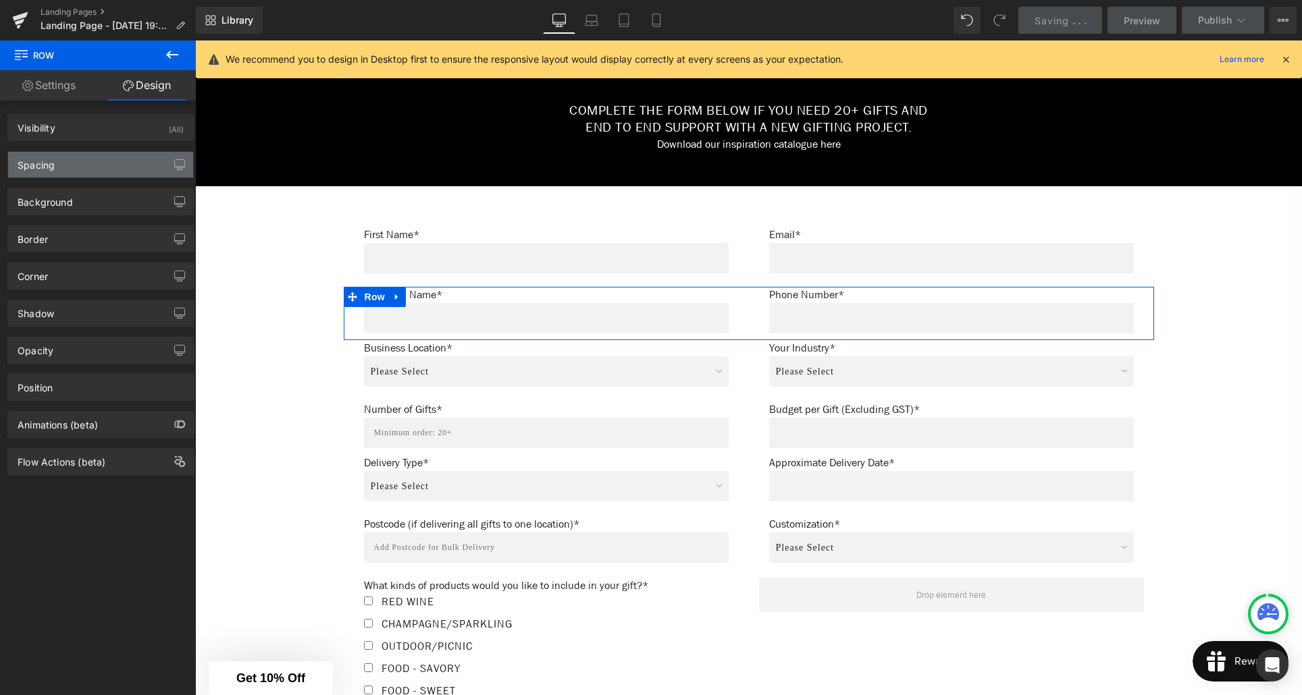
click at [97, 160] on div "Spacing" at bounding box center [100, 165] width 185 height 26
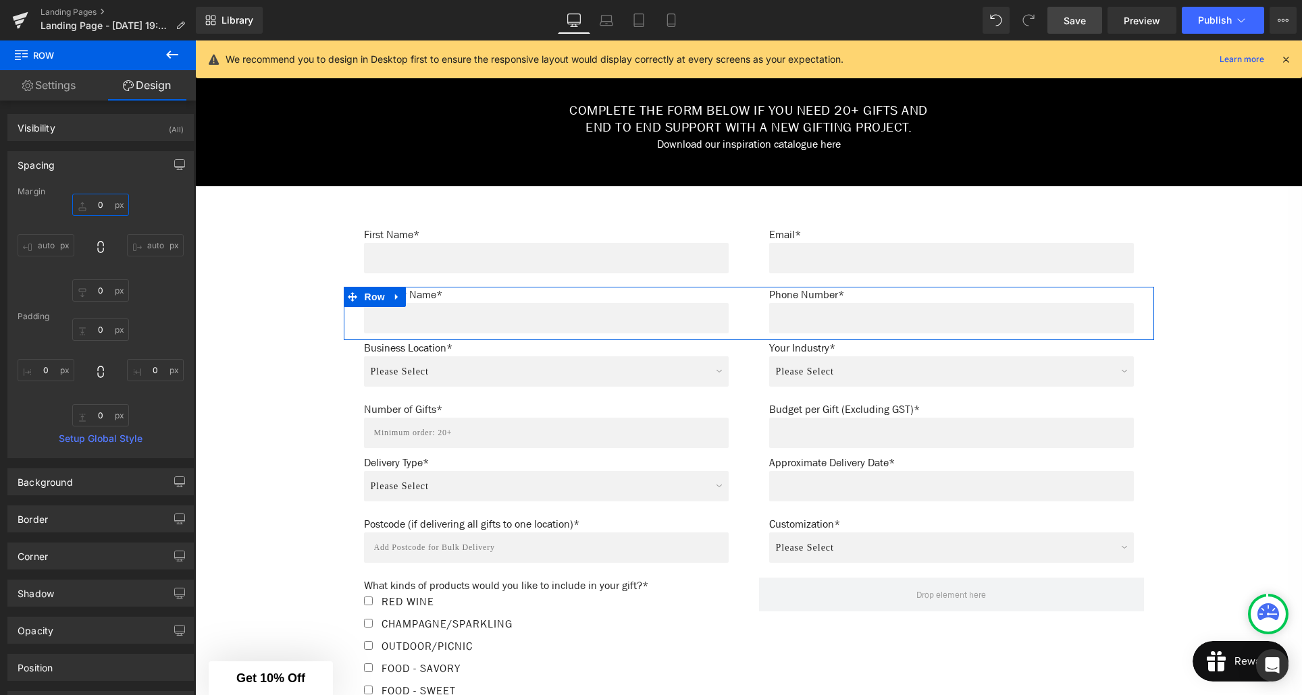
drag, startPoint x: 101, startPoint y: 206, endPoint x: 102, endPoint y: 196, distance: 9.5
click at [102, 196] on input "0" at bounding box center [100, 205] width 57 height 22
click at [473, 297] on p "Company Name*" at bounding box center [546, 295] width 365 height 16
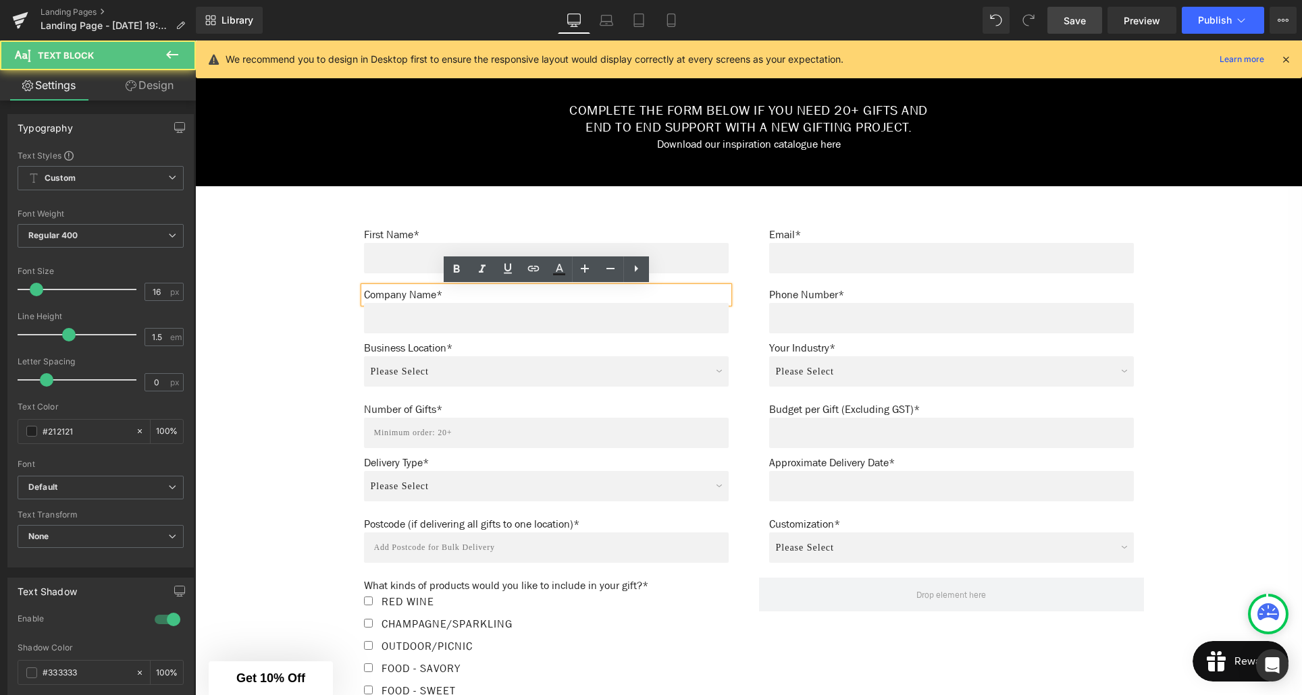
click at [388, 296] on p "Company Name*" at bounding box center [546, 295] width 365 height 16
click at [356, 296] on div "Company Name* Text Block Text Field" at bounding box center [546, 310] width 385 height 47
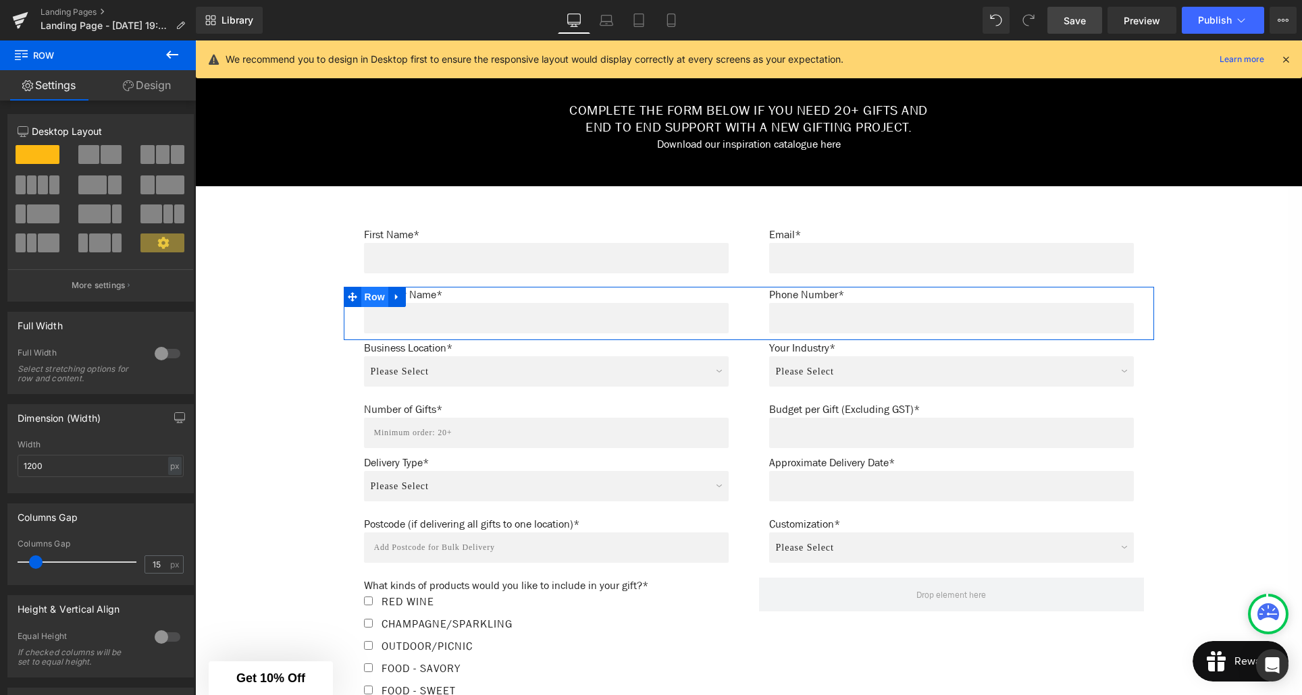
click at [370, 300] on span "Row" at bounding box center [374, 297] width 27 height 20
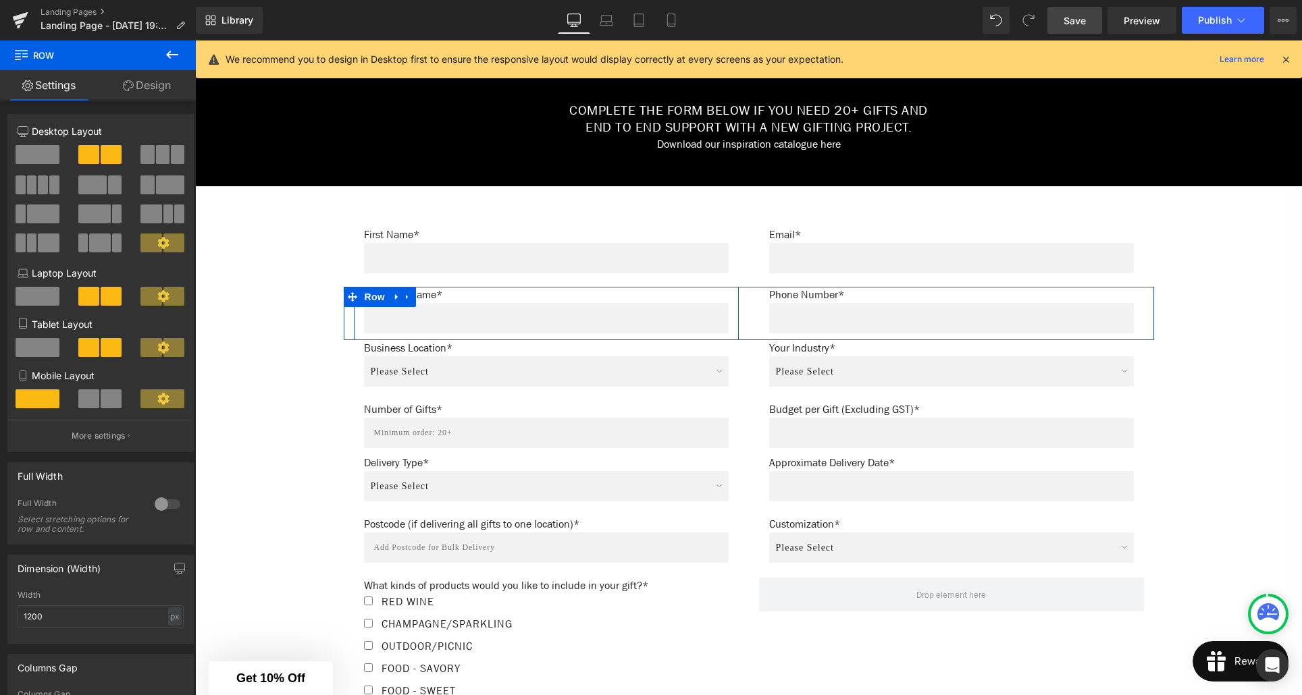
click at [359, 317] on div "Company Name* Text Block Text Field" at bounding box center [546, 310] width 385 height 47
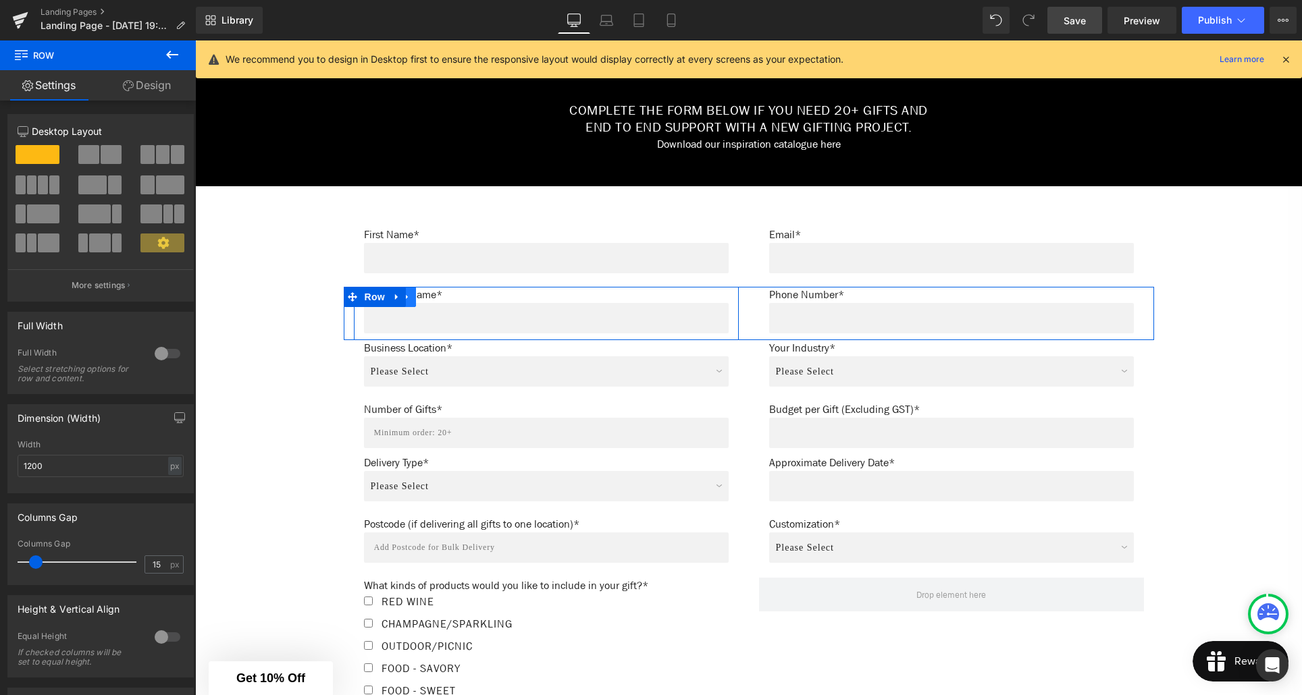
click at [410, 298] on icon at bounding box center [406, 297] width 9 height 10
click at [398, 300] on icon at bounding box center [396, 297] width 9 height 10
click at [450, 298] on icon at bounding box center [450, 297] width 3 height 6
click at [362, 316] on div "Company Name* Text Block Text Field" at bounding box center [546, 310] width 385 height 47
click at [160, 89] on link "Design" at bounding box center [147, 85] width 98 height 30
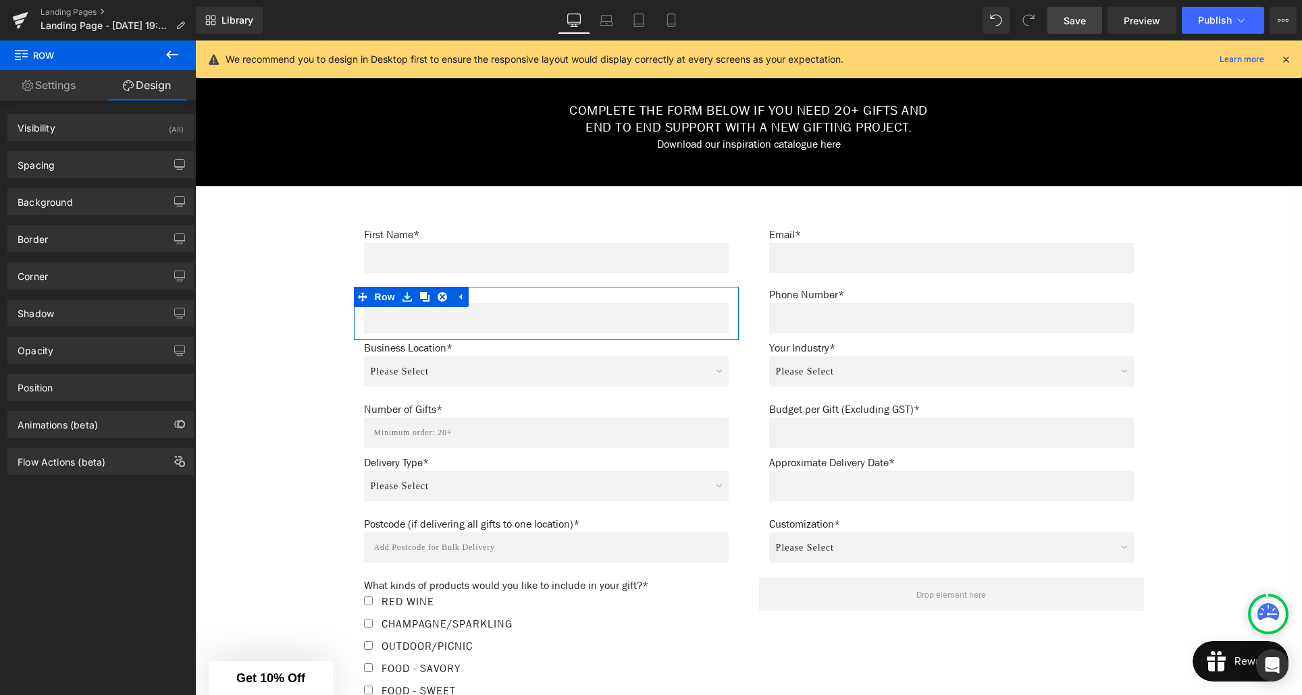
click at [106, 148] on div "Spacing Margin 0px 0 auto auto 0px 0 auto auto Padding 0px 0 0px 0 10px 10 0px …" at bounding box center [101, 159] width 202 height 37
click at [106, 163] on div "Spacing" at bounding box center [100, 165] width 185 height 26
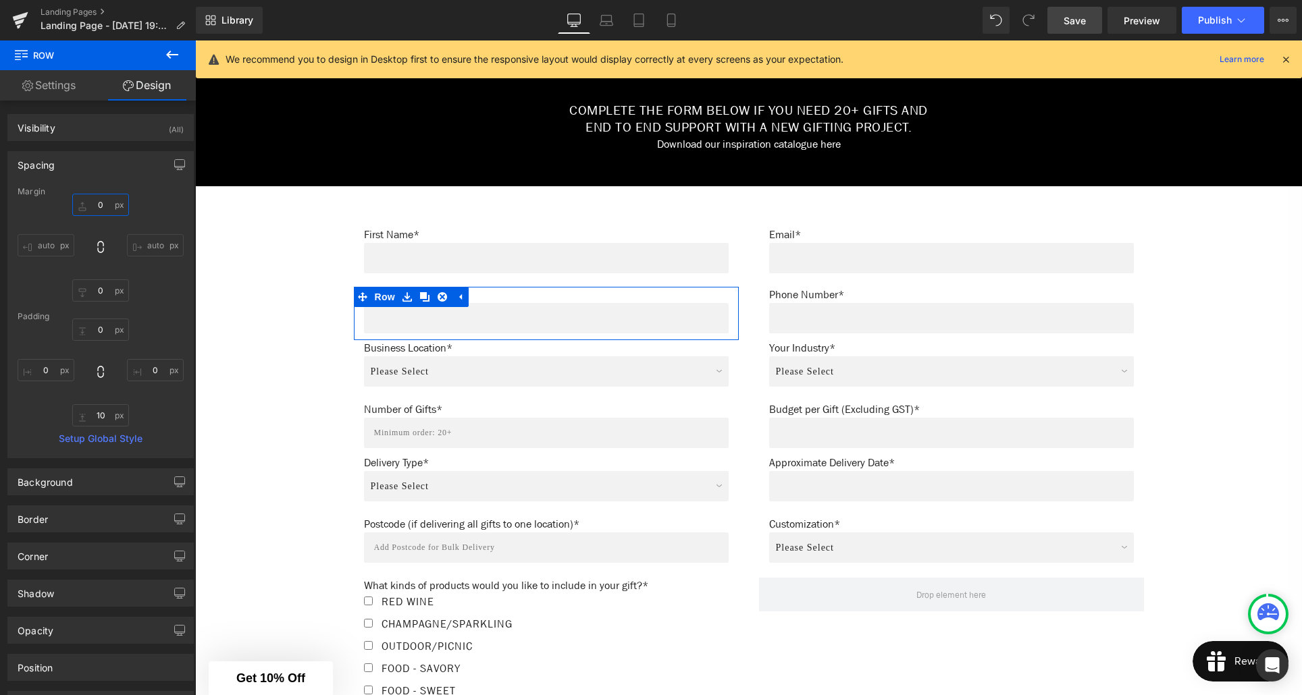
click at [99, 206] on input "0" at bounding box center [100, 205] width 57 height 22
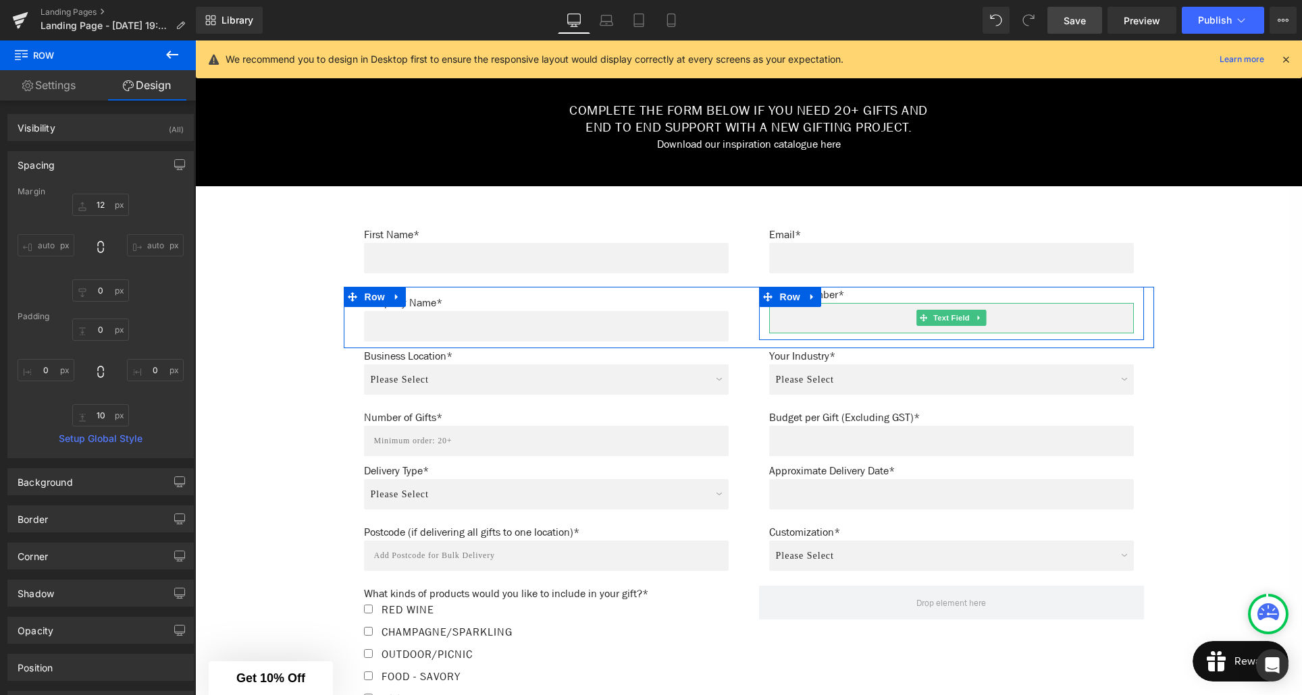
click at [787, 321] on input "text" at bounding box center [951, 318] width 365 height 30
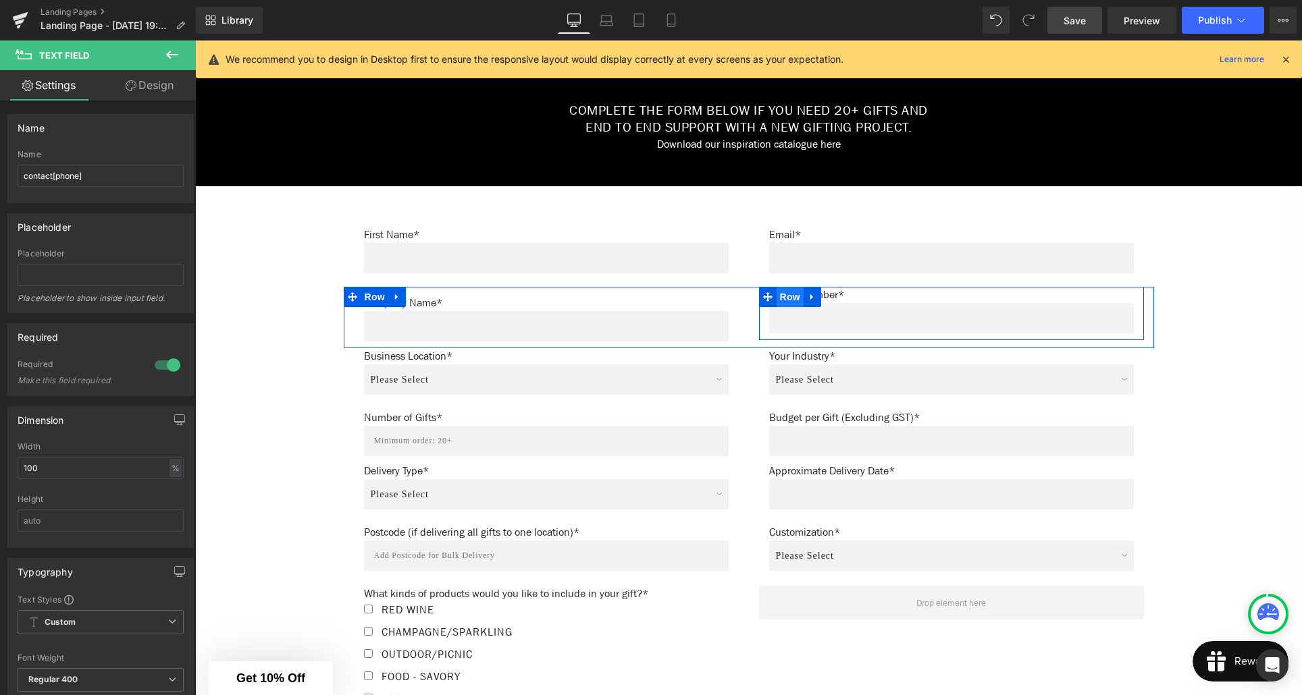
click at [789, 300] on span "Row" at bounding box center [790, 297] width 27 height 20
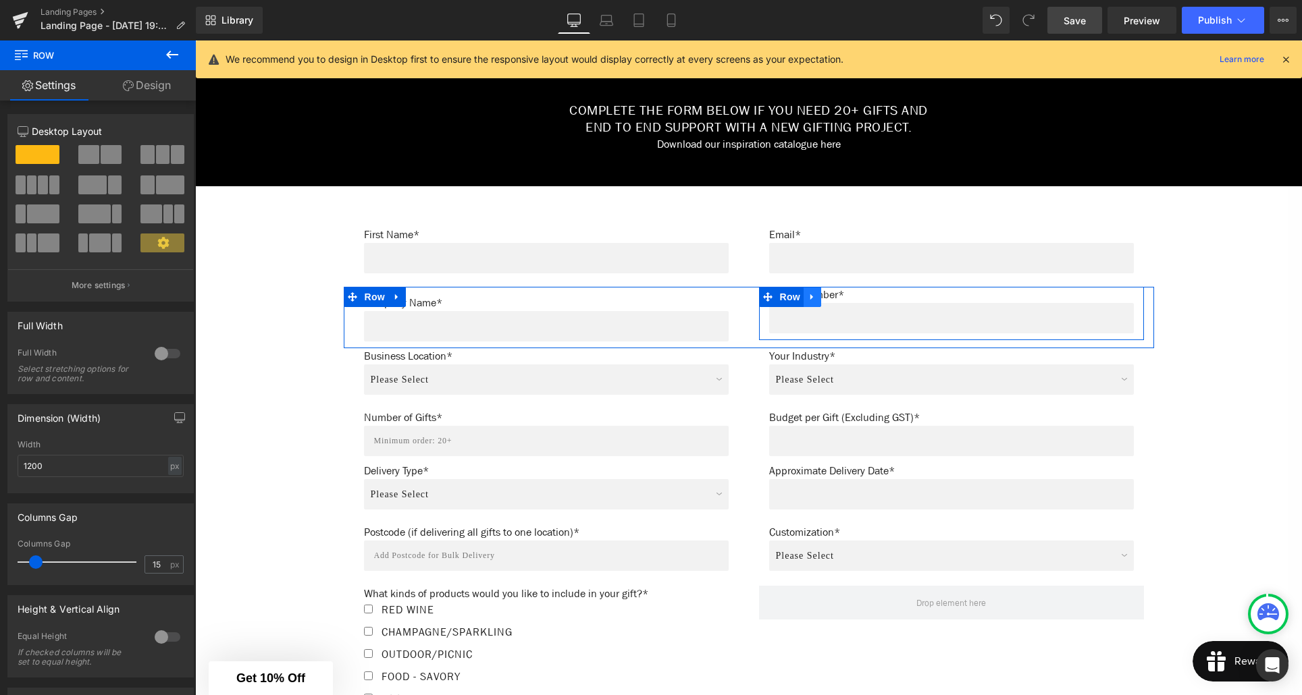
click at [808, 301] on icon at bounding box center [812, 297] width 9 height 10
click at [864, 298] on icon at bounding box center [865, 297] width 3 height 6
click at [766, 330] on div "Phone Number* Text Block Text Field" at bounding box center [951, 310] width 385 height 47
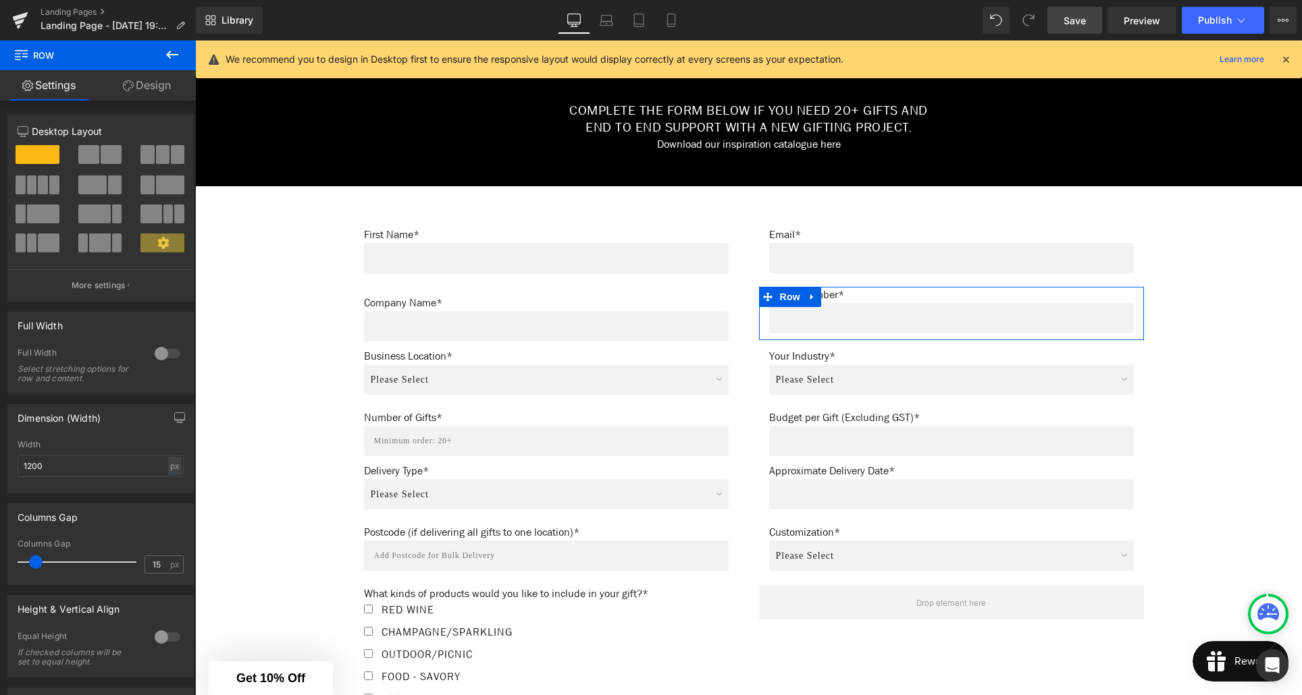
click at [143, 87] on link "Design" at bounding box center [147, 85] width 98 height 30
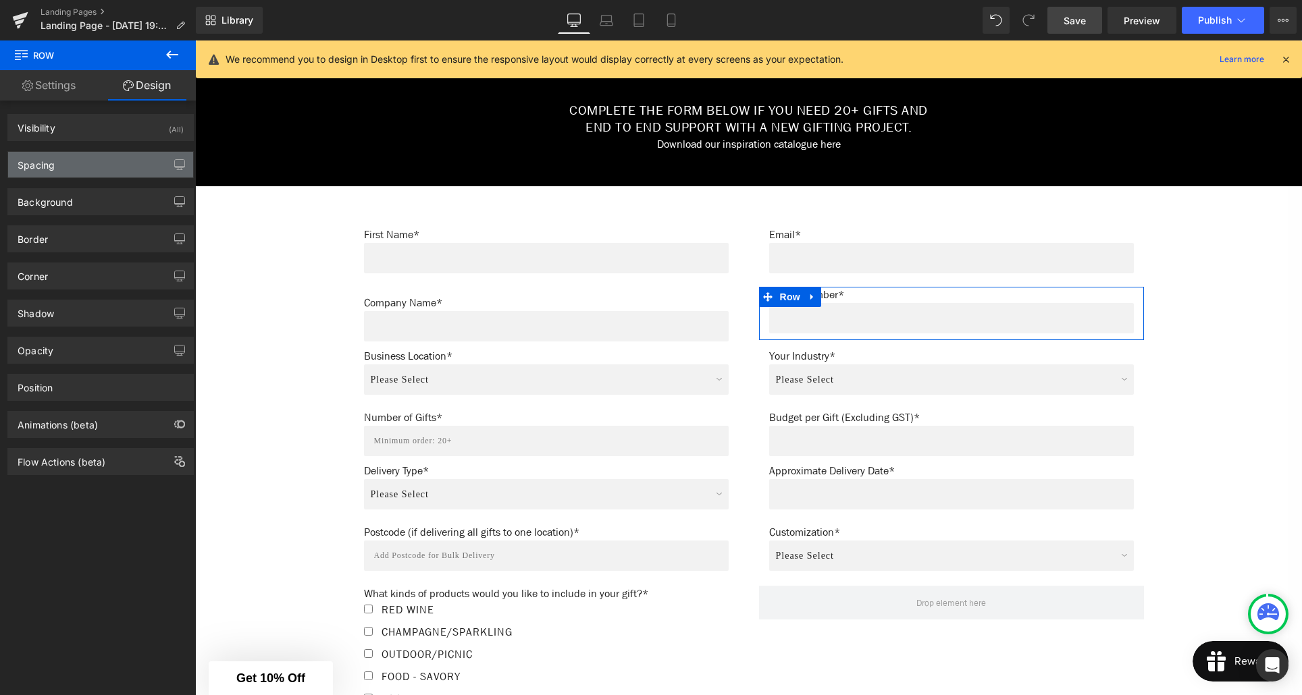
click at [103, 163] on div "Spacing" at bounding box center [100, 165] width 185 height 26
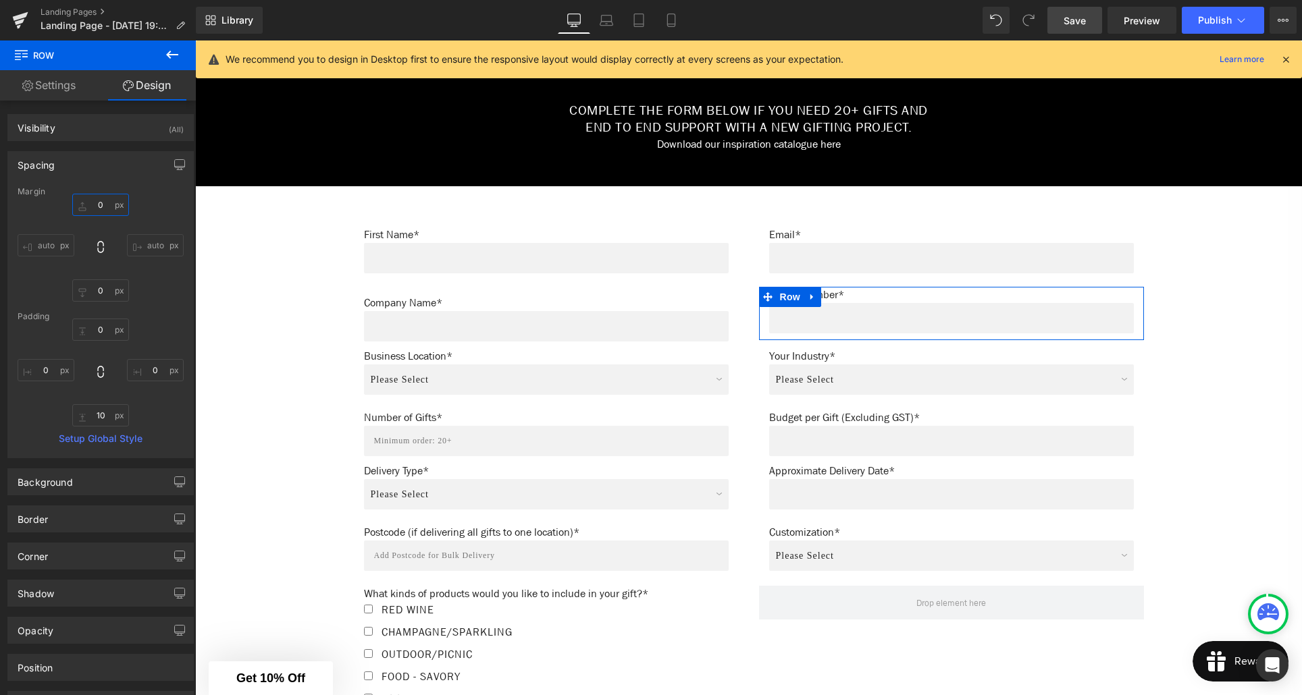
click at [102, 205] on input "0" at bounding box center [100, 205] width 57 height 22
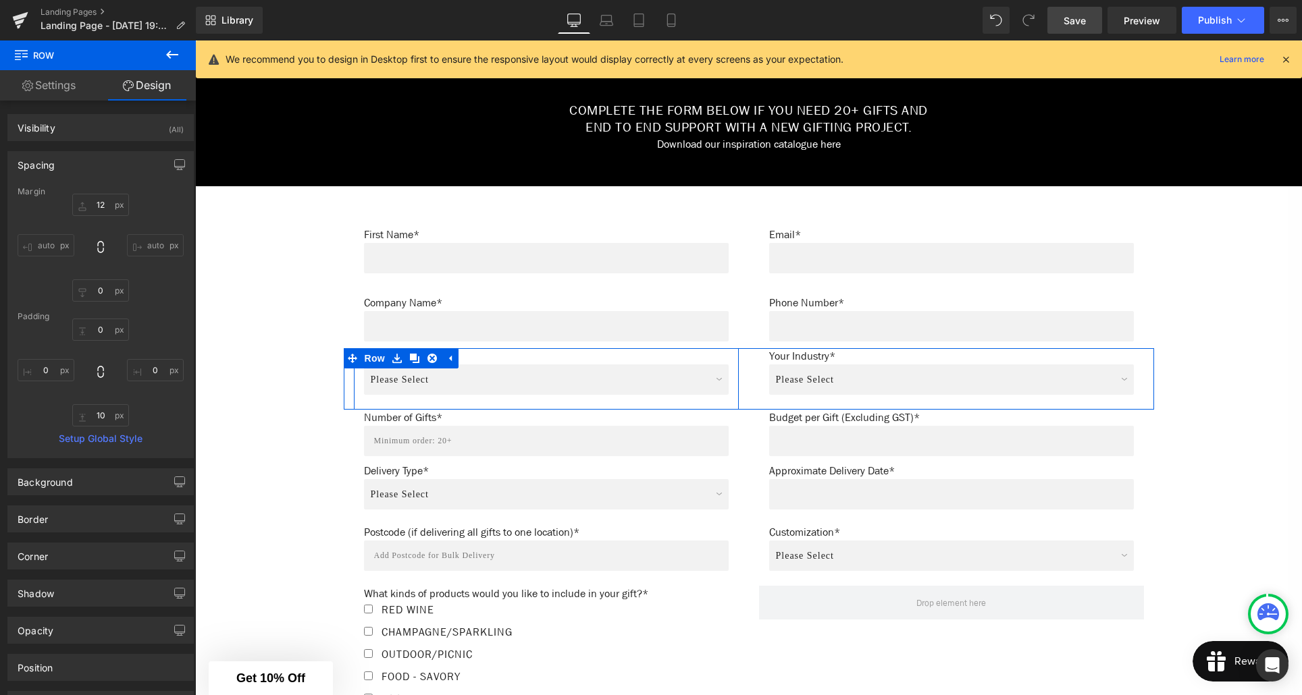
click at [359, 381] on div "Business Location* Text Block Please Select Northland Auckland Waikato Bay of P…" at bounding box center [546, 375] width 385 height 55
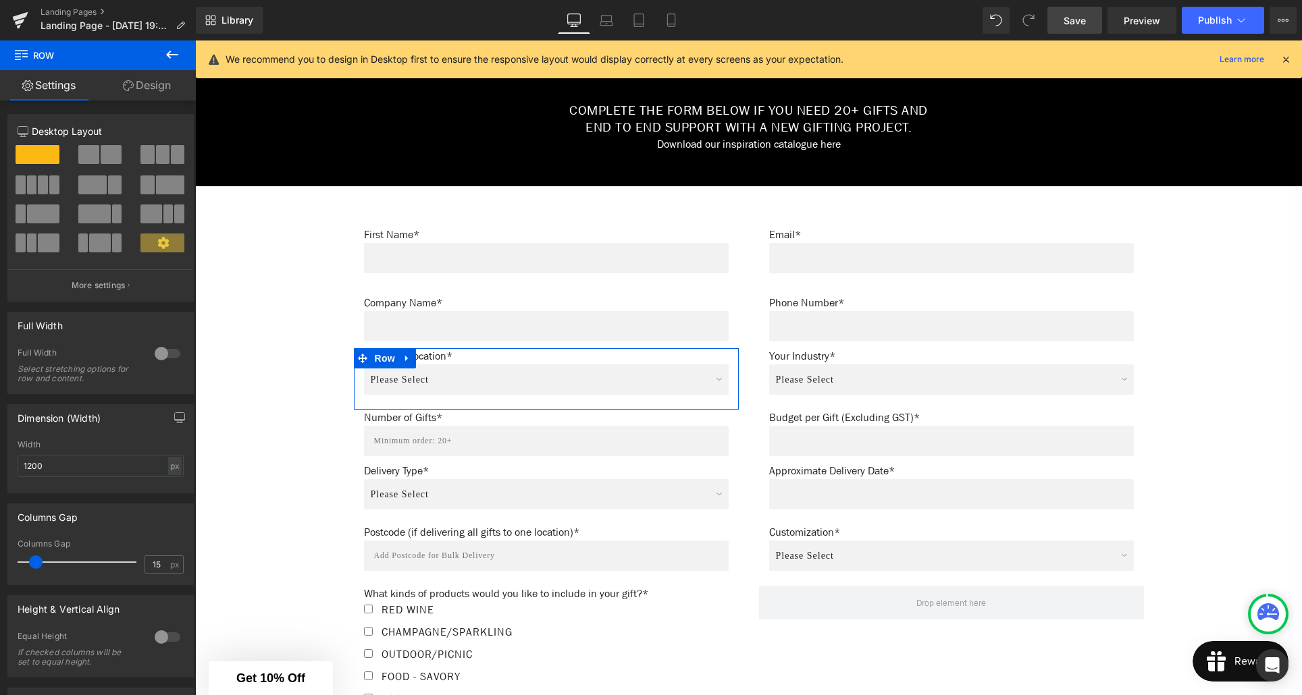
click at [161, 95] on link "Design" at bounding box center [147, 85] width 98 height 30
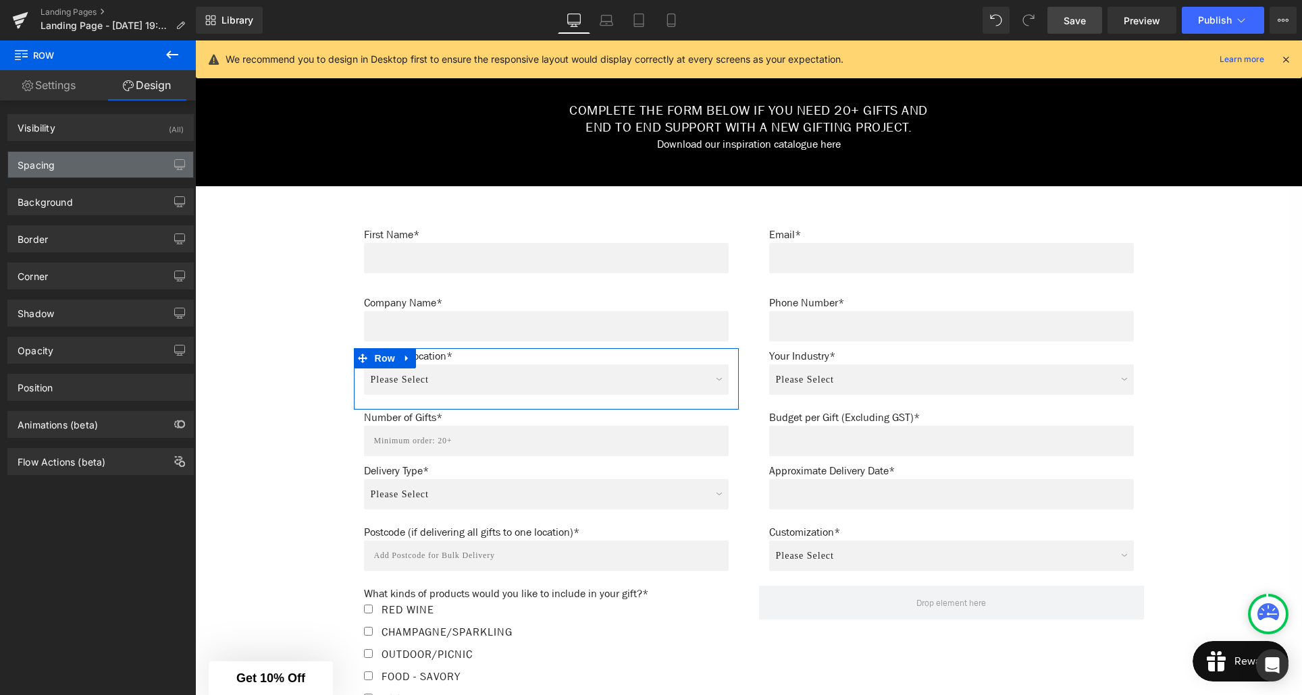
click at [70, 167] on div "Spacing" at bounding box center [100, 165] width 185 height 26
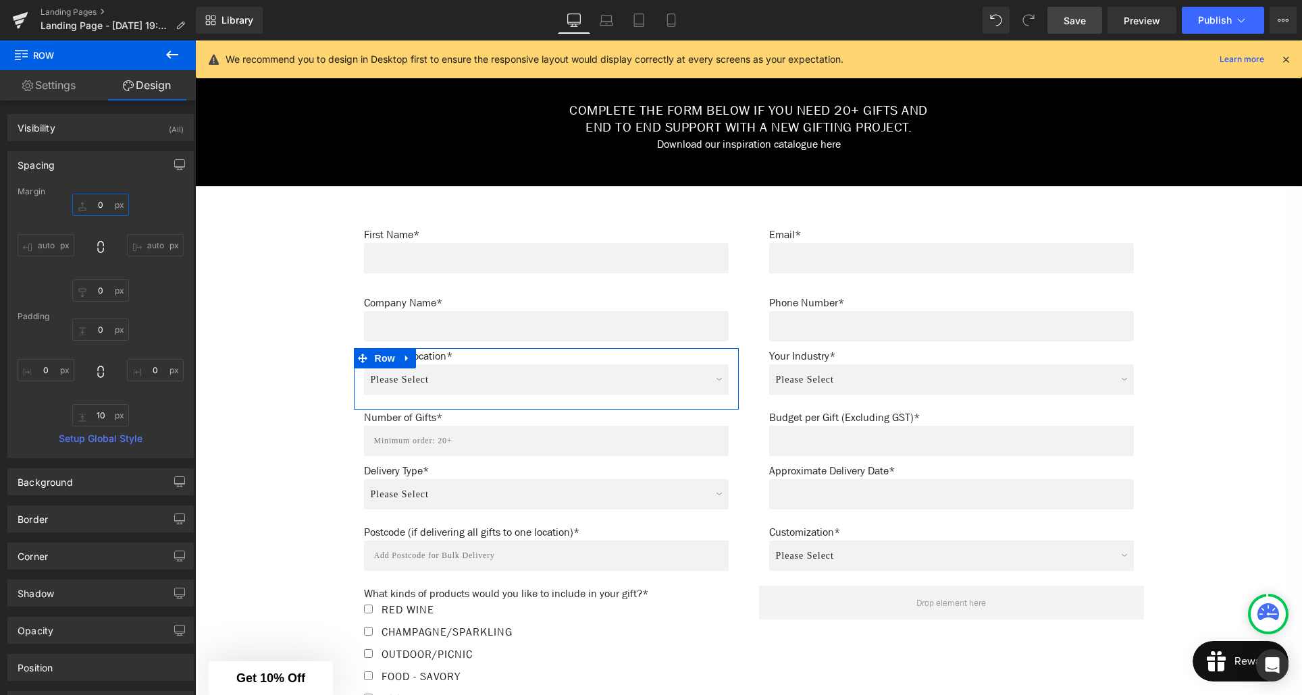
drag, startPoint x: 101, startPoint y: 205, endPoint x: 101, endPoint y: 217, distance: 12.2
click at [101, 206] on input "0" at bounding box center [100, 205] width 57 height 22
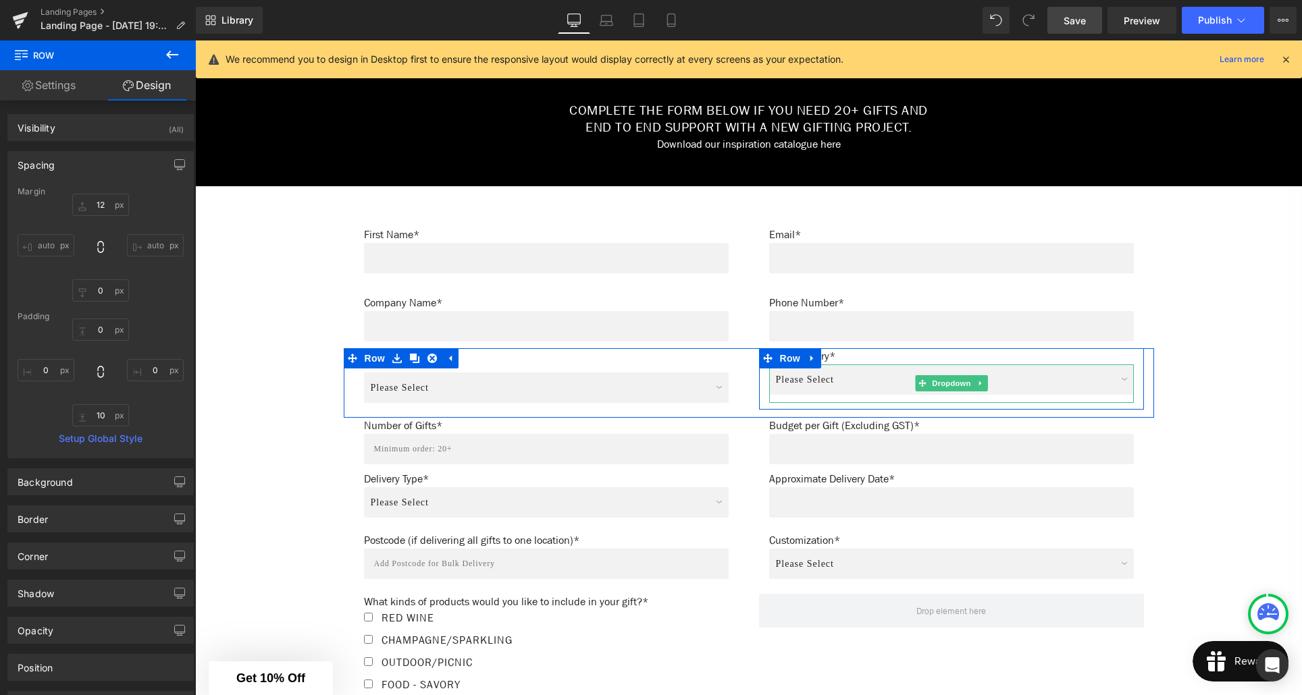
click at [816, 395] on div "Please Select Real Estate Marketing Agency Corporate Events Automotive Group Ba…" at bounding box center [951, 384] width 365 height 38
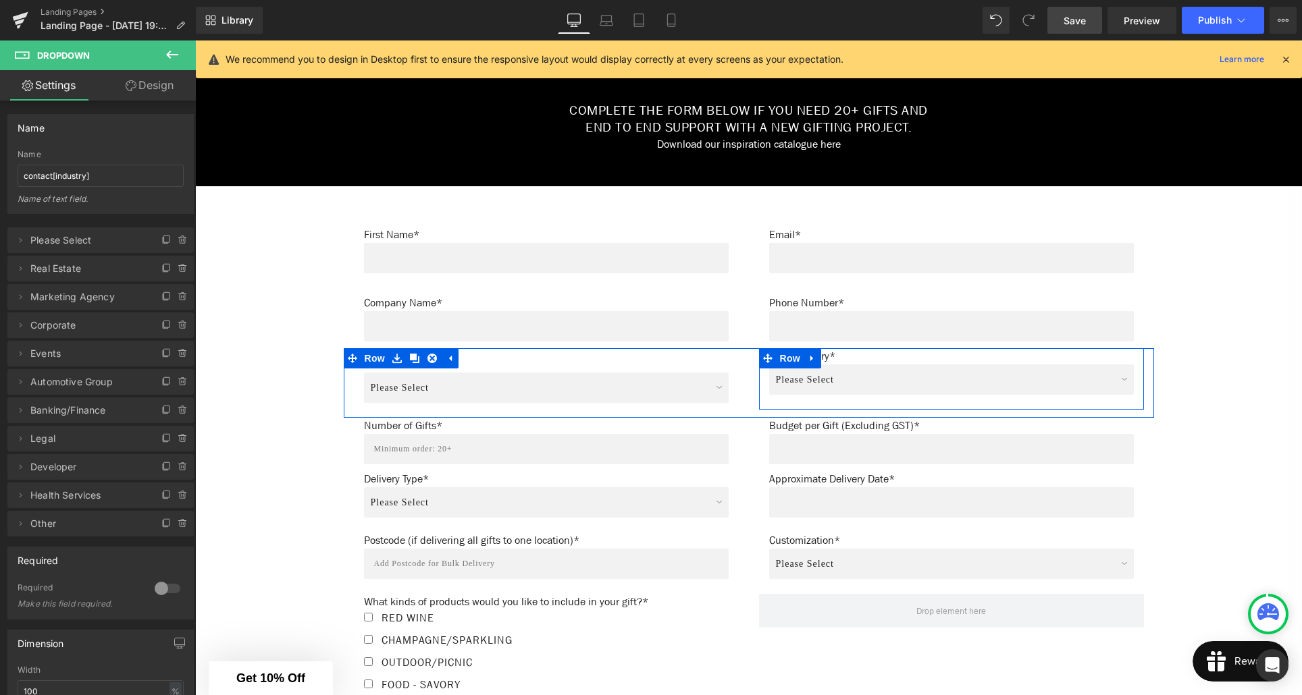
click at [766, 383] on div "Your Industry* Text Block Please Select Real Estate Marketing Agency Corporate …" at bounding box center [951, 375] width 385 height 55
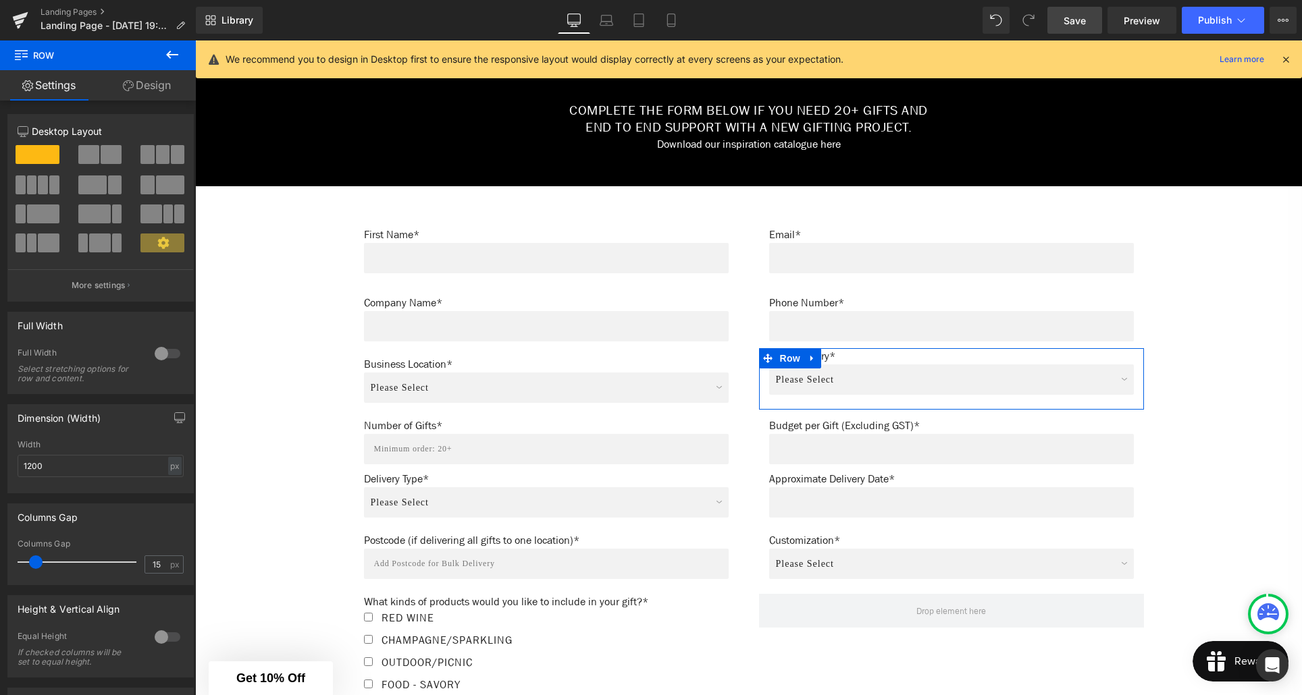
click at [155, 87] on link "Design" at bounding box center [147, 85] width 98 height 30
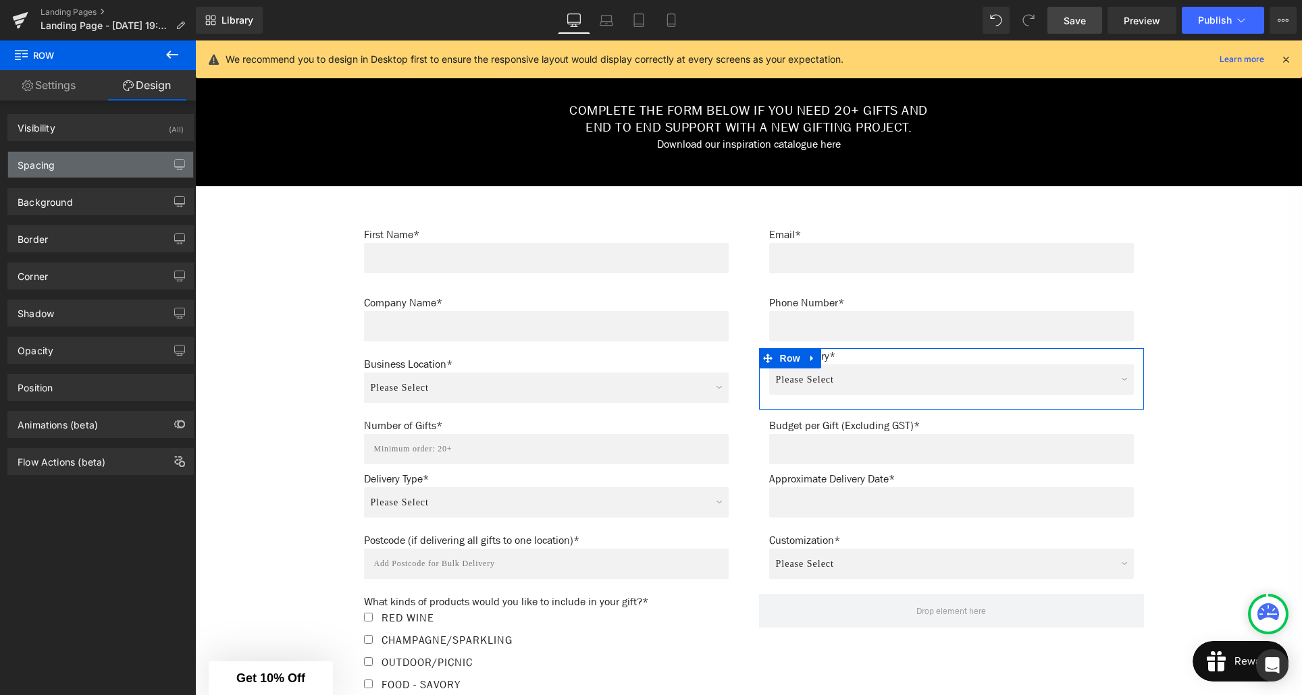
click at [74, 165] on div "Spacing" at bounding box center [100, 165] width 185 height 26
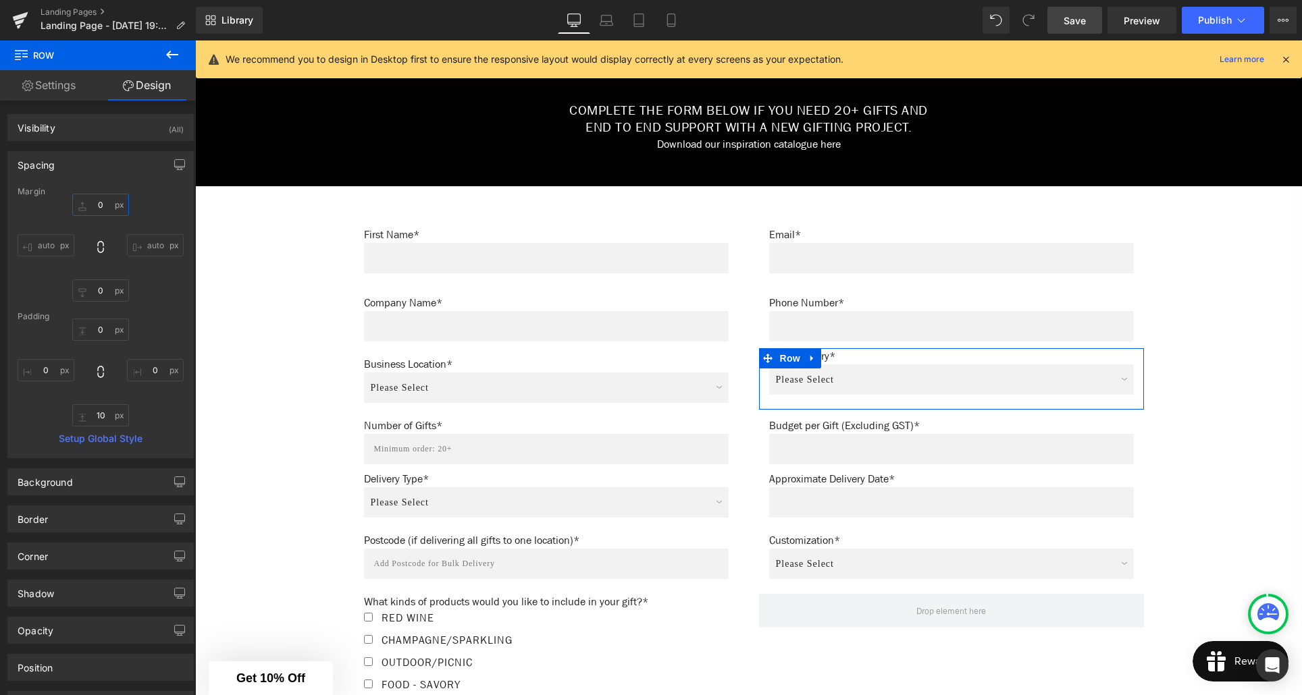
drag, startPoint x: 101, startPoint y: 204, endPoint x: 107, endPoint y: 211, distance: 9.1
click at [101, 204] on input "0" at bounding box center [100, 205] width 57 height 22
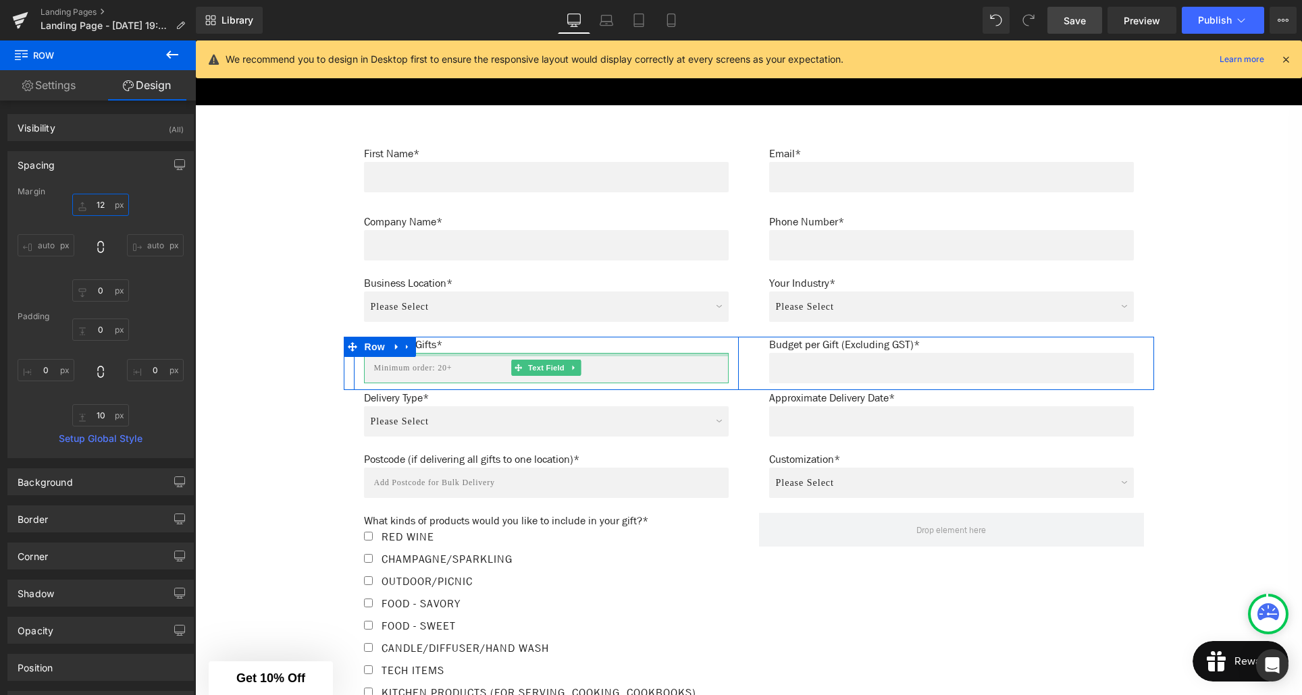
scroll to position [754, 0]
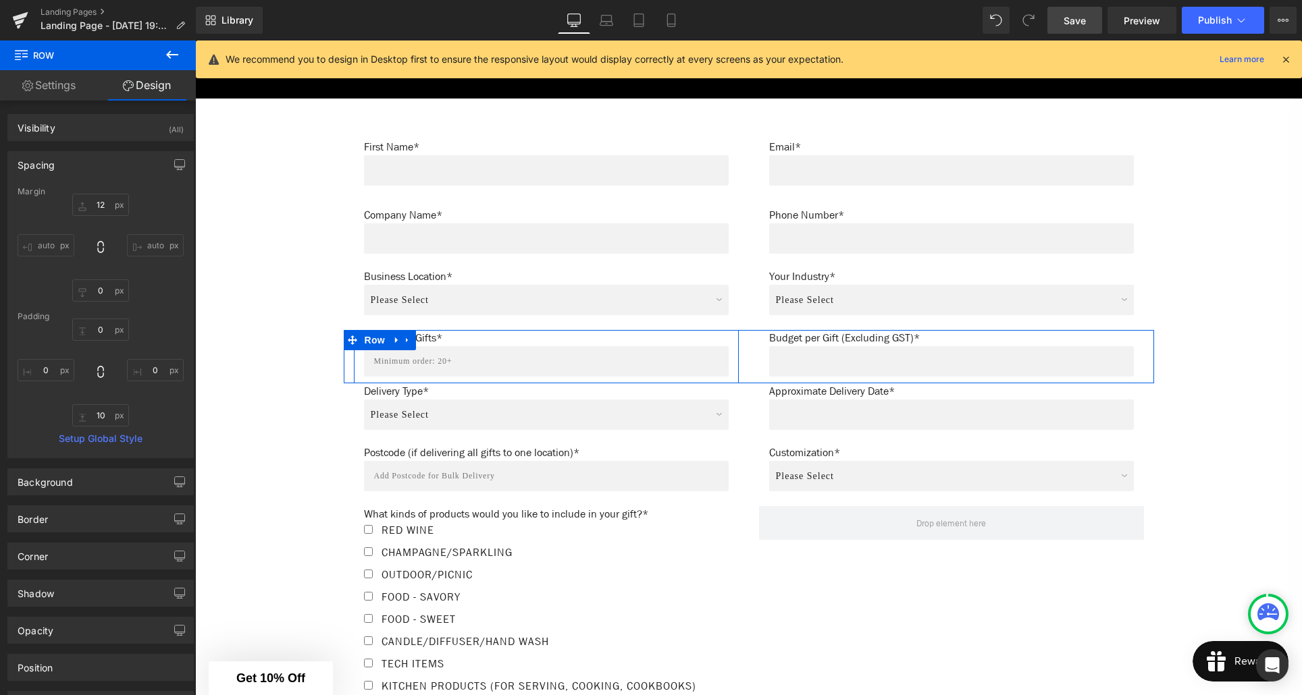
click at [358, 361] on div "Number of Gifts* Text Block Text Field" at bounding box center [546, 353] width 385 height 47
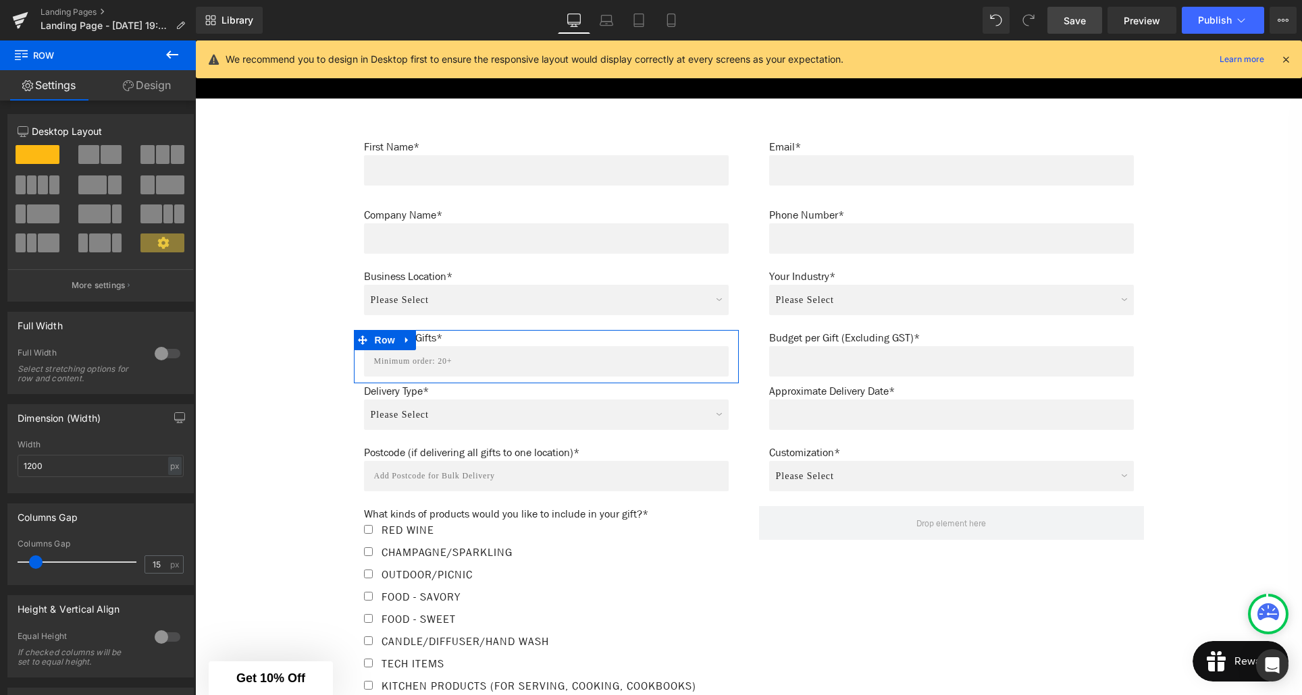
click at [150, 93] on link "Design" at bounding box center [147, 85] width 98 height 30
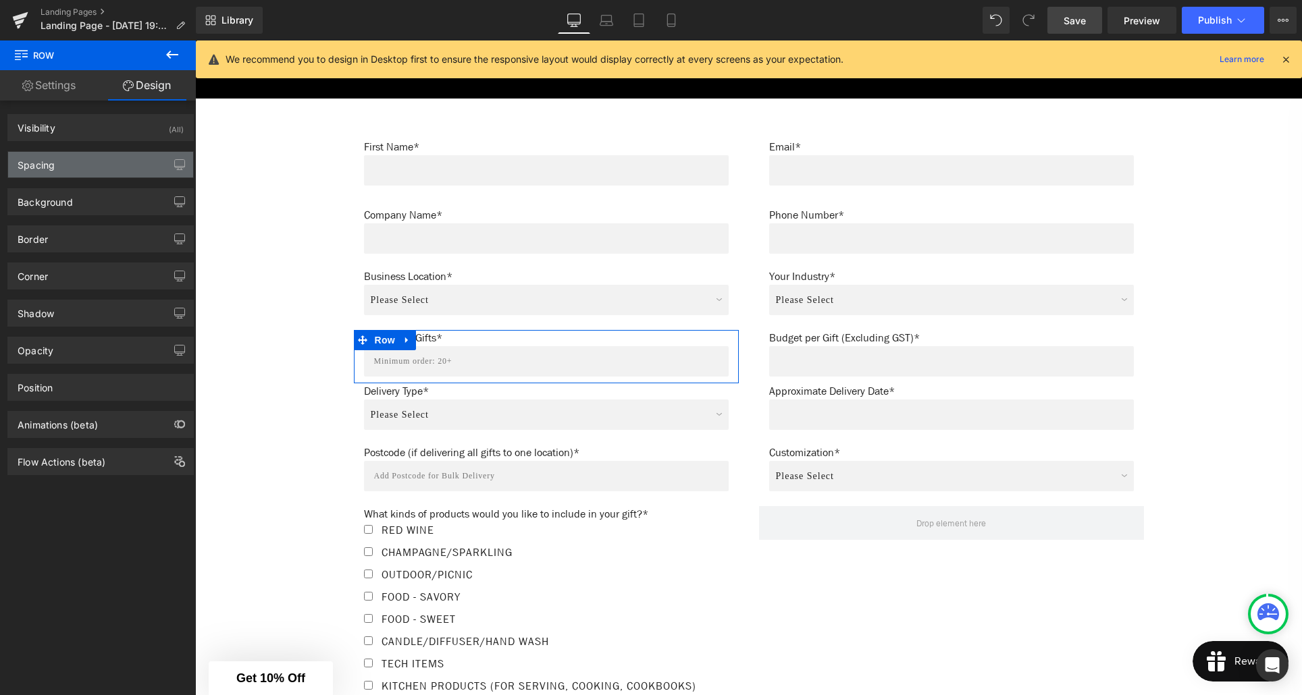
click at [88, 173] on div "Spacing" at bounding box center [100, 165] width 185 height 26
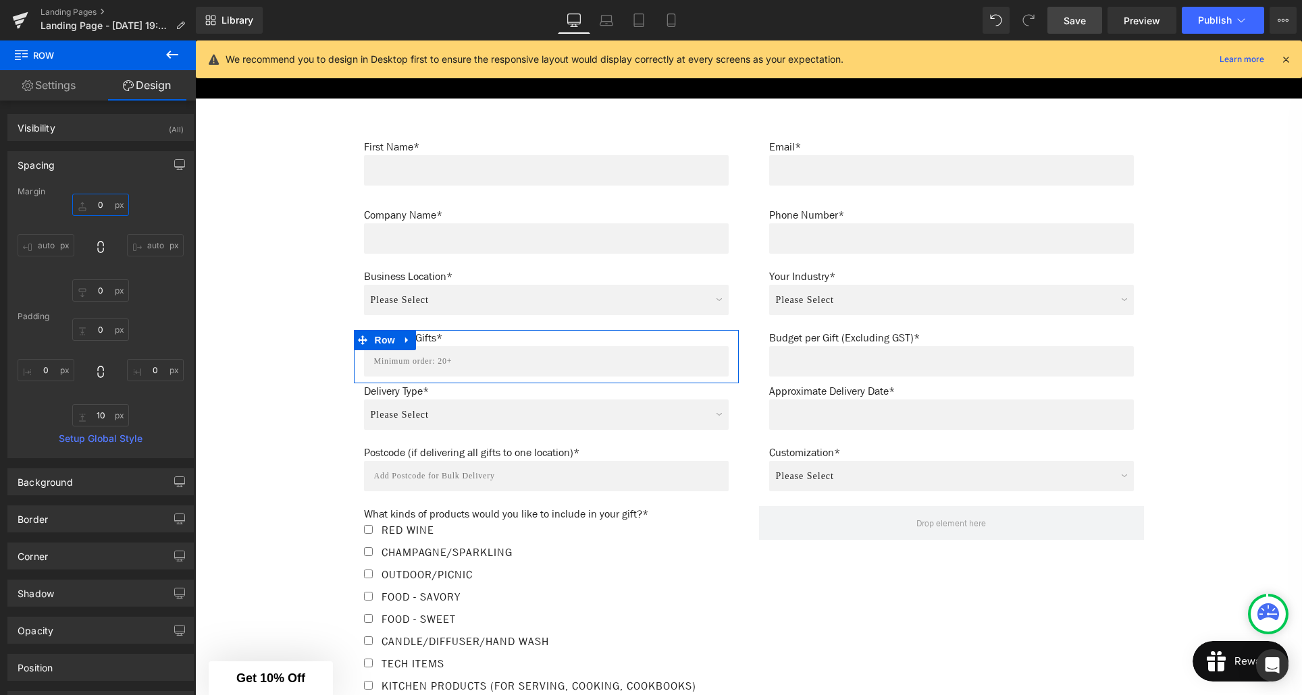
drag, startPoint x: 99, startPoint y: 202, endPoint x: 107, endPoint y: 209, distance: 10.5
click at [101, 203] on input "0" at bounding box center [100, 205] width 57 height 22
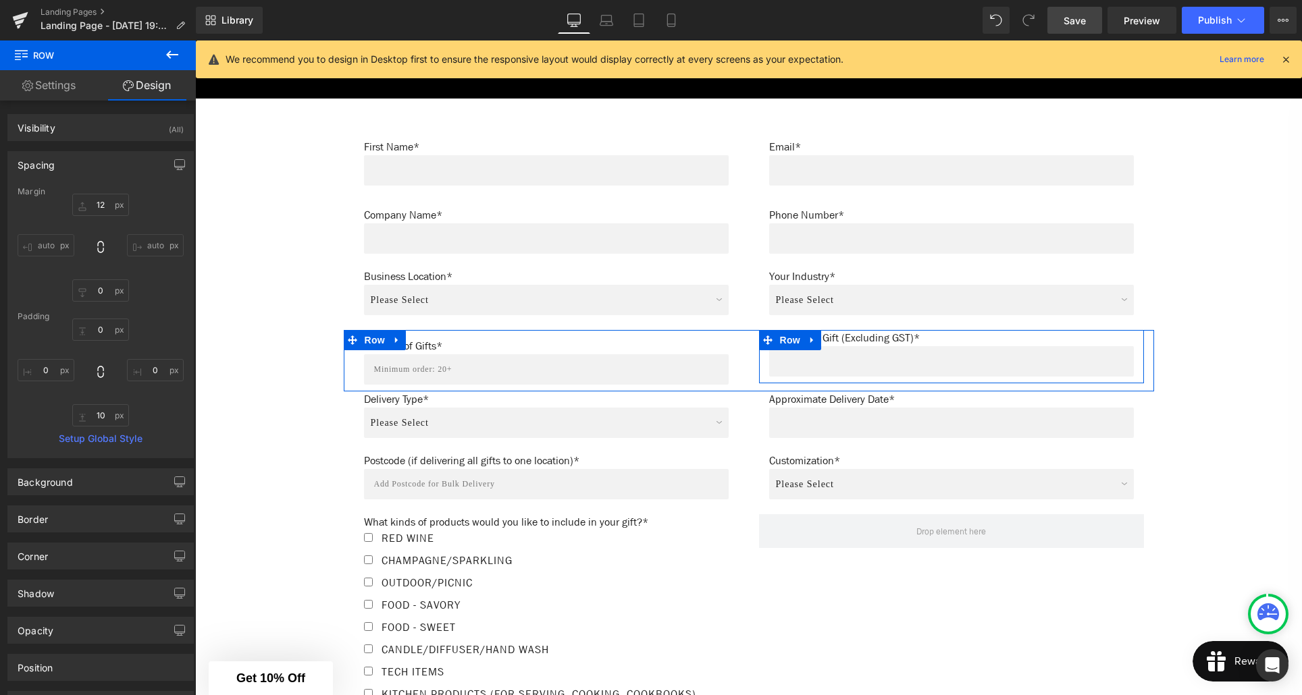
click at [765, 367] on div "Budget per Gift (Excluding GST)* Text Block Text Field" at bounding box center [951, 353] width 385 height 47
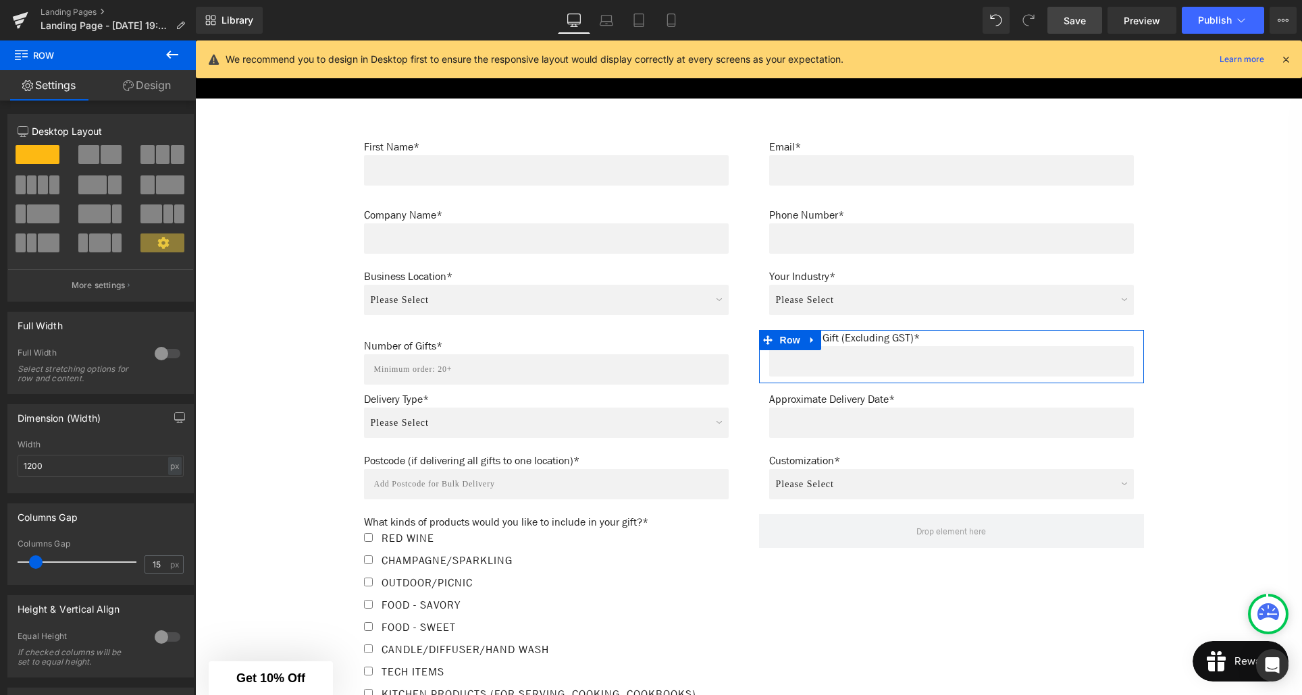
click at [147, 84] on link "Design" at bounding box center [147, 85] width 98 height 30
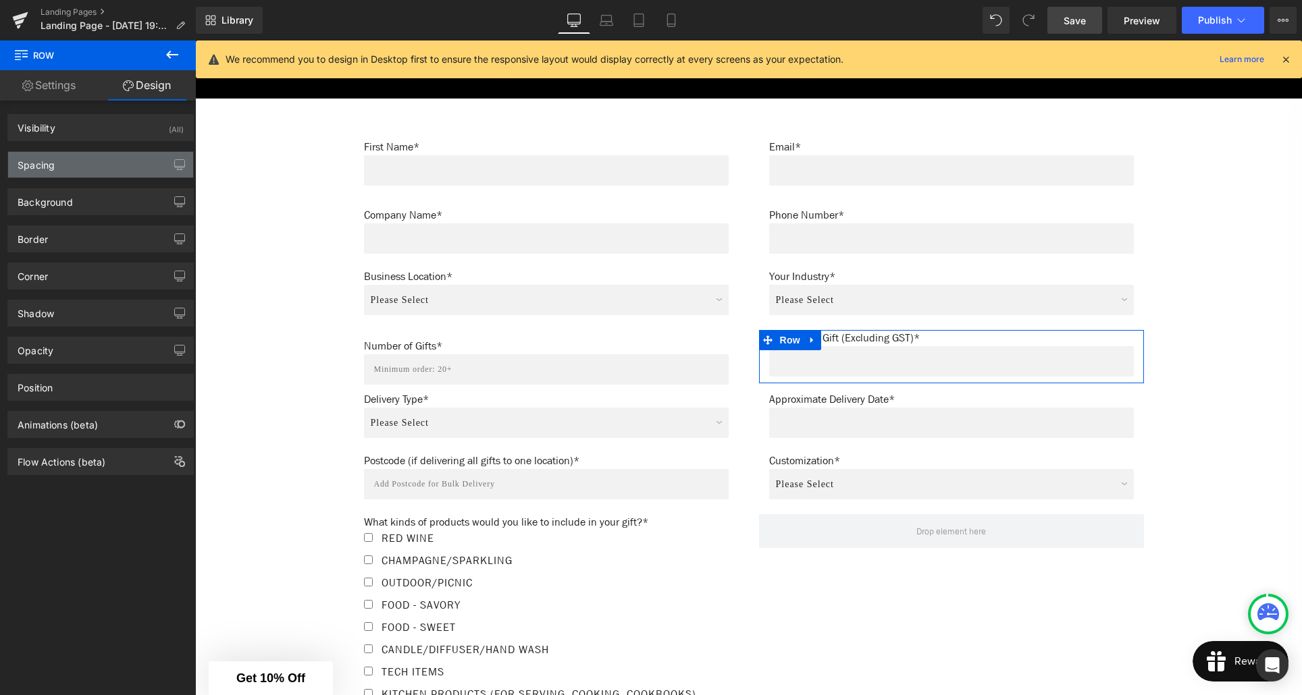
click at [52, 172] on div "Spacing" at bounding box center [100, 165] width 185 height 26
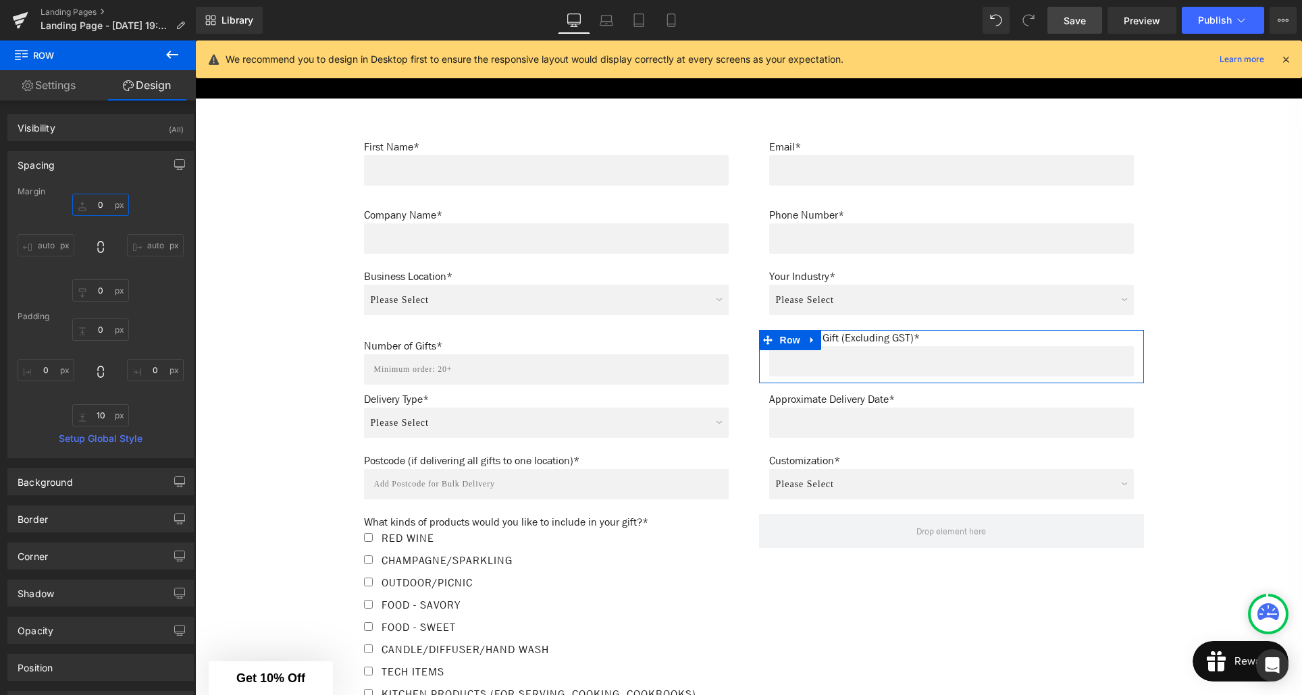
click at [99, 199] on input "0" at bounding box center [100, 205] width 57 height 22
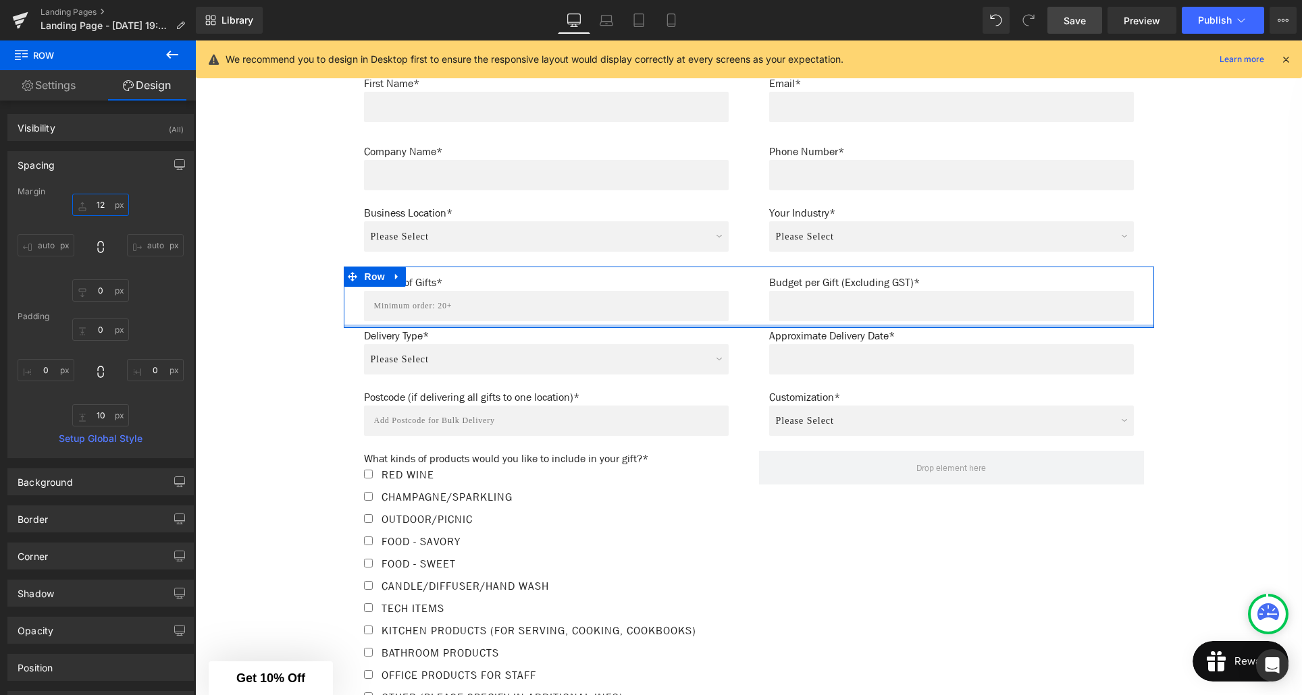
scroll to position [830, 0]
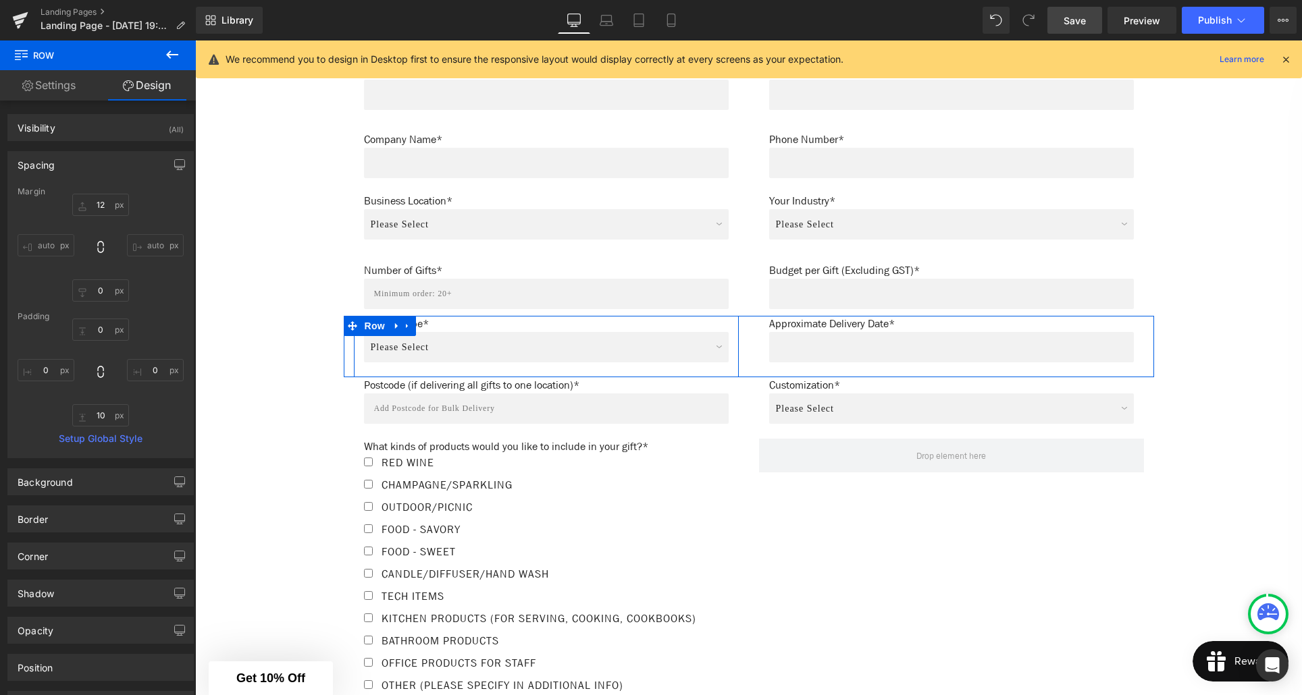
click at [361, 348] on div "Delivery Type* Text Block Please Select Individual Delivery - Direct to recipie…" at bounding box center [546, 343] width 385 height 55
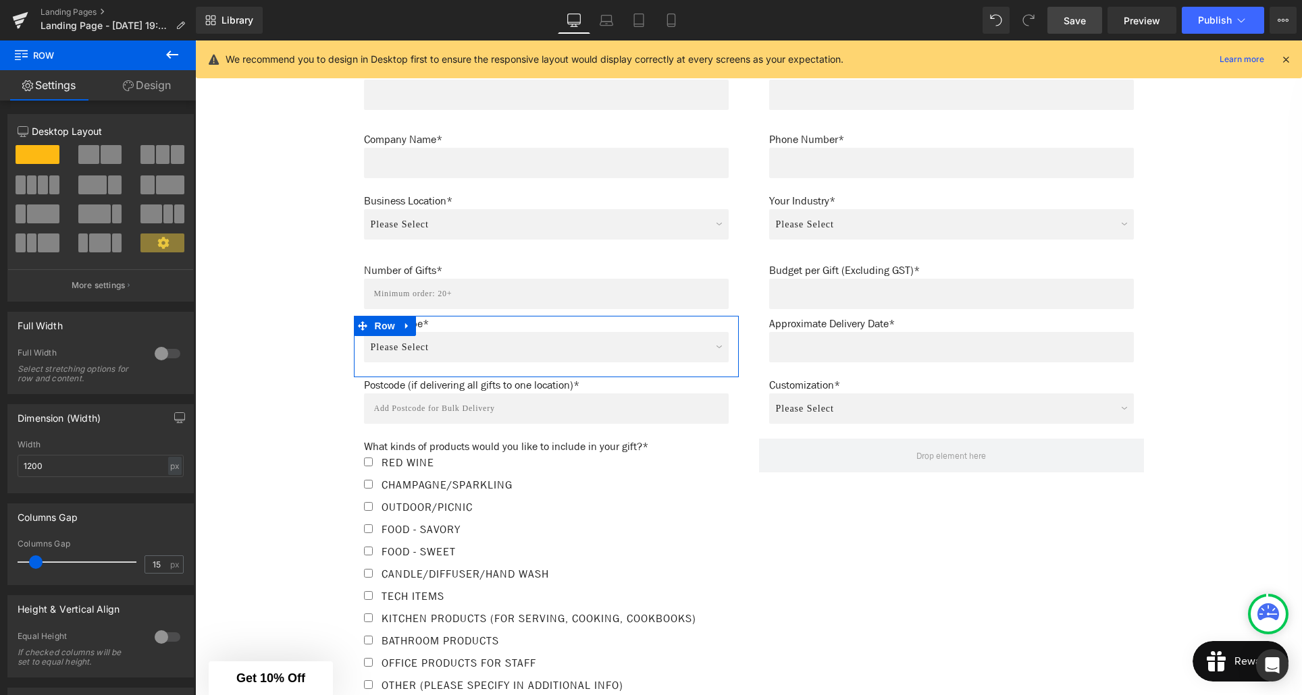
click at [142, 95] on link "Design" at bounding box center [147, 85] width 98 height 30
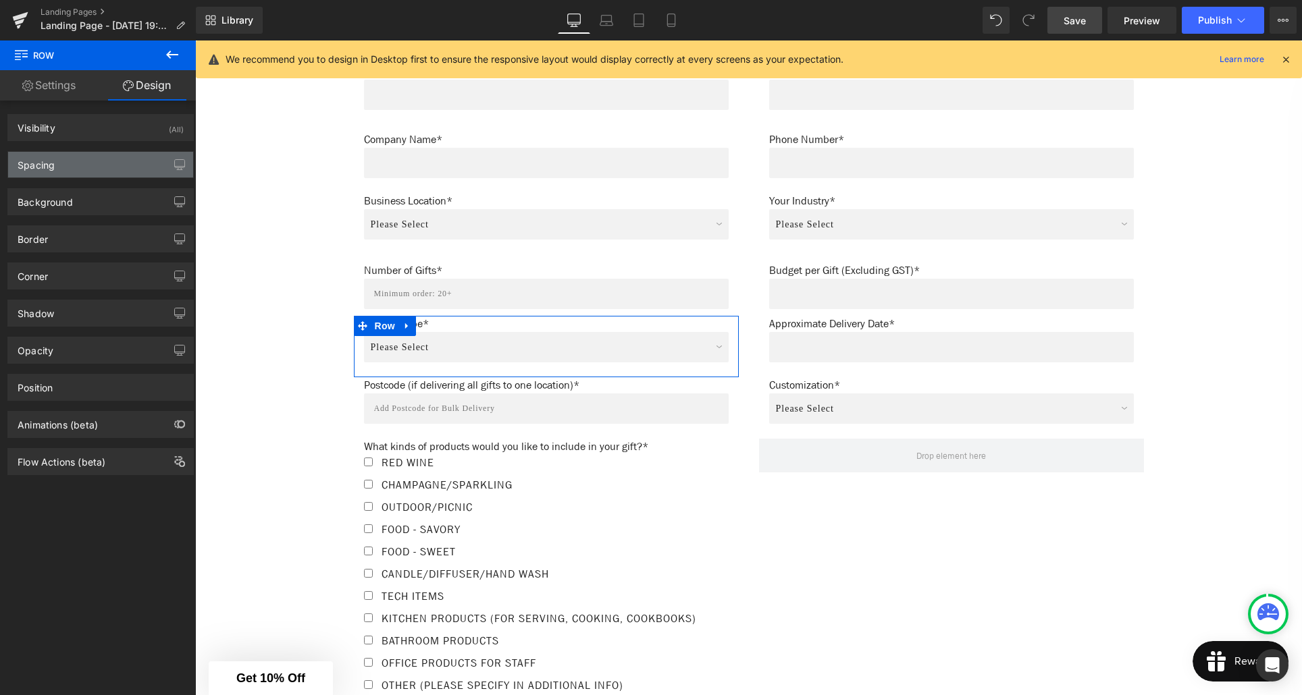
click at [75, 169] on div "Spacing" at bounding box center [100, 165] width 185 height 26
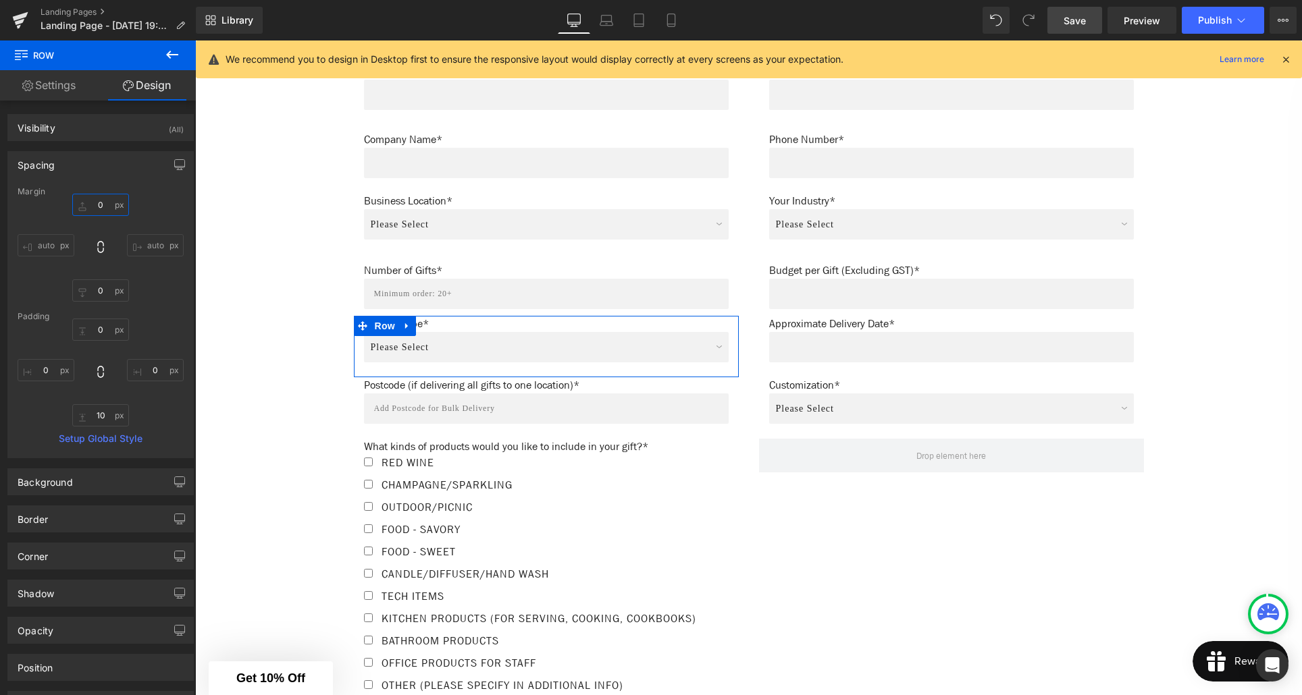
click at [95, 205] on input "0" at bounding box center [100, 205] width 57 height 22
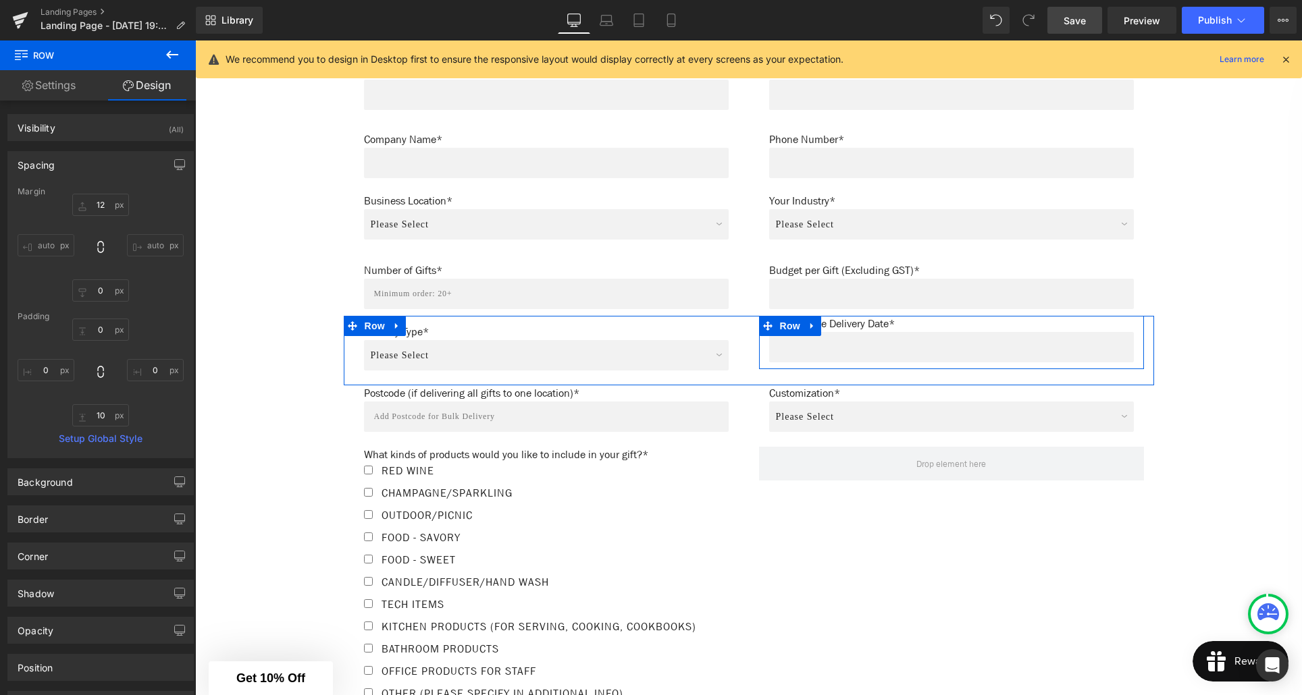
click at [762, 355] on div "Approximate Delivery Date* Text Block Text Field" at bounding box center [951, 339] width 385 height 47
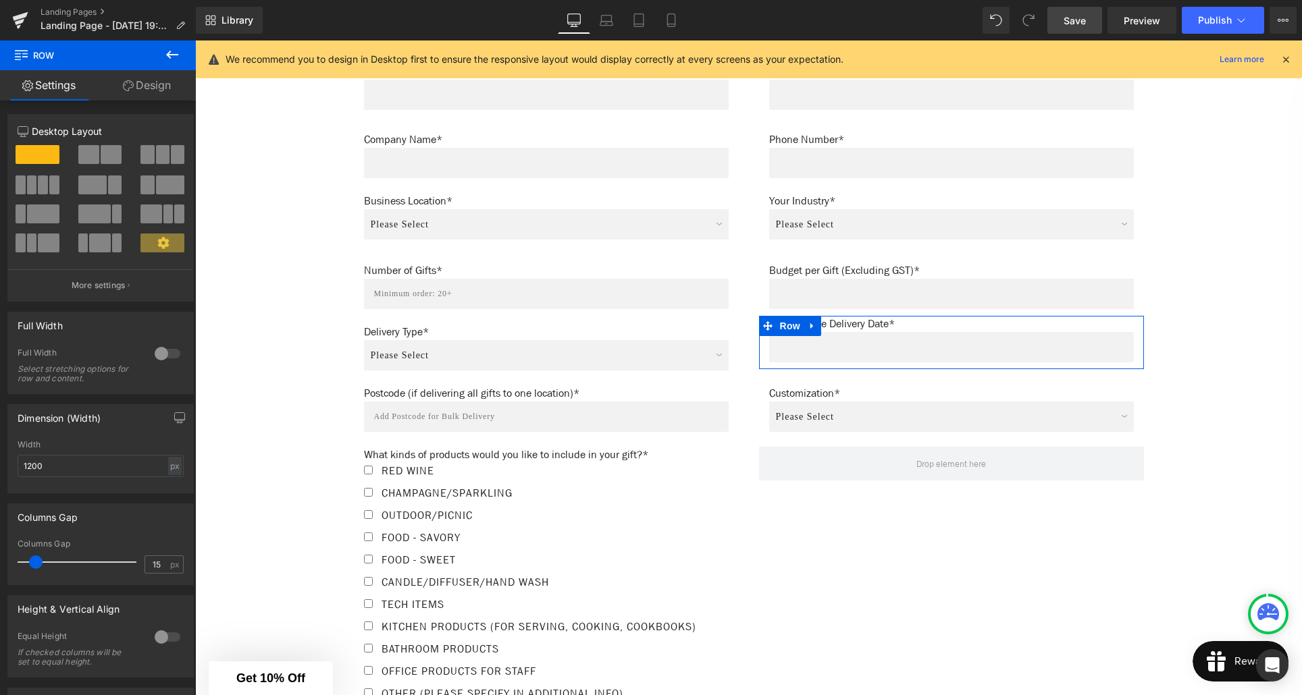
click at [131, 85] on icon at bounding box center [128, 85] width 11 height 11
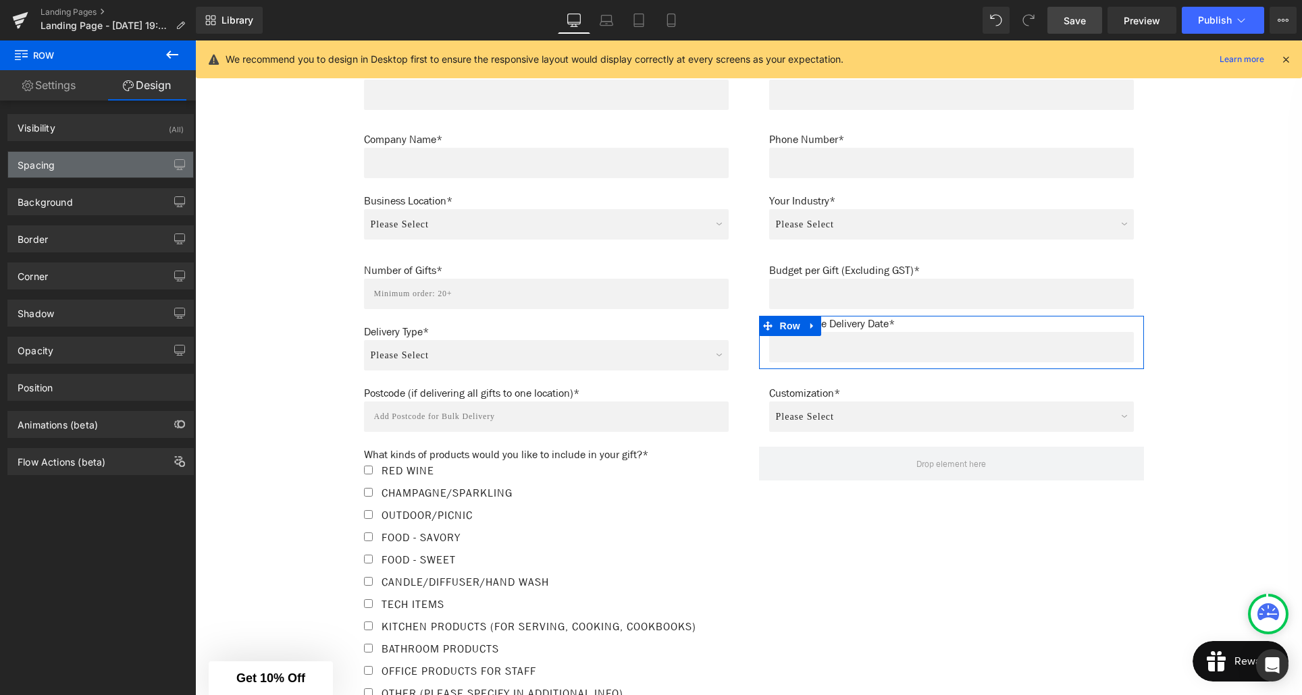
click at [70, 170] on div "Spacing" at bounding box center [100, 165] width 185 height 26
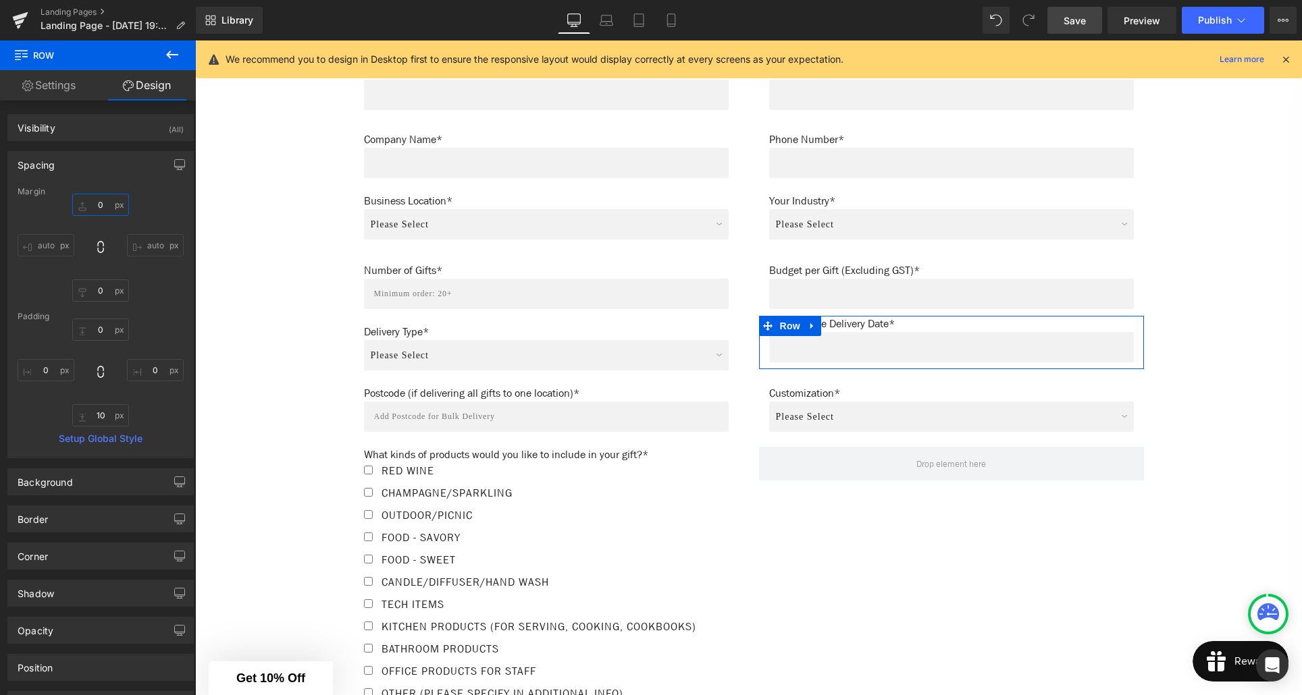
click at [97, 206] on input "0" at bounding box center [100, 205] width 57 height 22
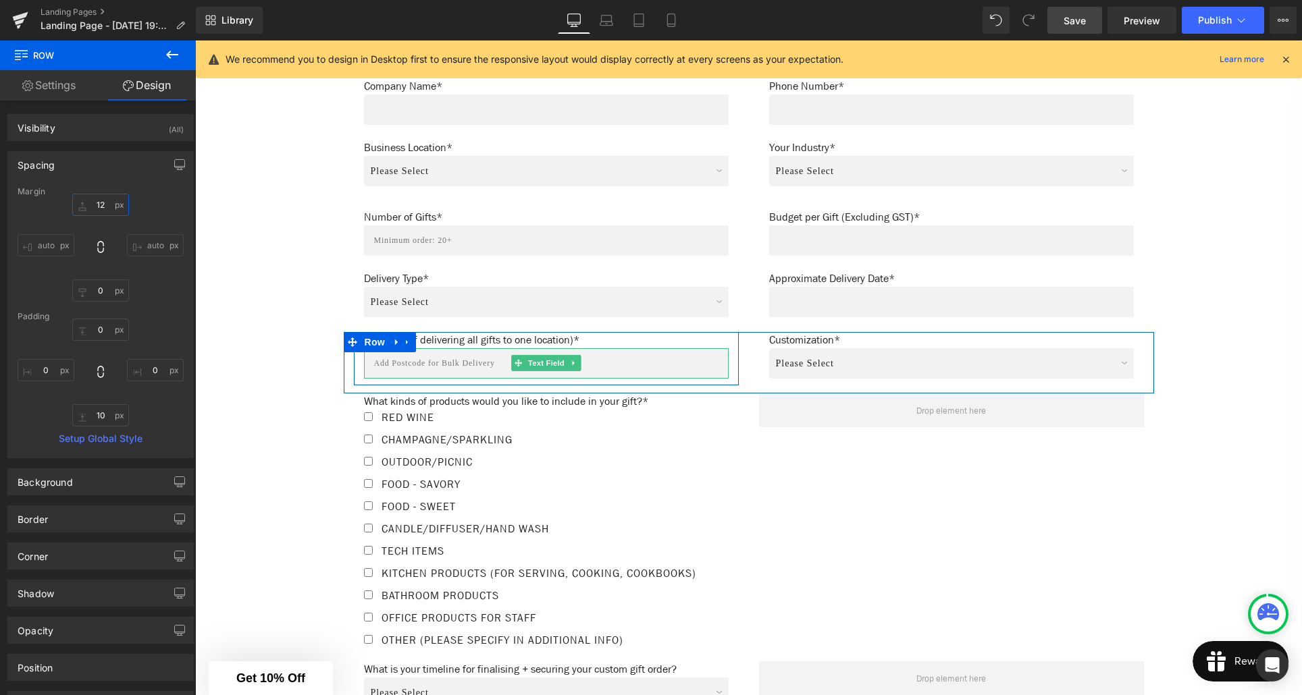
scroll to position [887, 0]
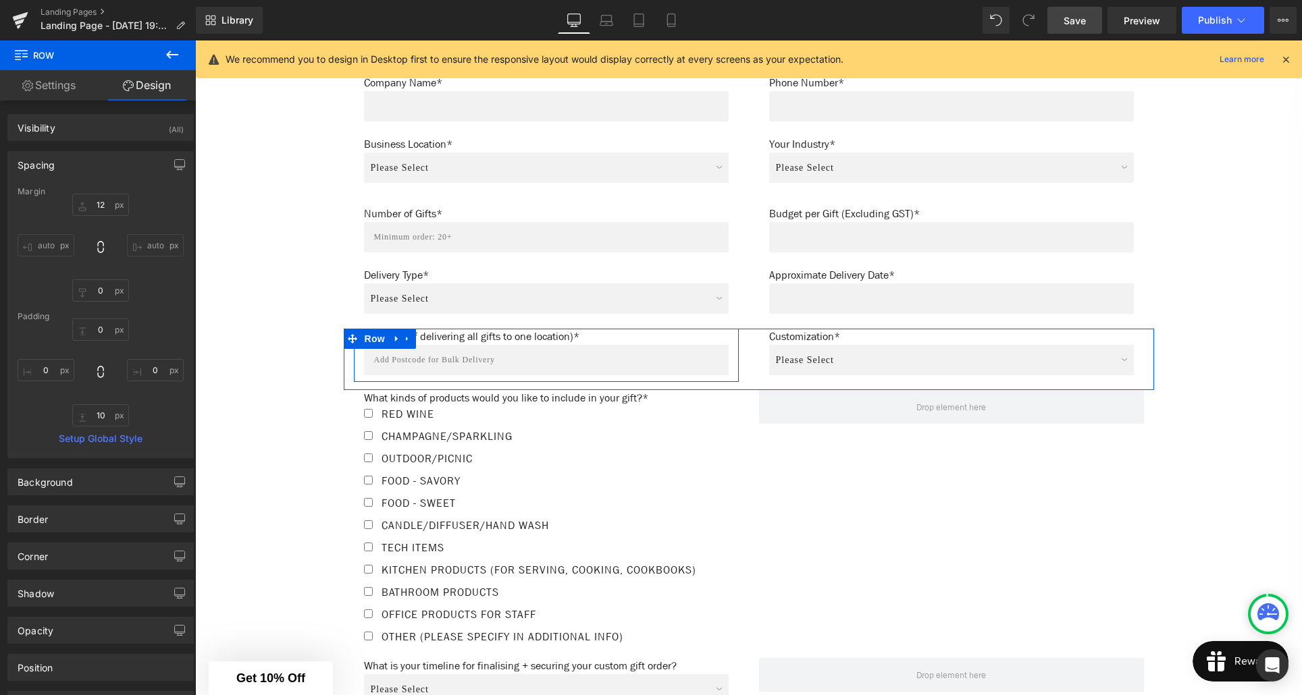
click at [359, 359] on div "Postcode (if delivering all gifts to one location)* Text Block Text Field" at bounding box center [546, 352] width 385 height 47
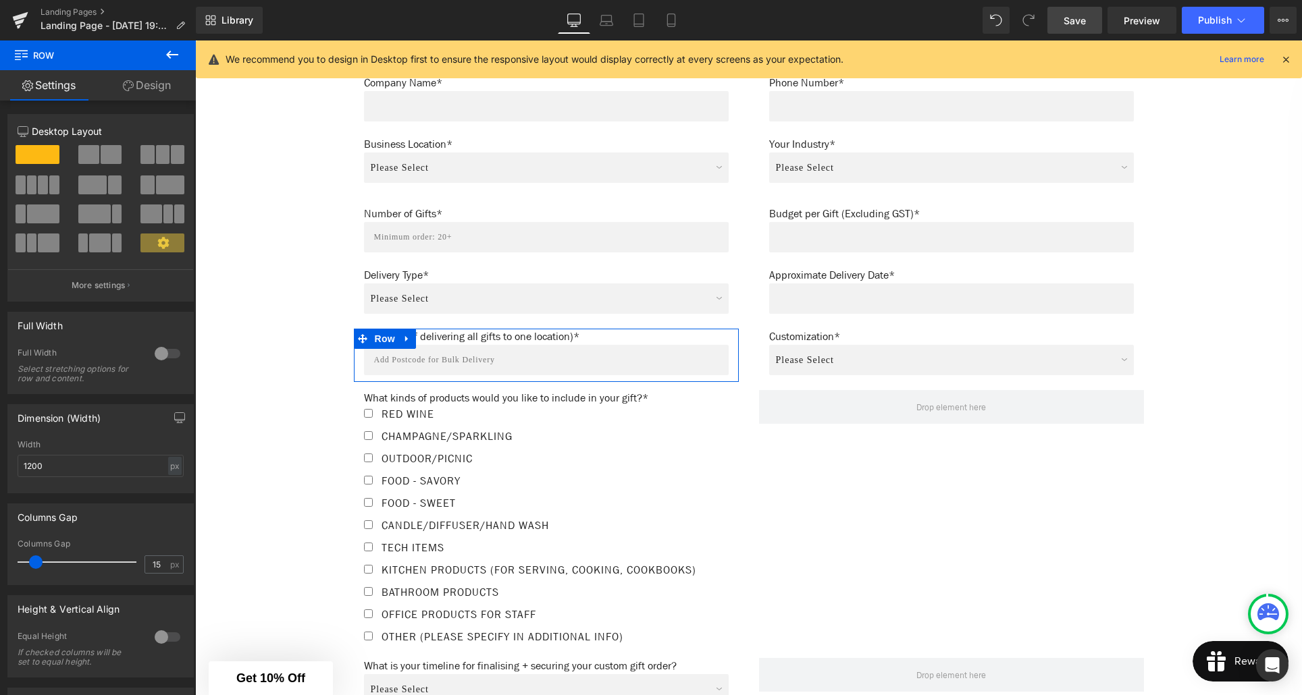
click at [161, 86] on link "Design" at bounding box center [147, 85] width 98 height 30
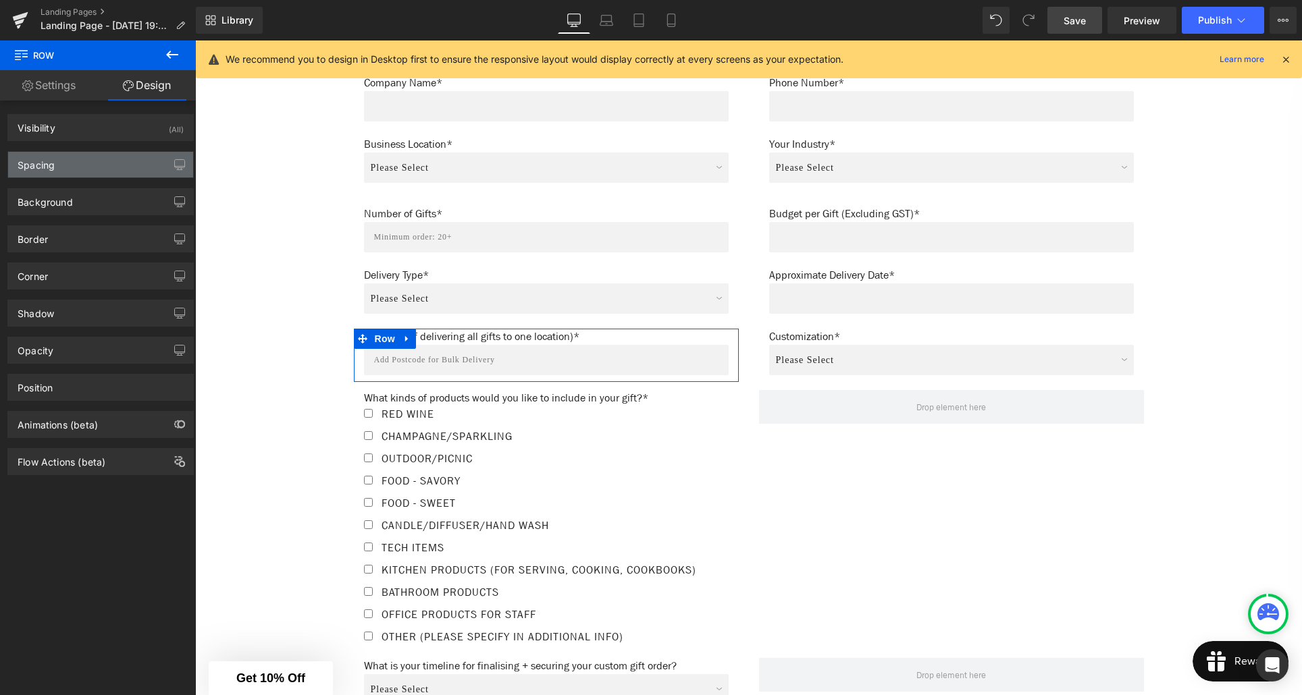
click at [65, 172] on div "Spacing" at bounding box center [100, 165] width 185 height 26
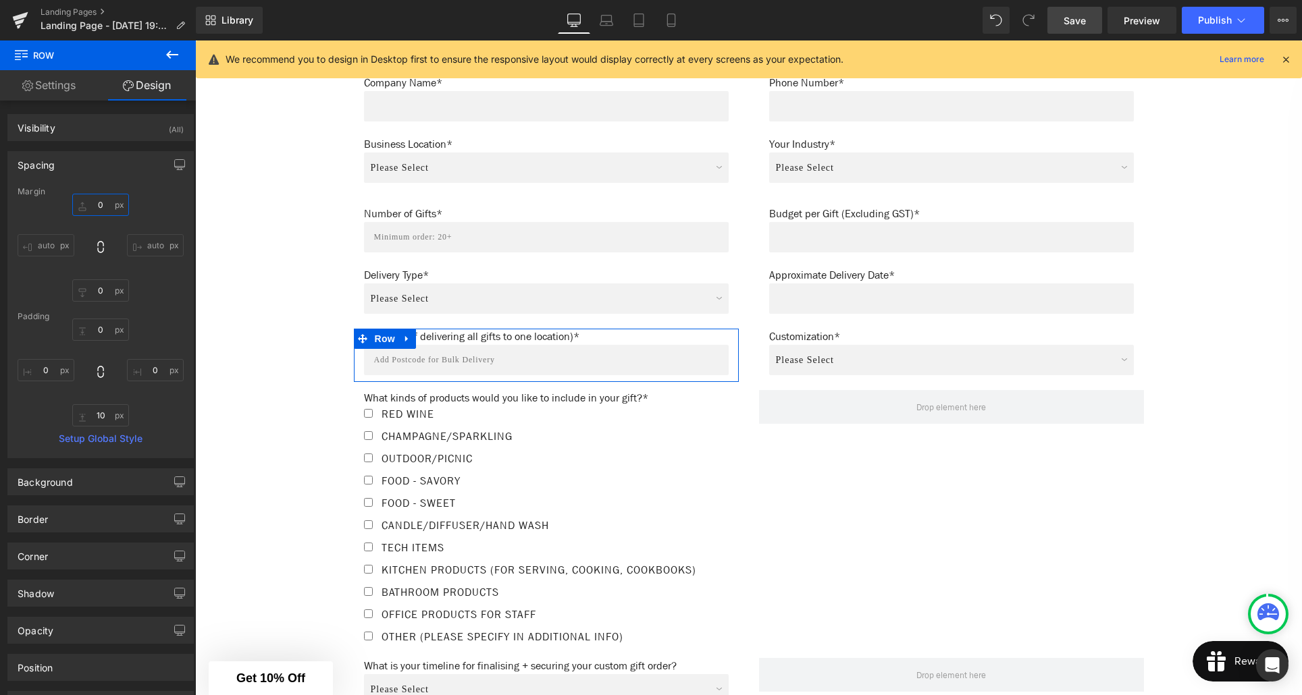
click at [97, 204] on input "0" at bounding box center [100, 205] width 57 height 22
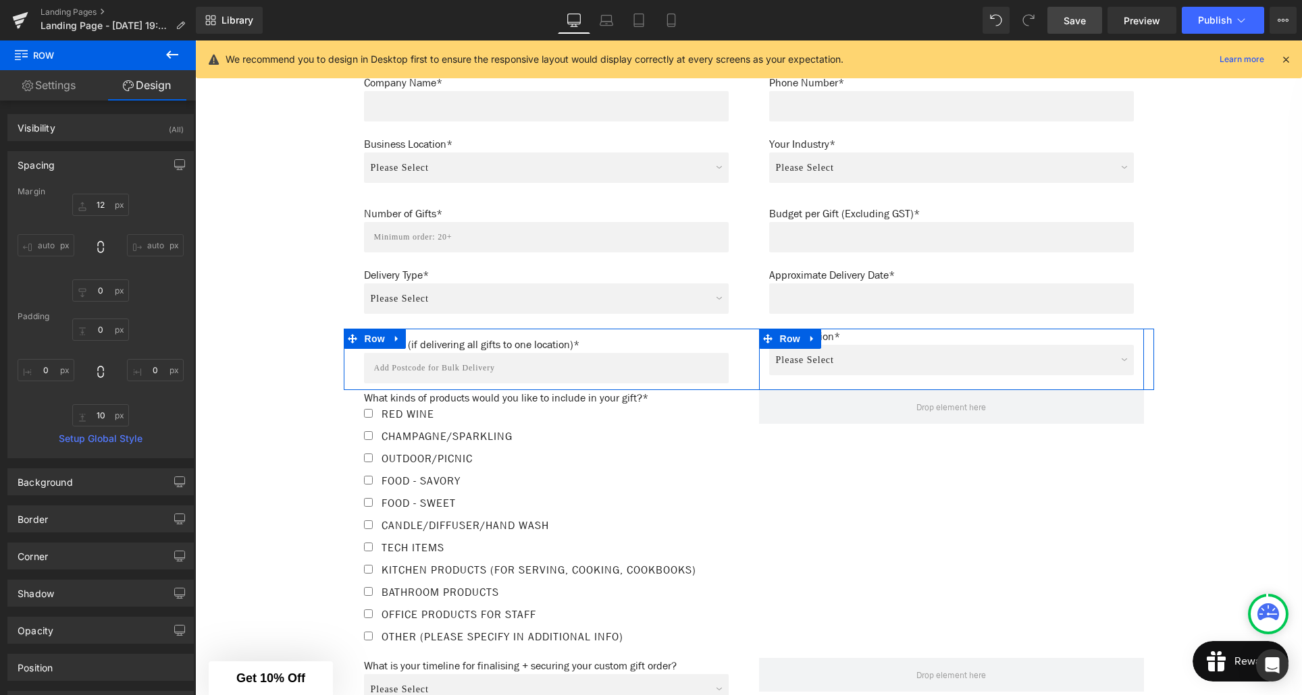
click at [764, 361] on div "Customization* Text Block Please Select I want to brand the packaging only I wa…" at bounding box center [951, 356] width 385 height 55
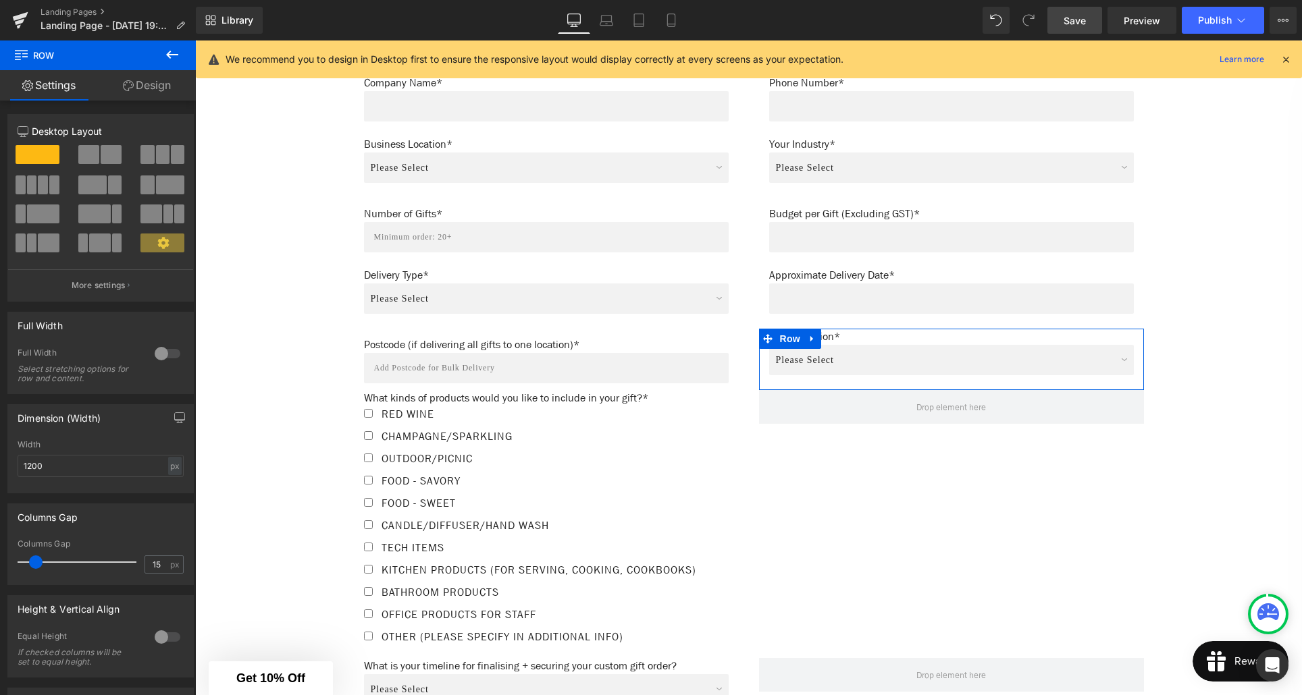
click at [149, 91] on link "Design" at bounding box center [147, 85] width 98 height 30
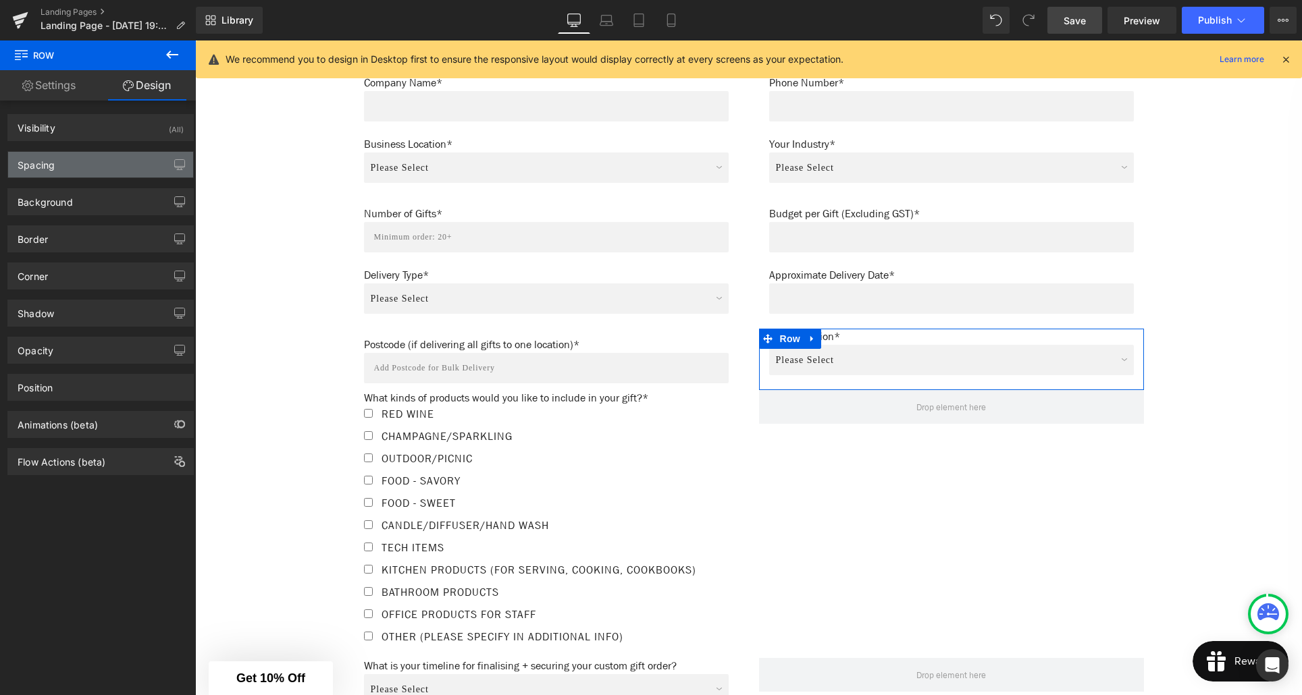
click at [71, 159] on div "Spacing" at bounding box center [100, 165] width 185 height 26
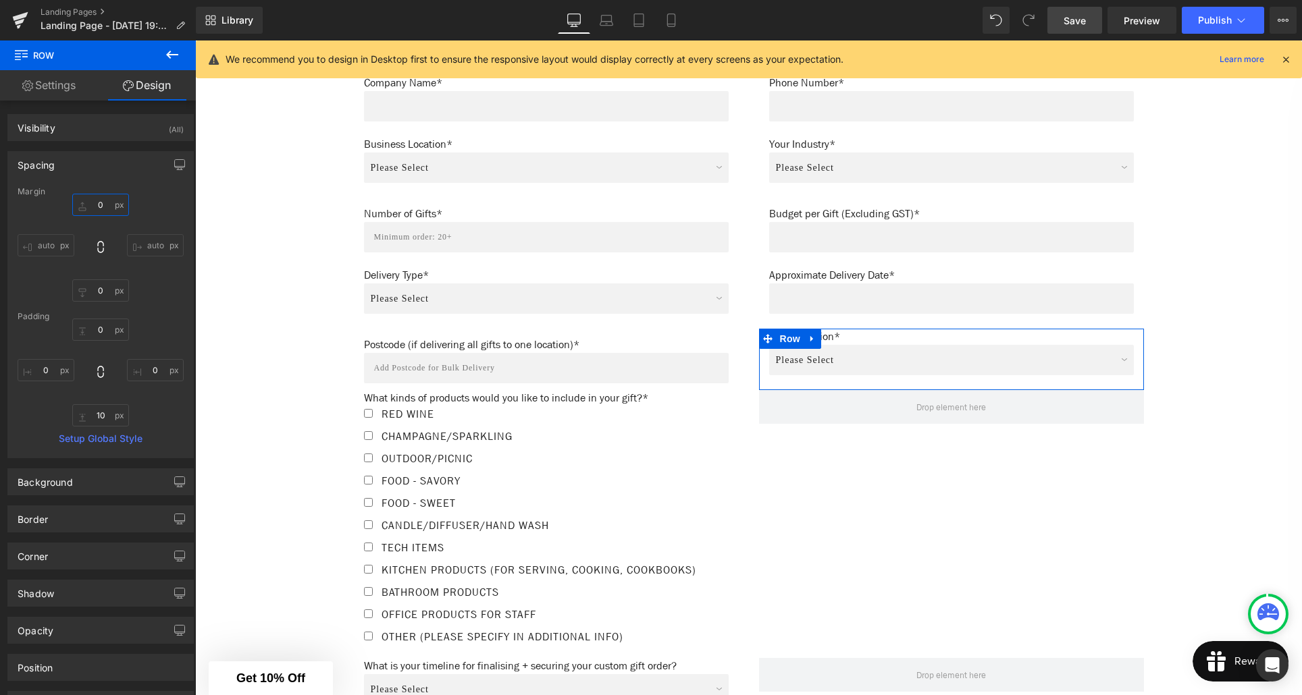
click at [97, 207] on input "0" at bounding box center [100, 205] width 57 height 22
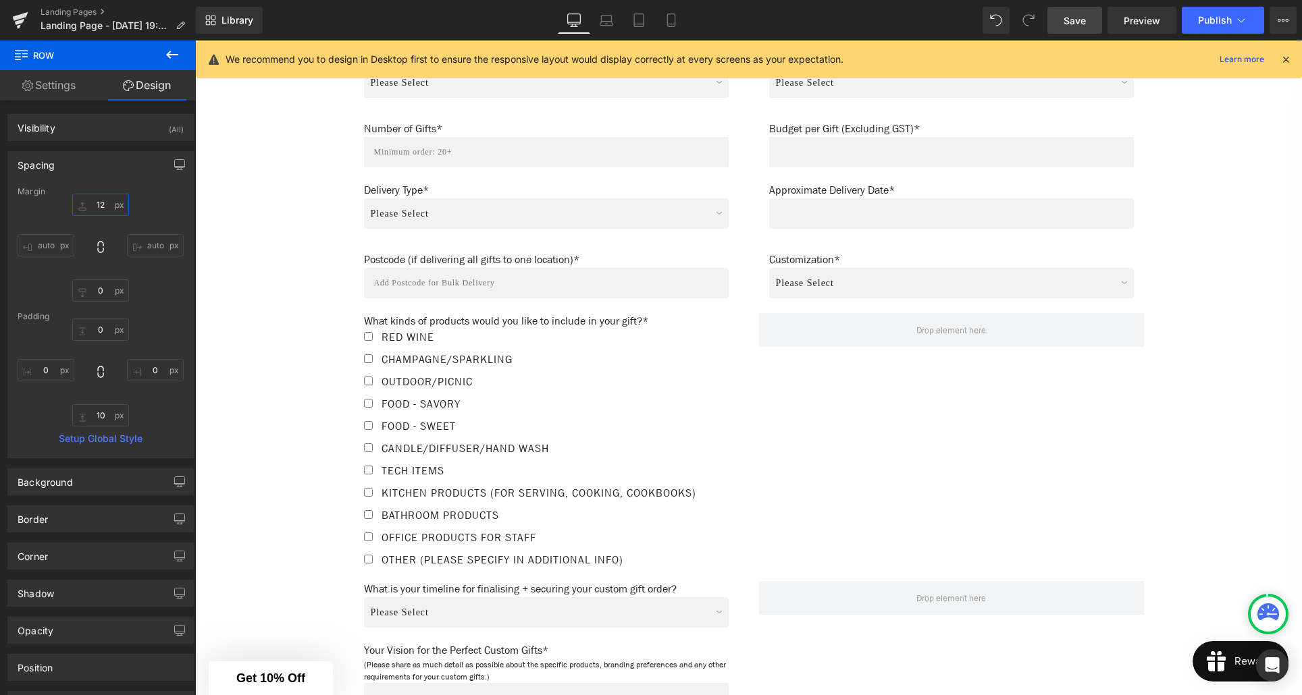
scroll to position [987, 0]
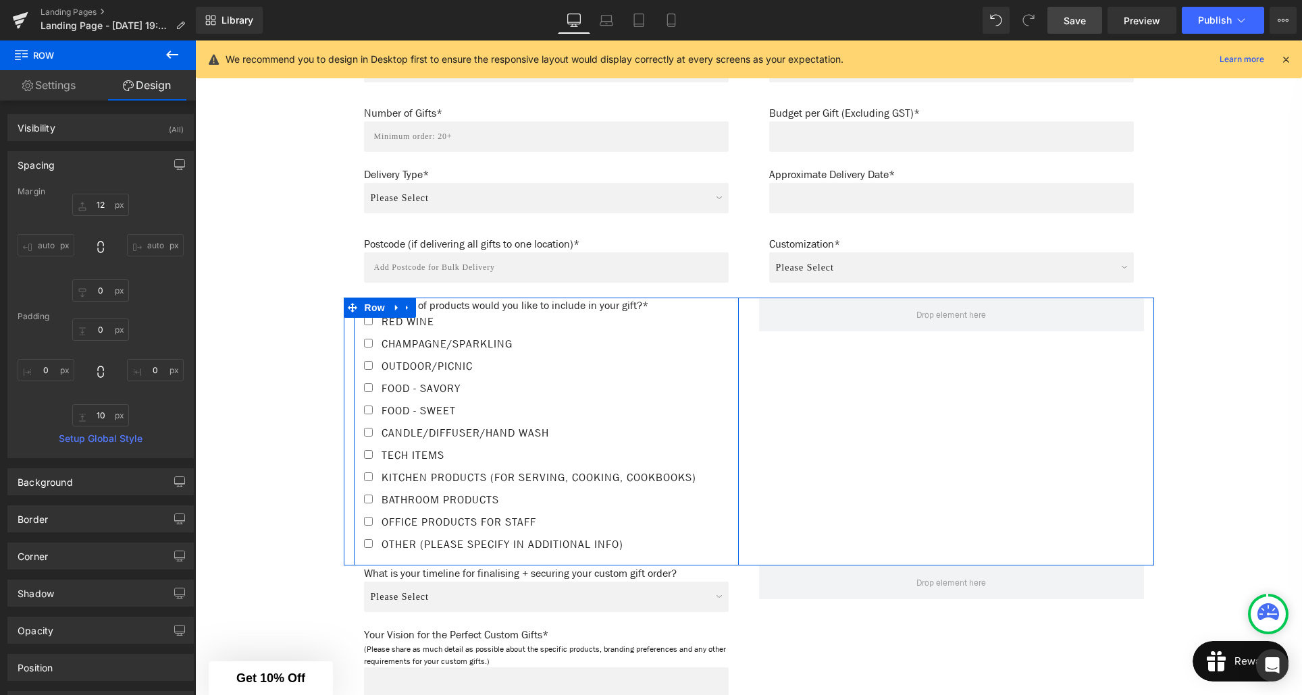
click at [361, 330] on div "What kinds of products would you like to include in your gift?* Text Block Red …" at bounding box center [546, 428] width 385 height 261
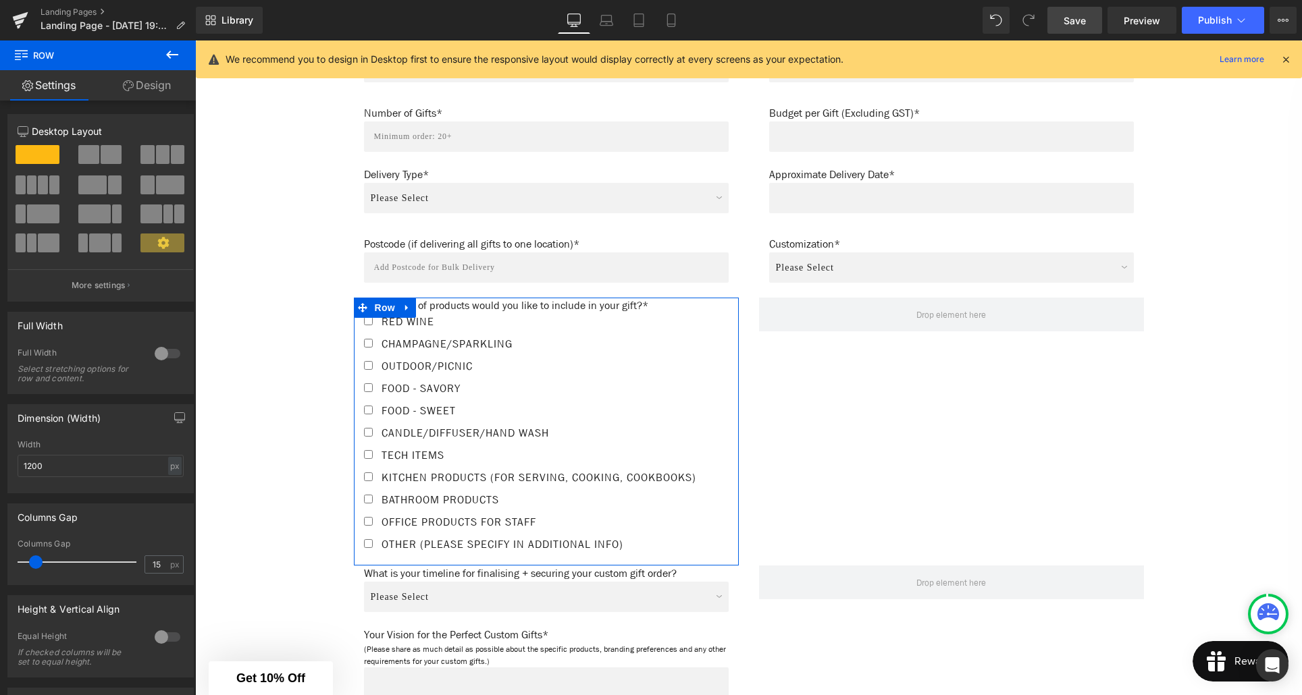
click at [140, 93] on link "Design" at bounding box center [147, 85] width 98 height 30
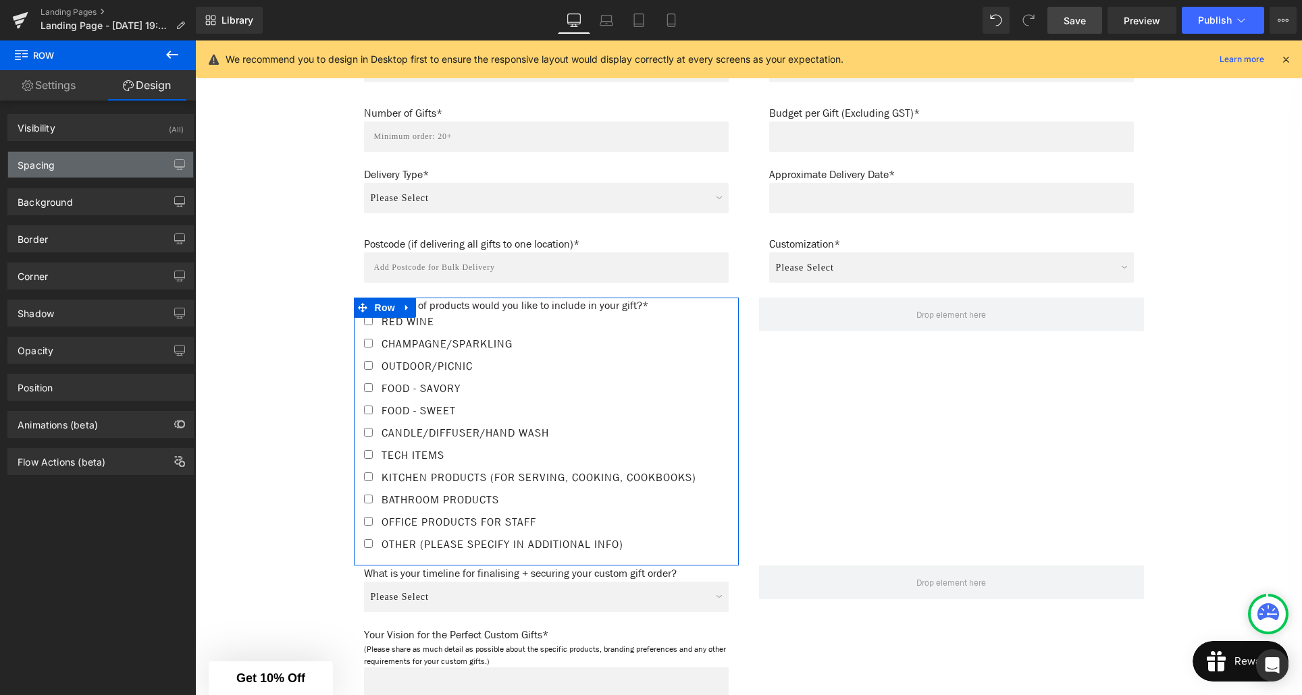
click at [70, 160] on div "Spacing" at bounding box center [100, 165] width 185 height 26
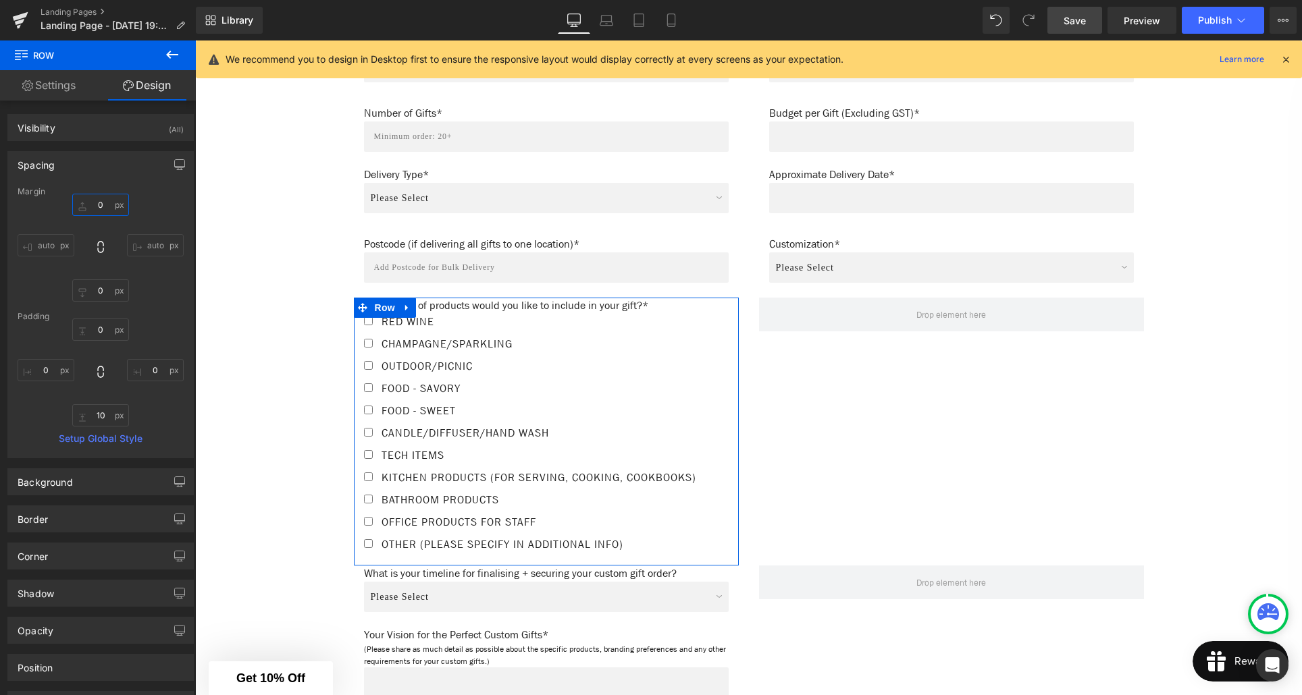
drag, startPoint x: 99, startPoint y: 206, endPoint x: 101, endPoint y: 221, distance: 15.7
click at [99, 206] on input "0" at bounding box center [100, 205] width 57 height 22
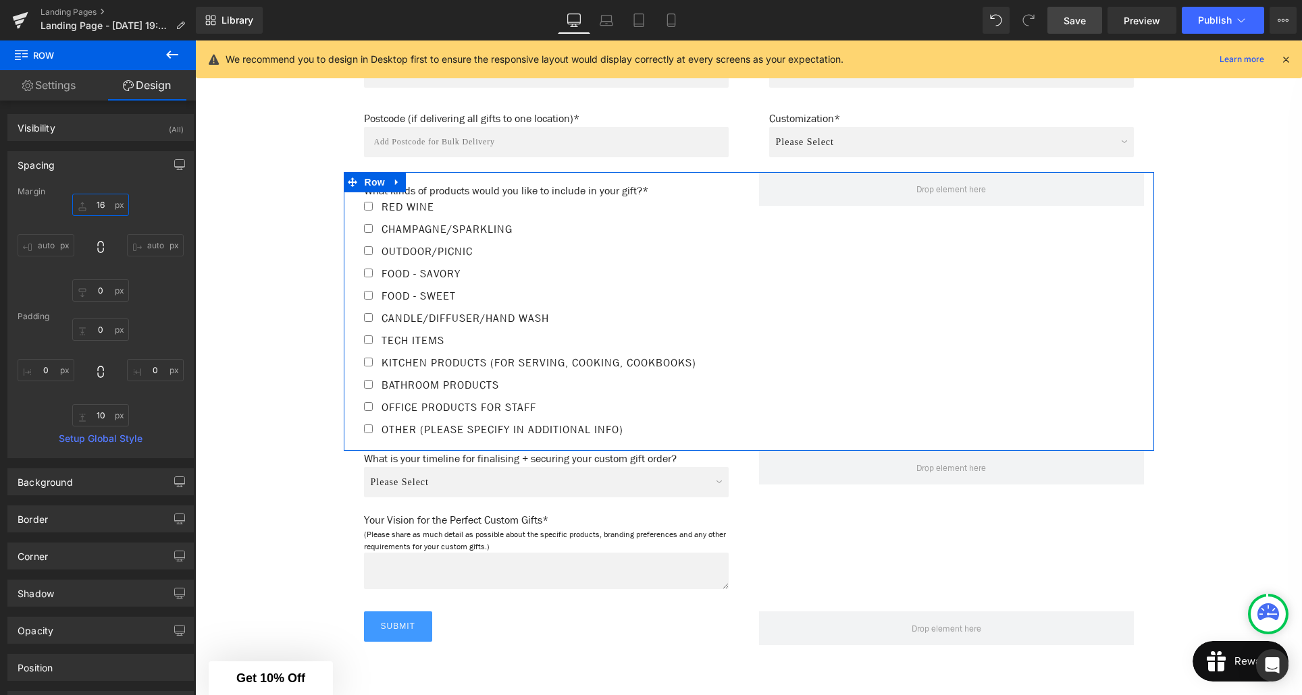
scroll to position [1119, 0]
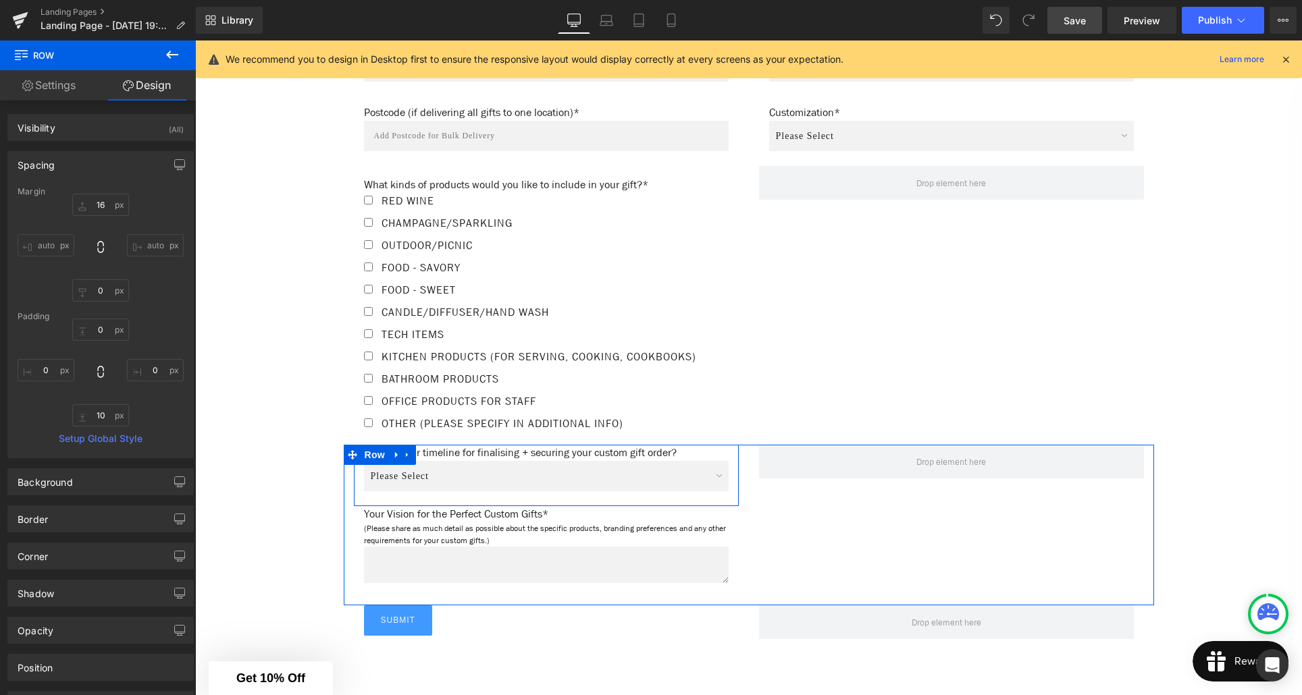
click at [359, 479] on div "What is your timeline for finalising + securing your custom gift order? Text Bl…" at bounding box center [546, 472] width 385 height 55
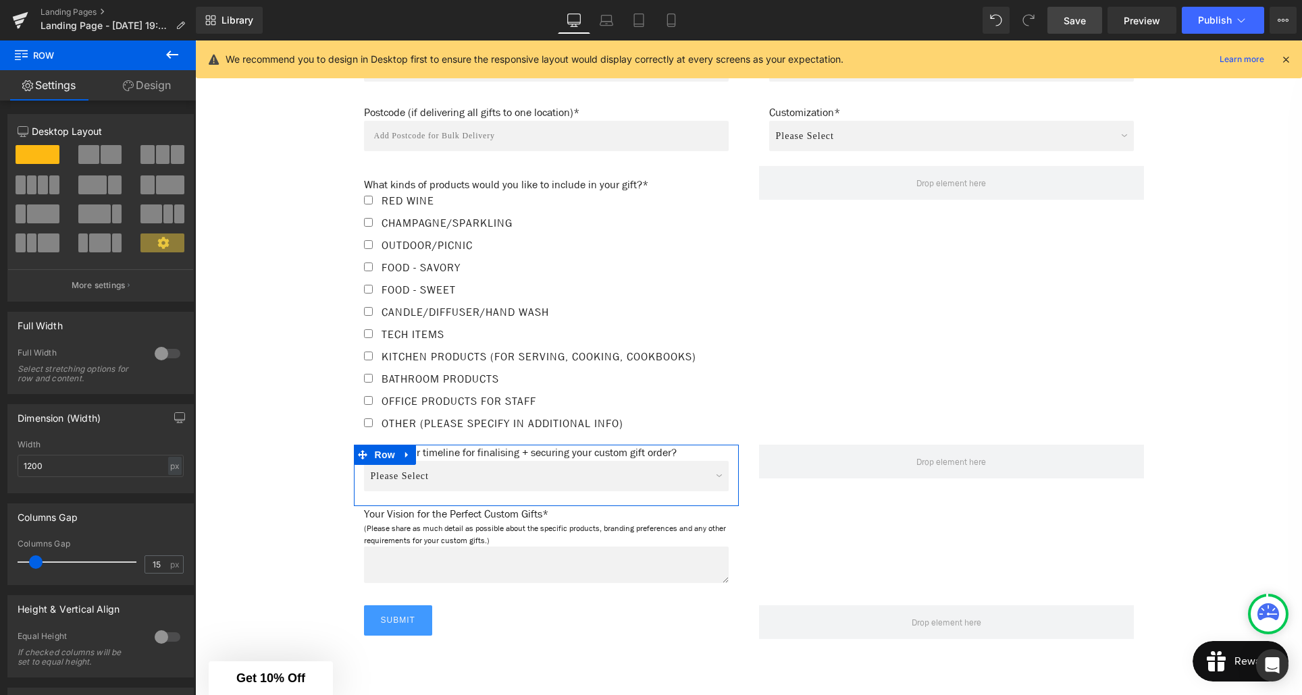
drag, startPoint x: 154, startPoint y: 89, endPoint x: 96, endPoint y: 144, distance: 80.2
click at [154, 89] on link "Design" at bounding box center [147, 85] width 98 height 30
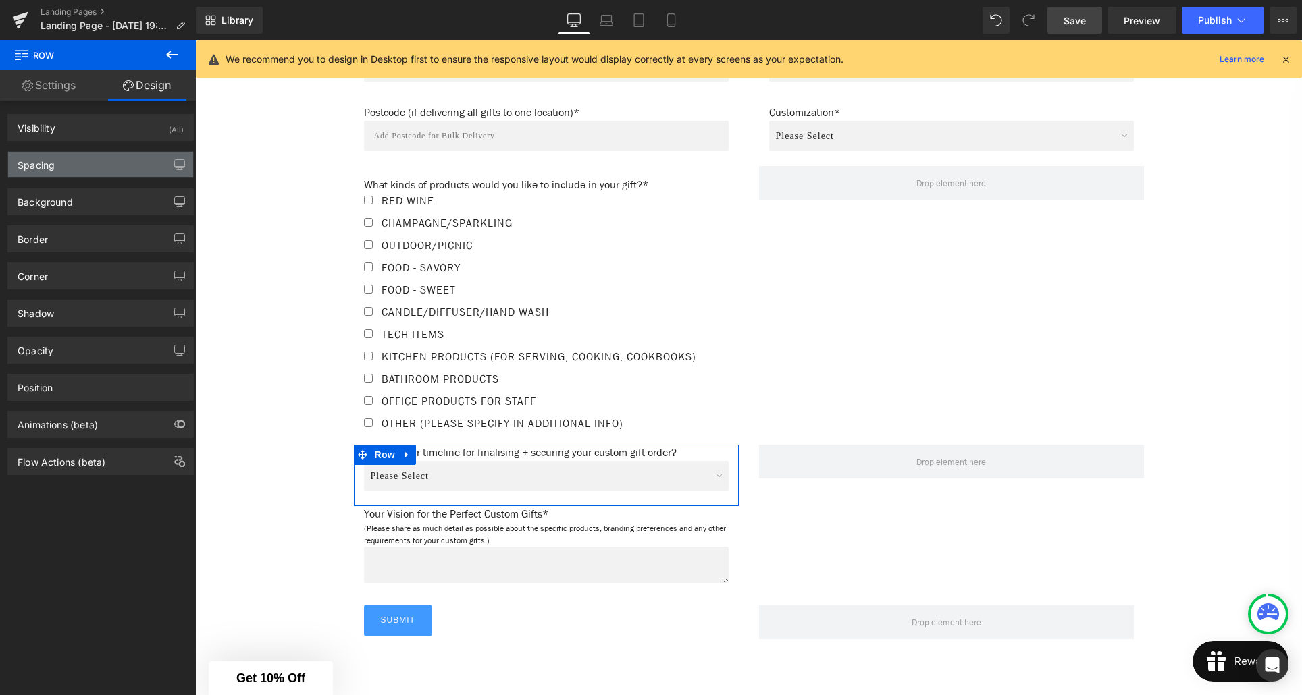
click at [91, 162] on div "Spacing" at bounding box center [100, 165] width 185 height 26
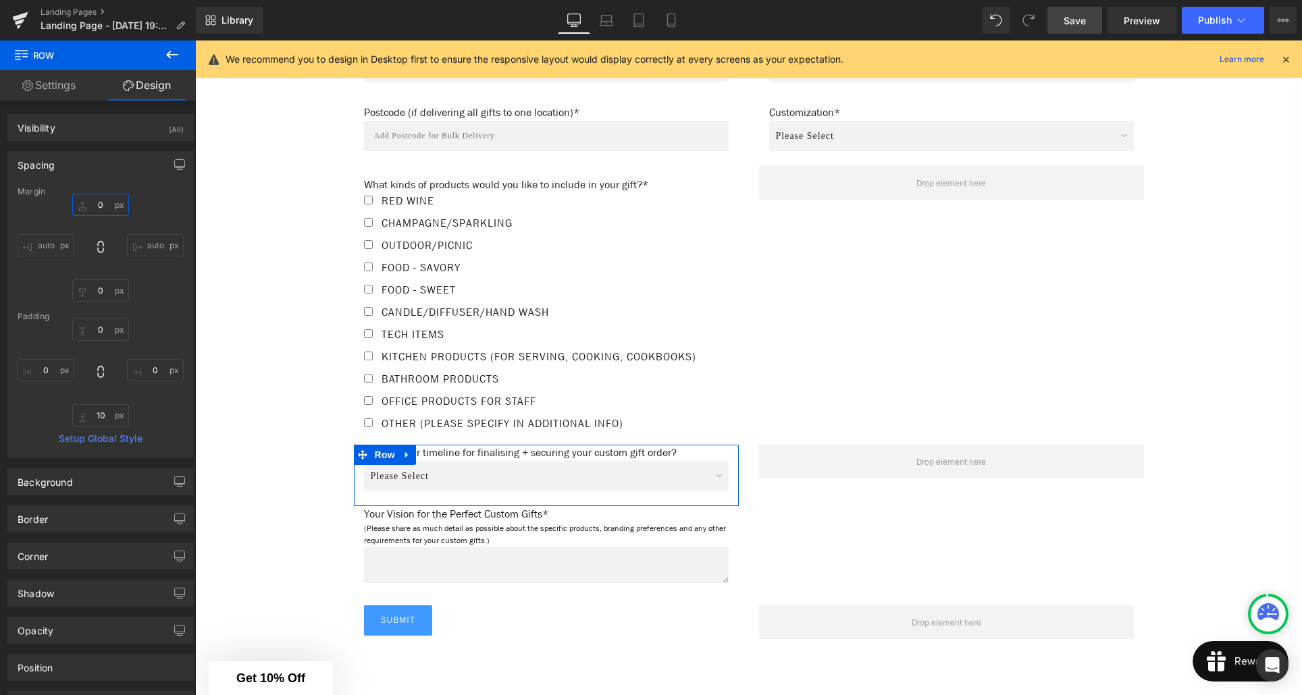
click at [97, 203] on input "0" at bounding box center [100, 205] width 57 height 22
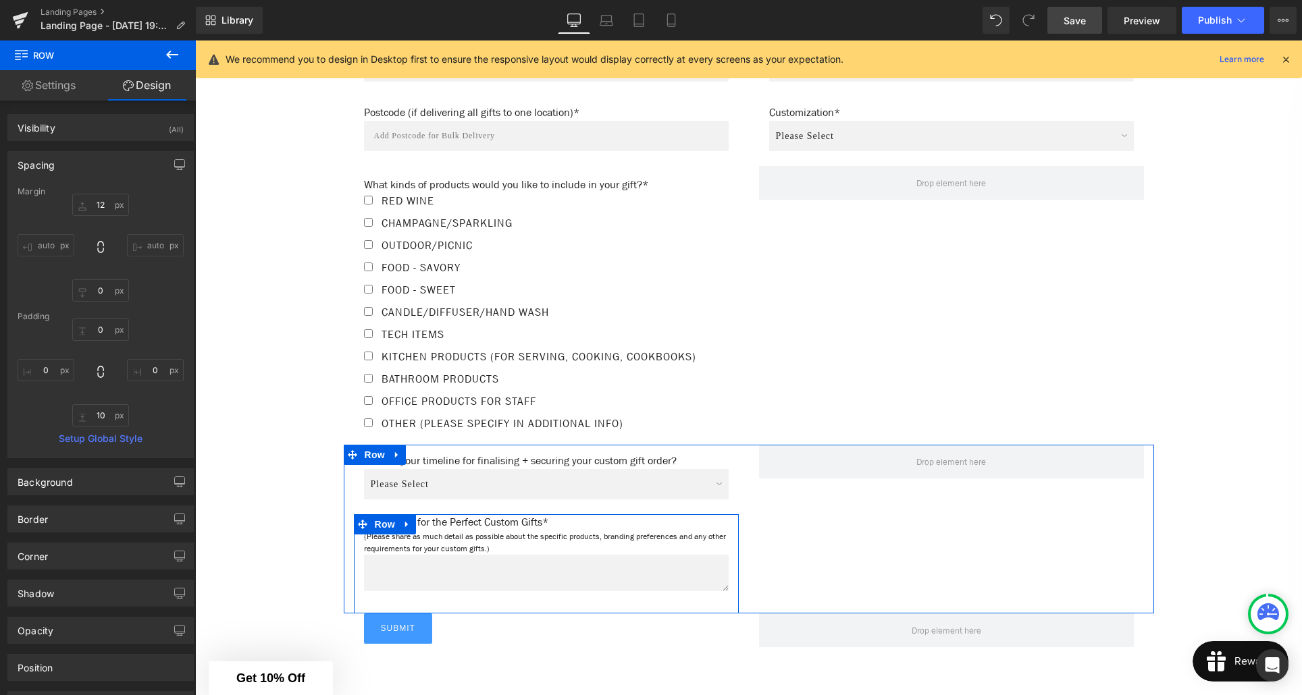
click at [360, 554] on div "Your Vision for the Perfect Custom Gifts* Text Block (Please share as much deta…" at bounding box center [546, 561] width 385 height 93
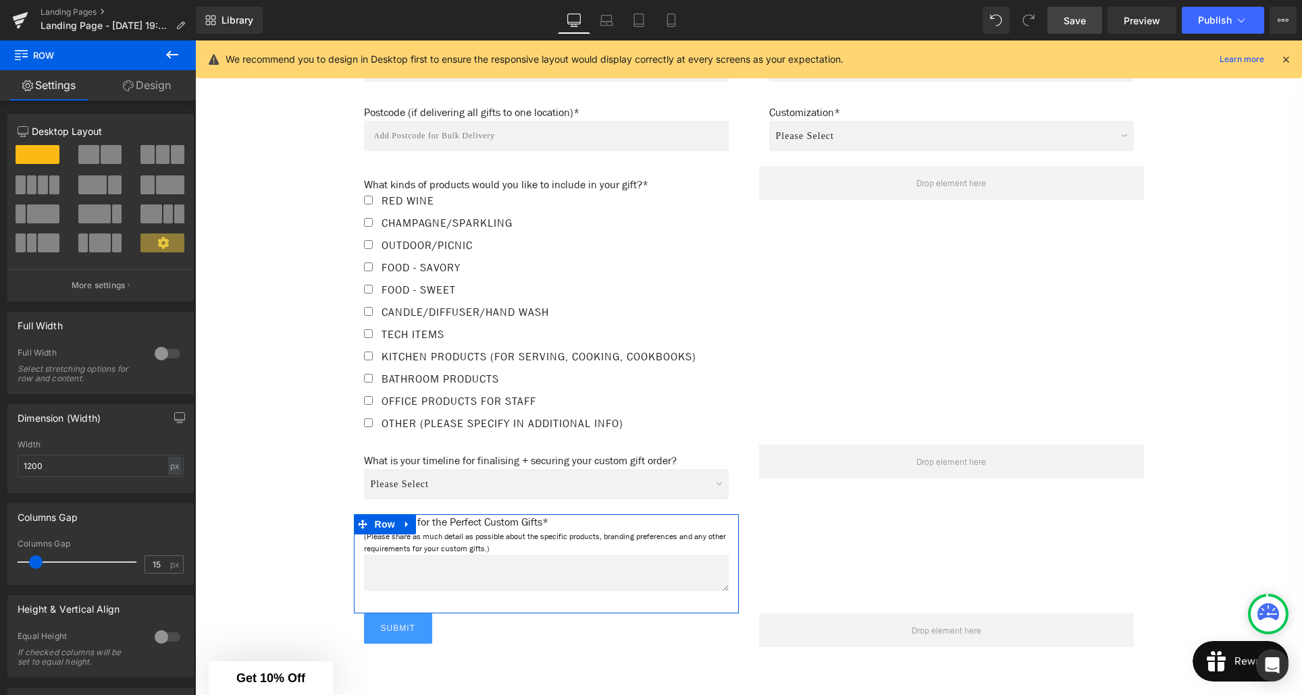
click at [147, 92] on link "Design" at bounding box center [147, 85] width 98 height 30
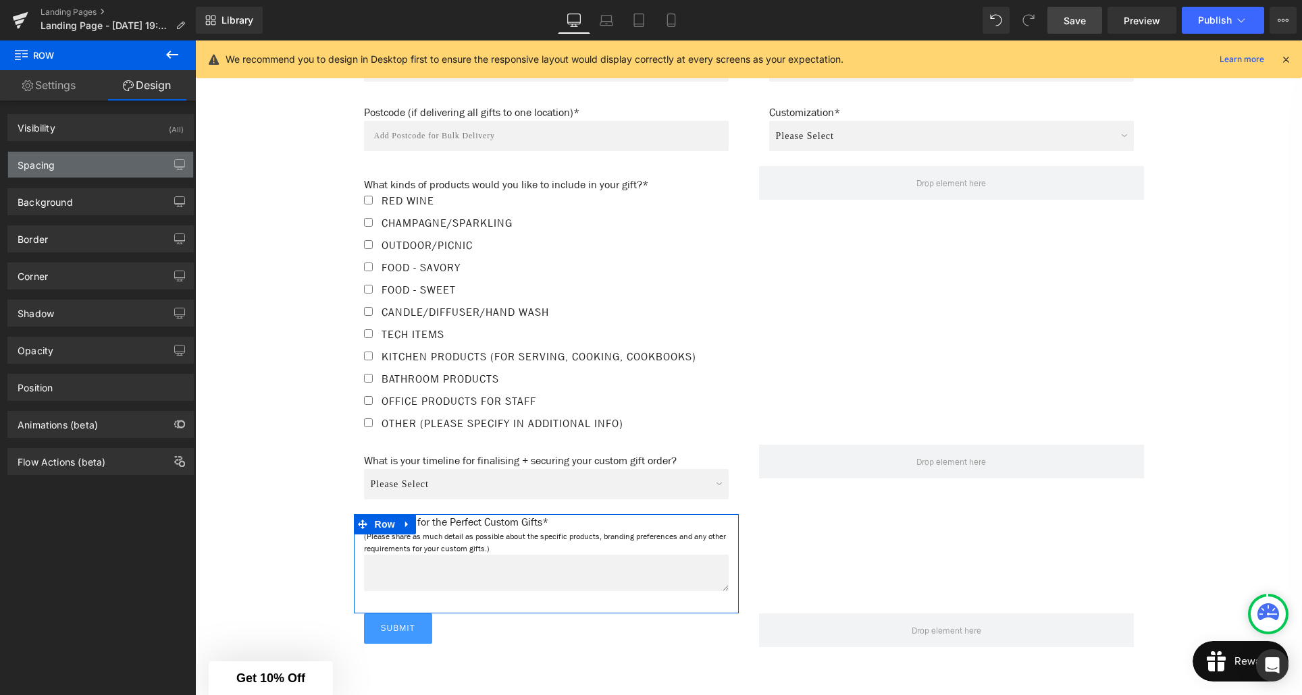
click at [82, 163] on div "Spacing" at bounding box center [100, 165] width 185 height 26
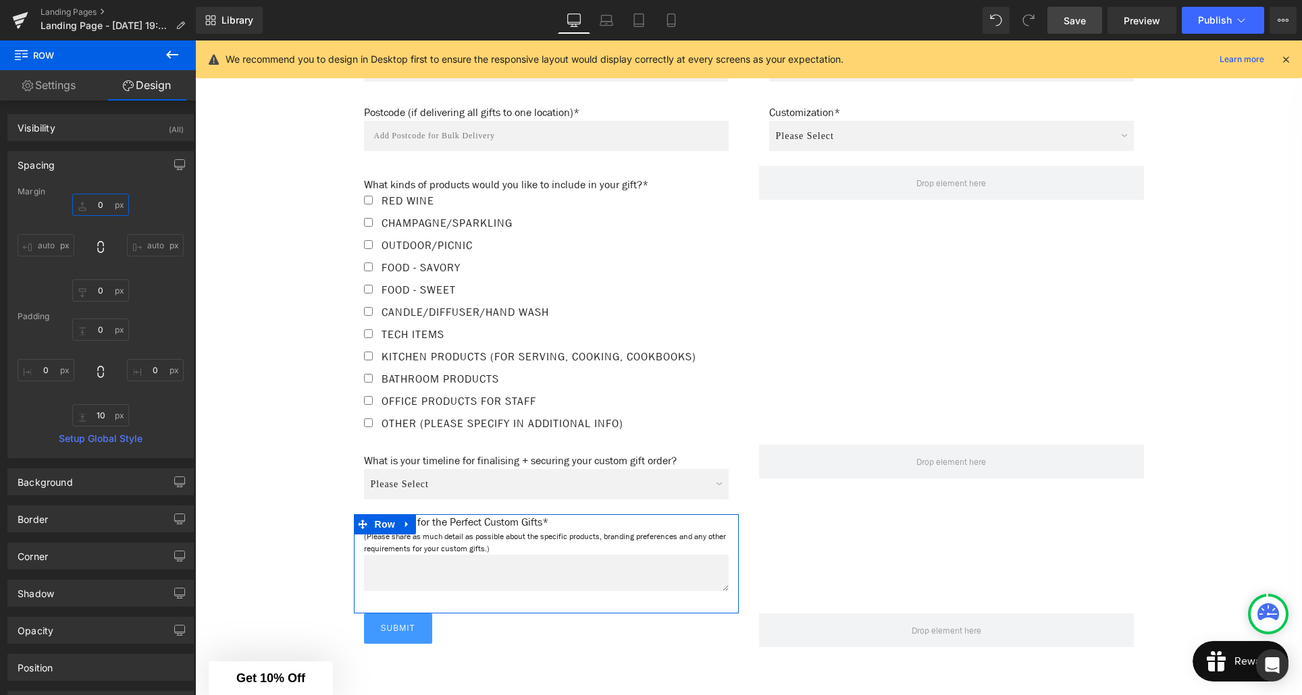
click at [103, 205] on input "0" at bounding box center [100, 205] width 57 height 22
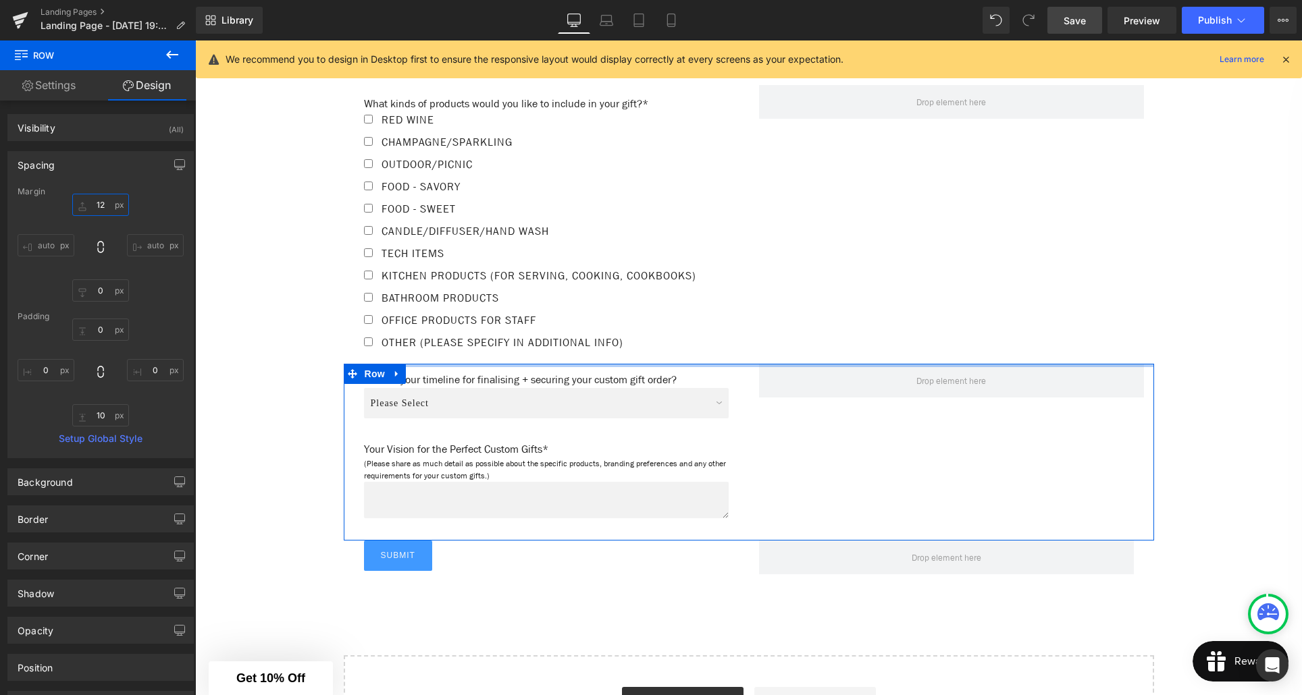
scroll to position [1213, 0]
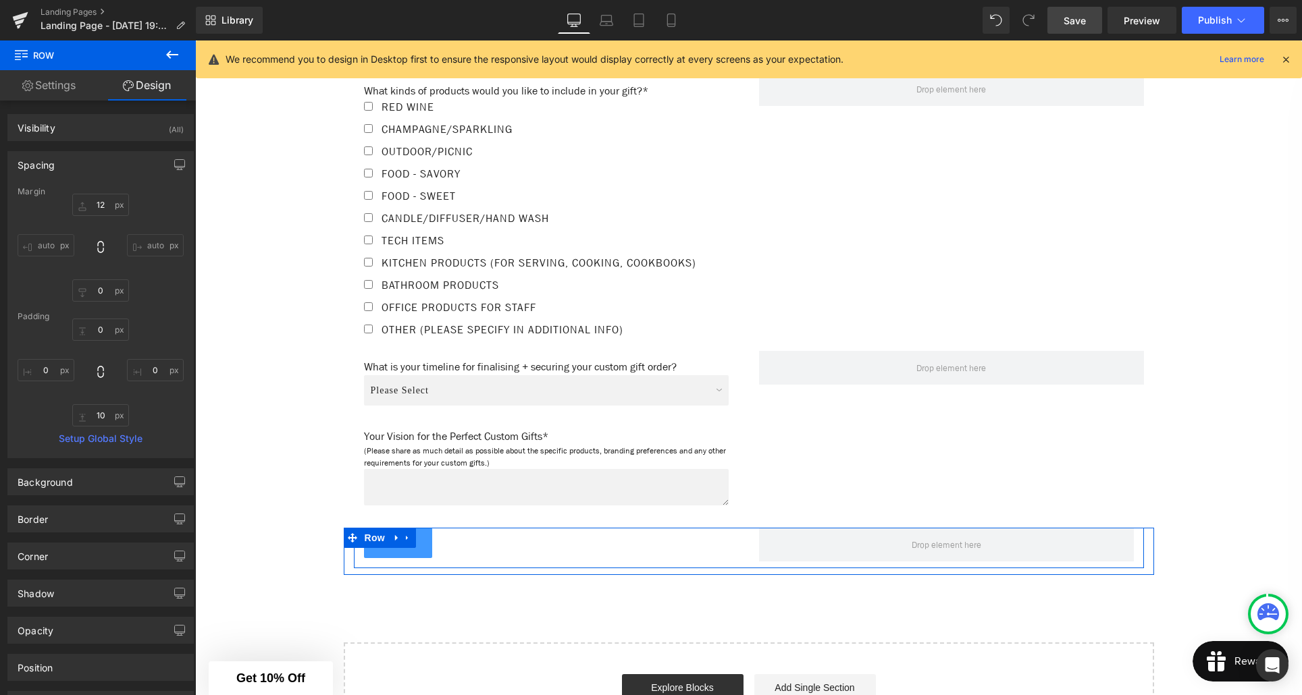
click at [586, 567] on div "Submit Submit Button Row" at bounding box center [749, 548] width 790 height 41
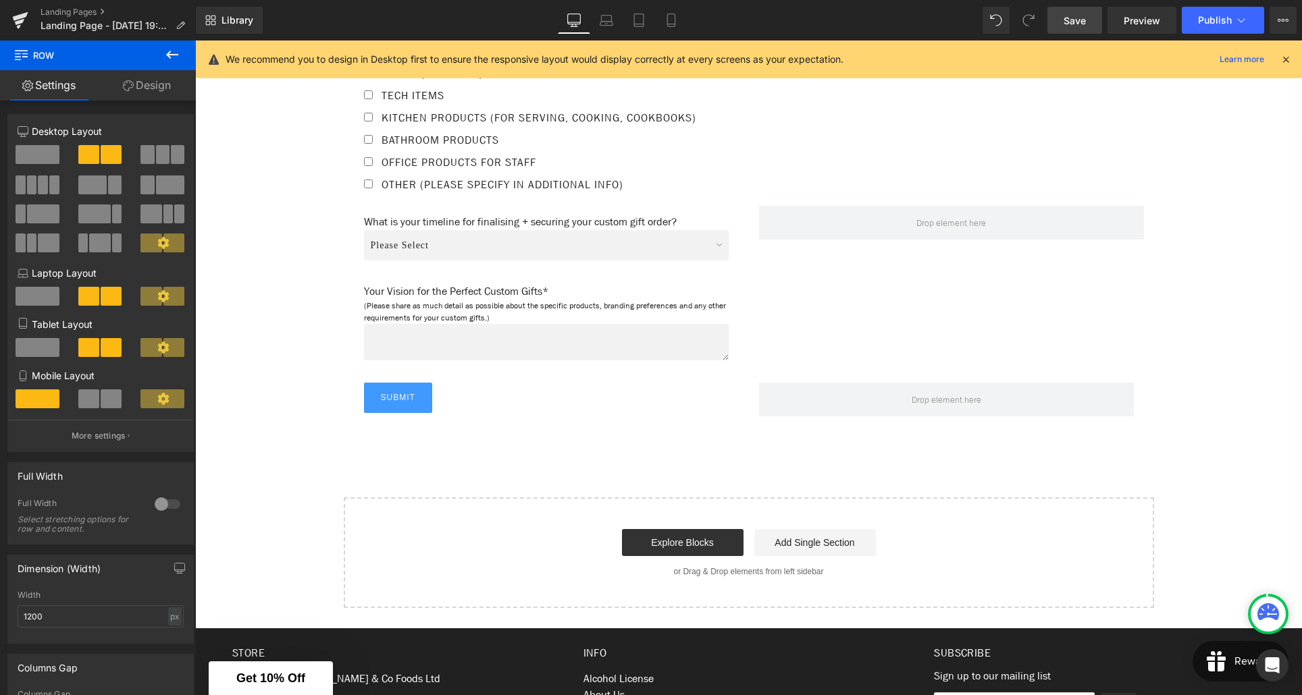
scroll to position [1359, 0]
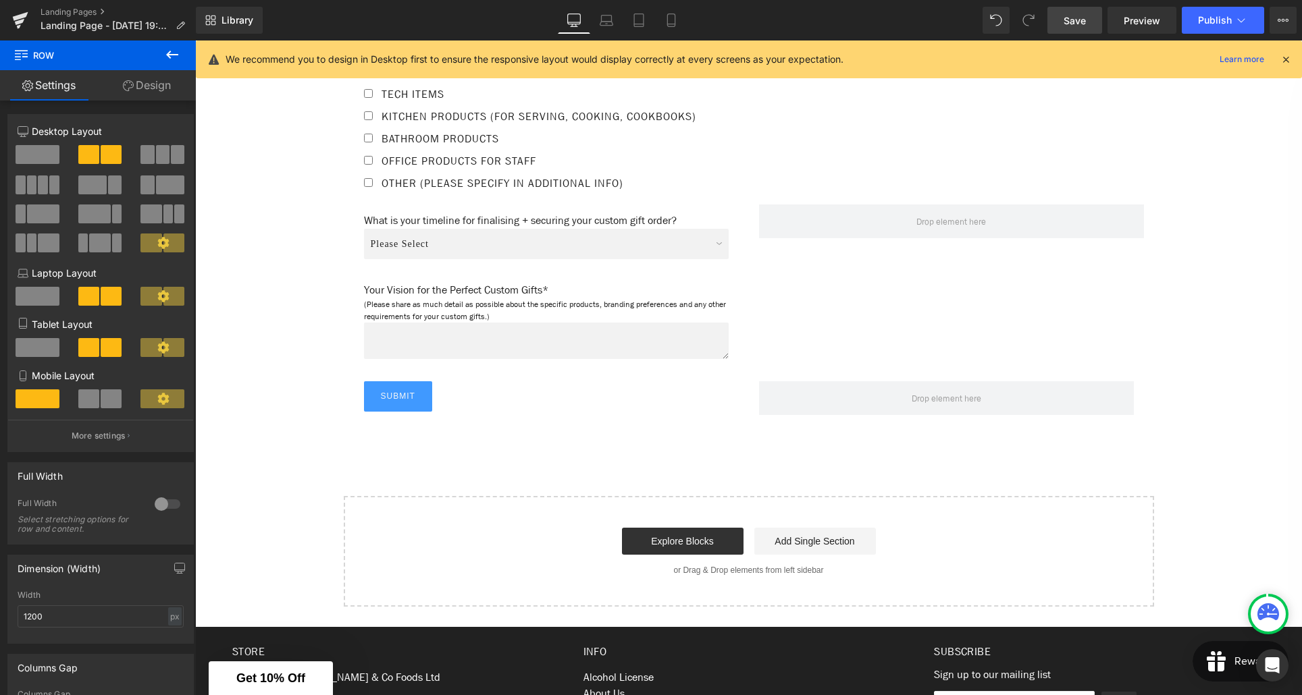
click at [1072, 26] on span "Save" at bounding box center [1074, 21] width 22 height 14
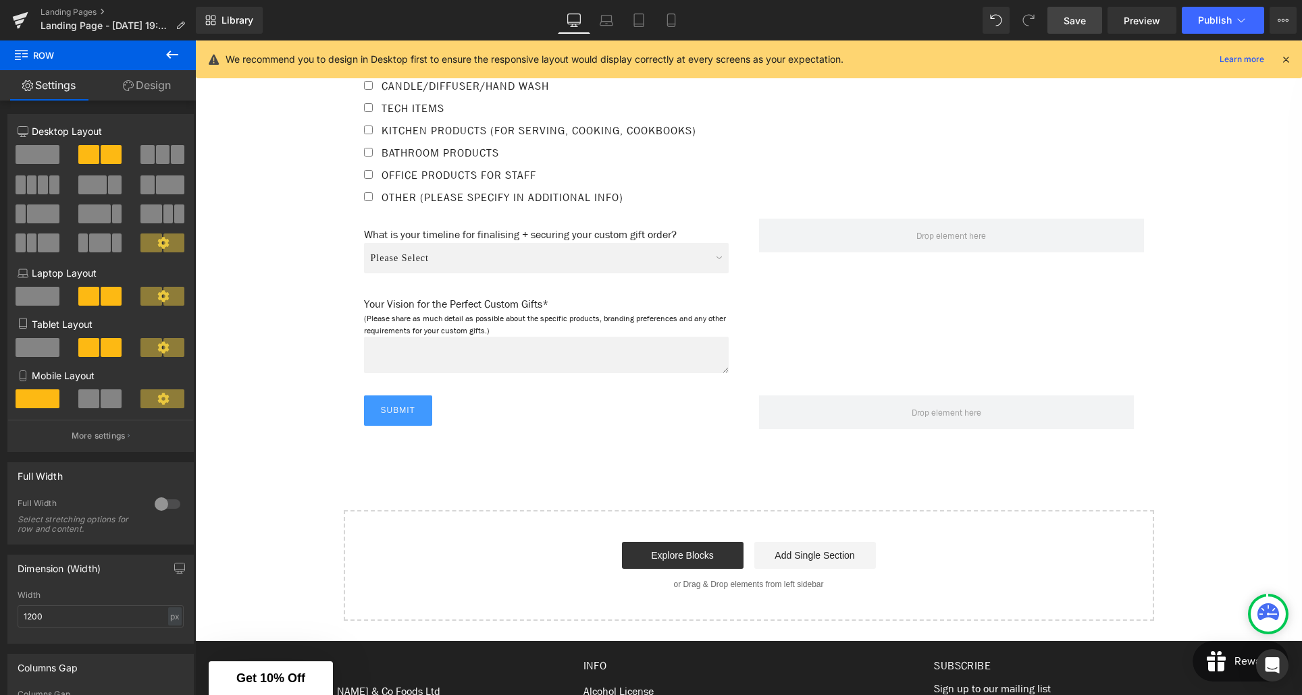
scroll to position [1346, 0]
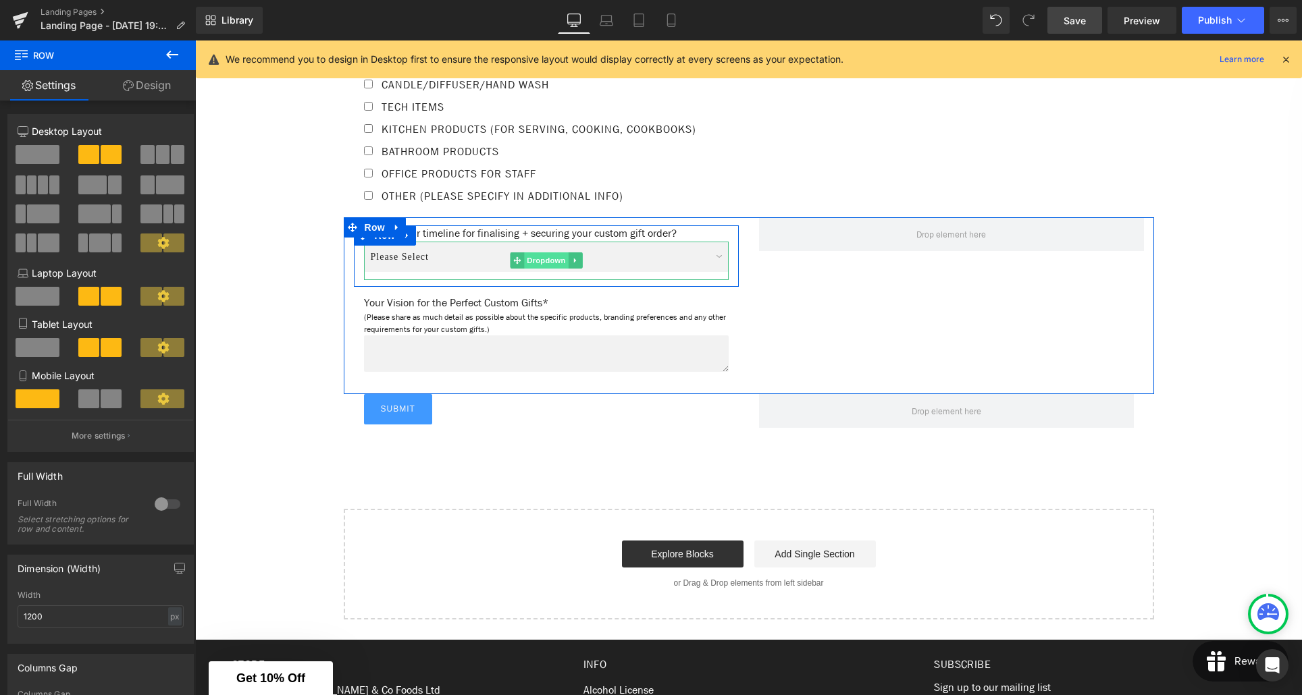
click at [541, 269] on span "Dropdown" at bounding box center [546, 261] width 44 height 16
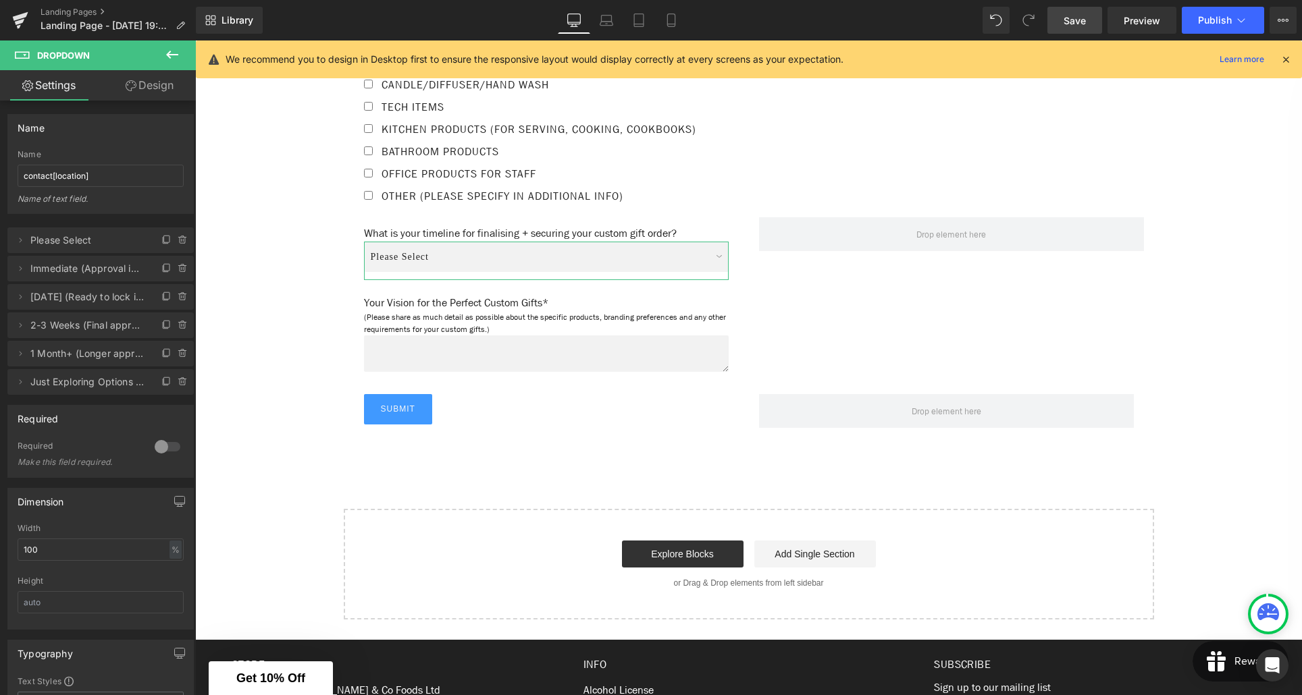
click at [142, 91] on link "Design" at bounding box center [150, 85] width 98 height 30
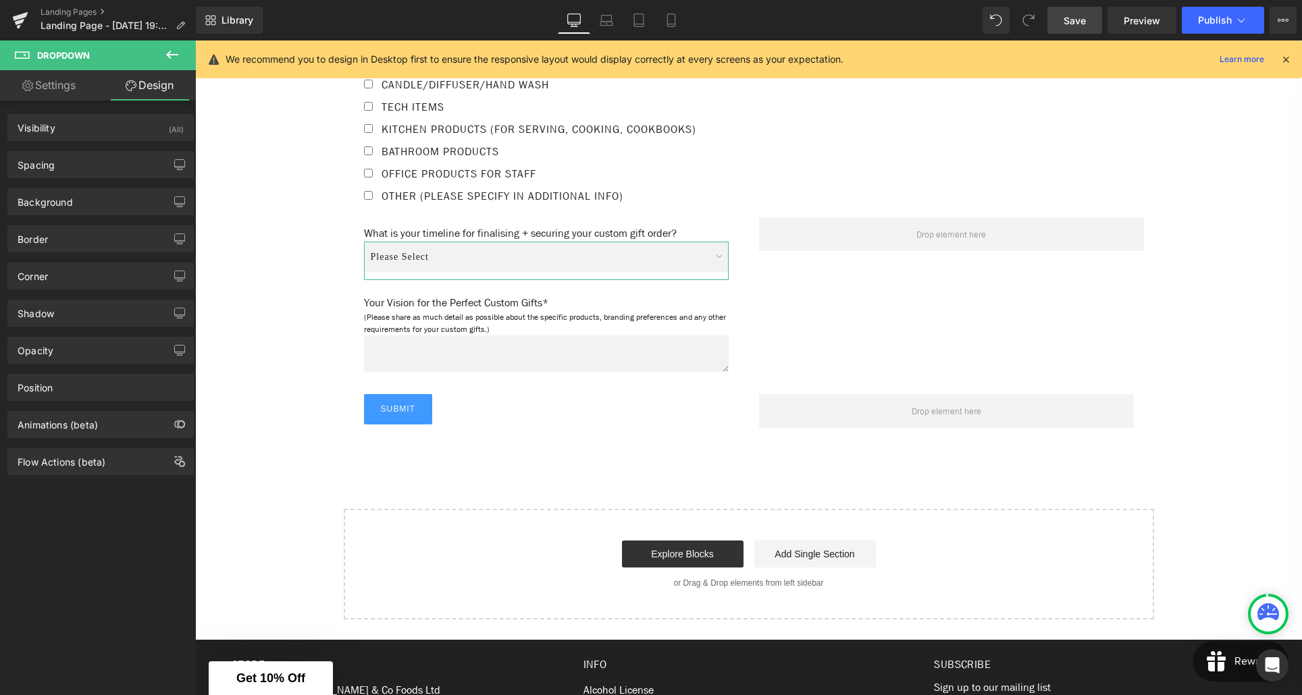
click at [51, 78] on link "Settings" at bounding box center [49, 85] width 98 height 30
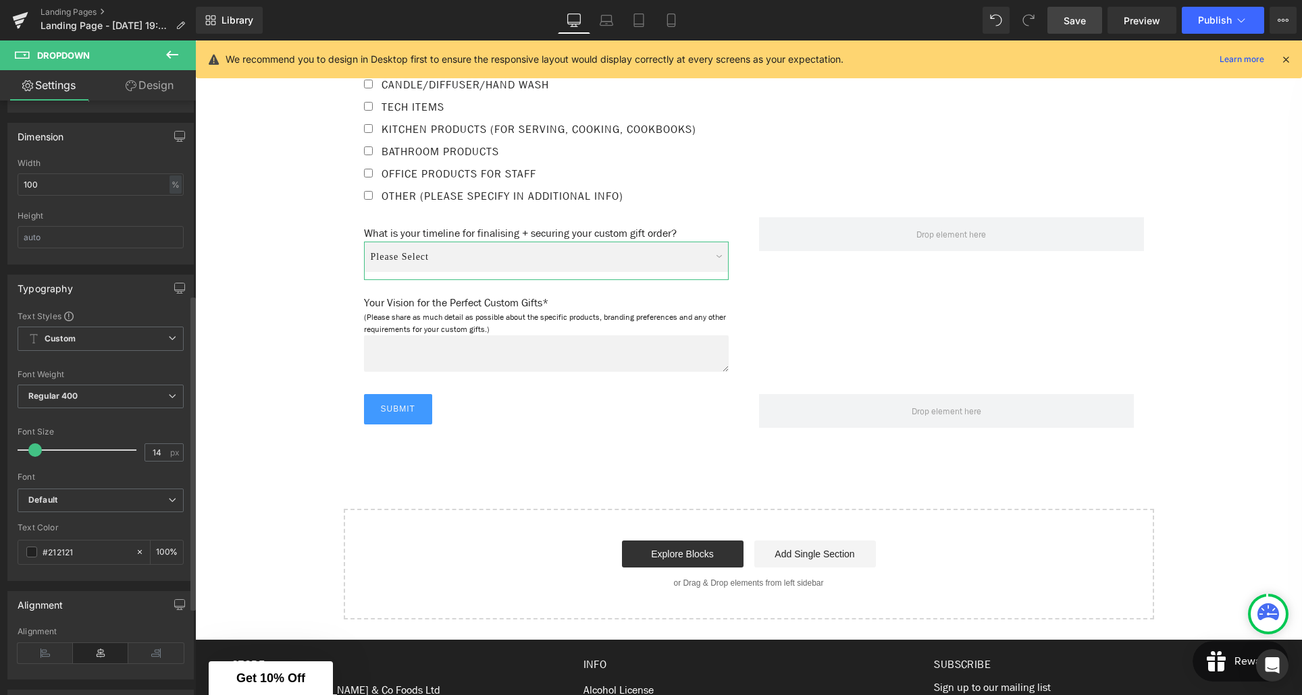
scroll to position [366, 0]
click at [68, 333] on b "Custom" at bounding box center [60, 338] width 31 height 11
click at [78, 318] on div "Text Styles" at bounding box center [101, 315] width 166 height 11
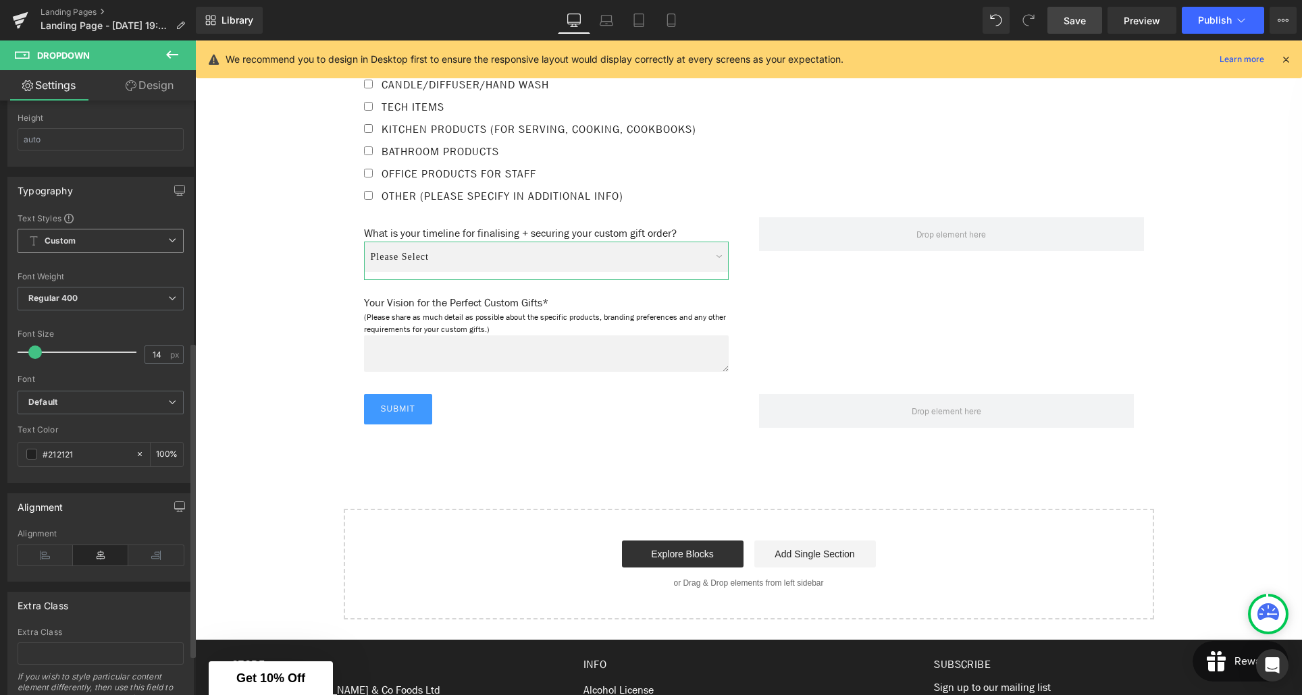
scroll to position [491, 0]
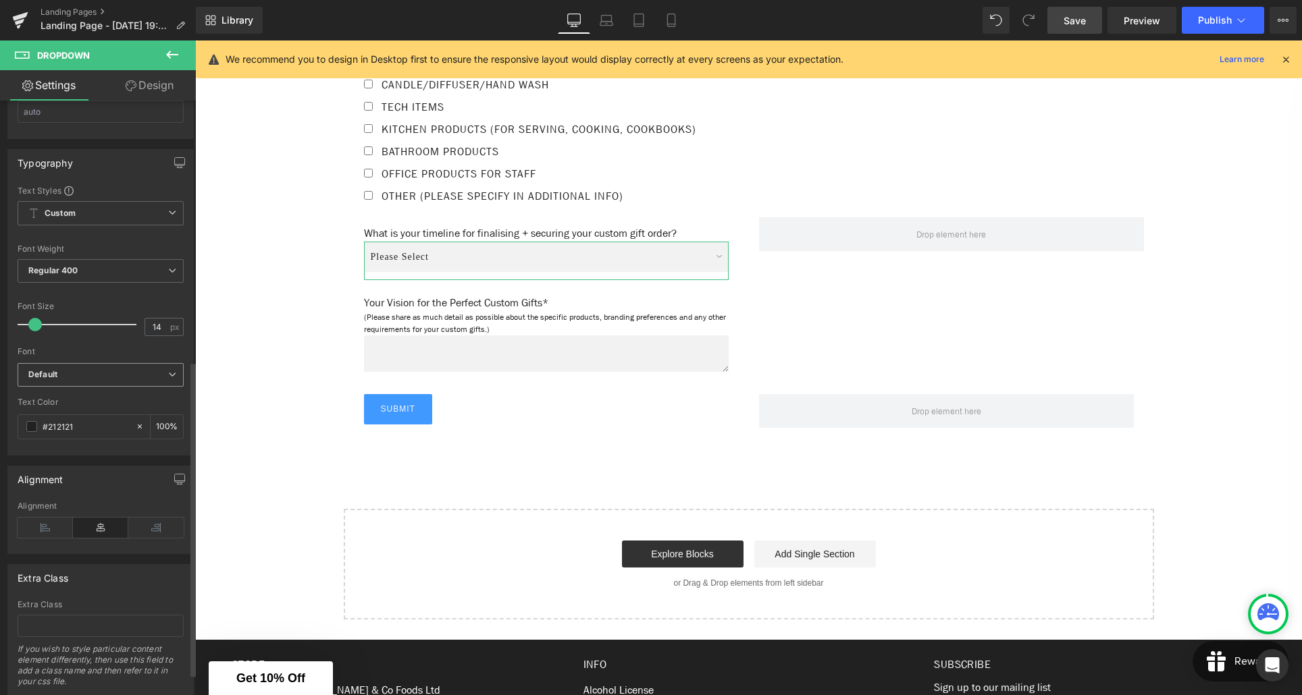
click at [84, 367] on span "Default" at bounding box center [101, 375] width 166 height 24
click at [122, 452] on p "Open Font Manager" at bounding box center [98, 448] width 76 height 12
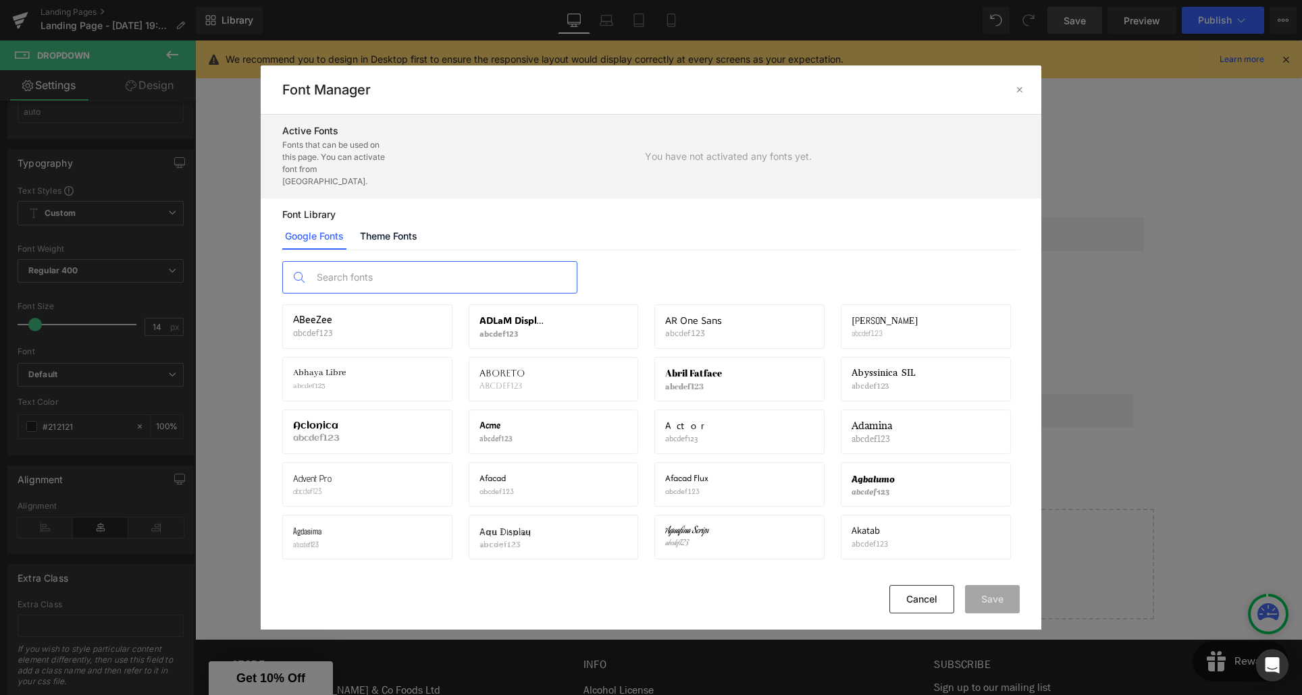
click at [367, 262] on input "text" at bounding box center [443, 277] width 267 height 31
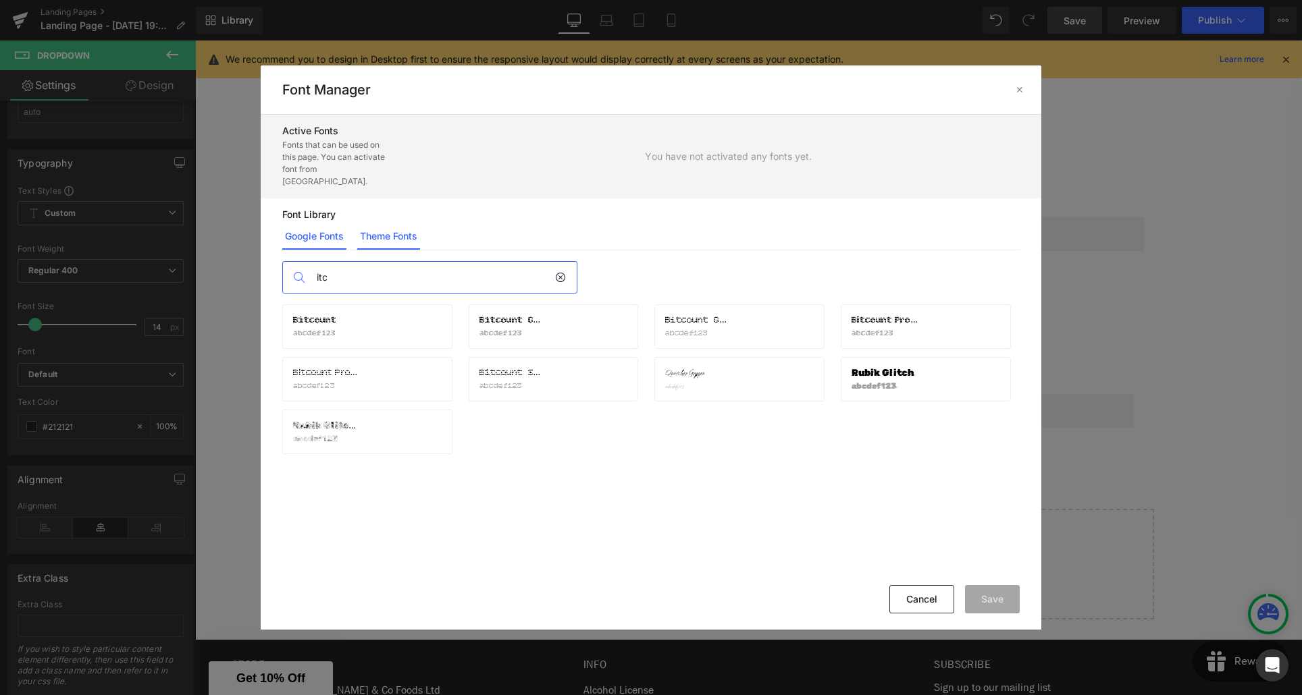
click at [379, 229] on link "Theme Fonts" at bounding box center [388, 236] width 63 height 27
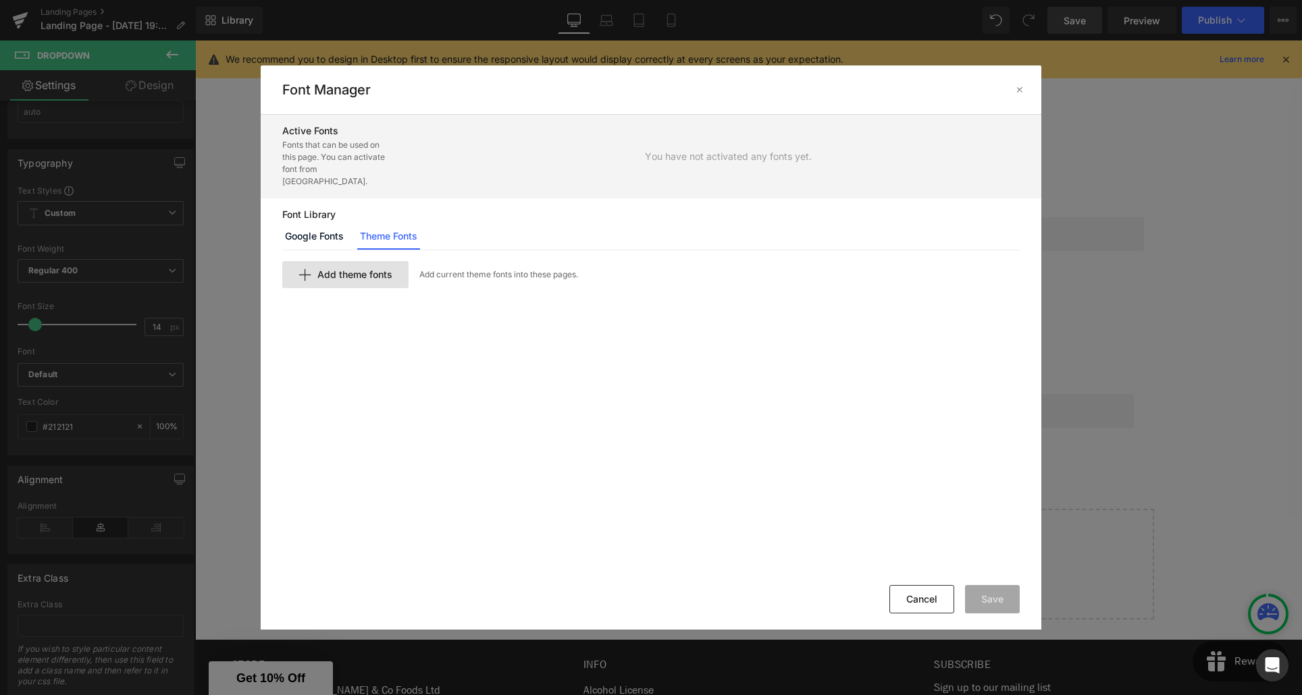
click at [369, 269] on span "Add theme fonts" at bounding box center [354, 274] width 75 height 11
click at [361, 284] on input "text" at bounding box center [449, 297] width 332 height 27
click at [392, 223] on link "Theme Fonts" at bounding box center [388, 236] width 63 height 27
drag, startPoint x: 334, startPoint y: 280, endPoint x: 324, endPoint y: 281, distance: 10.2
click at [324, 284] on input "itc" at bounding box center [449, 297] width 332 height 27
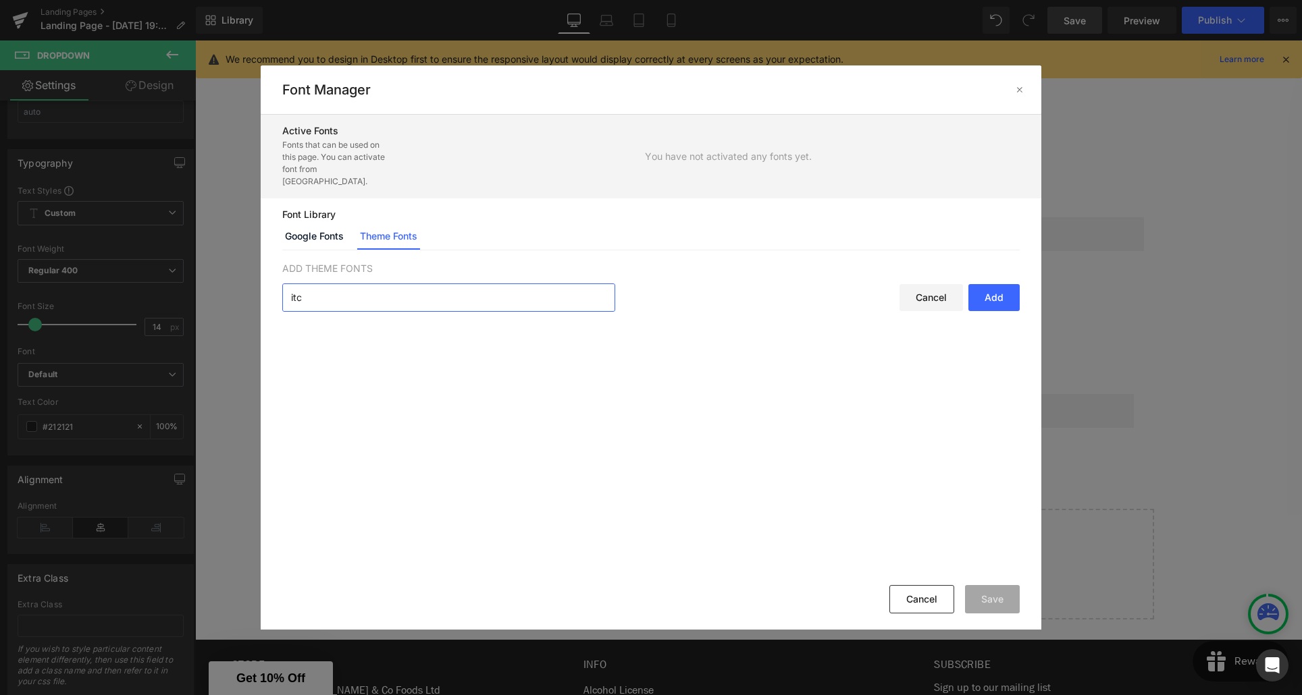
click at [312, 286] on input "itc" at bounding box center [449, 297] width 332 height 27
click at [312, 229] on link "Google Fonts" at bounding box center [314, 236] width 64 height 27
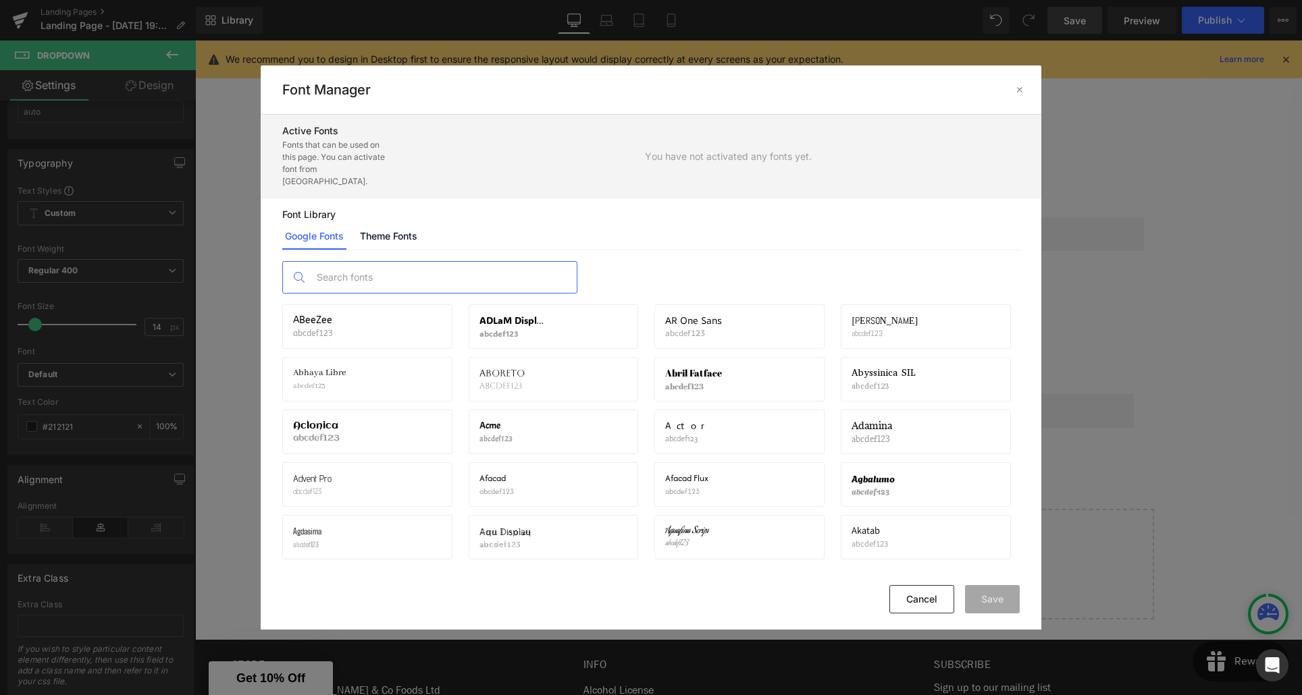
click at [356, 269] on input "text" at bounding box center [443, 277] width 267 height 31
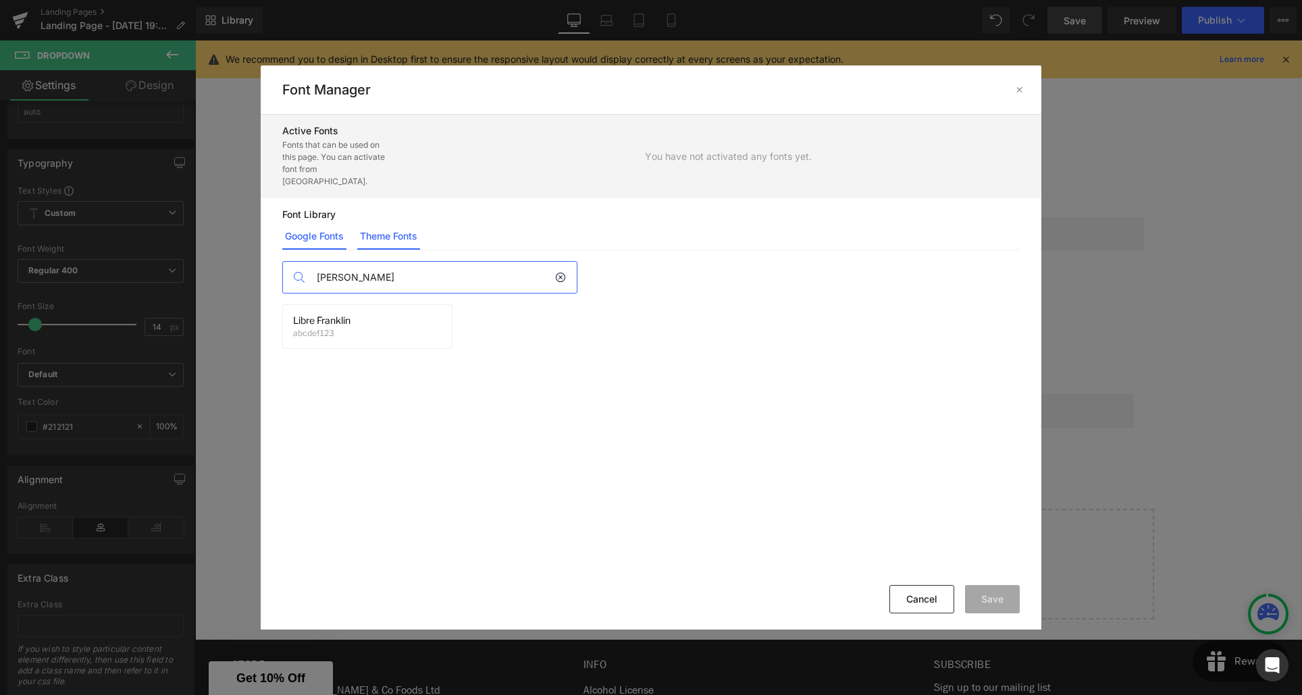
click at [387, 223] on link "Theme Fonts" at bounding box center [388, 236] width 63 height 27
click at [325, 230] on link "Google Fonts" at bounding box center [314, 236] width 64 height 27
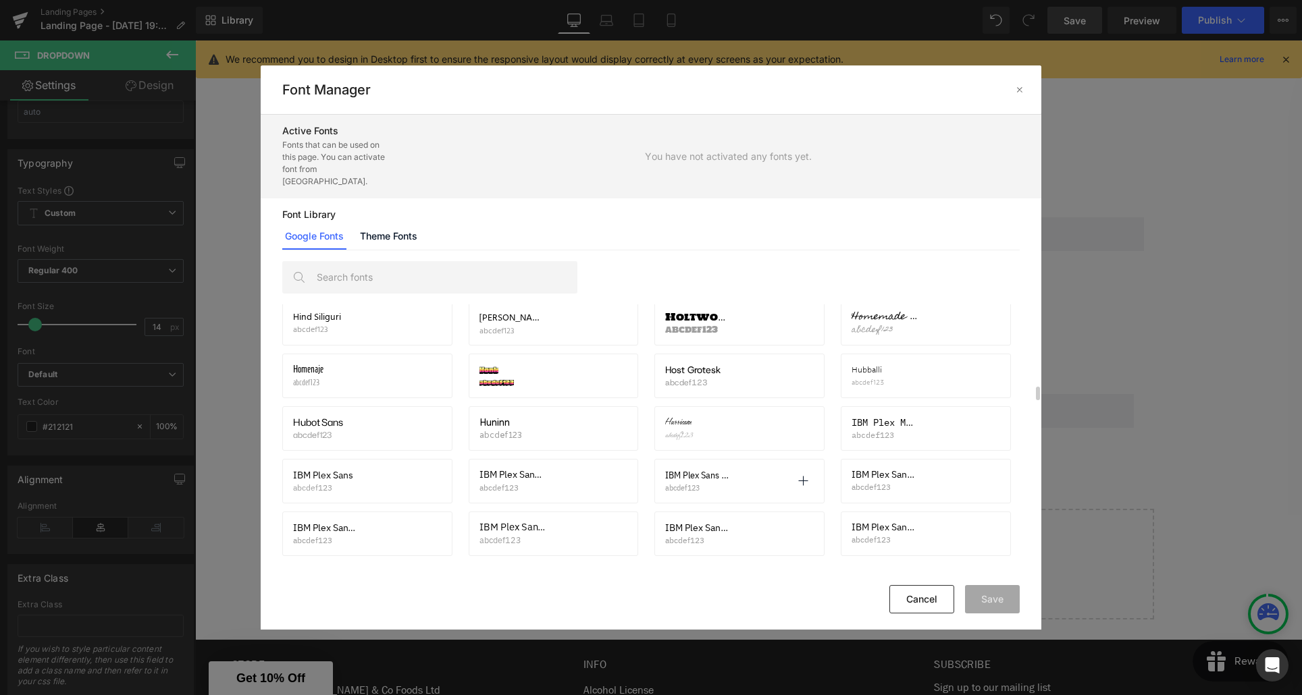
scroll to position [7995, 0]
click at [923, 609] on button "Cancel" at bounding box center [921, 599] width 65 height 28
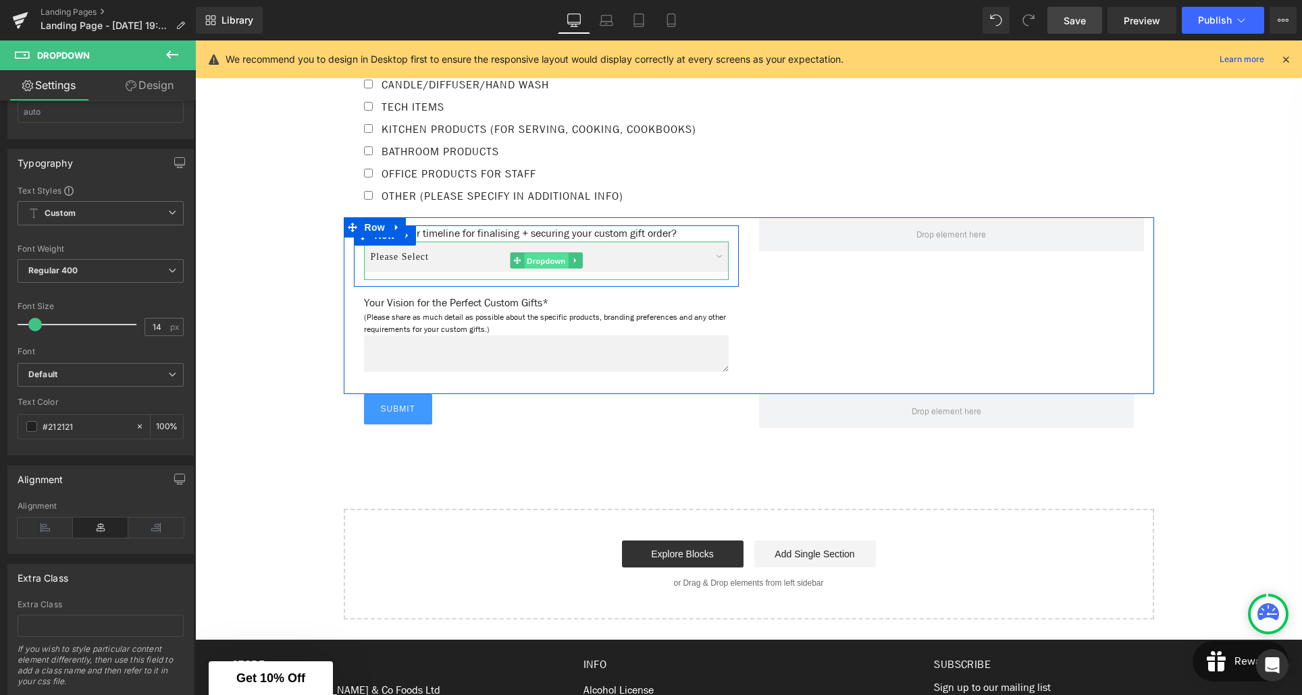
click at [548, 269] on span "Dropdown" at bounding box center [546, 261] width 44 height 16
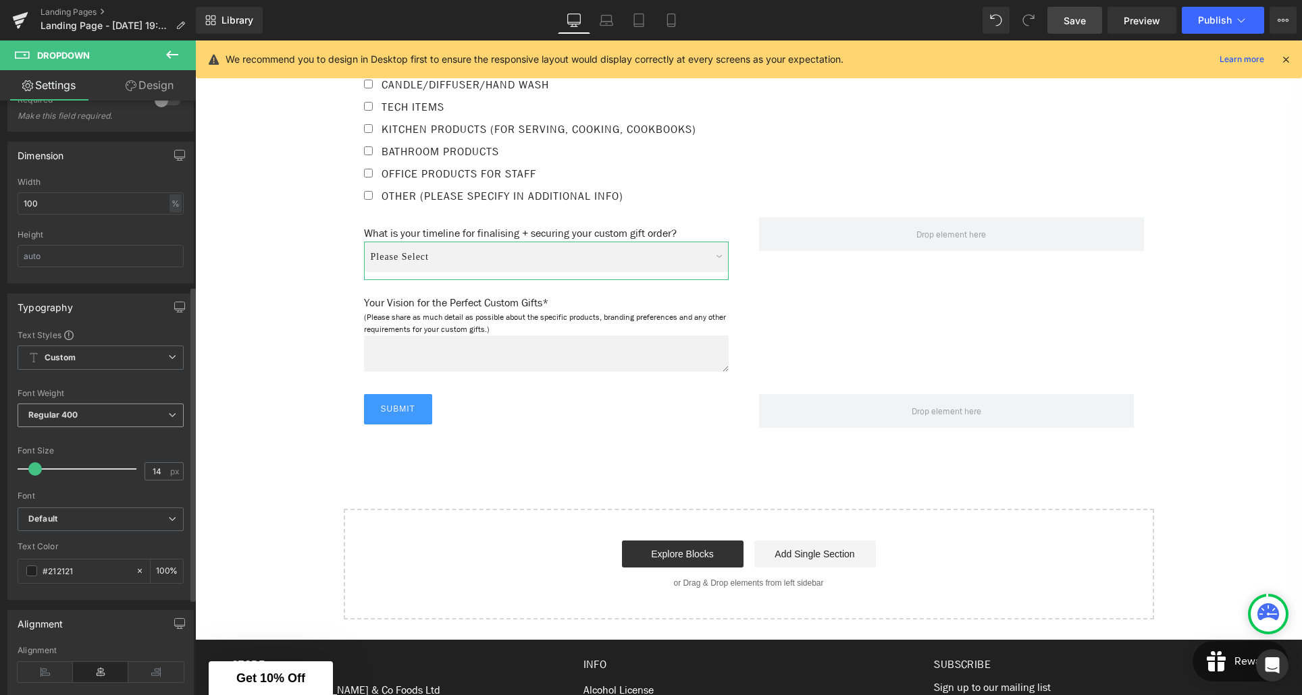
scroll to position [345, 0]
click at [168, 522] on icon at bounding box center [172, 521] width 8 height 8
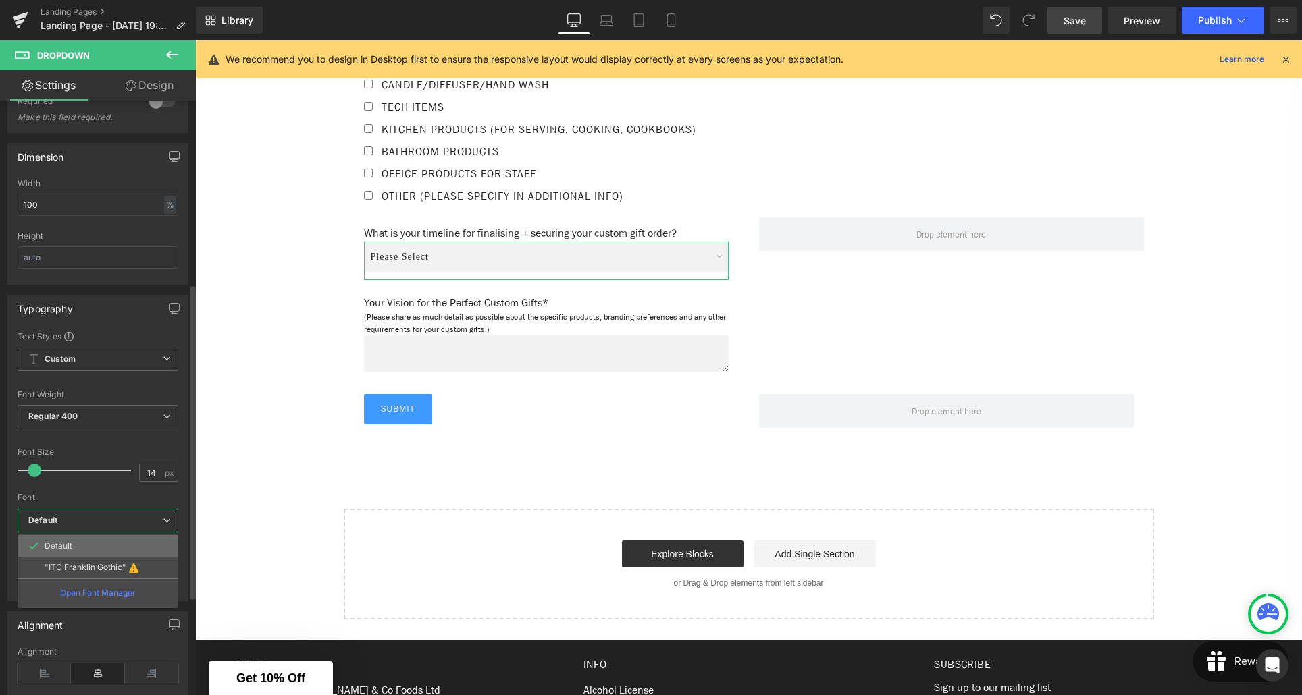
click at [60, 550] on p "Default" at bounding box center [59, 546] width 28 height 9
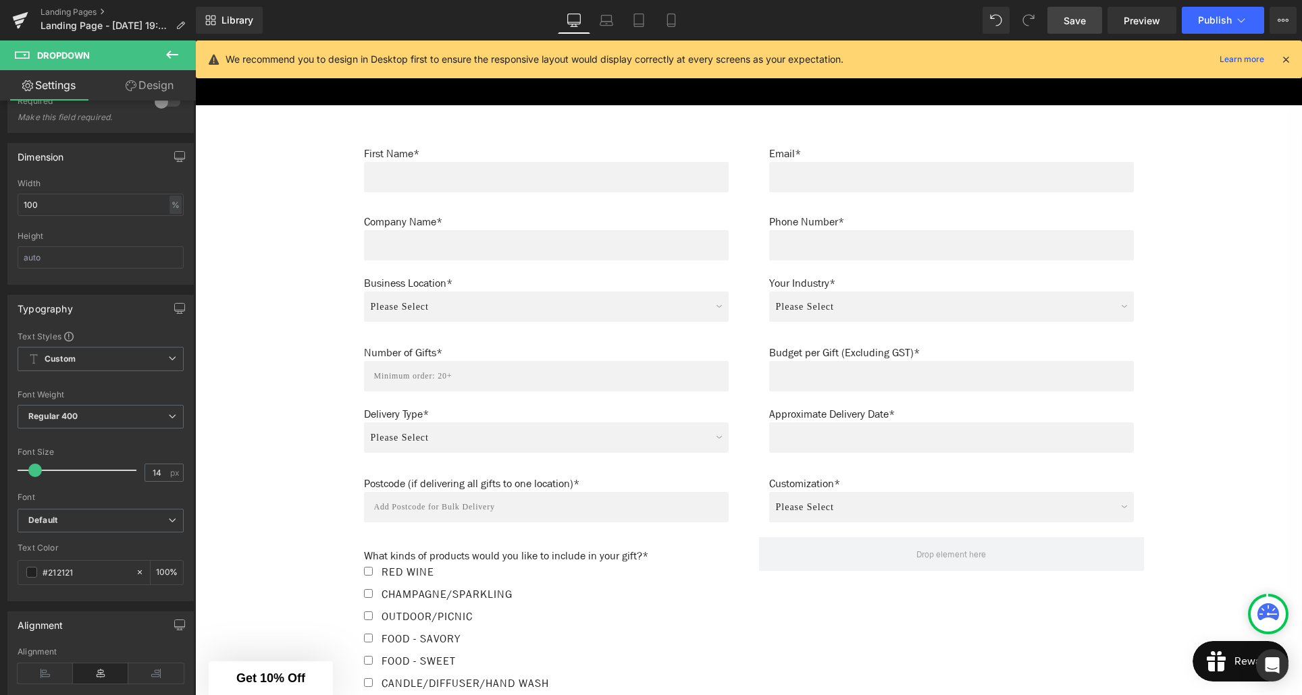
scroll to position [673, 0]
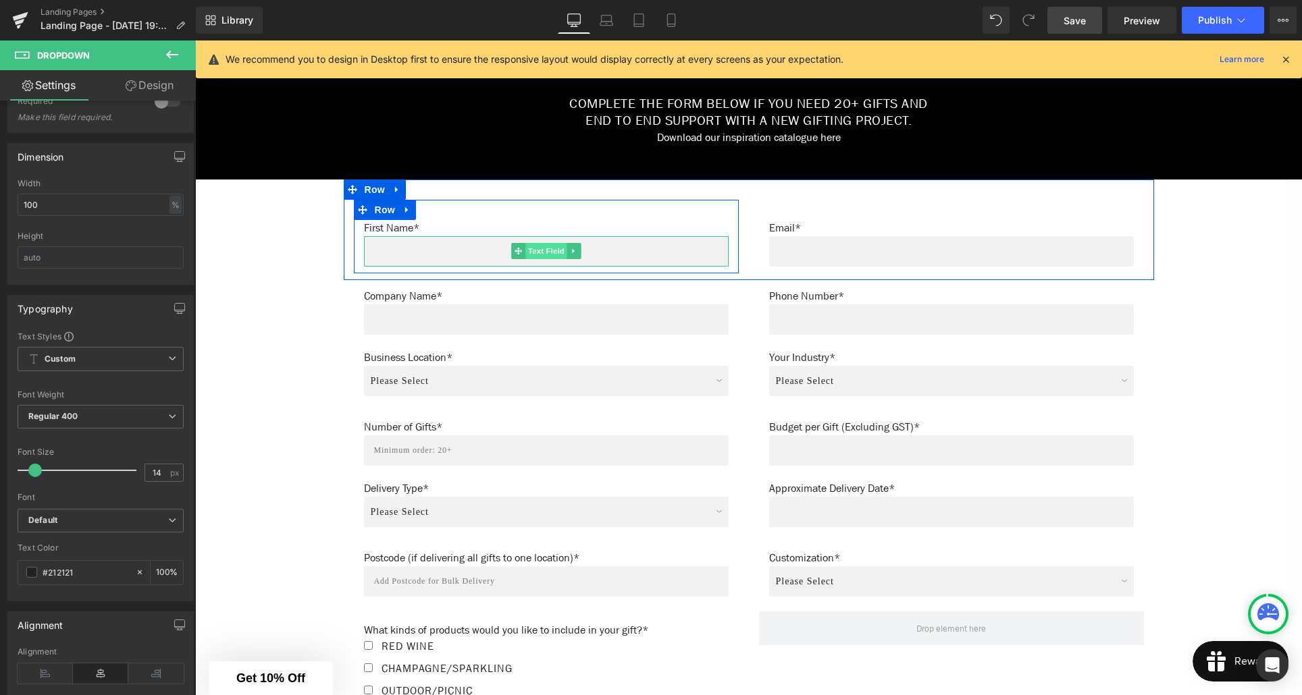
click at [542, 253] on span "Text Field" at bounding box center [546, 251] width 42 height 16
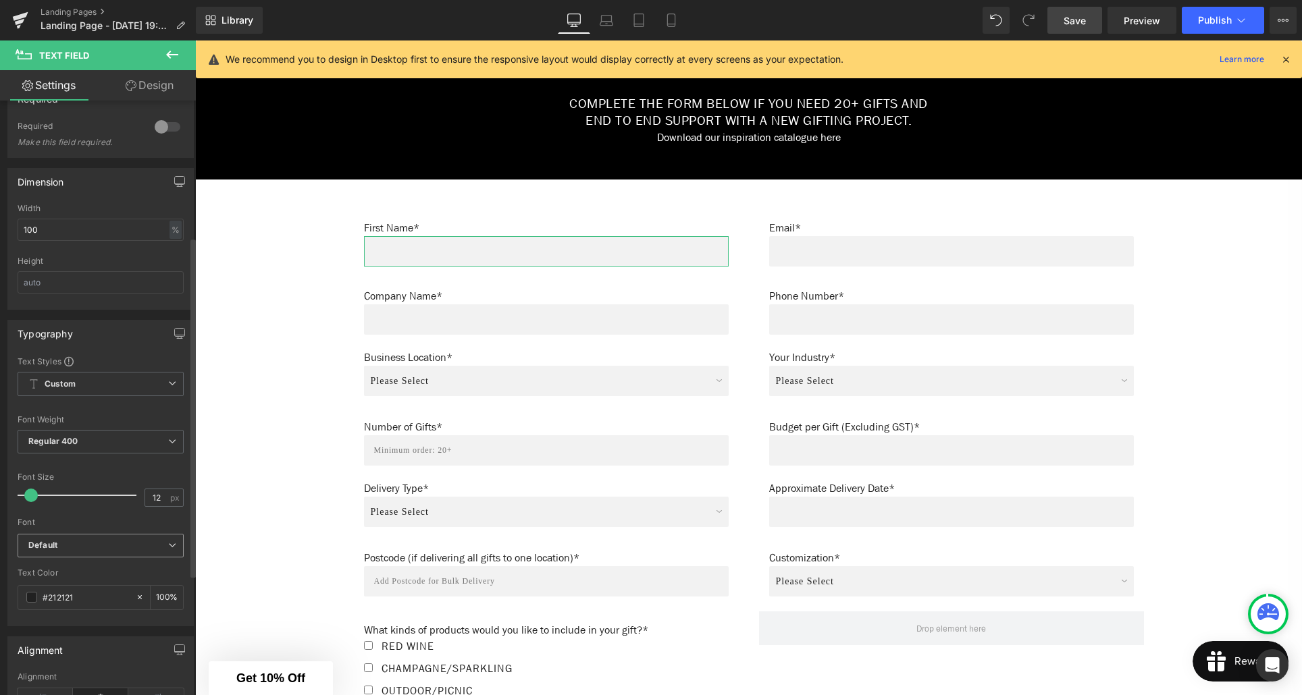
scroll to position [244, 0]
click at [95, 546] on span "Default" at bounding box center [101, 541] width 166 height 24
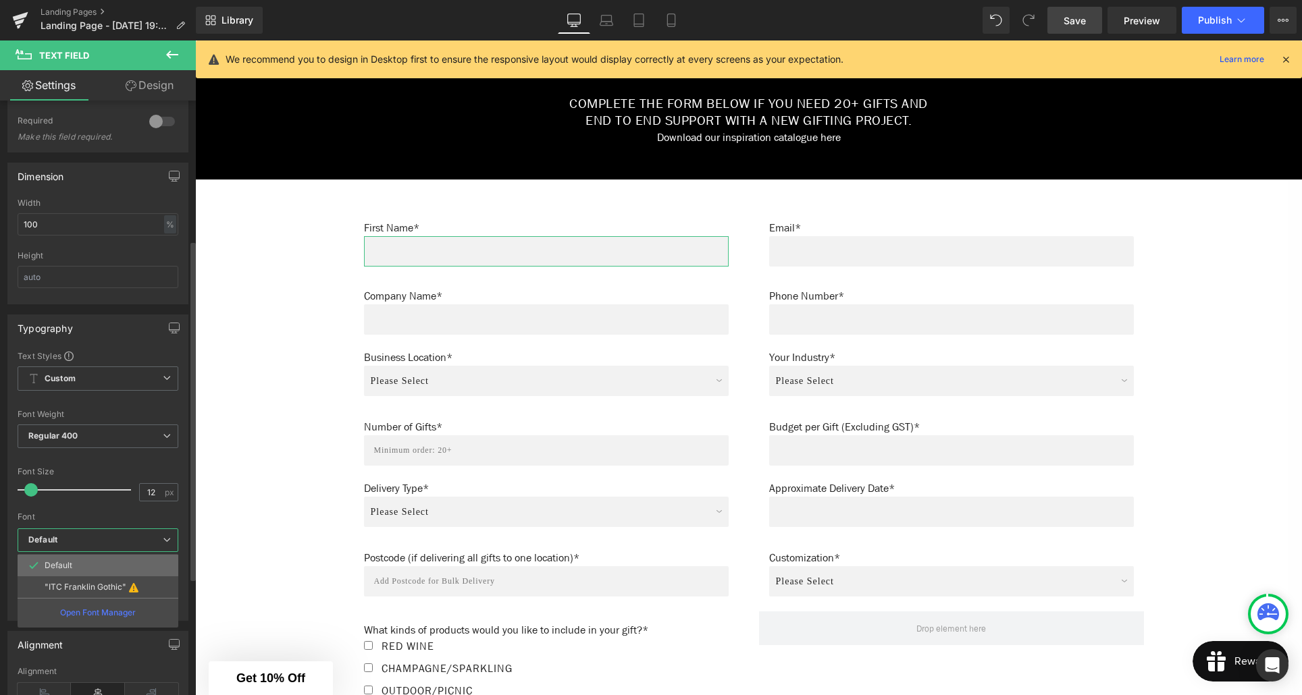
click at [74, 568] on li "Default" at bounding box center [98, 566] width 161 height 22
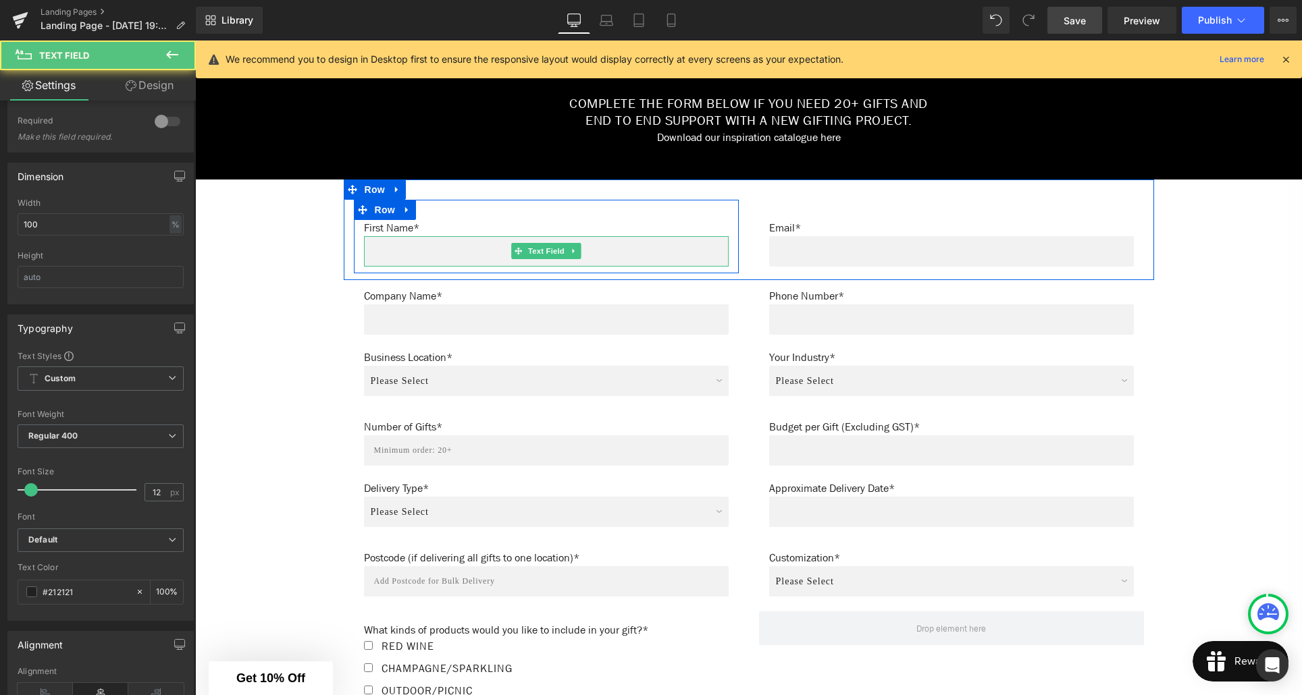
click at [396, 257] on input "text" at bounding box center [546, 251] width 365 height 30
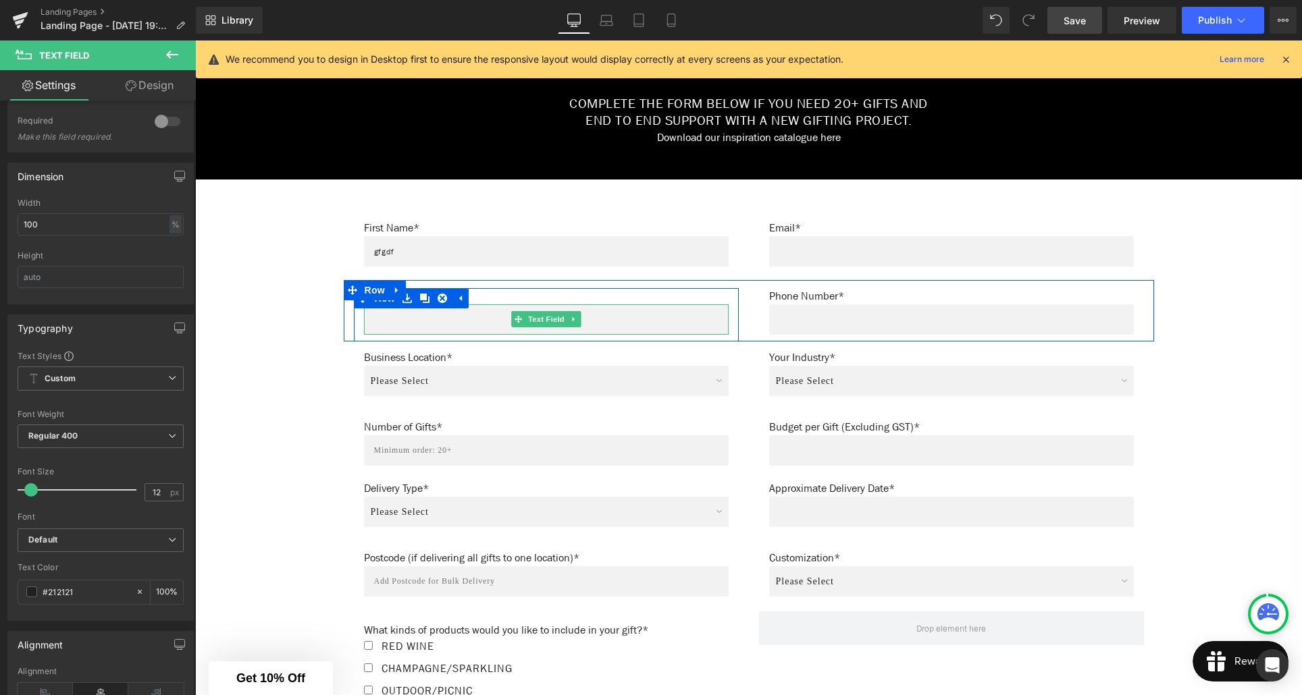
click at [404, 328] on input "text" at bounding box center [546, 320] width 365 height 30
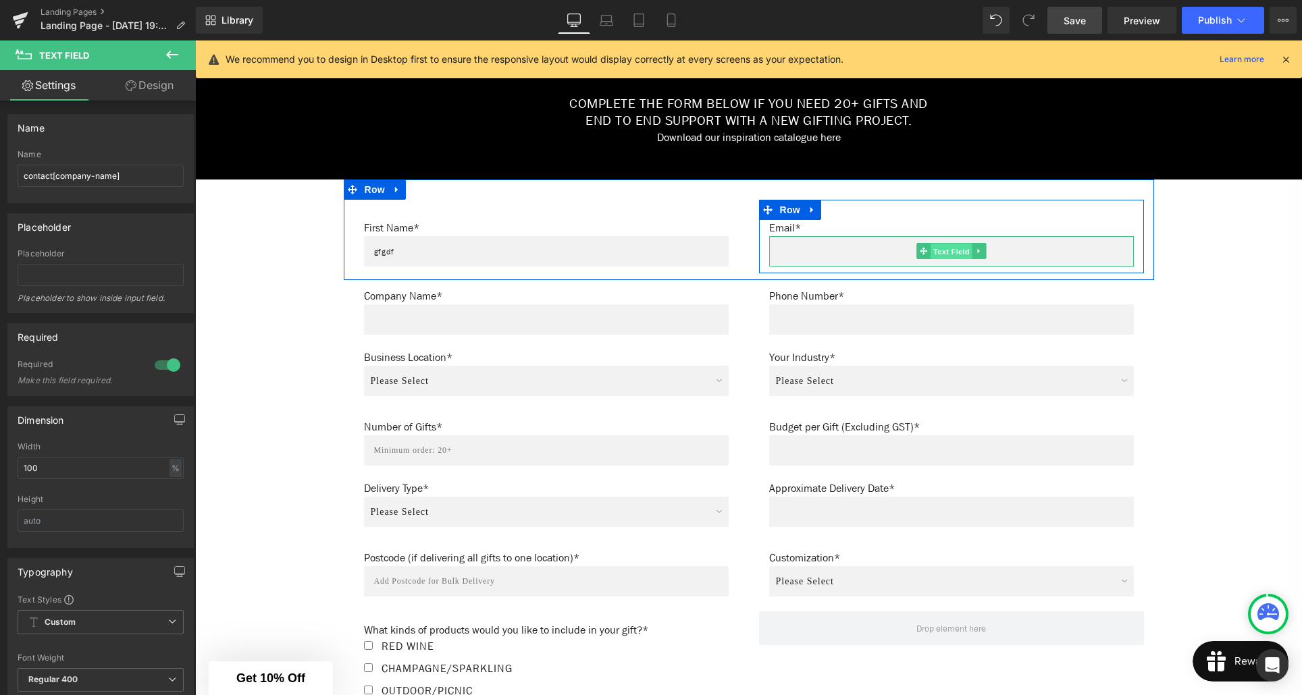
click at [955, 252] on span "Text Field" at bounding box center [951, 252] width 42 height 16
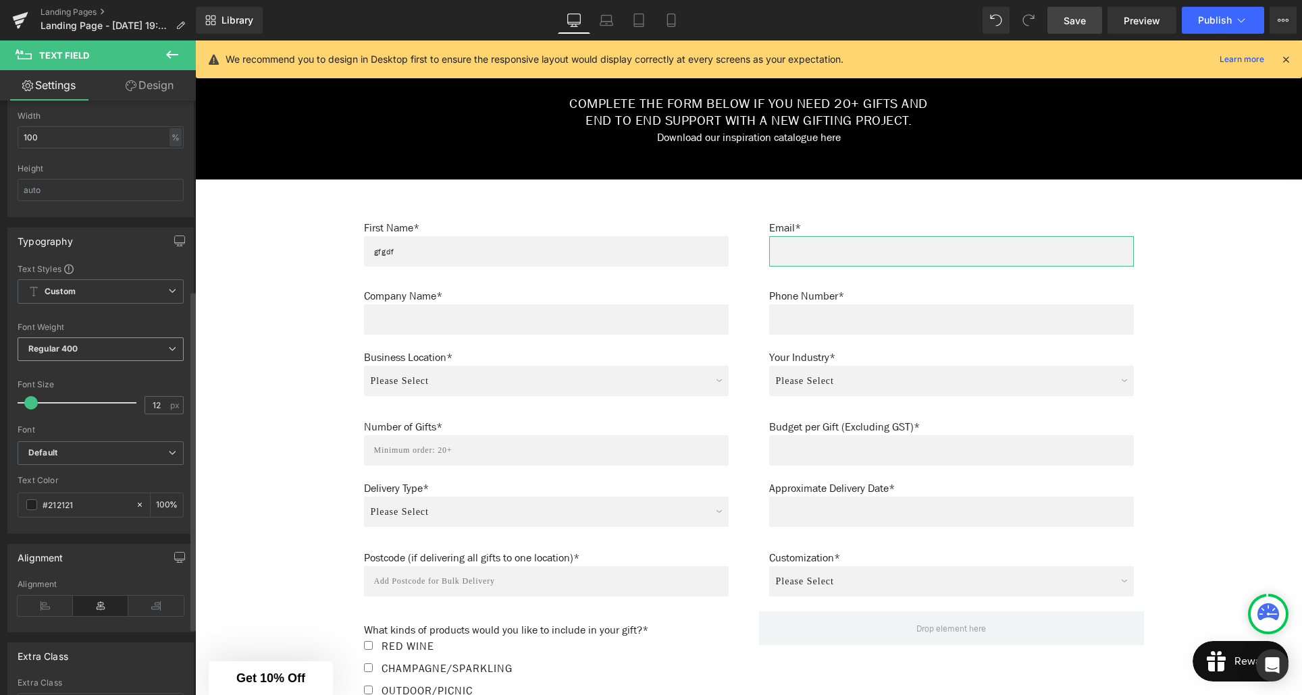
scroll to position [332, 0]
click at [61, 457] on b "Default" at bounding box center [98, 452] width 140 height 11
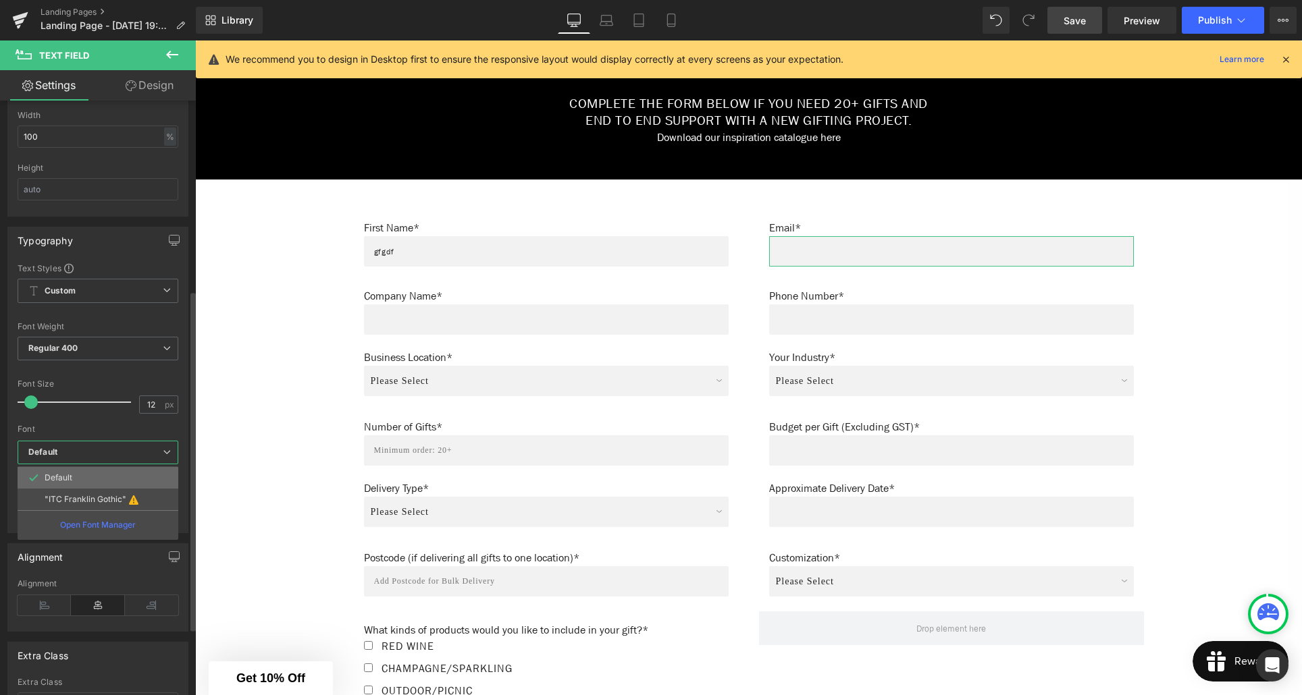
click at [58, 475] on p "Default" at bounding box center [59, 477] width 28 height 9
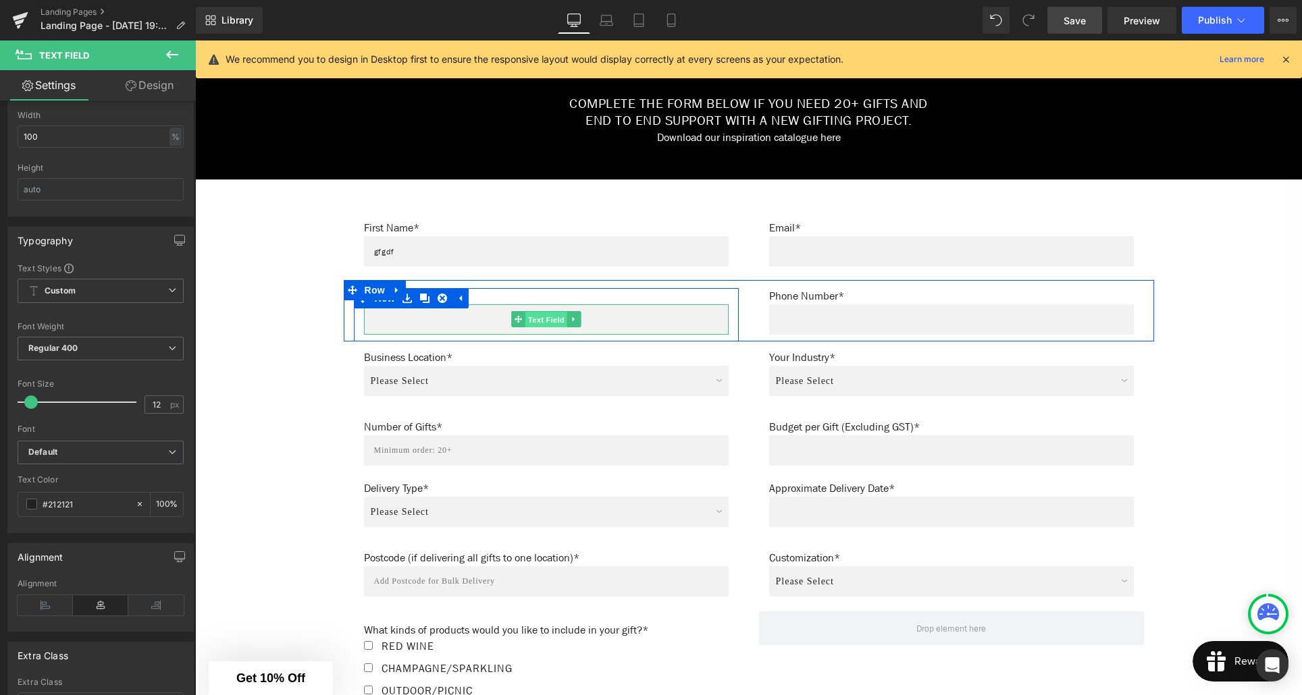
click at [550, 326] on span "Text Field" at bounding box center [546, 320] width 42 height 16
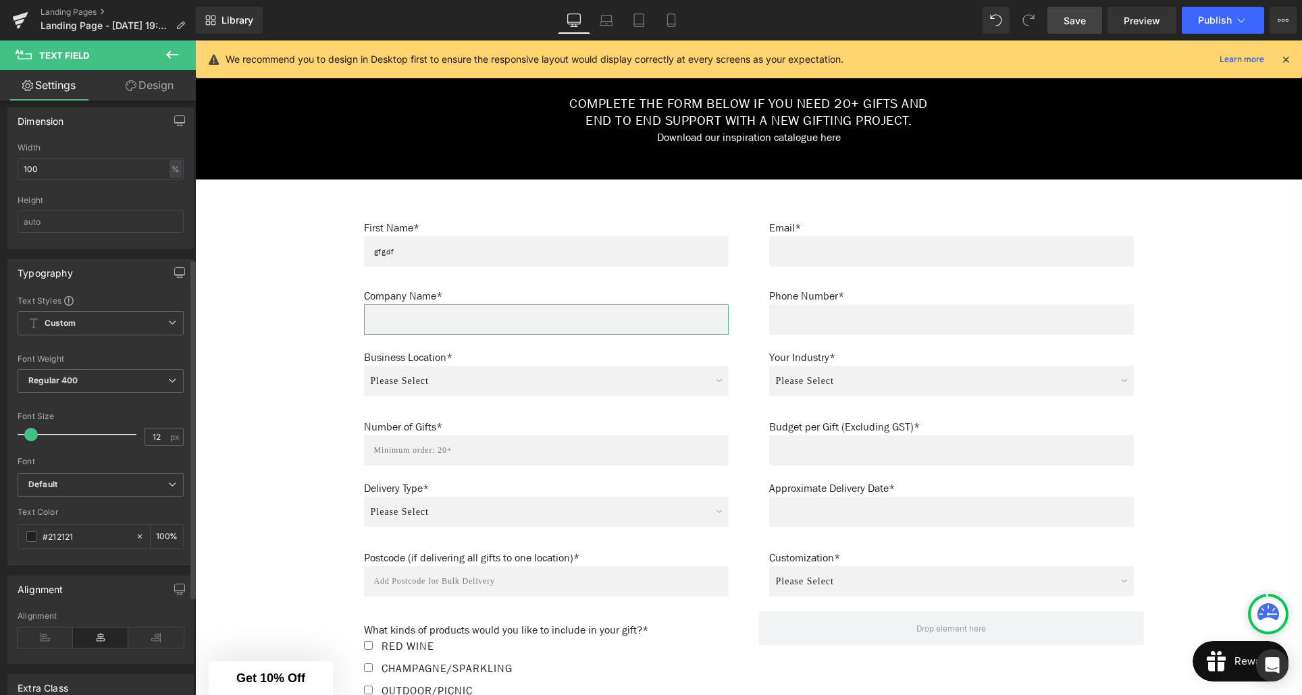
scroll to position [300, 0]
click at [74, 488] on b "Default" at bounding box center [98, 483] width 140 height 11
click at [70, 502] on li "Default" at bounding box center [98, 509] width 161 height 22
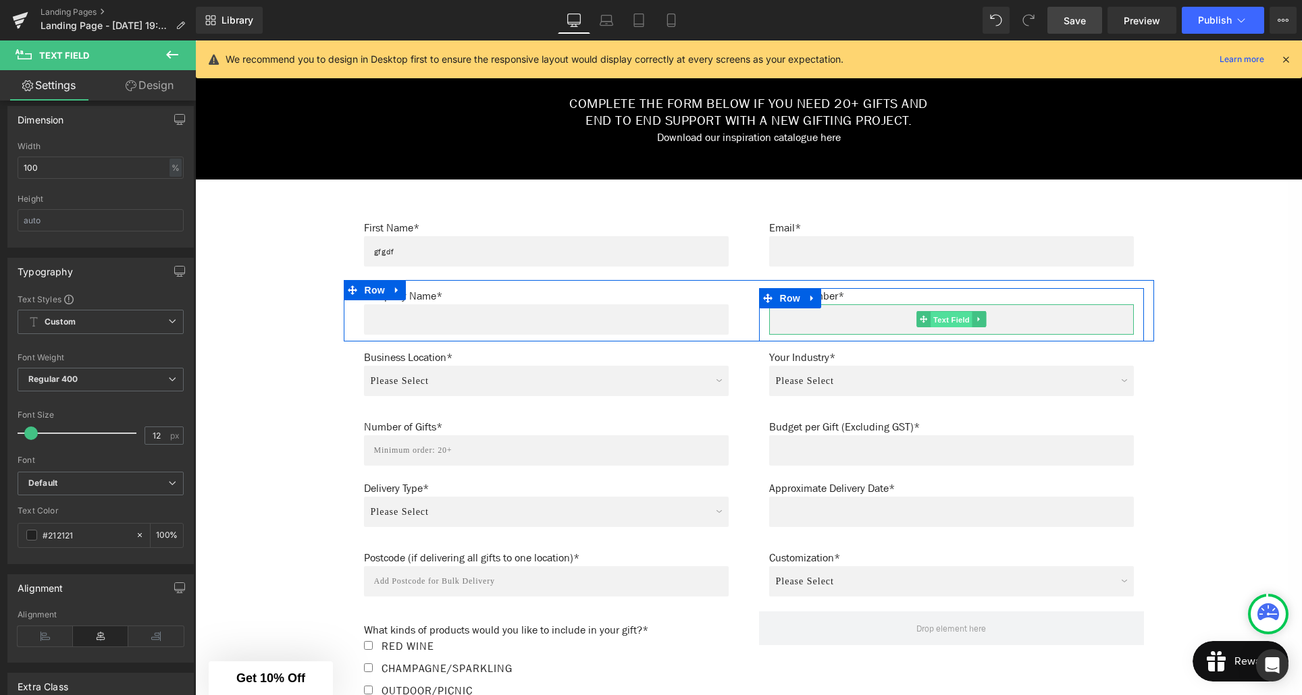
click at [948, 319] on span "Text Field" at bounding box center [951, 320] width 42 height 16
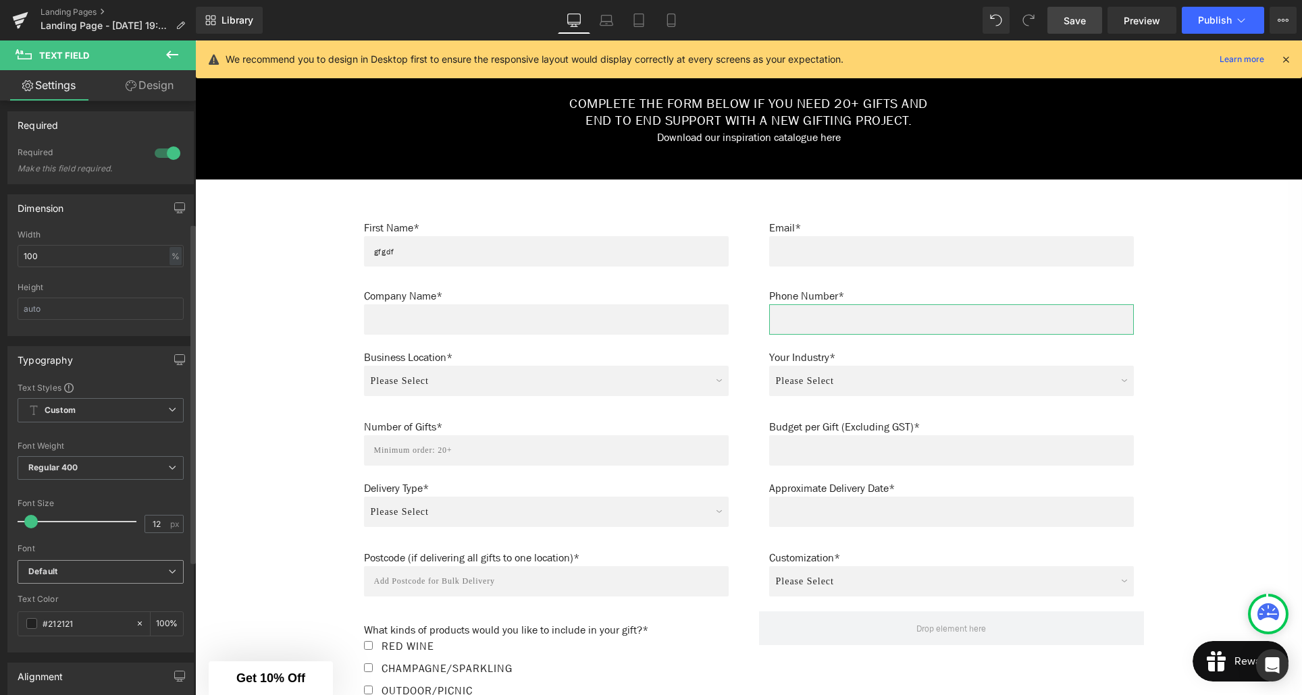
scroll to position [219, 0]
click at [65, 564] on b "Default" at bounding box center [98, 565] width 140 height 11
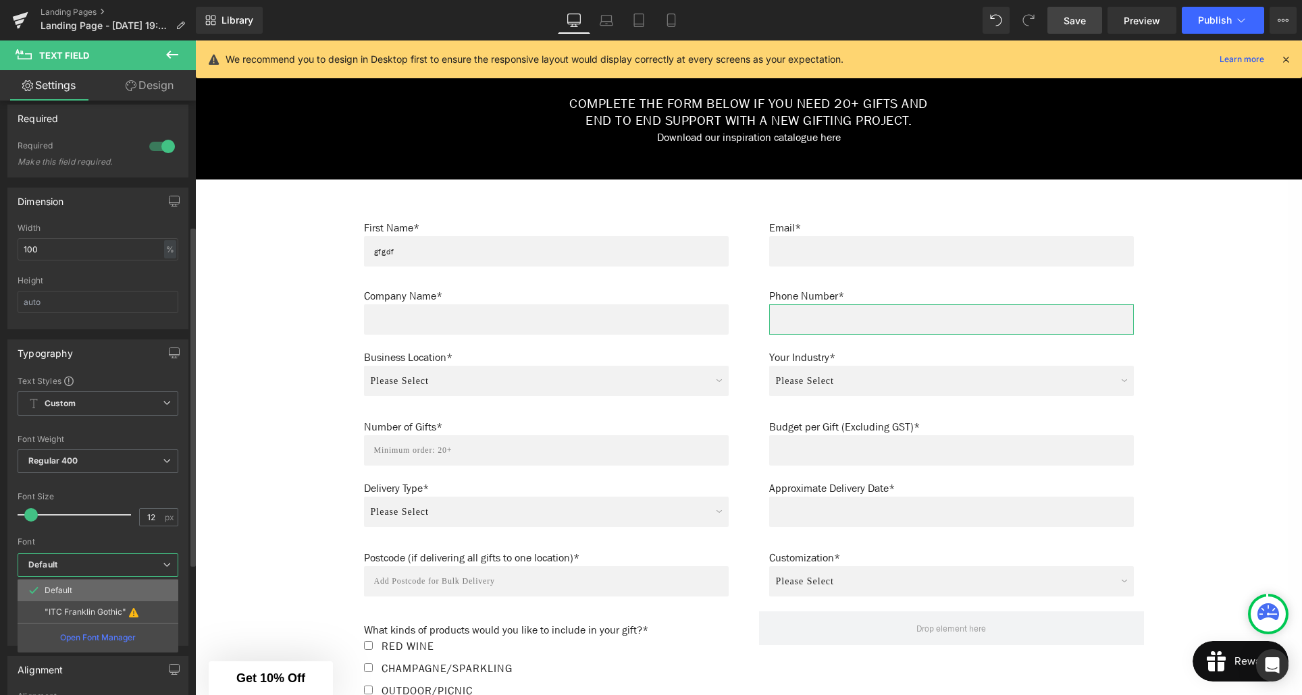
click at [64, 586] on p "Default" at bounding box center [59, 590] width 28 height 9
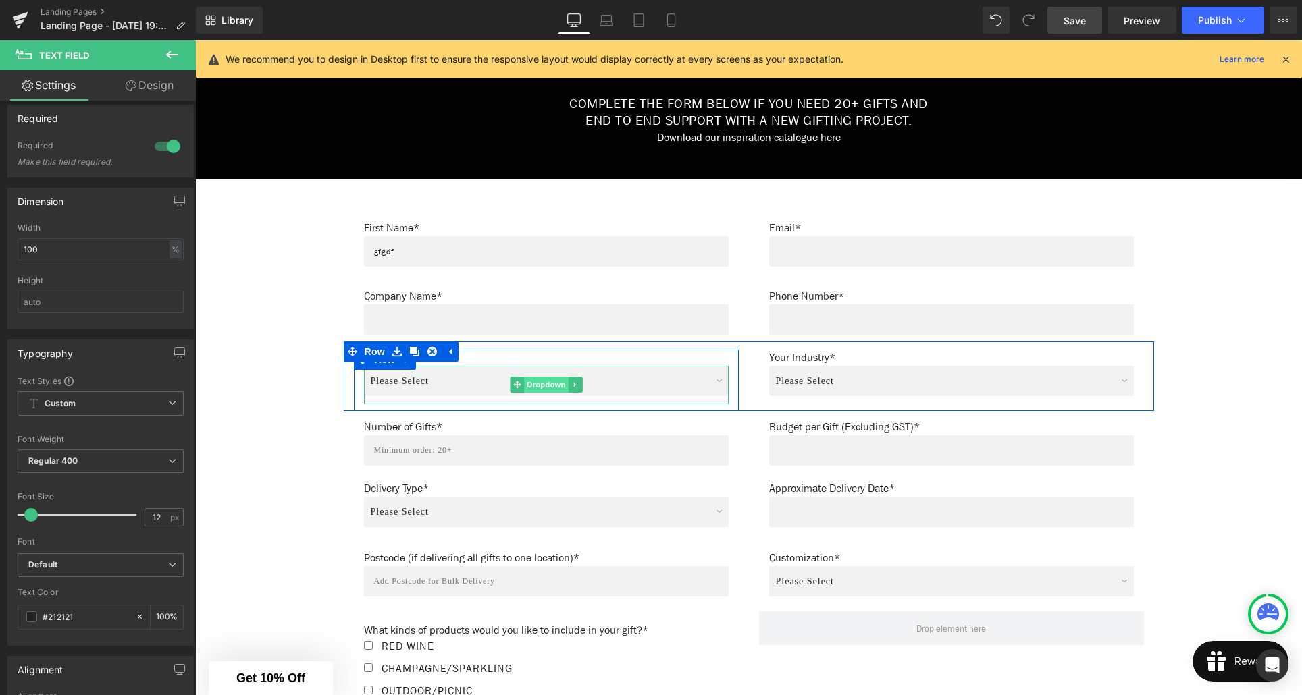
click at [548, 384] on span "Dropdown" at bounding box center [546, 385] width 44 height 16
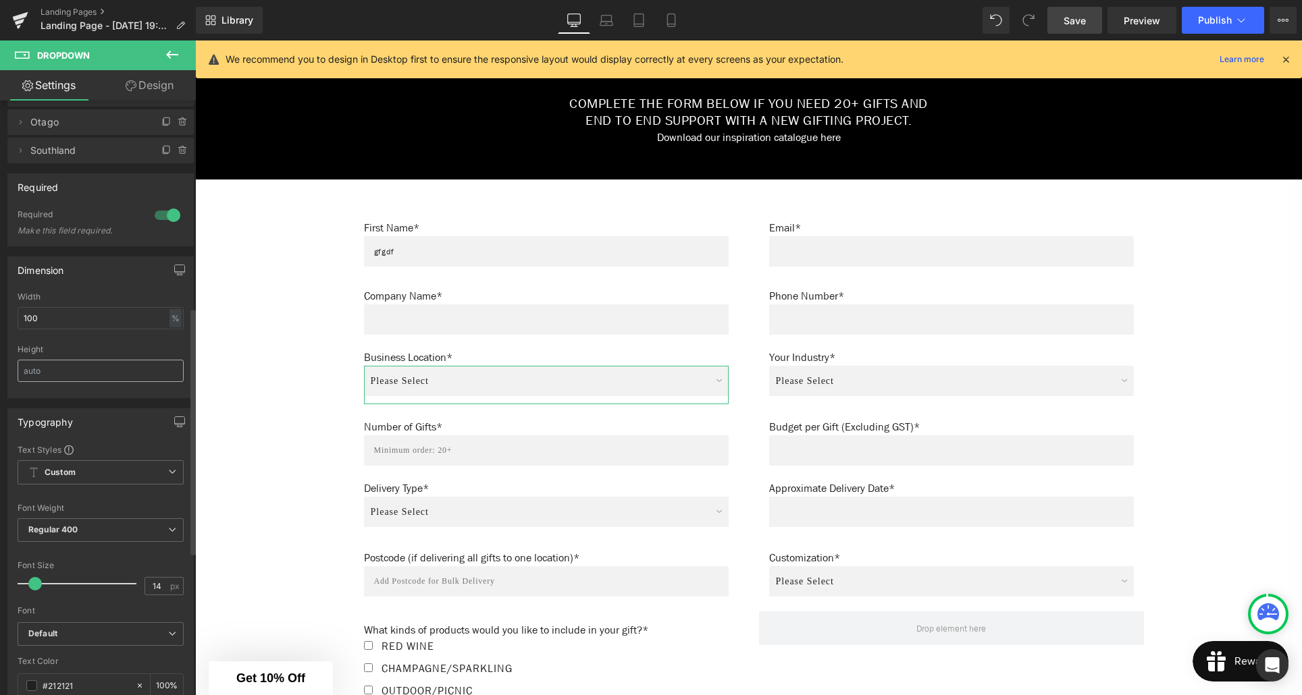
scroll to position [654, 0]
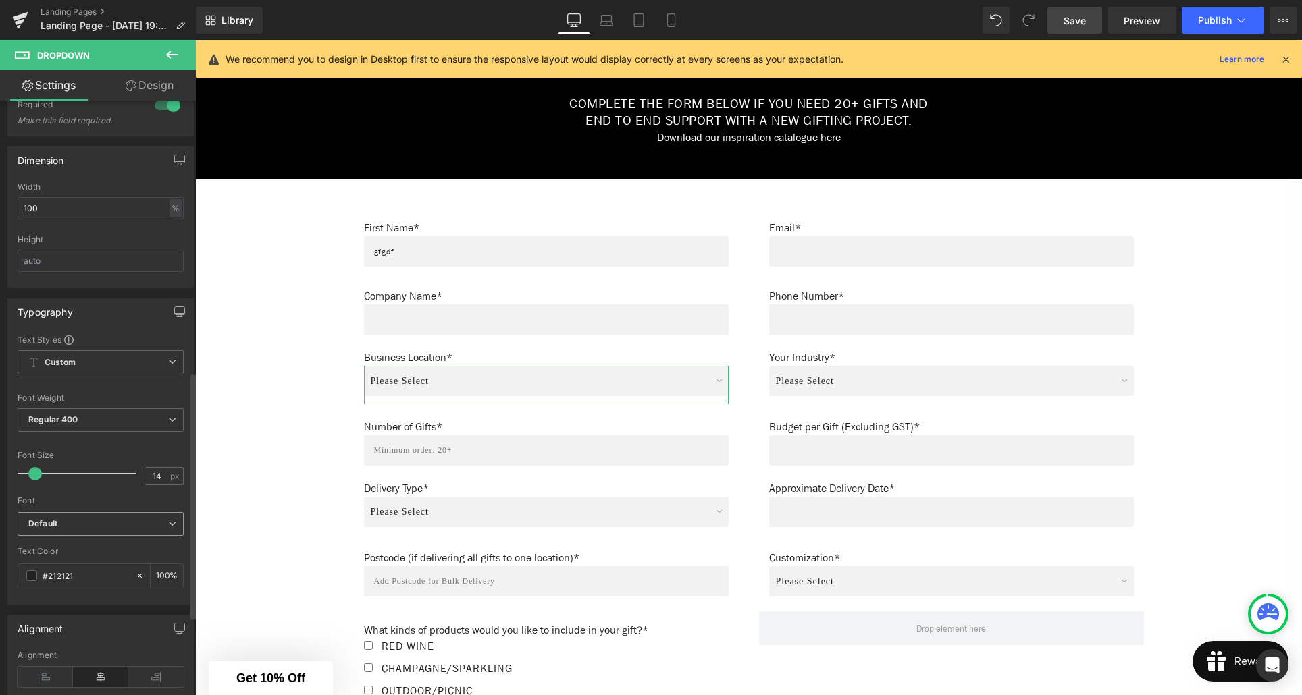
click at [97, 525] on b "Default" at bounding box center [98, 524] width 140 height 11
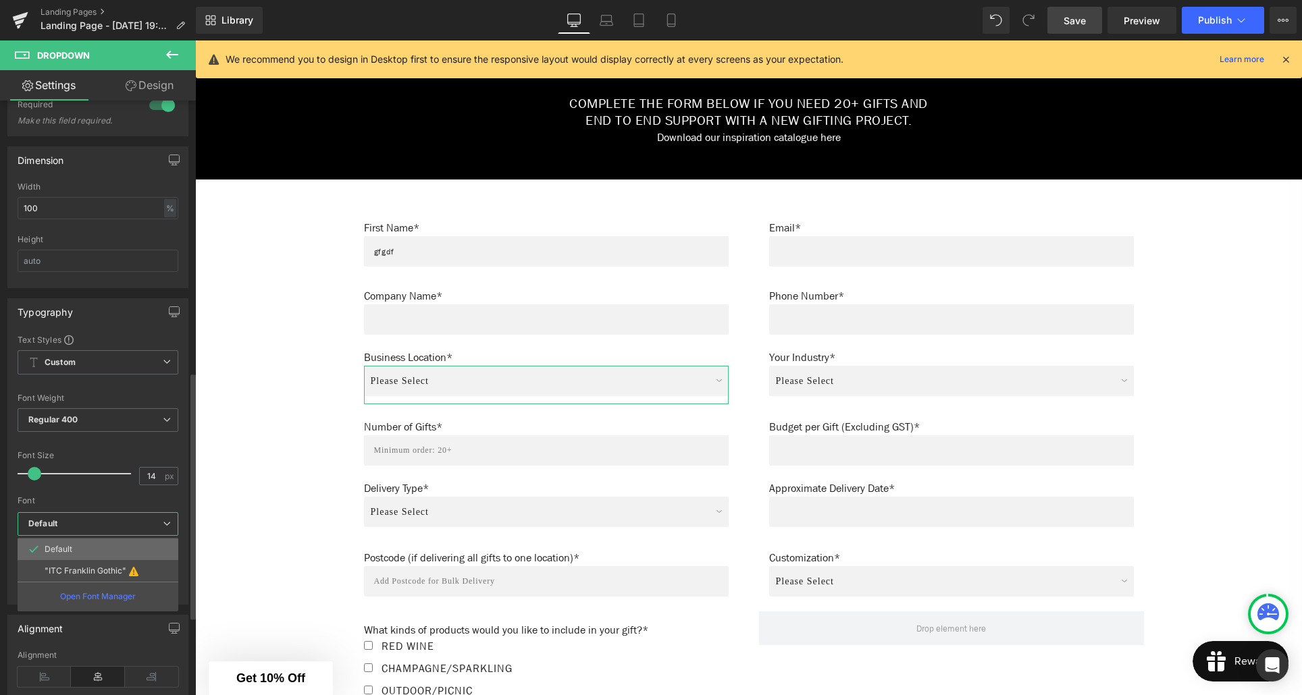
click at [90, 544] on li "Default" at bounding box center [98, 550] width 161 height 22
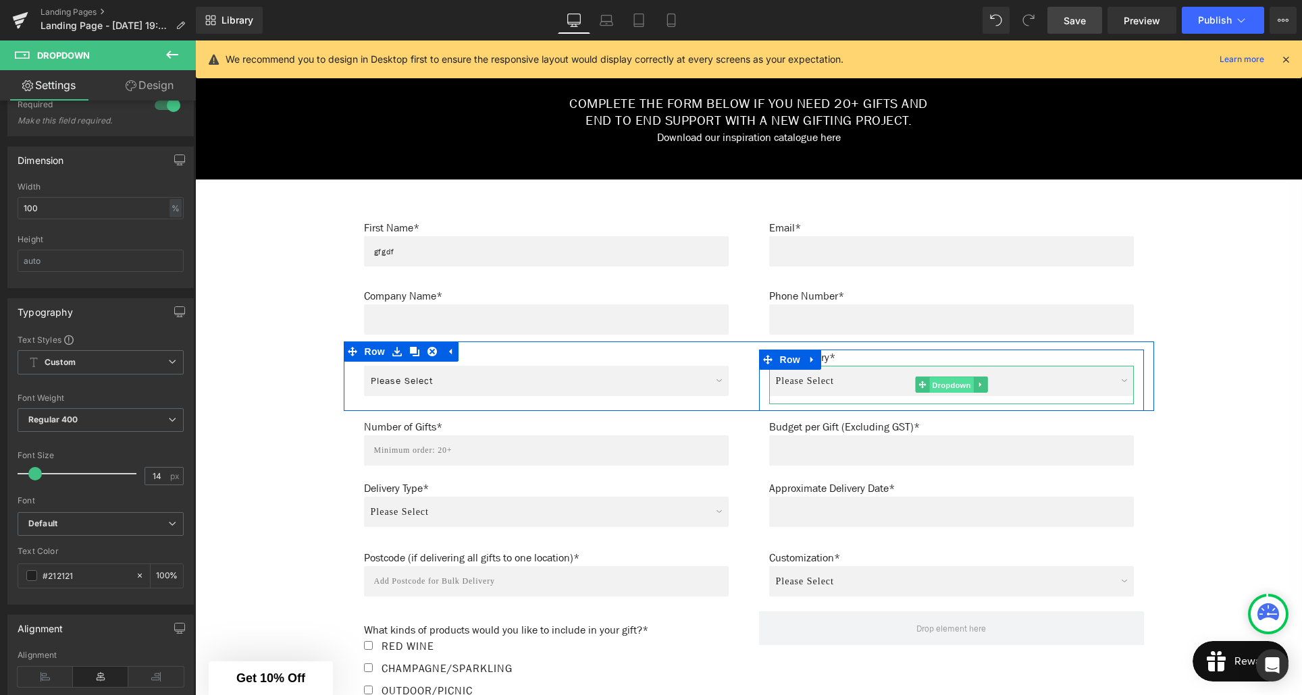
click at [947, 388] on span "Dropdown" at bounding box center [951, 385] width 44 height 16
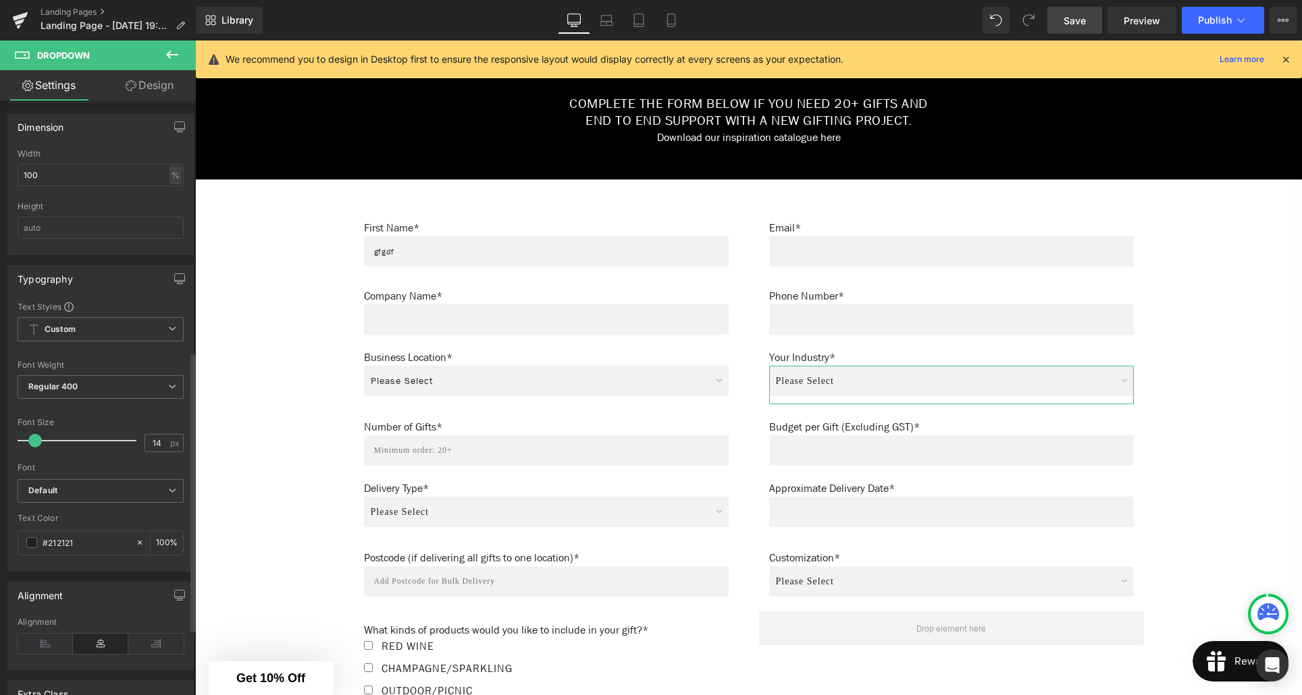
scroll to position [540, 0]
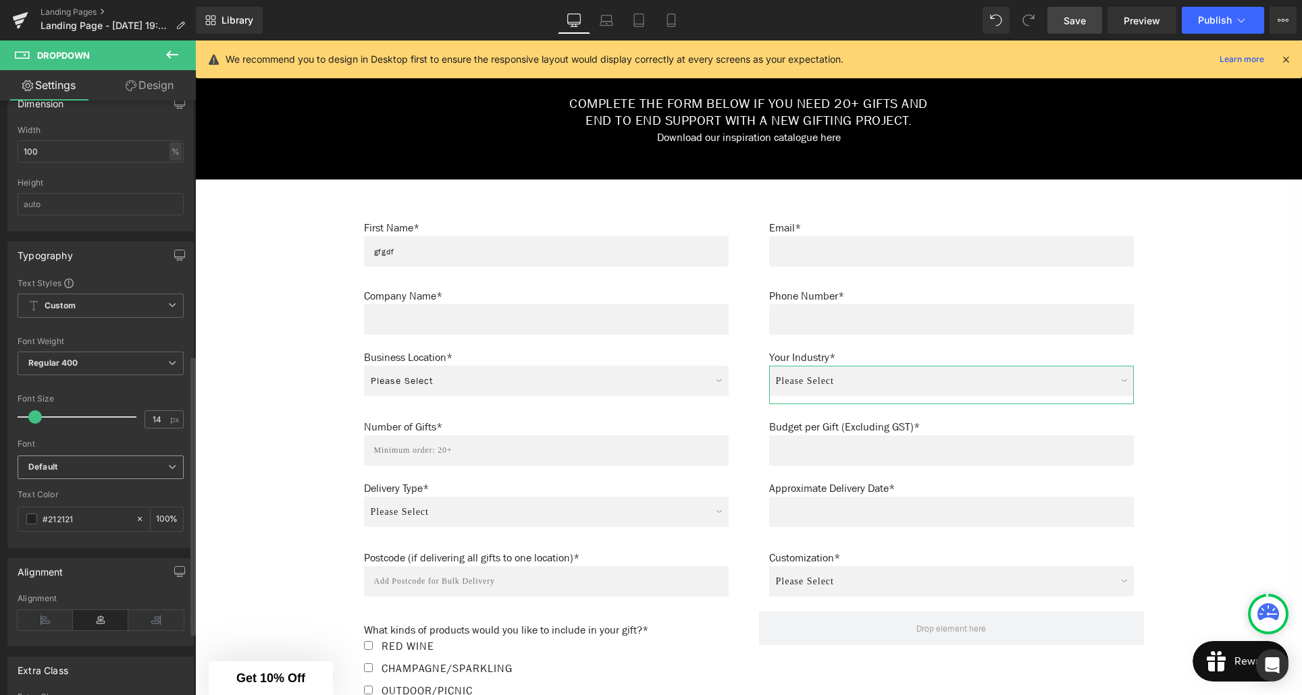
click at [95, 465] on b "Default" at bounding box center [98, 467] width 140 height 11
click at [80, 492] on li "Default" at bounding box center [98, 493] width 161 height 22
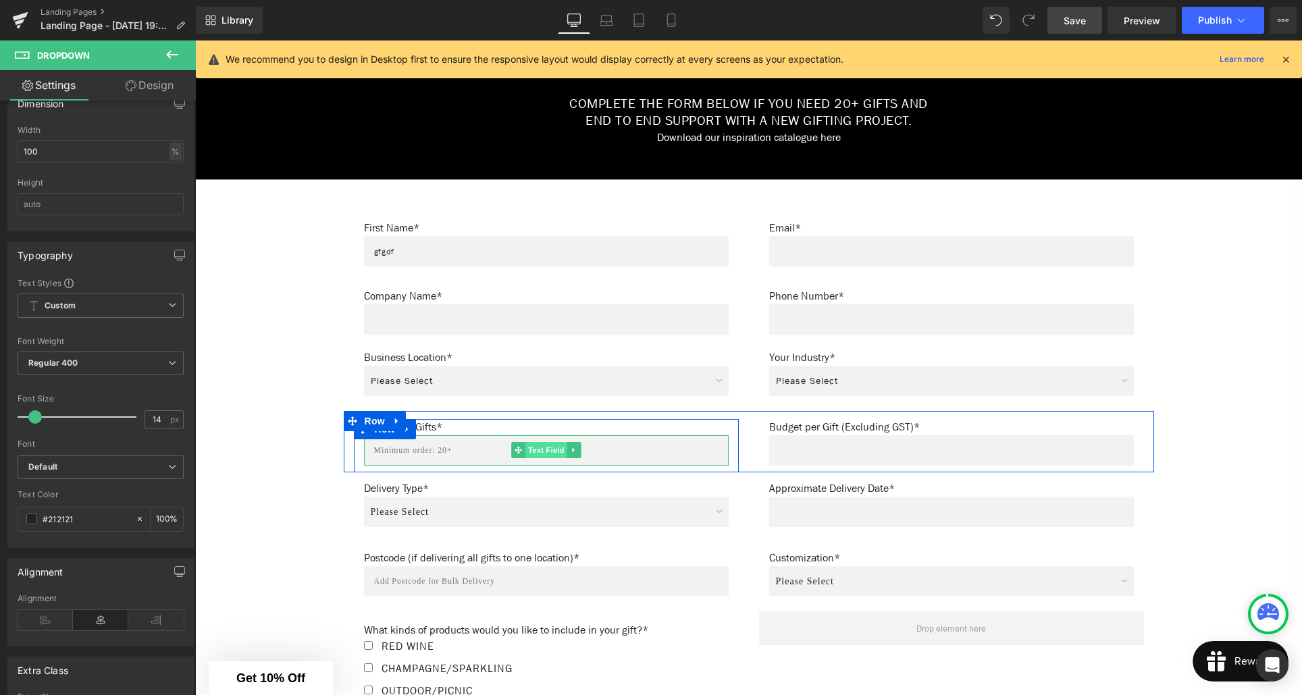
click at [542, 453] on span "Text Field" at bounding box center [546, 450] width 42 height 16
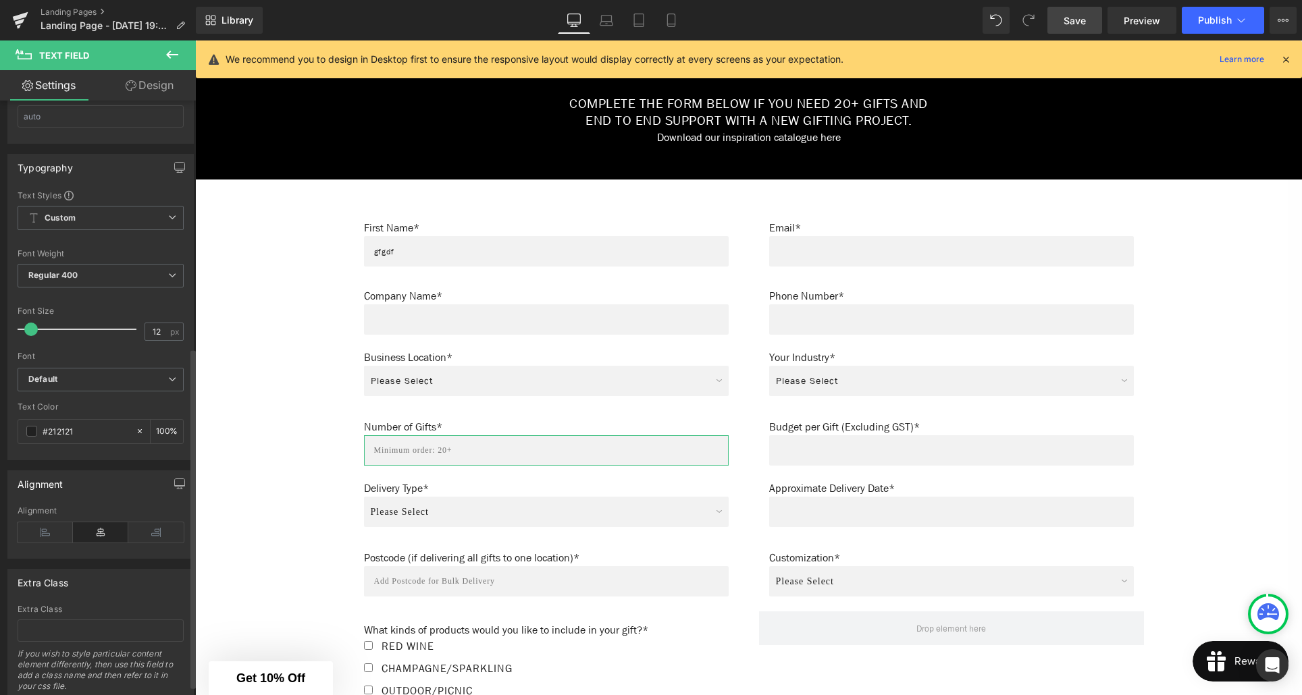
scroll to position [449, 0]
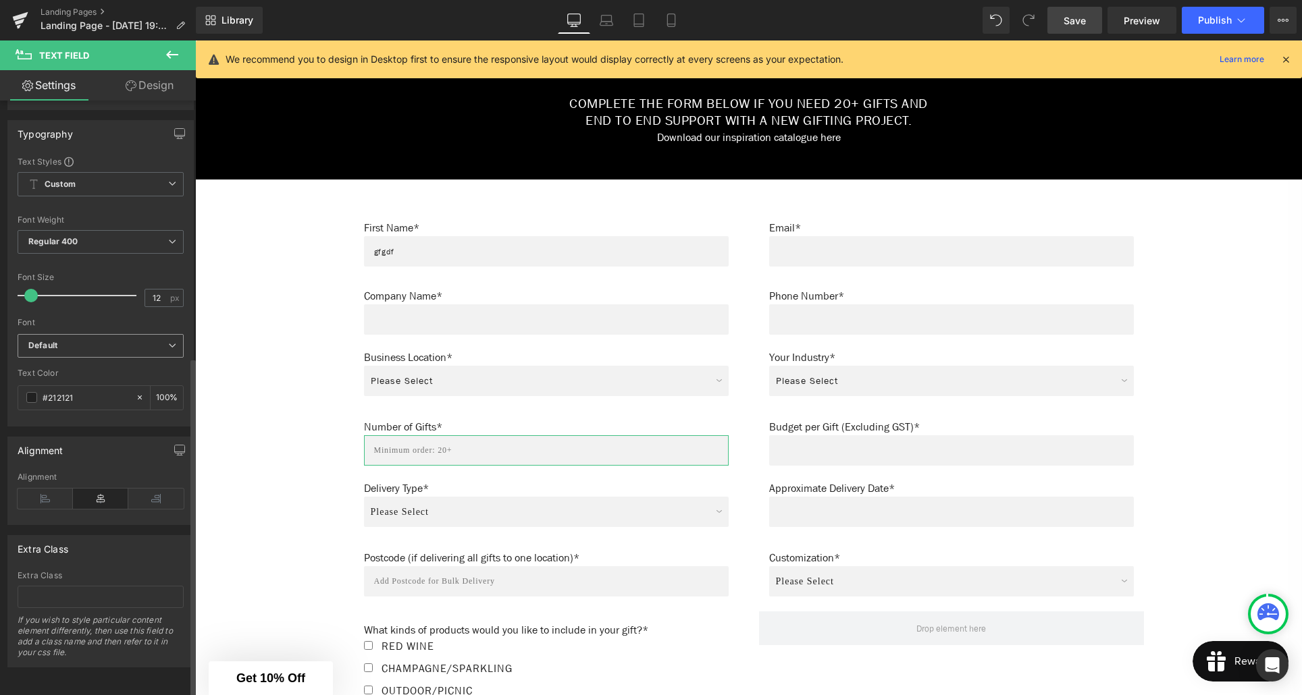
click at [96, 340] on b "Default" at bounding box center [98, 345] width 140 height 11
click at [91, 366] on li "Default" at bounding box center [98, 372] width 161 height 22
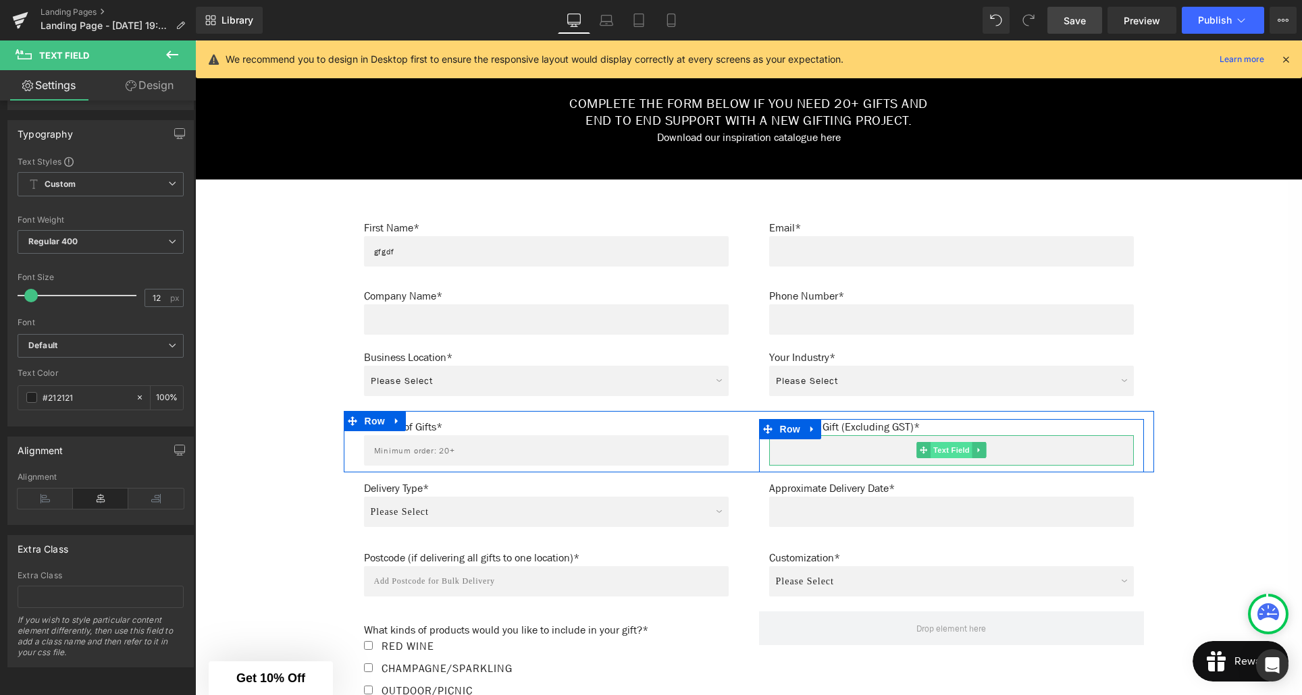
click at [953, 456] on span "Text Field" at bounding box center [951, 450] width 42 height 16
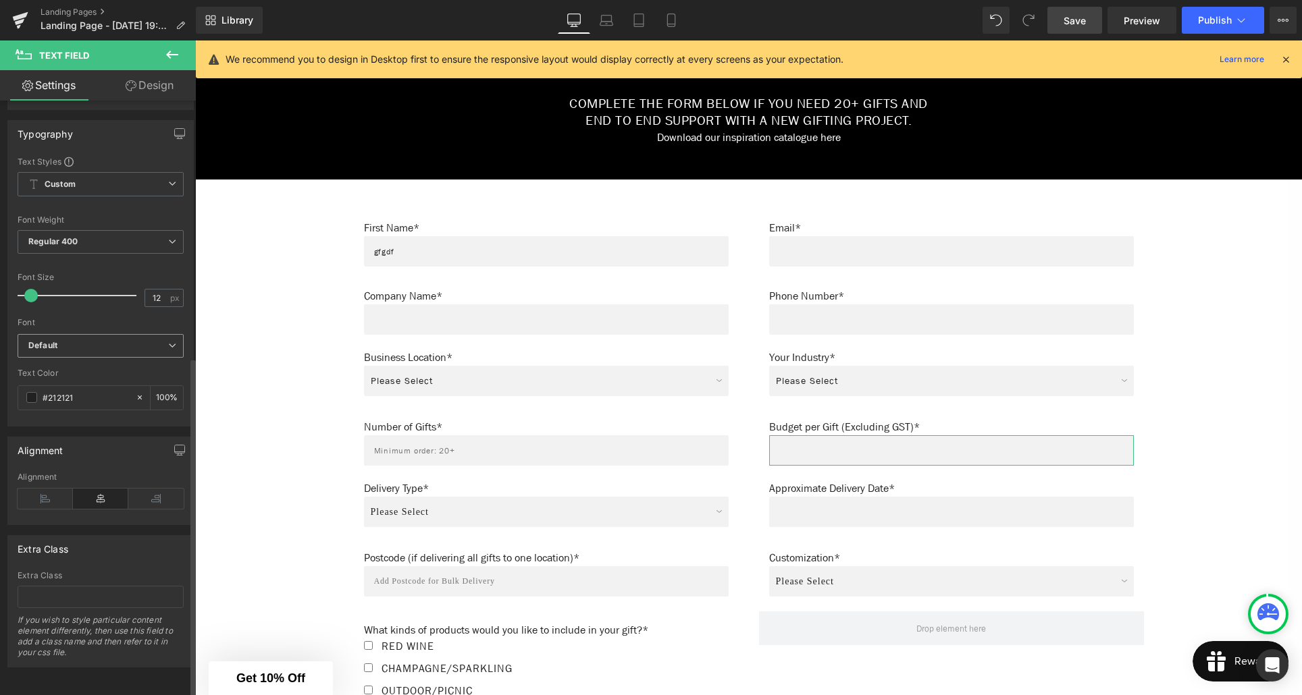
click at [80, 340] on b "Default" at bounding box center [98, 345] width 140 height 11
click at [78, 361] on li "Default" at bounding box center [98, 372] width 161 height 22
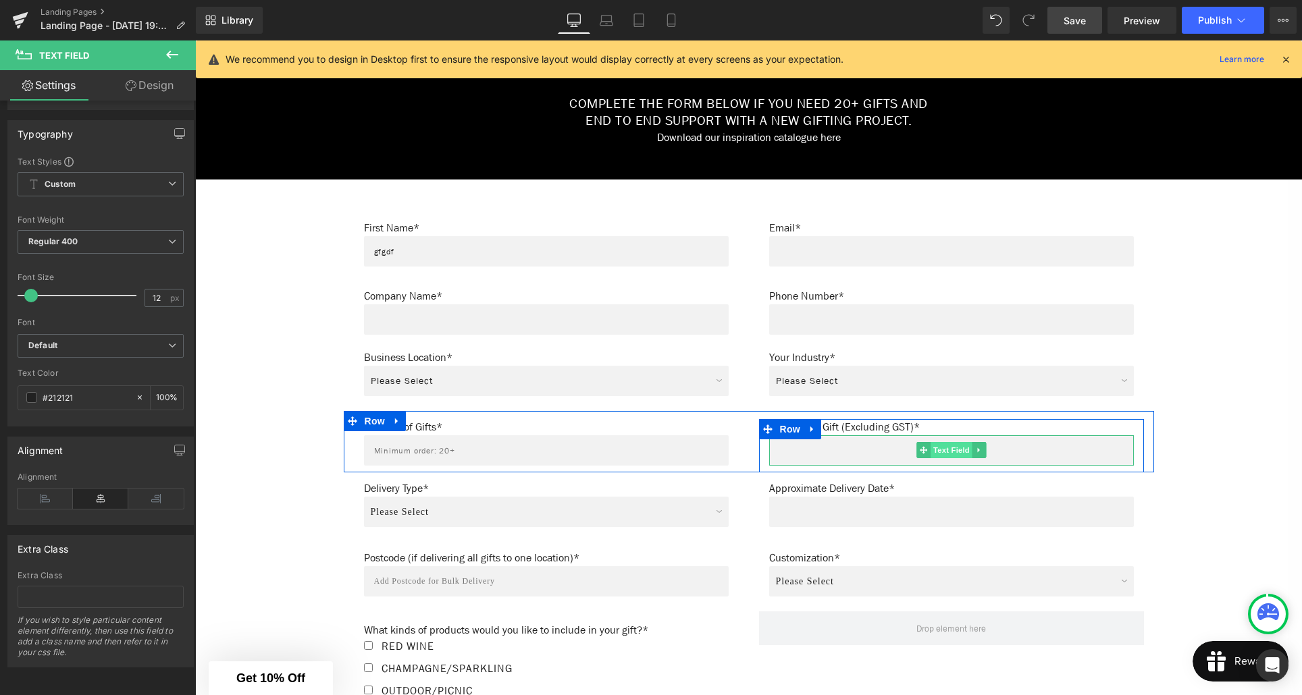
click at [947, 450] on span "Text Field" at bounding box center [951, 450] width 42 height 16
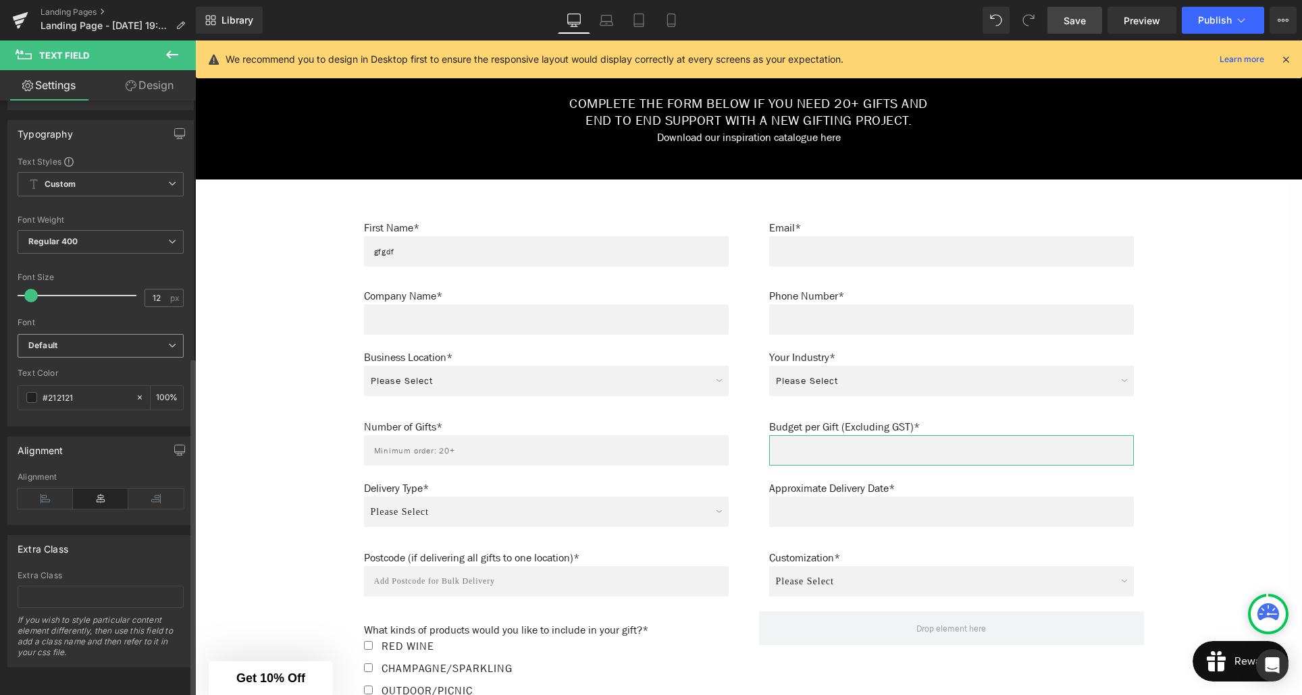
click at [66, 340] on b "Default" at bounding box center [98, 345] width 140 height 11
drag, startPoint x: 63, startPoint y: 355, endPoint x: 23, endPoint y: 333, distance: 45.6
click at [63, 367] on p "Default" at bounding box center [59, 371] width 28 height 9
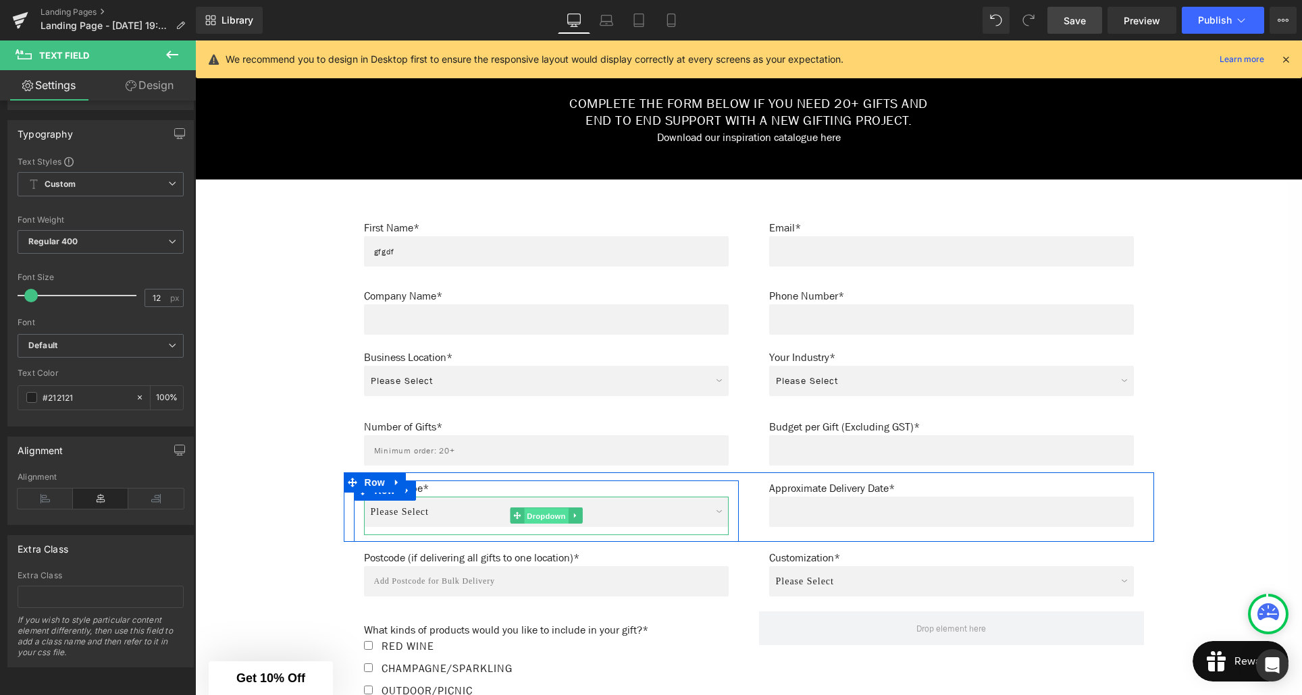
click at [537, 516] on span "Dropdown" at bounding box center [546, 516] width 44 height 16
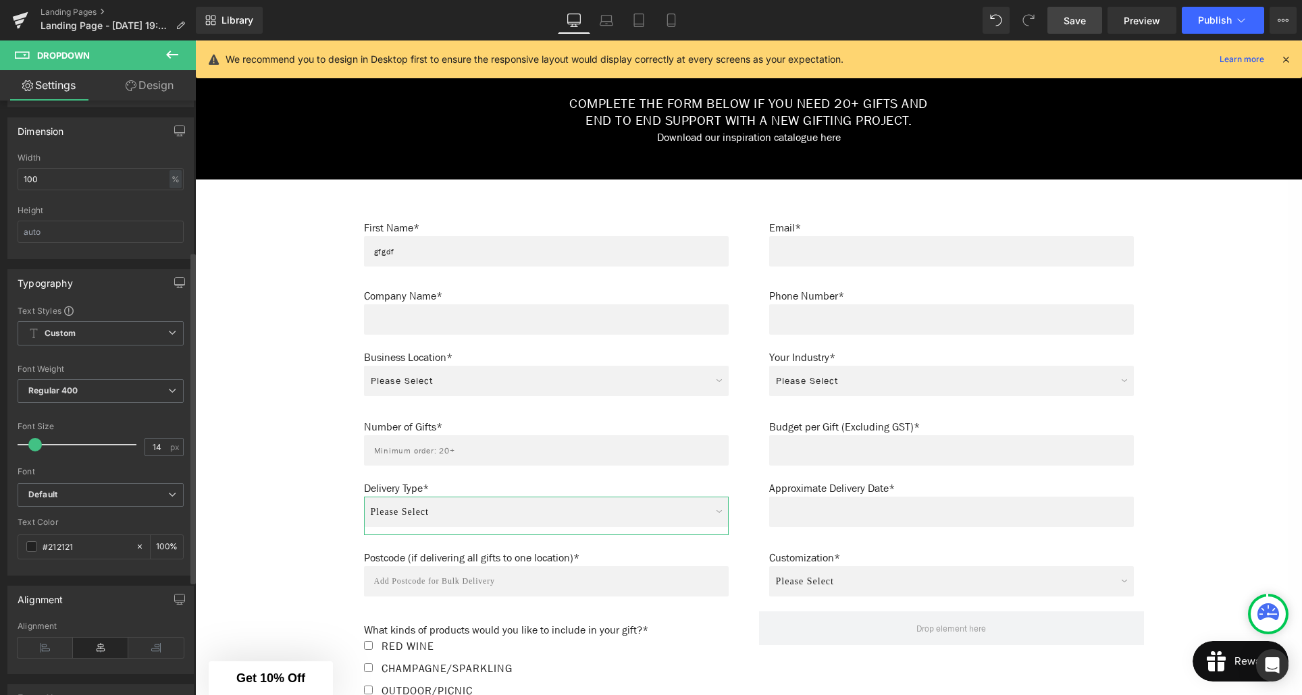
scroll to position [444, 0]
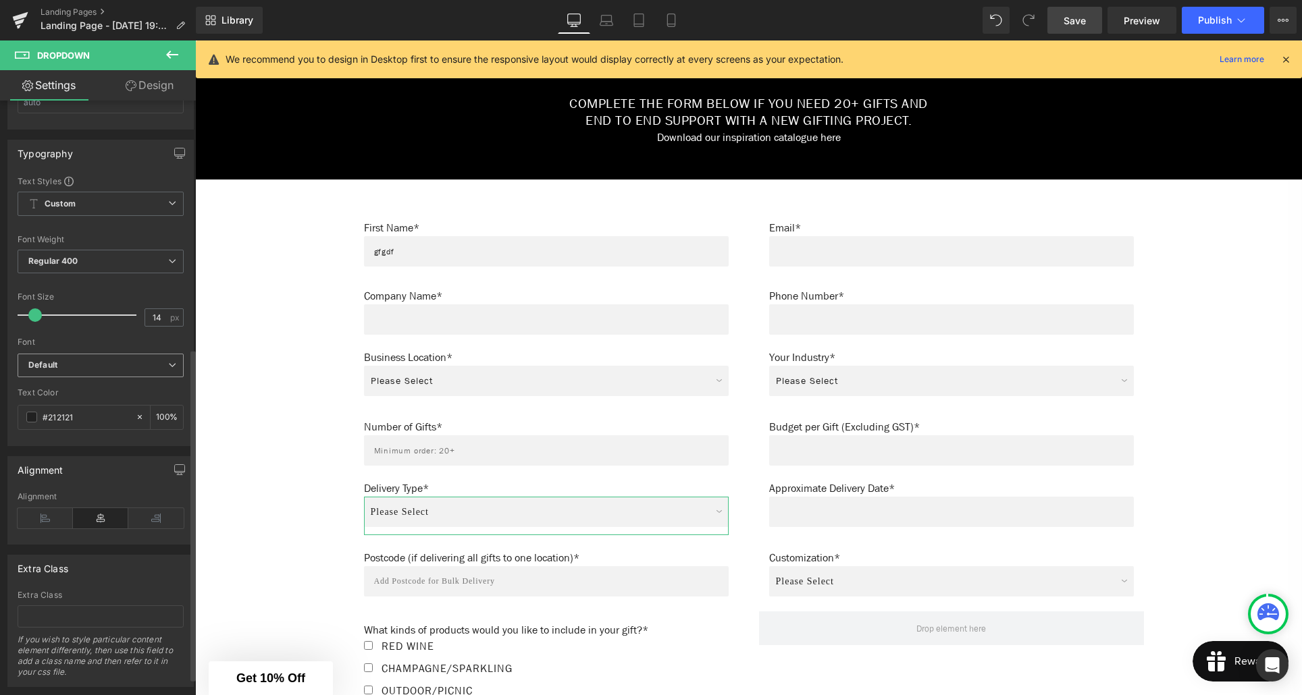
click at [78, 371] on span "Default" at bounding box center [101, 366] width 166 height 24
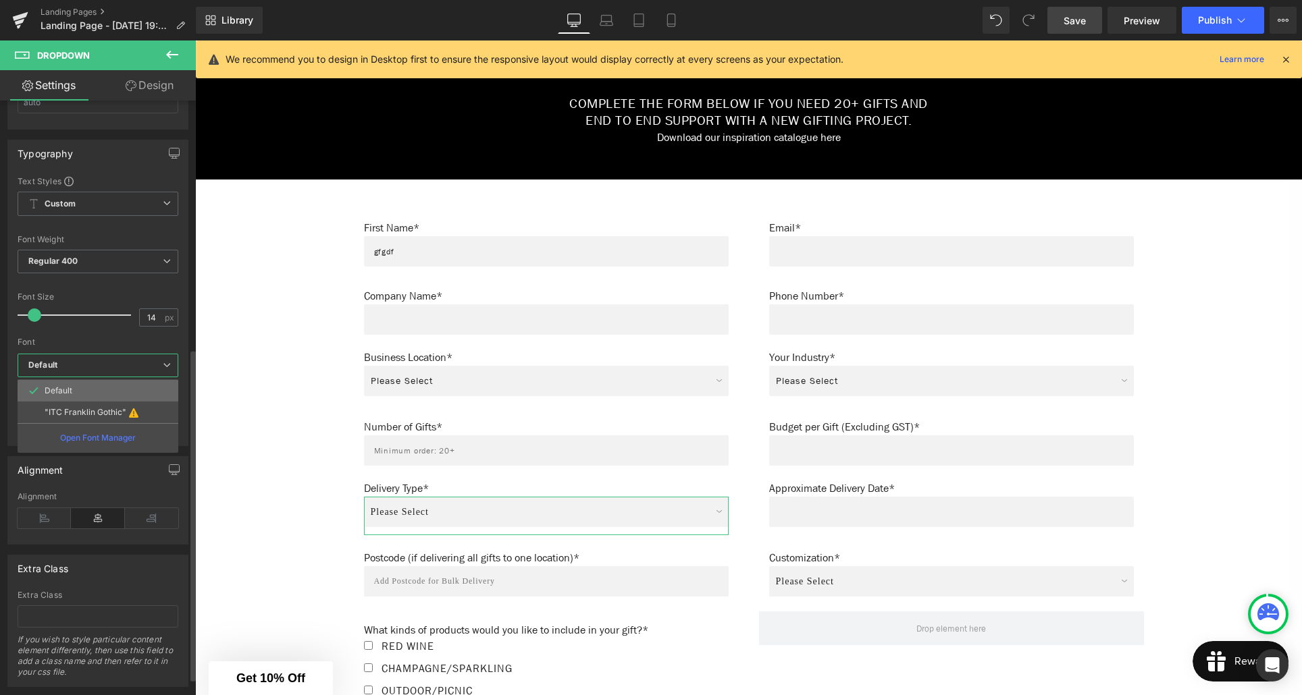
click at [84, 393] on li "Default" at bounding box center [98, 391] width 161 height 22
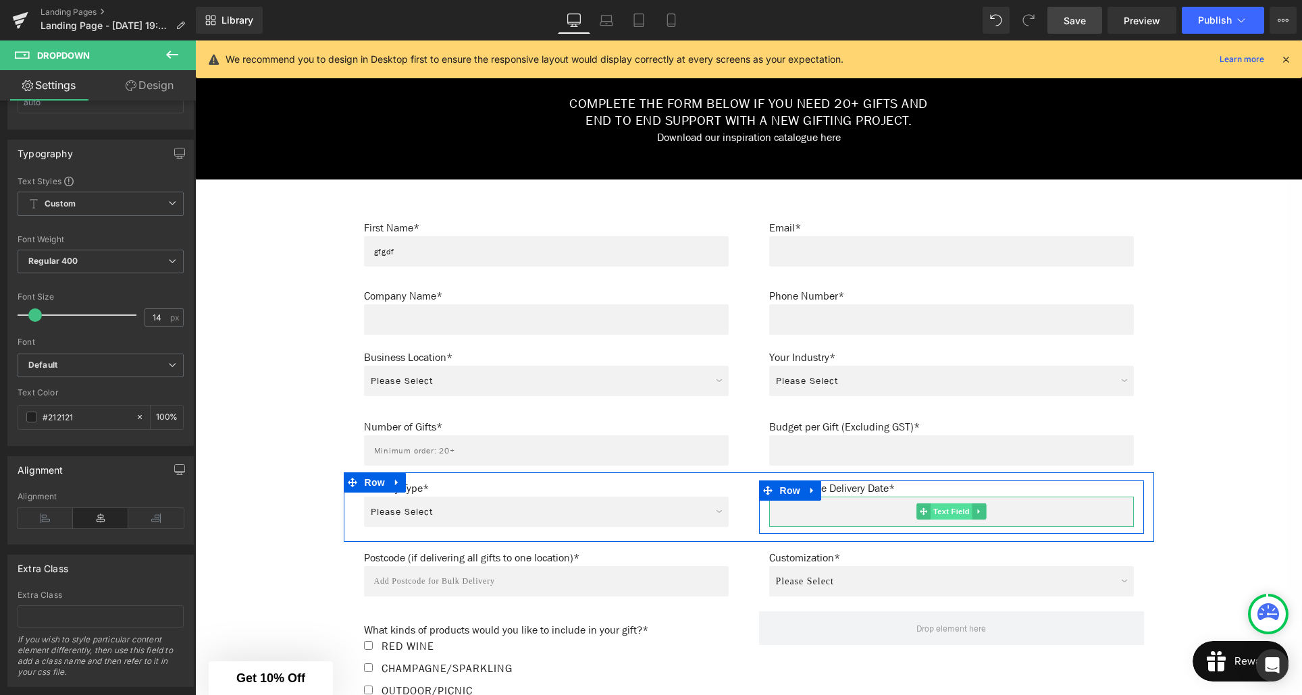
click at [954, 516] on span "Text Field" at bounding box center [951, 512] width 42 height 16
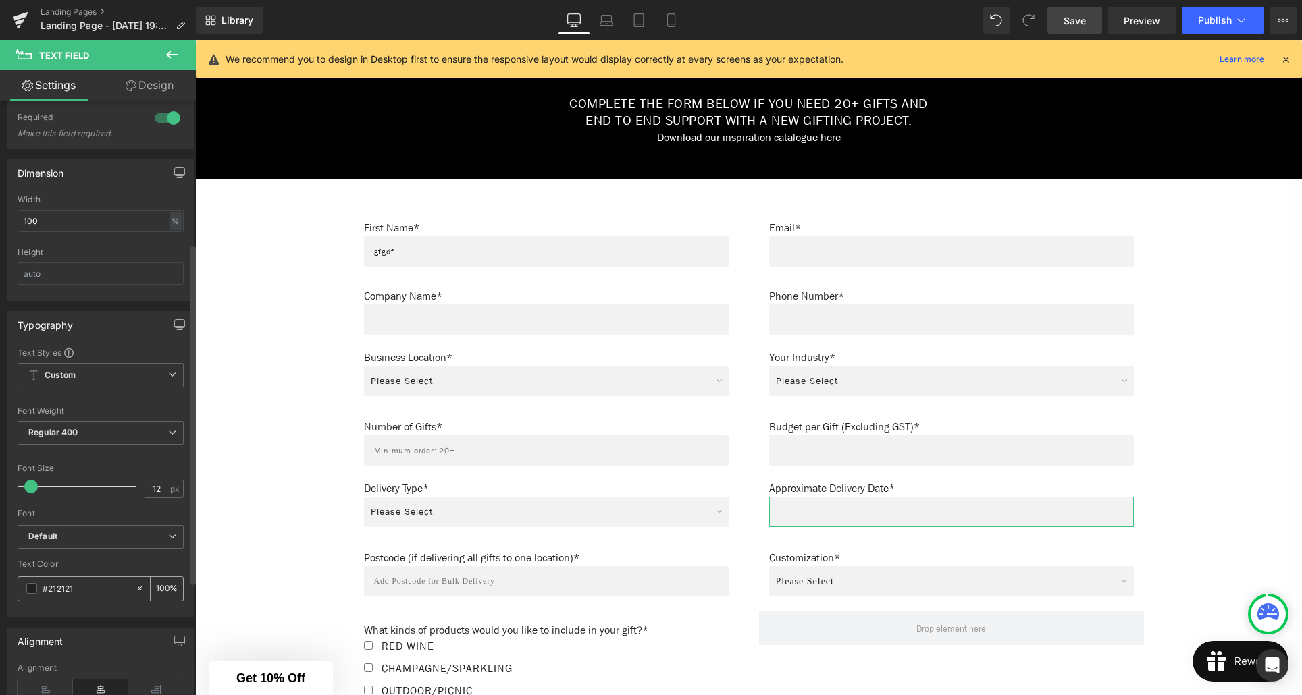
scroll to position [251, 0]
click at [83, 537] on b "Default" at bounding box center [98, 533] width 140 height 11
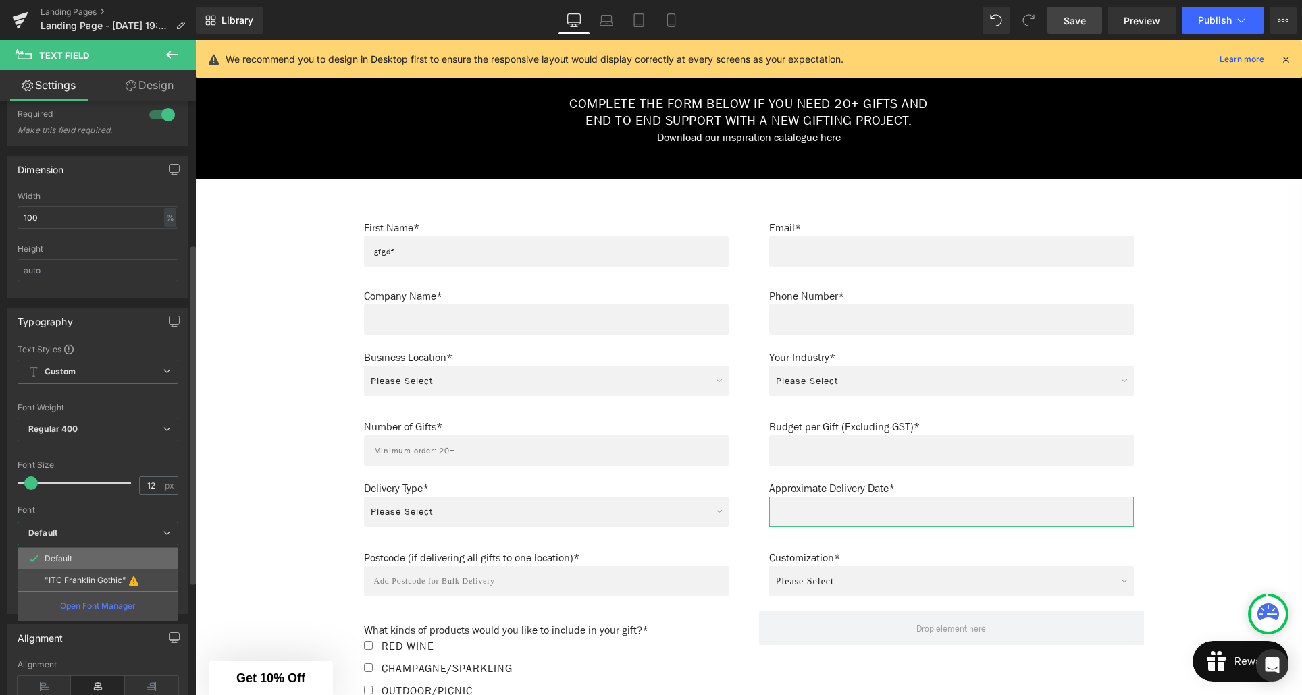
click at [93, 557] on li "Default" at bounding box center [98, 559] width 161 height 22
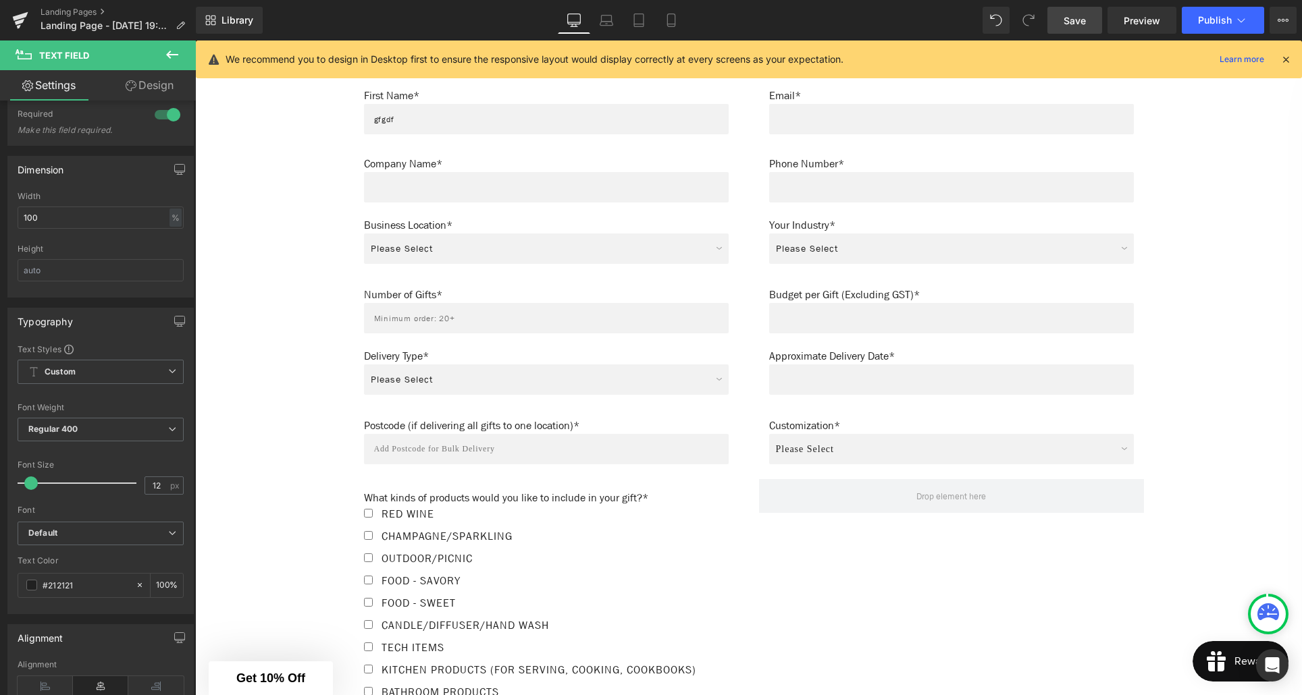
scroll to position [806, 0]
click at [535, 450] on div "Text Field" at bounding box center [546, 448] width 365 height 30
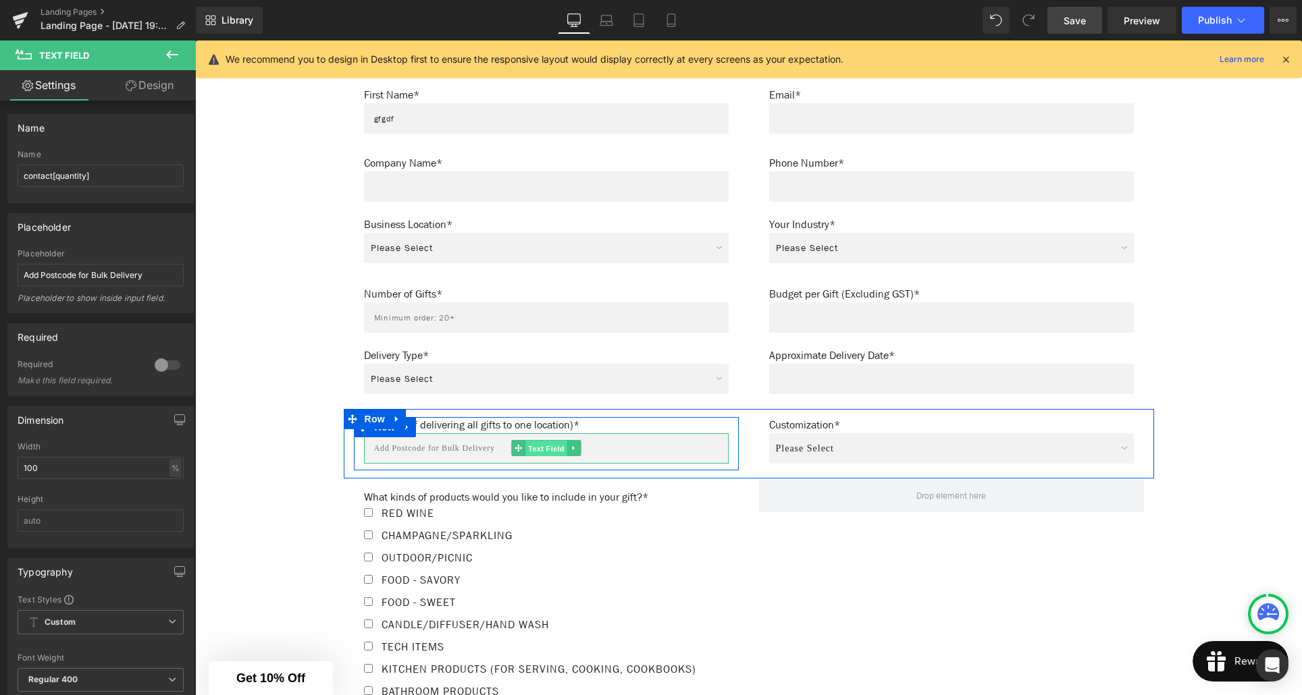
click at [543, 450] on span "Text Field" at bounding box center [546, 449] width 42 height 16
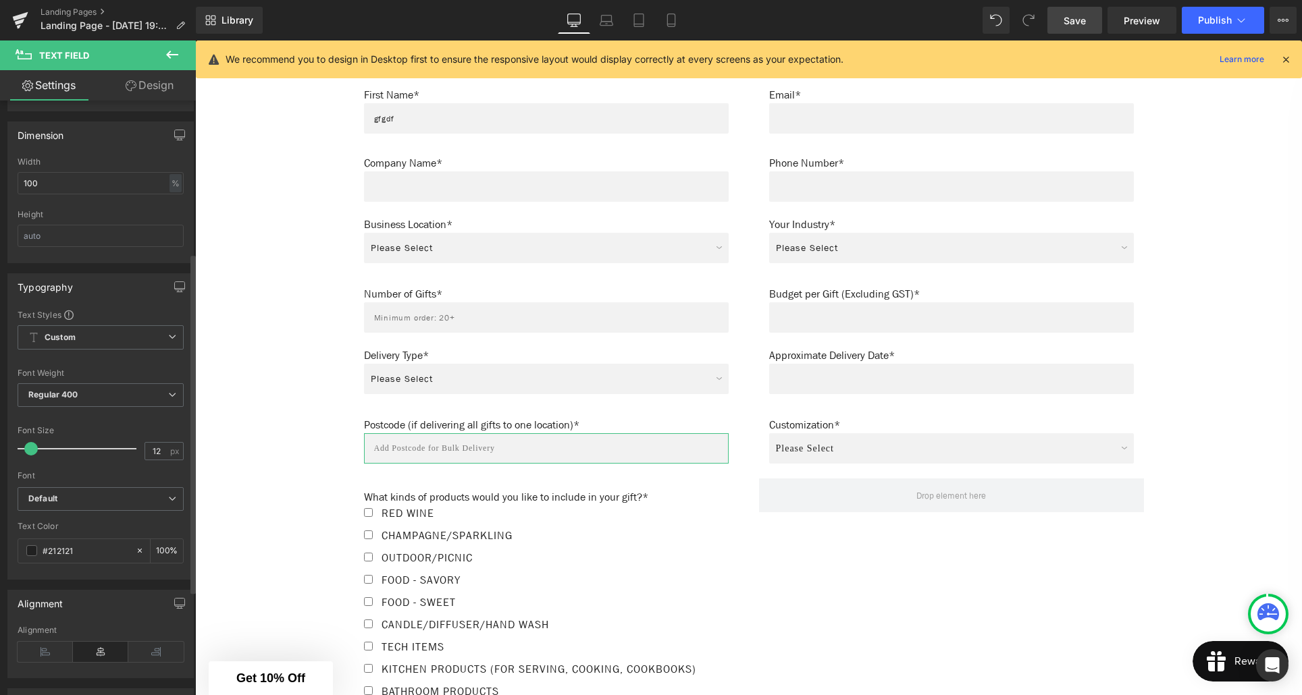
scroll to position [294, 0]
click at [97, 494] on b "Default" at bounding box center [98, 489] width 140 height 11
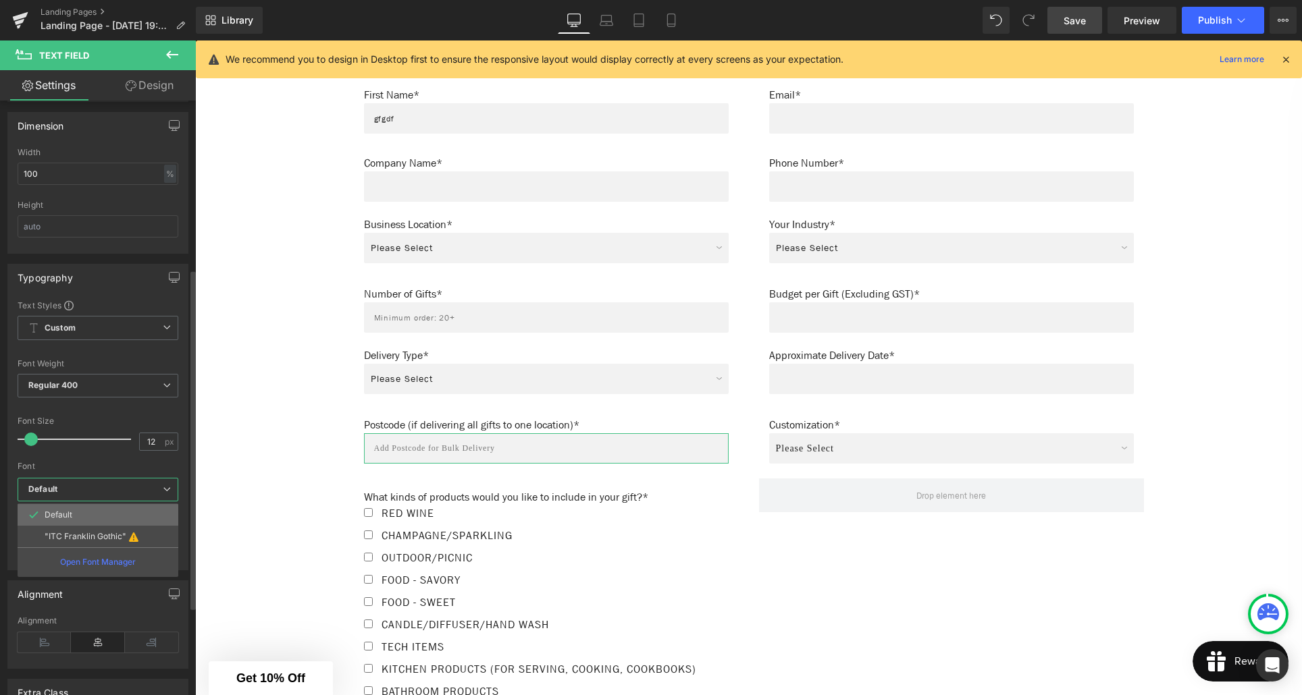
click at [90, 515] on li "Default" at bounding box center [98, 515] width 161 height 22
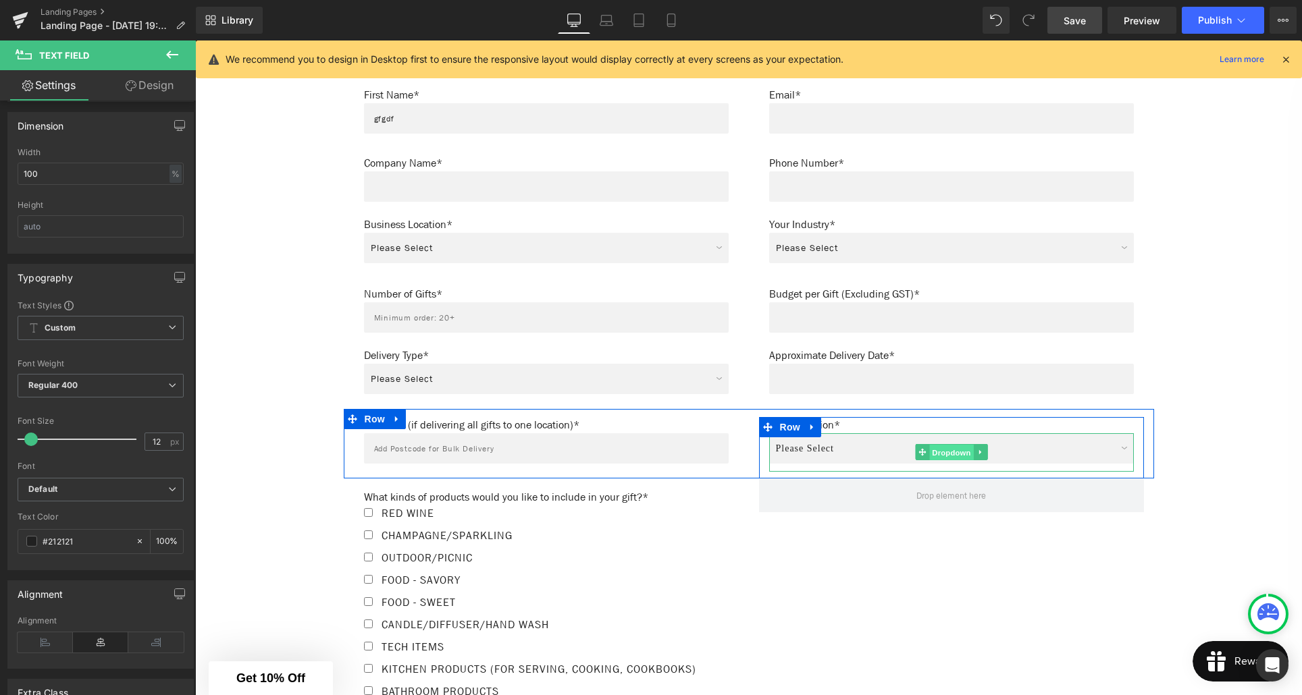
click at [951, 451] on span "Dropdown" at bounding box center [951, 453] width 44 height 16
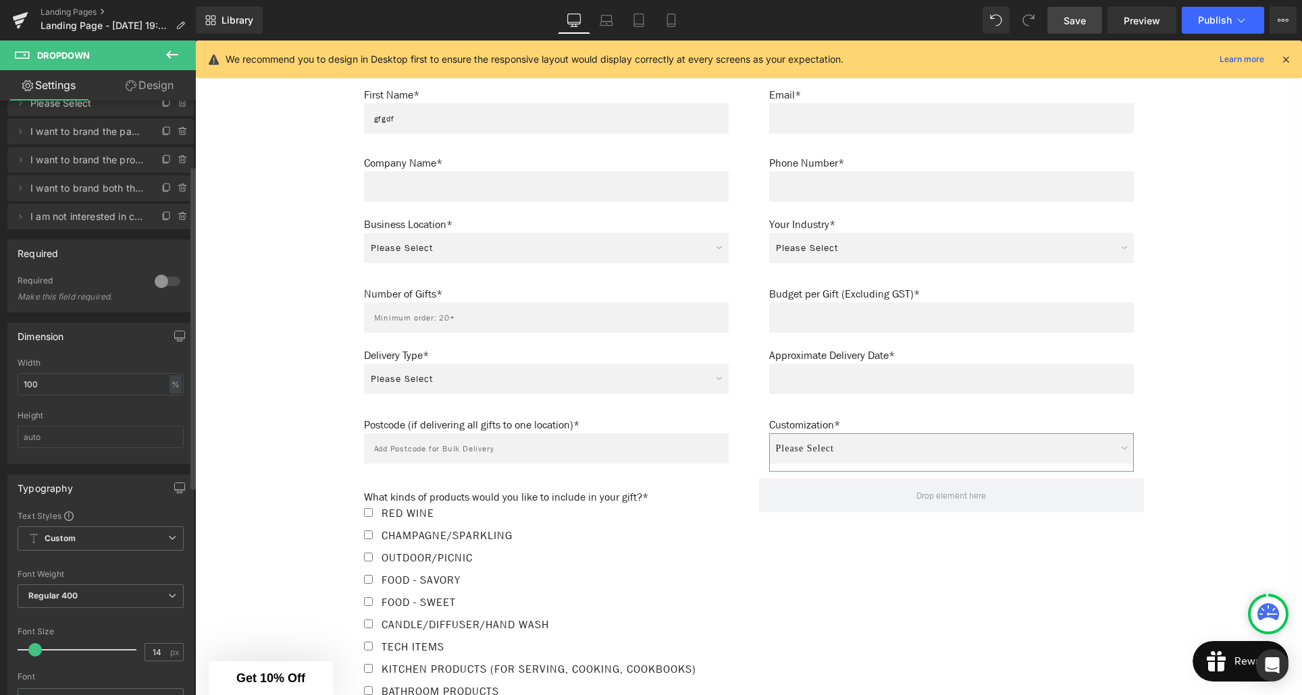
scroll to position [271, 0]
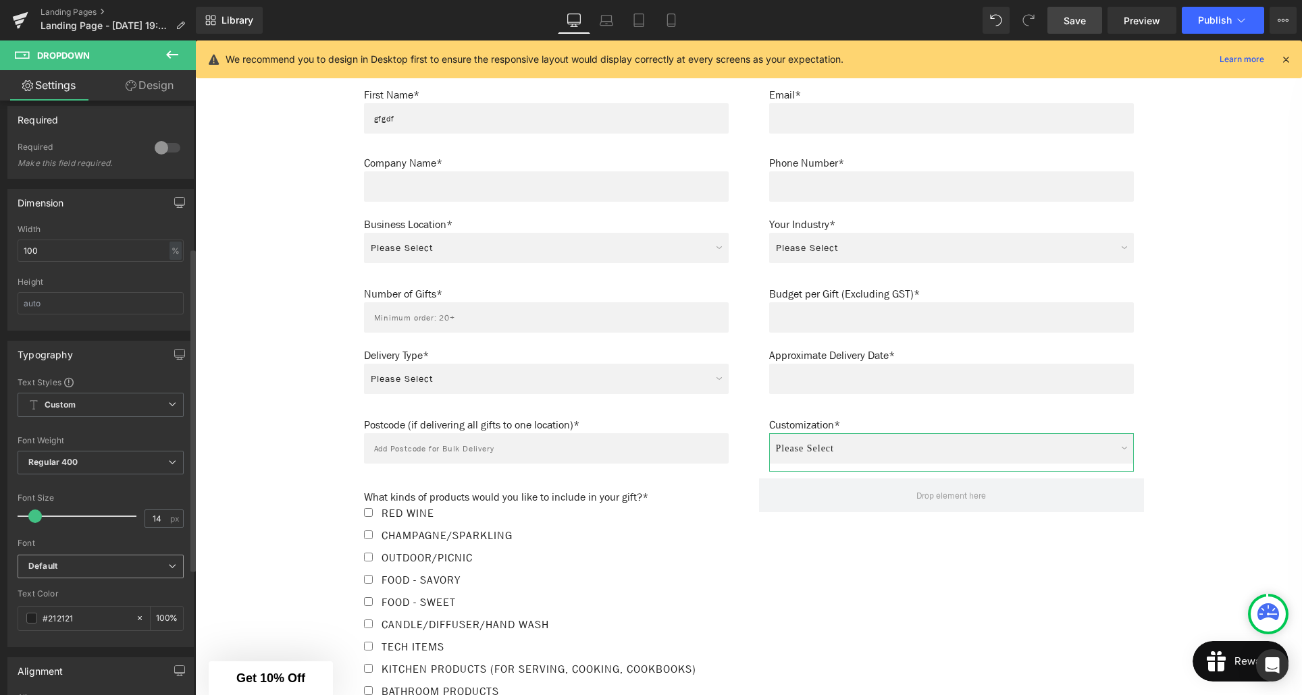
click at [77, 563] on b "Default" at bounding box center [98, 566] width 140 height 11
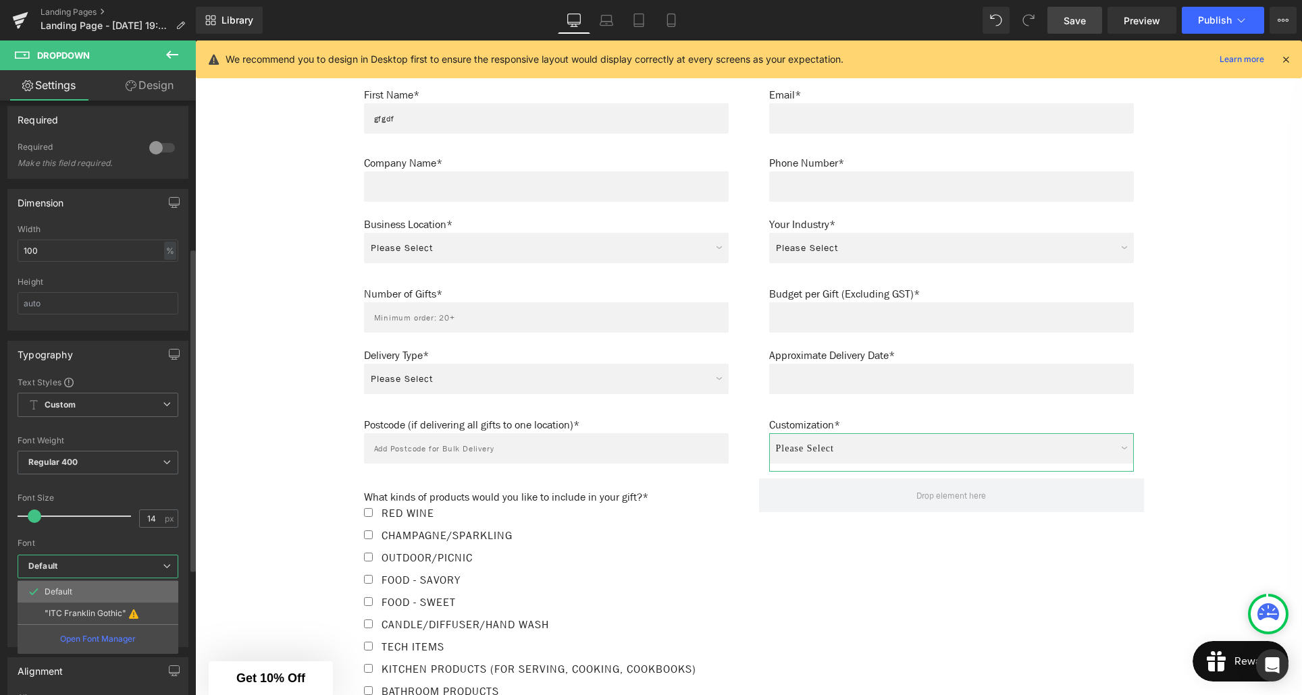
click at [76, 587] on li "Default" at bounding box center [98, 592] width 161 height 22
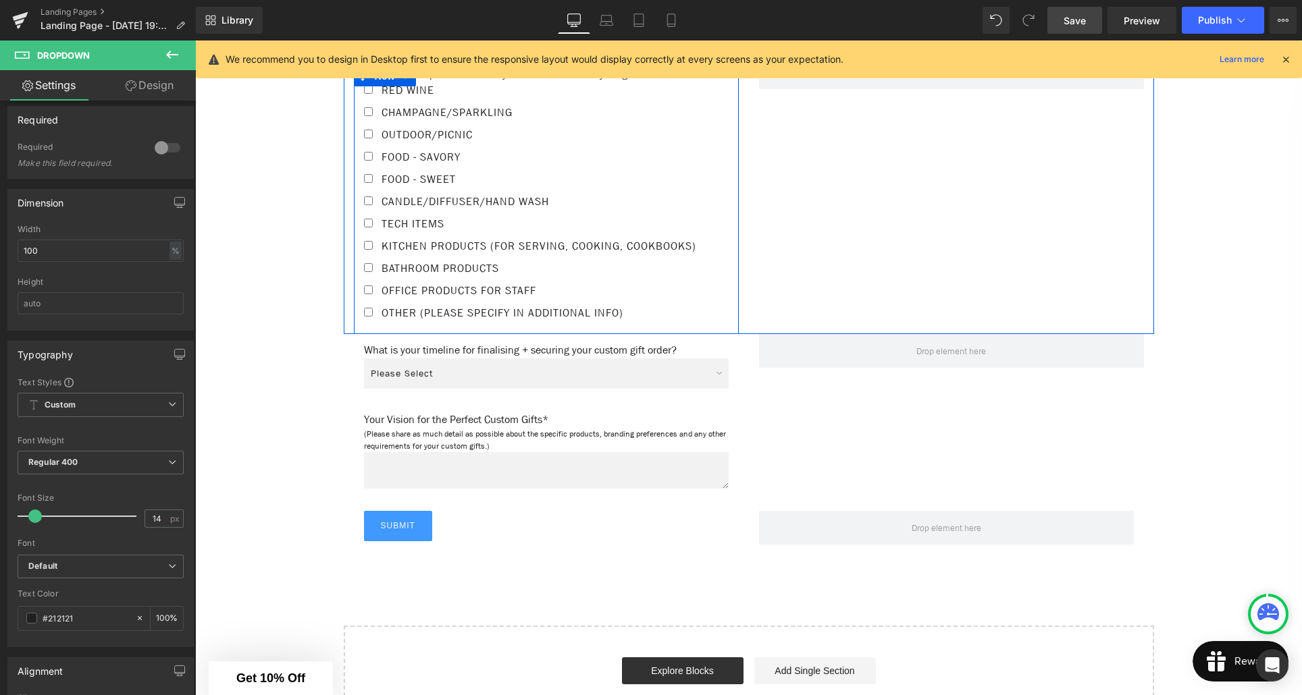
scroll to position [1270, 0]
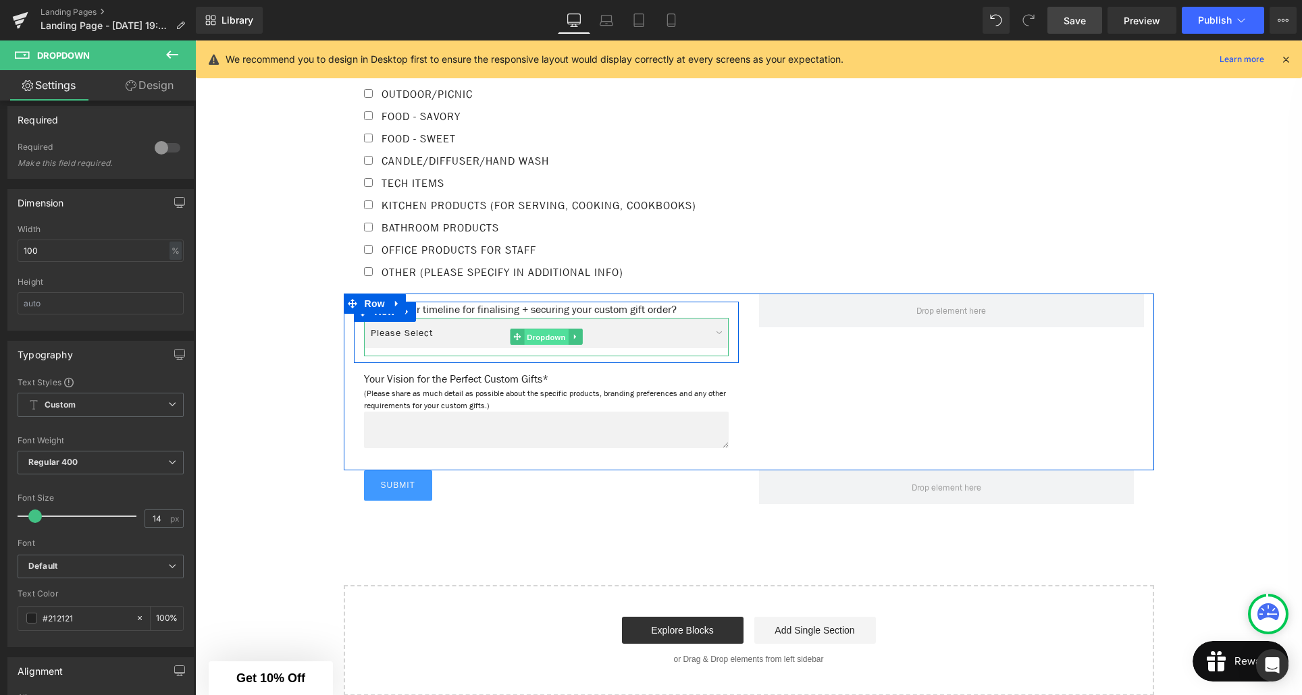
click at [552, 346] on span "Dropdown" at bounding box center [546, 338] width 44 height 16
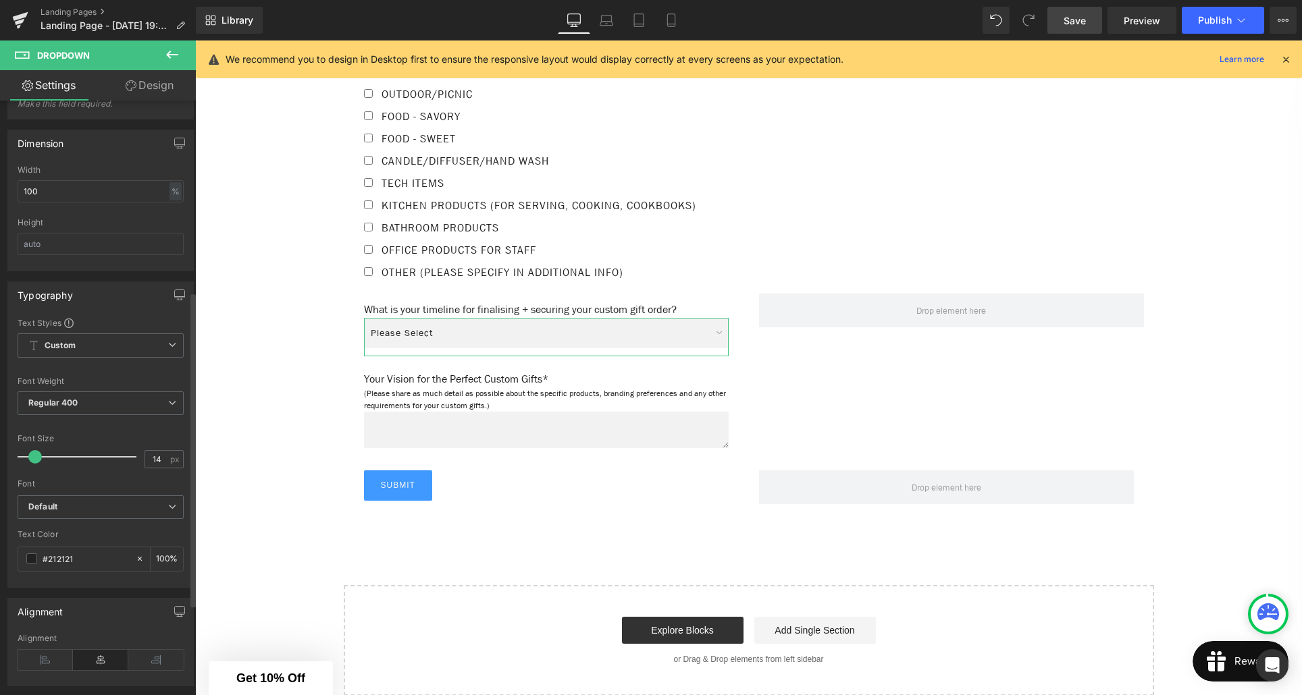
scroll to position [360, 0]
click at [69, 508] on b "Default" at bounding box center [98, 505] width 140 height 11
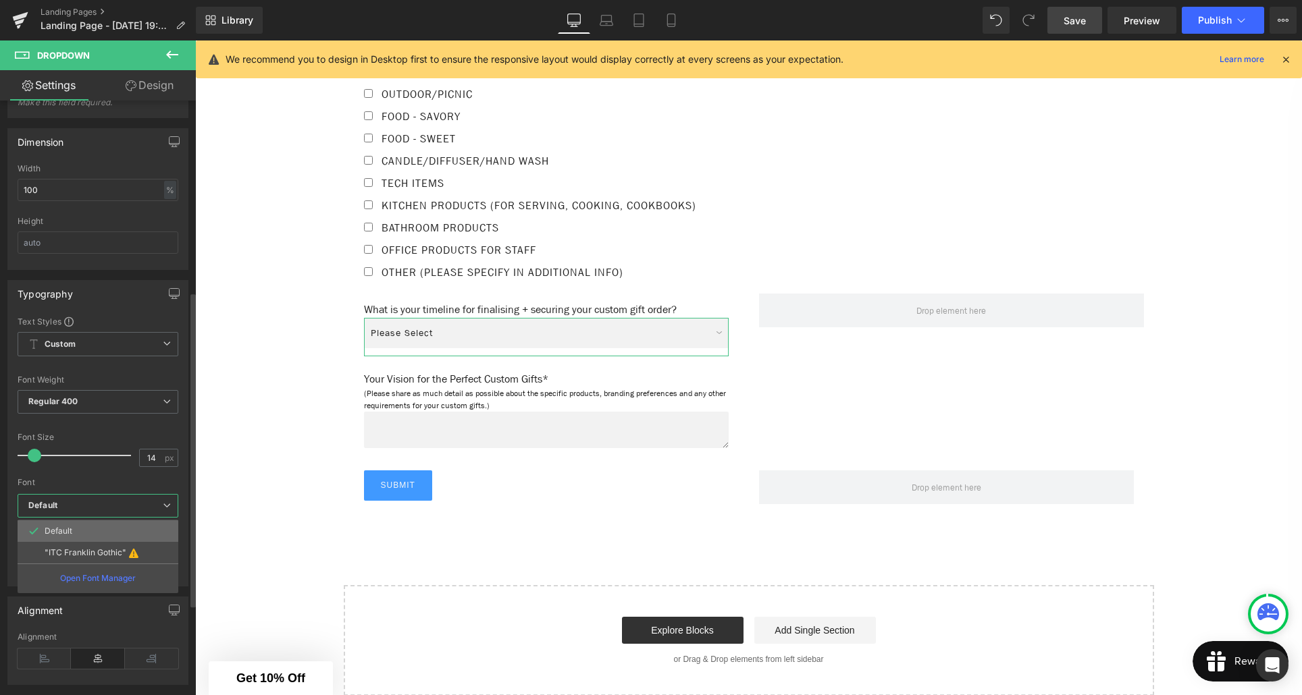
click at [72, 525] on li "Default" at bounding box center [98, 532] width 161 height 22
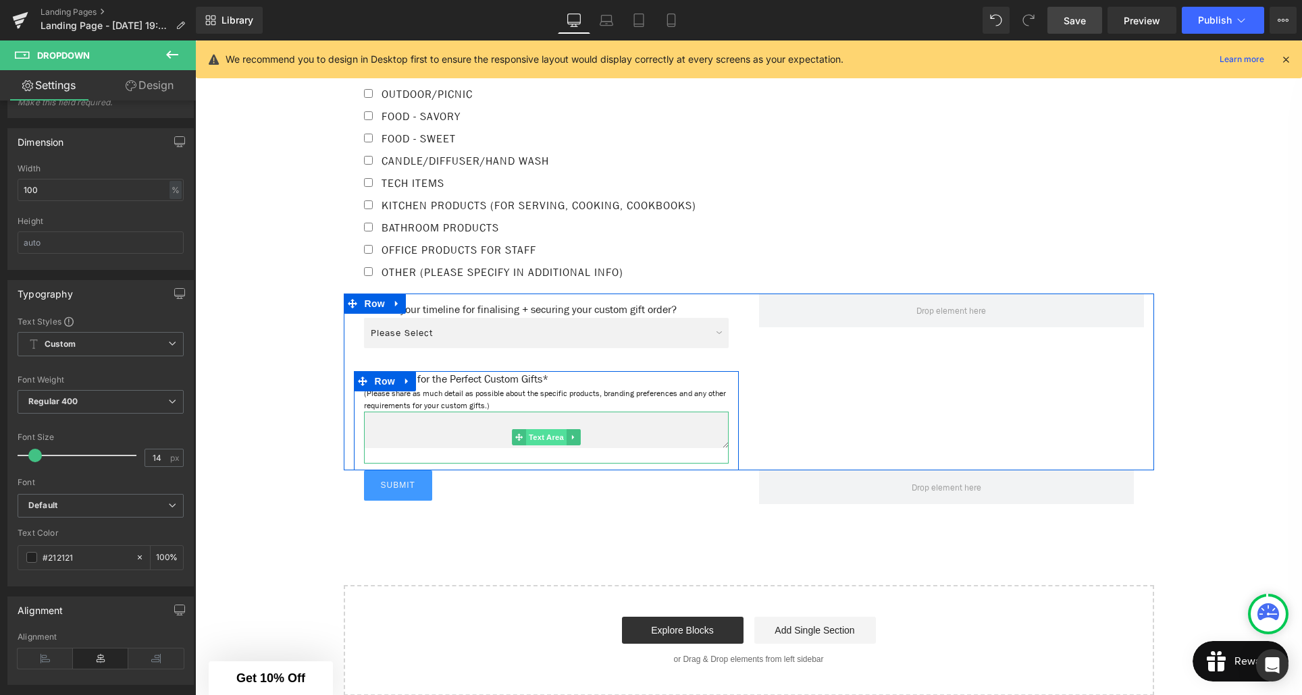
click at [539, 446] on span "Text Area" at bounding box center [546, 437] width 41 height 16
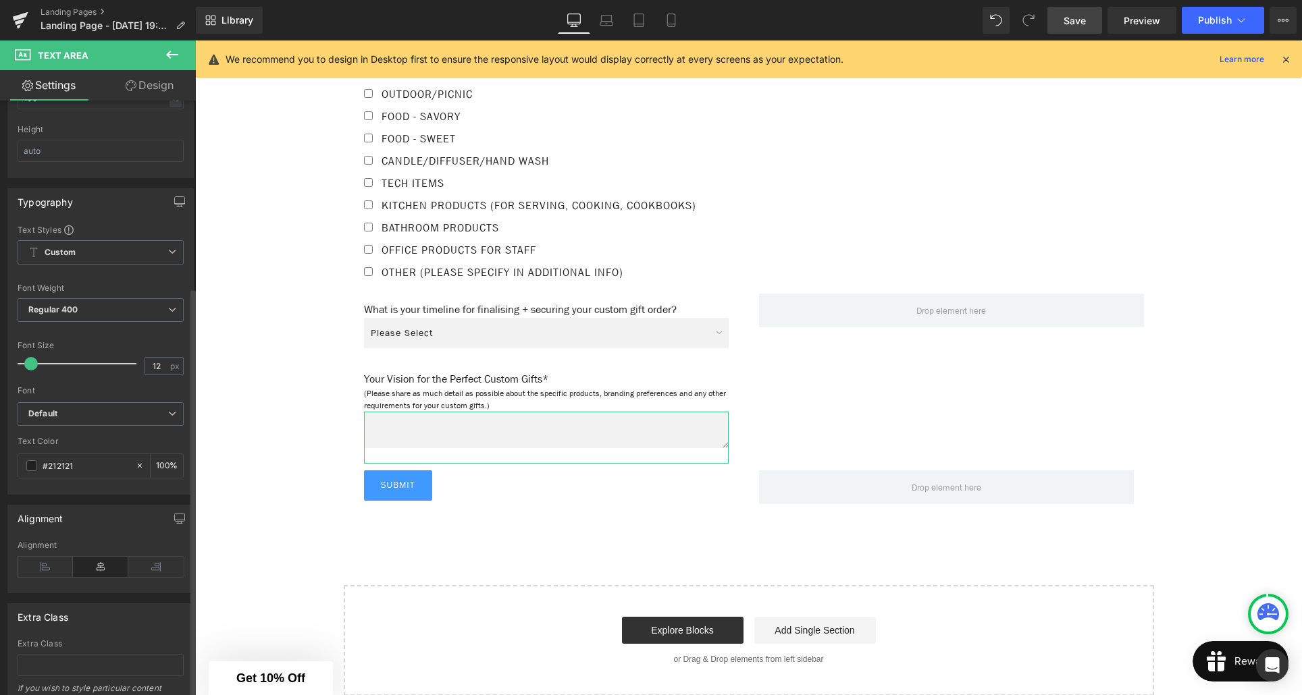
scroll to position [369, 0]
click at [101, 415] on b "Default" at bounding box center [98, 414] width 140 height 11
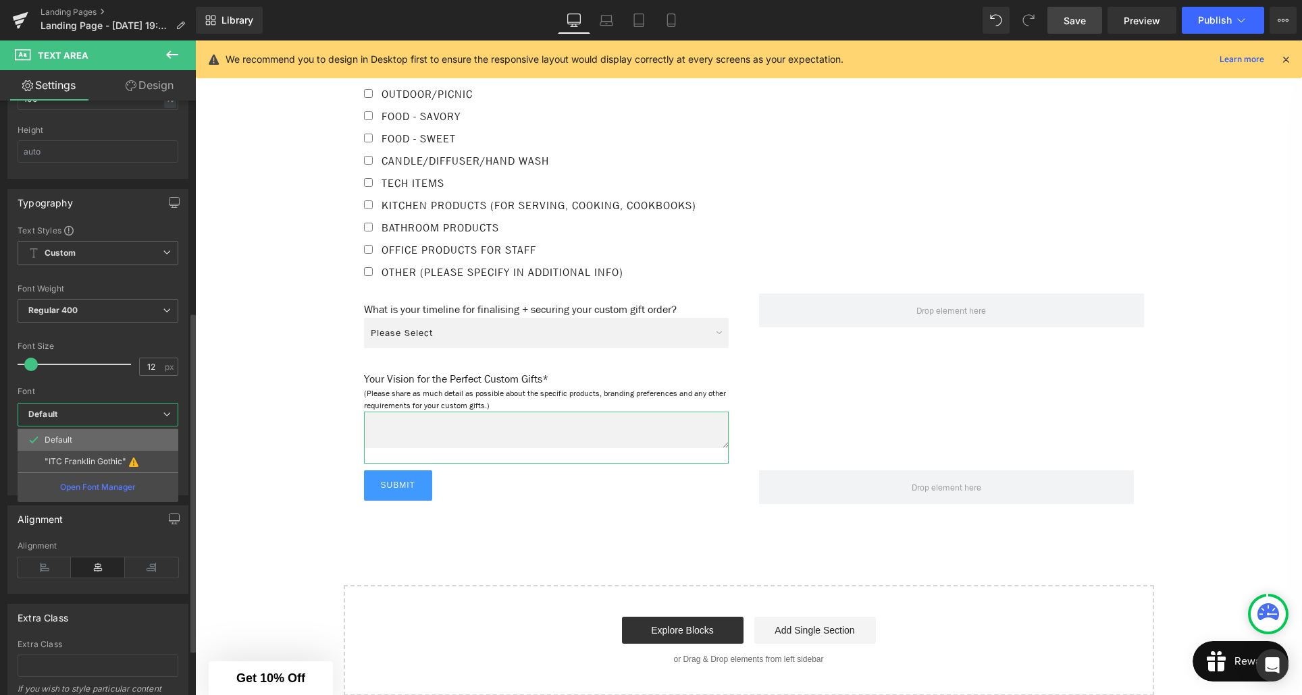
click at [90, 444] on li "Default" at bounding box center [98, 440] width 161 height 22
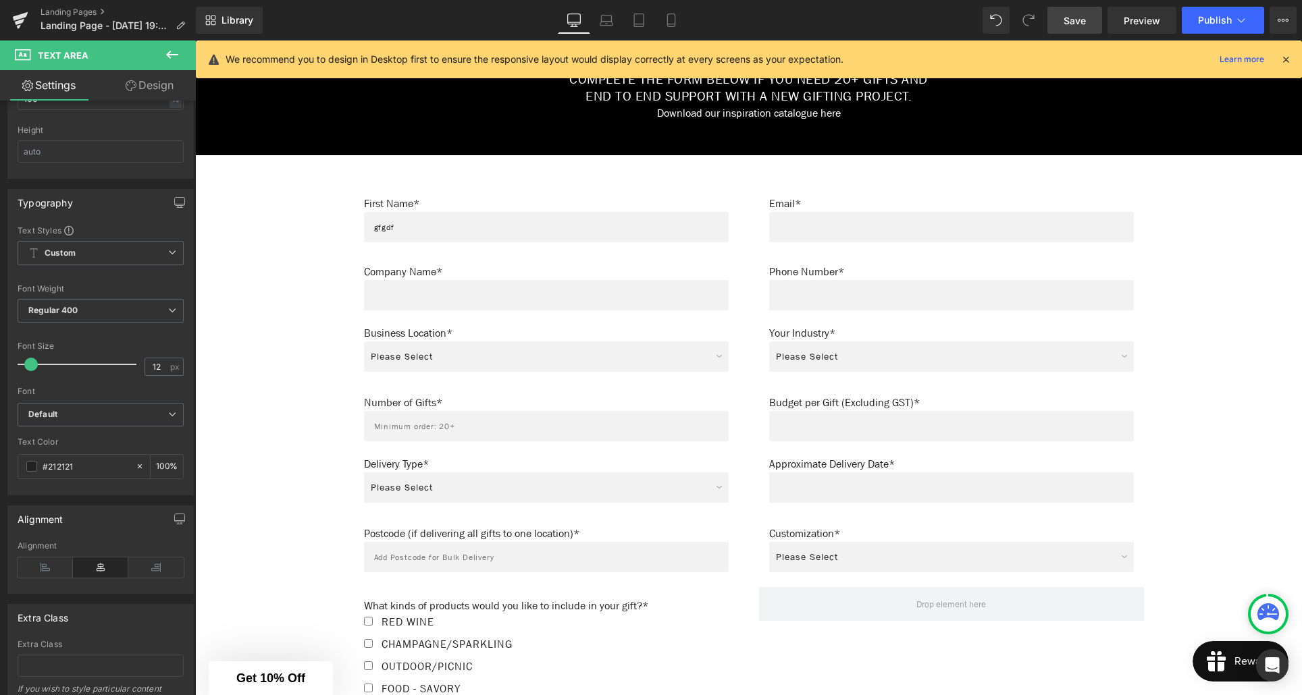
scroll to position [633, 0]
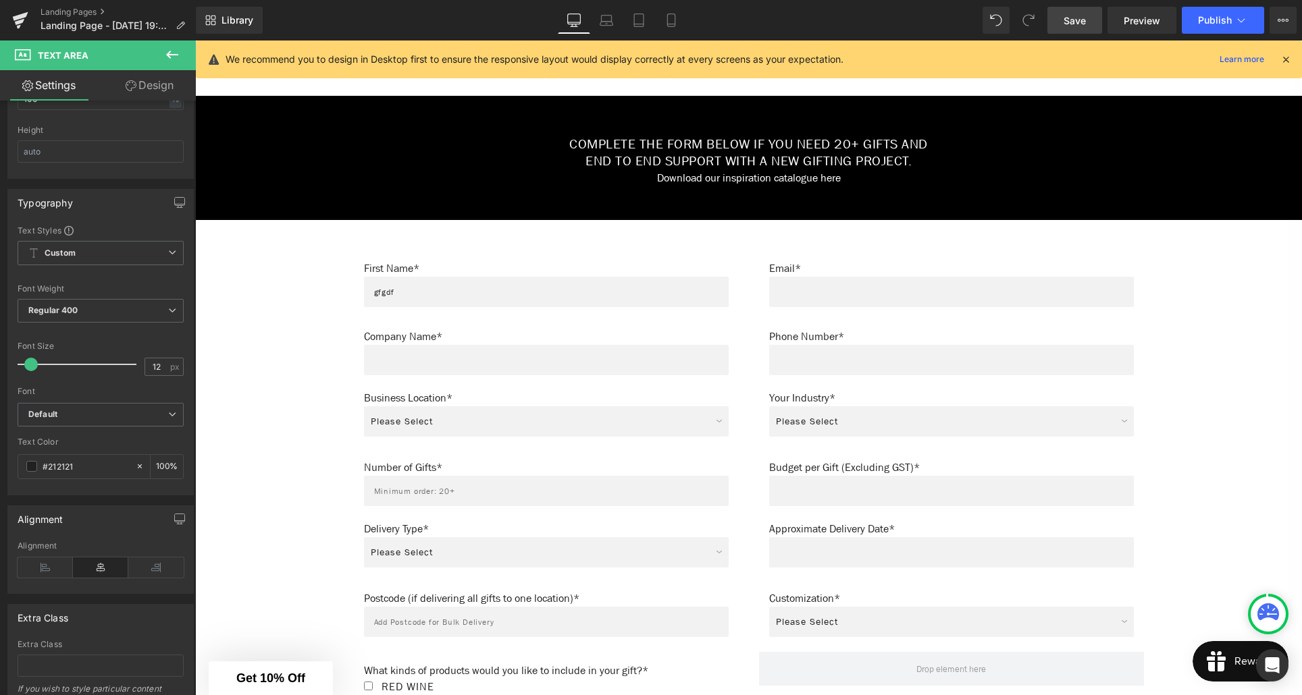
click at [1078, 19] on span "Save" at bounding box center [1074, 21] width 22 height 14
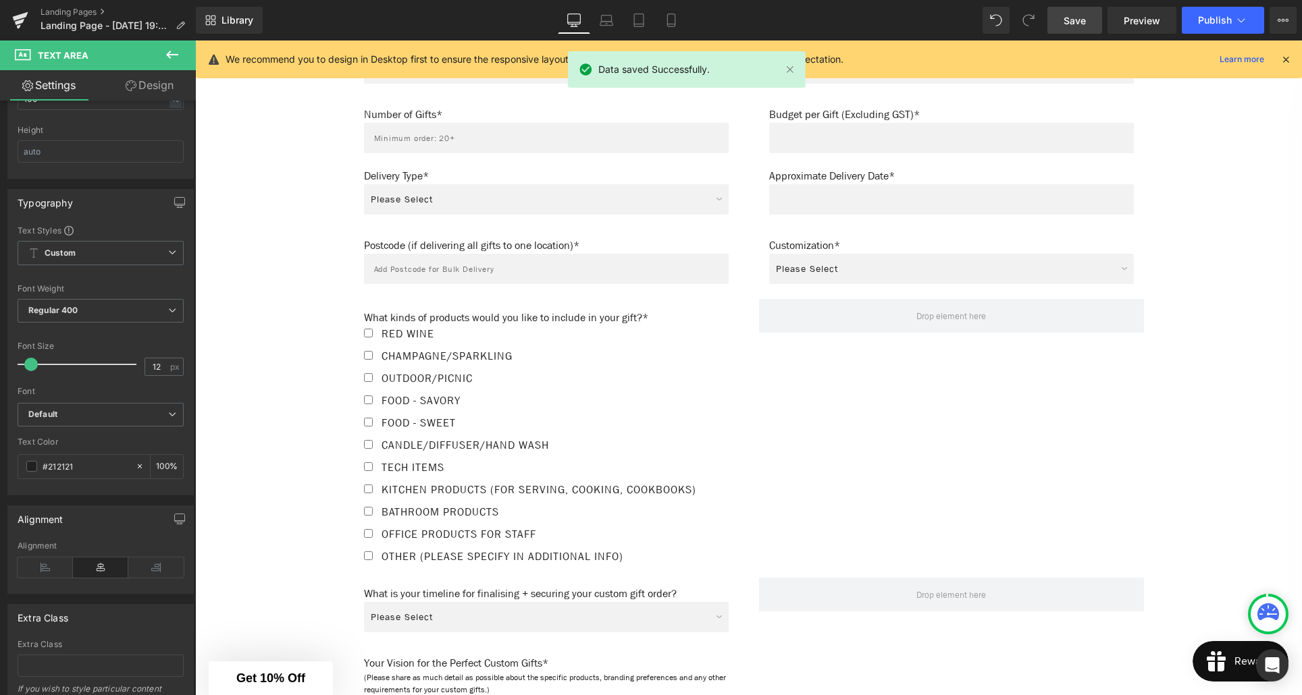
scroll to position [986, 0]
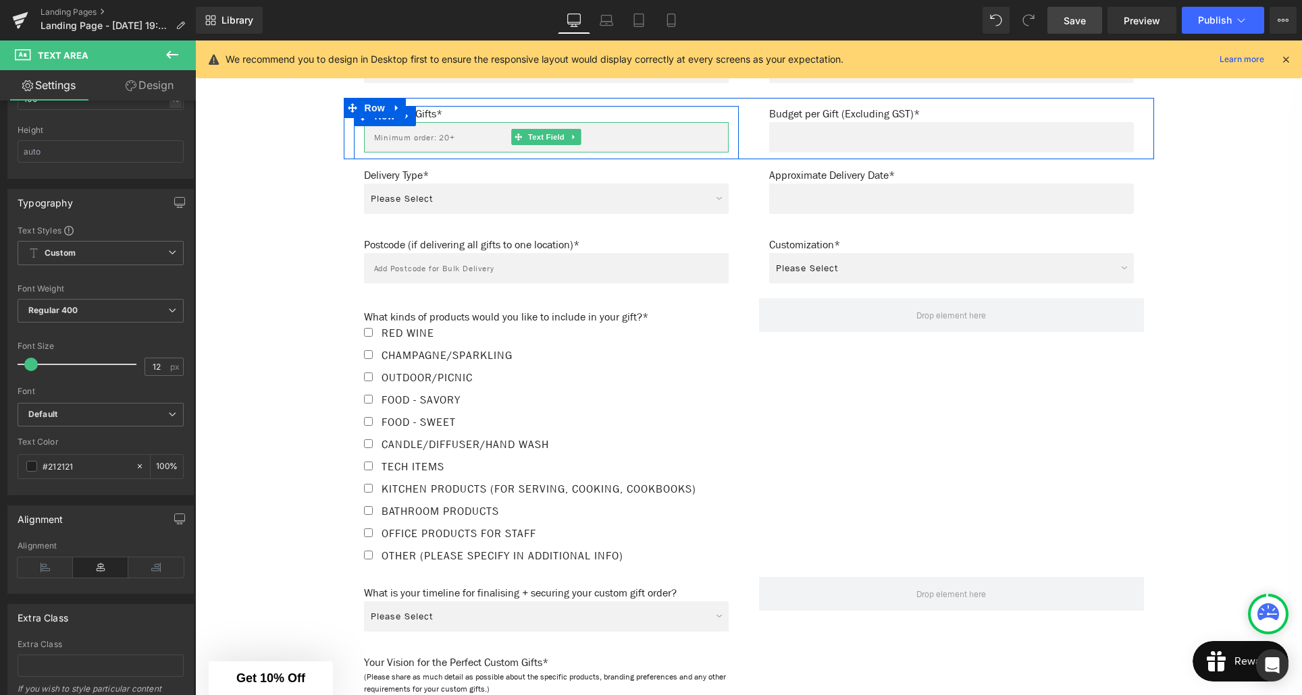
click at [448, 143] on input "text" at bounding box center [546, 137] width 365 height 30
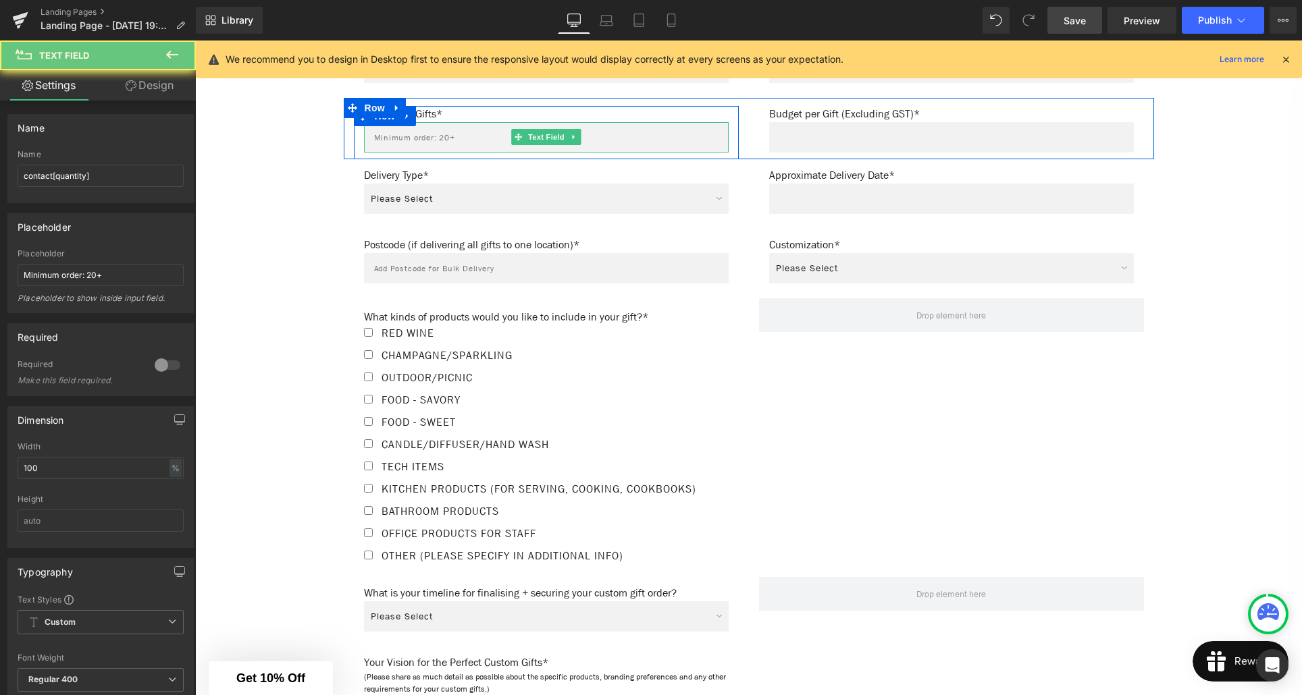
click at [420, 138] on input "text" at bounding box center [546, 137] width 365 height 30
click at [551, 140] on span "Text Field" at bounding box center [546, 137] width 42 height 16
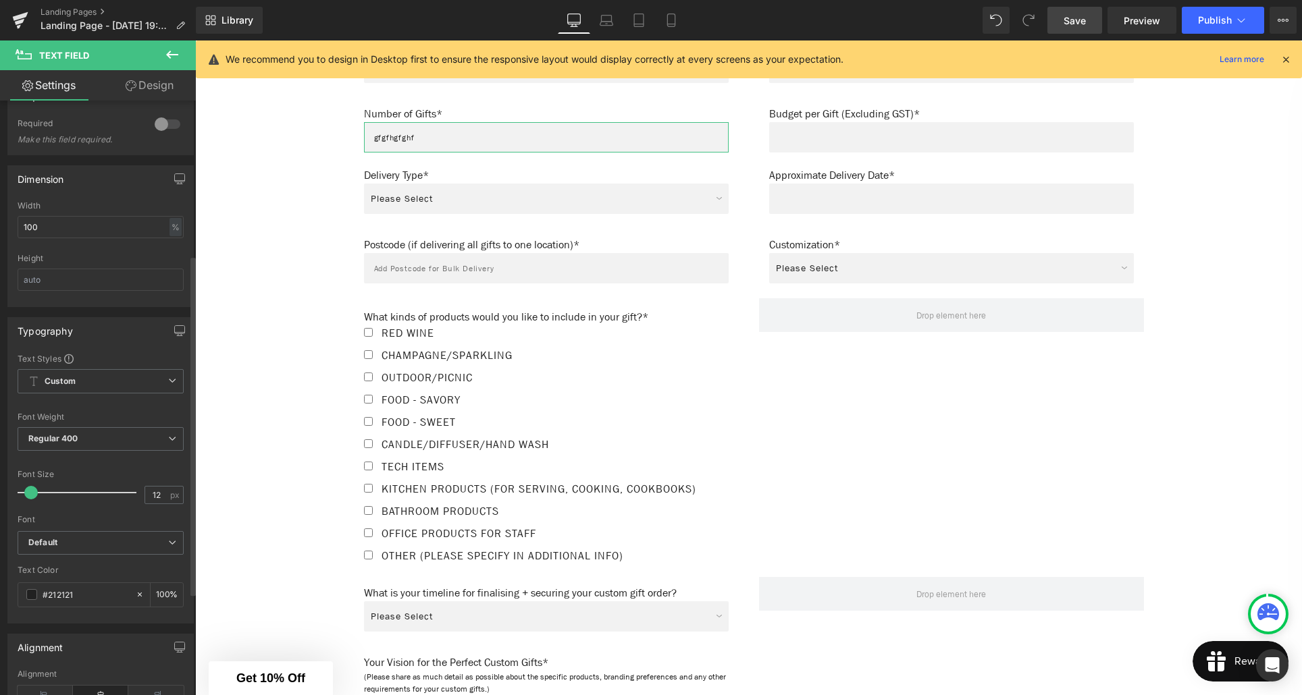
scroll to position [280, 0]
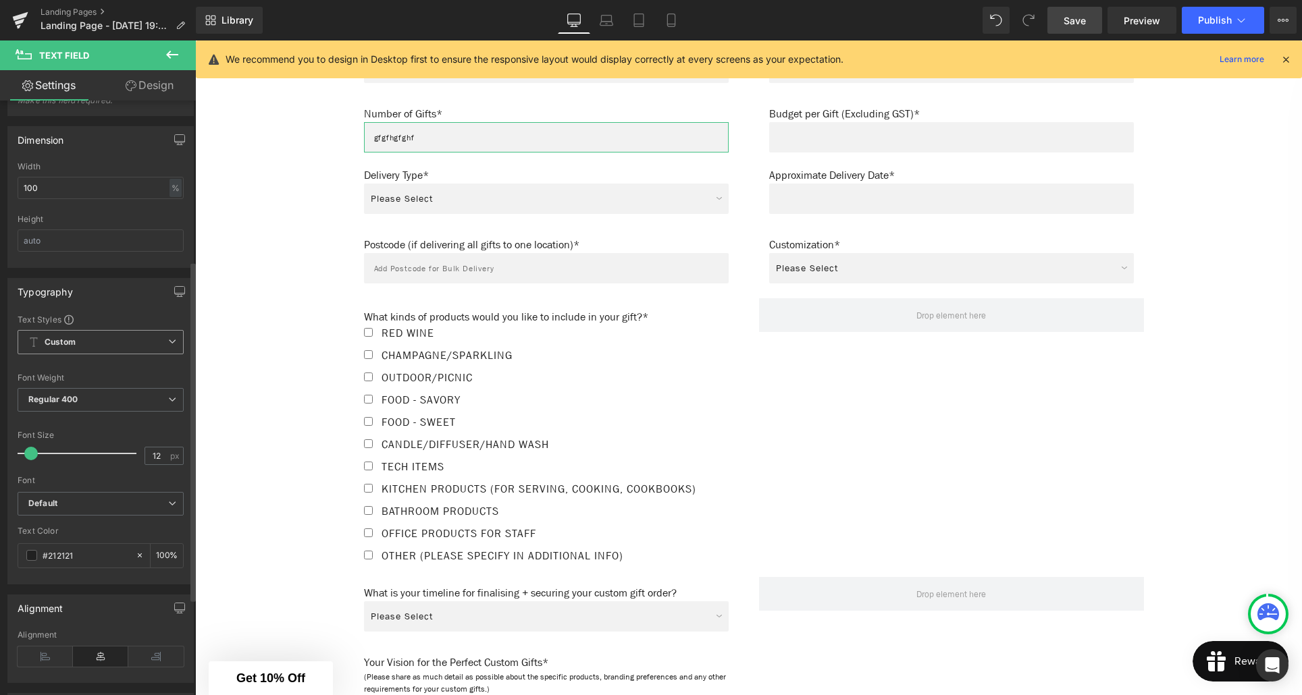
click at [157, 344] on span "Custom Setup Global Style" at bounding box center [101, 342] width 166 height 24
click at [114, 369] on li "Custom" at bounding box center [98, 369] width 161 height 24
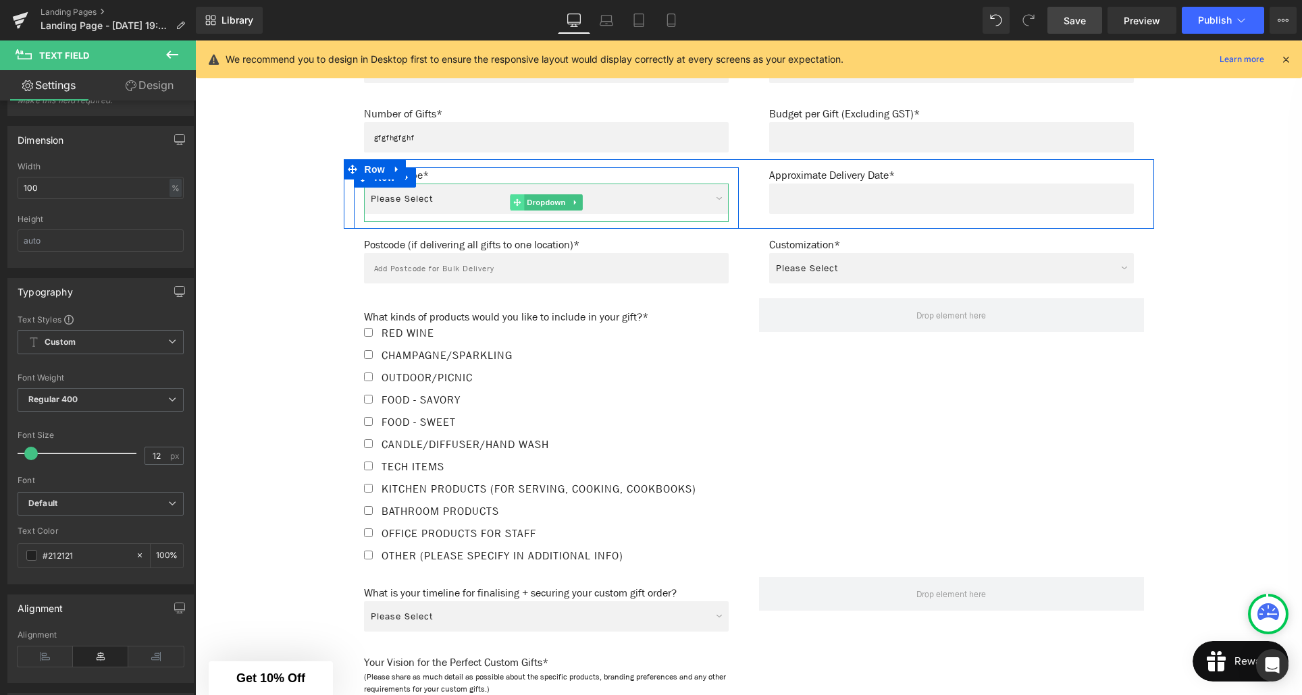
click at [510, 202] on span at bounding box center [517, 202] width 14 height 16
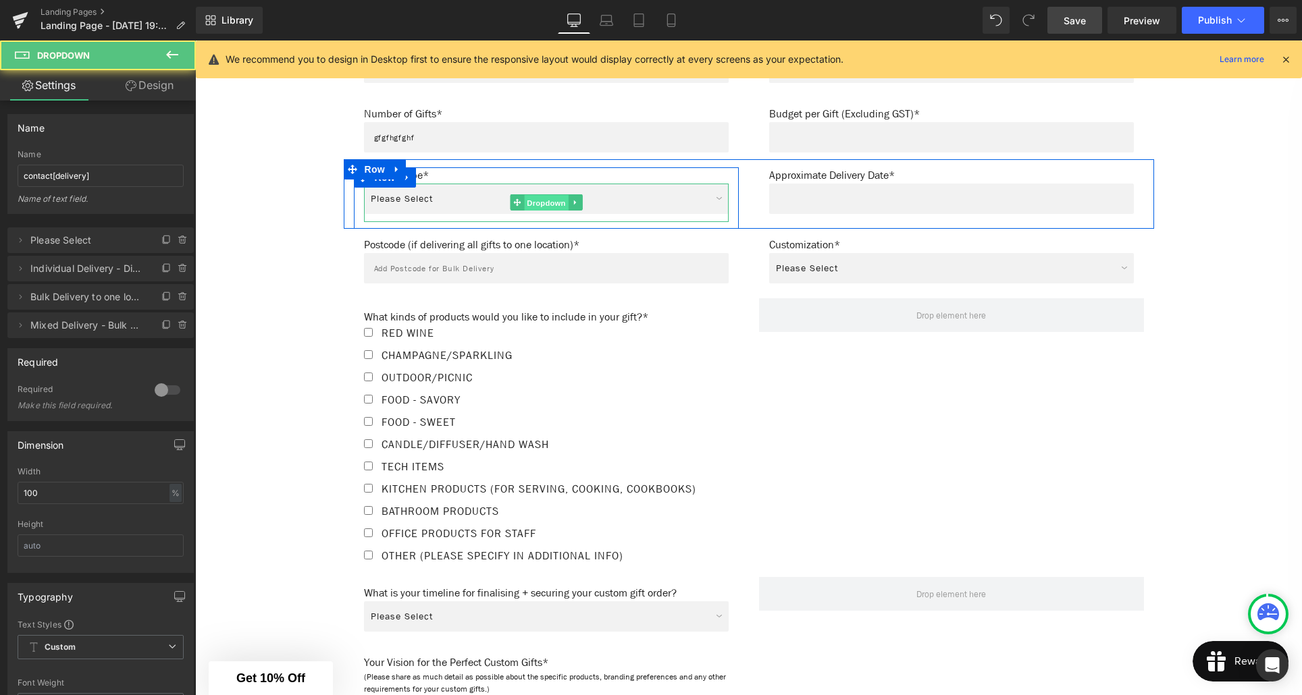
click at [539, 205] on span "Dropdown" at bounding box center [546, 203] width 44 height 16
click at [452, 203] on select "Please Select Individual Delivery - Direct to recipients Bulk Delivery to one l…" at bounding box center [546, 199] width 365 height 30
click at [364, 184] on select "Please Select Individual Delivery - Direct to recipients Bulk Delivery to one l…" at bounding box center [546, 199] width 365 height 30
click at [542, 207] on span "Dropdown" at bounding box center [546, 202] width 44 height 16
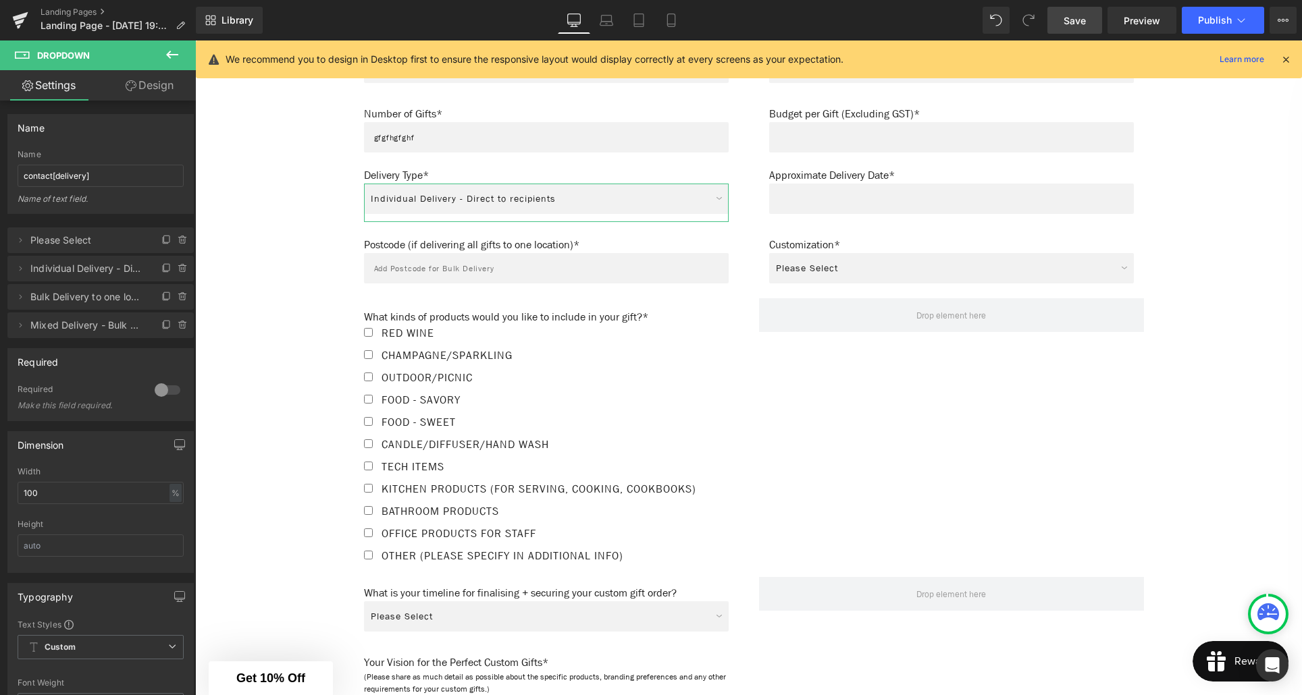
click at [150, 91] on link "Design" at bounding box center [150, 85] width 98 height 30
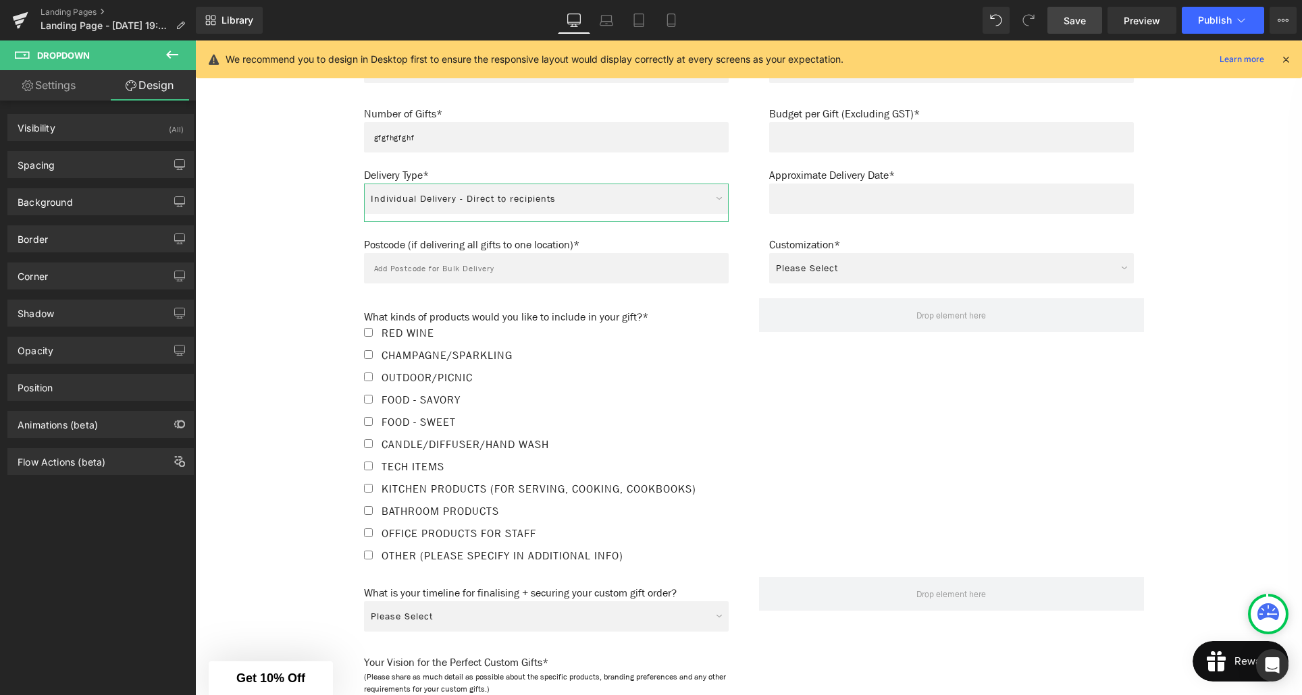
click at [65, 93] on link "Settings" at bounding box center [49, 85] width 98 height 30
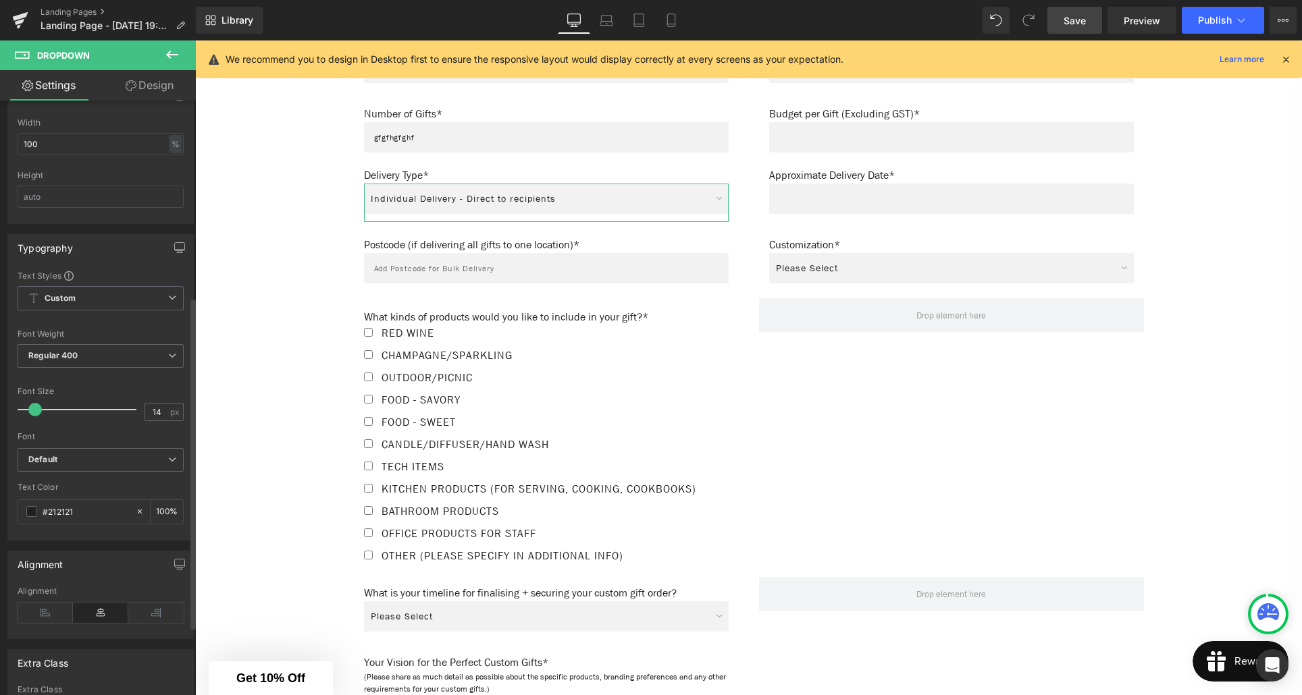
scroll to position [359, 0]
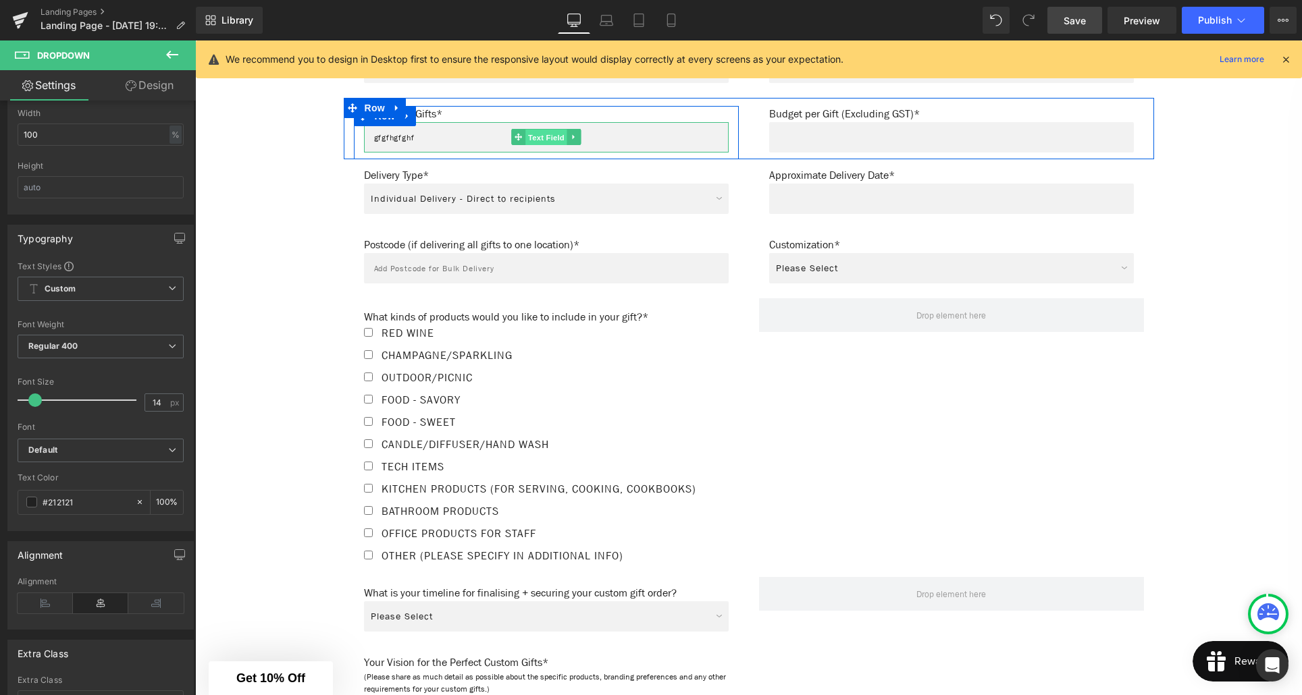
click at [559, 140] on span "Text Field" at bounding box center [546, 138] width 42 height 16
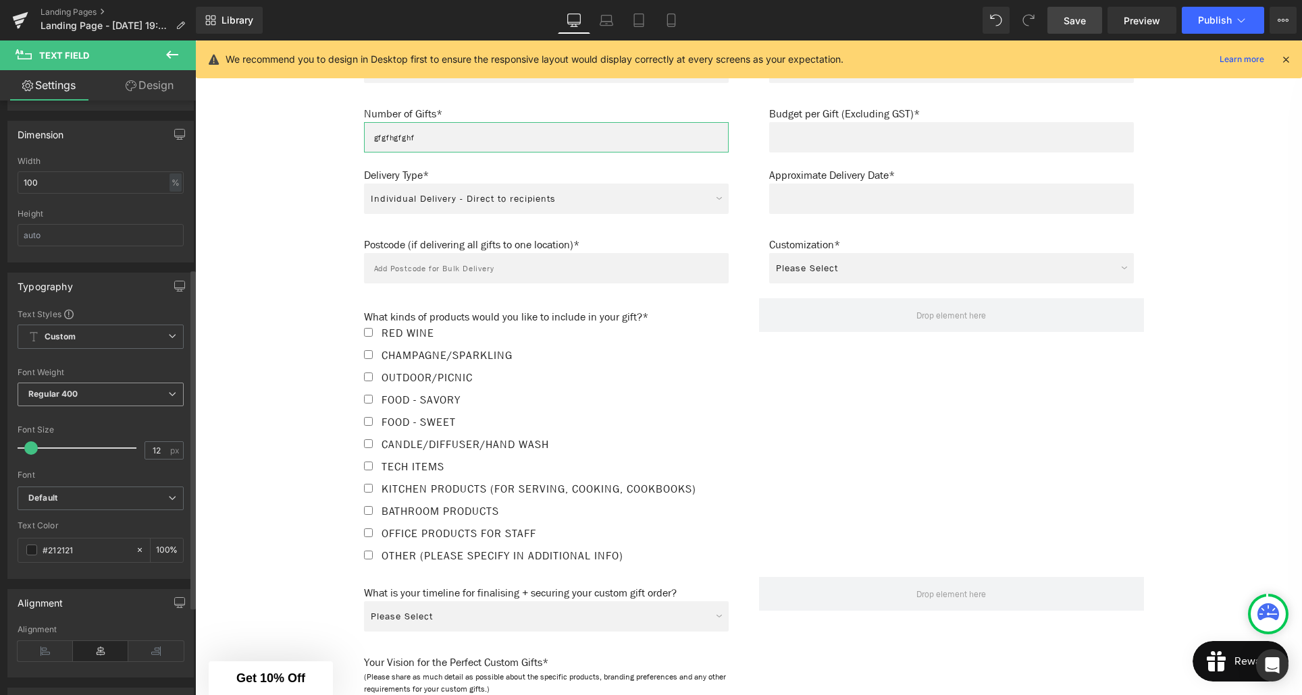
scroll to position [300, 0]
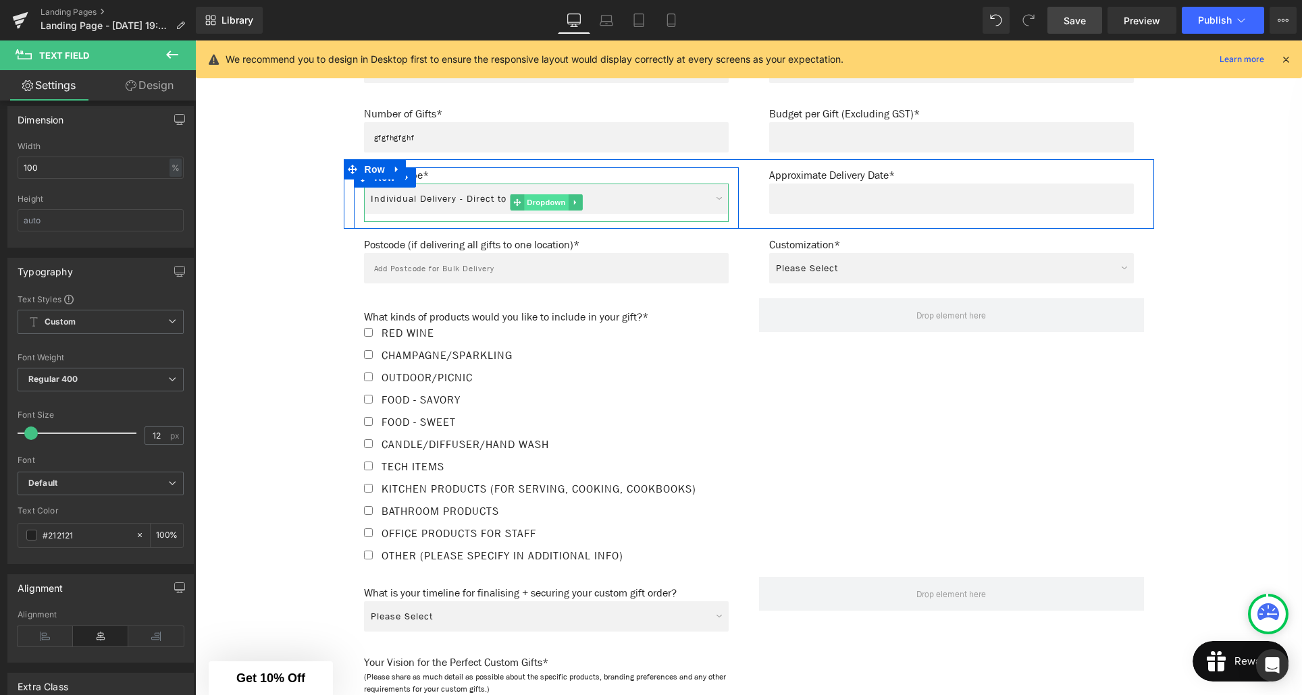
click at [548, 201] on span "Dropdown" at bounding box center [546, 202] width 44 height 16
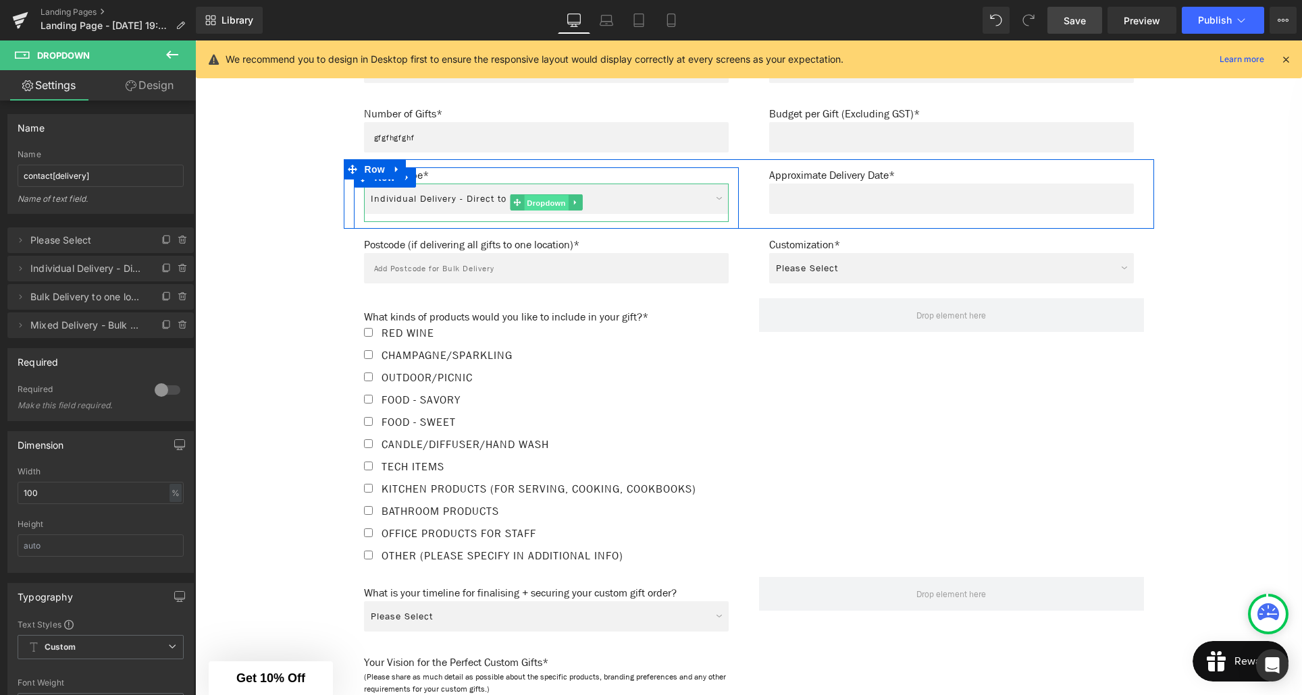
click at [552, 205] on span "Dropdown" at bounding box center [546, 203] width 44 height 16
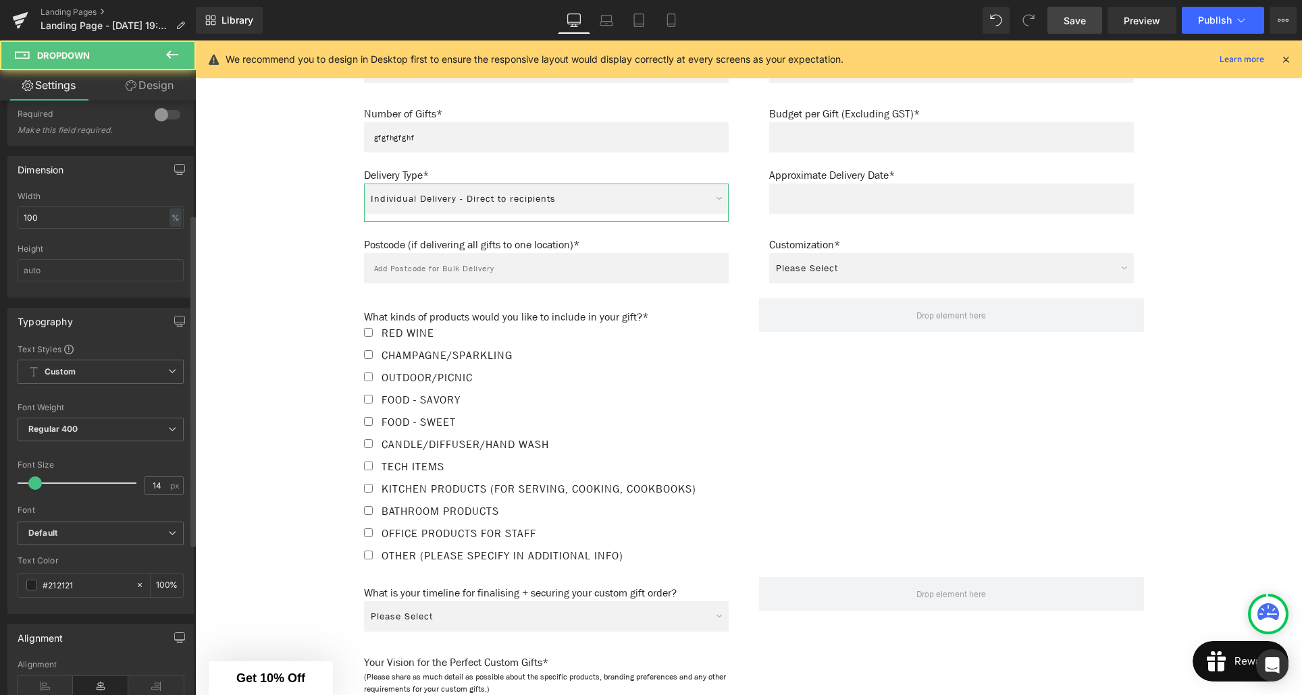
scroll to position [321, 0]
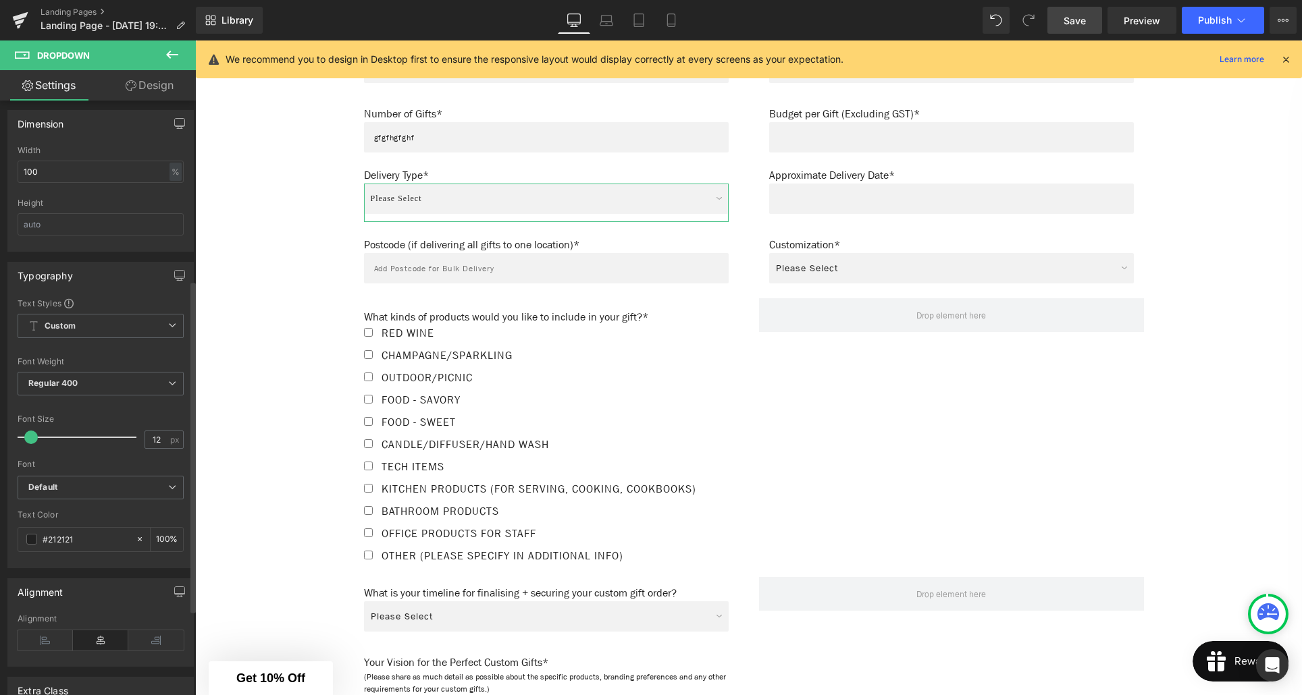
click at [33, 439] on span at bounding box center [31, 438] width 14 height 14
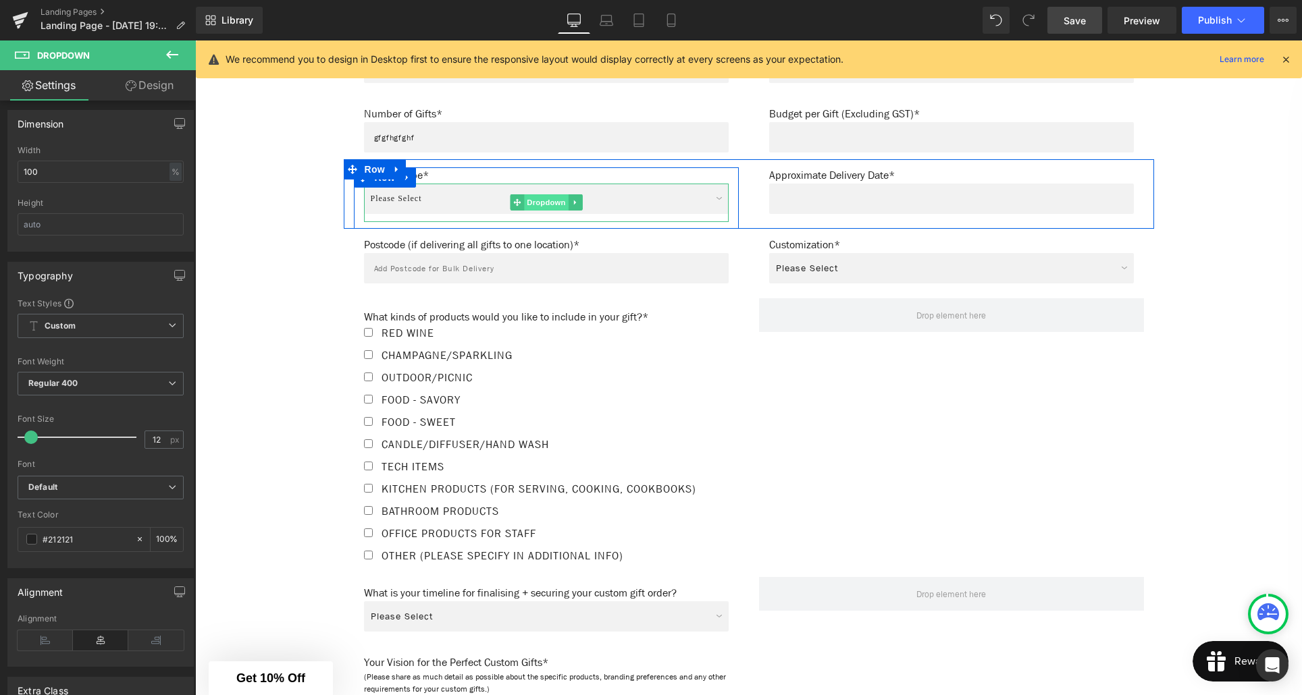
click at [545, 202] on span "Dropdown" at bounding box center [546, 202] width 44 height 16
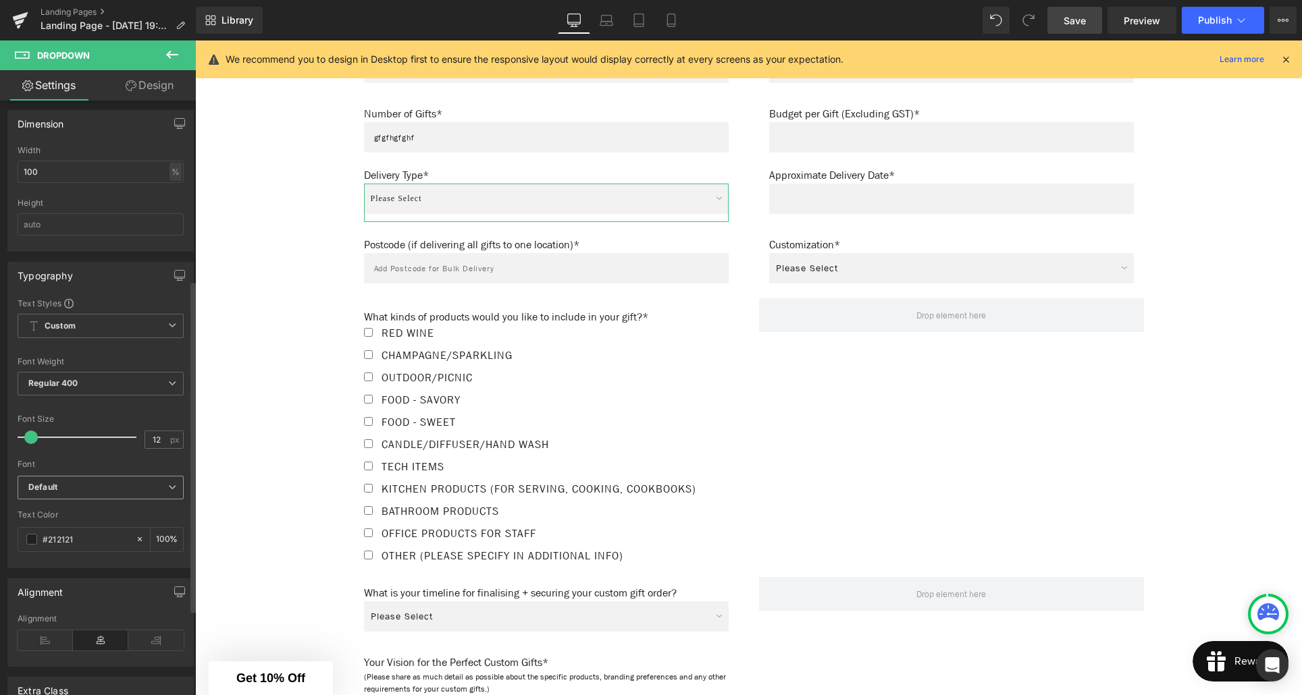
click at [84, 485] on b "Default" at bounding box center [98, 487] width 140 height 11
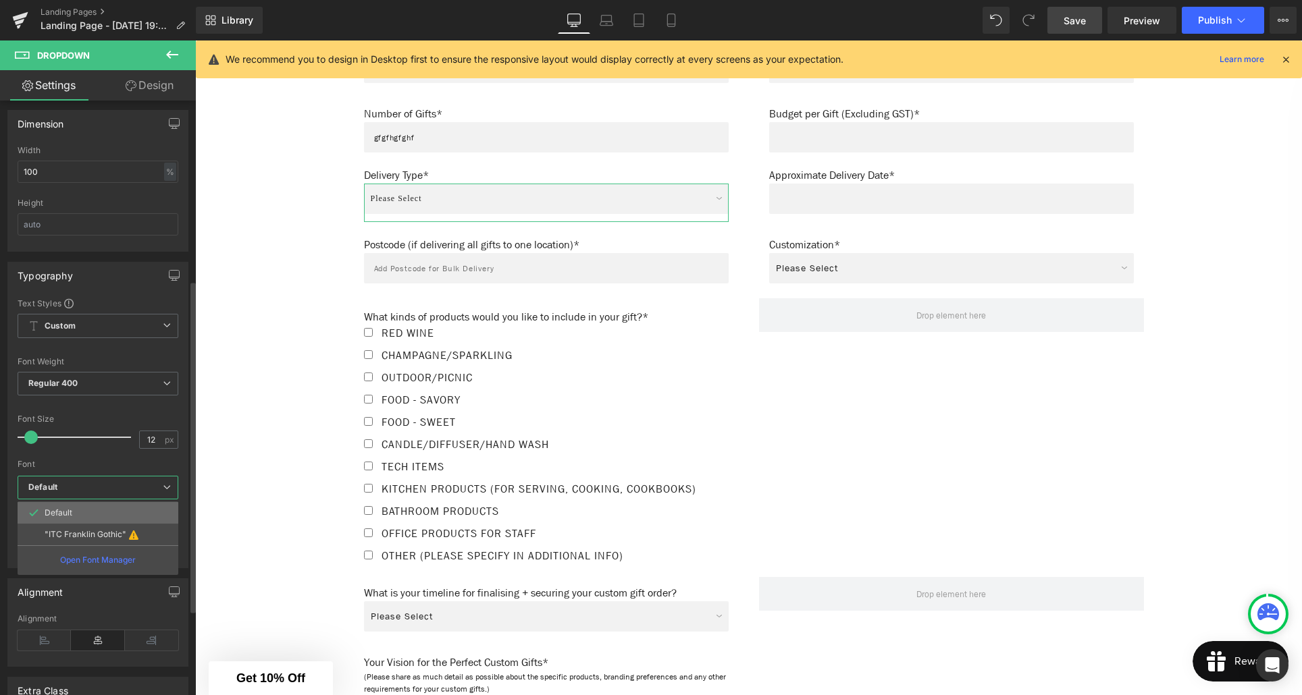
click at [73, 508] on li "Default" at bounding box center [98, 513] width 161 height 22
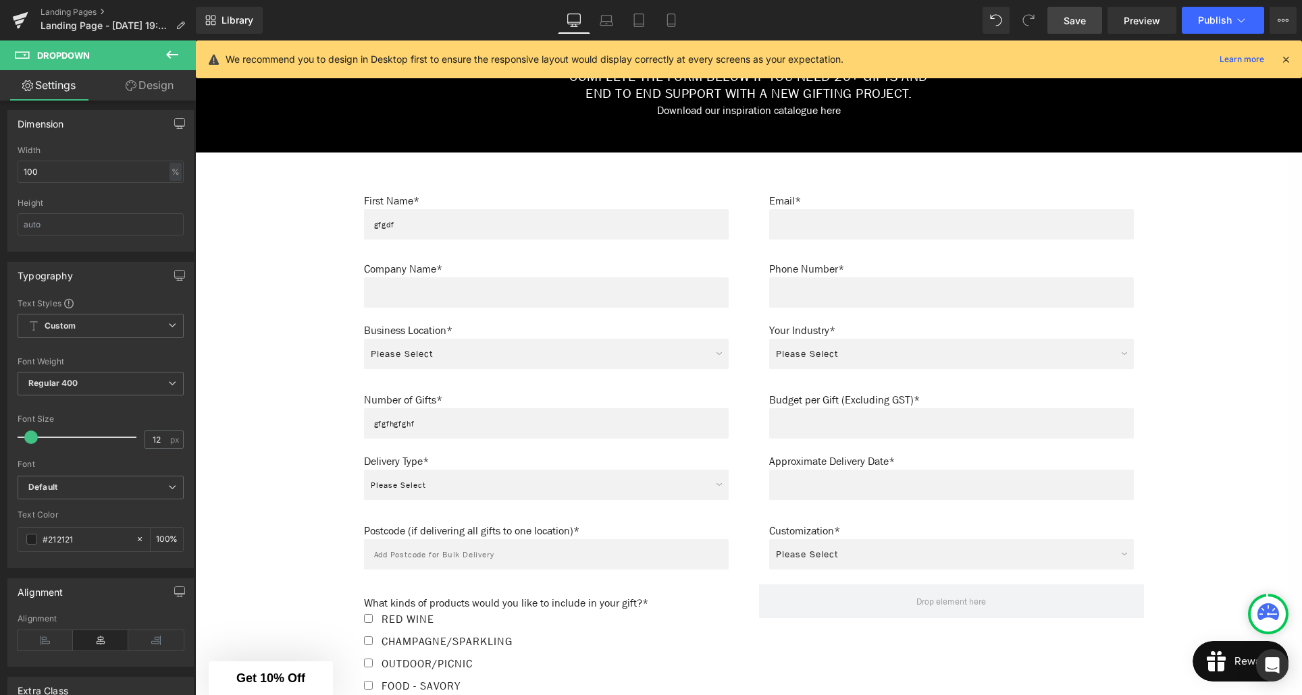
scroll to position [700, 0]
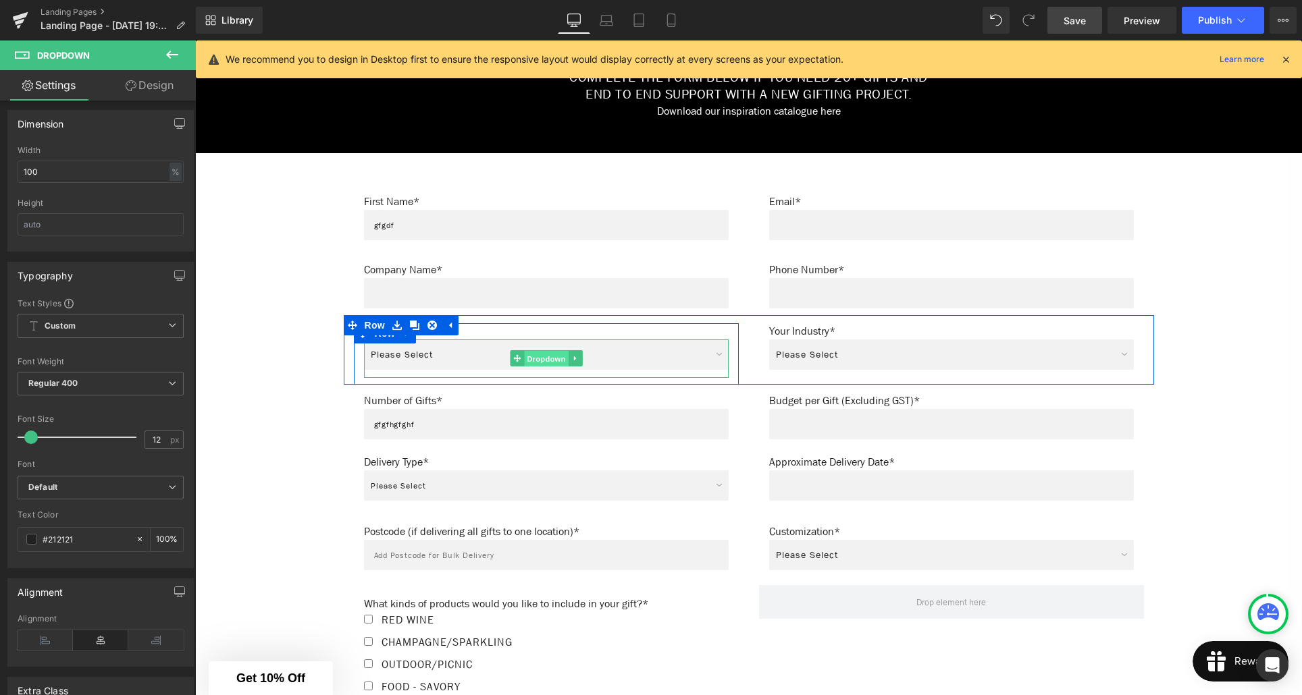
click at [553, 357] on span "Dropdown" at bounding box center [546, 359] width 44 height 16
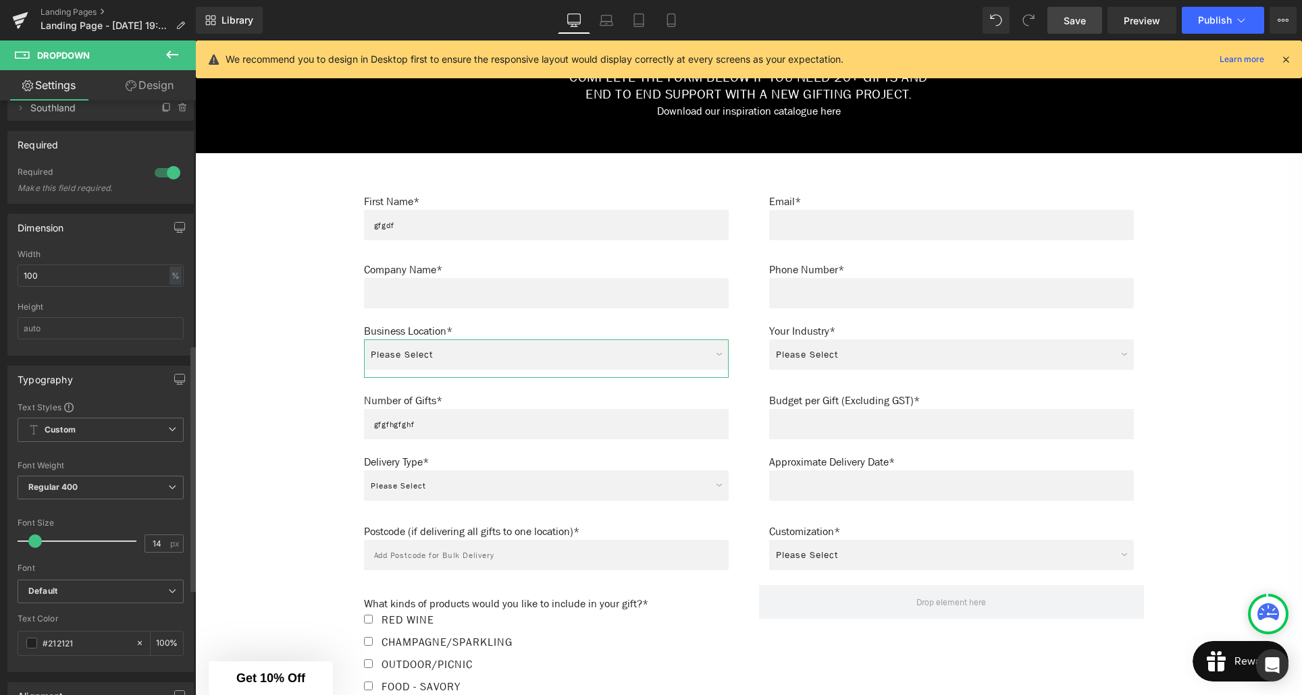
scroll to position [587, 0]
click at [32, 542] on span at bounding box center [31, 540] width 14 height 14
click at [99, 594] on b "Default" at bounding box center [98, 590] width 140 height 11
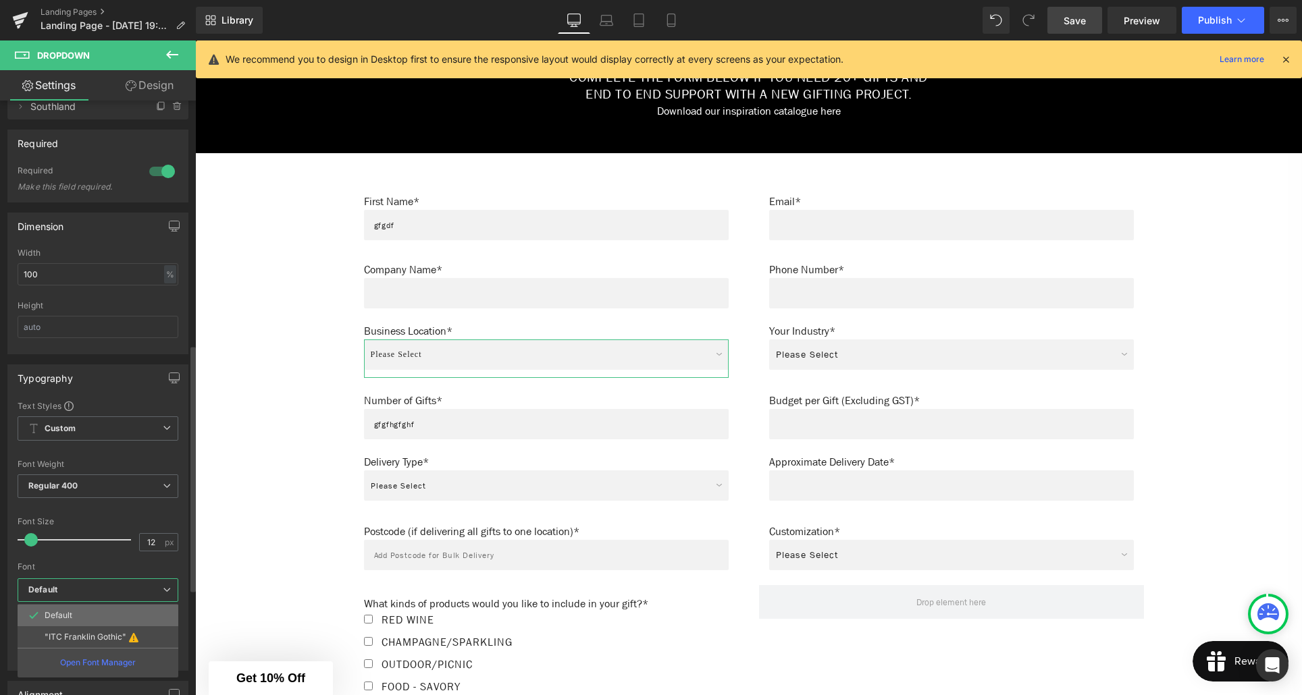
click at [99, 611] on li "Default" at bounding box center [98, 616] width 161 height 22
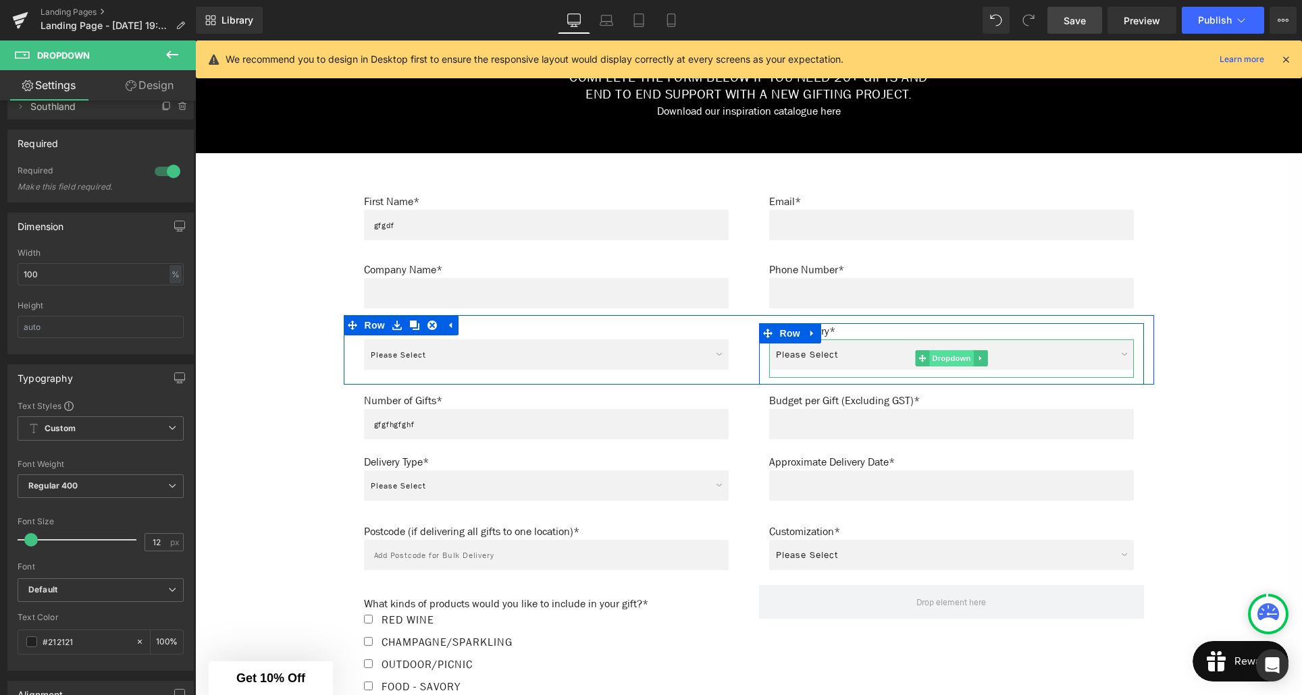
click at [952, 363] on span "Dropdown" at bounding box center [951, 358] width 44 height 16
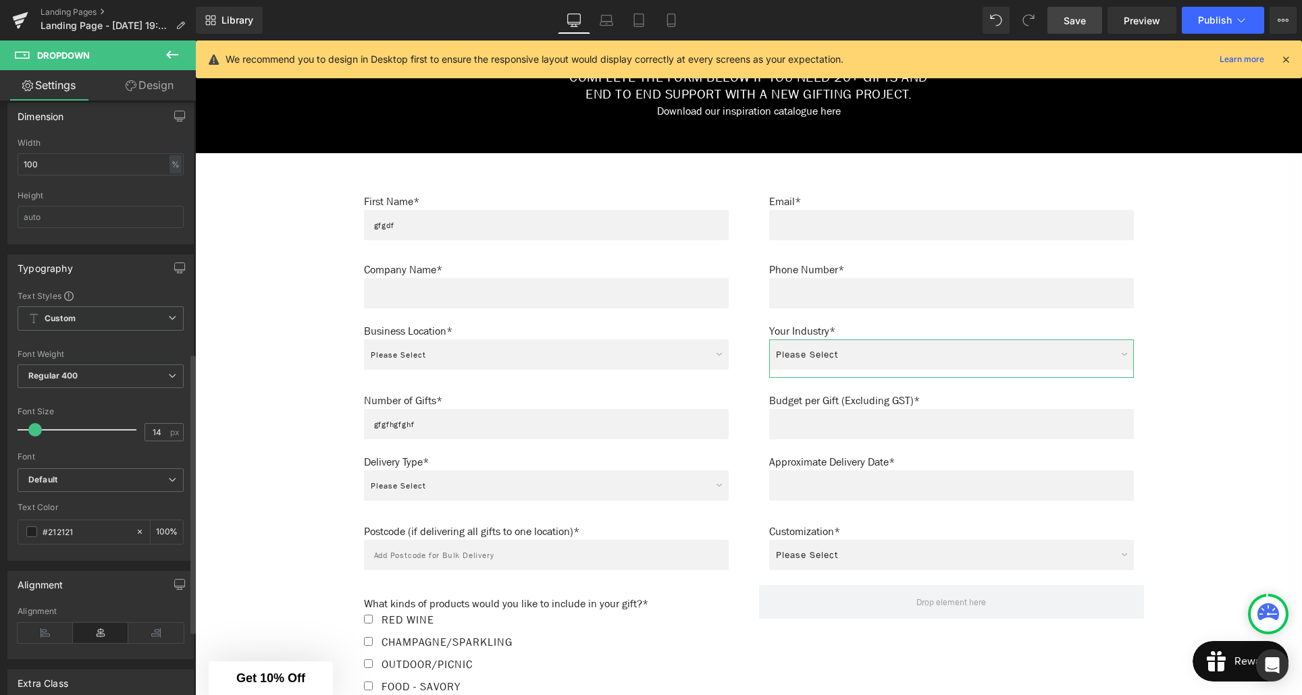
scroll to position [537, 0]
click at [32, 421] on span at bounding box center [31, 421] width 14 height 14
click at [70, 468] on b "Default" at bounding box center [98, 470] width 140 height 11
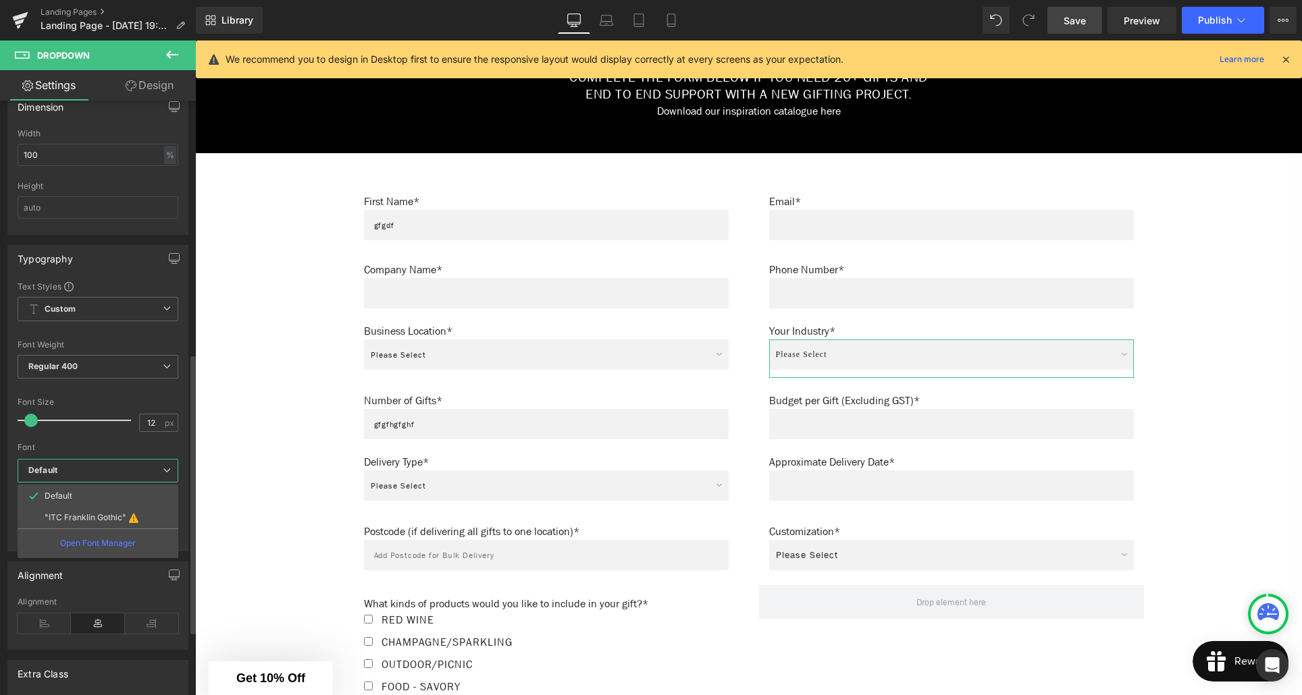
drag, startPoint x: 77, startPoint y: 492, endPoint x: 86, endPoint y: 491, distance: 8.8
click at [77, 492] on li "Default" at bounding box center [98, 496] width 161 height 22
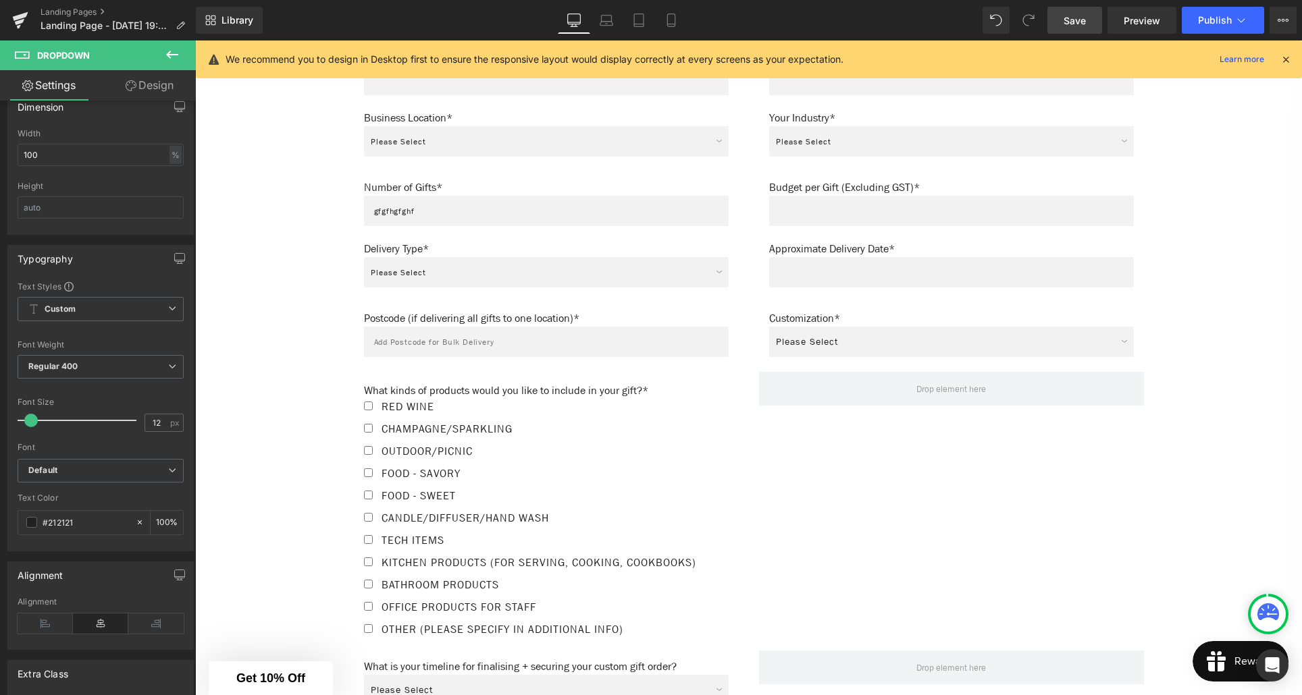
scroll to position [915, 0]
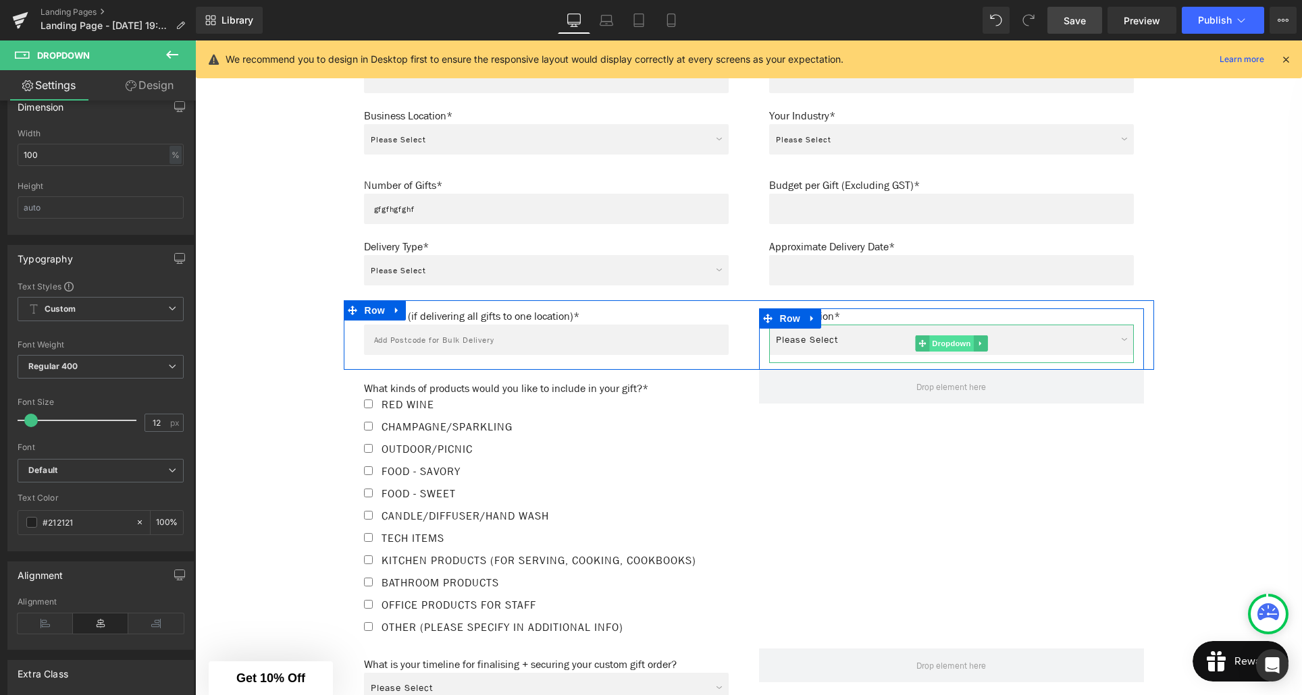
click at [957, 346] on span "Dropdown" at bounding box center [951, 344] width 44 height 16
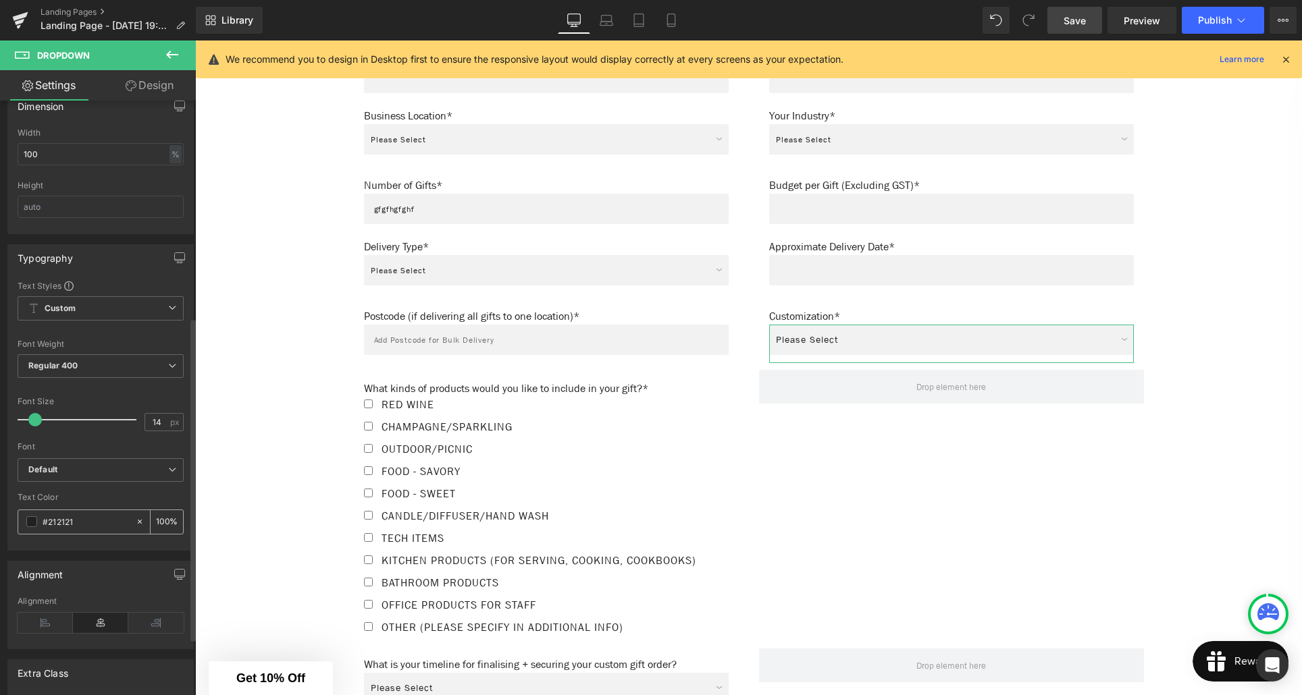
scroll to position [465, 0]
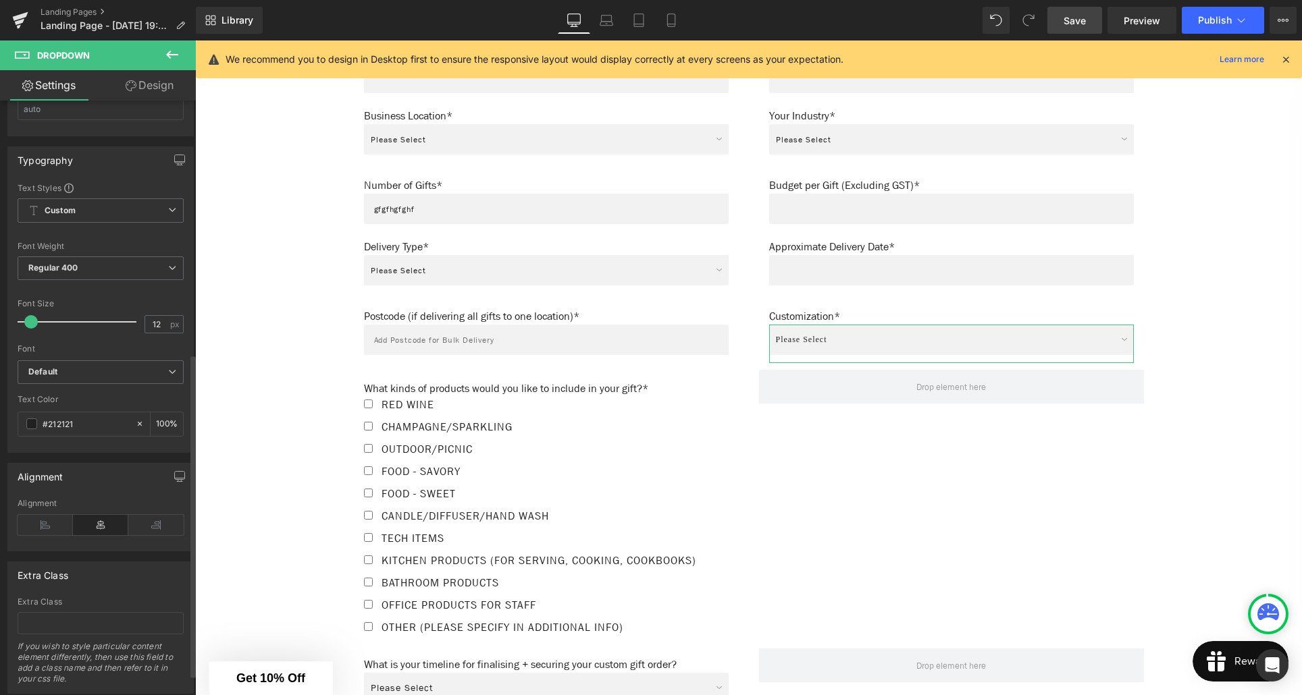
drag, startPoint x: 32, startPoint y: 323, endPoint x: 70, endPoint y: 359, distance: 51.6
click at [30, 325] on span at bounding box center [31, 322] width 14 height 14
click at [85, 372] on b "Default" at bounding box center [98, 372] width 140 height 11
click at [89, 394] on li "Default" at bounding box center [98, 398] width 161 height 22
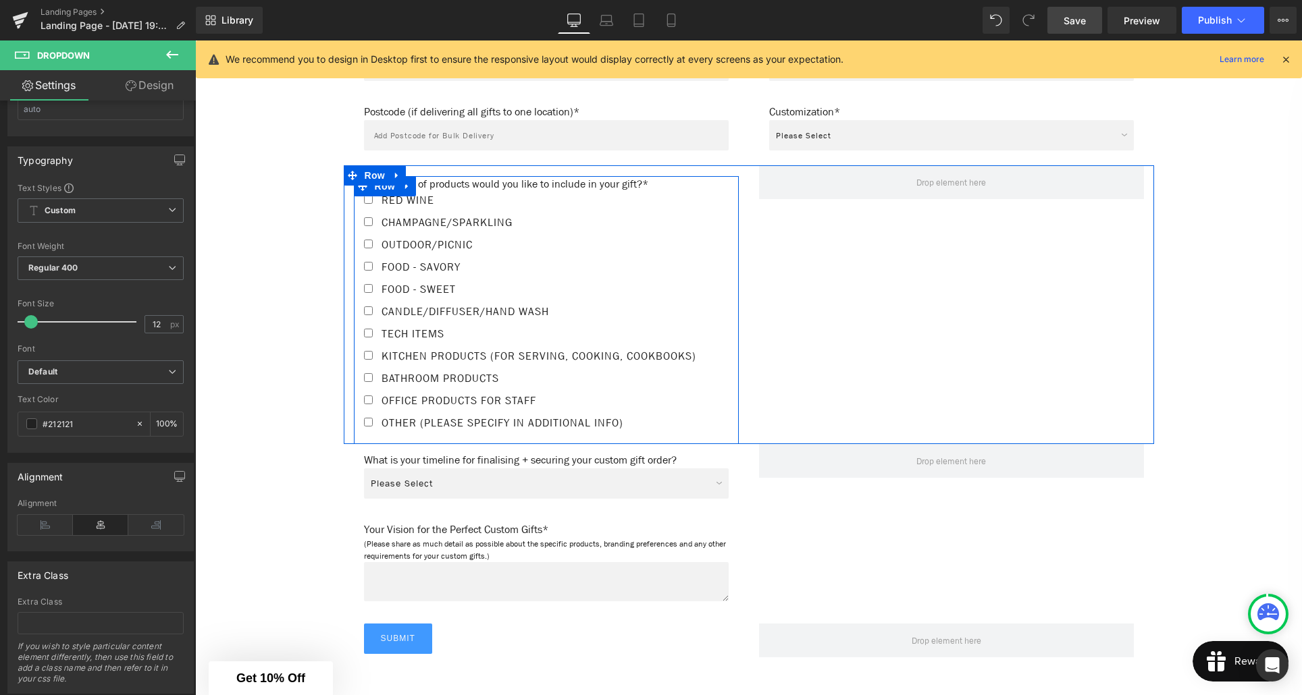
scroll to position [1199, 0]
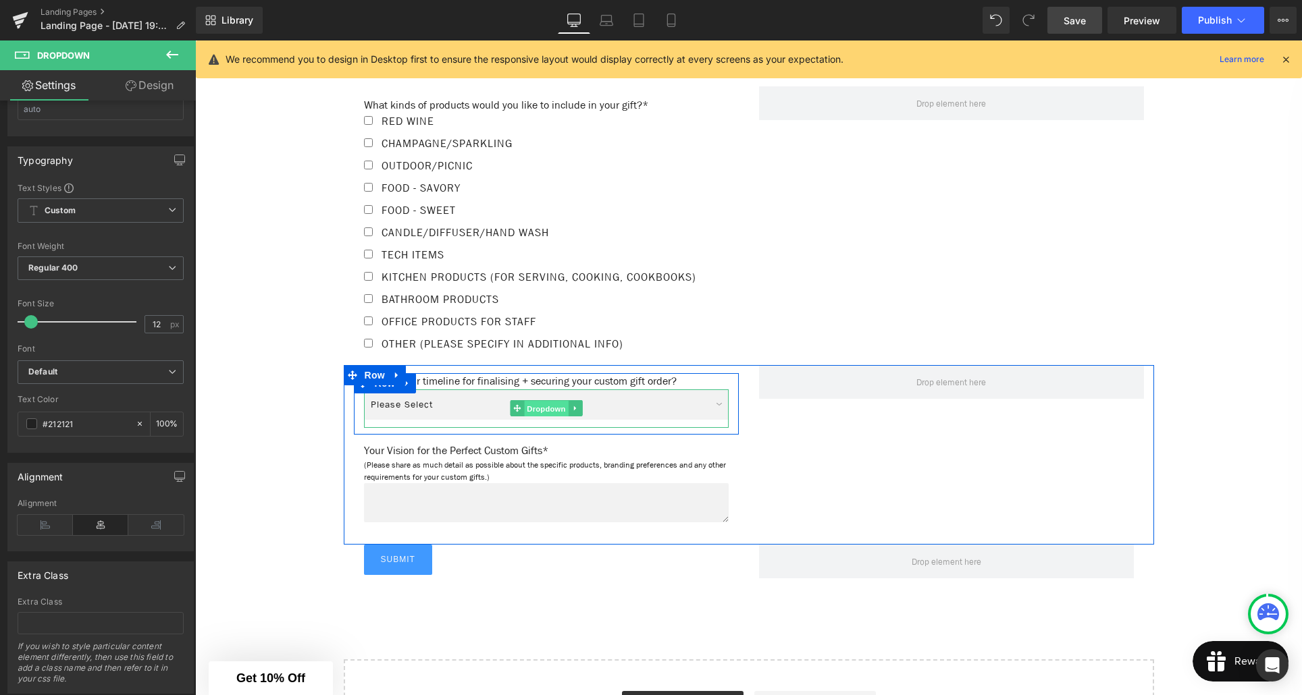
click at [542, 417] on span "Dropdown" at bounding box center [546, 409] width 44 height 16
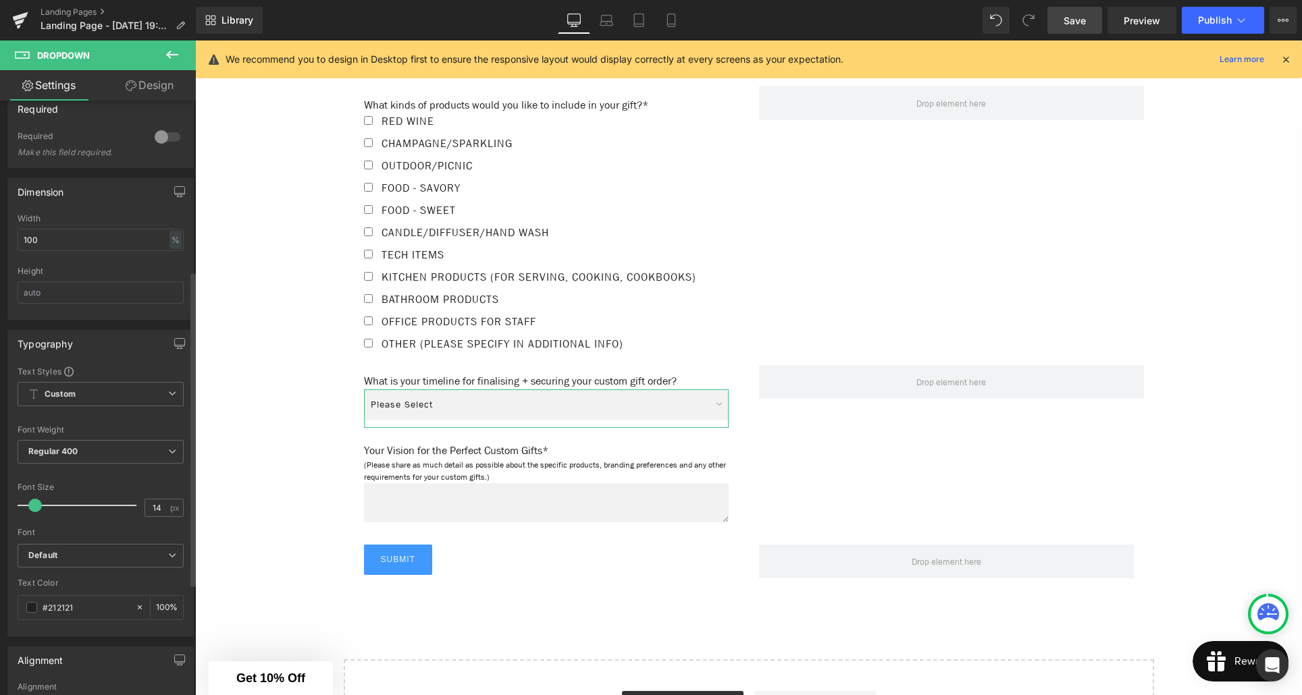
scroll to position [351, 0]
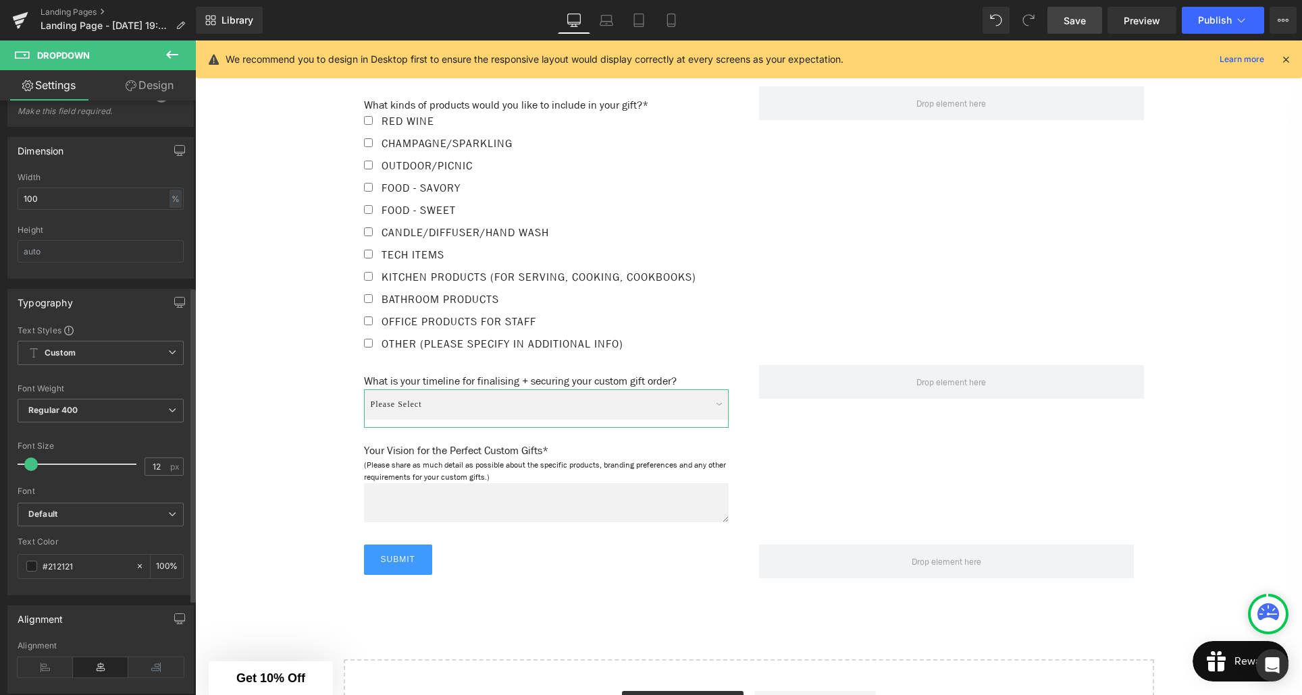
click at [32, 465] on span at bounding box center [31, 465] width 14 height 14
click at [103, 515] on b "Default" at bounding box center [98, 514] width 140 height 11
drag, startPoint x: 109, startPoint y: 536, endPoint x: 122, endPoint y: 498, distance: 40.6
click at [109, 536] on li "Default" at bounding box center [98, 540] width 161 height 22
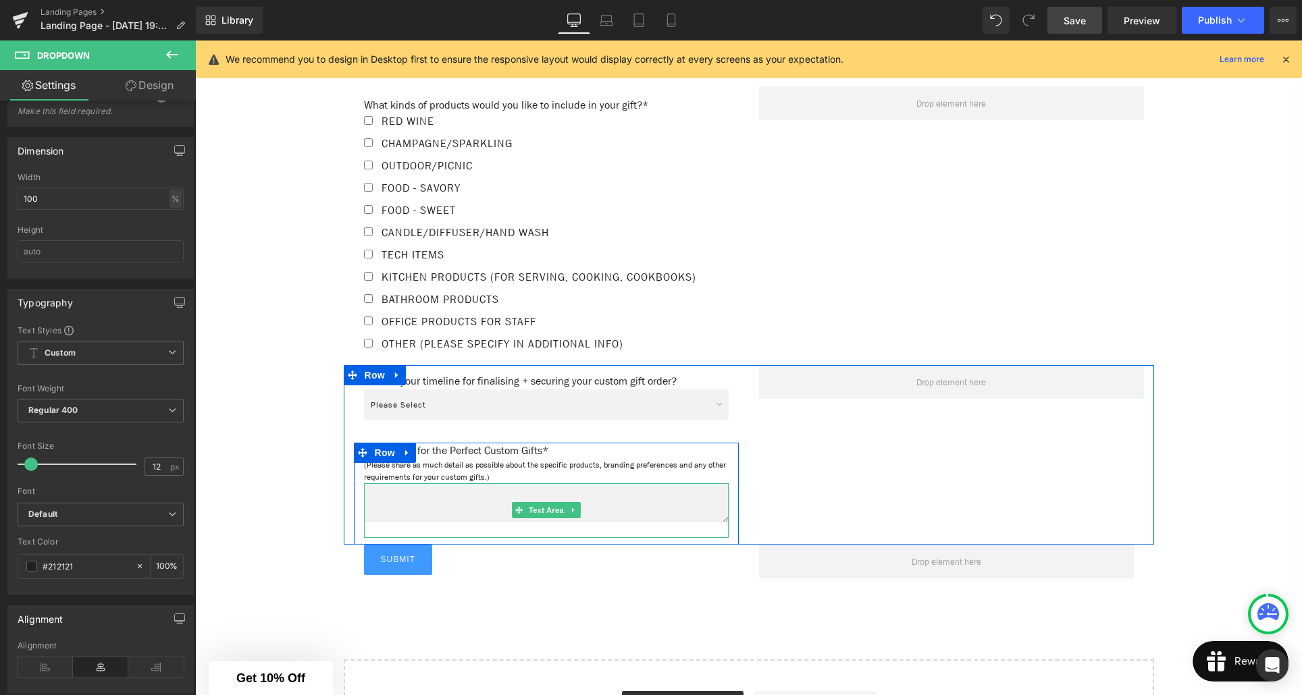
click at [475, 514] on textarea at bounding box center [546, 502] width 365 height 39
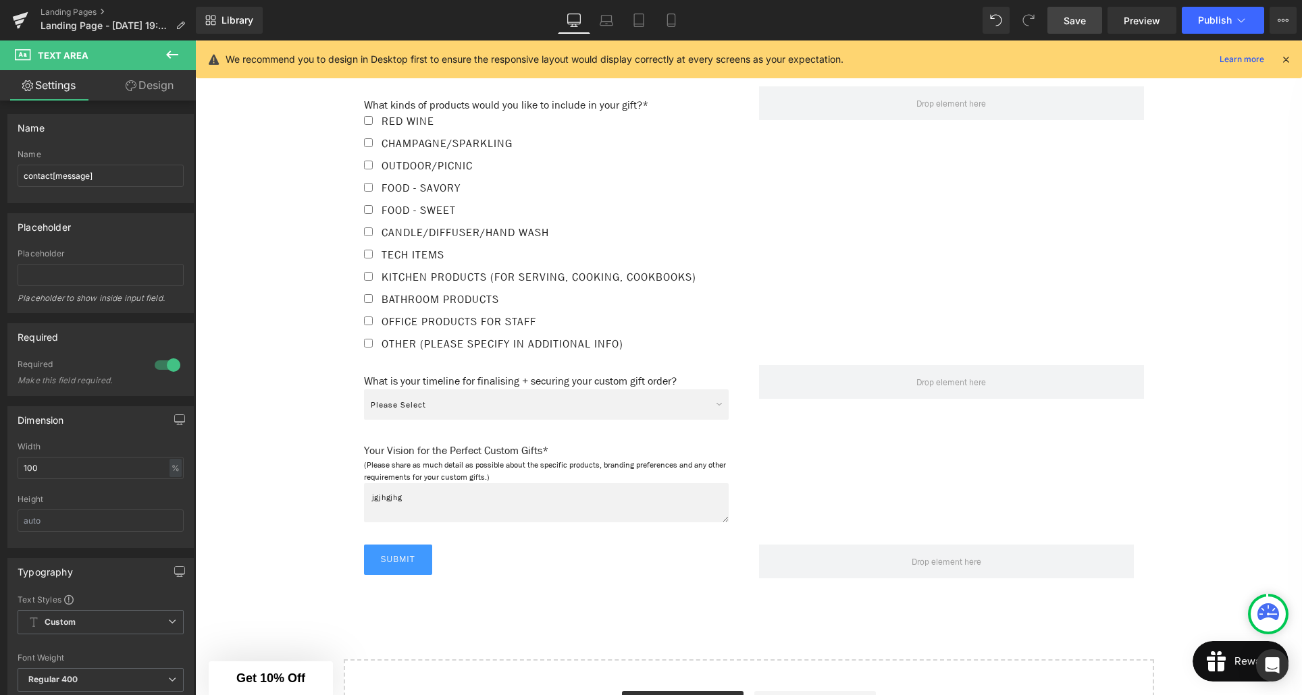
click at [516, 581] on div "Submit Submit Button Row" at bounding box center [749, 565] width 790 height 41
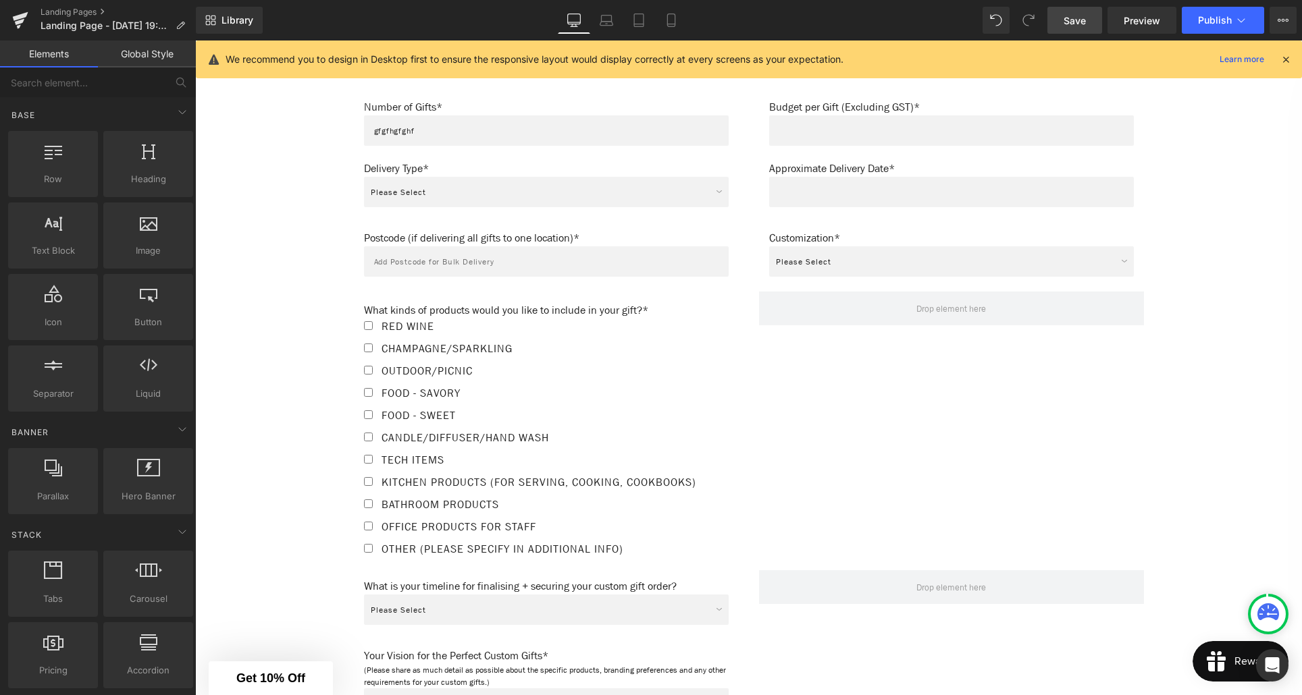
scroll to position [996, 0]
drag, startPoint x: 488, startPoint y: 325, endPoint x: 473, endPoint y: 323, distance: 14.9
click at [488, 325] on label "Red Wine" at bounding box center [546, 327] width 365 height 22
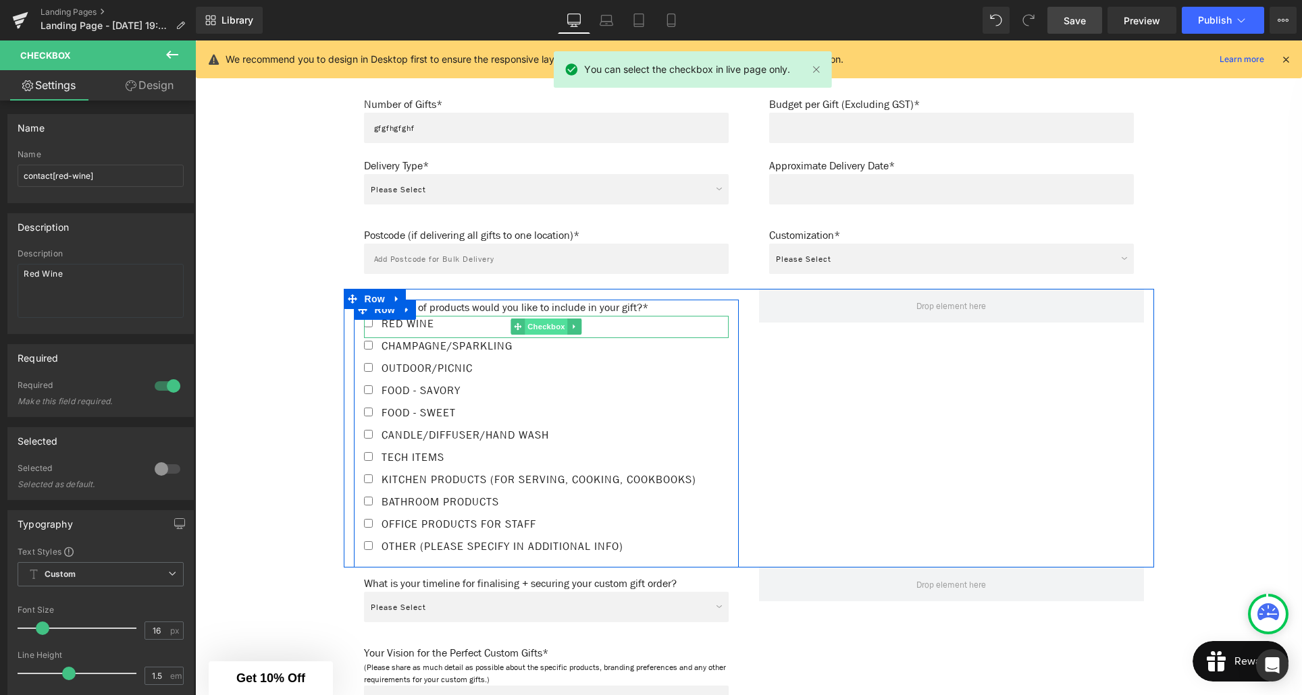
click at [543, 323] on span "Checkbox" at bounding box center [546, 327] width 43 height 16
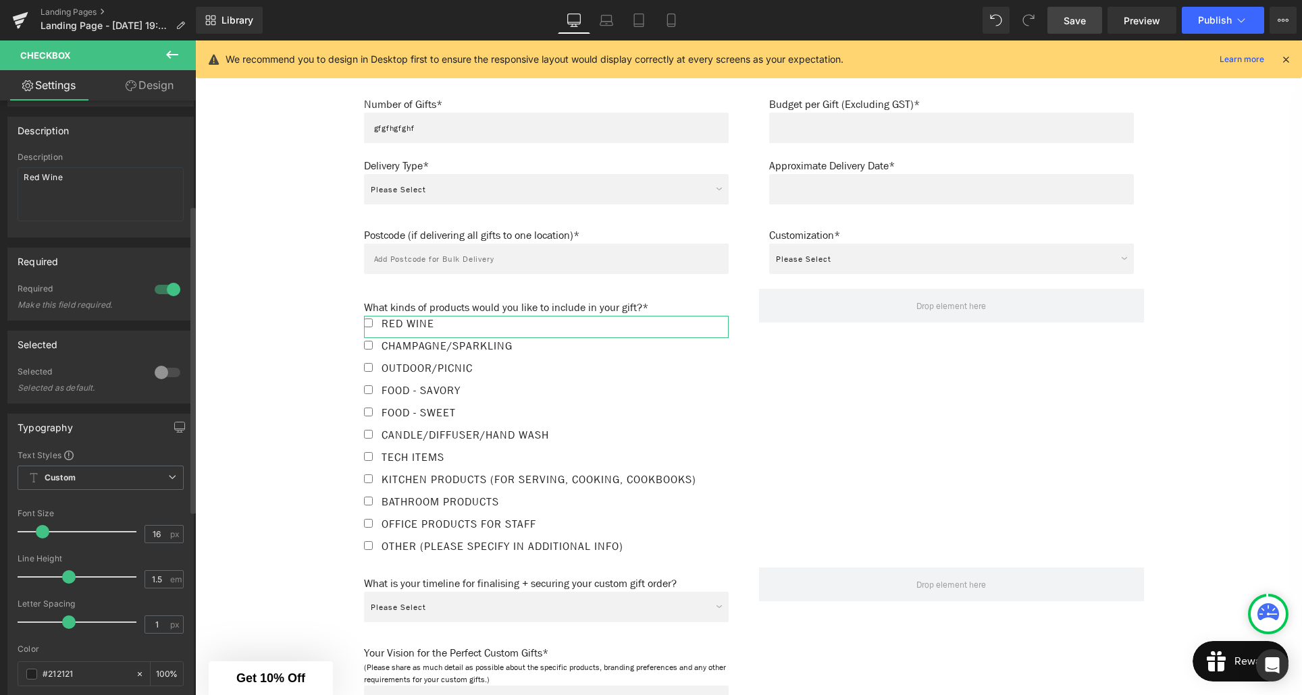
scroll to position [0, 0]
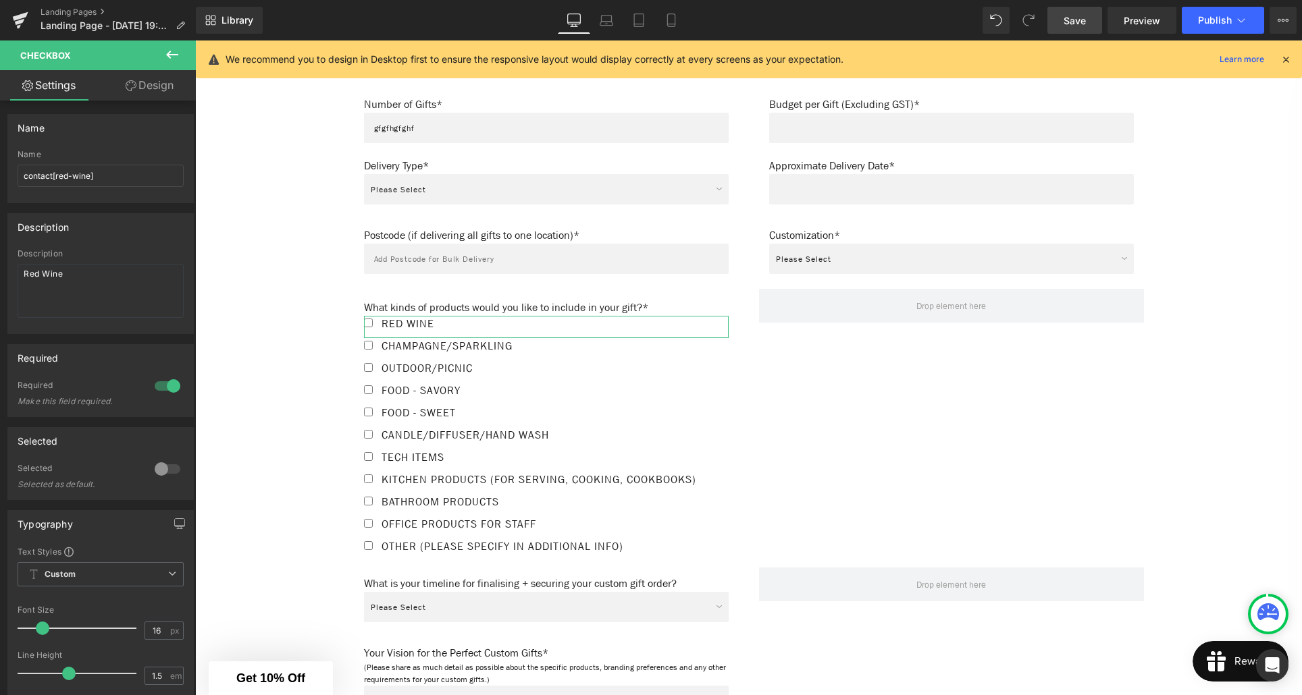
click at [161, 93] on link "Design" at bounding box center [150, 85] width 98 height 30
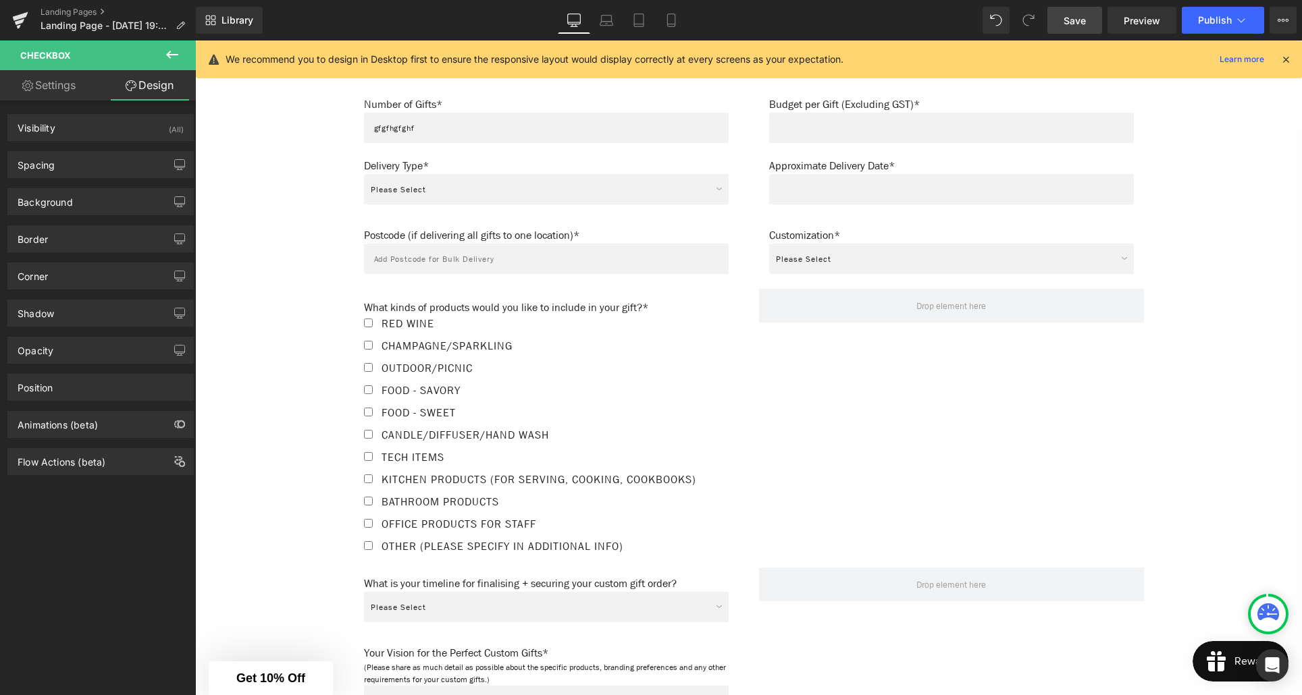
click at [1088, 28] on link "Save" at bounding box center [1074, 20] width 55 height 27
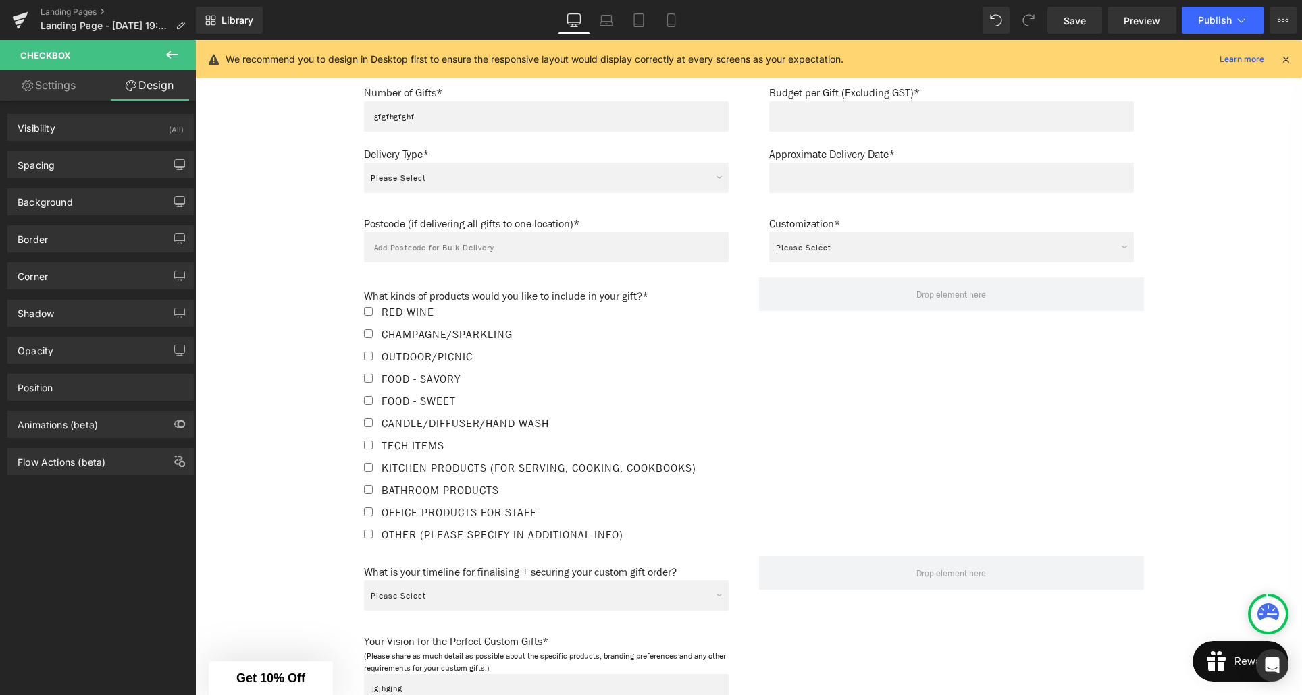
scroll to position [1085, 0]
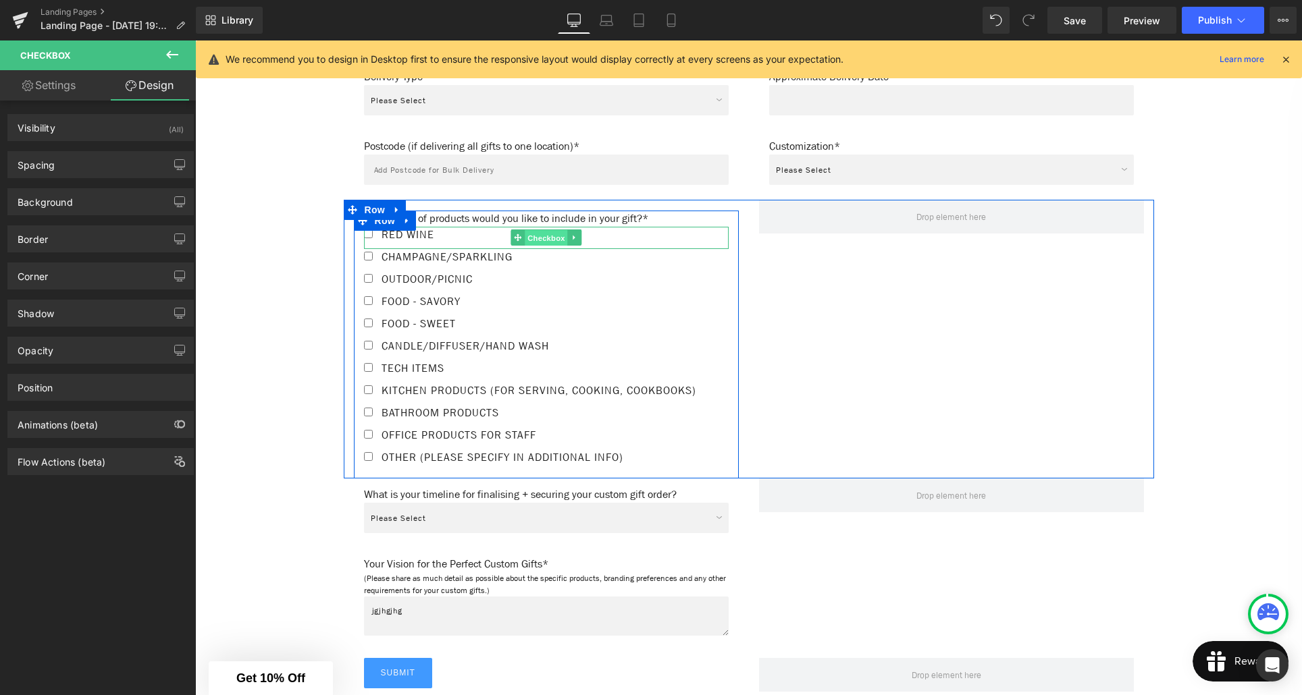
click at [547, 237] on span "Checkbox" at bounding box center [546, 238] width 43 height 16
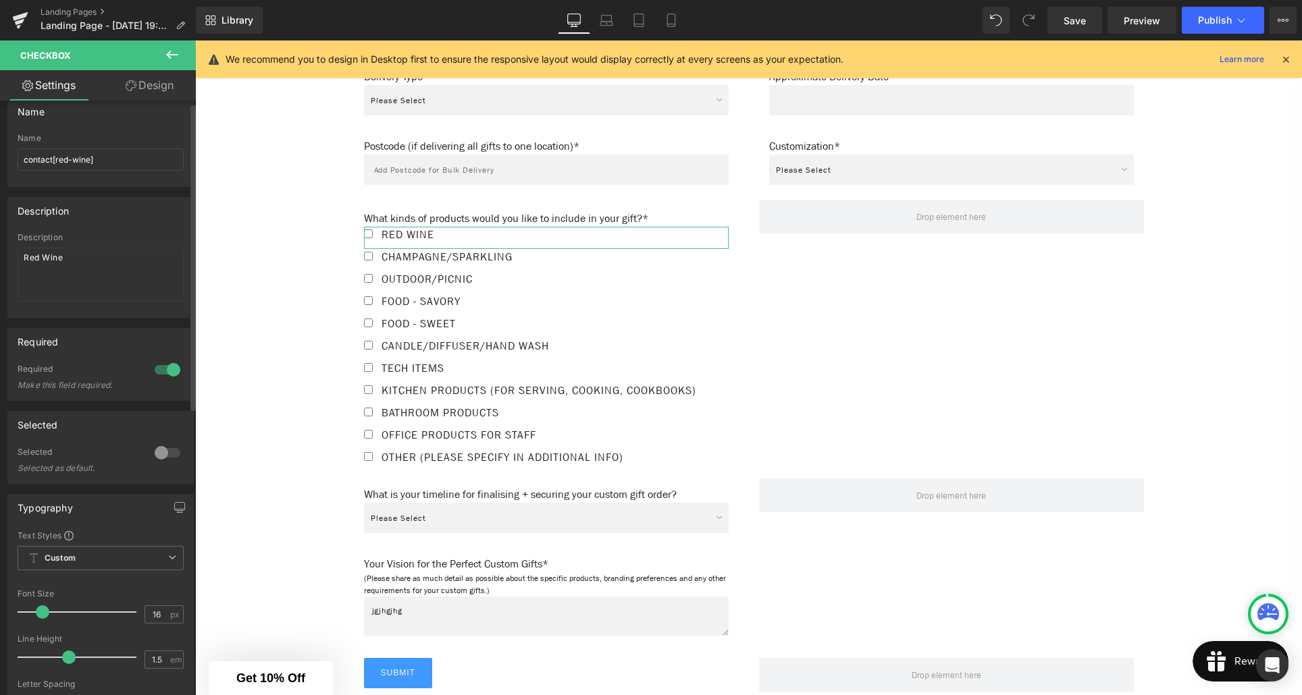
scroll to position [0, 0]
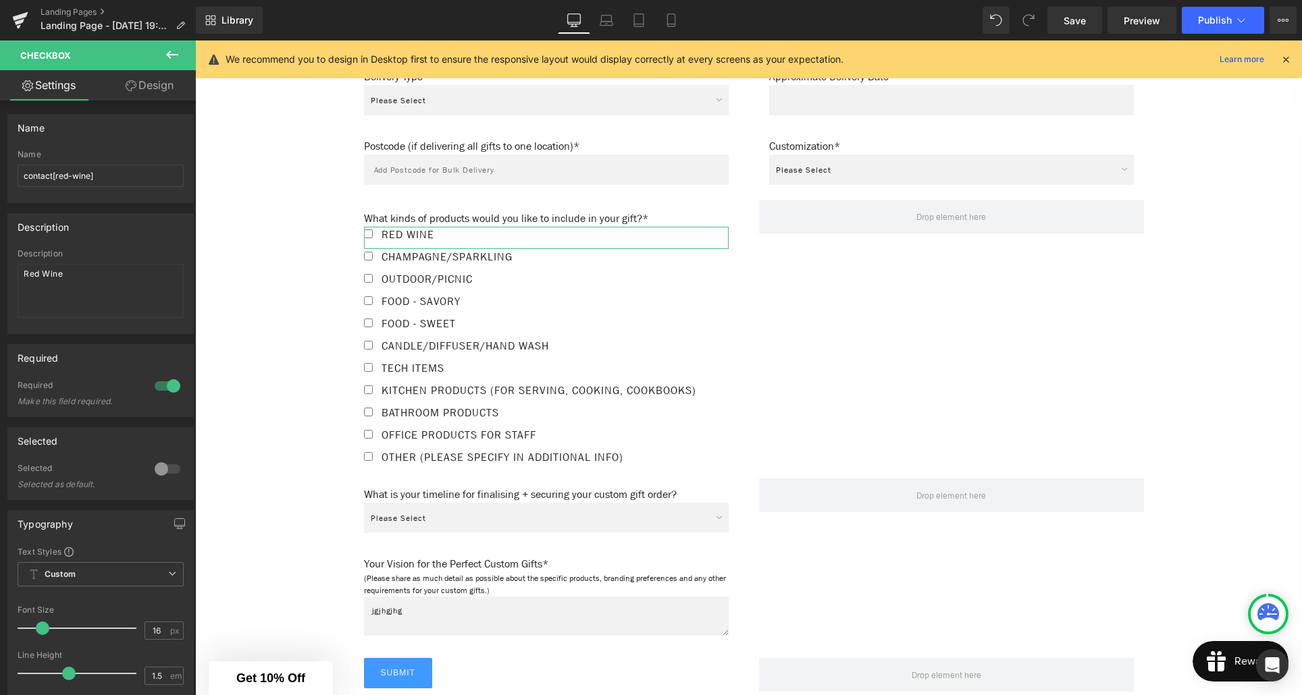
click at [163, 93] on link "Design" at bounding box center [150, 85] width 98 height 30
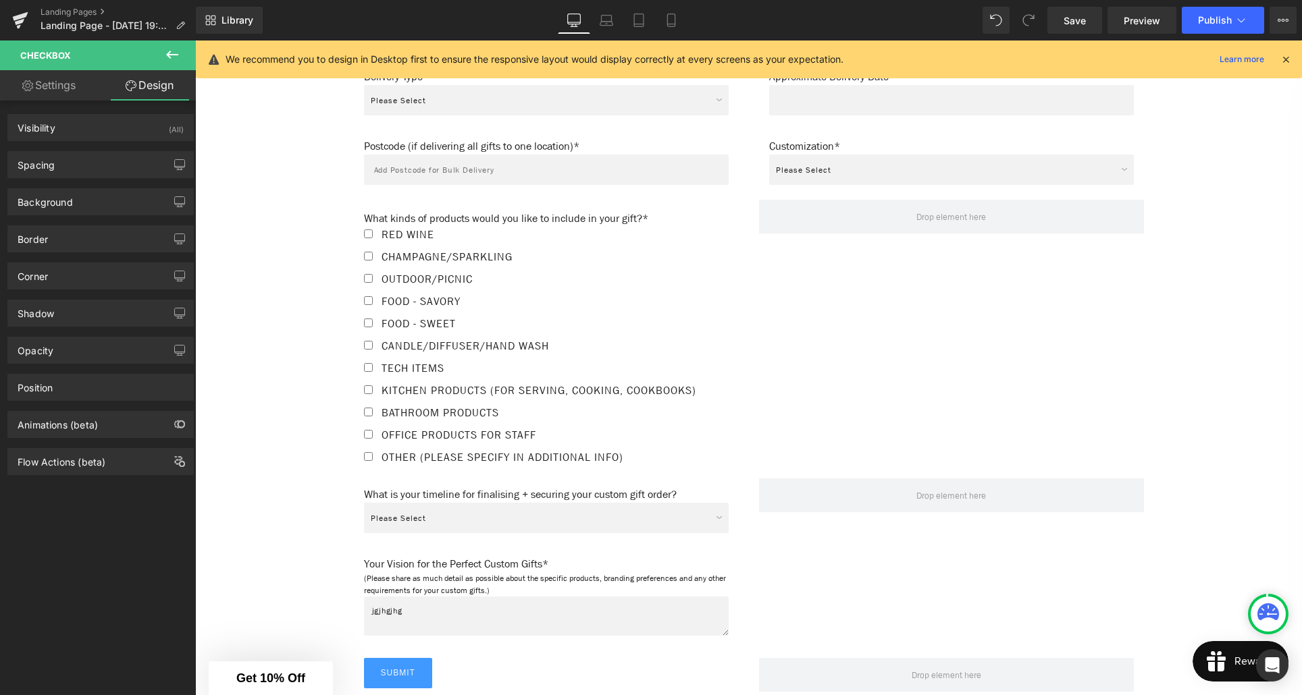
click at [169, 55] on icon at bounding box center [172, 55] width 16 height 16
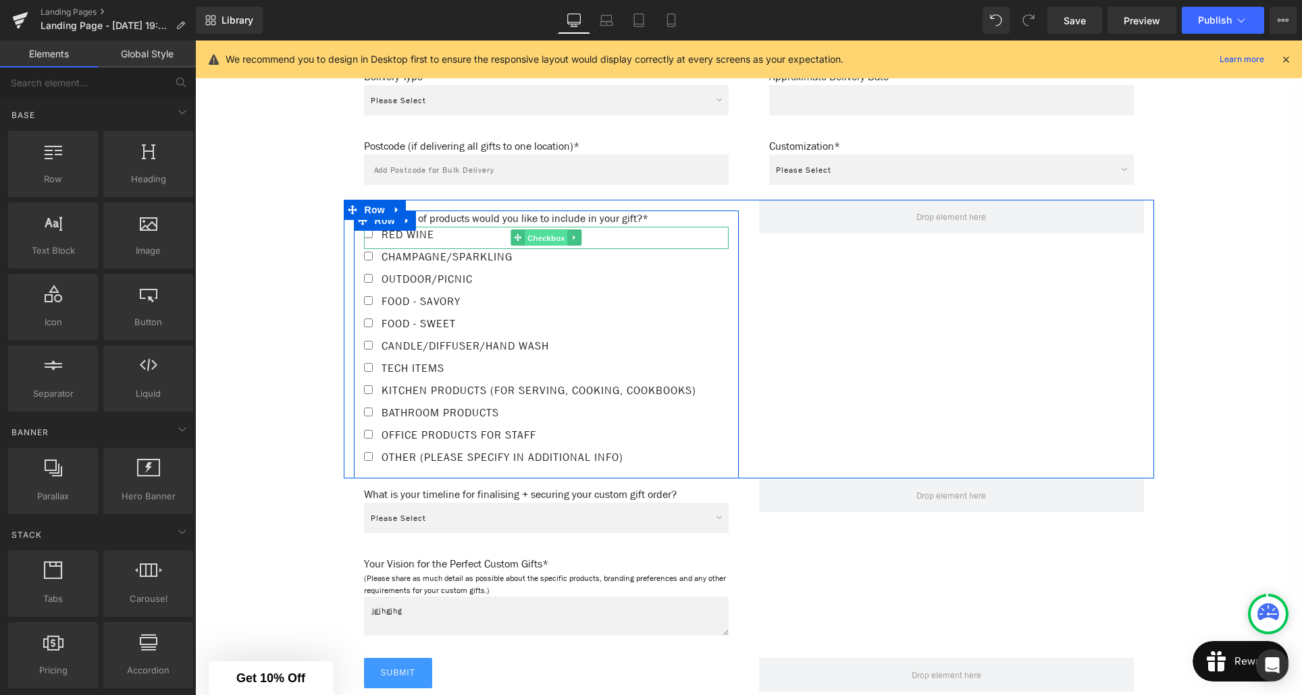
click at [539, 235] on span "Checkbox" at bounding box center [546, 238] width 43 height 16
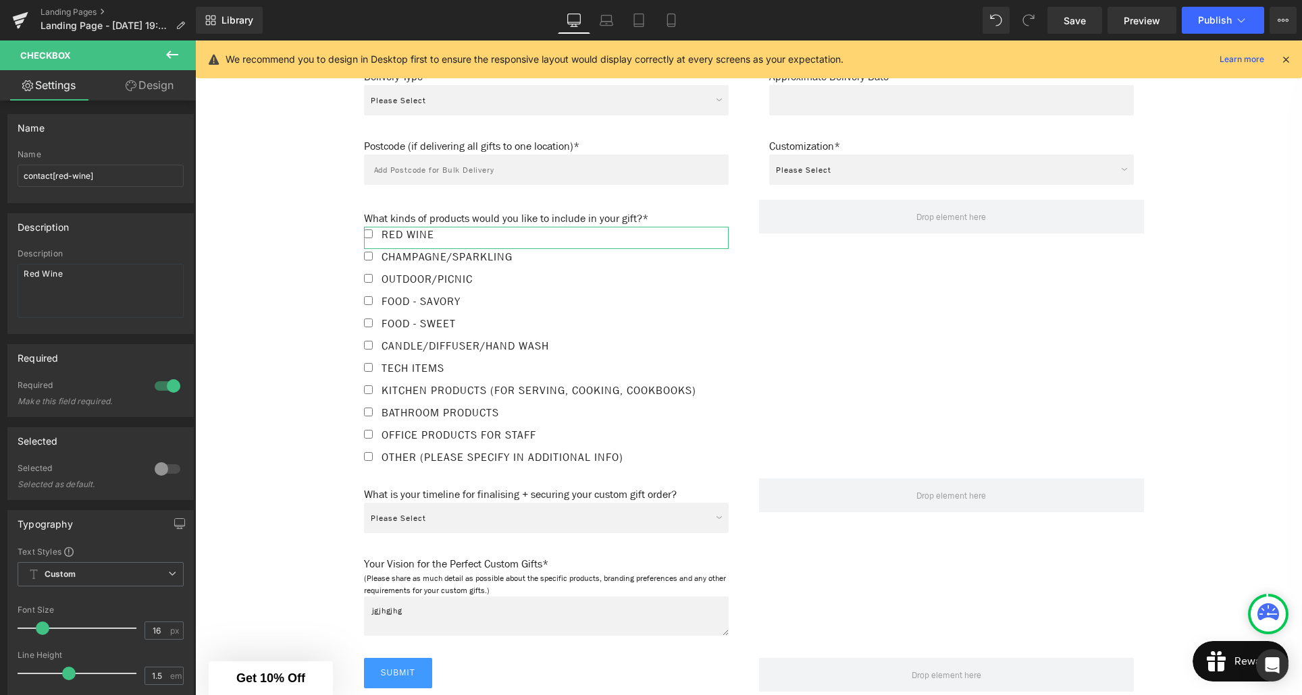
click at [151, 91] on link "Design" at bounding box center [150, 85] width 98 height 30
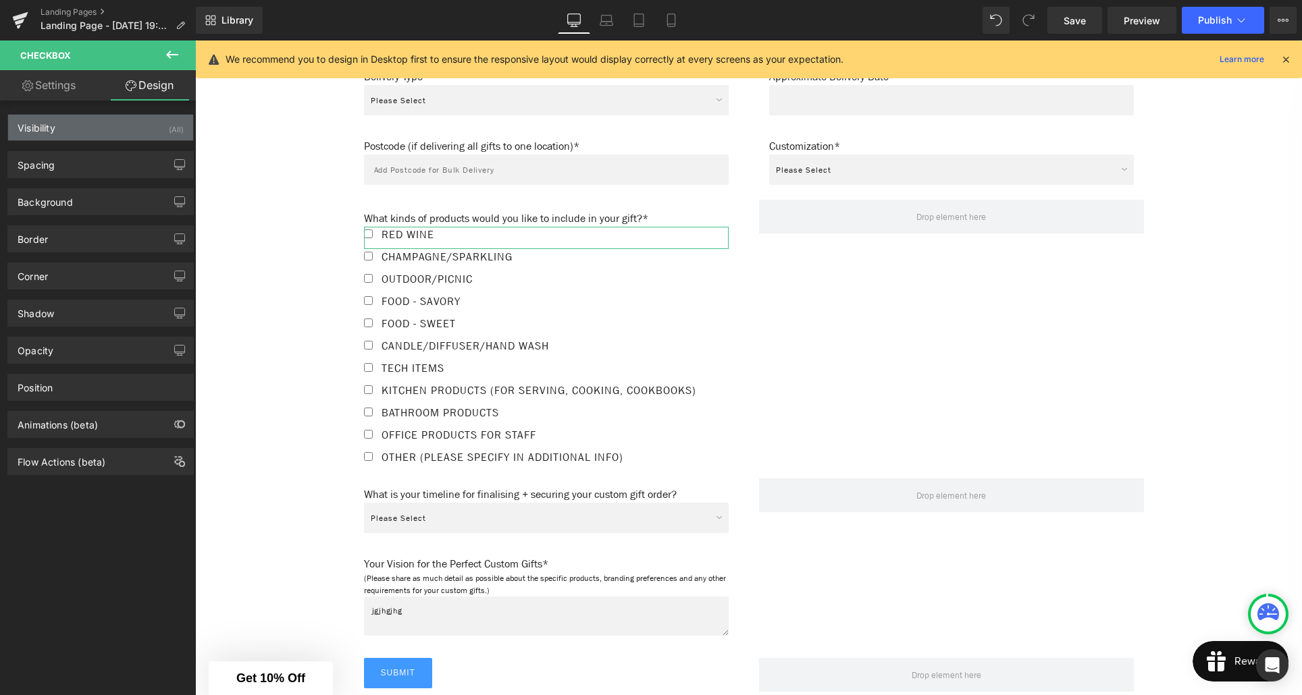
click at [73, 130] on div "Visibility (All)" at bounding box center [100, 128] width 185 height 26
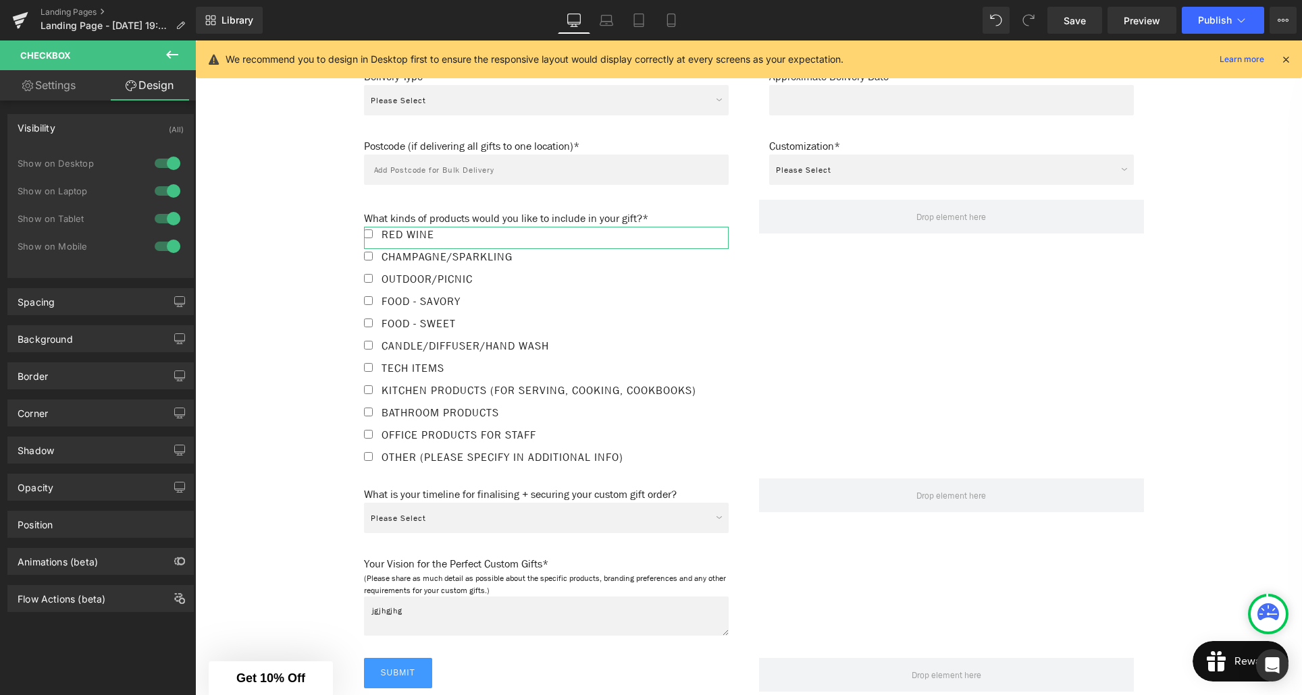
click at [61, 125] on div "Visibility (All)" at bounding box center [100, 128] width 185 height 26
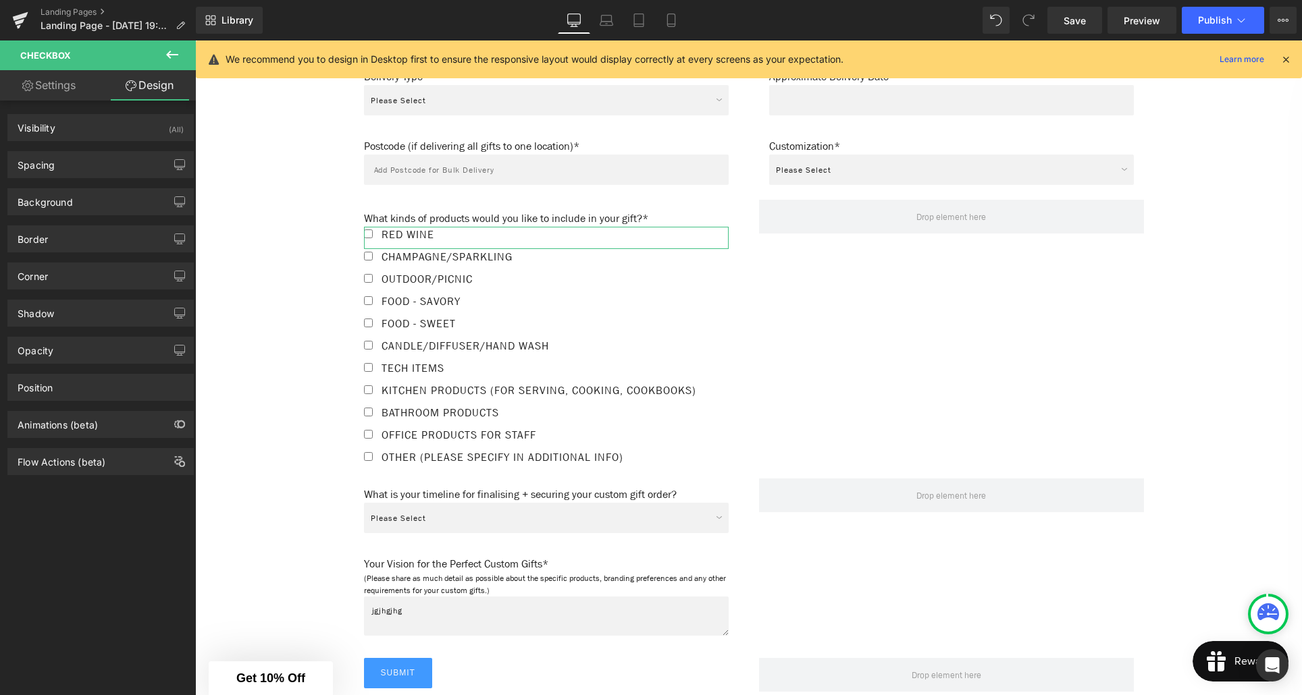
click at [62, 88] on link "Settings" at bounding box center [49, 85] width 98 height 30
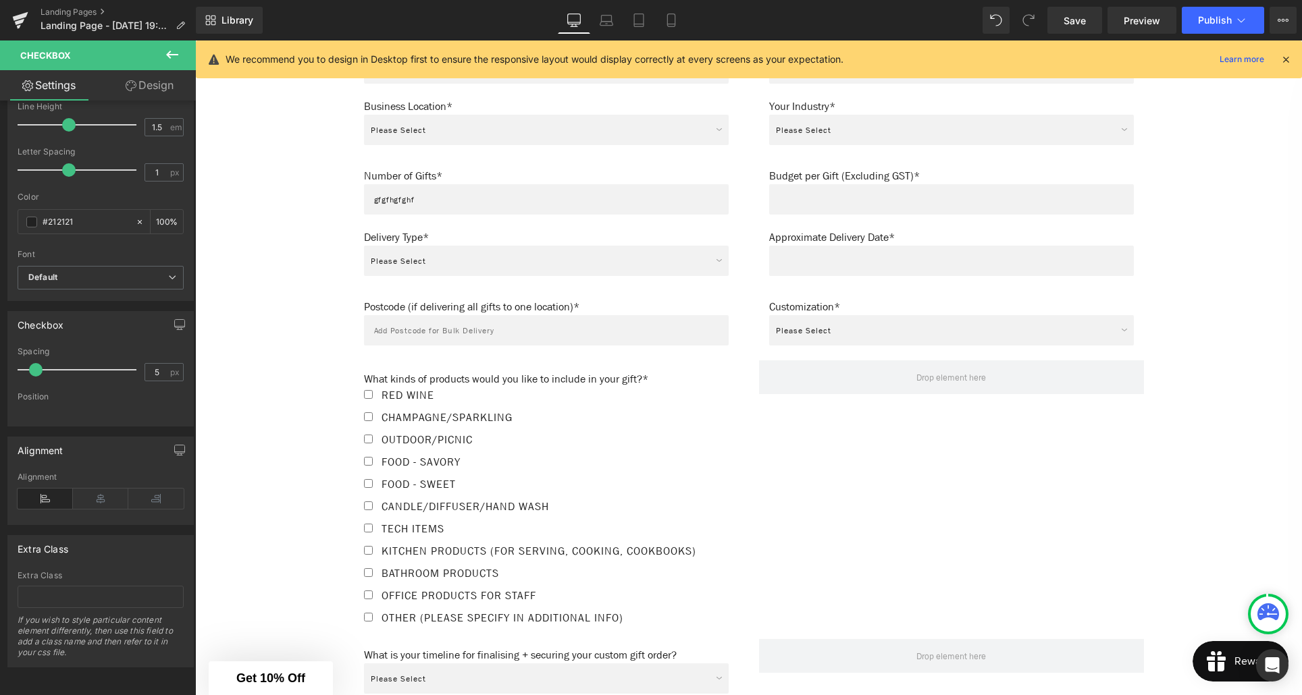
scroll to position [927, 0]
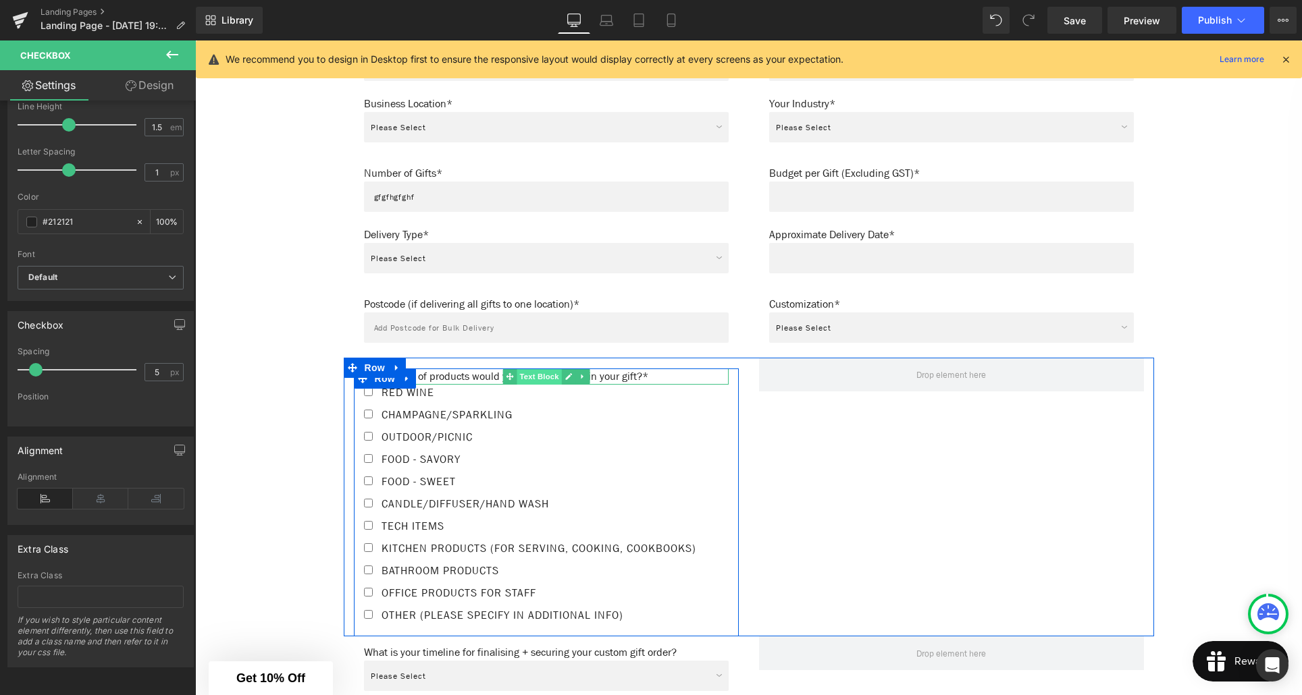
click at [519, 379] on span "Text Block" at bounding box center [539, 377] width 45 height 16
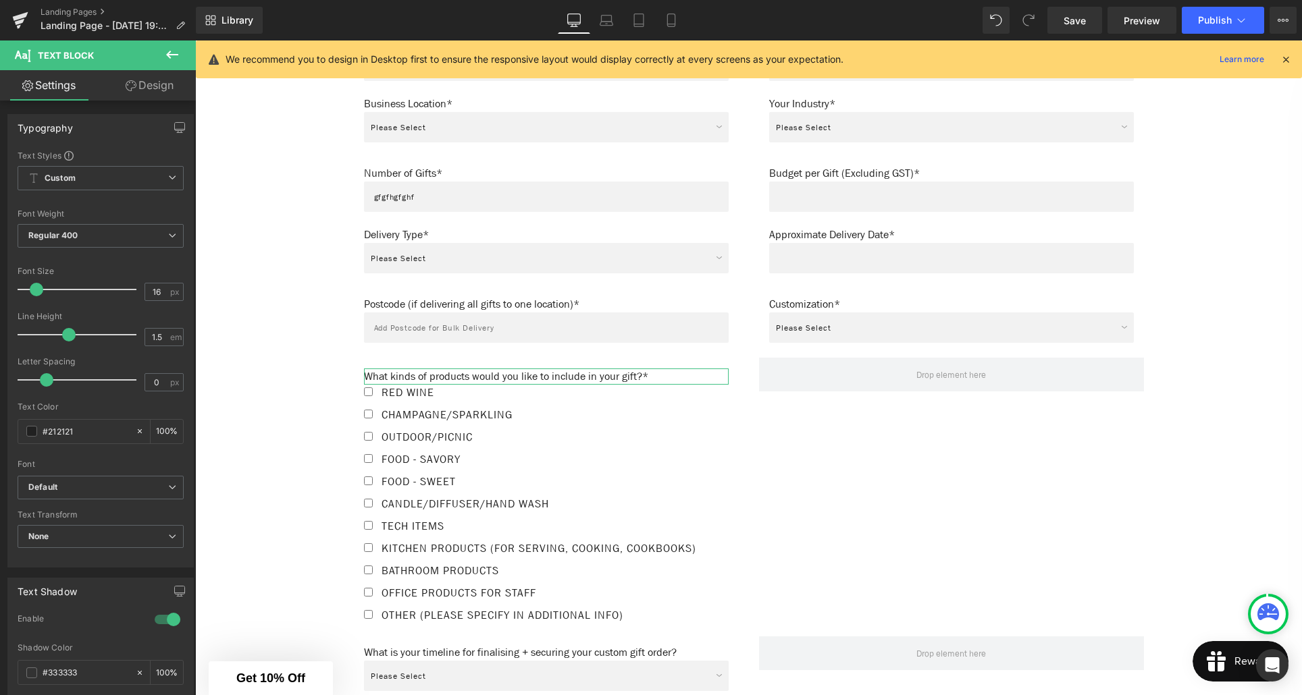
click at [149, 86] on link "Design" at bounding box center [150, 85] width 98 height 30
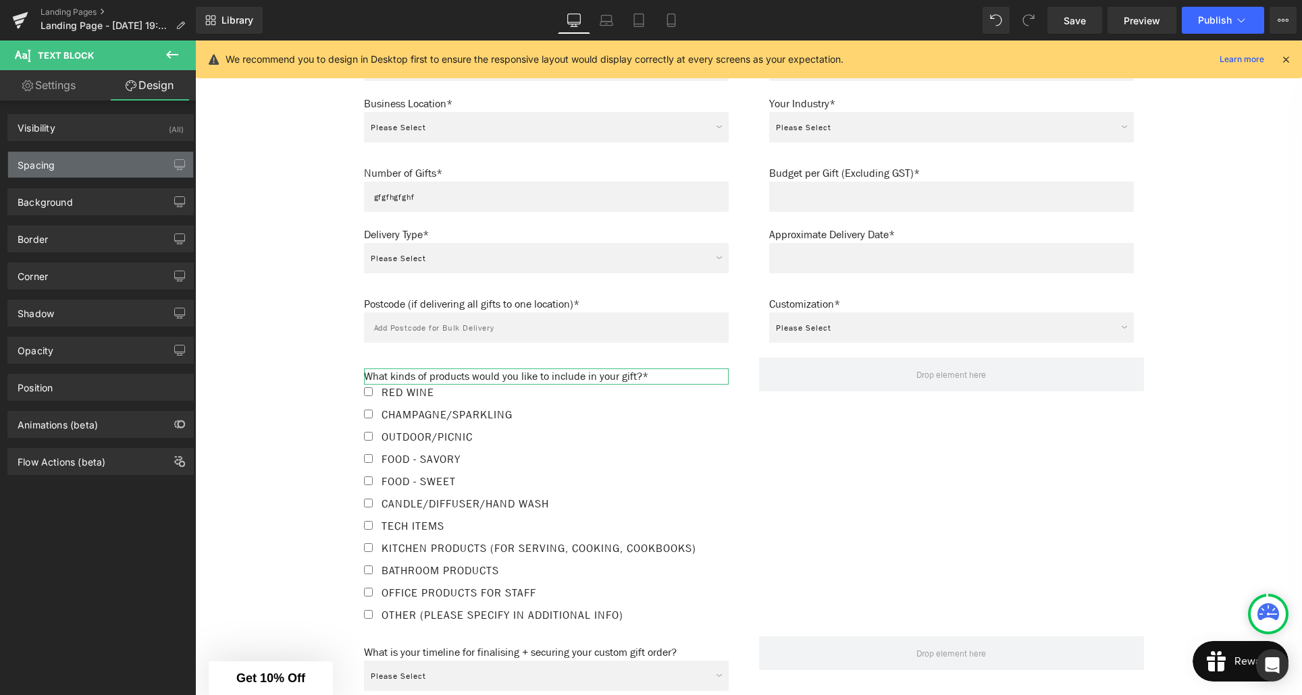
click at [78, 165] on div "Spacing" at bounding box center [100, 165] width 185 height 26
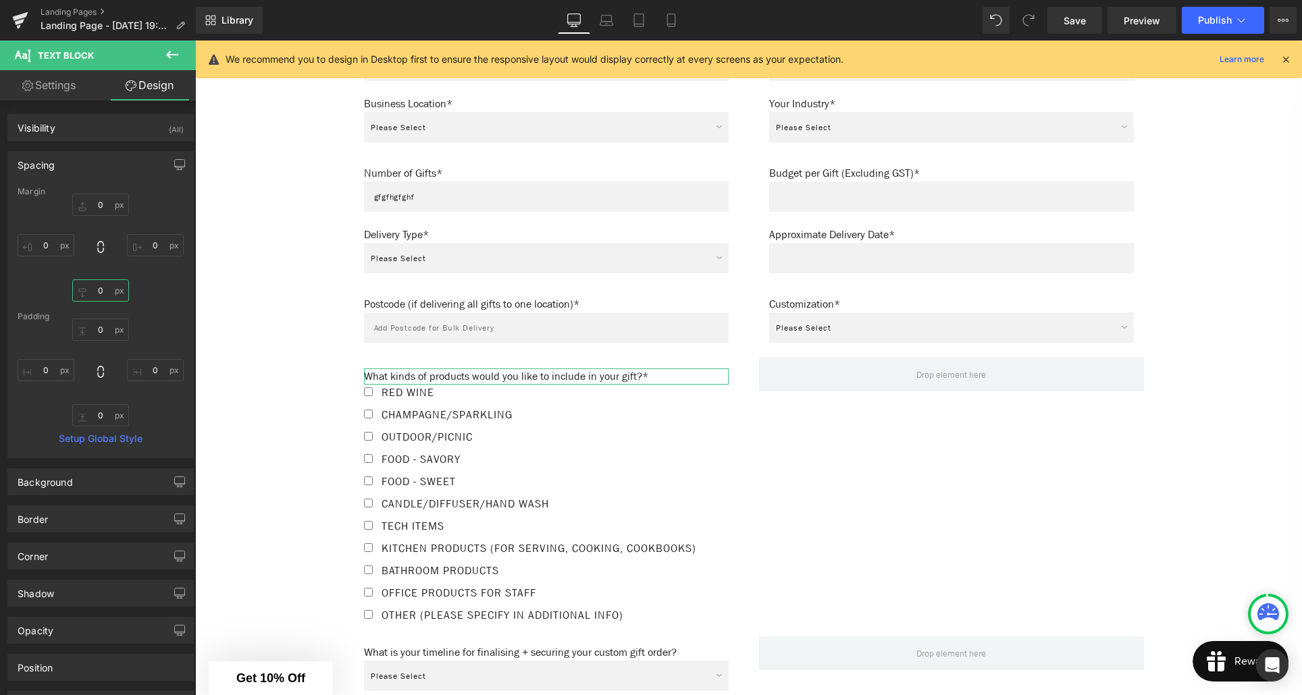
drag, startPoint x: 97, startPoint y: 291, endPoint x: 99, endPoint y: 303, distance: 12.5
click at [97, 291] on input "0" at bounding box center [100, 291] width 57 height 22
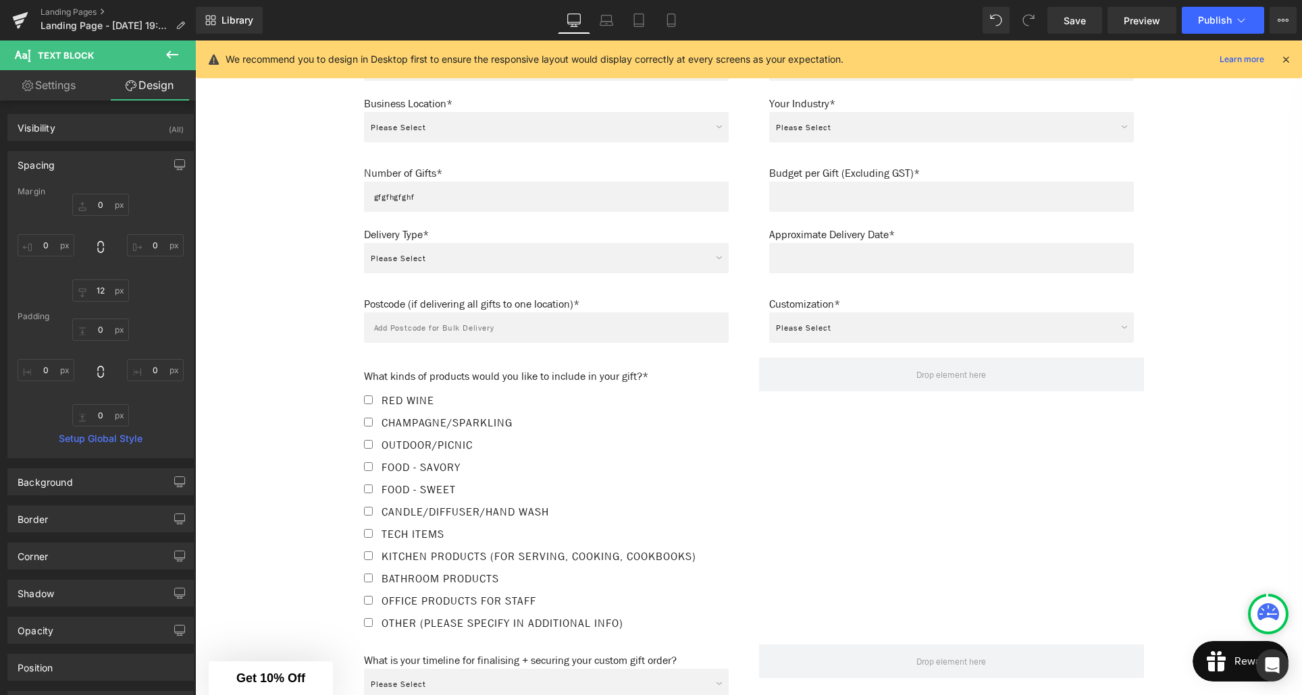
click at [295, 433] on div "Create Your Own Gift Heading This service is for 20+ customised gifts. Text Blo…" at bounding box center [748, 158] width 1107 height 1783
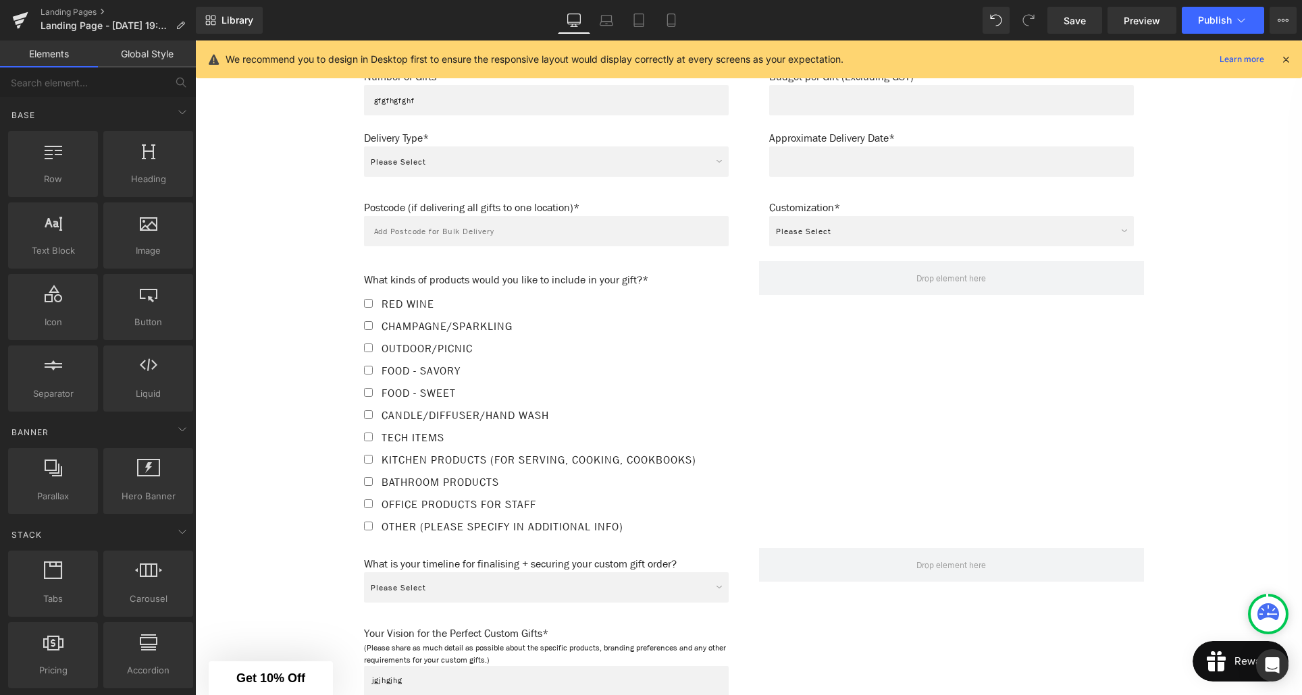
scroll to position [1023, 0]
click at [144, 61] on link "Global Style" at bounding box center [147, 54] width 98 height 27
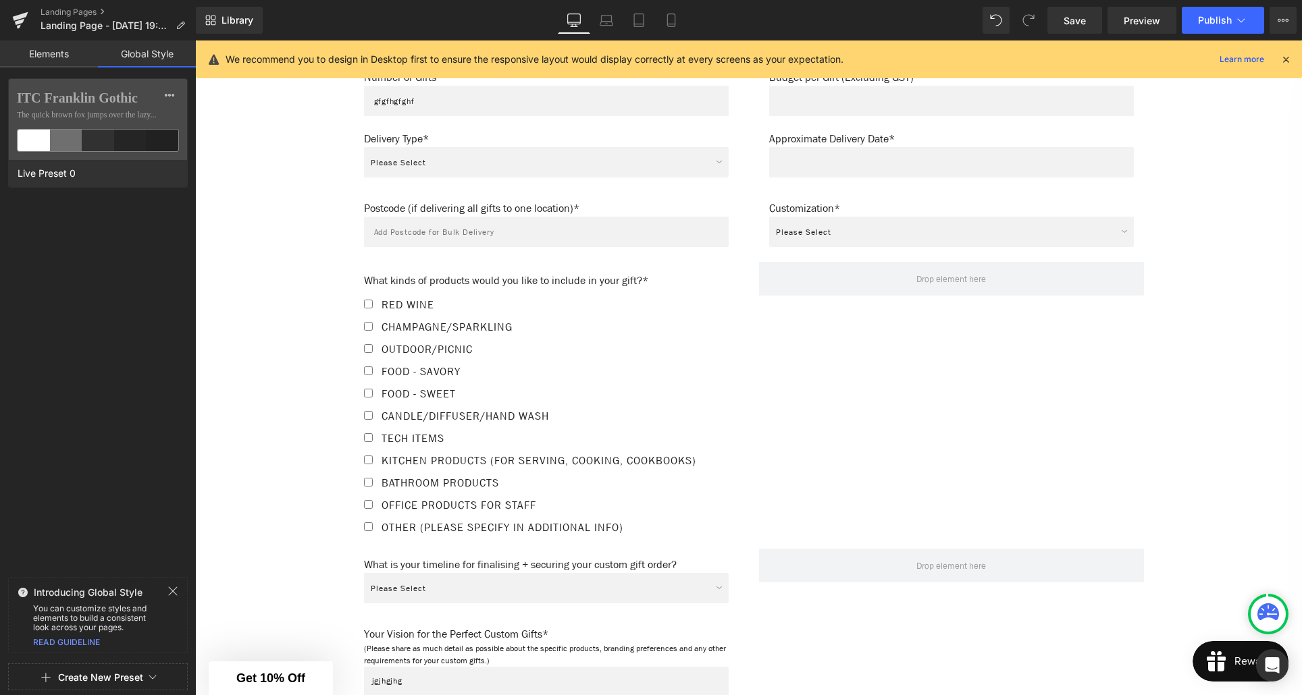
click at [63, 56] on link "Elements" at bounding box center [49, 54] width 98 height 27
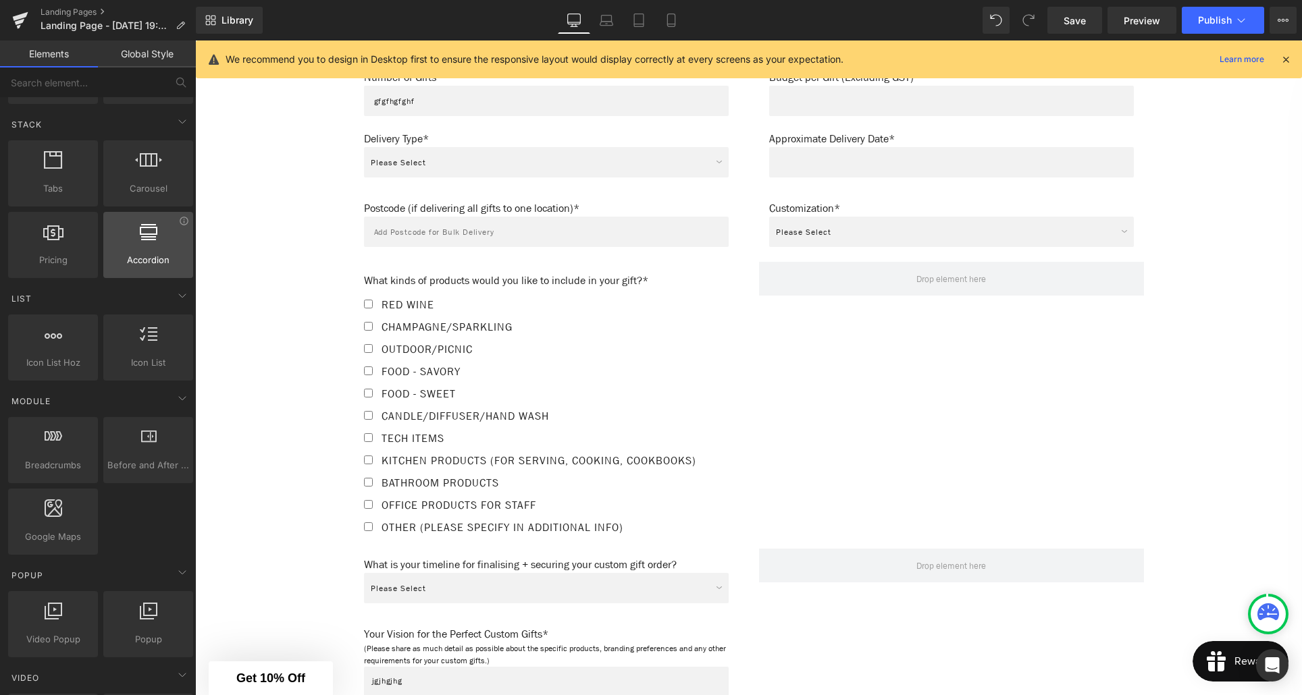
scroll to position [479, 0]
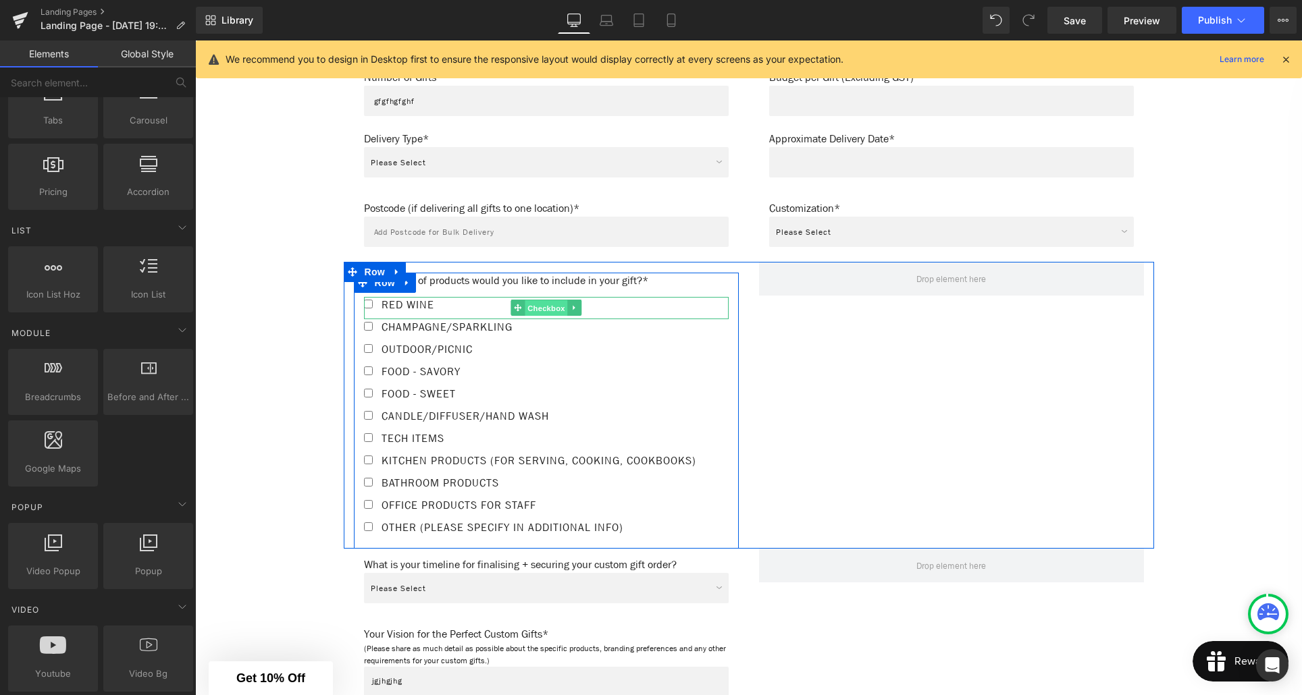
click at [538, 307] on span "Checkbox" at bounding box center [546, 308] width 43 height 16
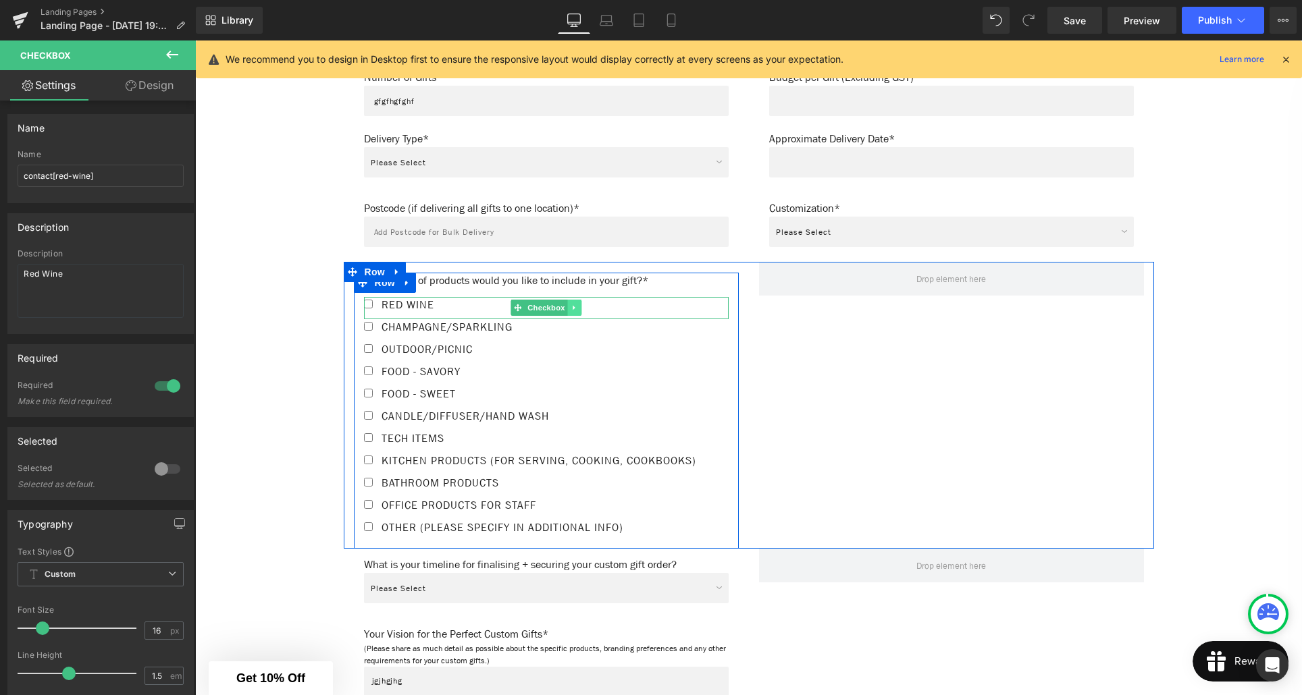
click at [577, 309] on icon at bounding box center [574, 308] width 7 height 8
click at [529, 309] on span "Checkbox" at bounding box center [546, 308] width 43 height 16
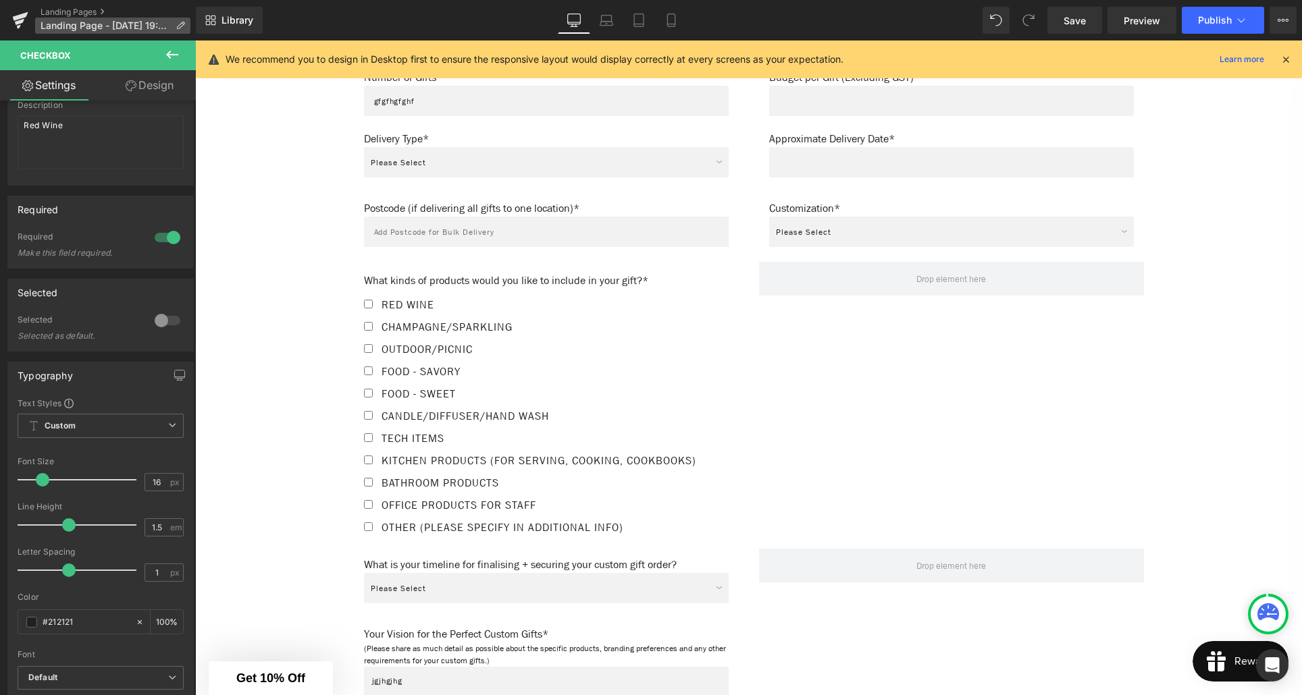
scroll to position [126, 0]
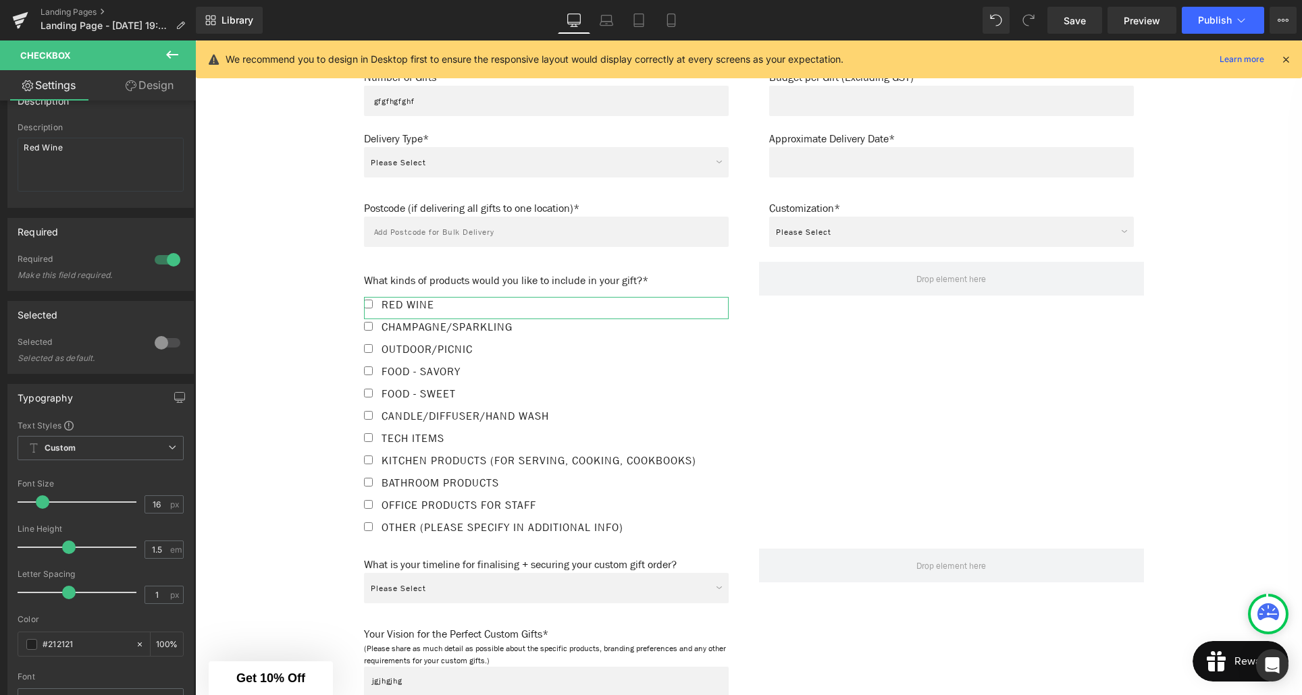
click at [164, 85] on link "Design" at bounding box center [150, 85] width 98 height 30
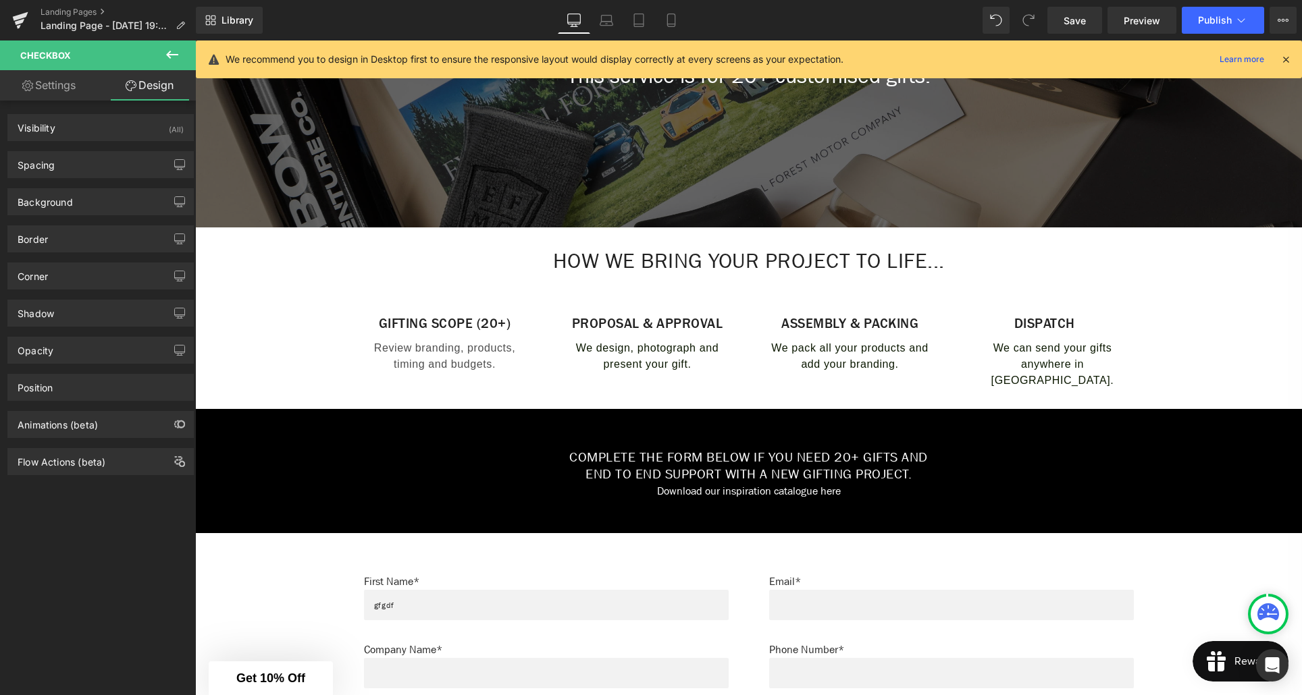
scroll to position [334, 0]
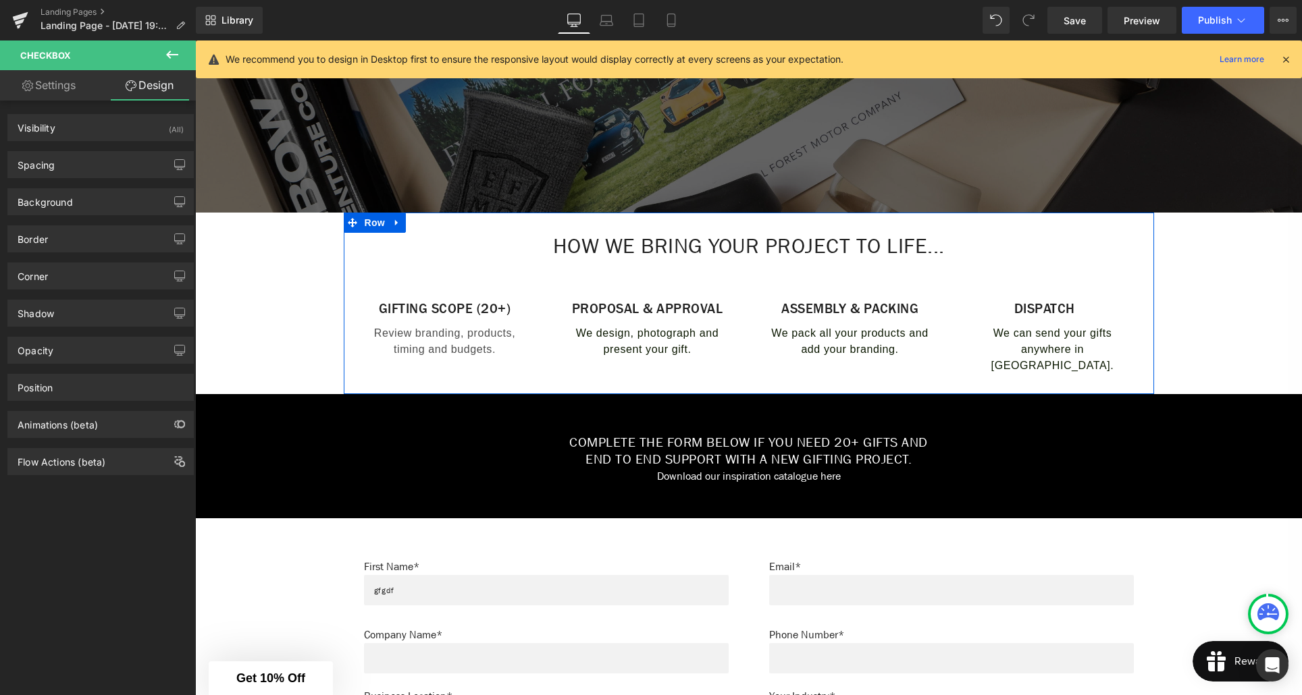
click at [504, 222] on div "How we bring your project to life... Heading Gifting Scope (20+) Heading Review…" at bounding box center [749, 304] width 810 height 182
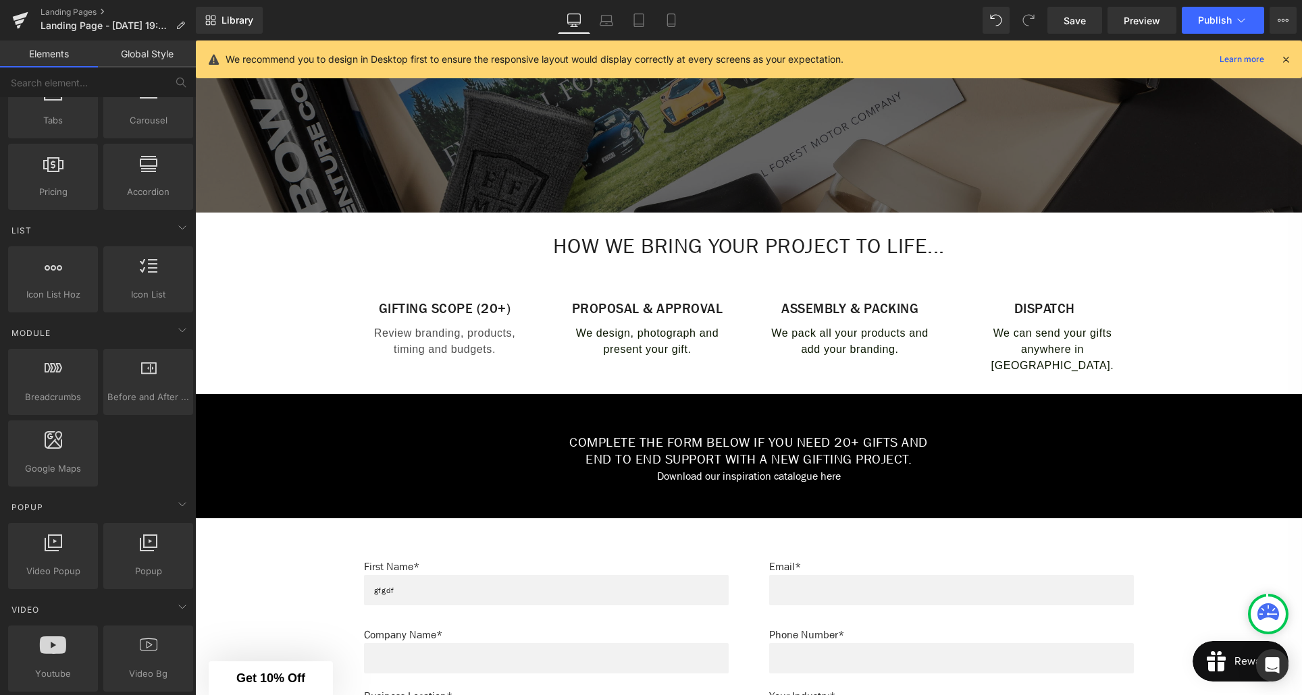
click at [373, 225] on span "Row" at bounding box center [374, 223] width 27 height 20
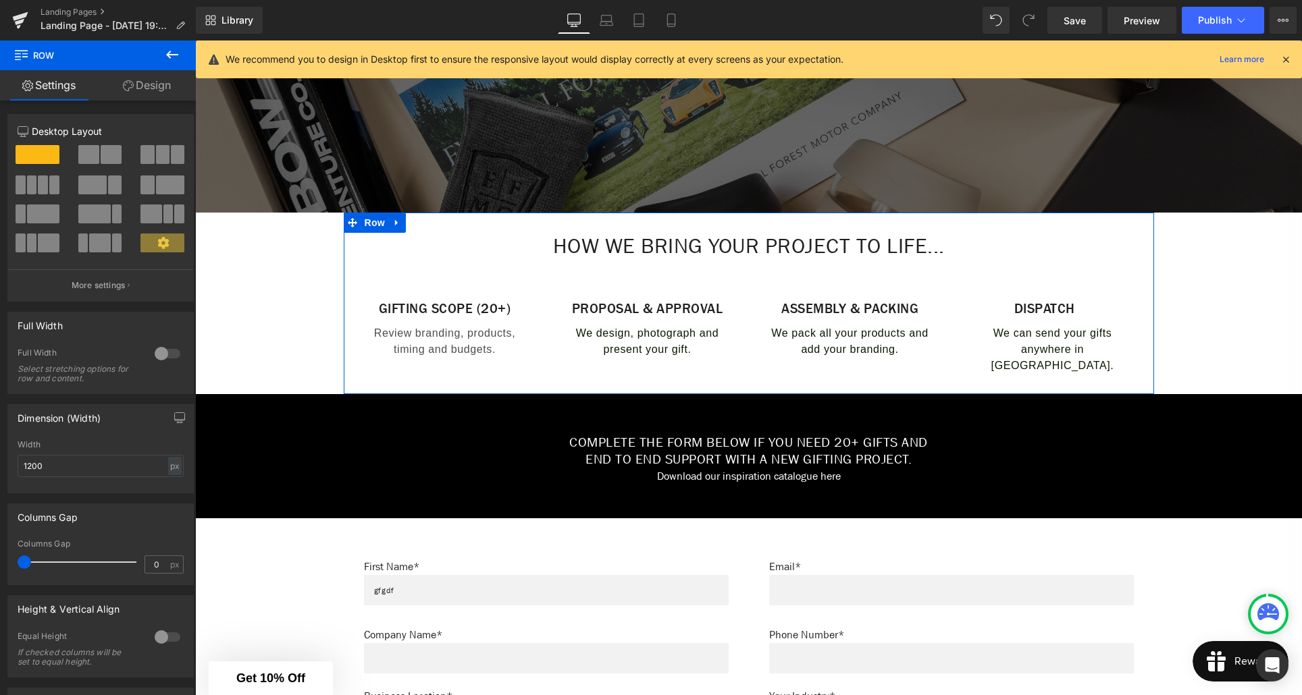
click at [185, 83] on link "Design" at bounding box center [147, 85] width 98 height 30
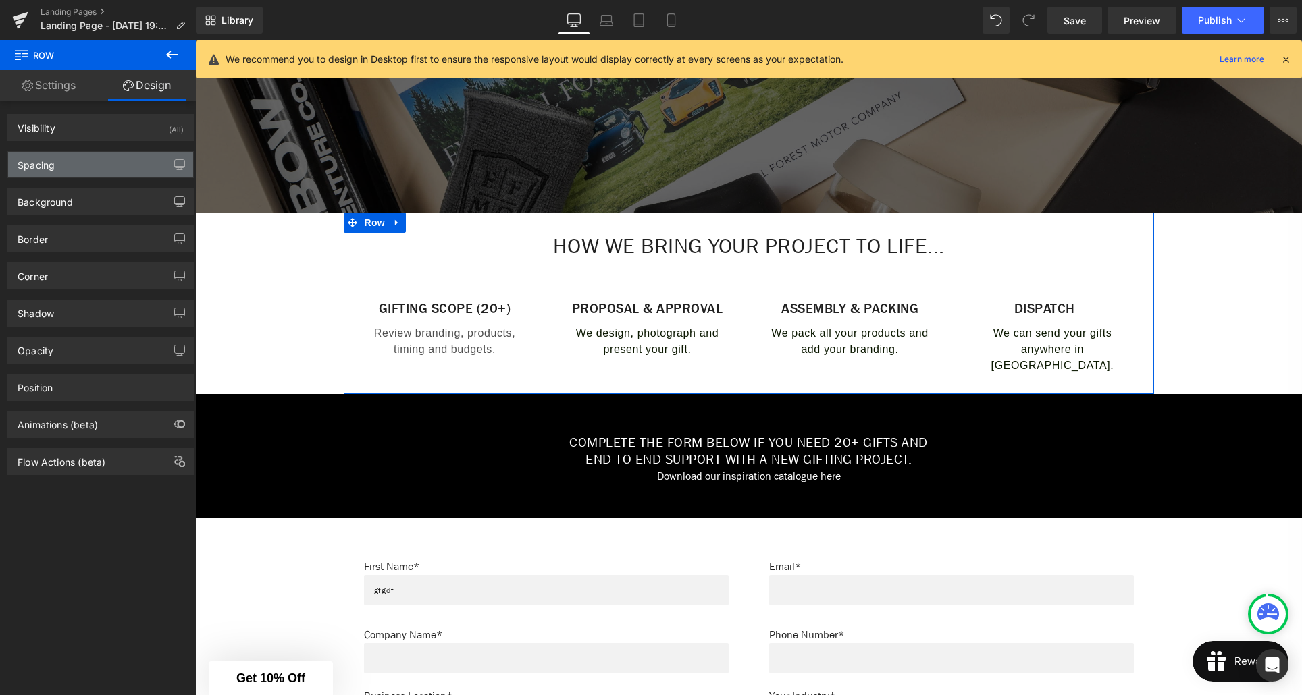
click at [84, 169] on div "Spacing" at bounding box center [100, 165] width 185 height 26
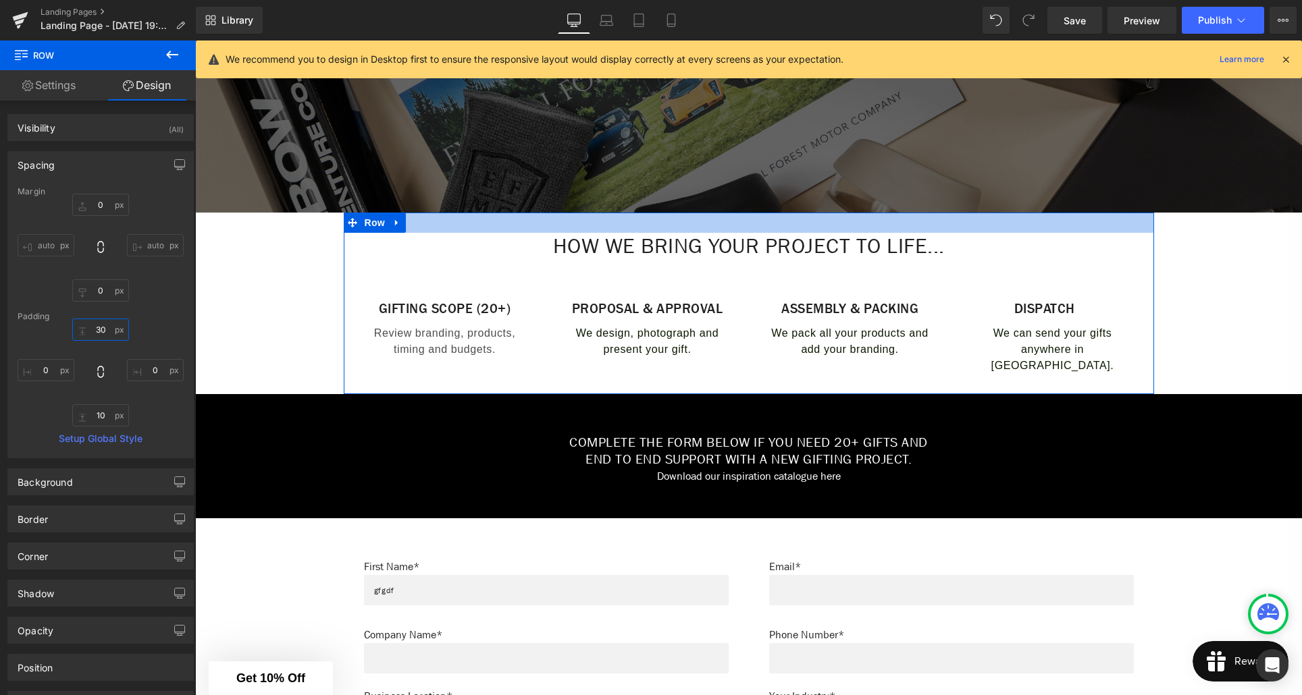
drag, startPoint x: 95, startPoint y: 327, endPoint x: 99, endPoint y: 334, distance: 7.3
click at [95, 327] on input "30" at bounding box center [100, 330] width 57 height 22
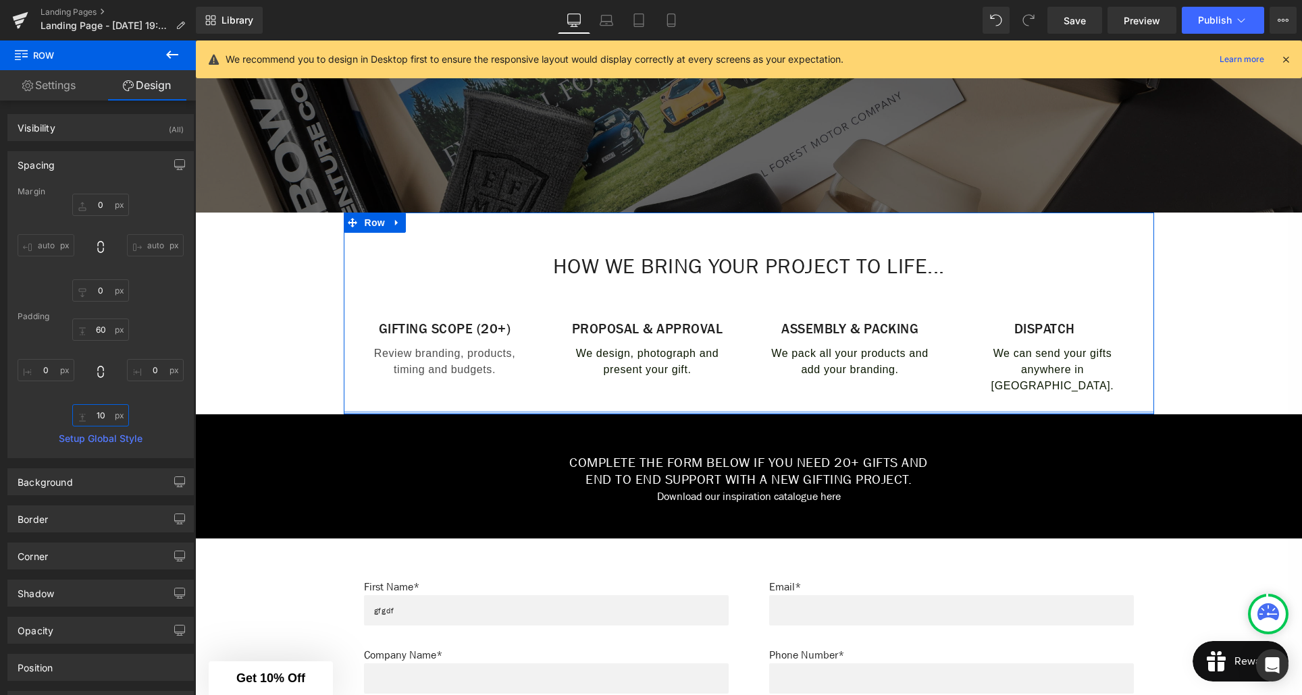
click at [96, 414] on input "10" at bounding box center [100, 415] width 57 height 22
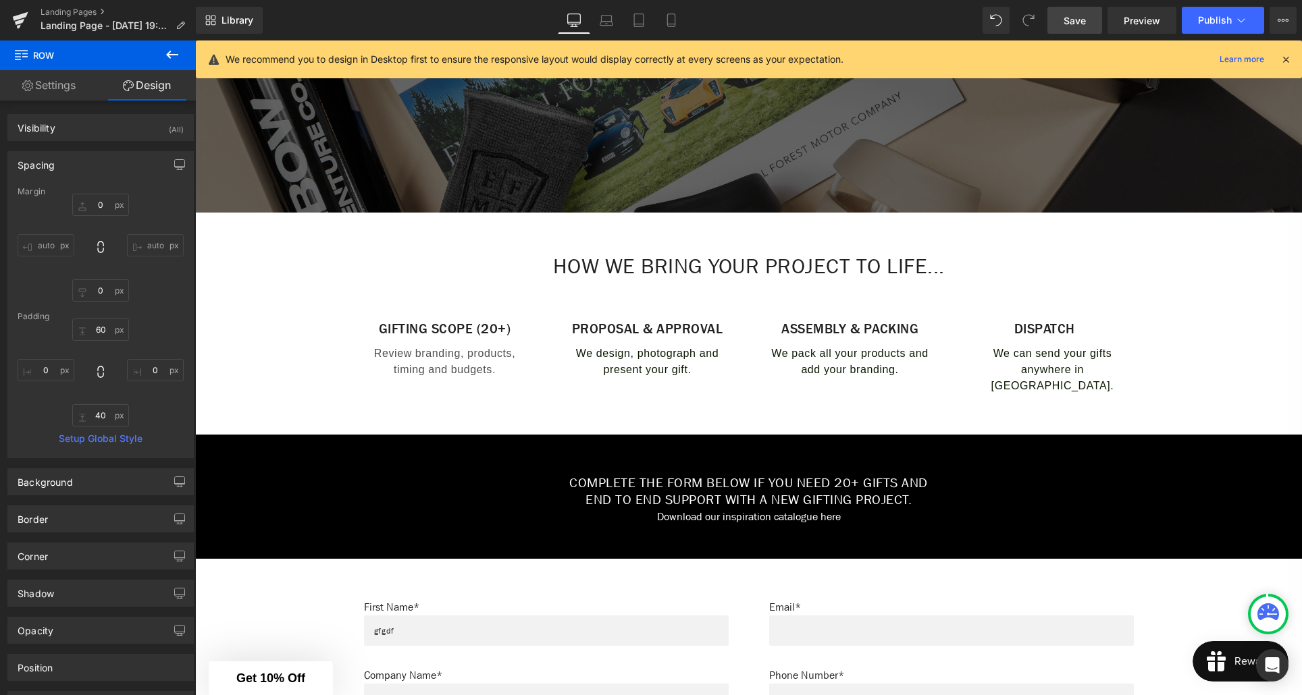
drag, startPoint x: 1065, startPoint y: 22, endPoint x: 538, endPoint y: 271, distance: 582.3
click at [1065, 22] on span "Save" at bounding box center [1074, 21] width 22 height 14
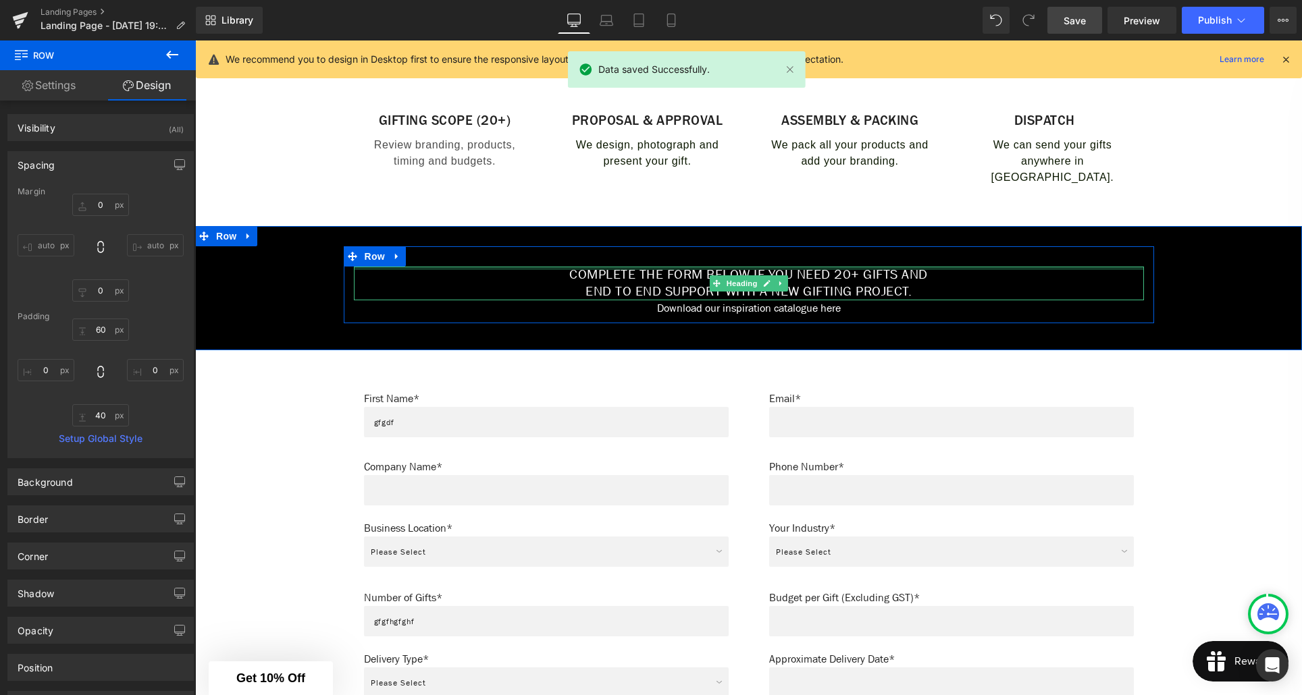
scroll to position [564, 0]
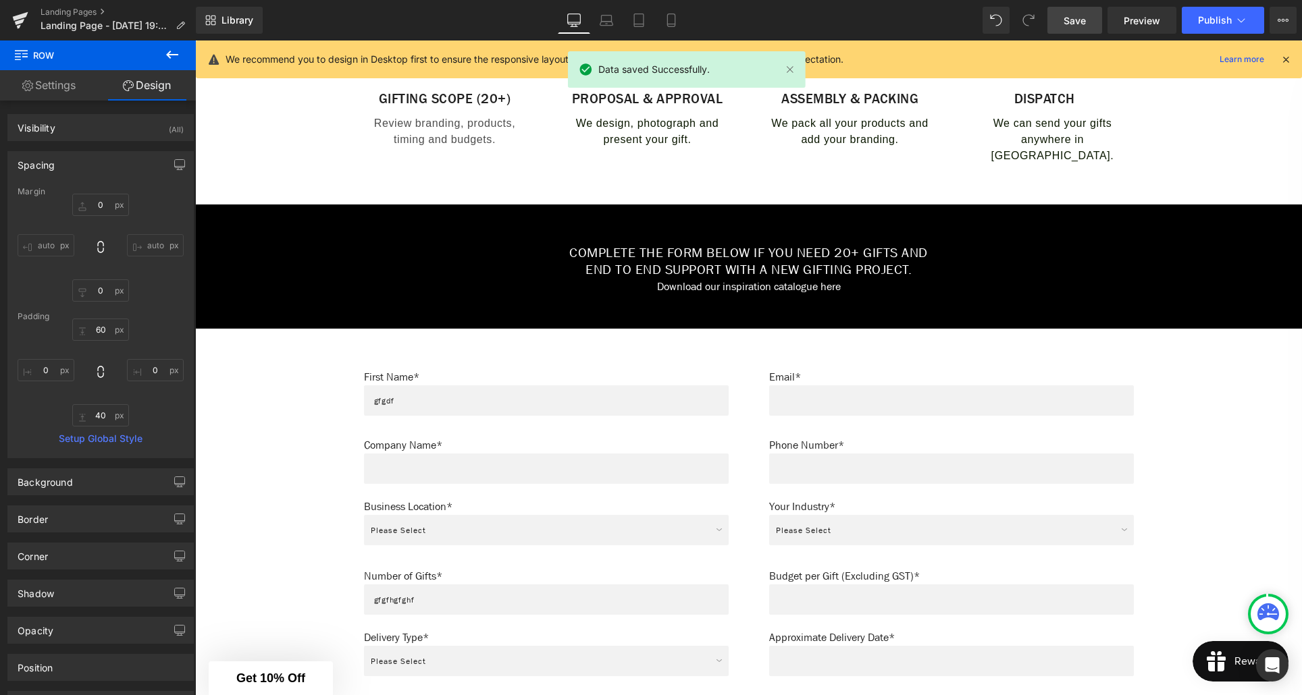
click at [745, 379] on div "First Name* Text Block gfgdf Text Field Row" at bounding box center [546, 386] width 405 height 74
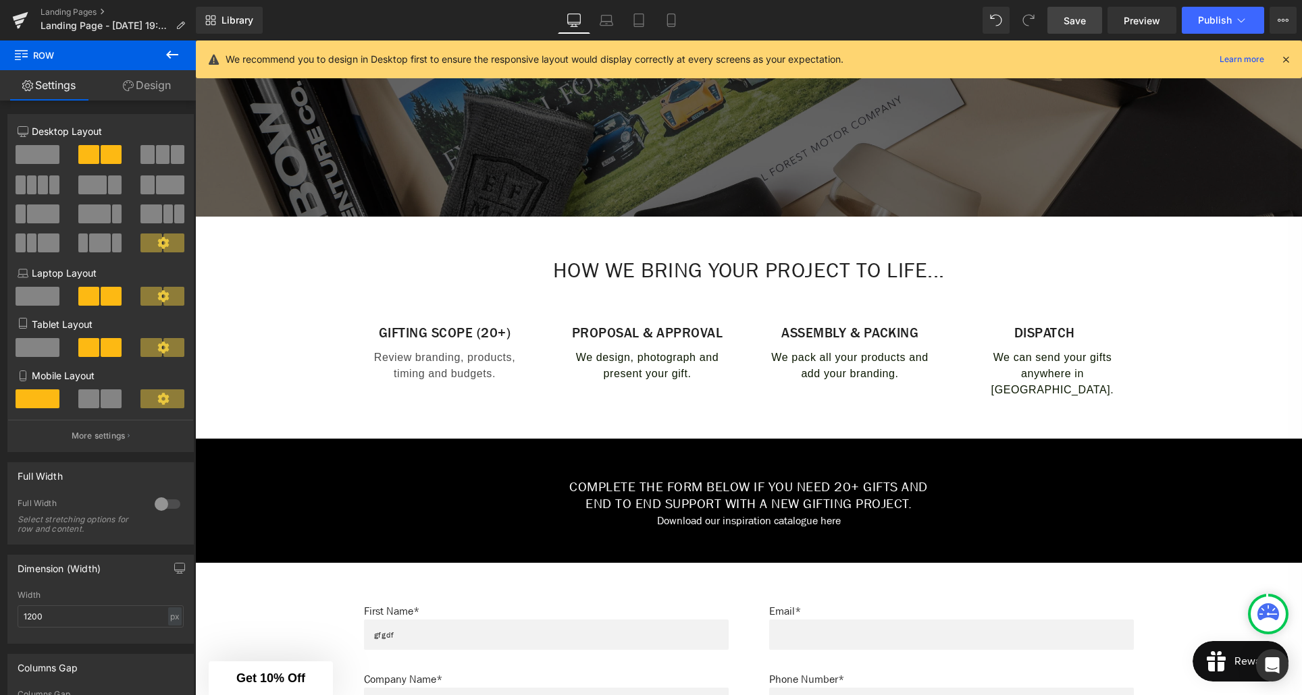
scroll to position [325, 0]
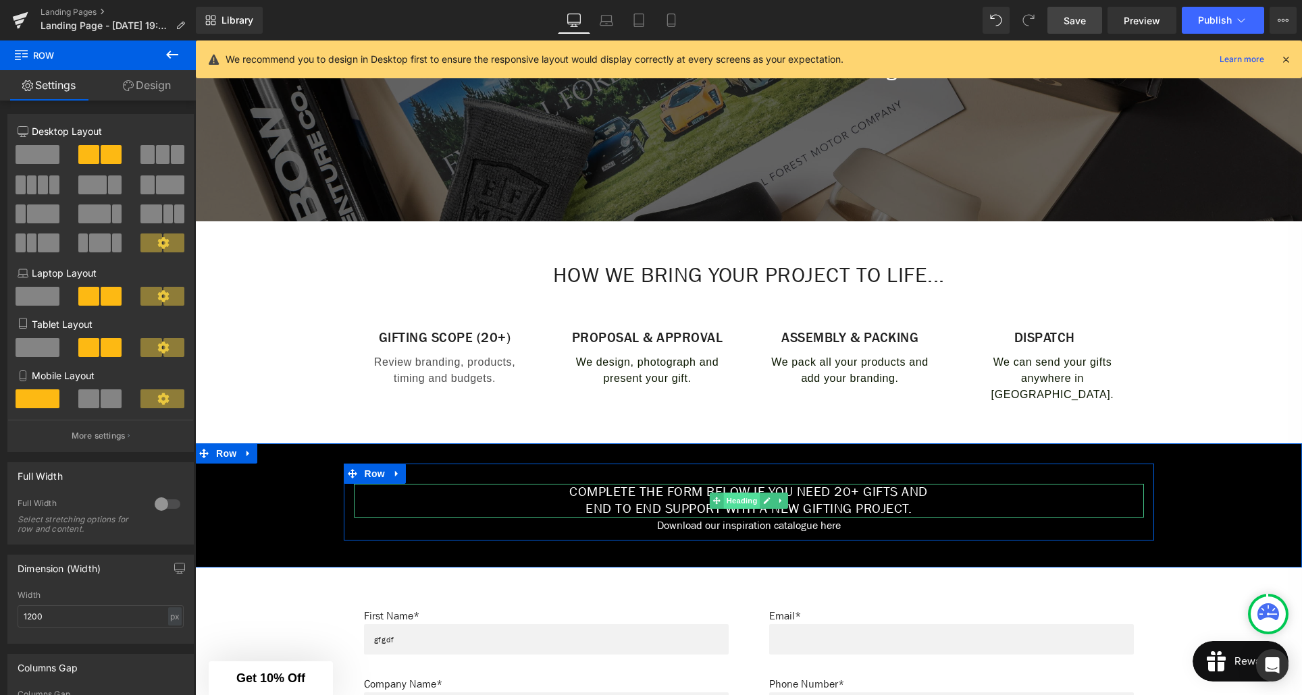
click at [739, 497] on span "Heading" at bounding box center [741, 501] width 36 height 16
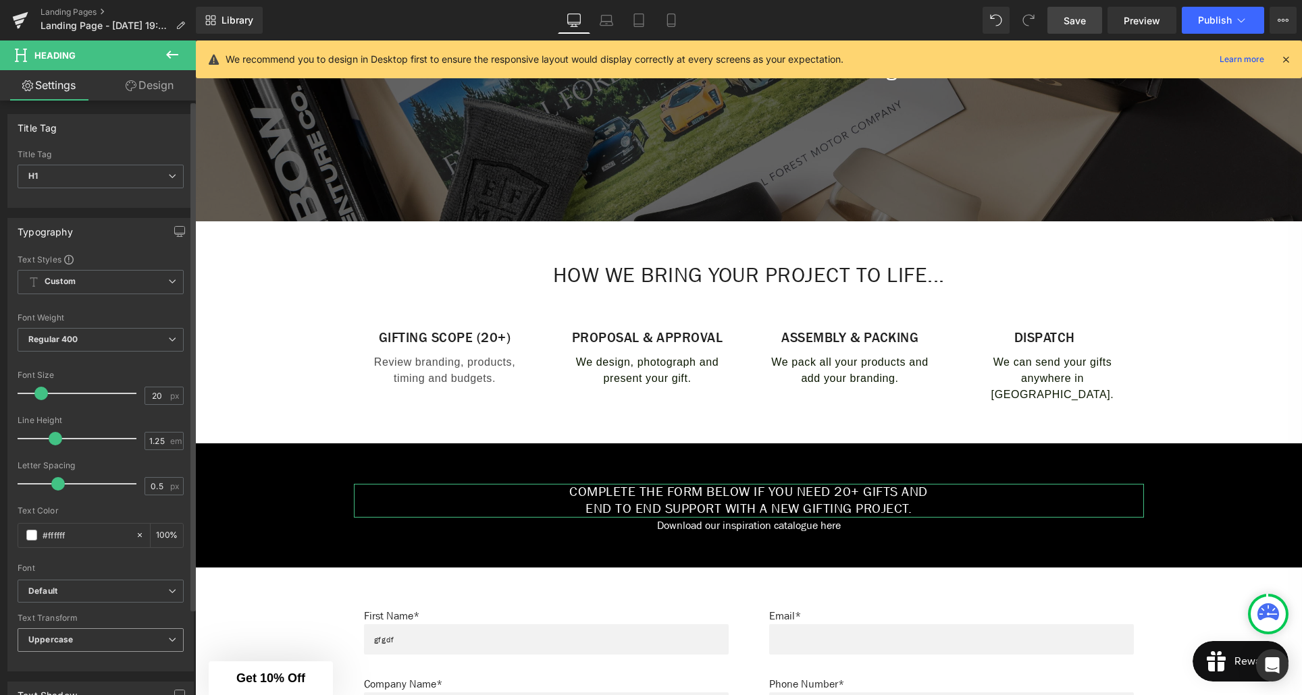
click at [170, 639] on icon at bounding box center [172, 640] width 8 height 8
click at [78, 660] on li "None" at bounding box center [98, 664] width 161 height 20
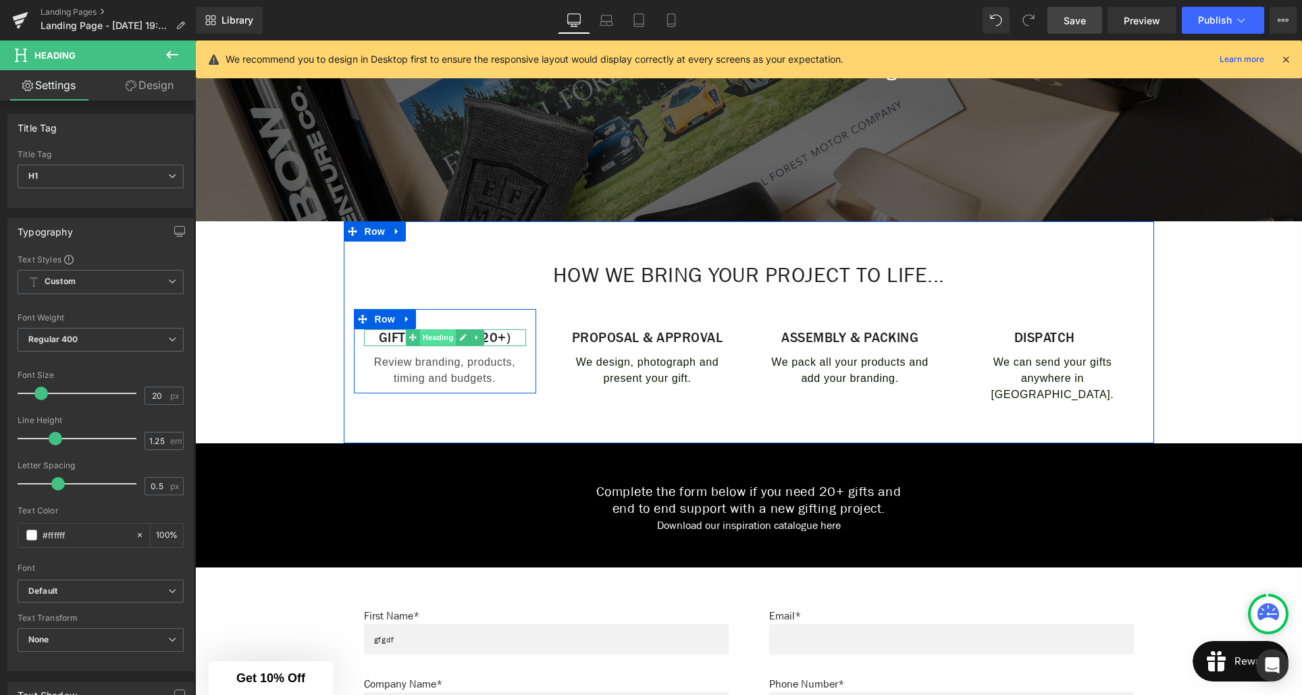
drag, startPoint x: 417, startPoint y: 335, endPoint x: 444, endPoint y: 338, distance: 27.1
click at [417, 335] on span at bounding box center [412, 338] width 14 height 16
click at [444, 338] on span "Heading" at bounding box center [437, 338] width 36 height 16
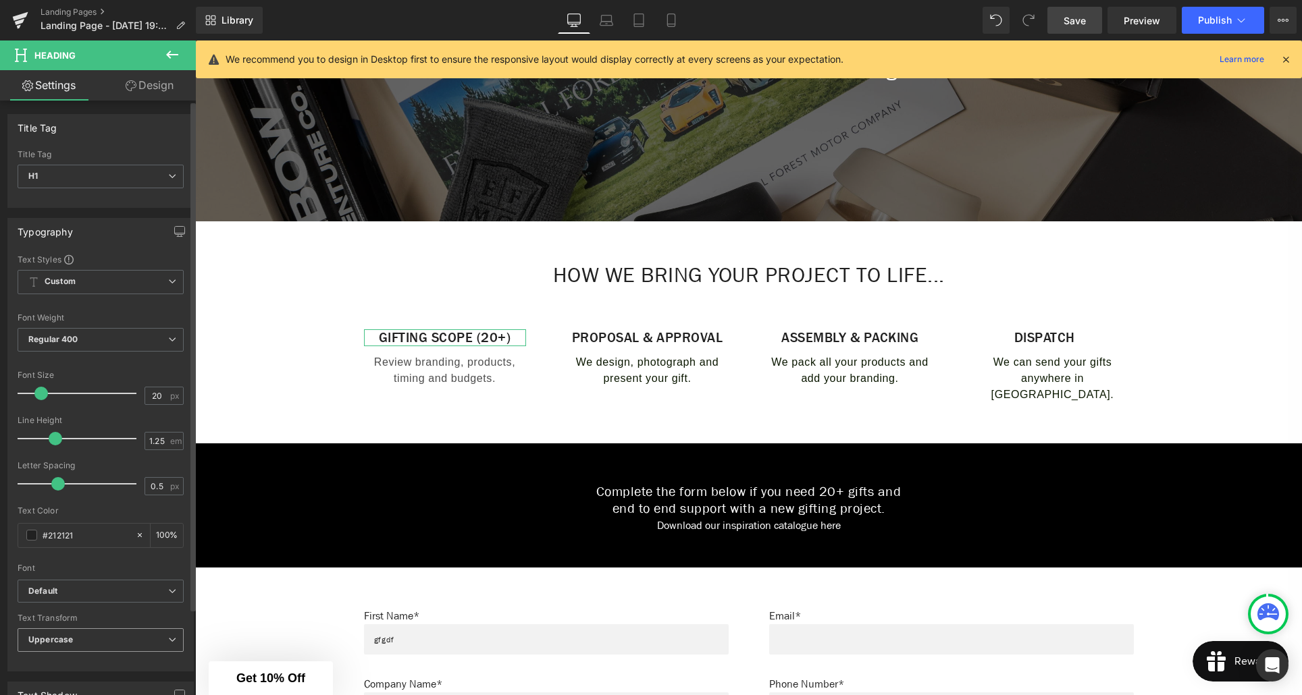
click at [128, 639] on span "Uppercase" at bounding box center [101, 641] width 166 height 24
click at [72, 662] on li "None" at bounding box center [98, 664] width 161 height 20
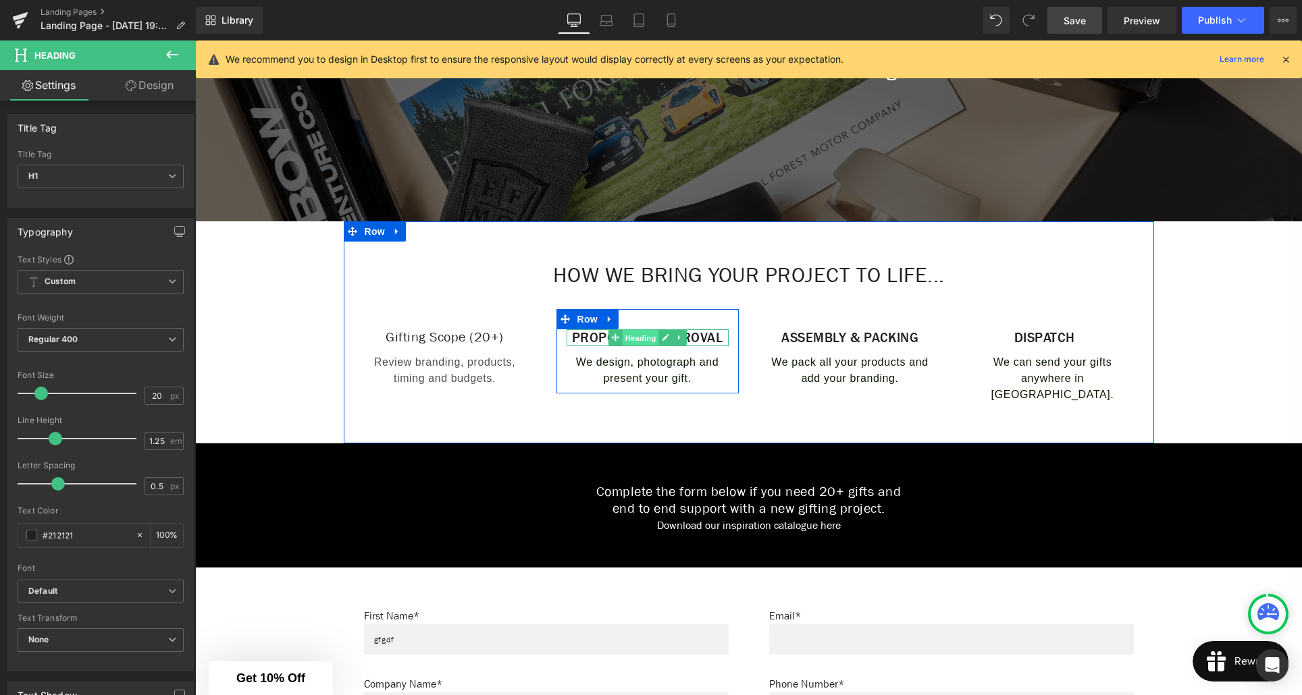
click at [638, 344] on span "Heading" at bounding box center [640, 338] width 36 height 16
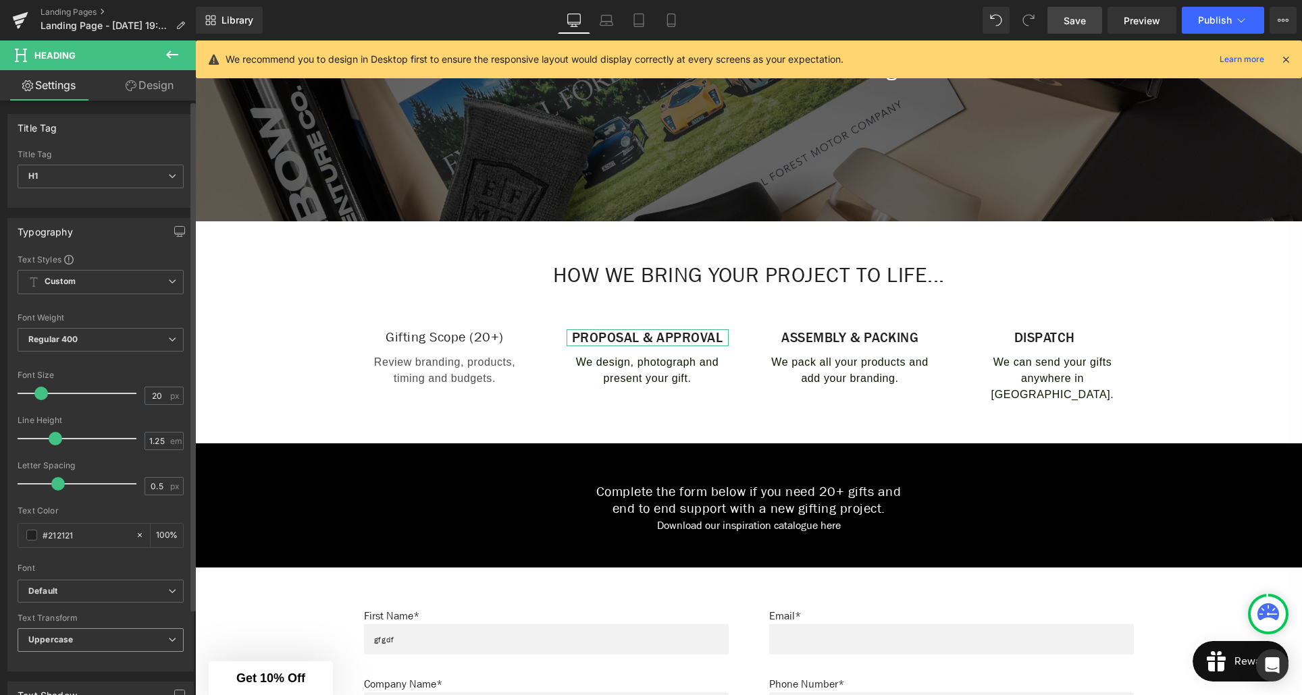
click at [93, 639] on span "Uppercase" at bounding box center [101, 641] width 166 height 24
click at [72, 655] on li "None" at bounding box center [98, 664] width 161 height 20
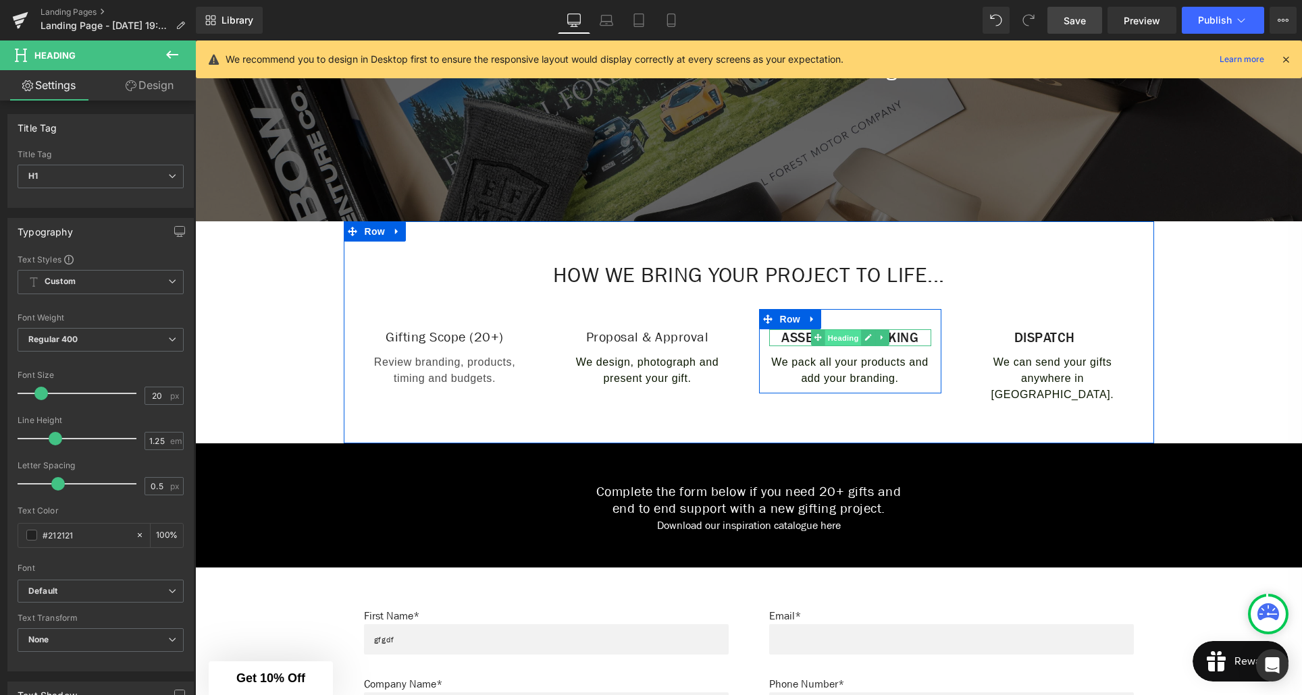
click at [839, 338] on span "Heading" at bounding box center [842, 338] width 36 height 16
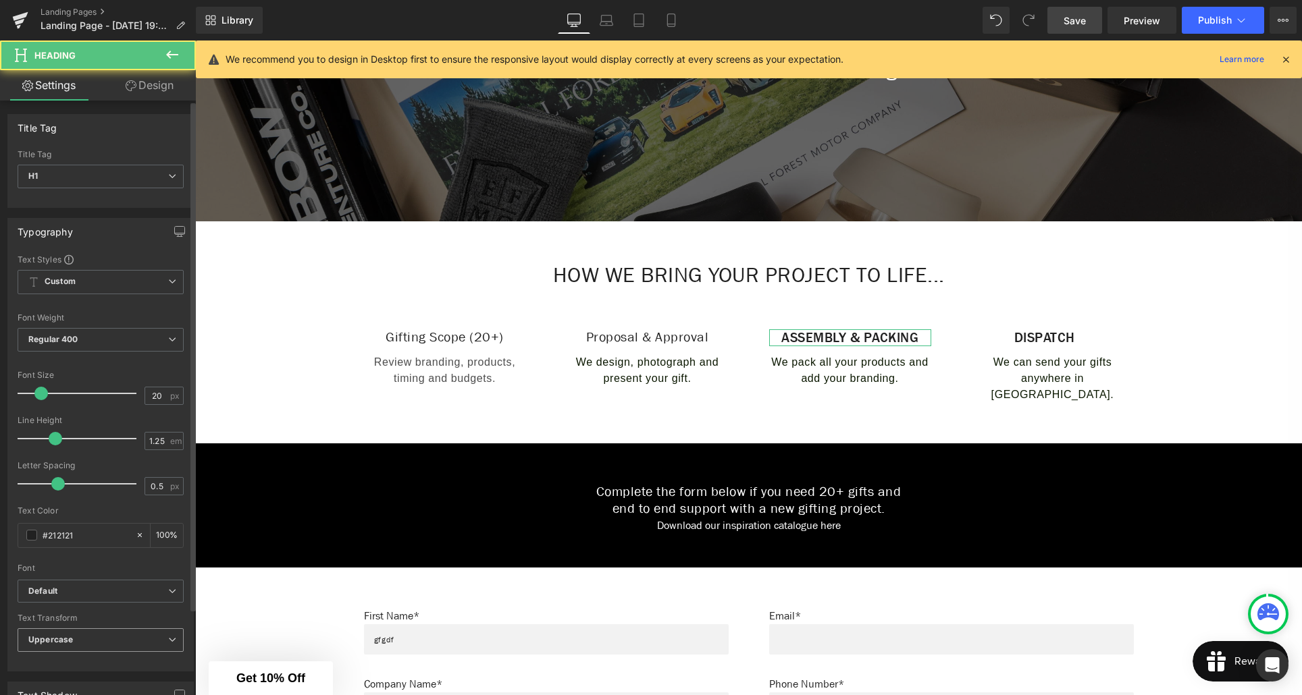
click at [98, 639] on span "Uppercase" at bounding box center [101, 641] width 166 height 24
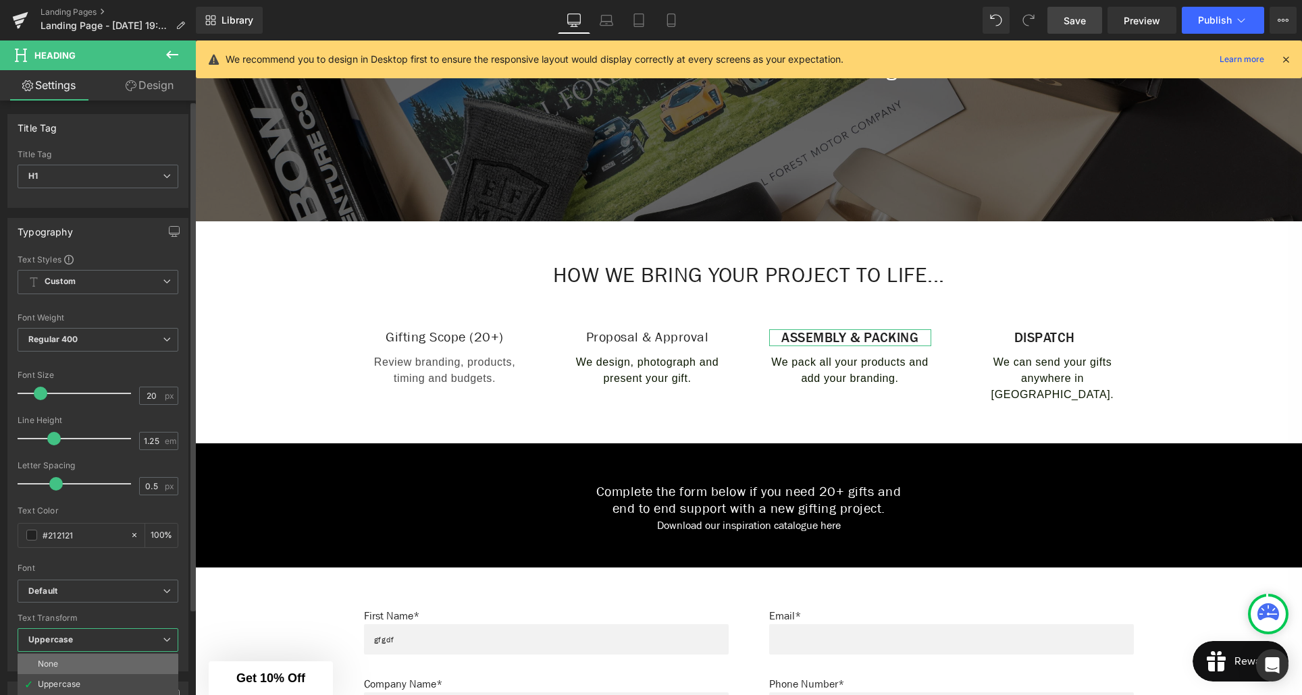
click at [62, 660] on li "None" at bounding box center [98, 664] width 161 height 20
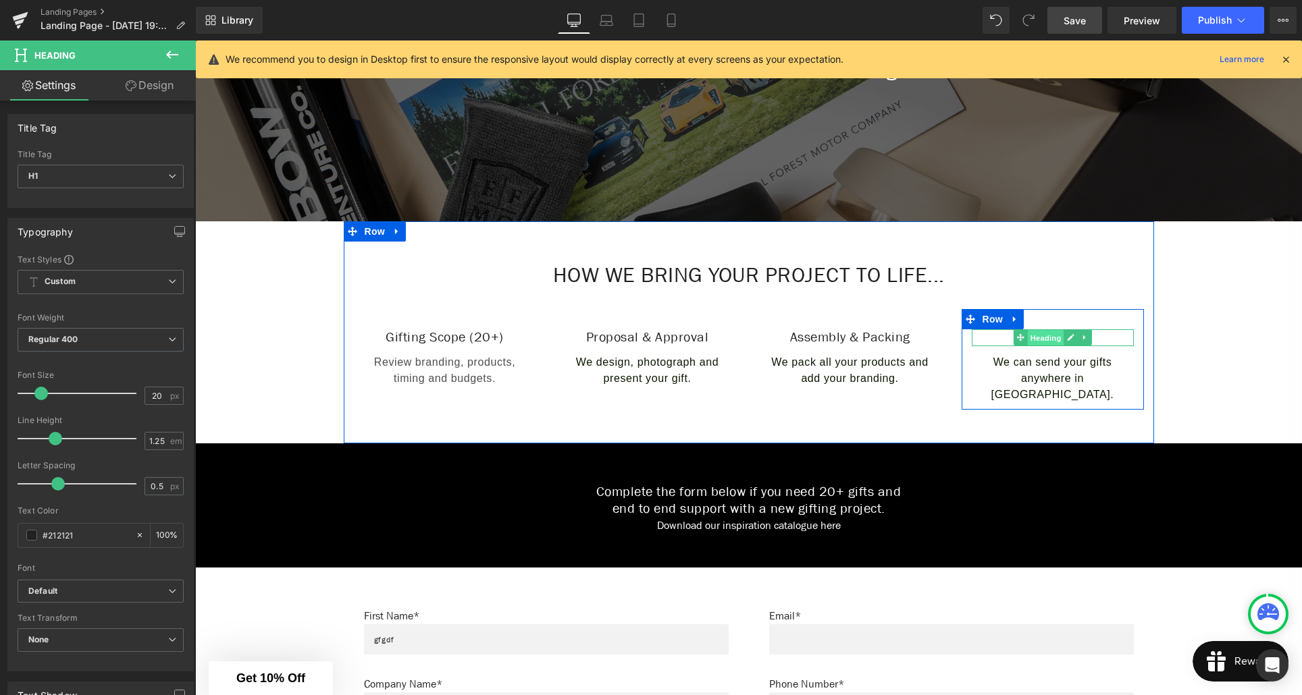
click at [1046, 336] on span "Heading" at bounding box center [1045, 338] width 36 height 16
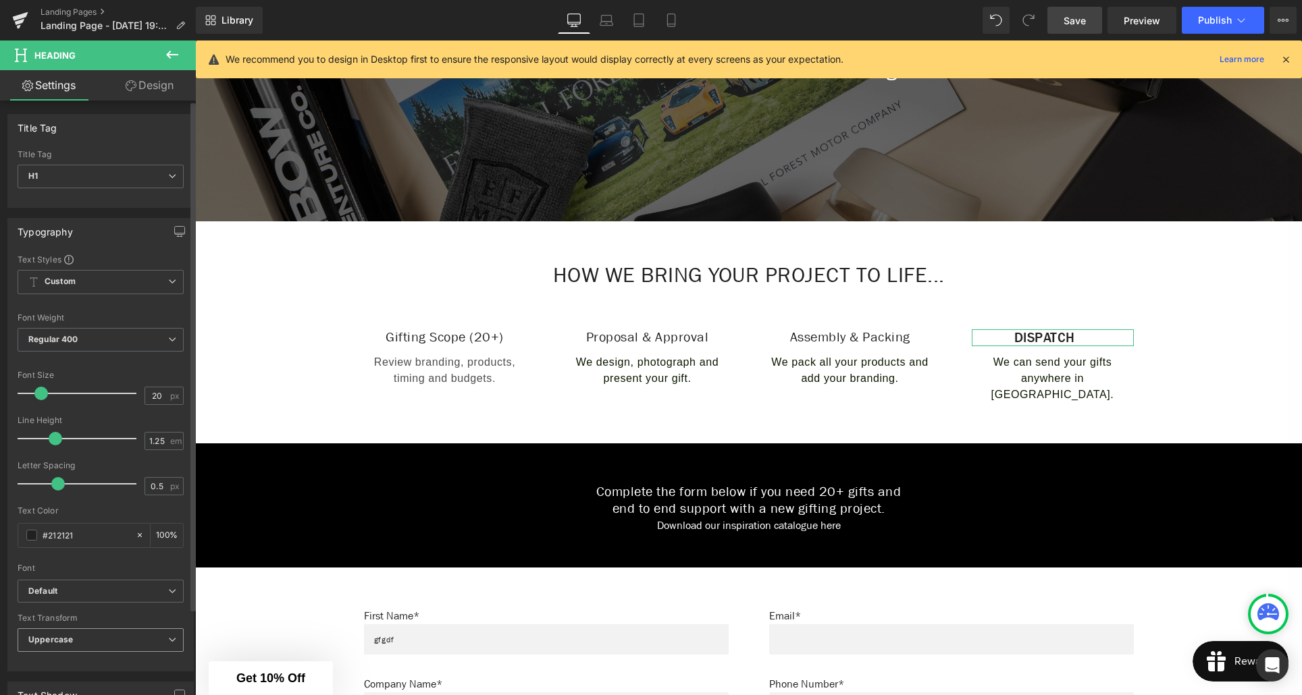
click at [88, 641] on span "Uppercase" at bounding box center [101, 641] width 166 height 24
click at [71, 662] on li "None" at bounding box center [98, 664] width 161 height 20
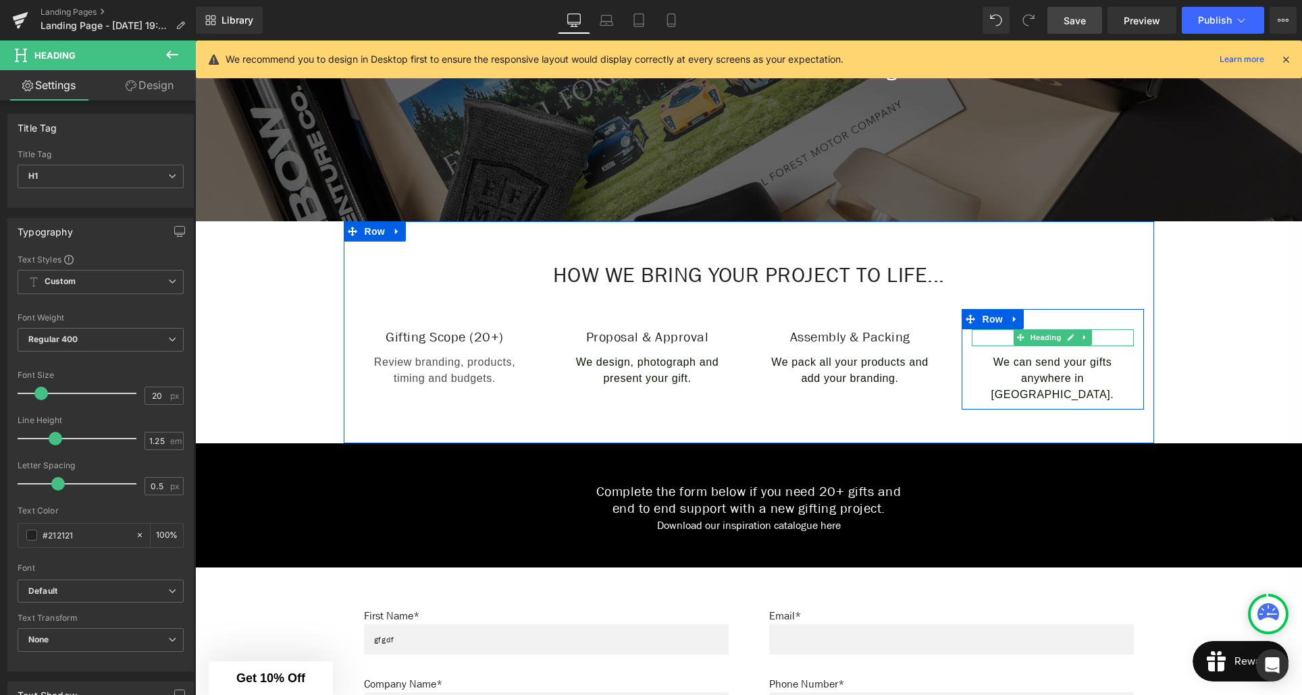
click at [1057, 340] on span "Heading" at bounding box center [1045, 338] width 36 height 16
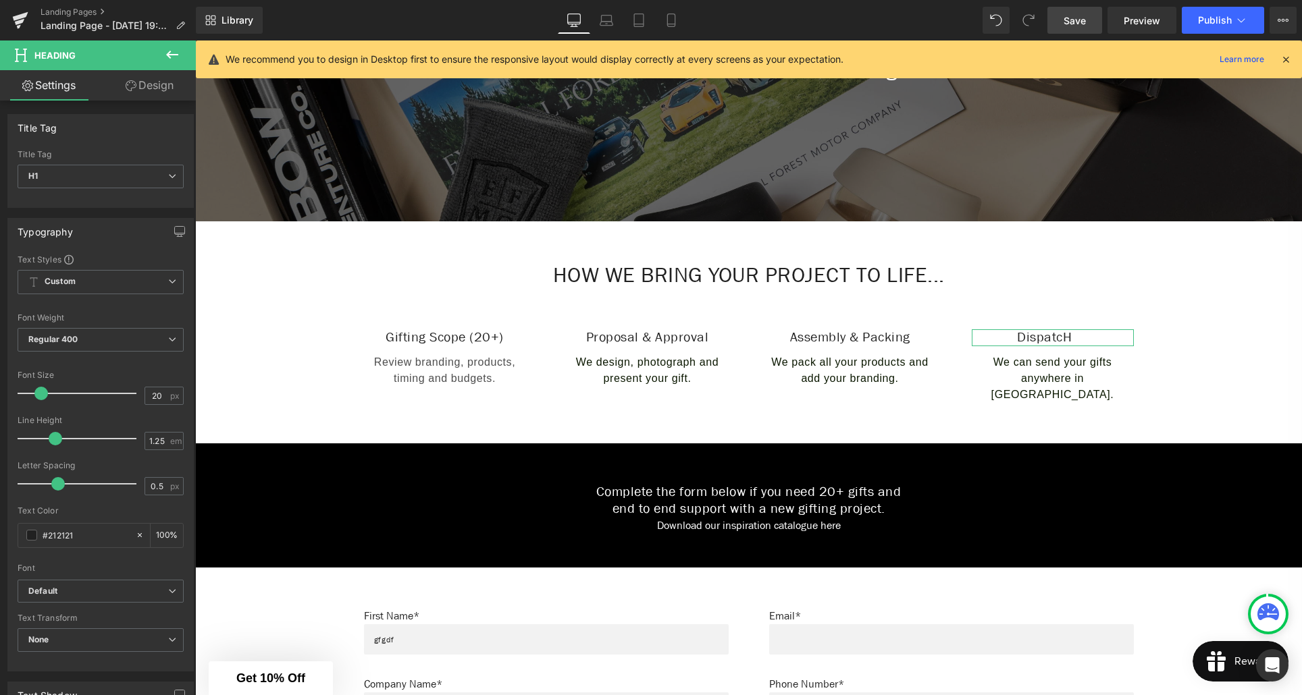
click at [149, 88] on link "Design" at bounding box center [150, 85] width 98 height 30
click at [76, 86] on link "Settings" at bounding box center [49, 85] width 98 height 30
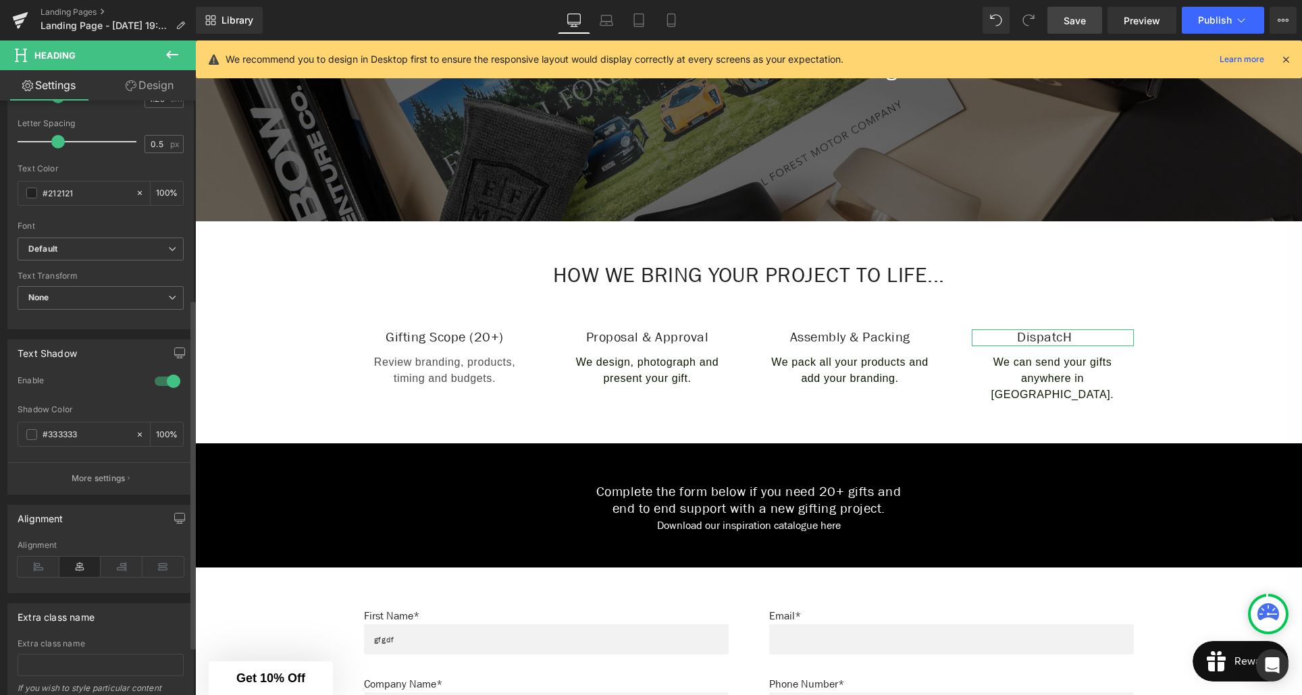
scroll to position [421, 0]
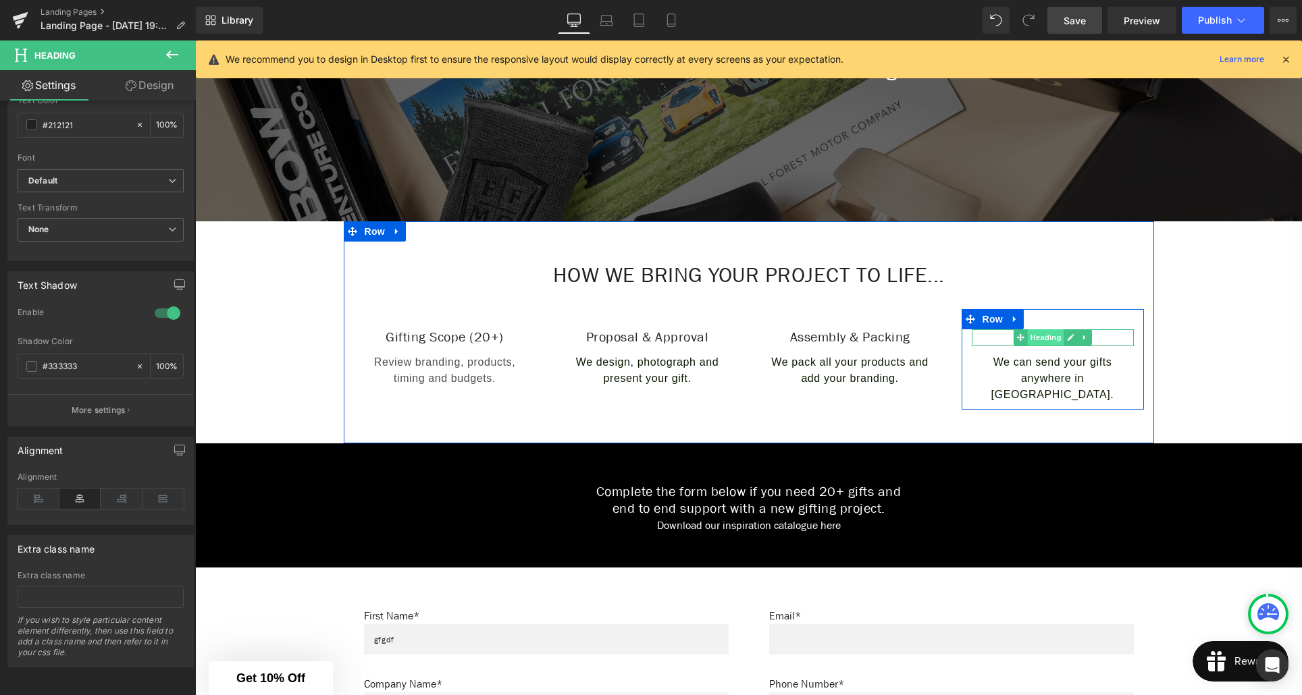
click at [1053, 336] on span "Heading" at bounding box center [1045, 338] width 36 height 16
click at [1111, 338] on h1 "DispatcH" at bounding box center [1045, 338] width 146 height 17
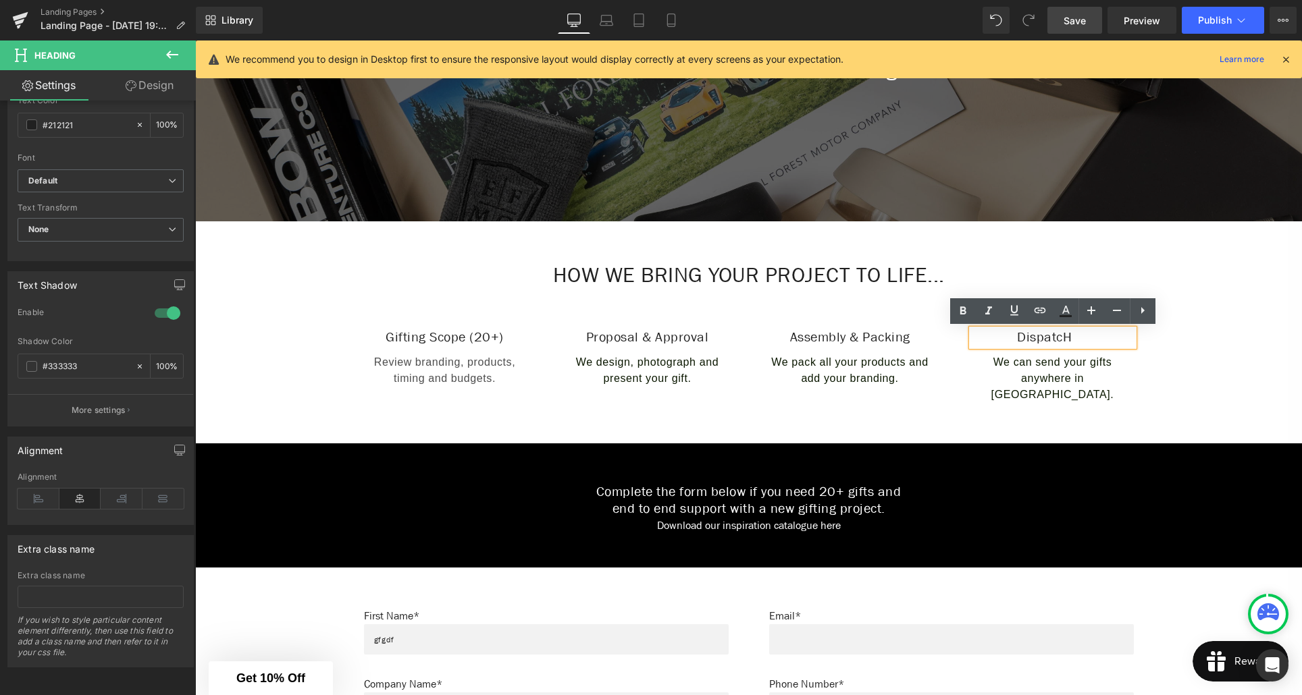
click at [1086, 338] on h1 "DispatcH" at bounding box center [1045, 338] width 146 height 17
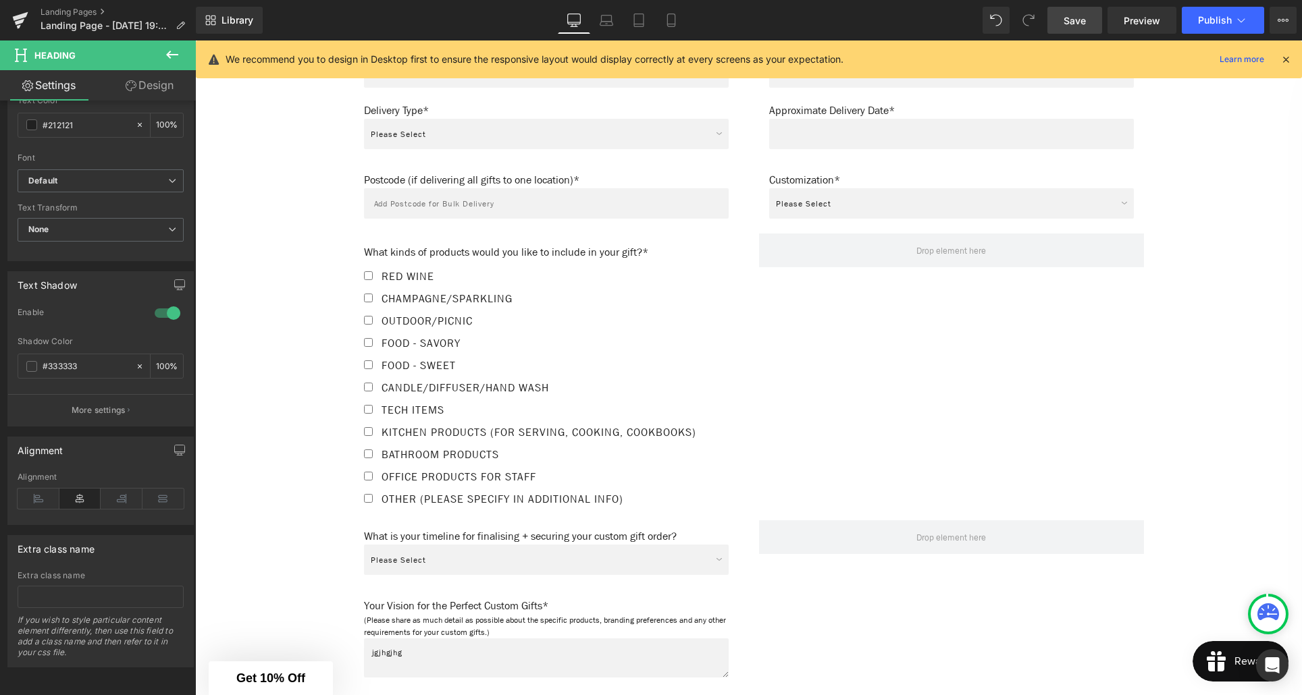
scroll to position [1099, 0]
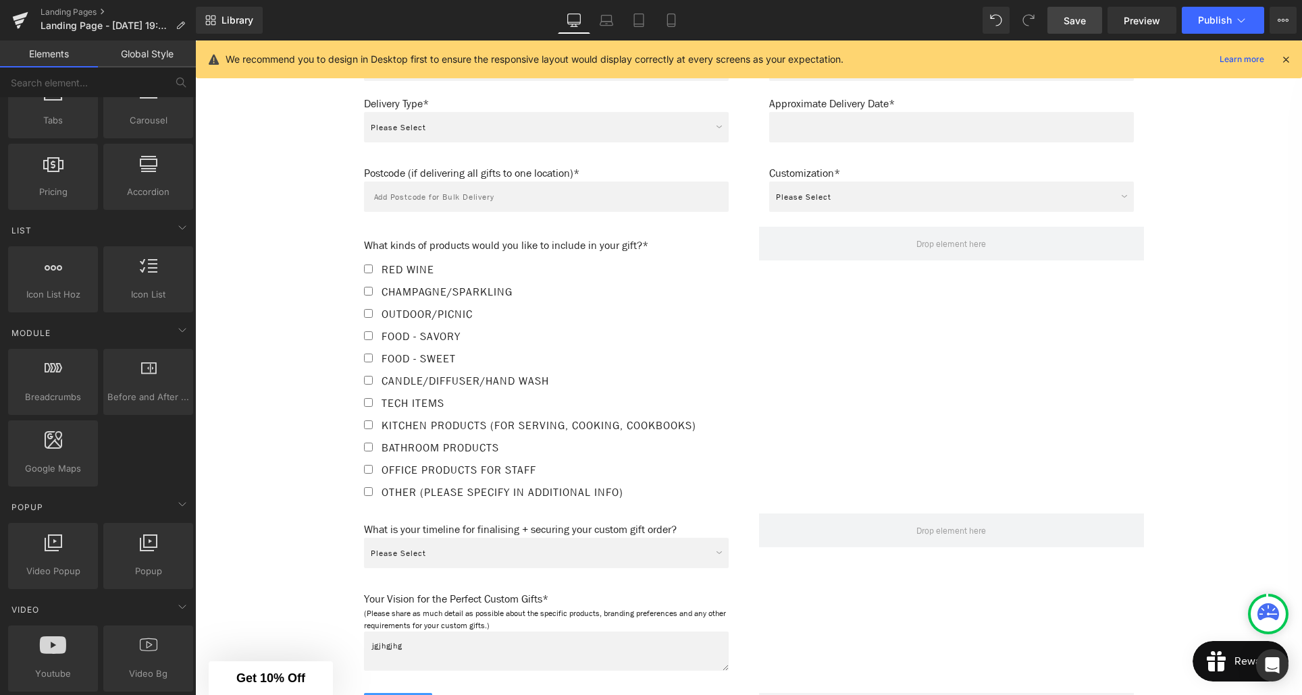
click at [259, 386] on div "Create Your Own Gift Heading This service is for 20+ customised gifts. Text Blo…" at bounding box center [748, 7] width 1107 height 1823
drag, startPoint x: 1062, startPoint y: 26, endPoint x: 402, endPoint y: 402, distance: 759.7
click at [1062, 26] on link "Save" at bounding box center [1074, 20] width 55 height 27
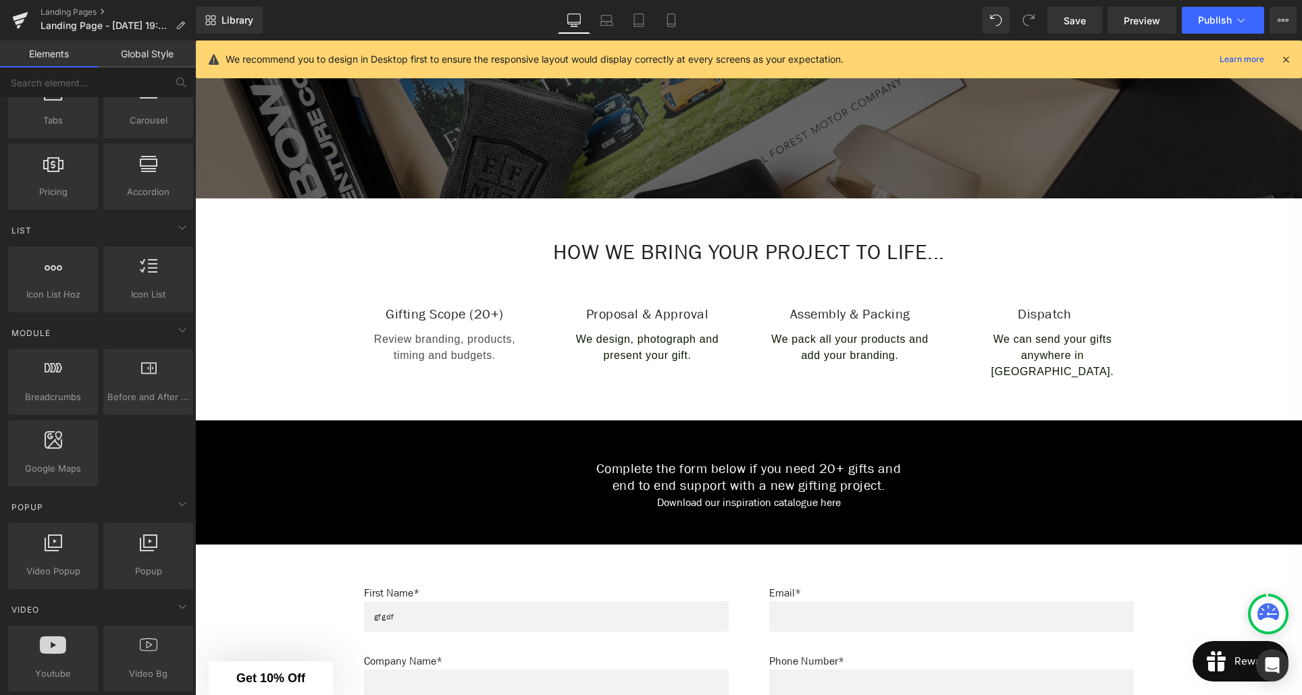
scroll to position [349, 0]
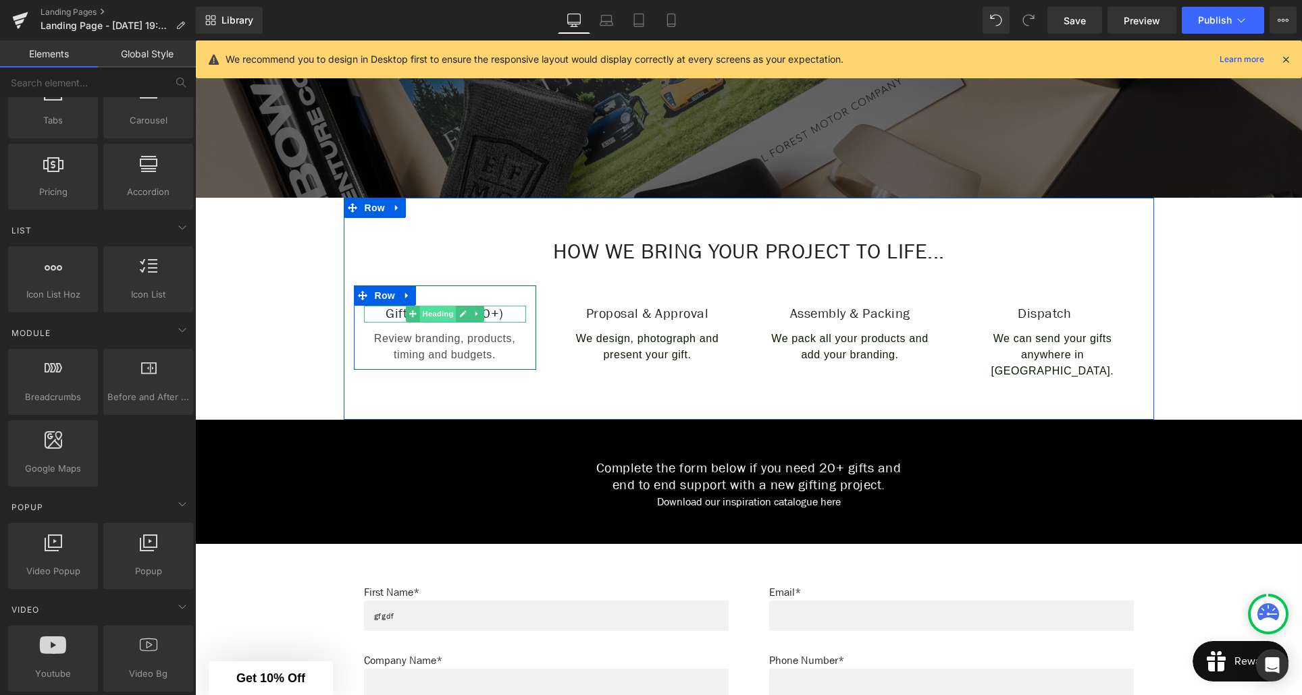
click at [444, 315] on span "Heading" at bounding box center [437, 314] width 36 height 16
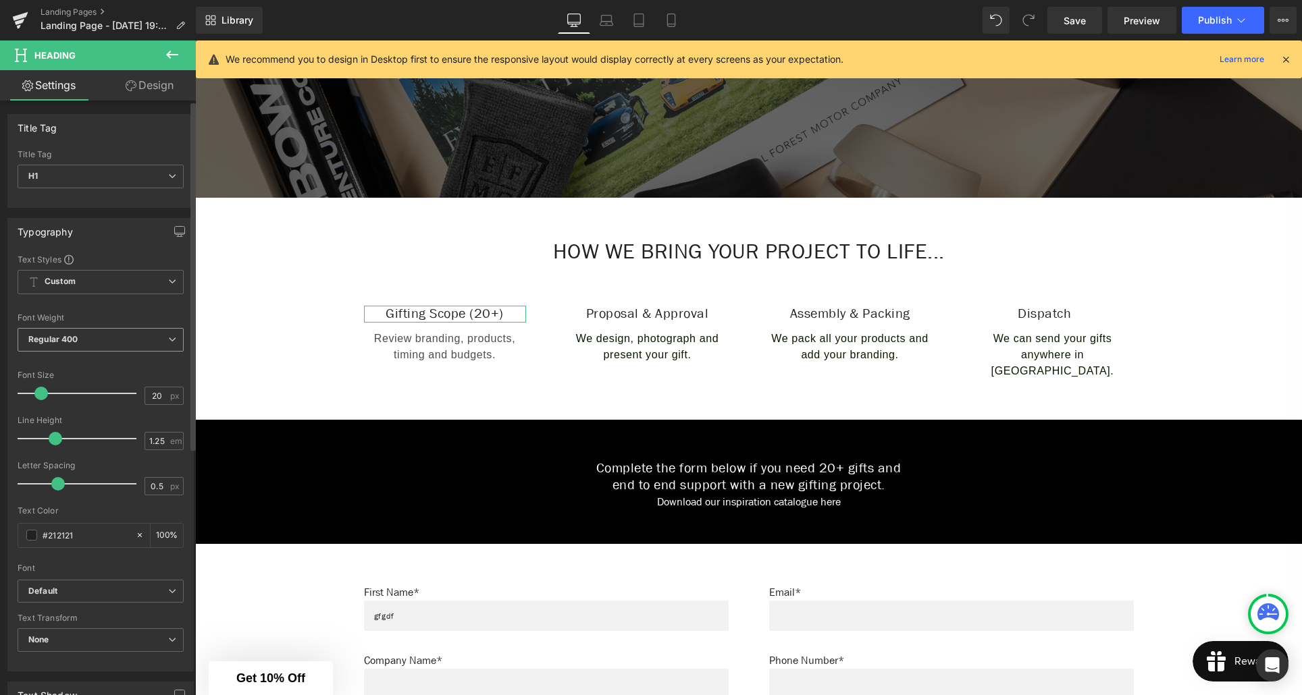
click at [91, 338] on span "Regular 400" at bounding box center [101, 340] width 166 height 24
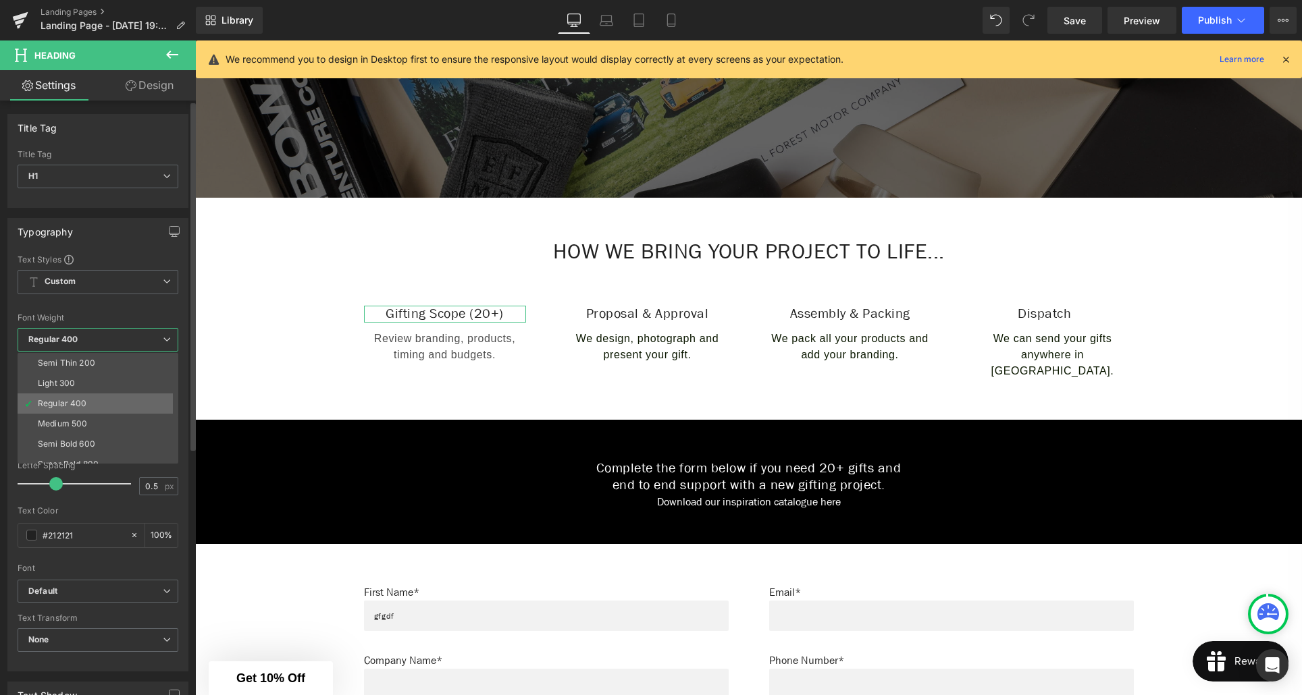
scroll to position [22, 0]
click at [78, 438] on div "Semi Bold 600" at bounding box center [66, 442] width 57 height 9
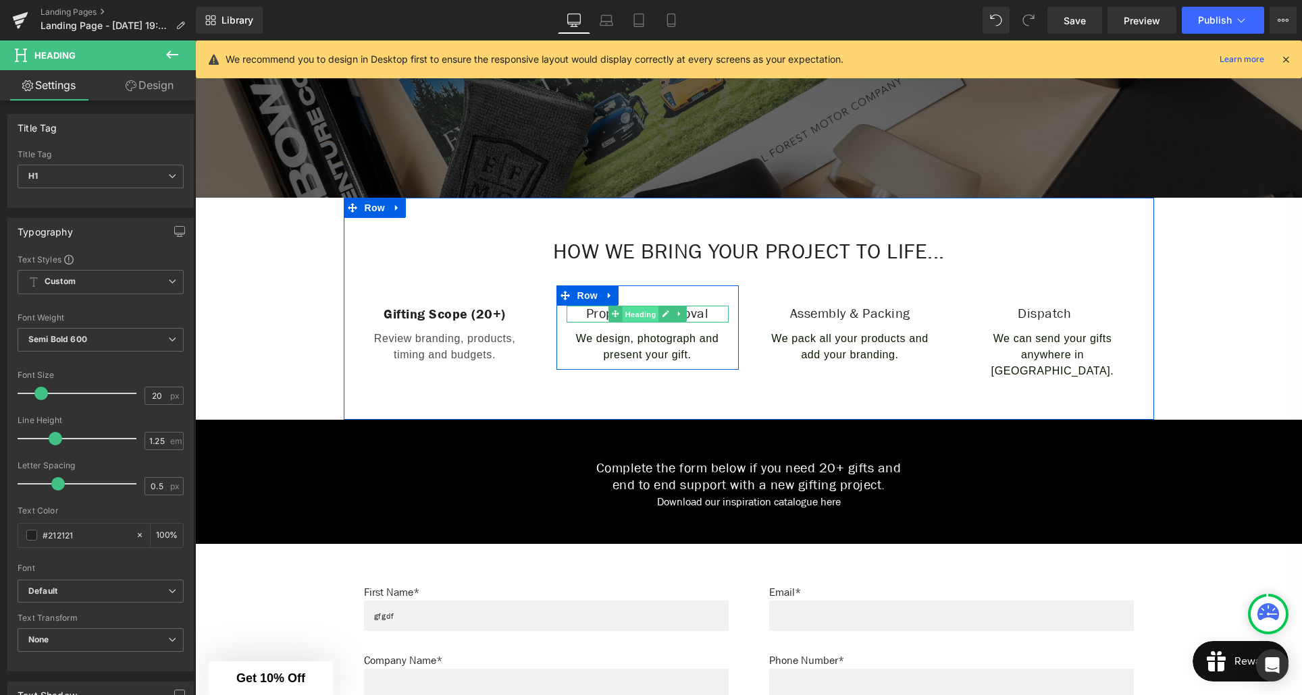
click at [648, 314] on span "Heading" at bounding box center [640, 315] width 36 height 16
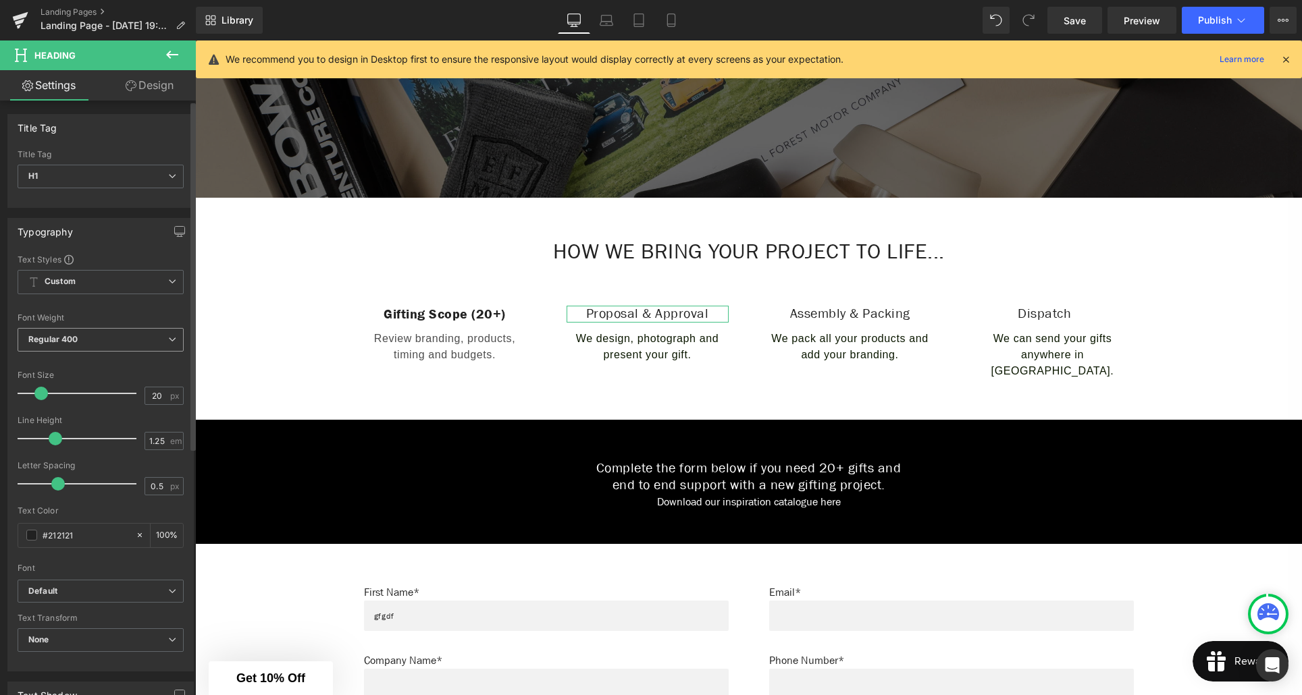
click at [73, 340] on b "Regular 400" at bounding box center [53, 339] width 50 height 10
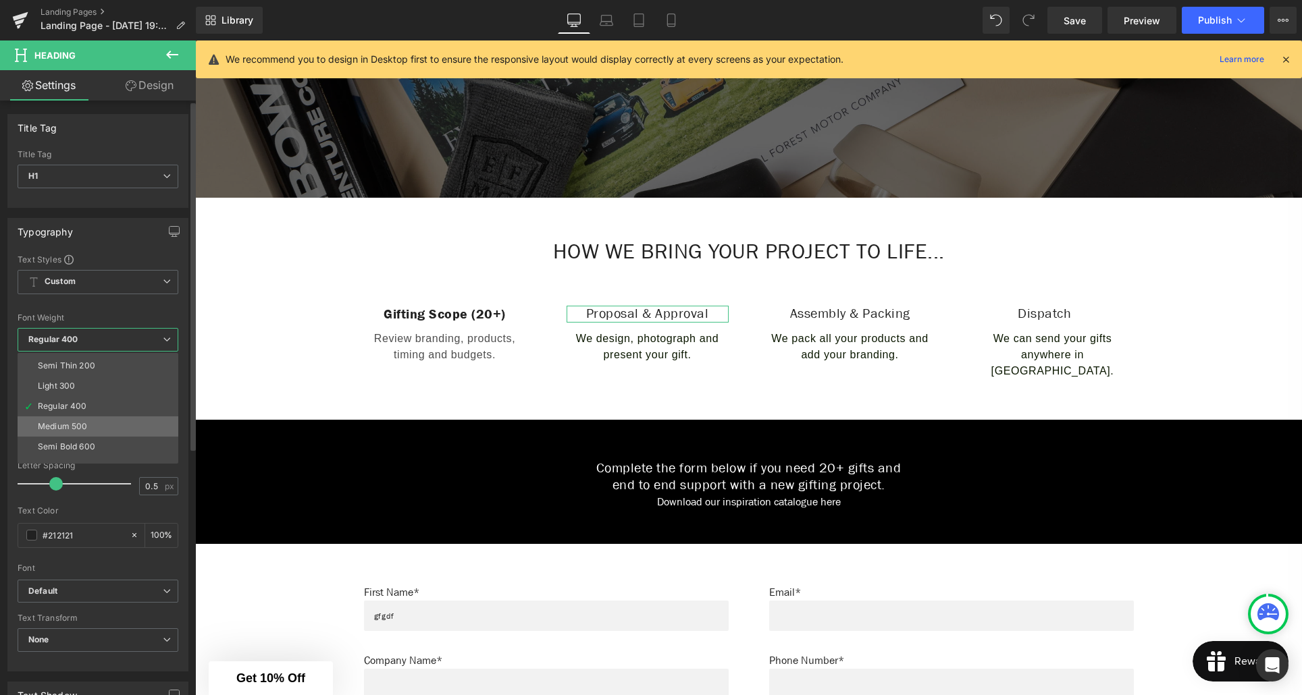
scroll to position [18, 0]
click at [83, 445] on div "Semi Bold 600" at bounding box center [66, 446] width 57 height 9
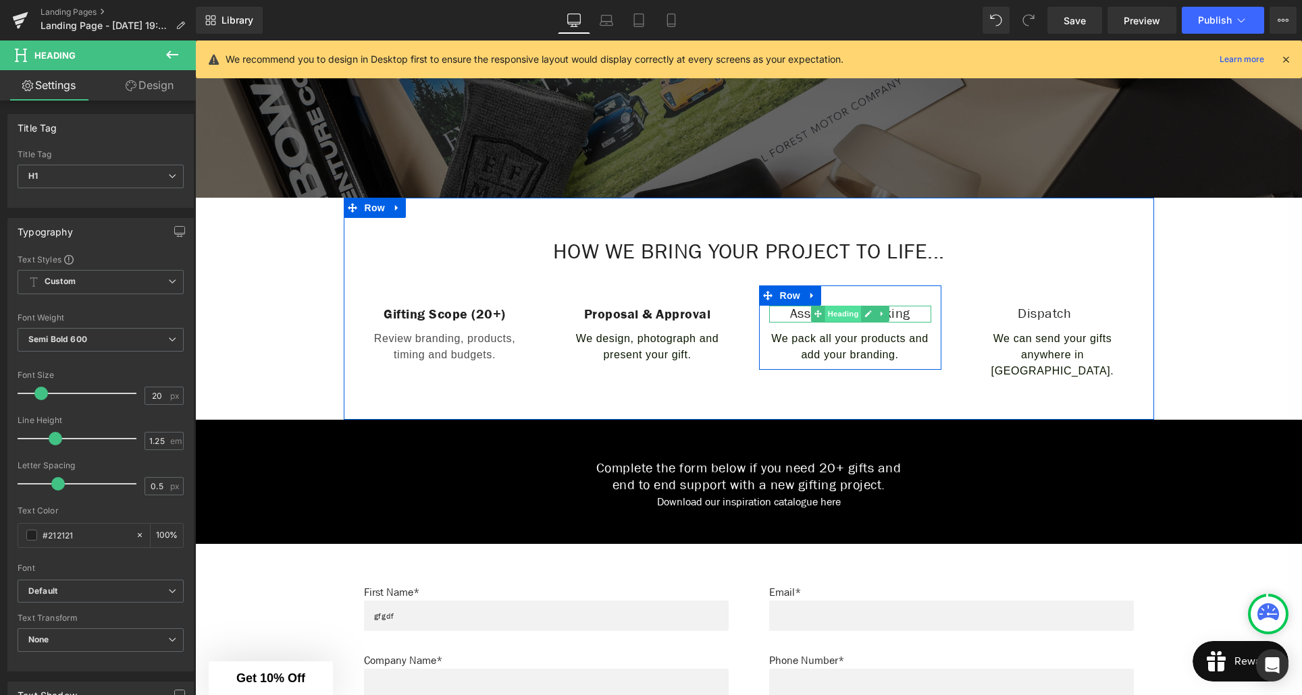
click at [849, 316] on span "Heading" at bounding box center [842, 314] width 36 height 16
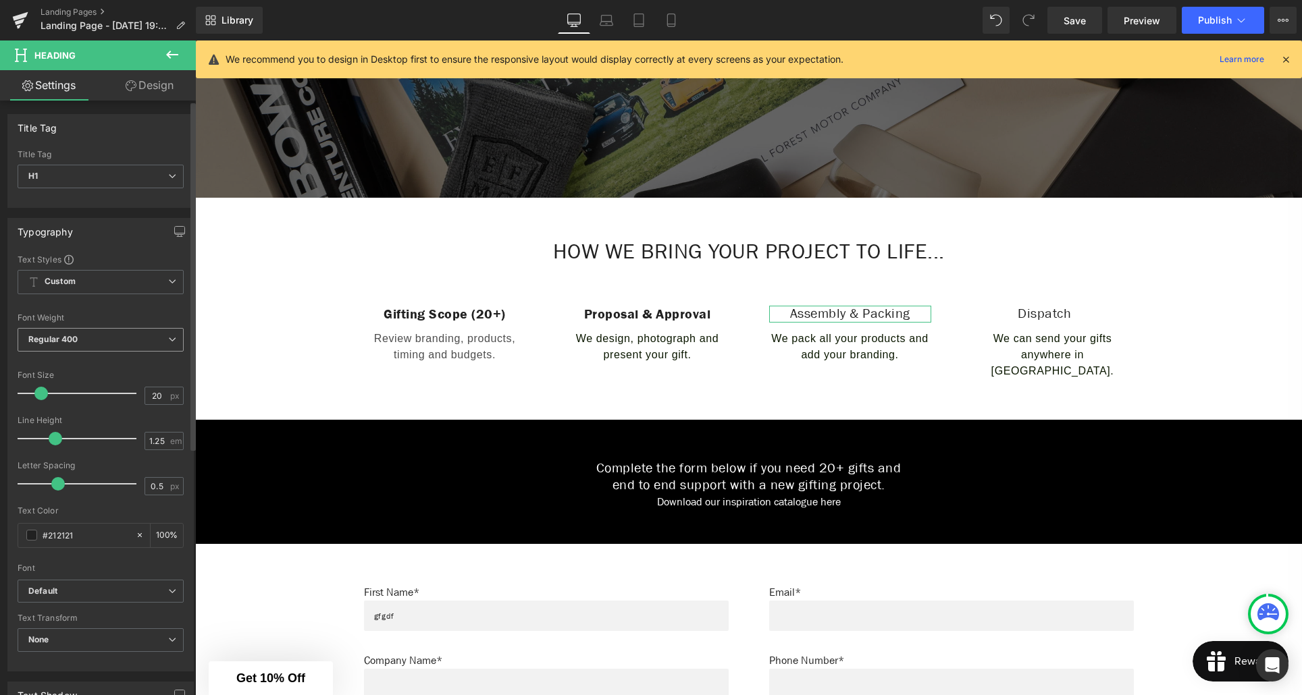
click at [76, 342] on b "Regular 400" at bounding box center [53, 339] width 50 height 10
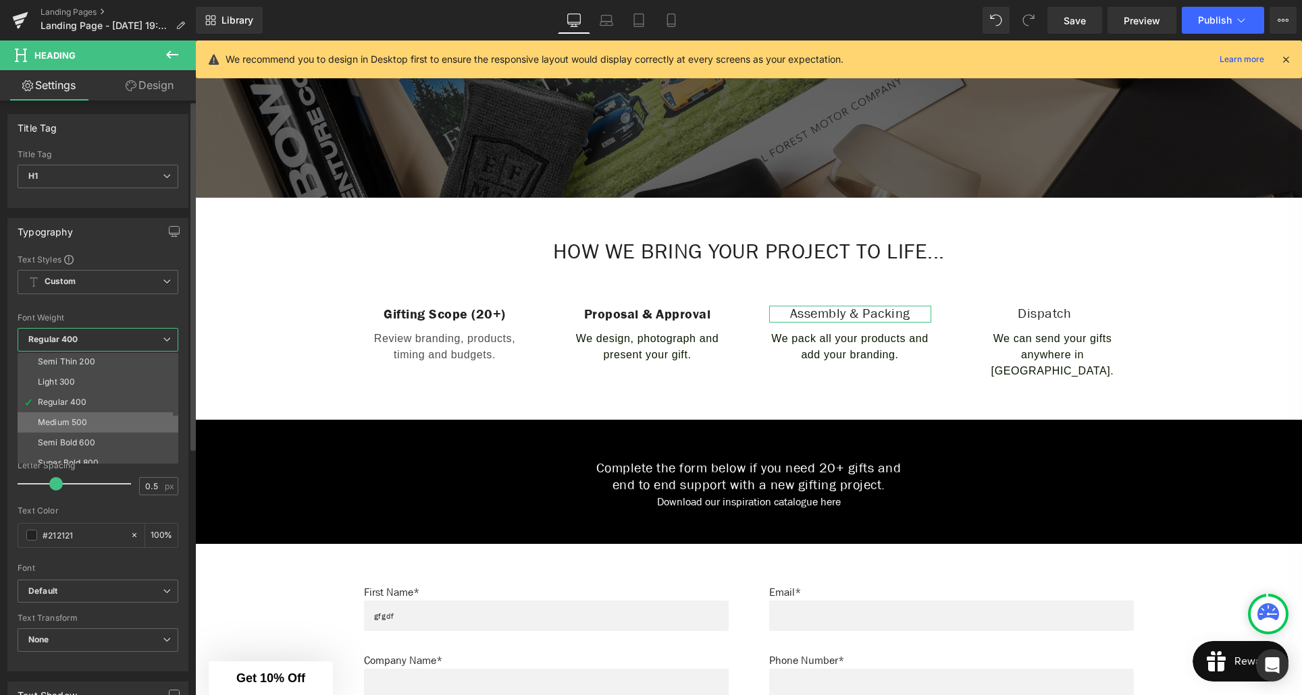
scroll to position [24, 0]
click at [76, 440] on div "Semi Bold 600" at bounding box center [66, 440] width 57 height 9
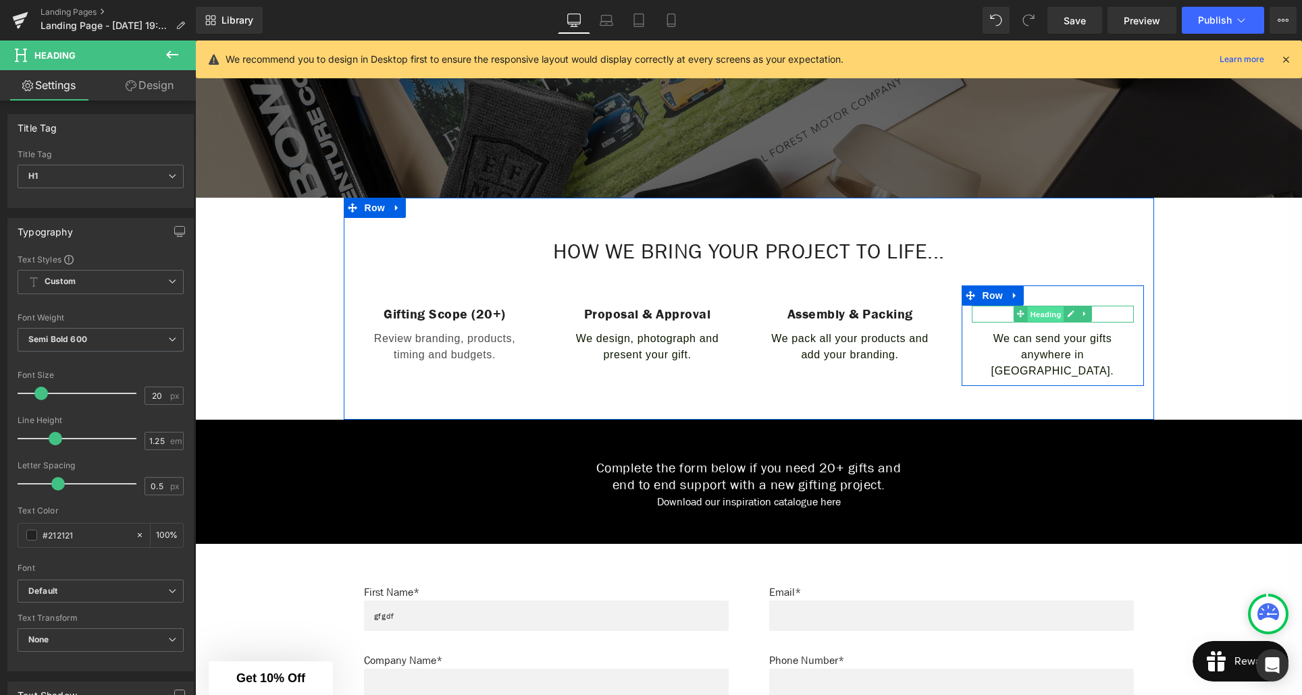
click at [1051, 316] on span "Heading" at bounding box center [1045, 315] width 36 height 16
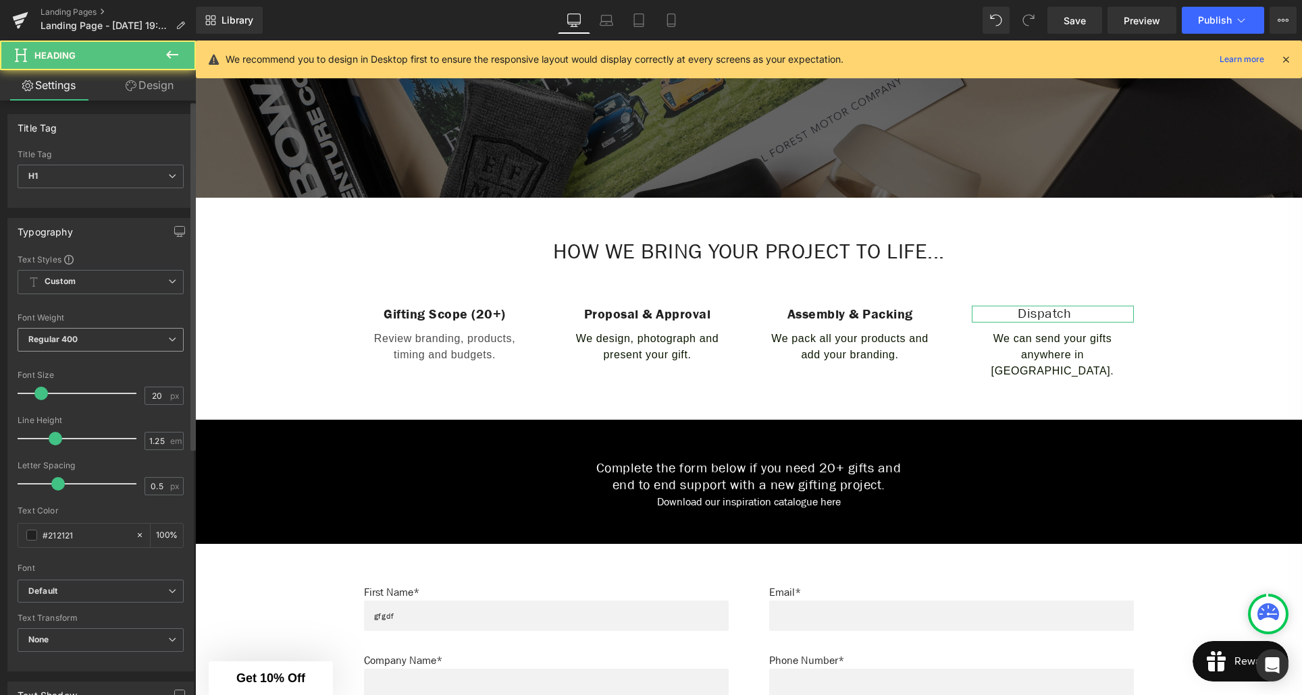
click at [74, 340] on b "Regular 400" at bounding box center [53, 339] width 50 height 10
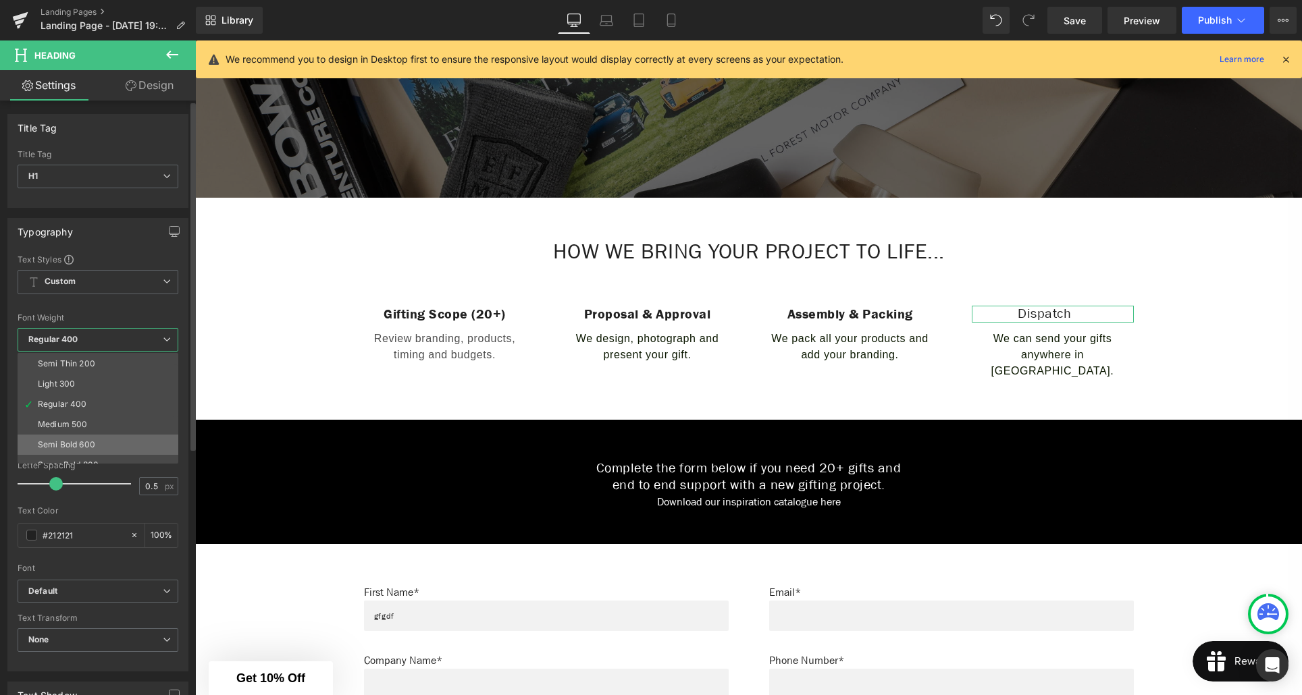
scroll to position [21, 0]
click at [76, 442] on div "Semi Bold 600" at bounding box center [66, 443] width 57 height 9
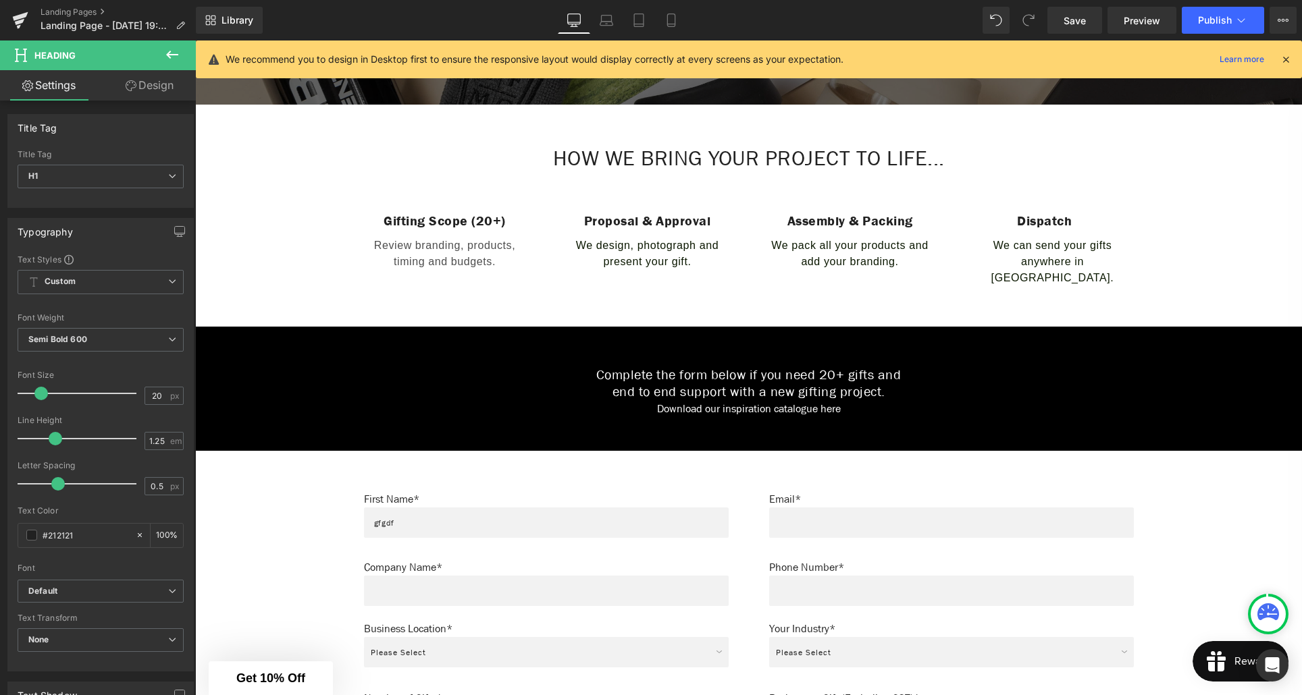
scroll to position [460, 0]
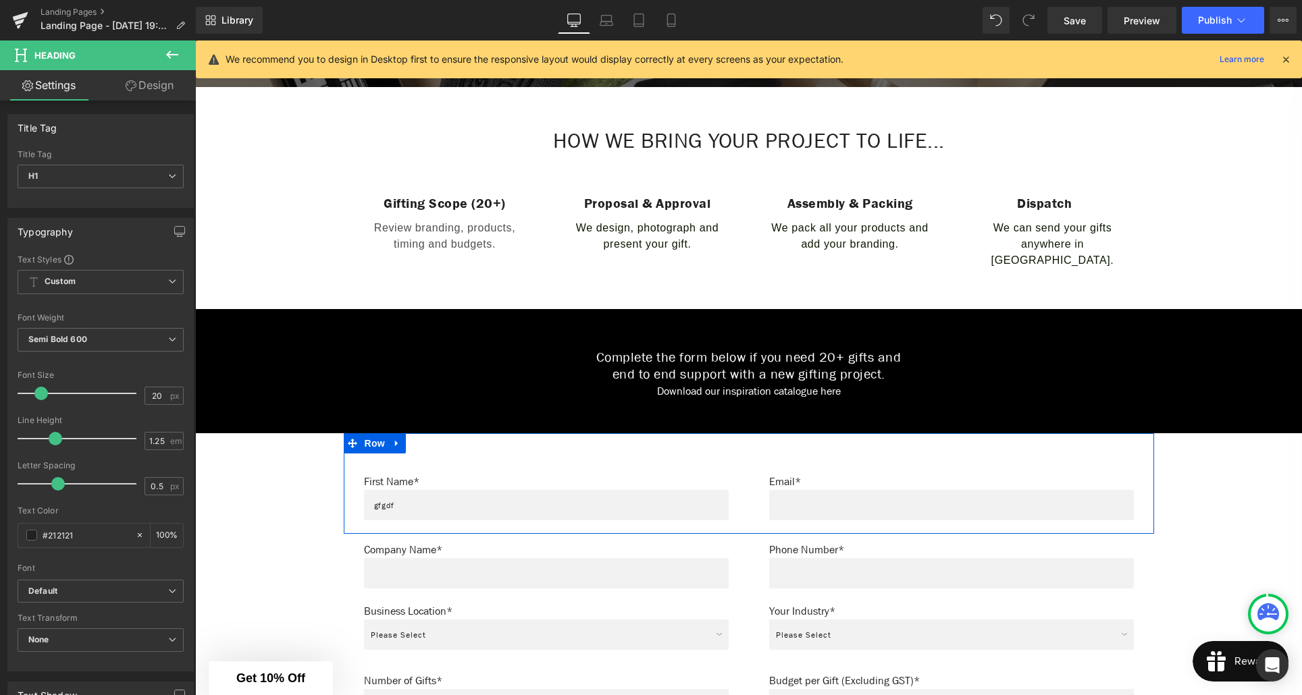
click at [731, 434] on div "First Name* Text Block gfgdf Text Field Row Email* Text Block Text Field Row Row" at bounding box center [749, 483] width 810 height 101
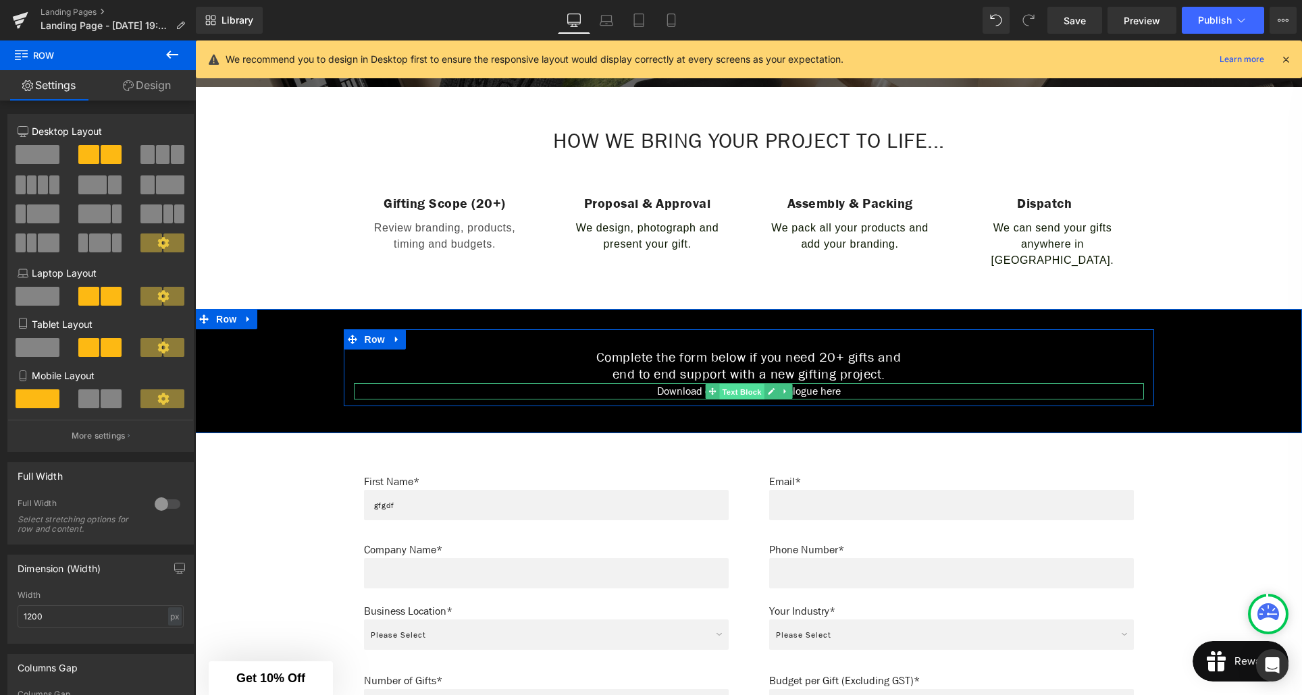
click at [749, 384] on span "Text Block" at bounding box center [741, 392] width 45 height 16
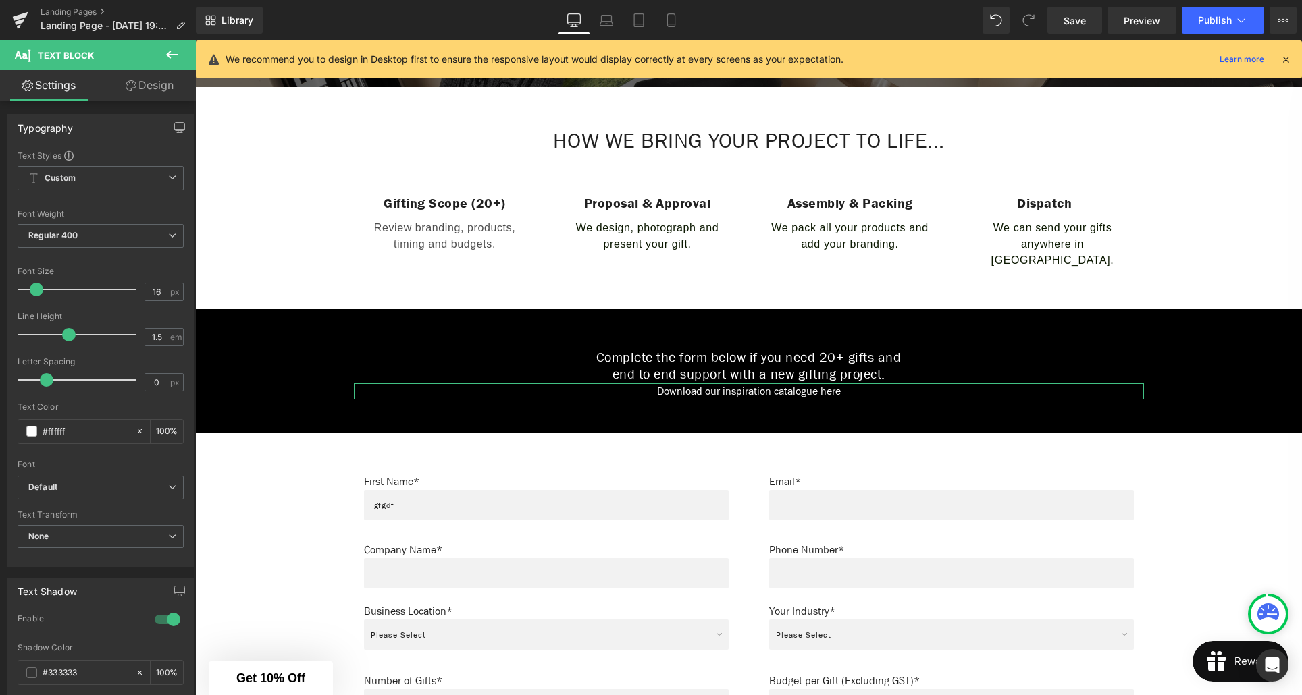
click at [155, 88] on link "Design" at bounding box center [150, 85] width 98 height 30
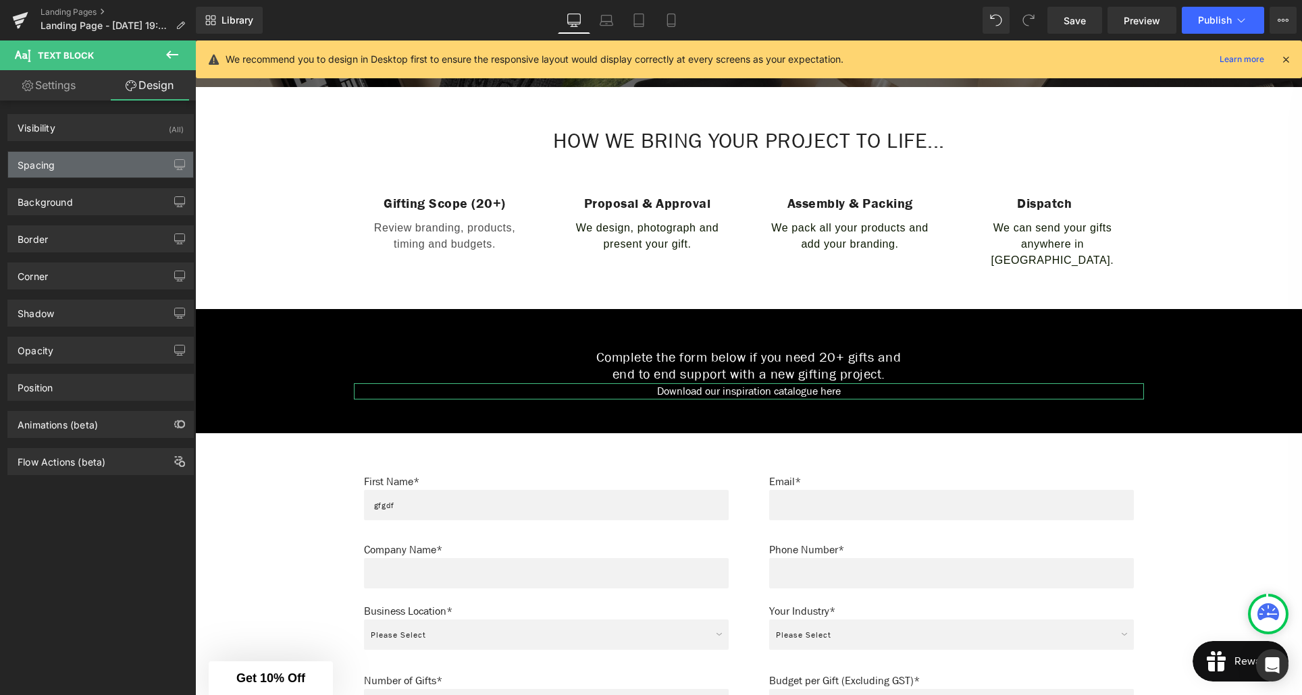
click at [57, 164] on div "Spacing" at bounding box center [100, 165] width 185 height 26
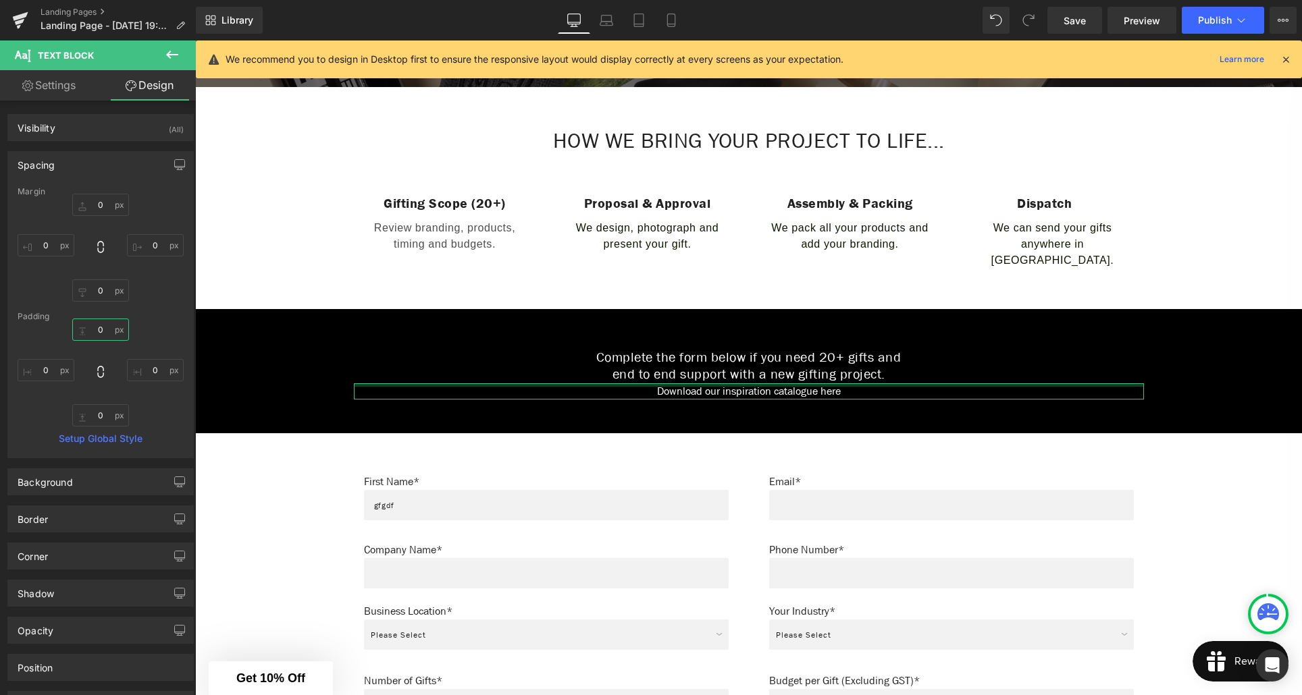
click at [97, 328] on input "0" at bounding box center [100, 330] width 57 height 22
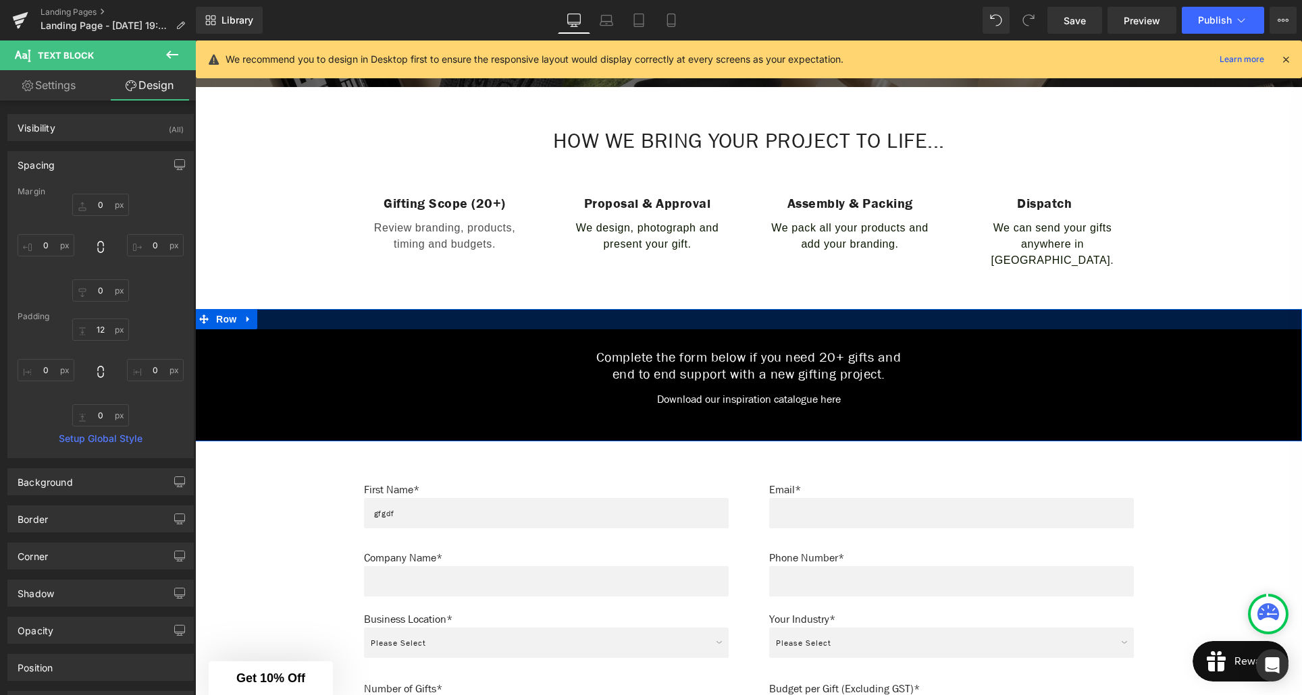
click at [527, 309] on div at bounding box center [748, 319] width 1107 height 20
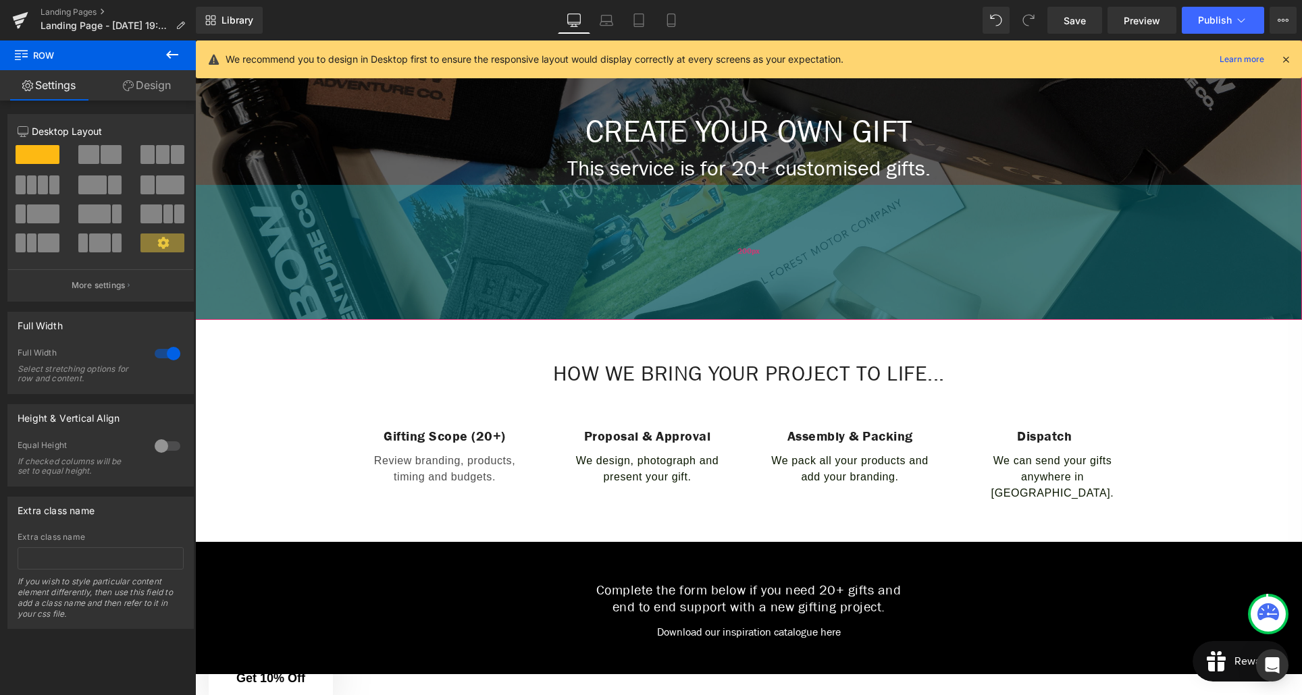
scroll to position [236, 0]
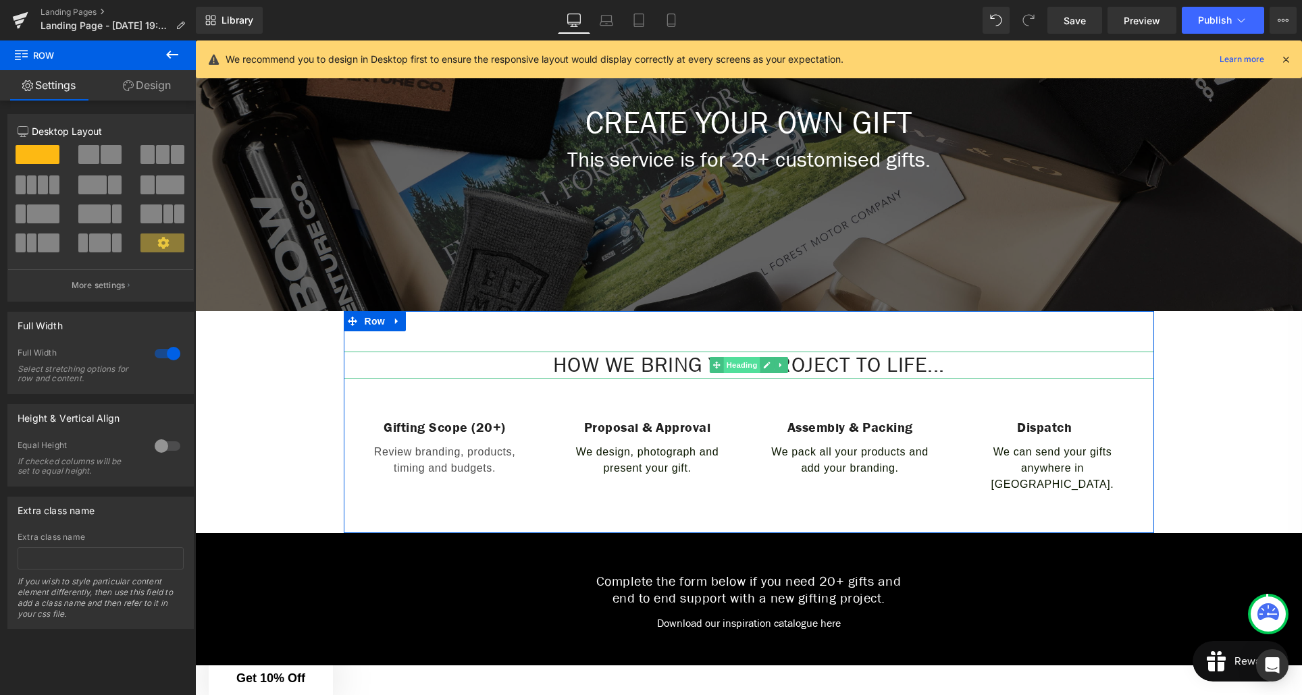
click at [743, 365] on span "Heading" at bounding box center [741, 365] width 36 height 16
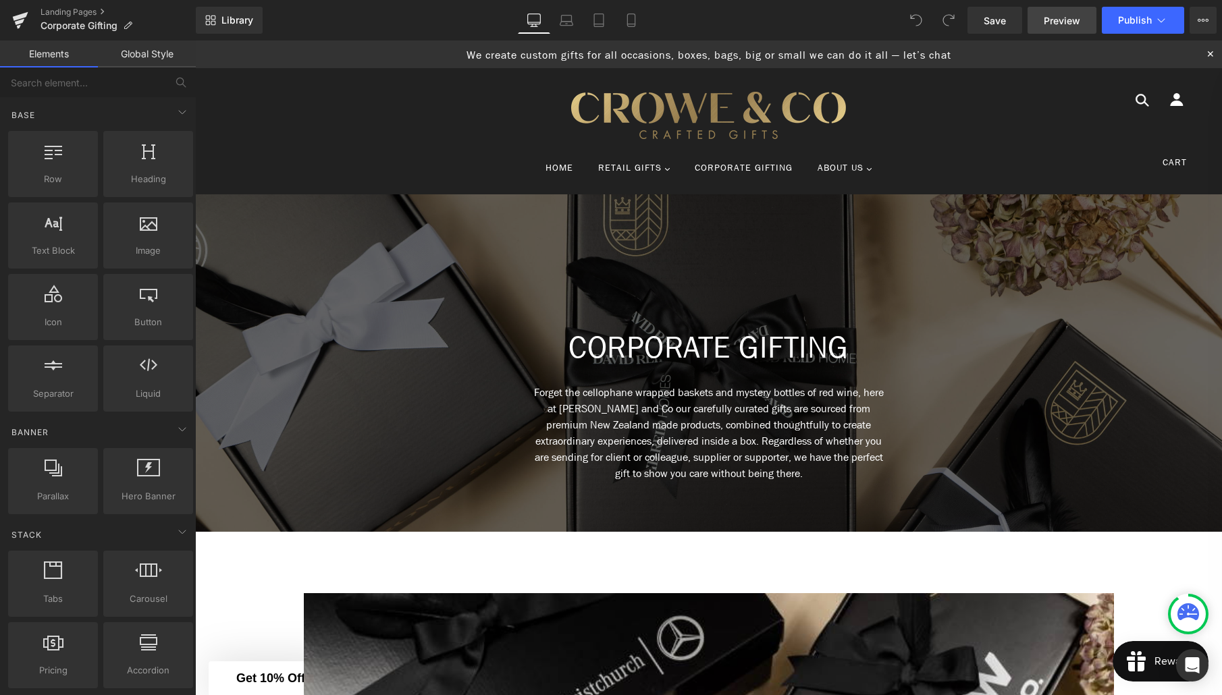
click at [1060, 31] on link "Preview" at bounding box center [1062, 20] width 69 height 27
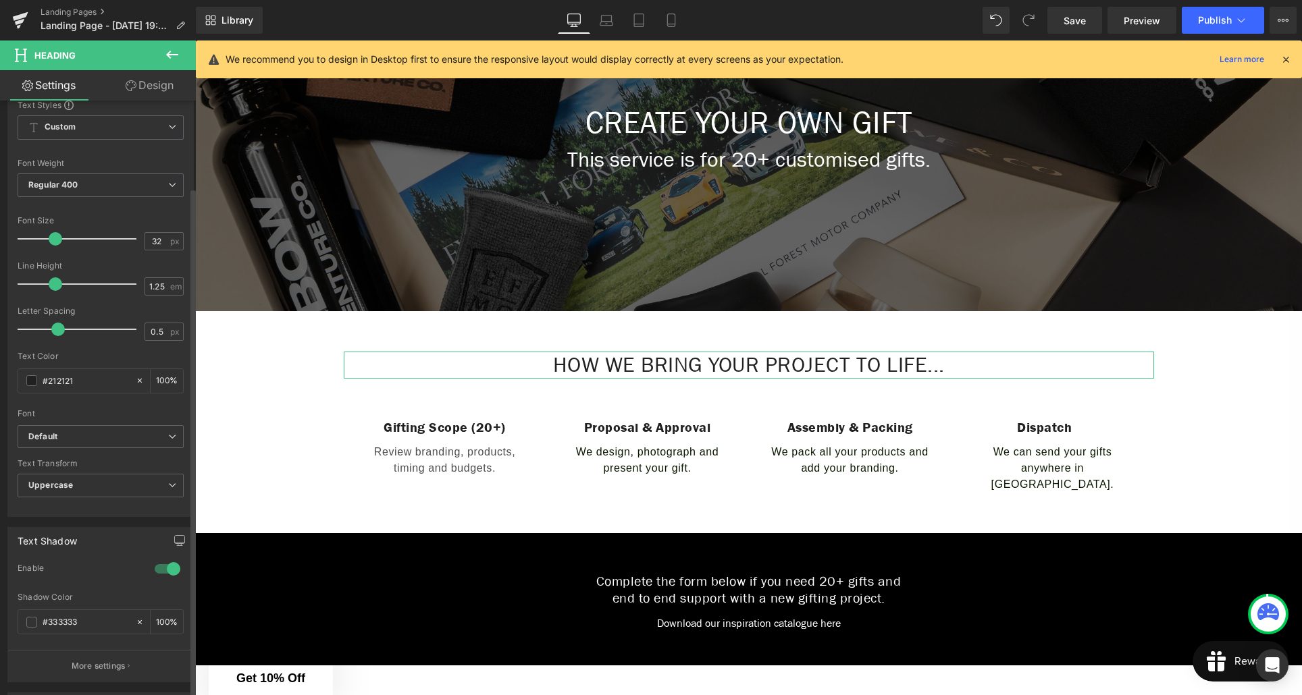
scroll to position [156, 0]
click at [74, 479] on span "Uppercase" at bounding box center [101, 485] width 166 height 24
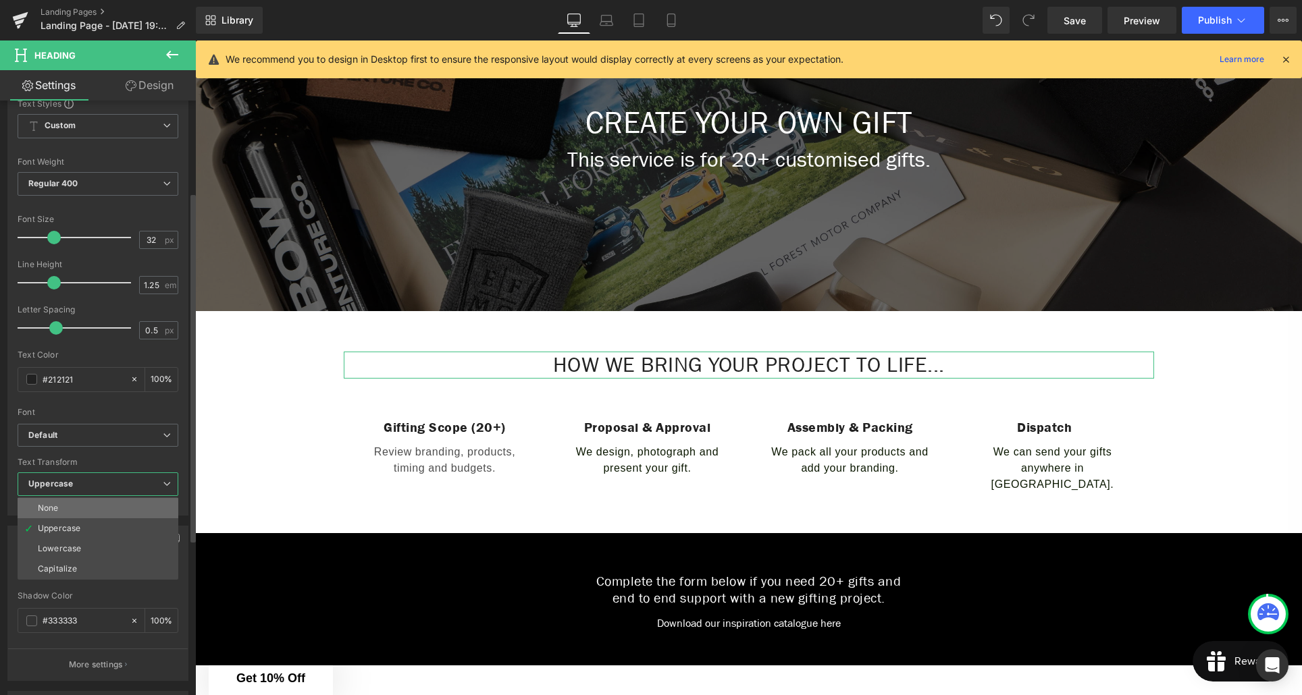
click at [69, 513] on li "None" at bounding box center [98, 508] width 161 height 20
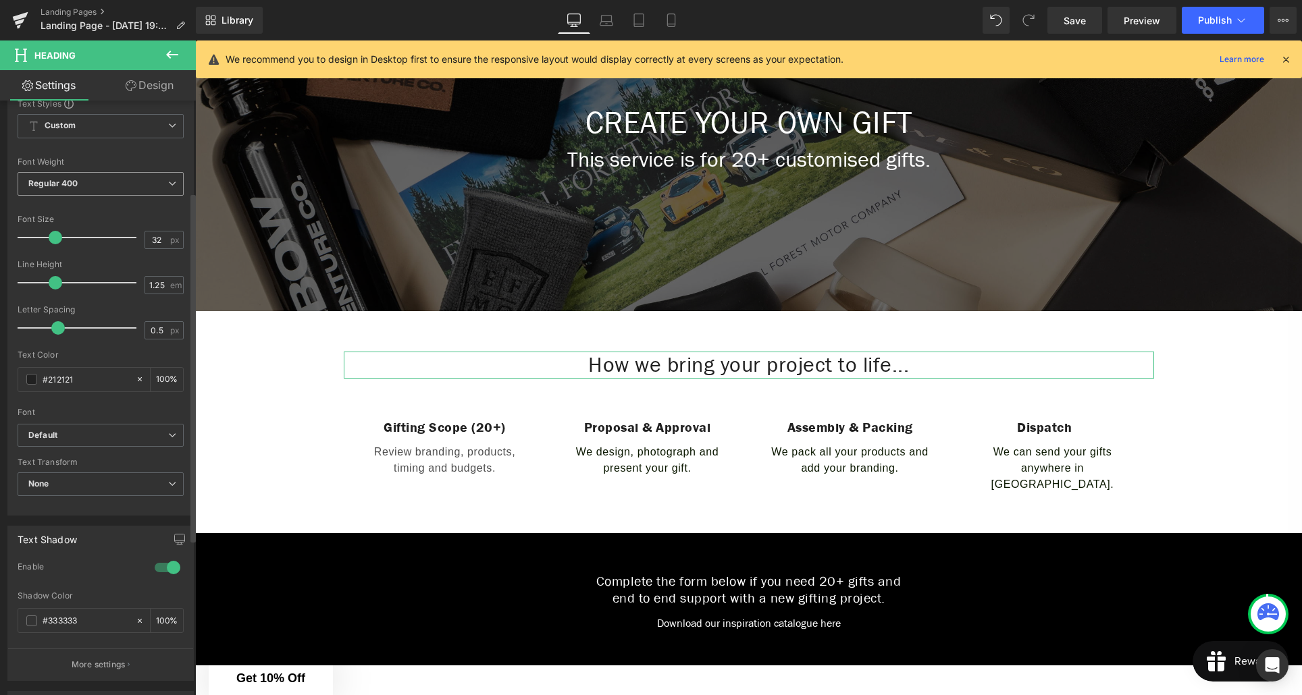
click at [93, 180] on span "Regular 400" at bounding box center [101, 184] width 166 height 24
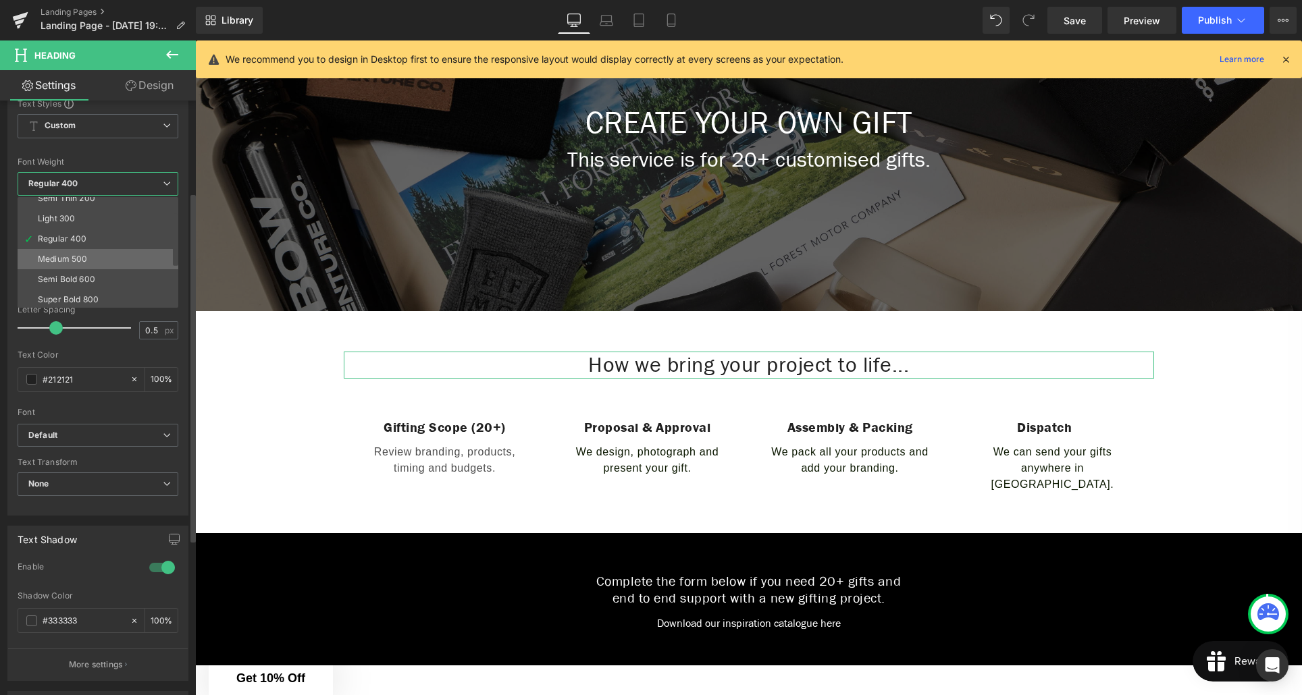
scroll to position [30, 0]
click at [80, 279] on div "Semi Bold 600" at bounding box center [66, 278] width 57 height 9
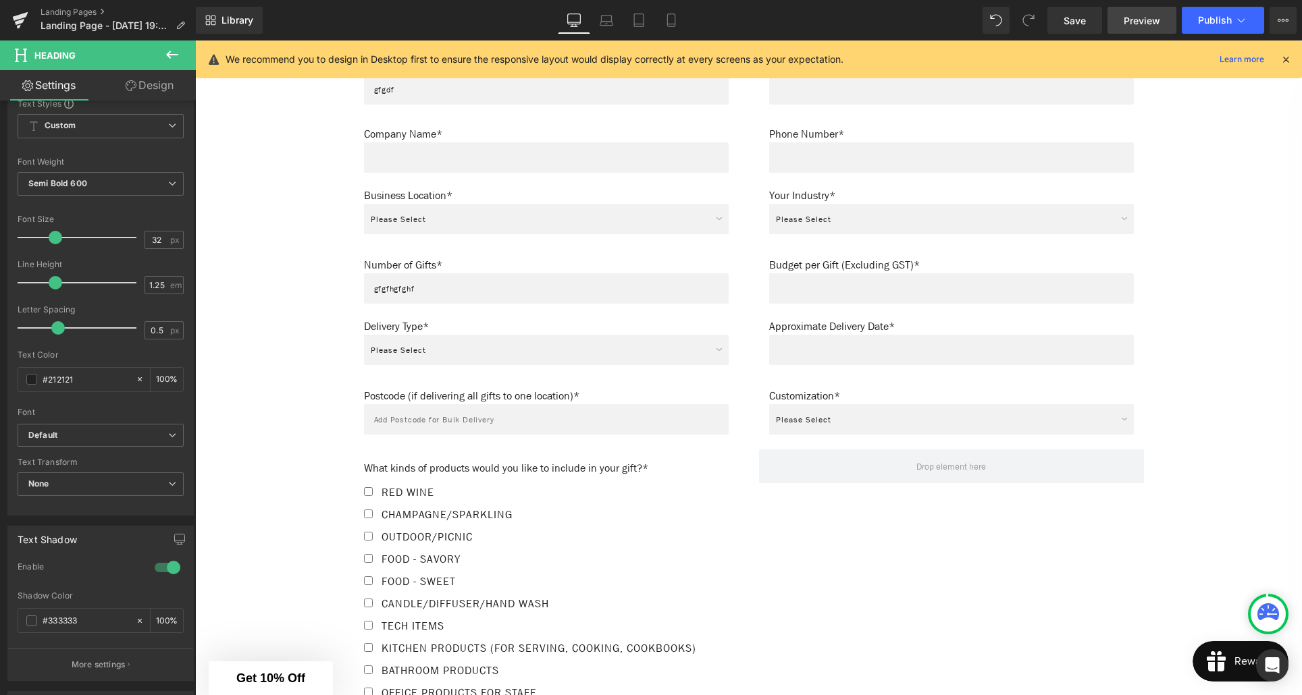
scroll to position [874, 0]
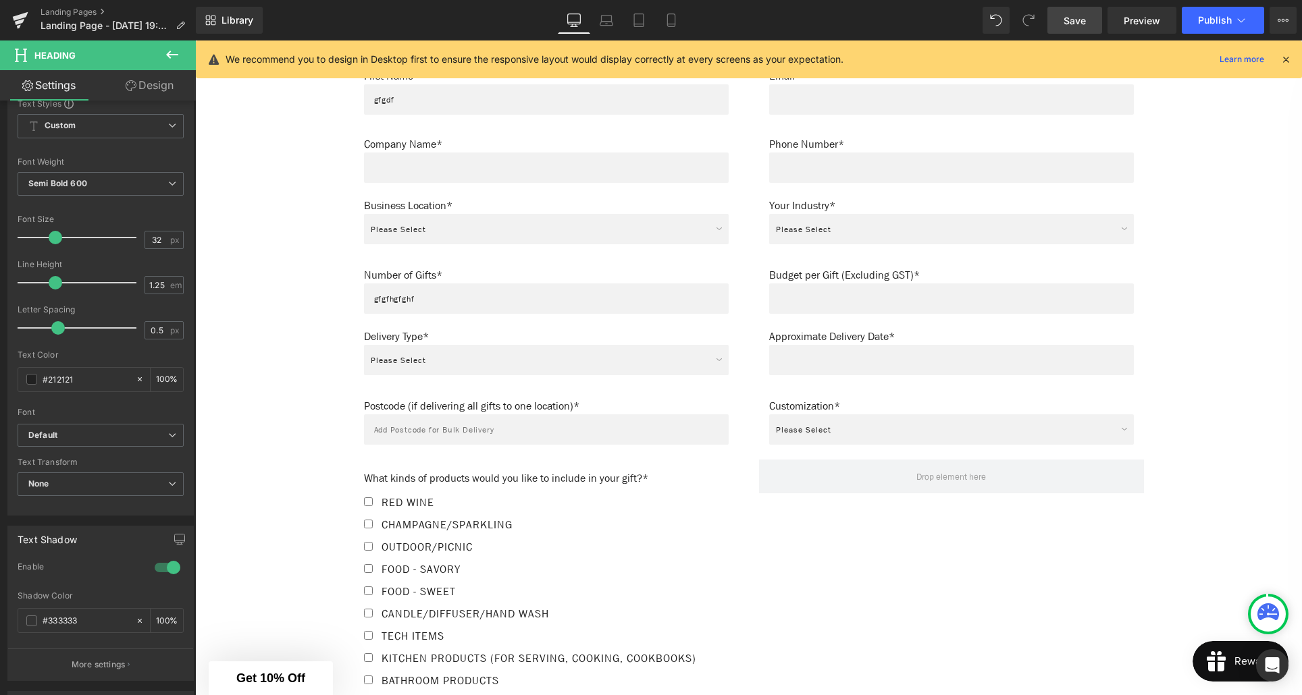
drag, startPoint x: 1082, startPoint y: 25, endPoint x: 485, endPoint y: 202, distance: 622.6
click at [1082, 25] on span "Save" at bounding box center [1074, 21] width 22 height 14
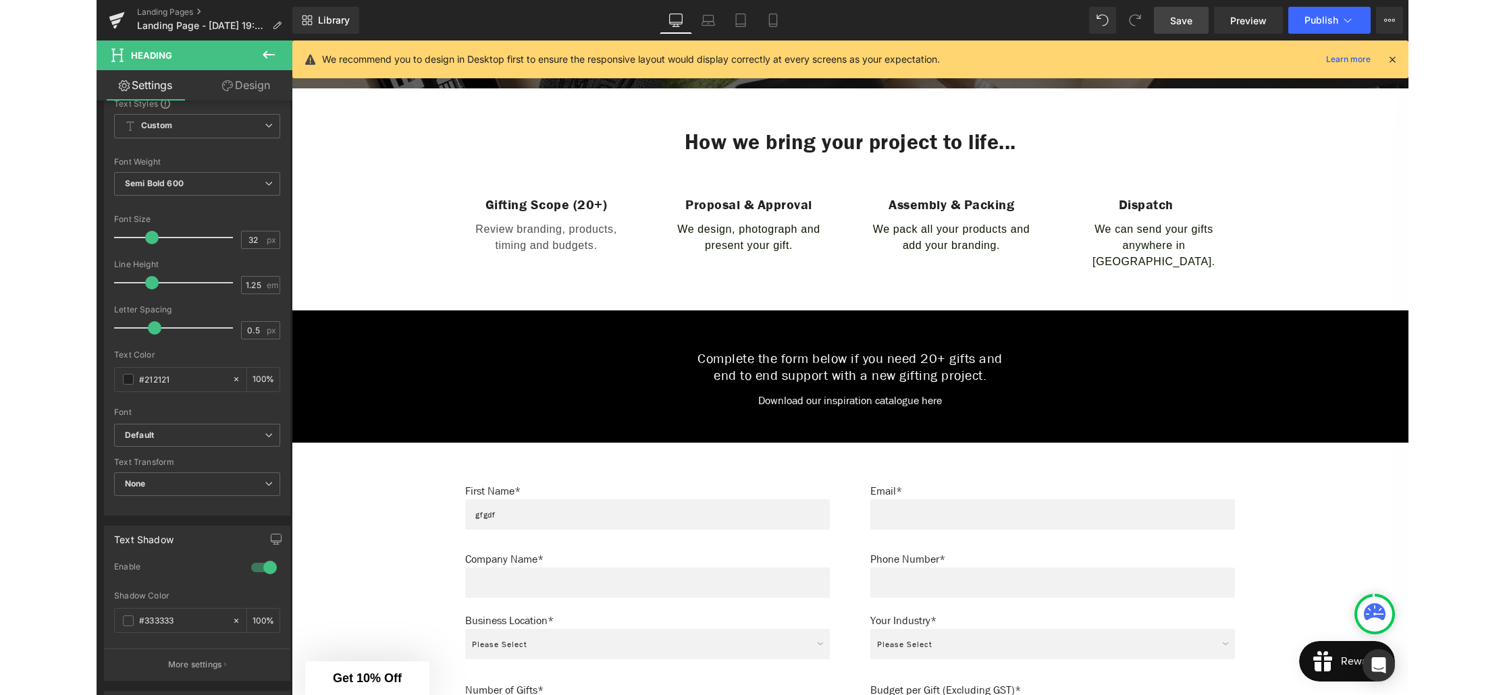
scroll to position [0, 0]
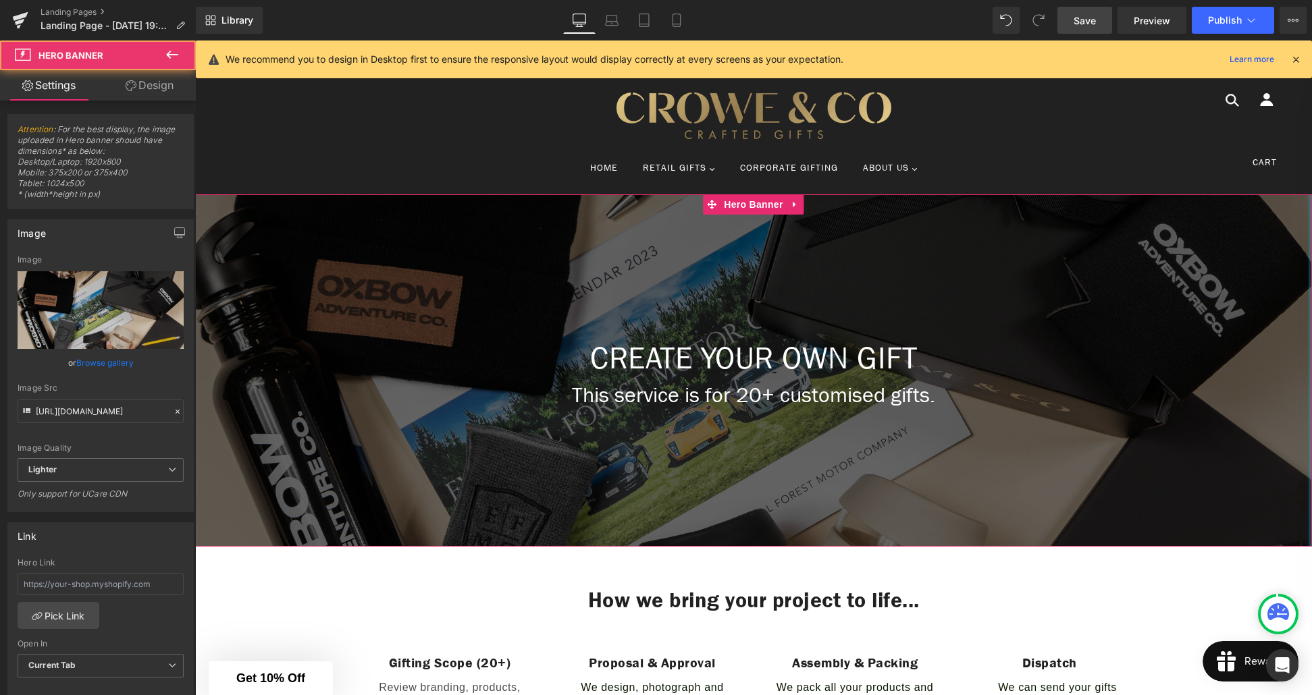
drag, startPoint x: 1309, startPoint y: 234, endPoint x: 1440, endPoint y: 239, distance: 131.1
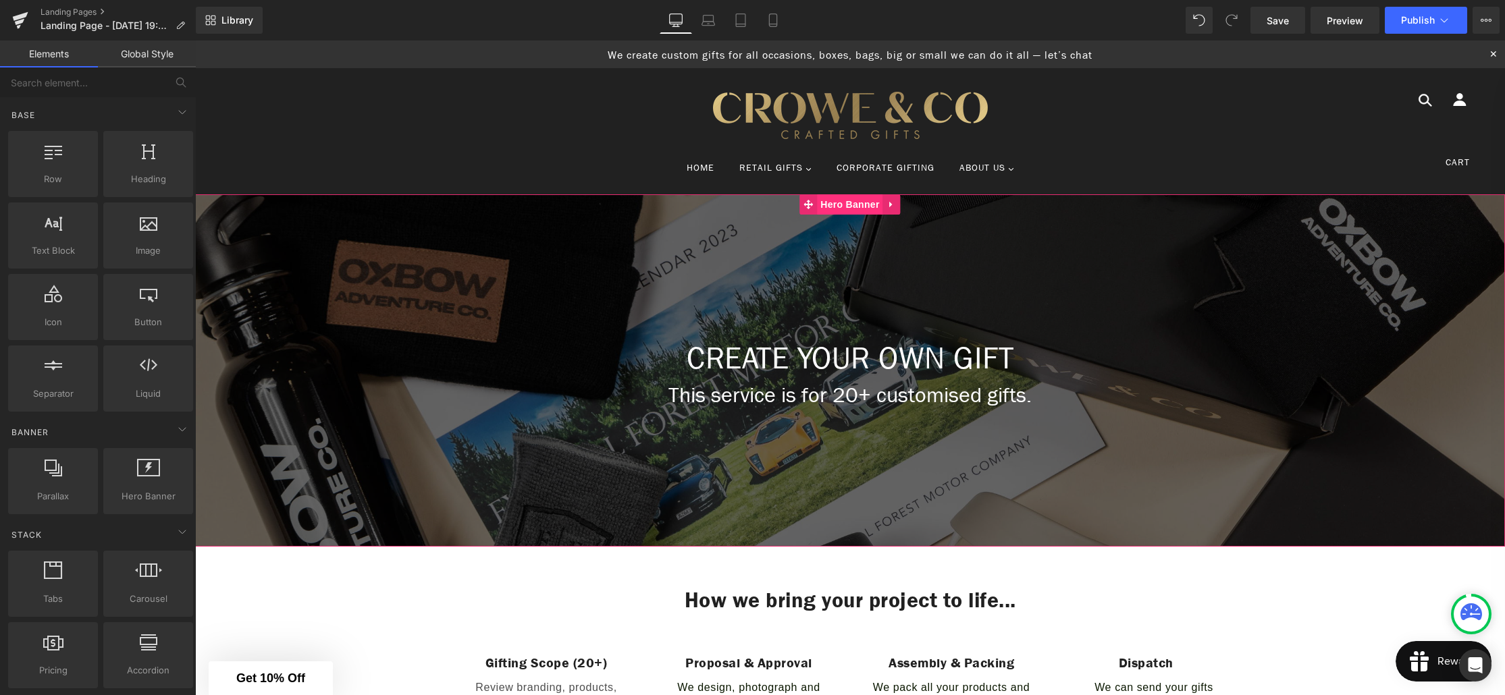
click at [854, 205] on span "Hero Banner" at bounding box center [849, 204] width 65 height 20
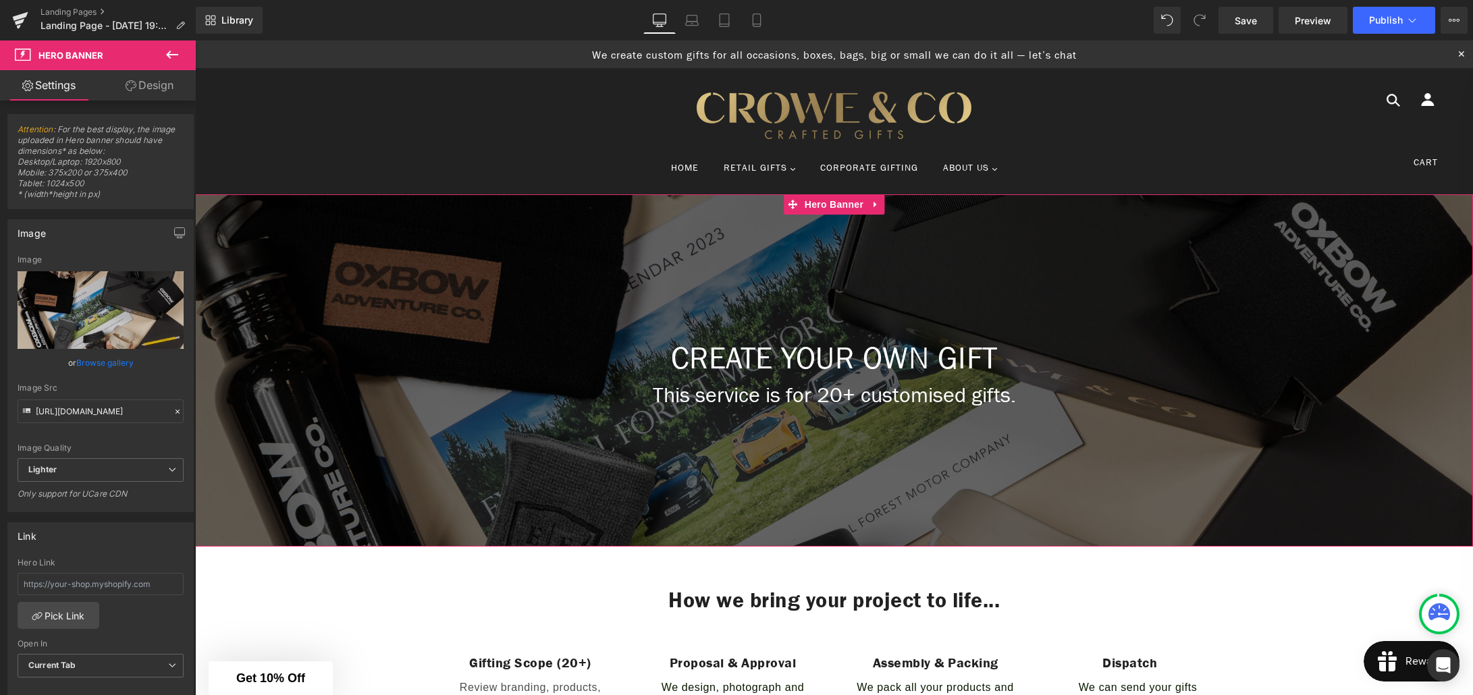
click at [161, 86] on link "Design" at bounding box center [150, 85] width 98 height 30
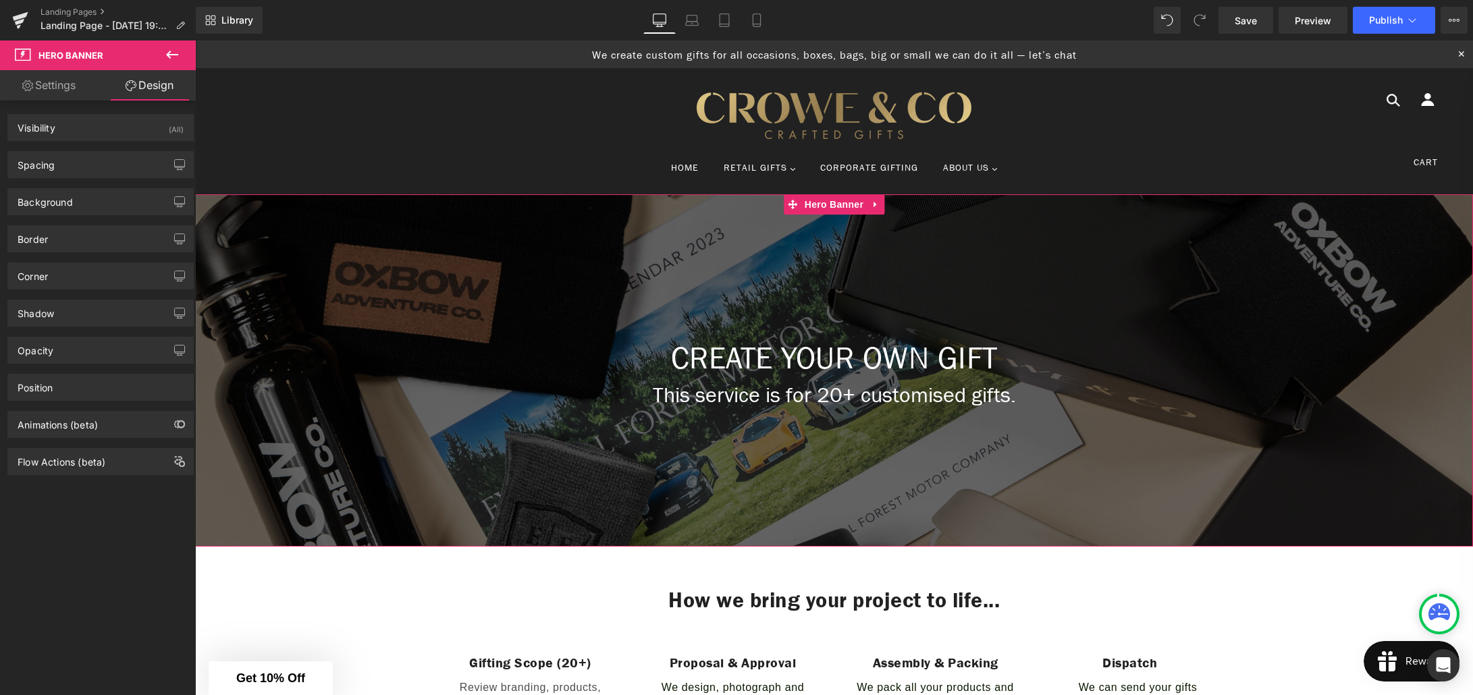
click at [61, 80] on link "Settings" at bounding box center [49, 85] width 98 height 30
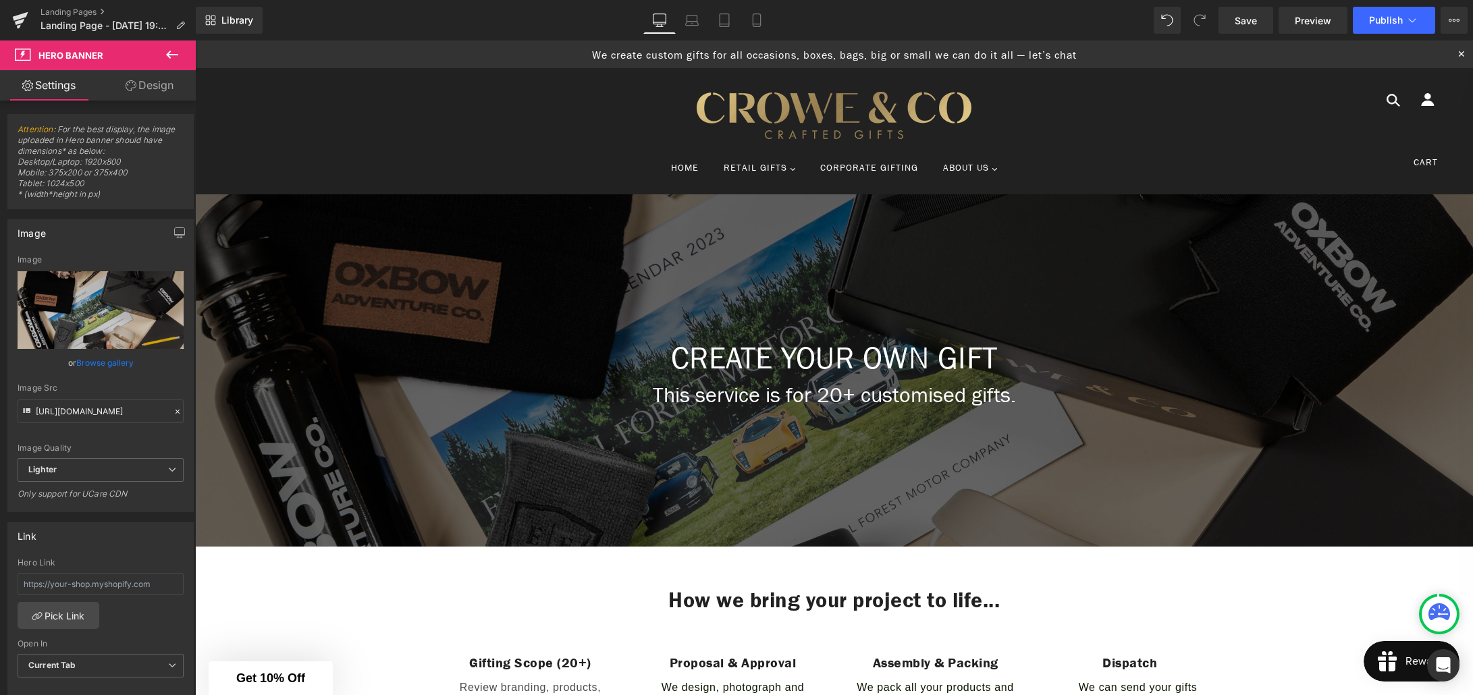
click at [169, 57] on icon at bounding box center [172, 55] width 16 height 16
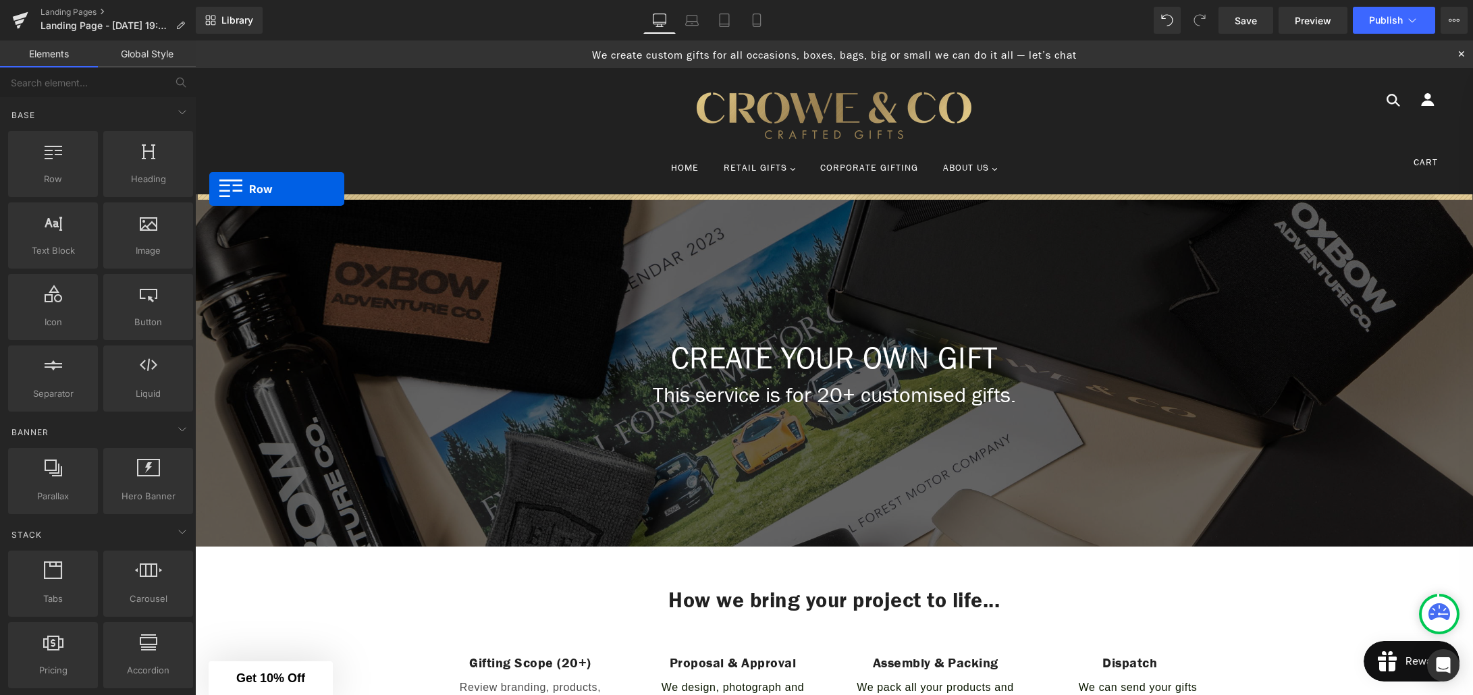
drag, startPoint x: 247, startPoint y: 212, endPoint x: 209, endPoint y: 189, distance: 44.2
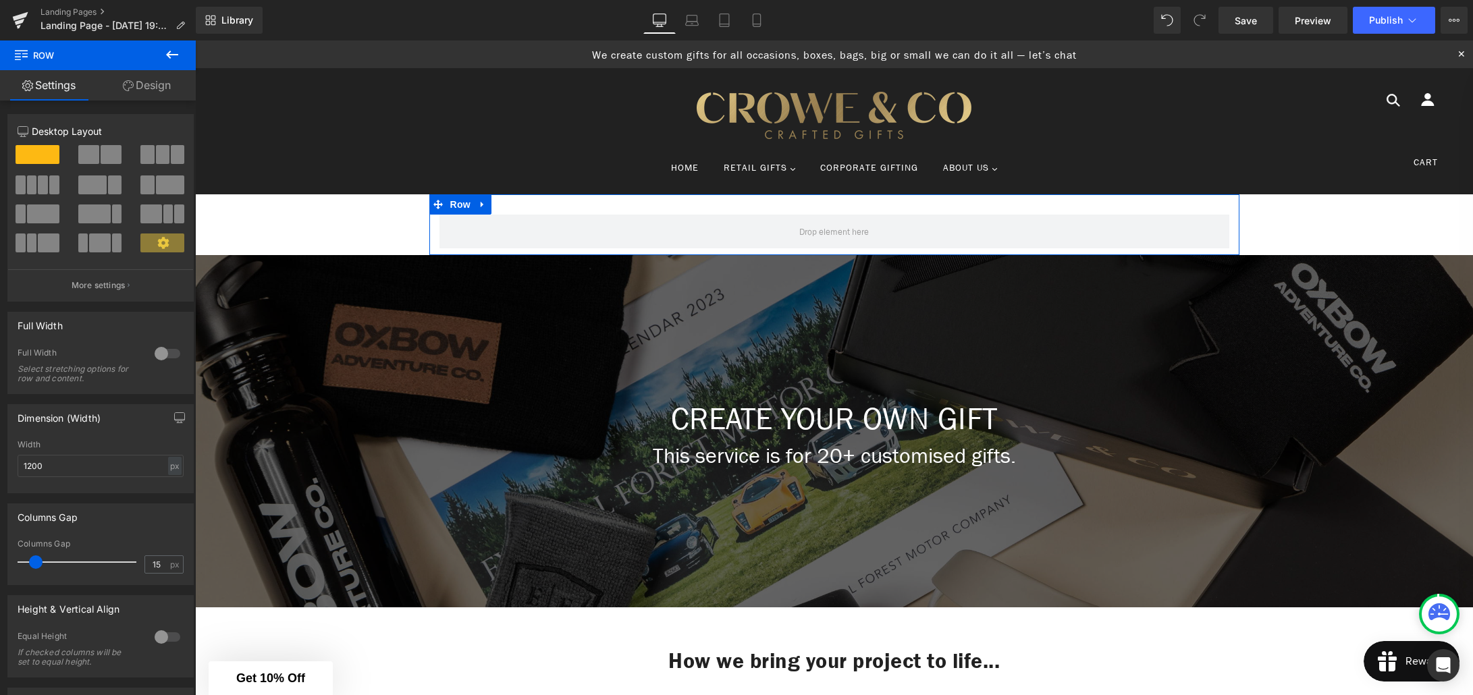
click at [167, 355] on div at bounding box center [167, 354] width 32 height 22
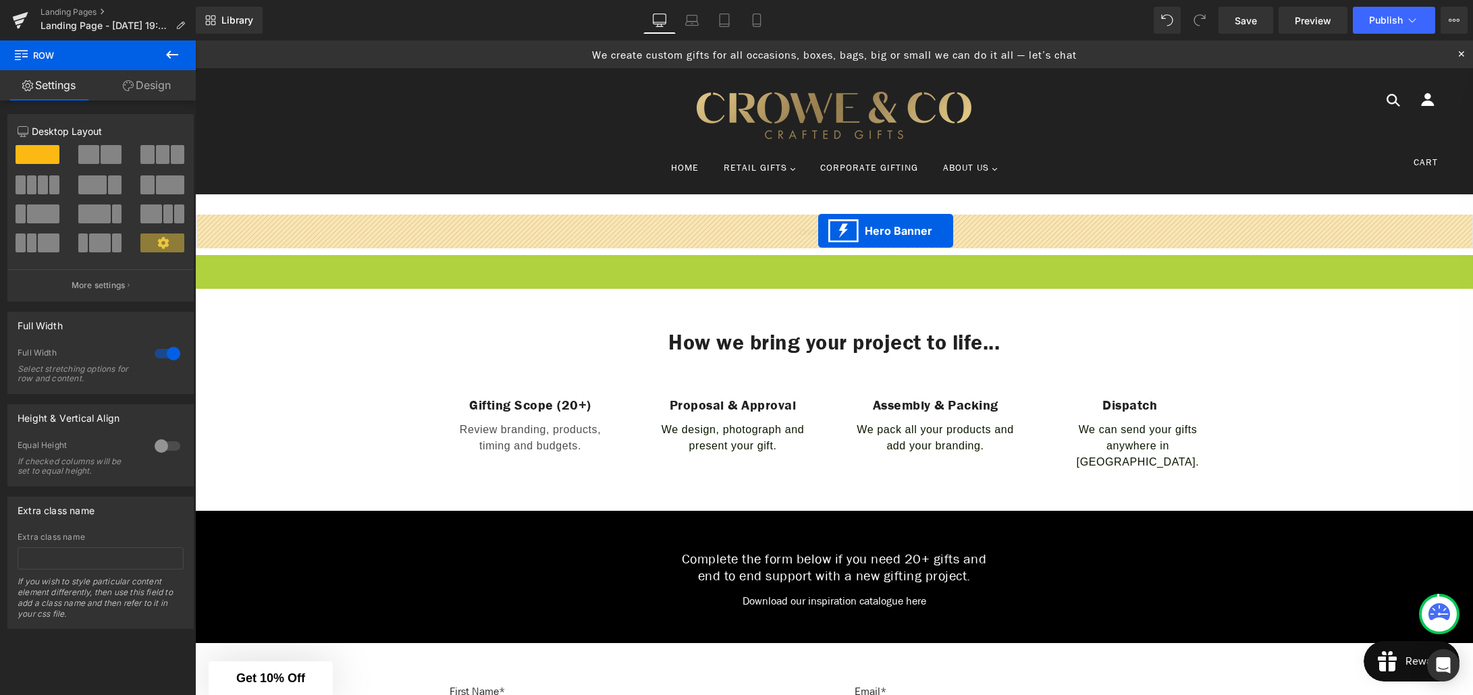
drag, startPoint x: 821, startPoint y: 266, endPoint x: 818, endPoint y: 231, distance: 35.2
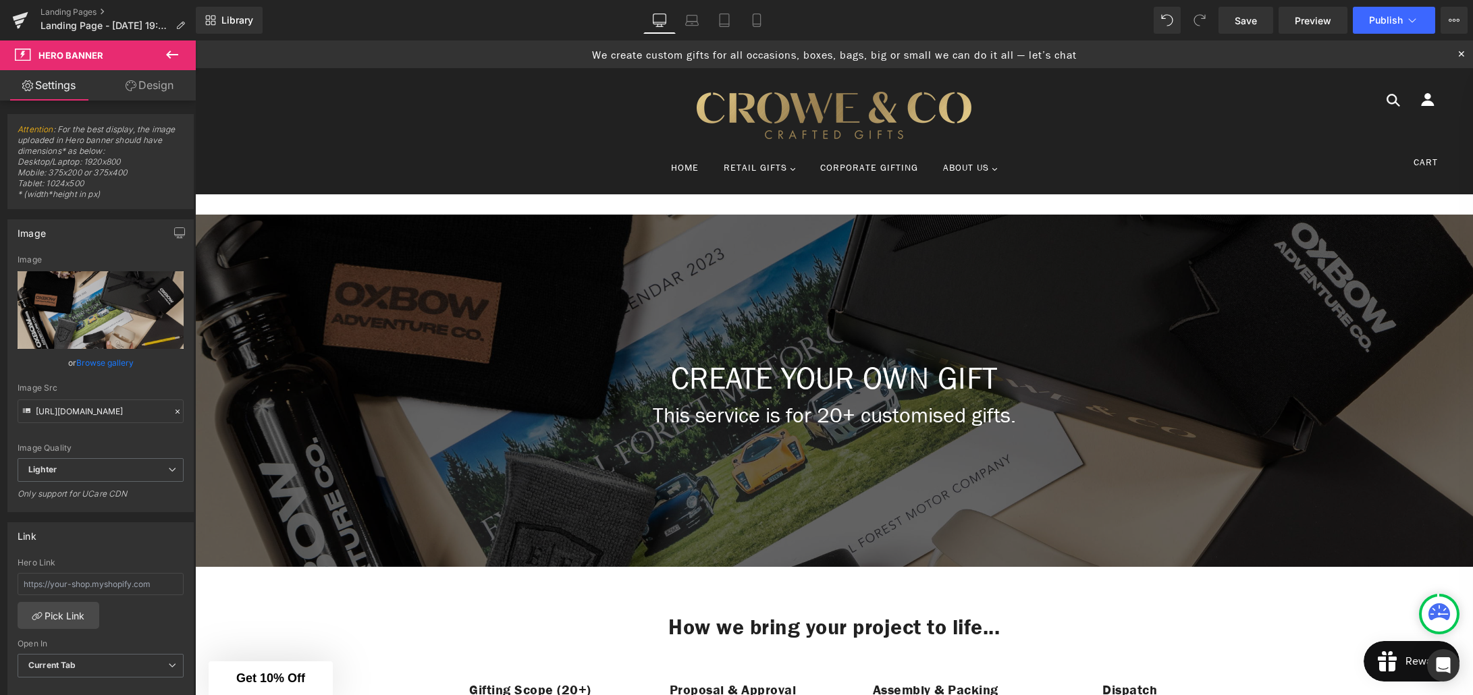
click at [169, 51] on icon at bounding box center [172, 55] width 16 height 16
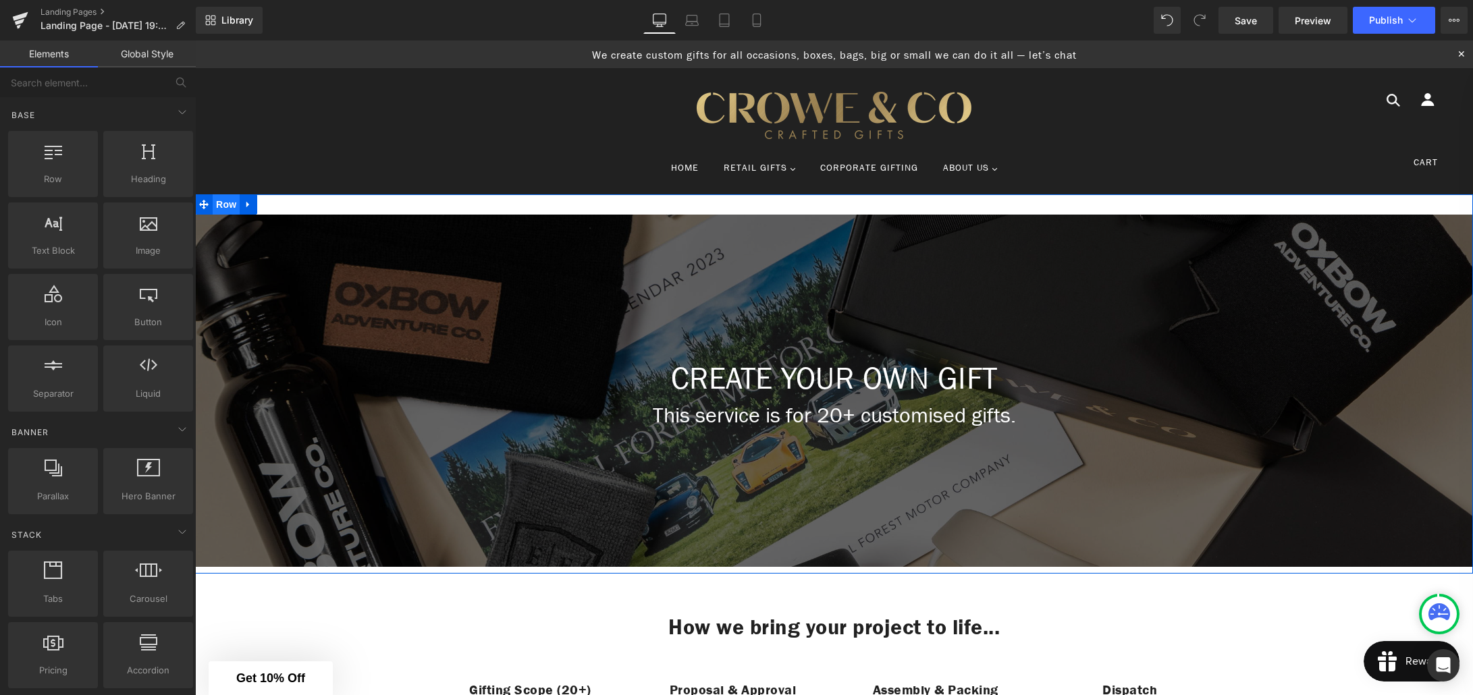
click at [219, 203] on span "Row" at bounding box center [226, 204] width 27 height 20
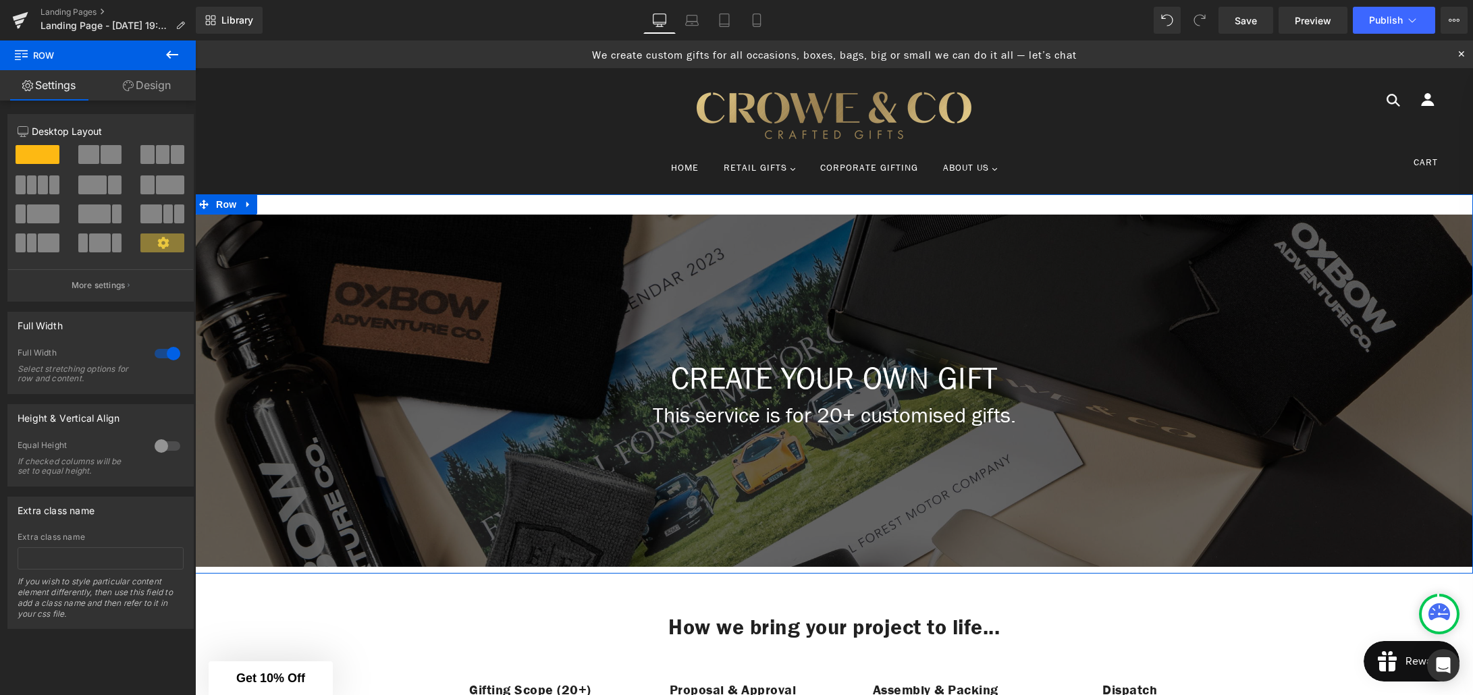
click at [143, 88] on link "Design" at bounding box center [147, 85] width 98 height 30
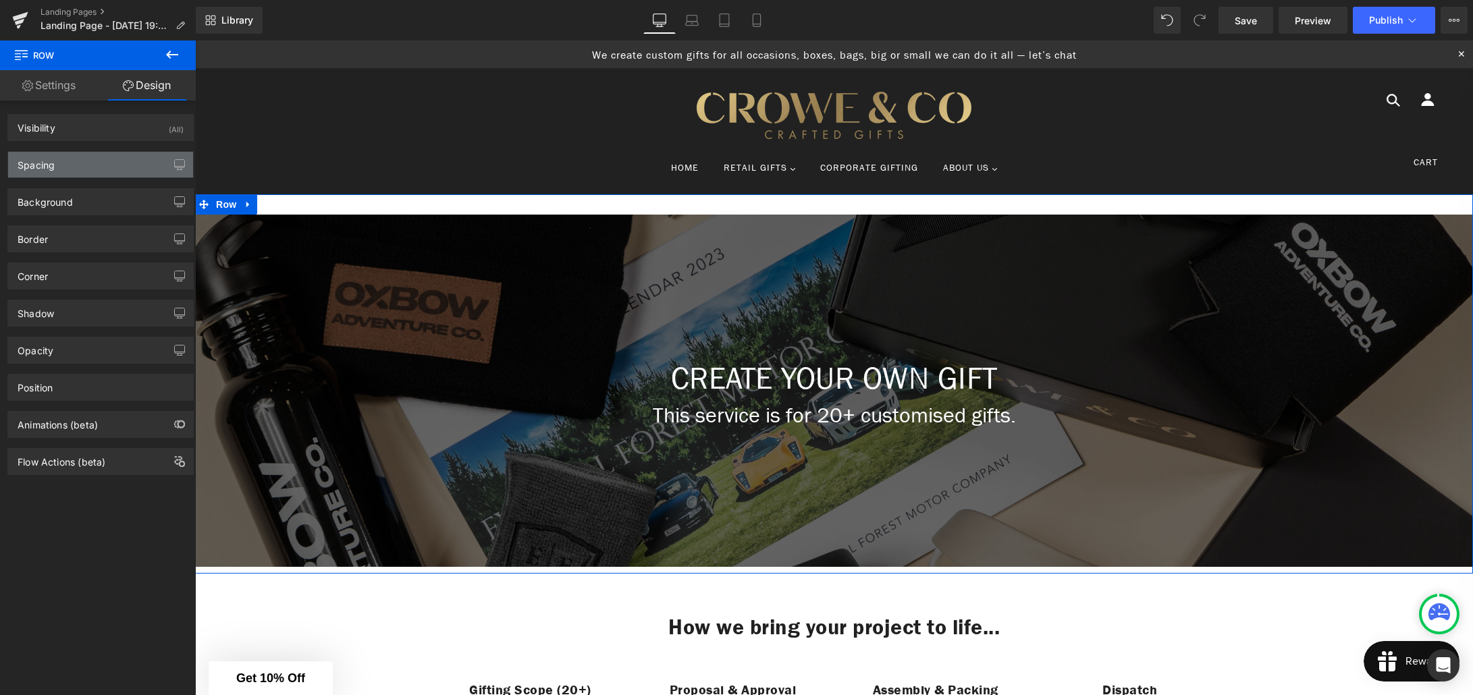
click at [78, 158] on div "Spacing" at bounding box center [100, 165] width 185 height 26
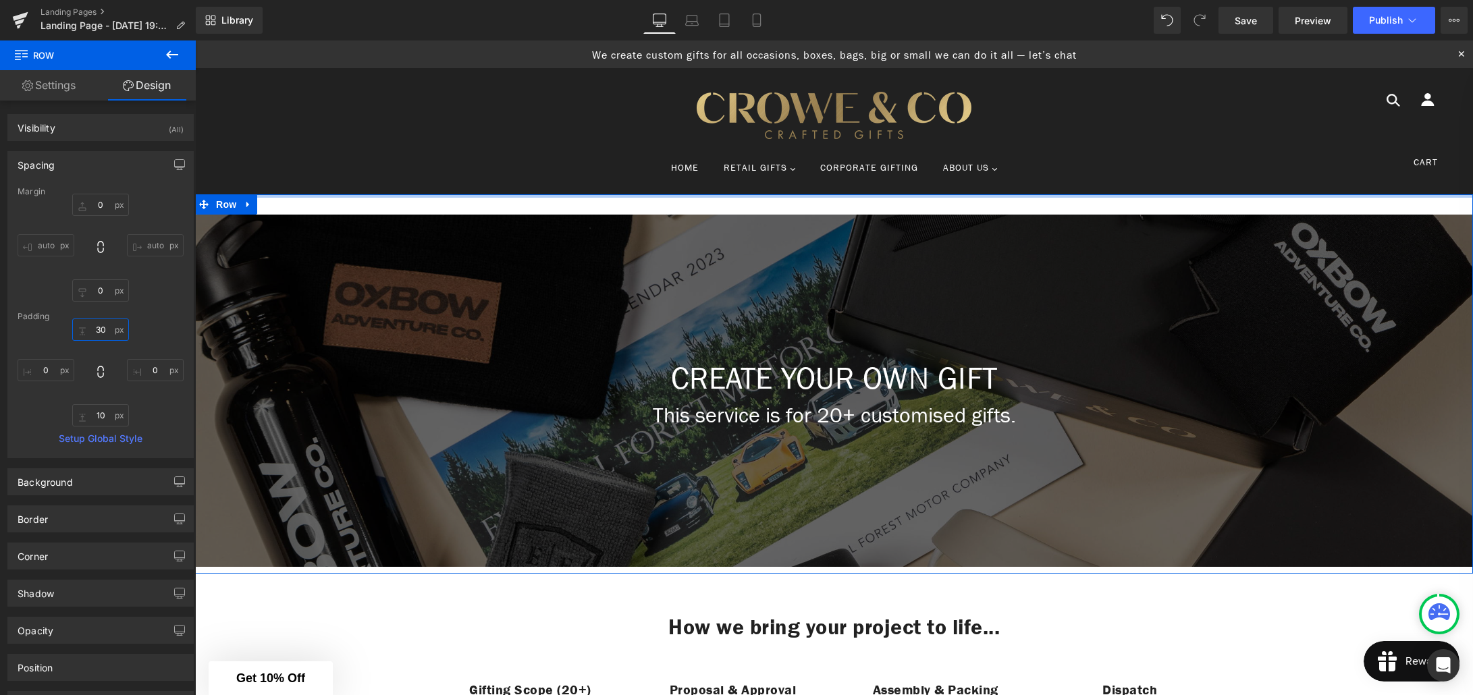
drag, startPoint x: 96, startPoint y: 330, endPoint x: 105, endPoint y: 348, distance: 19.9
click at [96, 330] on input "30" at bounding box center [100, 330] width 57 height 22
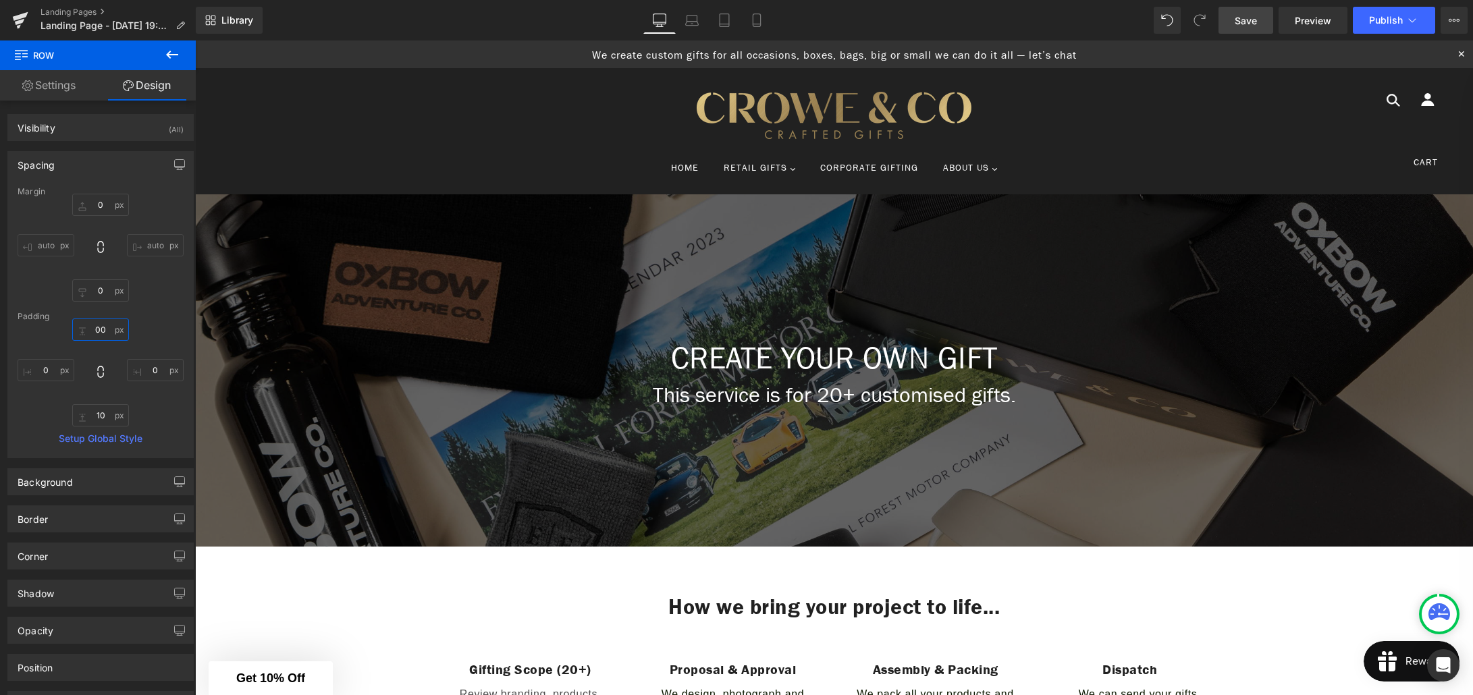
type input "00"
click at [1242, 24] on span "Save" at bounding box center [1246, 21] width 22 height 14
